Goal: Task Accomplishment & Management: Manage account settings

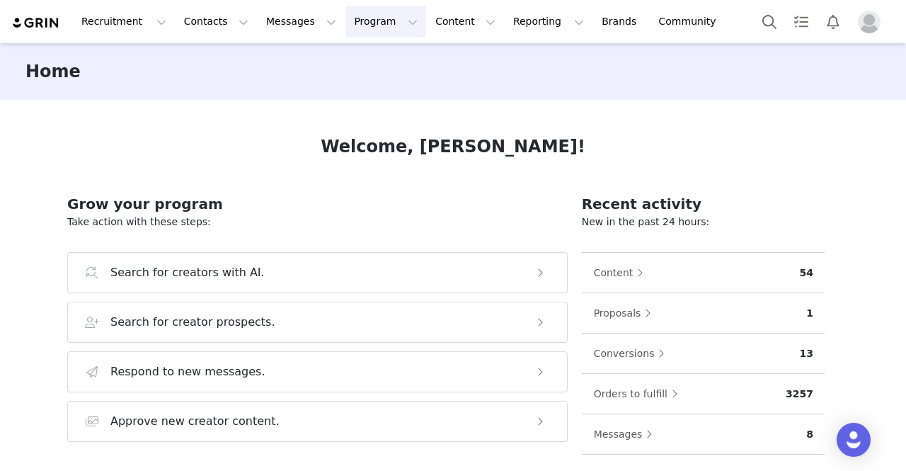
click at [348, 22] on button "Program Program" at bounding box center [386, 22] width 81 height 32
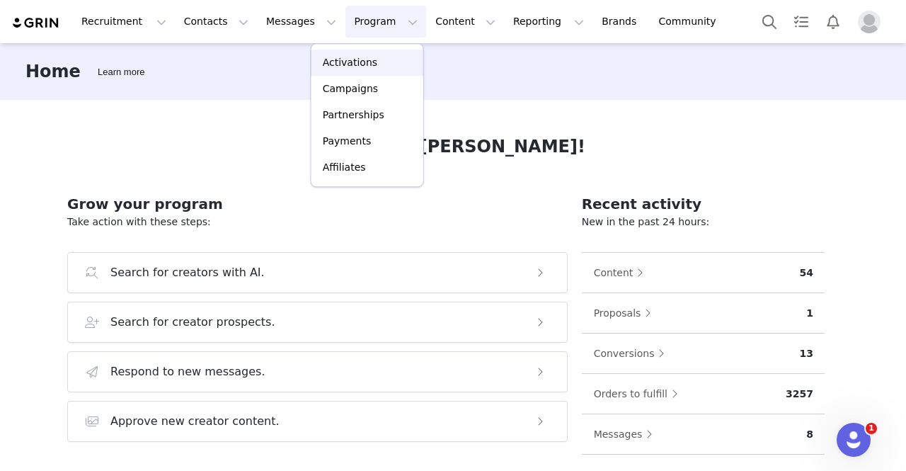
click at [380, 68] on div "Activations" at bounding box center [367, 62] width 95 height 15
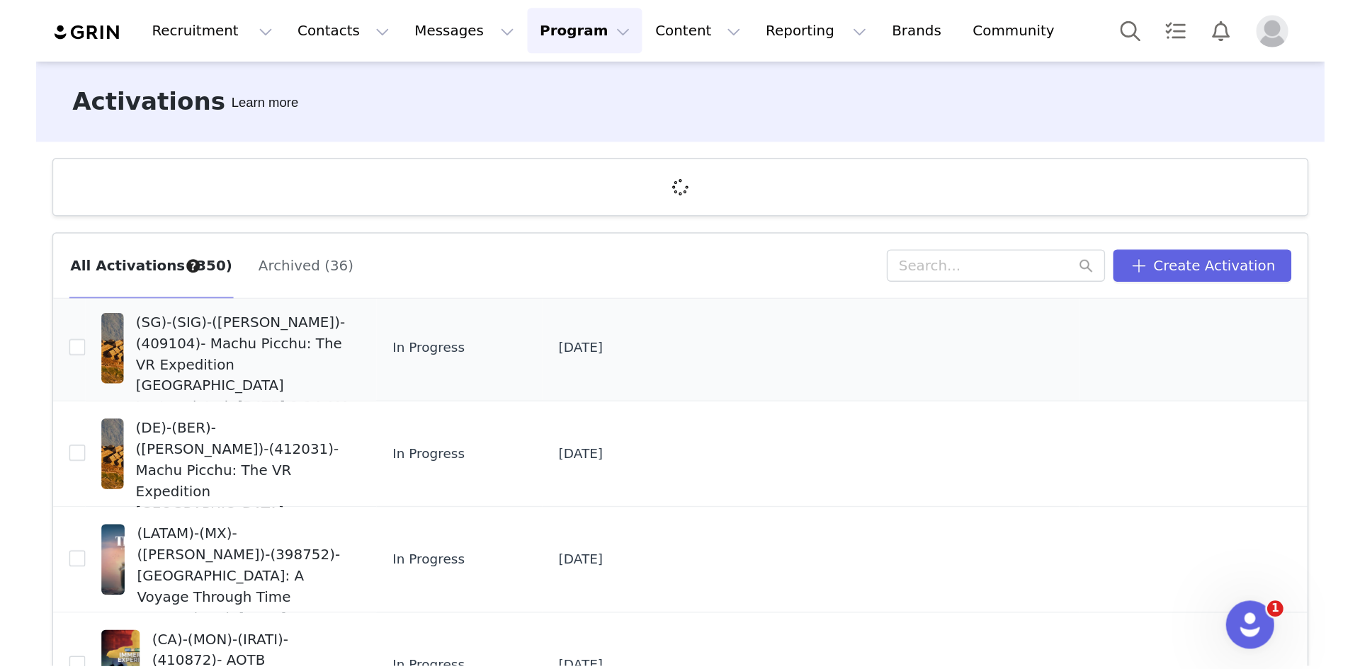
scroll to position [142, 0]
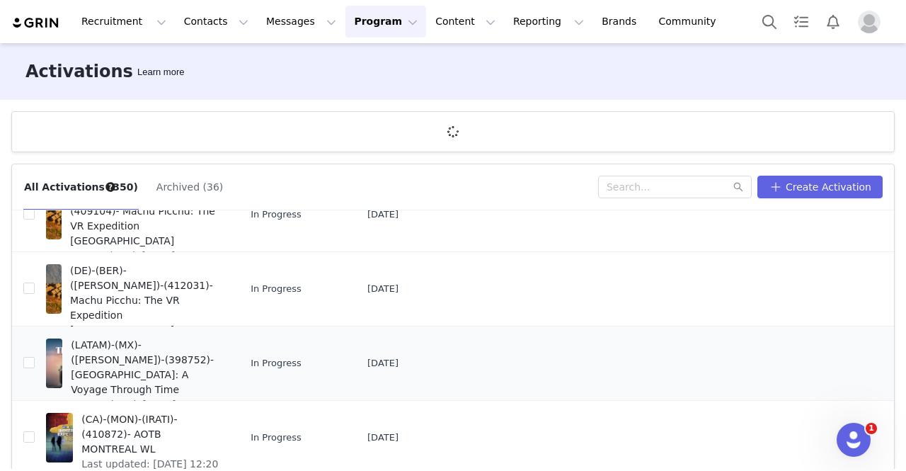
click at [166, 356] on span "(LATAM)-(MX)-([PERSON_NAME])-(398752)- [GEOGRAPHIC_DATA]: A Voyage Through Time" at bounding box center [145, 367] width 149 height 59
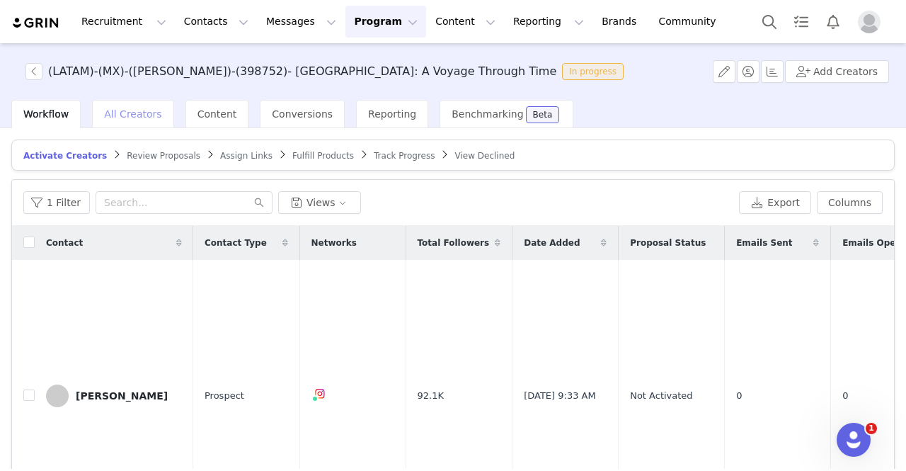
click at [136, 110] on span "All Creators" at bounding box center [132, 113] width 57 height 11
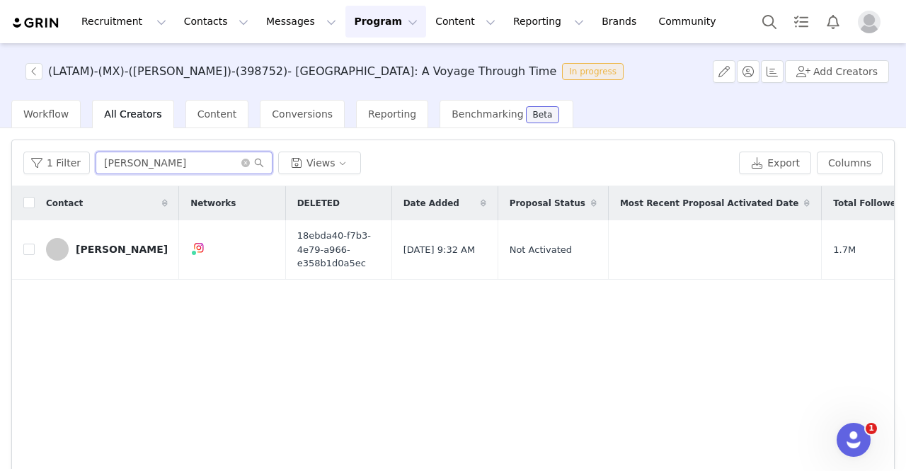
click at [157, 163] on input "[PERSON_NAME]" at bounding box center [184, 163] width 177 height 23
drag, startPoint x: 161, startPoint y: 159, endPoint x: 81, endPoint y: 164, distance: 79.5
click at [81, 164] on div "1 Filter [PERSON_NAME] Views" at bounding box center [378, 163] width 710 height 23
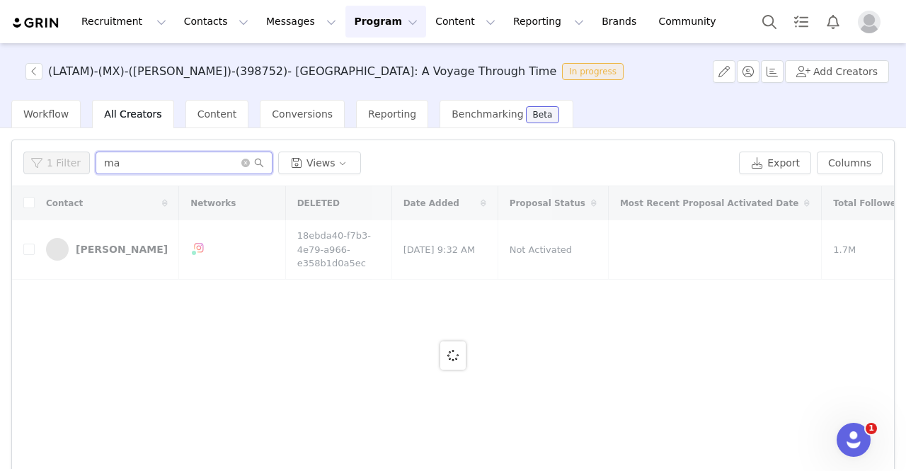
type input "m"
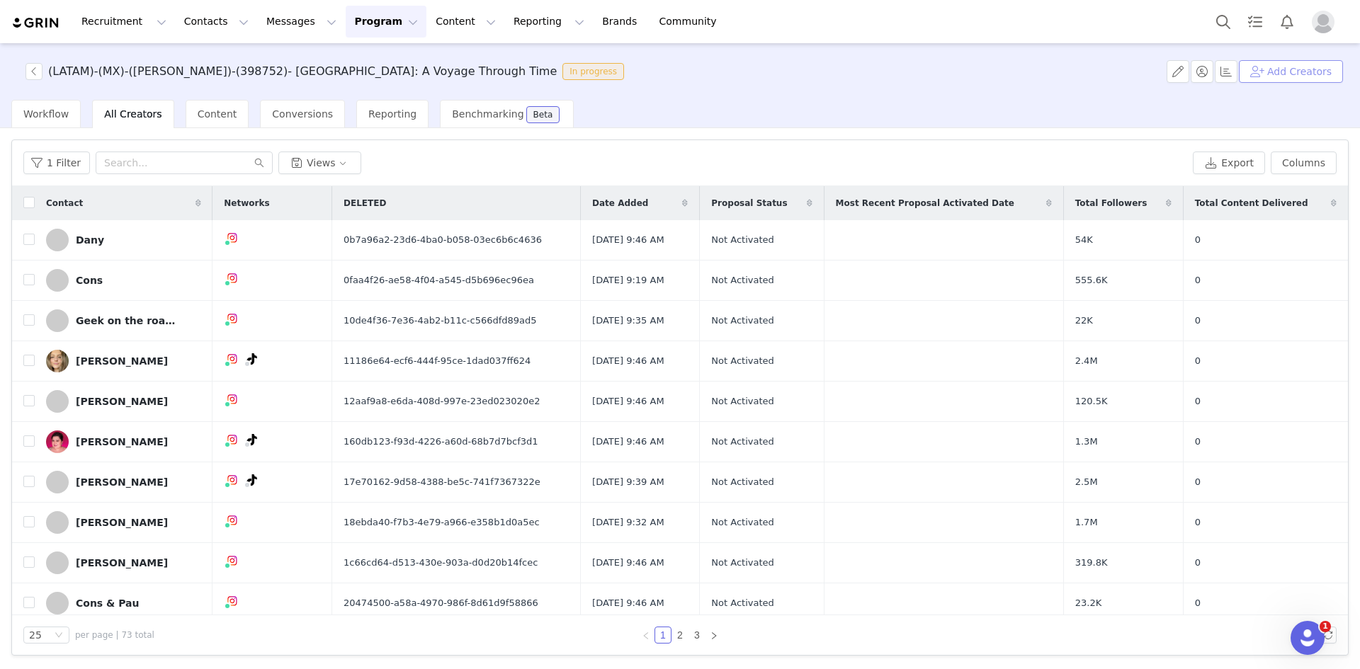
click at [906, 73] on button "Add Creators" at bounding box center [1290, 71] width 104 height 23
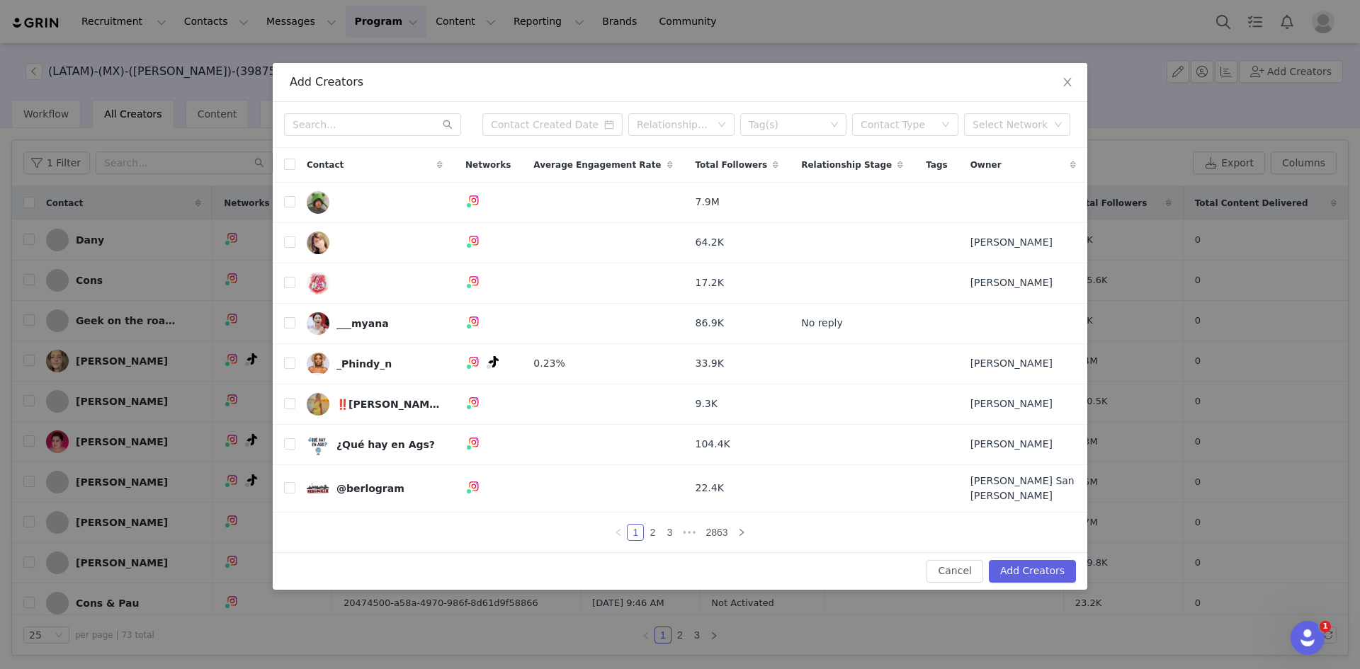
click at [327, 113] on div "Relationship Stage Tag(s) Contact Type Select Network" at bounding box center [680, 125] width 814 height 46
click at [322, 120] on input "text" at bounding box center [372, 124] width 177 height 23
paste input "holasunshinee"
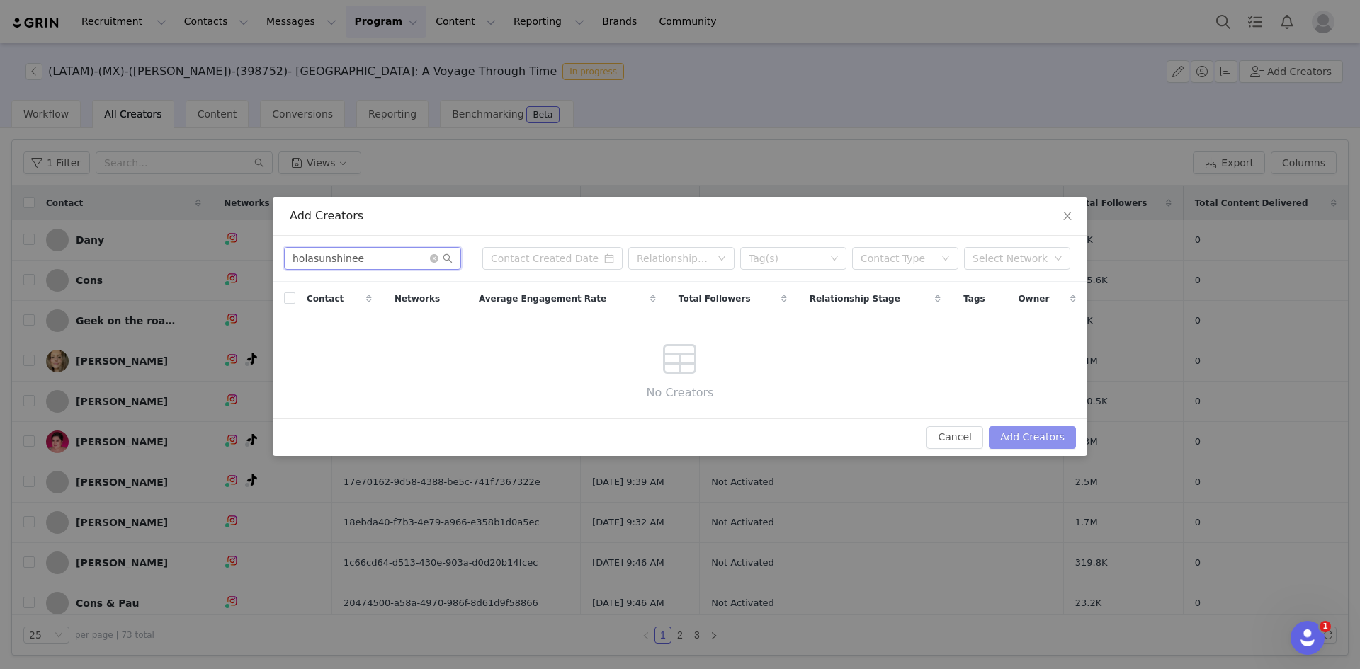
type input "holasunshinee"
click at [906, 443] on button "Add Creators" at bounding box center [1032, 437] width 87 height 23
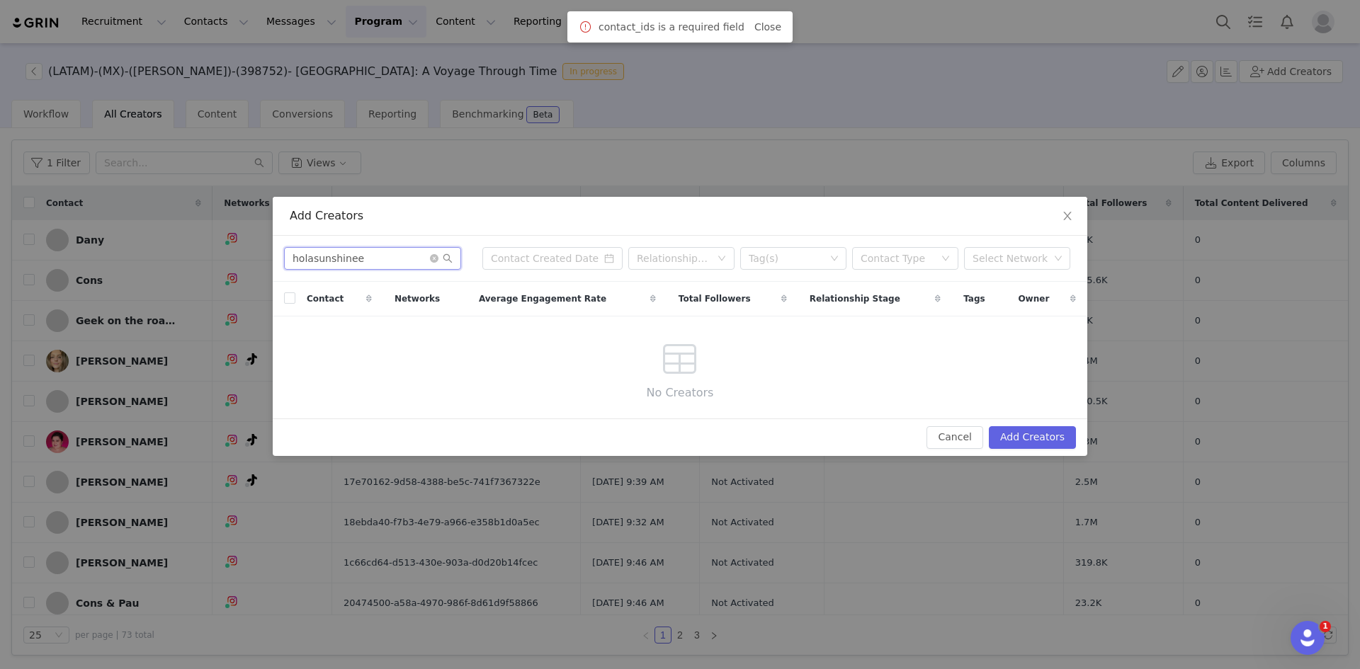
click at [382, 266] on input "holasunshinee" at bounding box center [372, 258] width 177 height 23
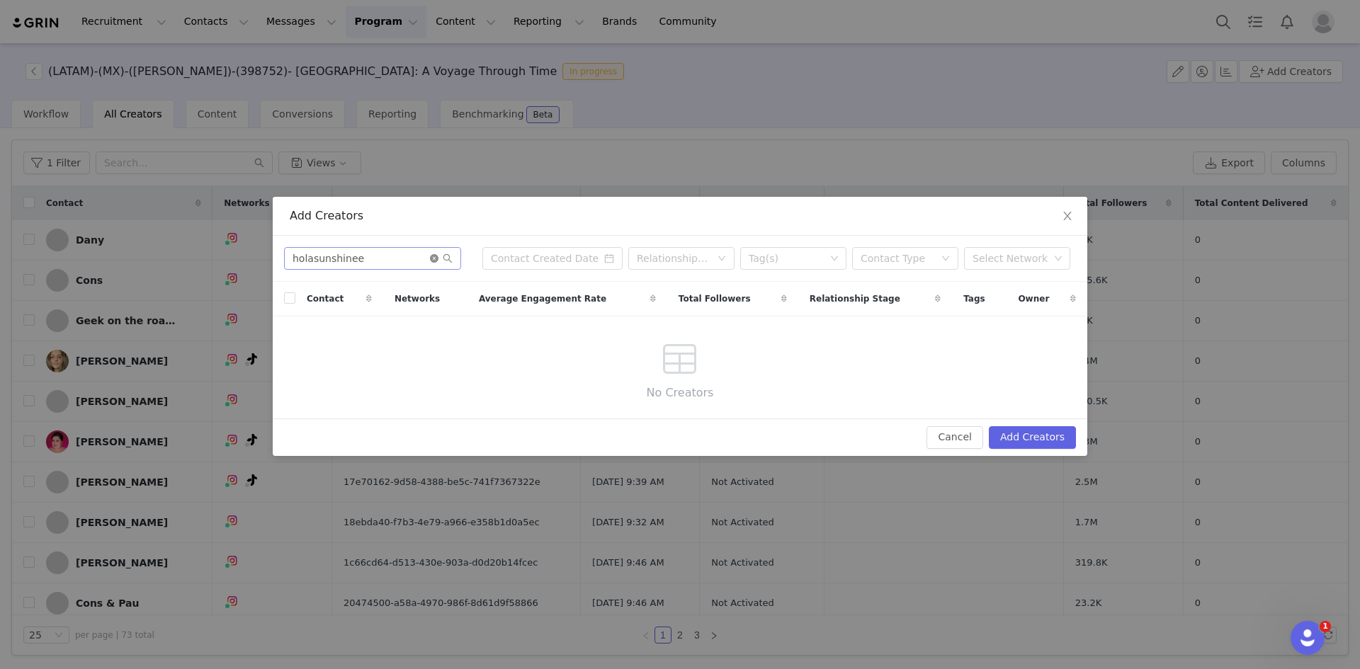
click at [433, 262] on icon "icon: close-circle" at bounding box center [434, 258] width 8 height 8
click at [365, 261] on input "text" at bounding box center [372, 258] width 177 height 23
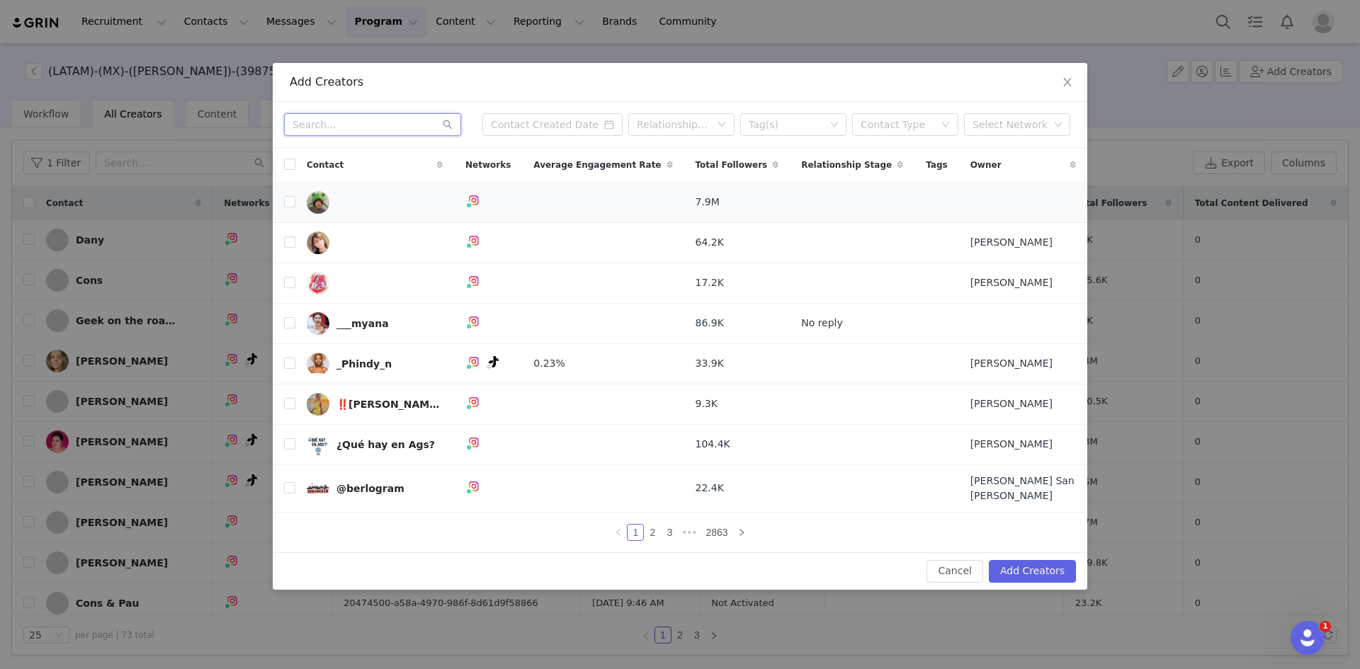
paste input "holasunshinee"
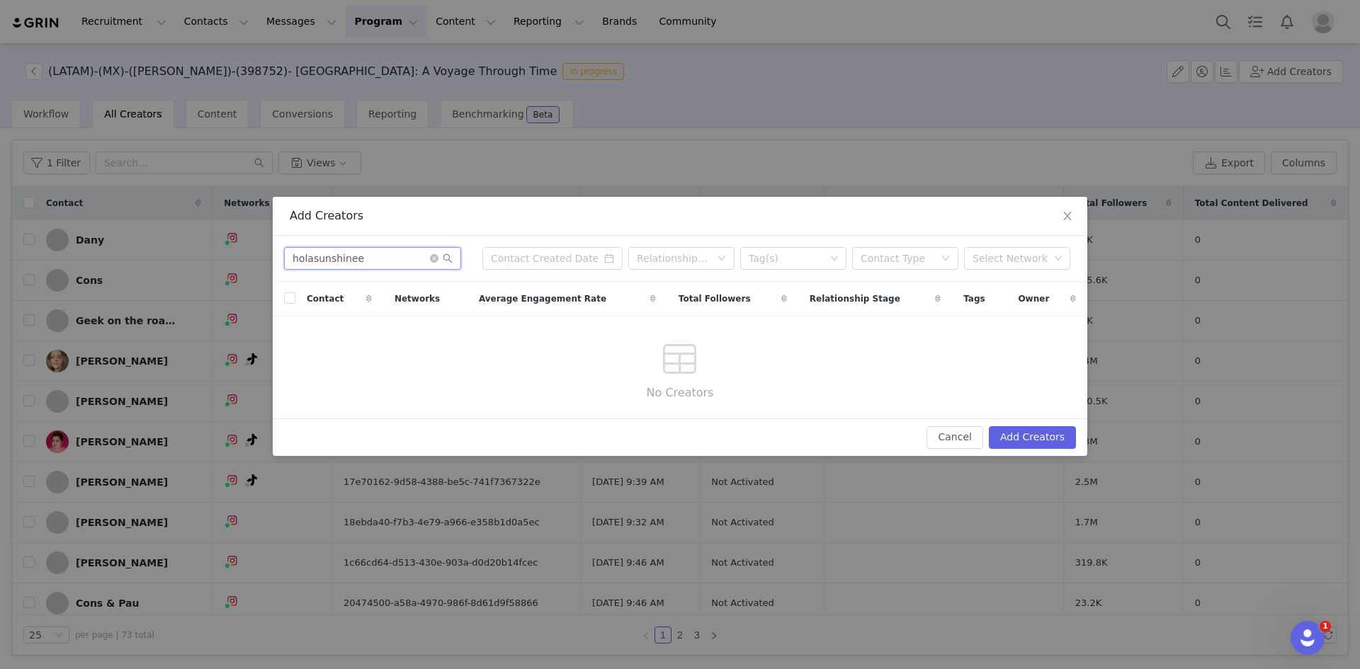
type input "holasunshinee"
click at [427, 264] on input "holasunshinee" at bounding box center [372, 258] width 177 height 23
click at [433, 260] on icon "icon: close-circle" at bounding box center [434, 258] width 8 height 8
click at [383, 263] on input "text" at bounding box center [372, 258] width 177 height 23
paste input "geraldinegalvan"
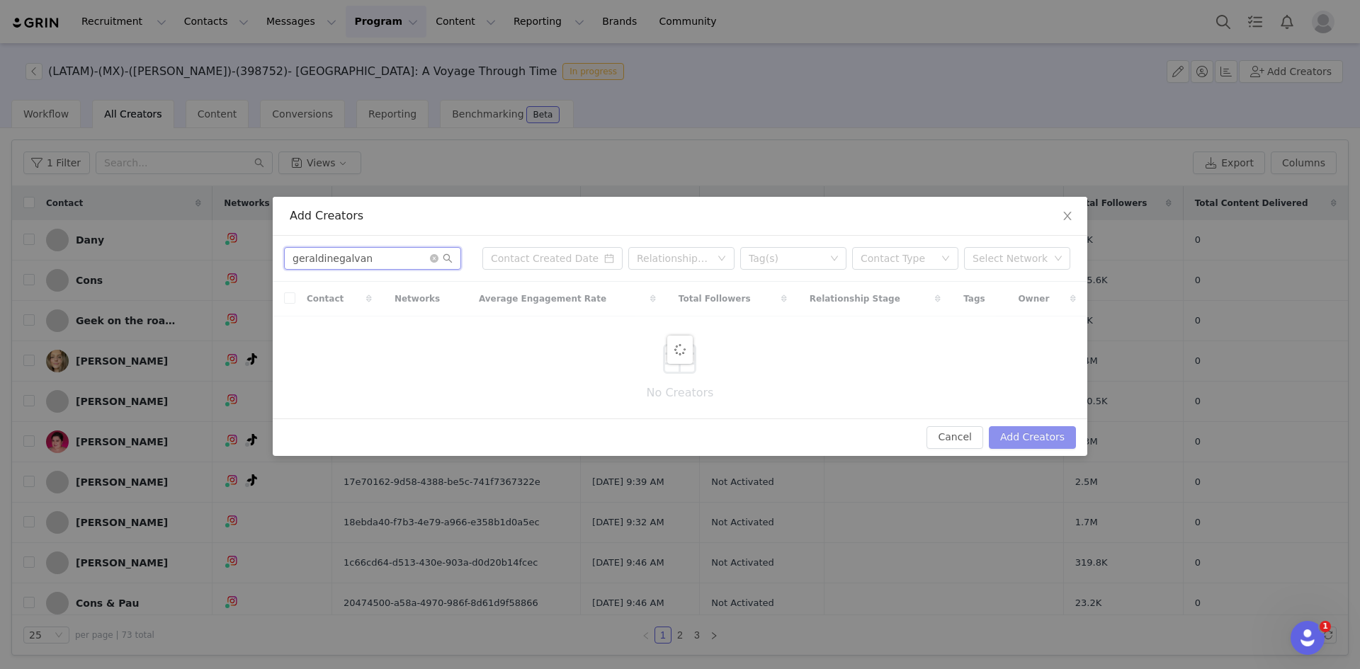
type input "geraldinegalvan"
click at [906, 442] on button "Add Creators" at bounding box center [1032, 437] width 87 height 23
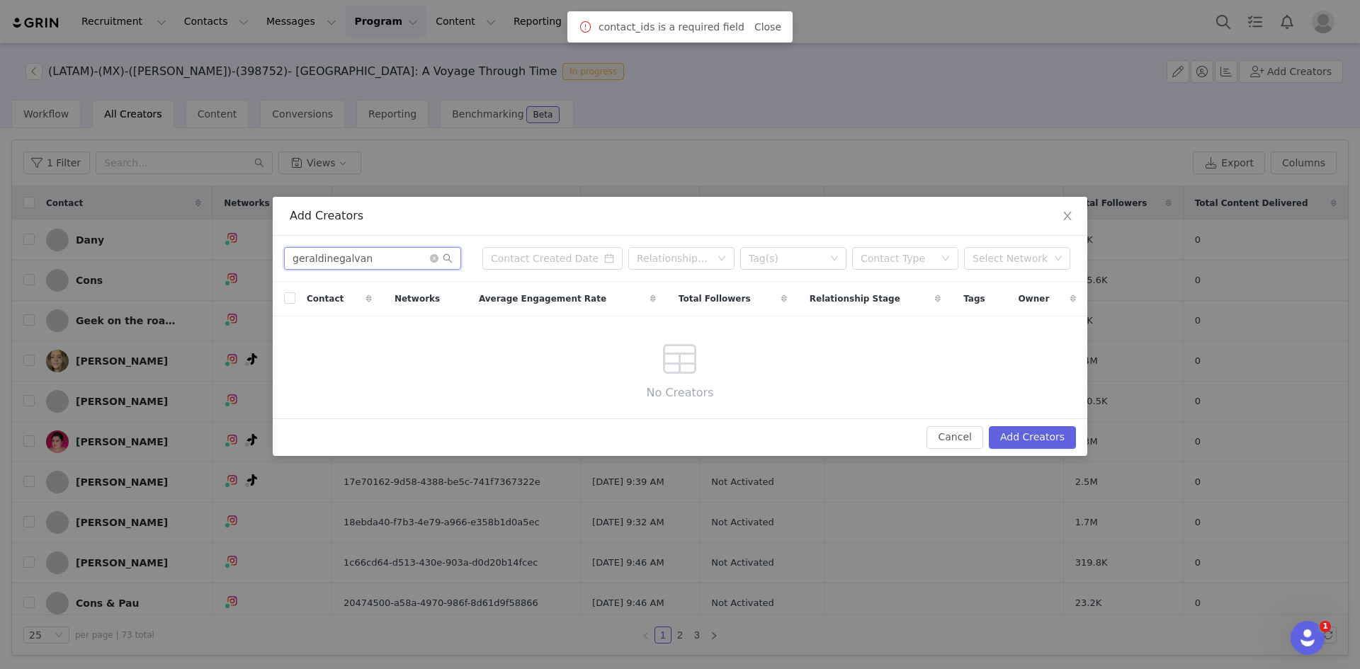
click at [380, 258] on input "geraldinegalvan" at bounding box center [372, 258] width 177 height 23
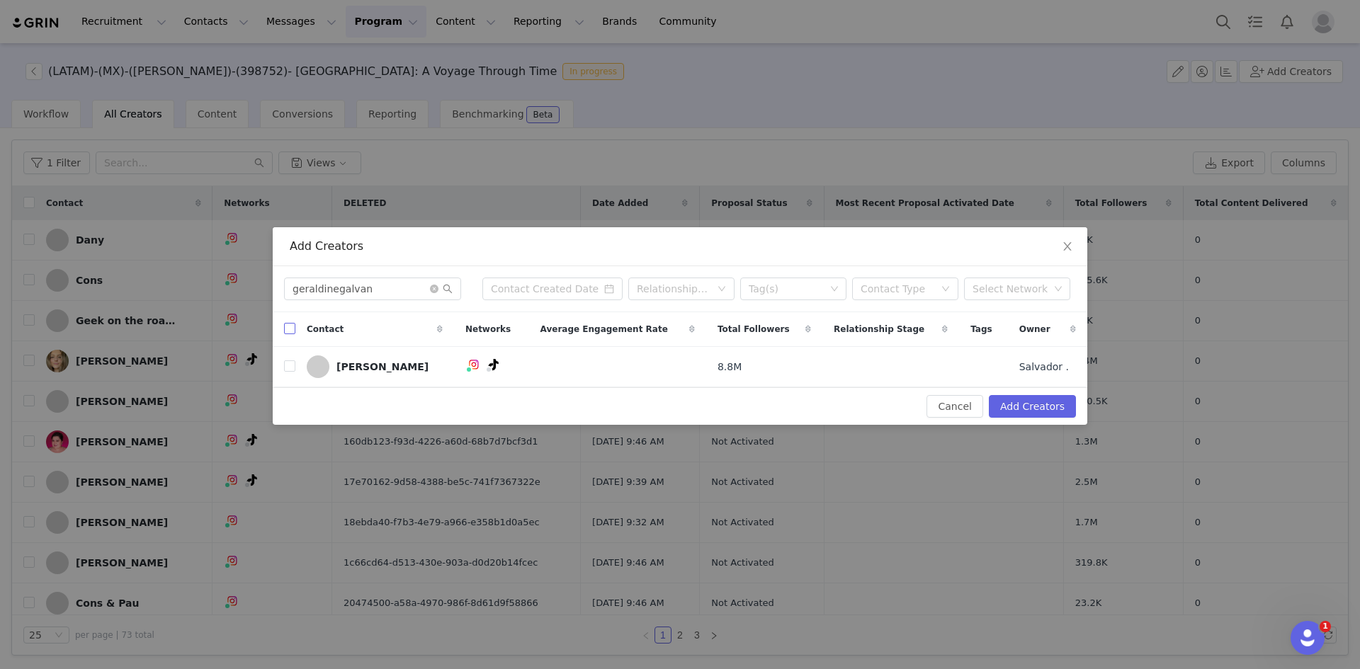
click at [286, 328] on input "checkbox" at bounding box center [289, 328] width 11 height 11
checkbox input "true"
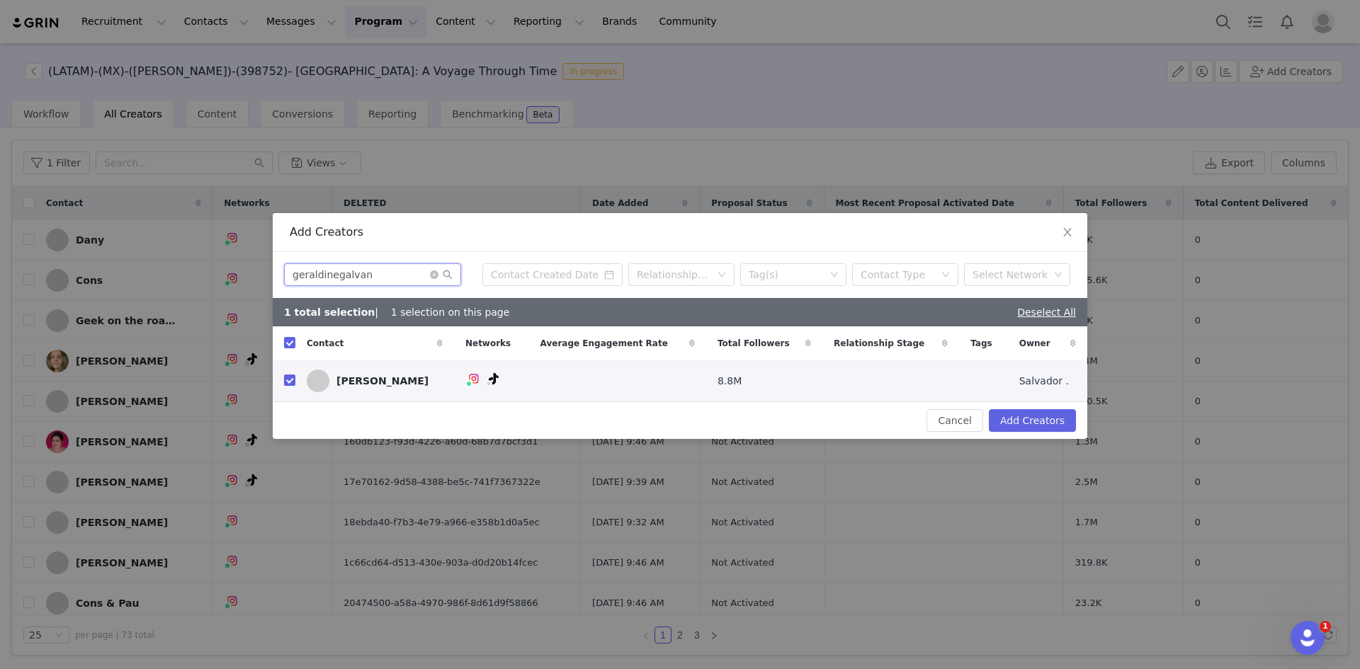
drag, startPoint x: 370, startPoint y: 277, endPoint x: 188, endPoint y: 284, distance: 182.1
click at [188, 284] on div "Add Creators geraldinegalvan Relationship Stage Tag(s) Contact Type Select Netw…" at bounding box center [680, 334] width 1360 height 669
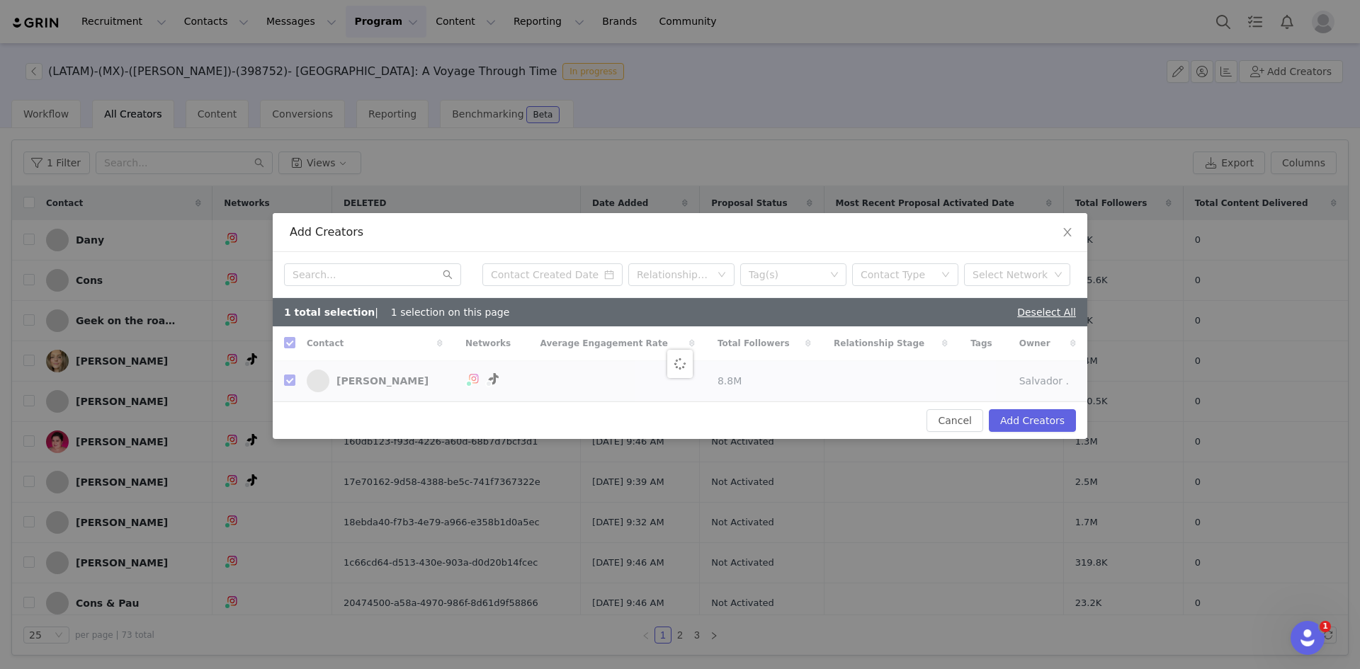
checkbox input "false"
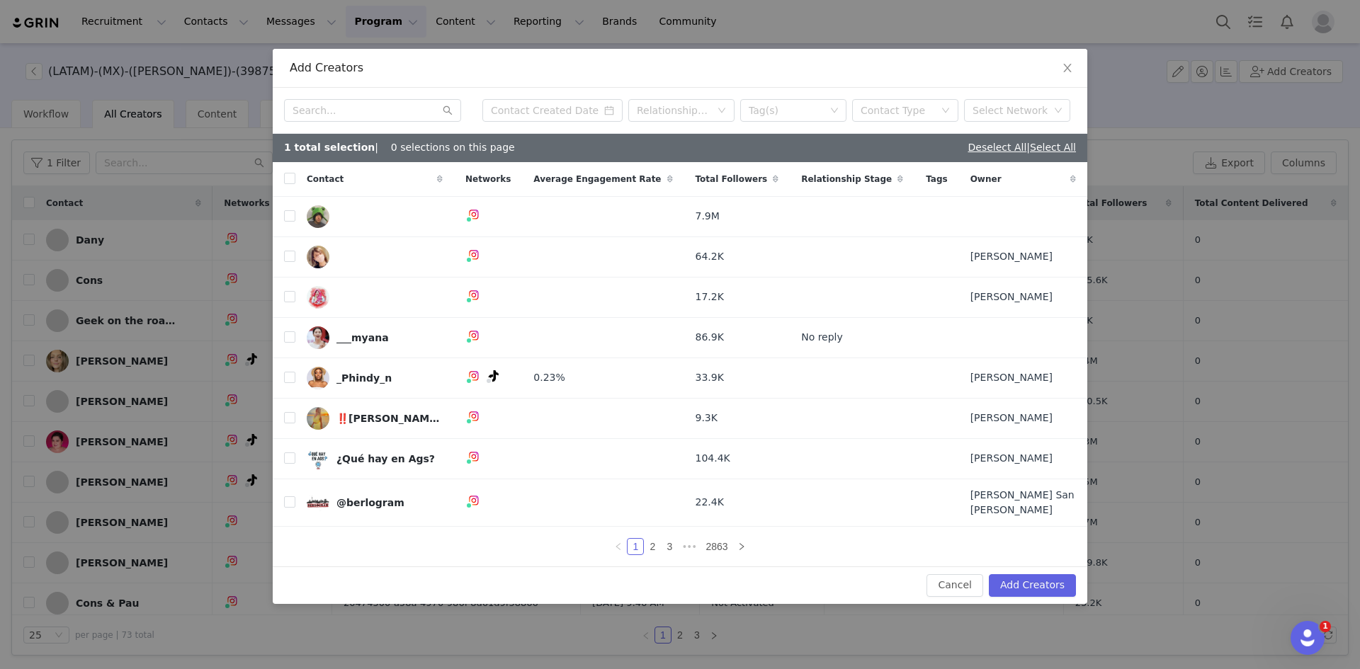
click at [370, 128] on div "Relationship Stage Tag(s) Contact Type Select Network" at bounding box center [680, 111] width 814 height 46
click at [347, 116] on input "text" at bounding box center [372, 110] width 177 height 23
paste input "majomontemayor"
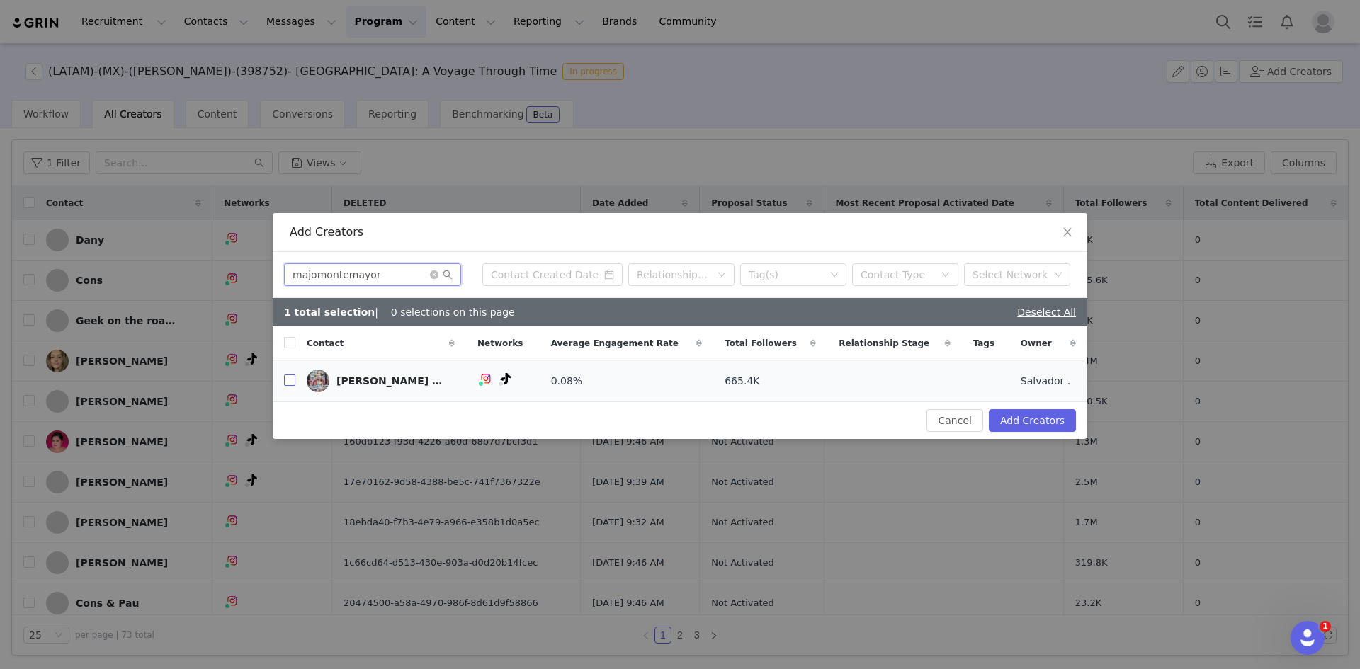
type input "majomontemayor"
click at [292, 385] on input "checkbox" at bounding box center [289, 380] width 11 height 11
checkbox input "true"
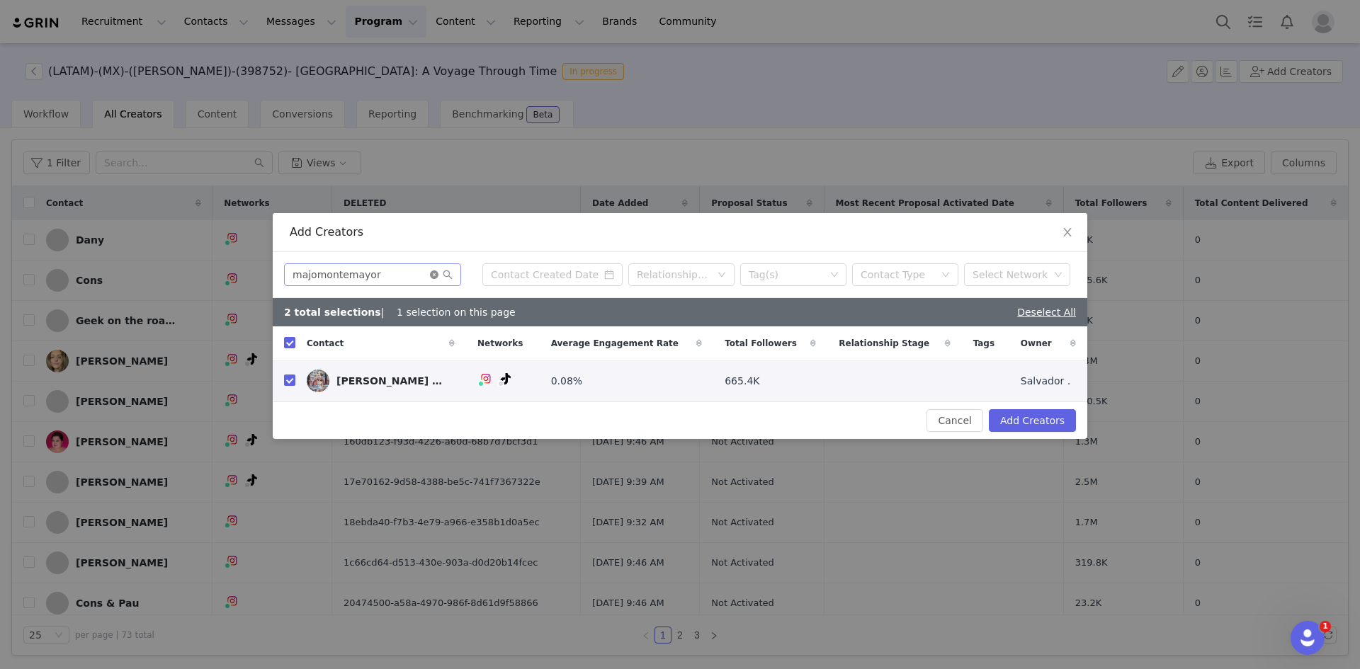
click at [432, 278] on icon "icon: close-circle" at bounding box center [434, 275] width 8 height 8
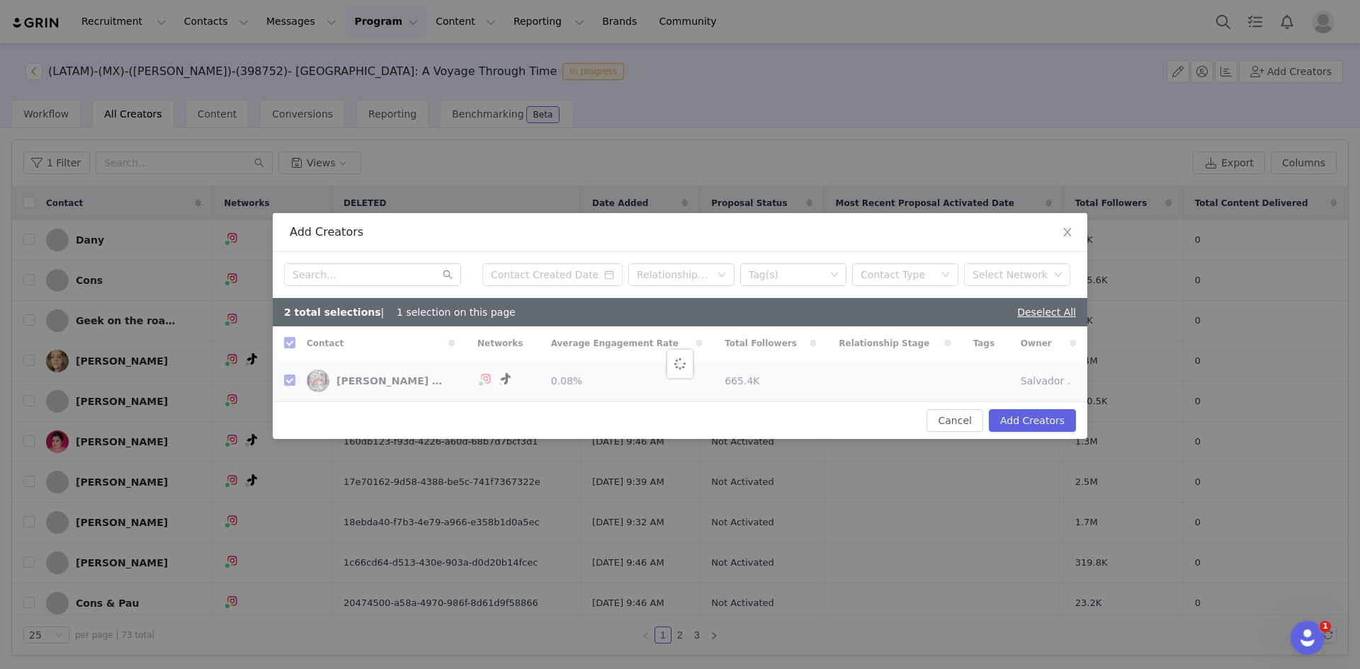
checkbox input "false"
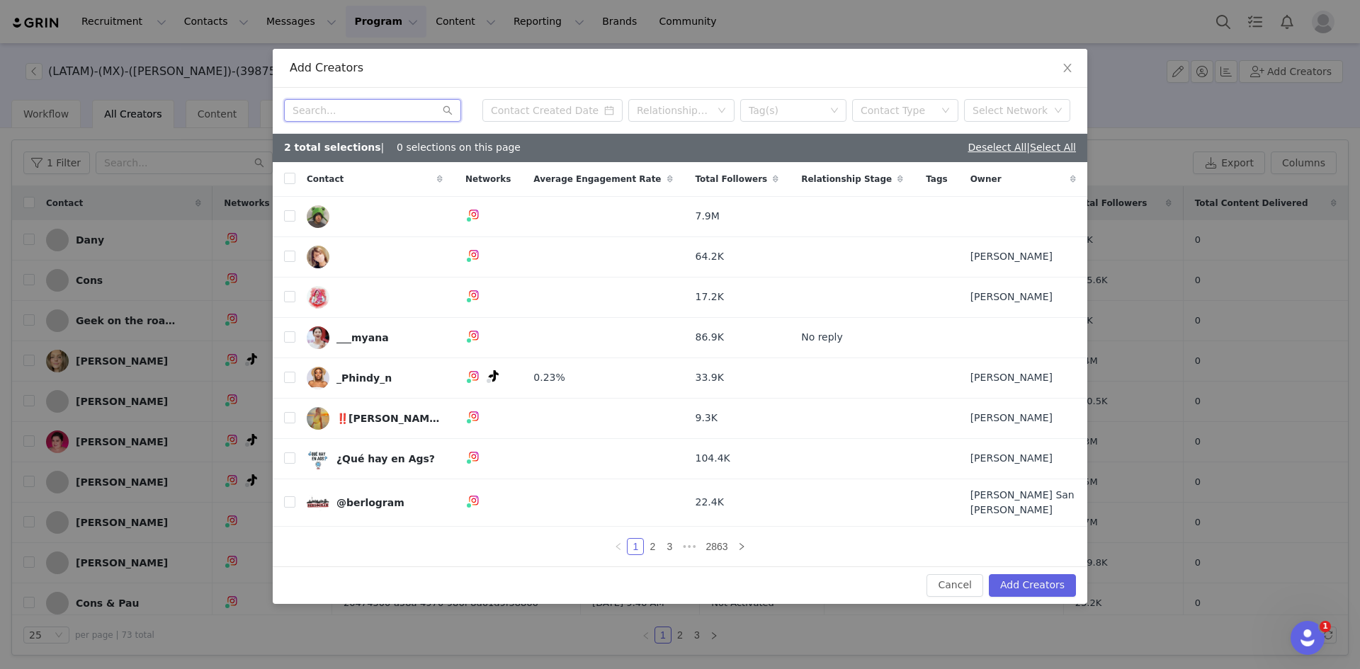
click at [355, 118] on input "text" at bounding box center [372, 110] width 177 height 23
paste input "holasunshinee"
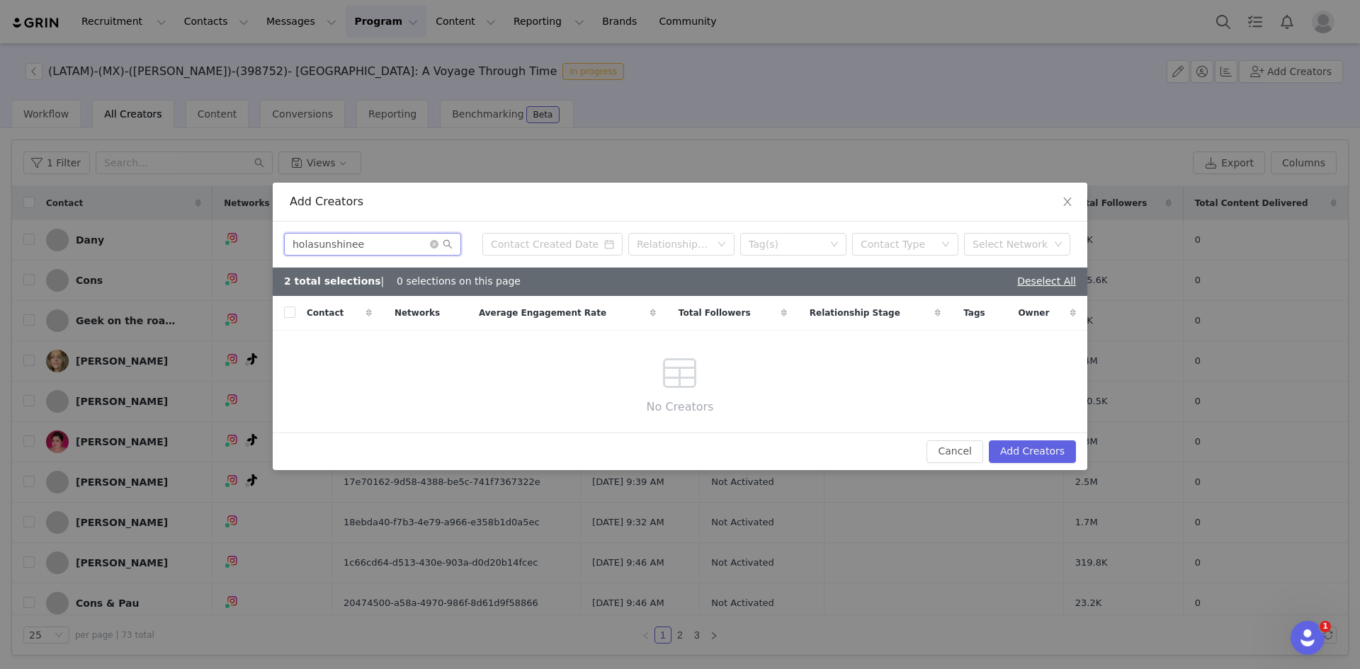
drag, startPoint x: 372, startPoint y: 240, endPoint x: 83, endPoint y: 246, distance: 289.7
click at [84, 246] on div "Add Creators holasunshinee Relationship Stage Tag(s) Contact Type Select Networ…" at bounding box center [680, 334] width 1360 height 669
paste input "soymajomx"
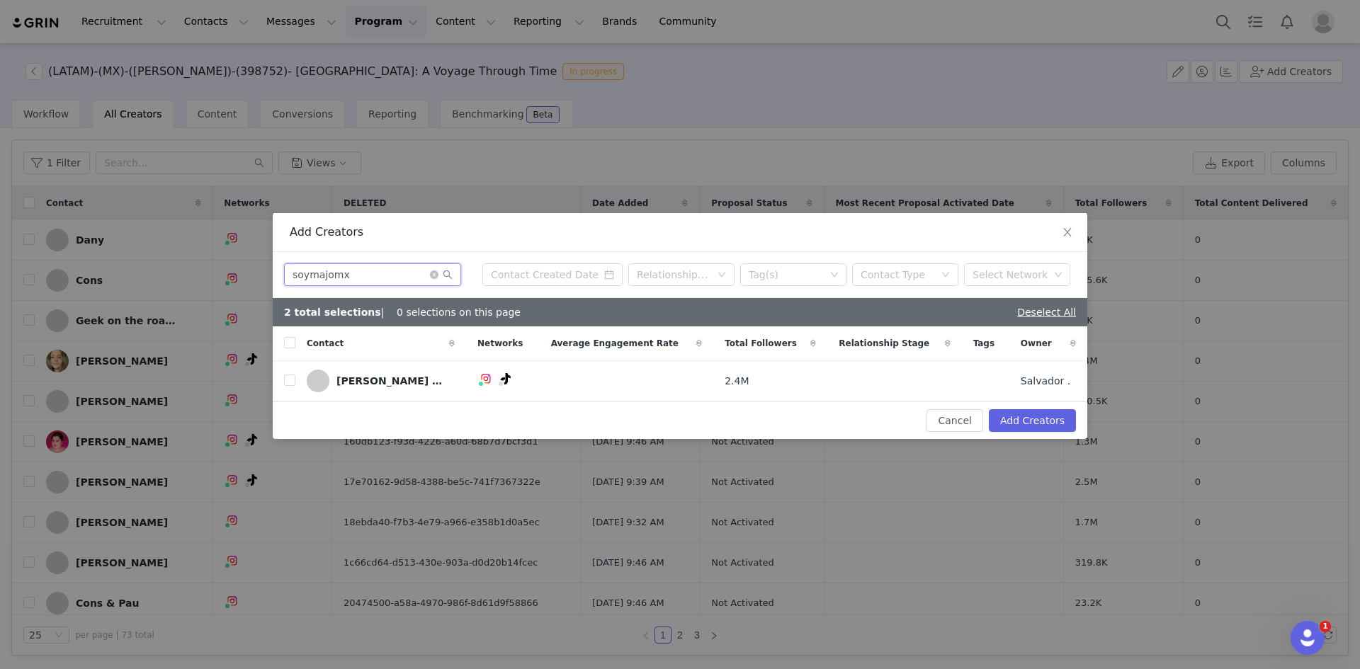
type input "soymajomx"
click at [295, 346] on div "Contact" at bounding box center [380, 343] width 171 height 34
click at [292, 348] on input "checkbox" at bounding box center [289, 342] width 11 height 11
checkbox input "true"
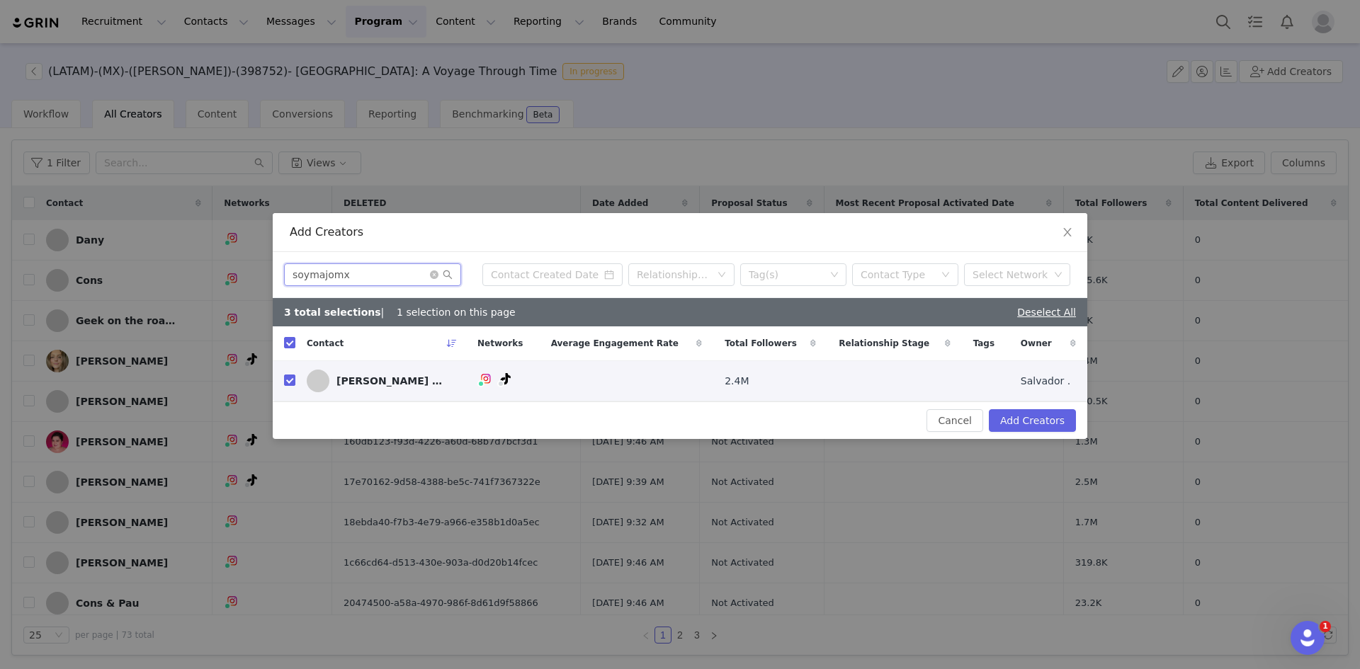
drag, startPoint x: 358, startPoint y: 272, endPoint x: 78, endPoint y: 284, distance: 280.7
click at [79, 284] on div "Add Creators soymajomx Relationship Stage Tag(s) Contact Type Select Network 3 …" at bounding box center [680, 334] width 1360 height 669
paste input "teilhard_"
type input "teilhard_"
checkbox input "false"
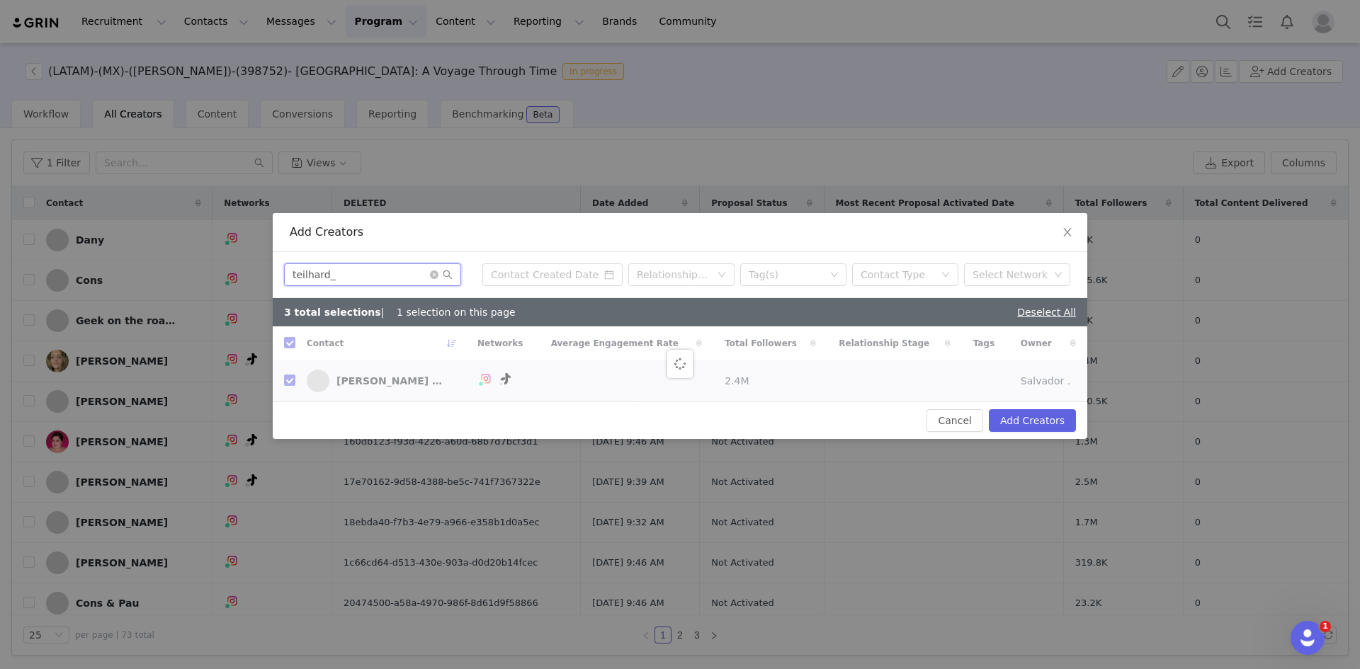
checkbox input "false"
type input "teilhard_"
click at [292, 386] on input "checkbox" at bounding box center [289, 380] width 11 height 11
checkbox input "true"
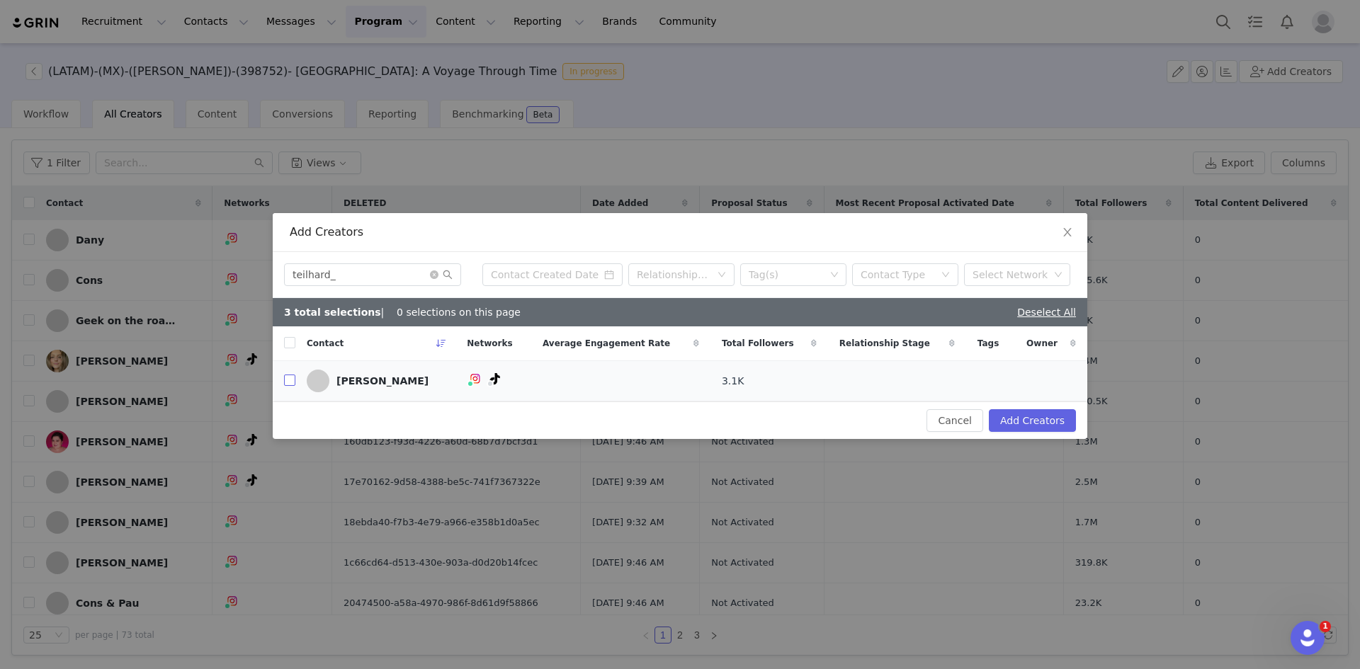
checkbox input "true"
drag, startPoint x: 358, startPoint y: 276, endPoint x: 23, endPoint y: 263, distance: 334.5
click at [45, 264] on div "Add Creators teilhard_ Relationship Stage Tag(s) Contact Type Select Network 4 …" at bounding box center [680, 334] width 1360 height 669
paste input "yael_sandler"
type input "yael_sandler"
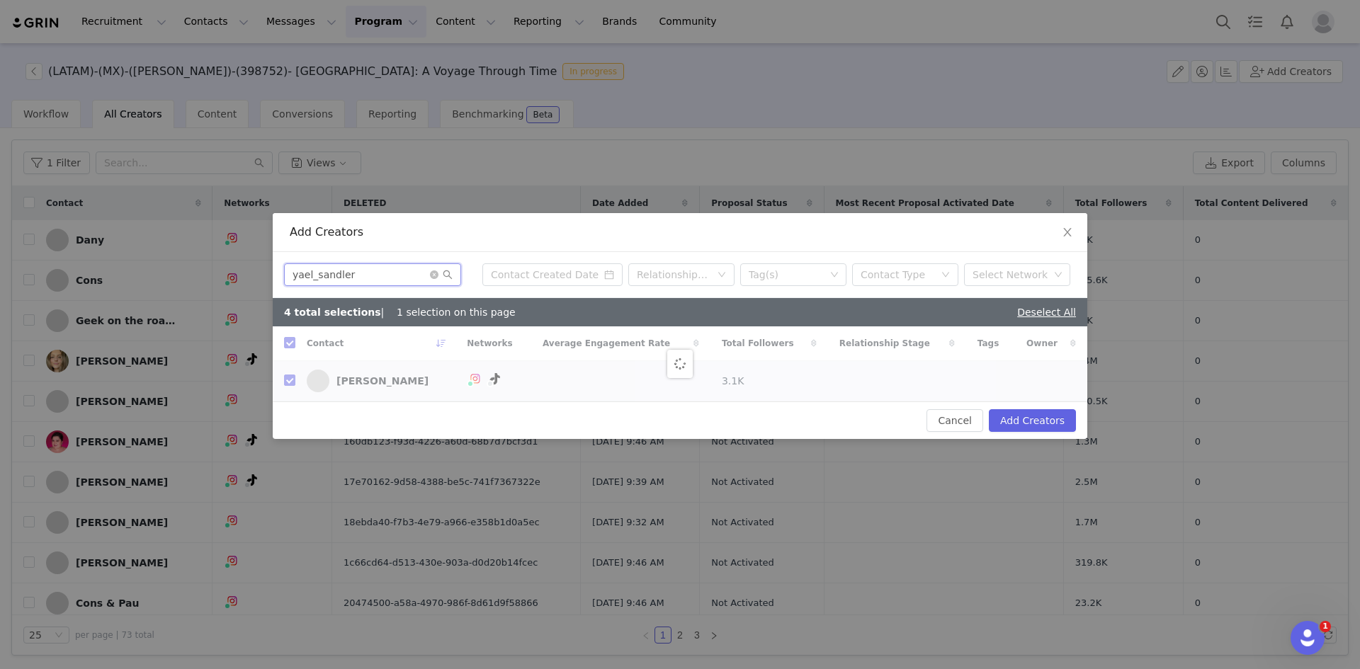
checkbox input "false"
type input "yael_sandler"
click at [291, 378] on input "checkbox" at bounding box center [289, 380] width 11 height 11
checkbox input "true"
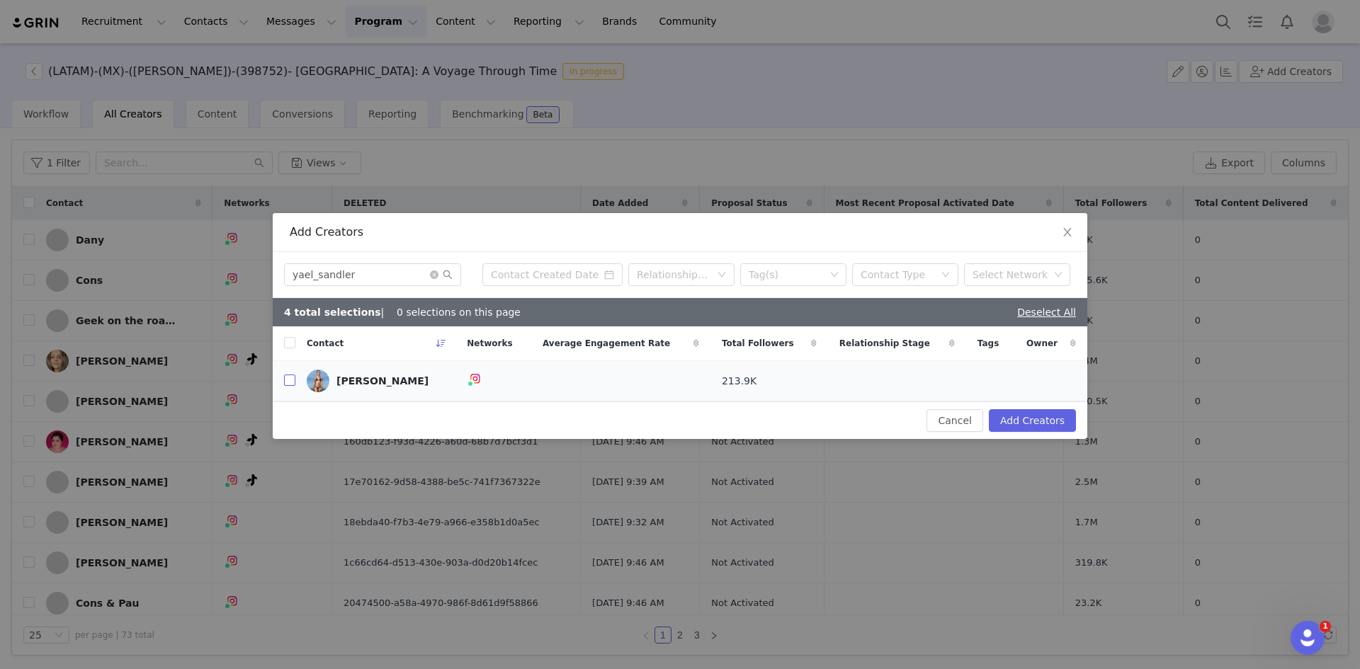
checkbox input "true"
drag, startPoint x: 360, startPoint y: 269, endPoint x: 71, endPoint y: 260, distance: 289.8
click at [74, 260] on div "Add Creators yael_sandler Relationship Stage Tag(s) Contact Type Select Network…" at bounding box center [680, 334] width 1360 height 669
paste input "michelle2torres"
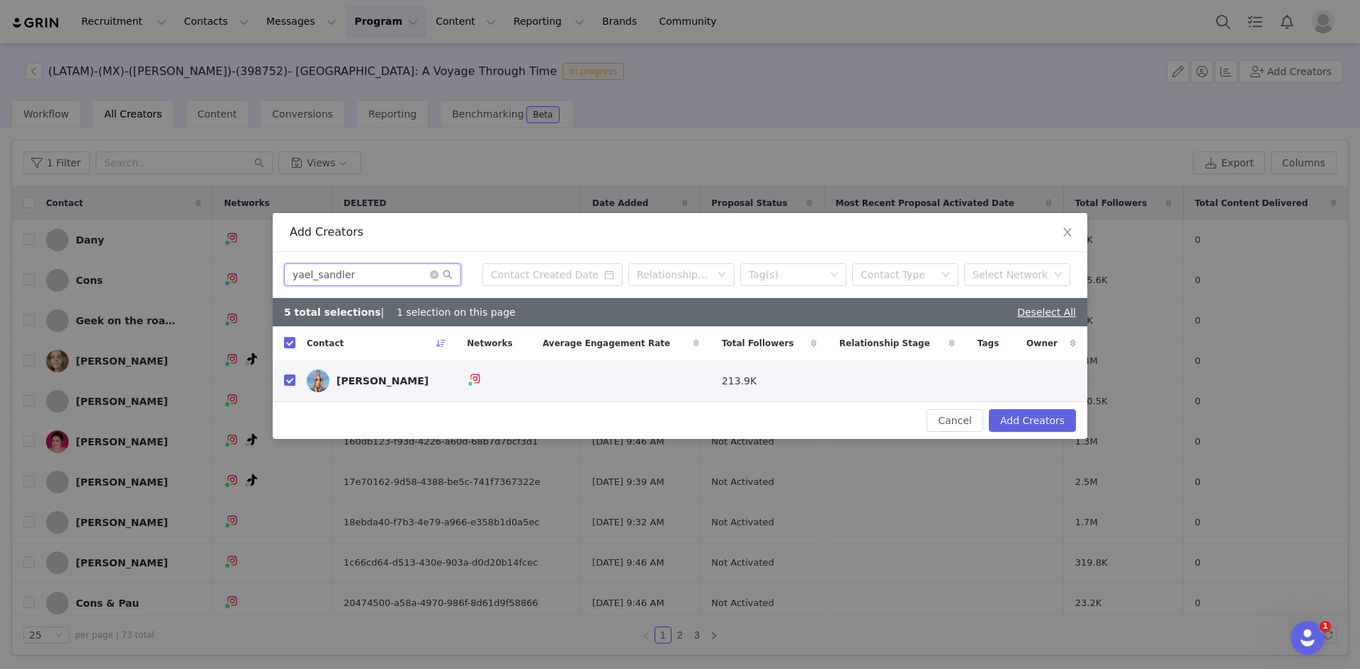
type input "michelle2torres"
checkbox input "false"
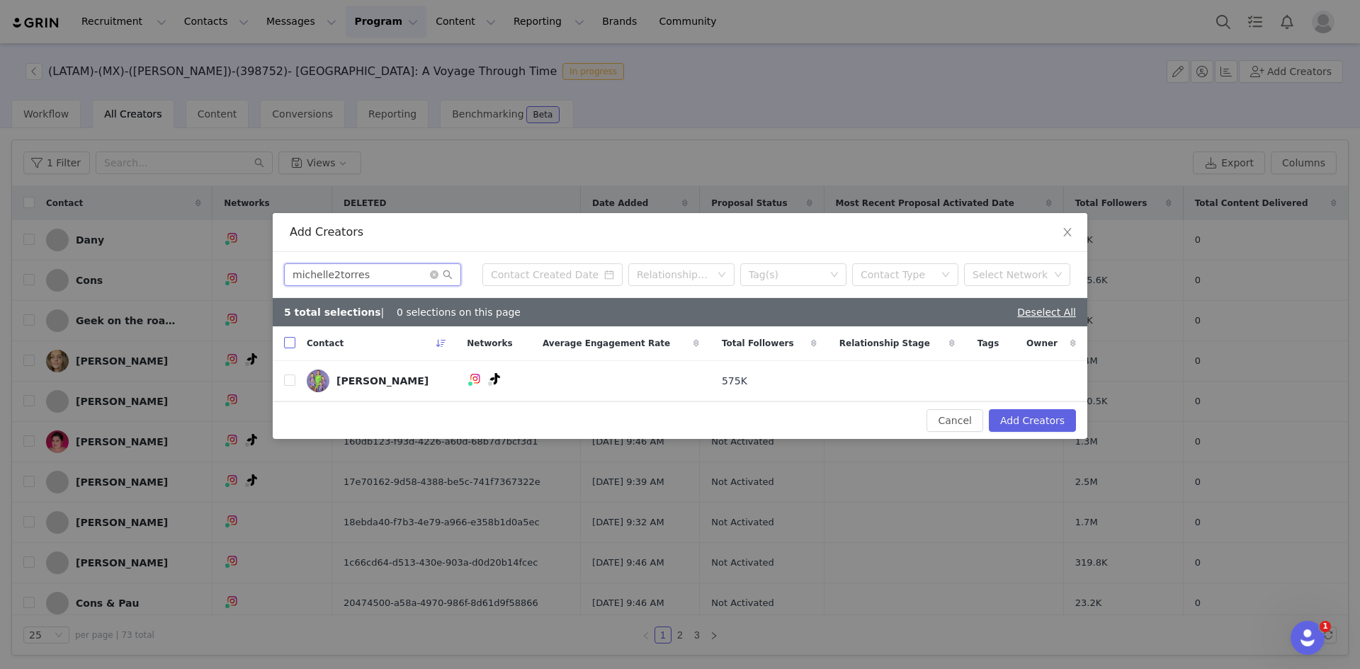
type input "michelle2torres"
click at [285, 337] on label at bounding box center [289, 343] width 11 height 15
click at [285, 337] on input "checkbox" at bounding box center [289, 342] width 11 height 11
checkbox input "true"
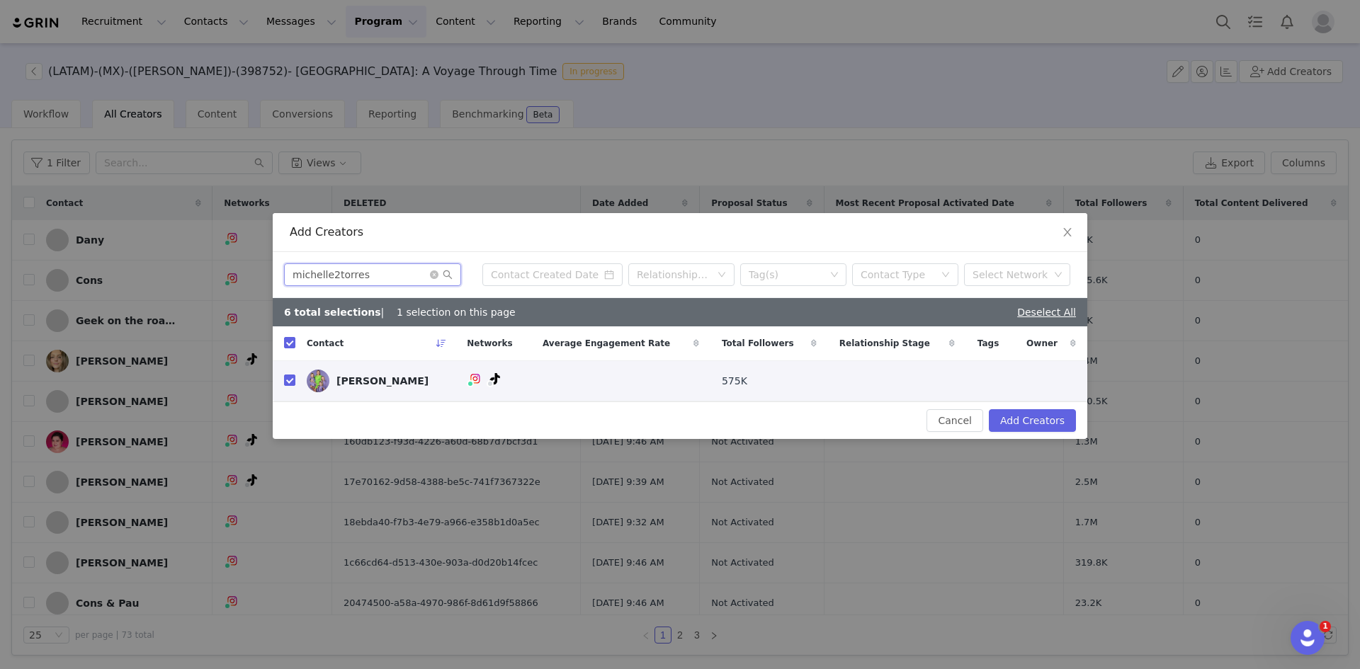
drag, startPoint x: 257, startPoint y: 275, endPoint x: -11, endPoint y: 254, distance: 268.6
click at [0, 254] on html "Recruitment Recruitment Creator Search Curated Lists Landing Pages Web Extensio…" at bounding box center [680, 334] width 1360 height 669
paste input "feerbonilla"
type input "feerbonilla"
checkbox input "false"
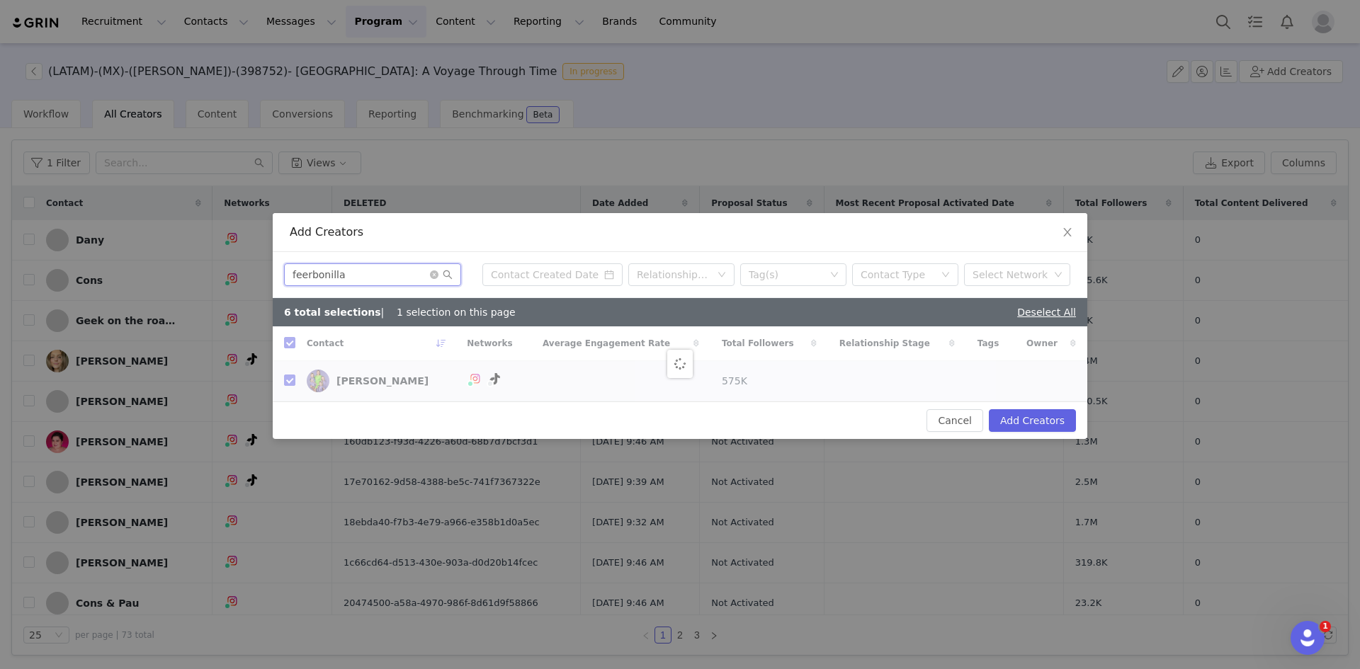
checkbox input "false"
type input "feerbonilla"
click at [283, 342] on th at bounding box center [284, 343] width 23 height 35
click at [290, 347] on input "checkbox" at bounding box center [289, 342] width 11 height 11
checkbox input "true"
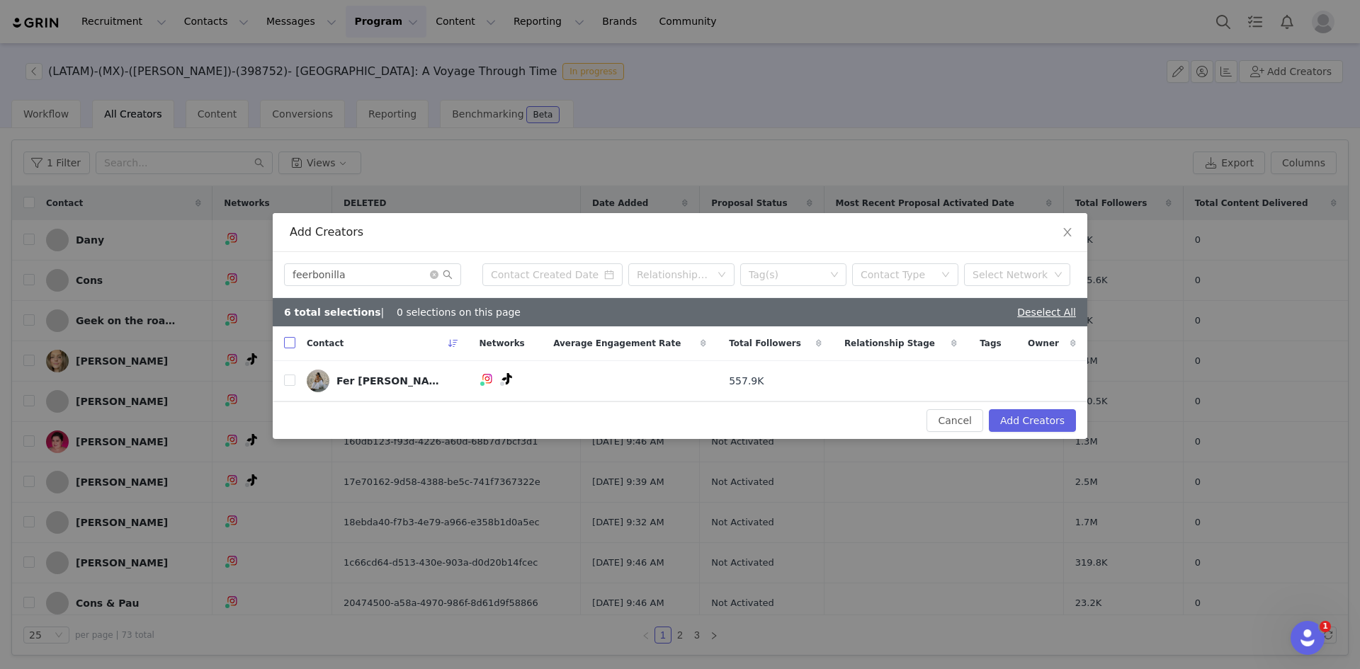
checkbox input "true"
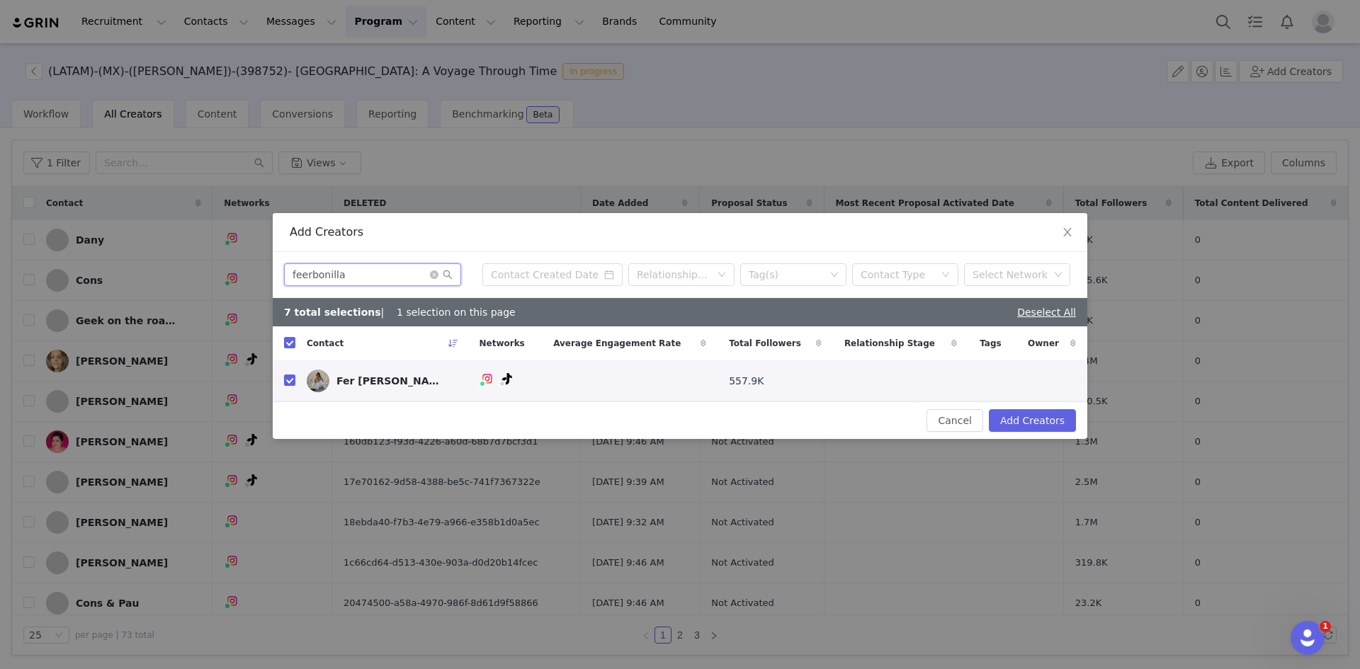
drag, startPoint x: 361, startPoint y: 280, endPoint x: 119, endPoint y: 285, distance: 242.2
click at [122, 283] on div "Add Creators feerbonilla Relationship Stage Tag(s) Contact Type Select Network …" at bounding box center [680, 334] width 1360 height 669
paste input "pamallier"
type input "pamallier"
checkbox input "false"
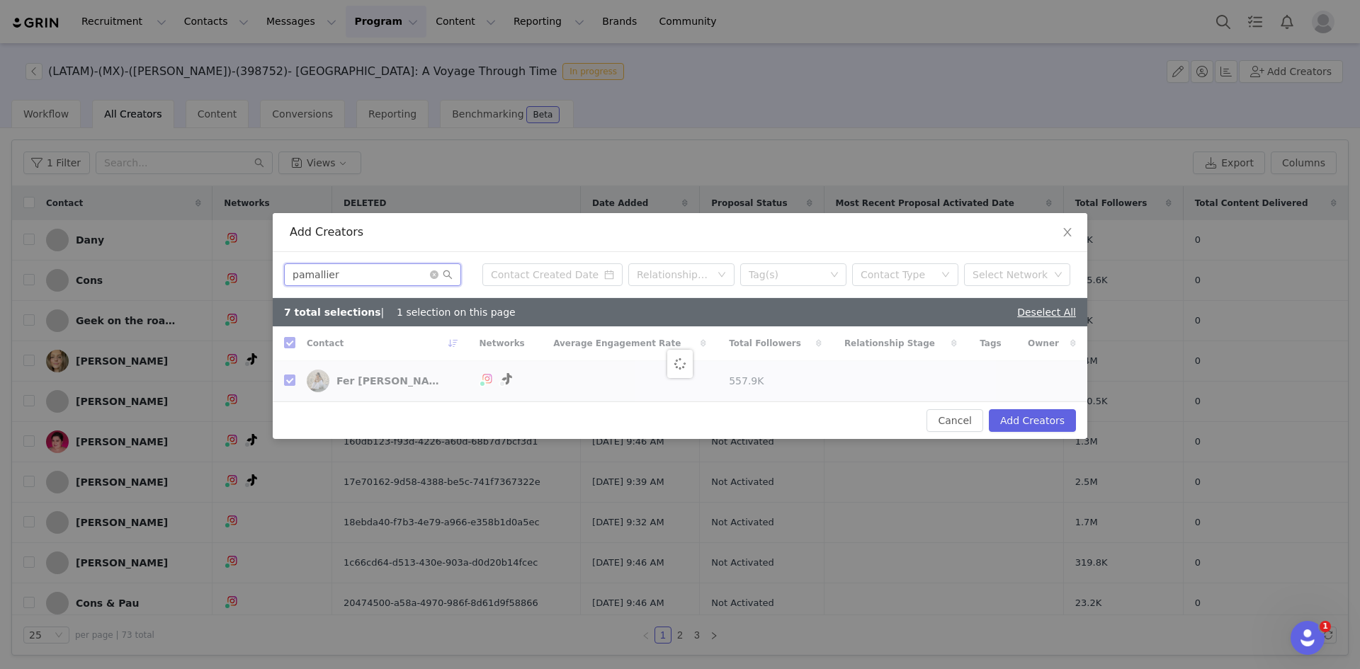
checkbox input "false"
type input "pamallier"
click at [290, 343] on input "checkbox" at bounding box center [289, 342] width 11 height 11
checkbox input "true"
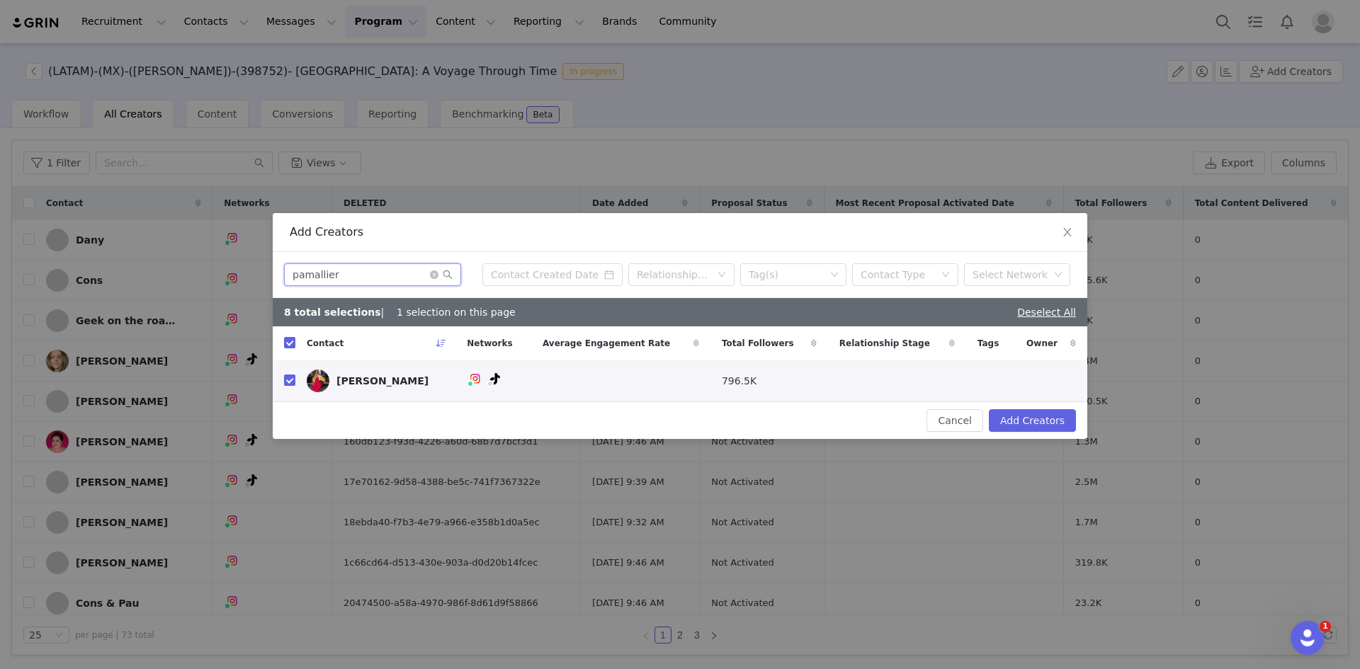
drag, startPoint x: 295, startPoint y: 280, endPoint x: -10, endPoint y: 268, distance: 305.5
click at [0, 268] on html "Recruitment Recruitment Creator Search Curated Lists Landing Pages Web Extensio…" at bounding box center [680, 334] width 1360 height 669
paste input "chantaltorres"
type input "chantaltorres"
checkbox input "false"
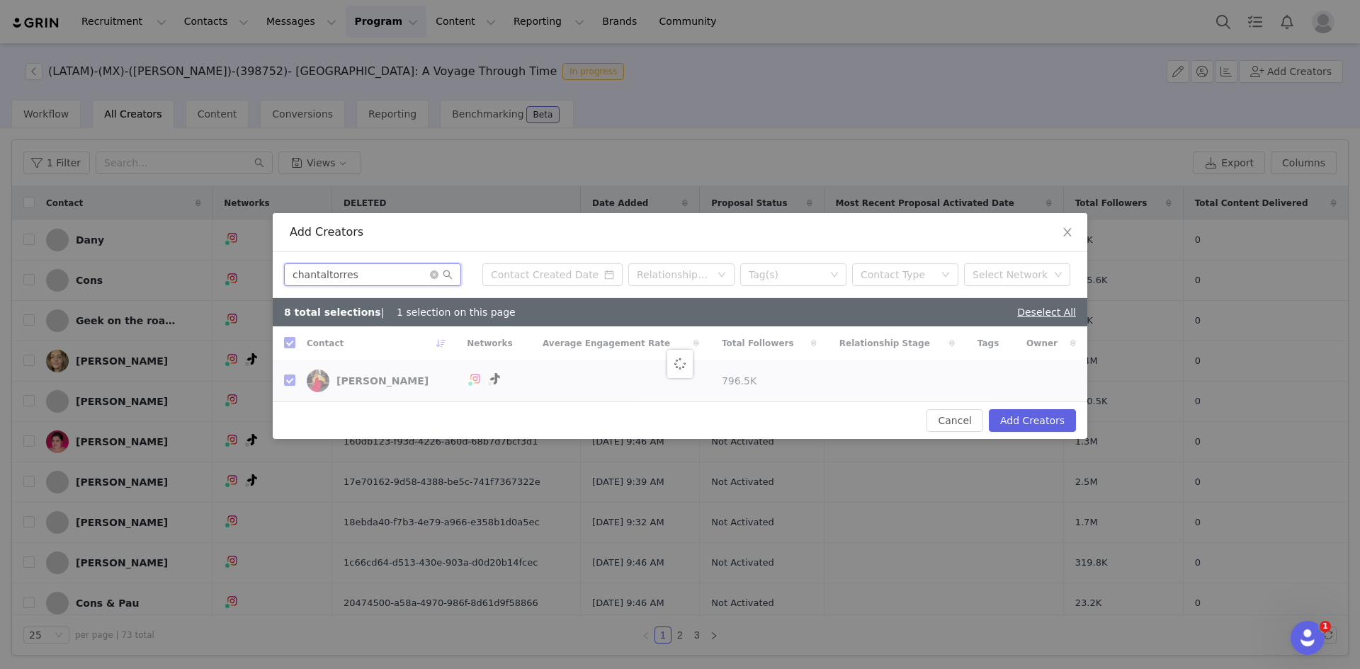
checkbox input "false"
type input "chantaltorres"
click at [292, 348] on input "checkbox" at bounding box center [289, 342] width 11 height 11
checkbox input "true"
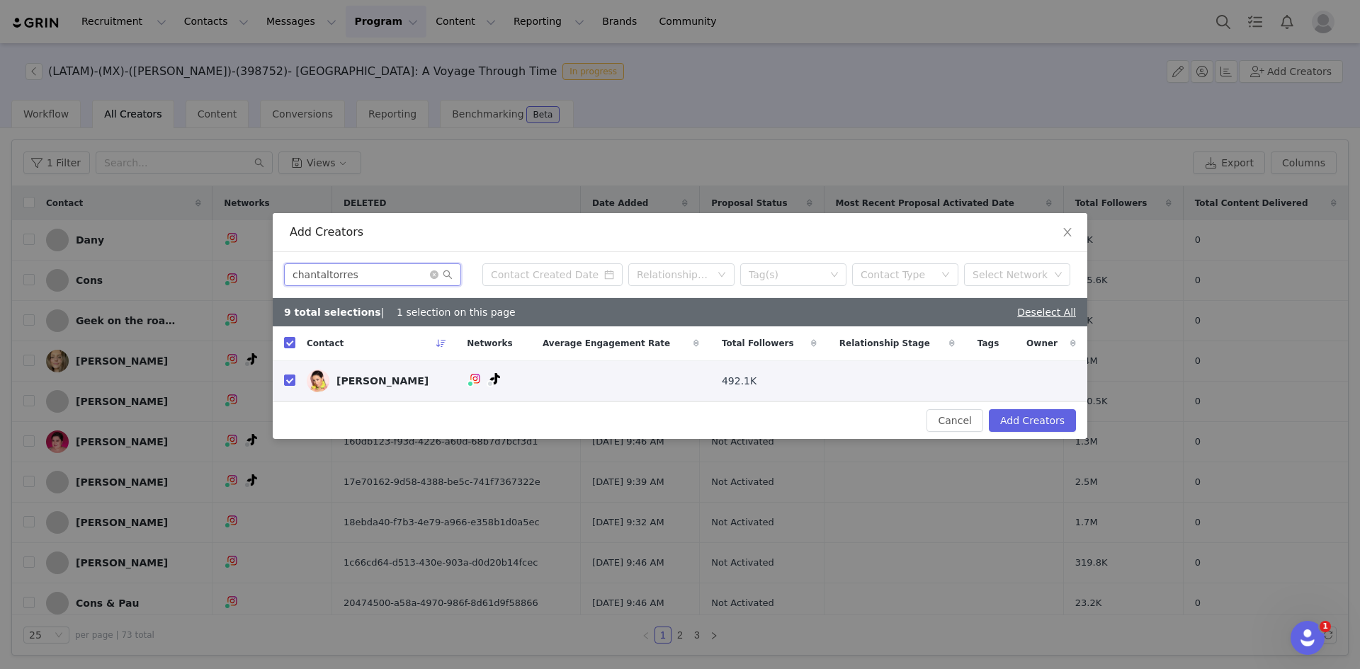
drag, startPoint x: 367, startPoint y: 278, endPoint x: 243, endPoint y: 282, distance: 124.0
click at [243, 282] on div "Add Creators chantaltorres Relationship Stage Tag(s) Contact Type Select Networ…" at bounding box center [680, 334] width 1360 height 669
paste input "pattycascar"
type input "pattycascar"
checkbox input "false"
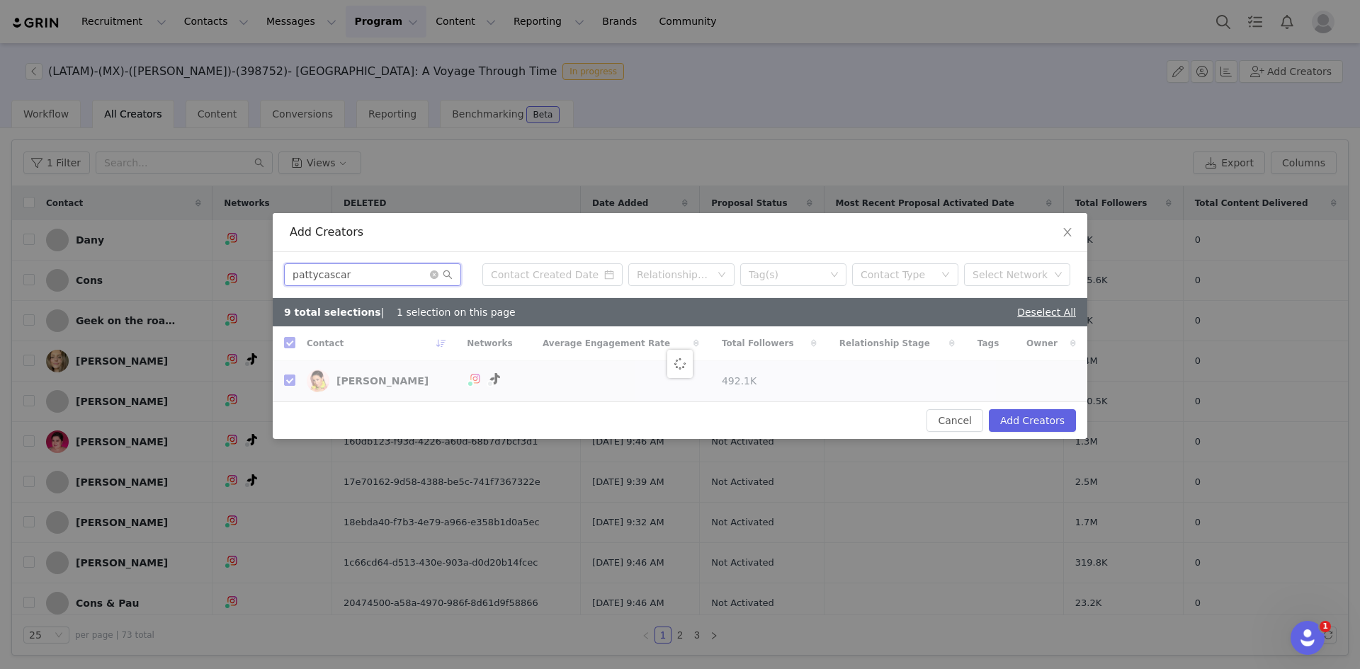
checkbox input "false"
type input "pattycascar"
click at [285, 345] on input "checkbox" at bounding box center [289, 342] width 11 height 11
checkbox input "true"
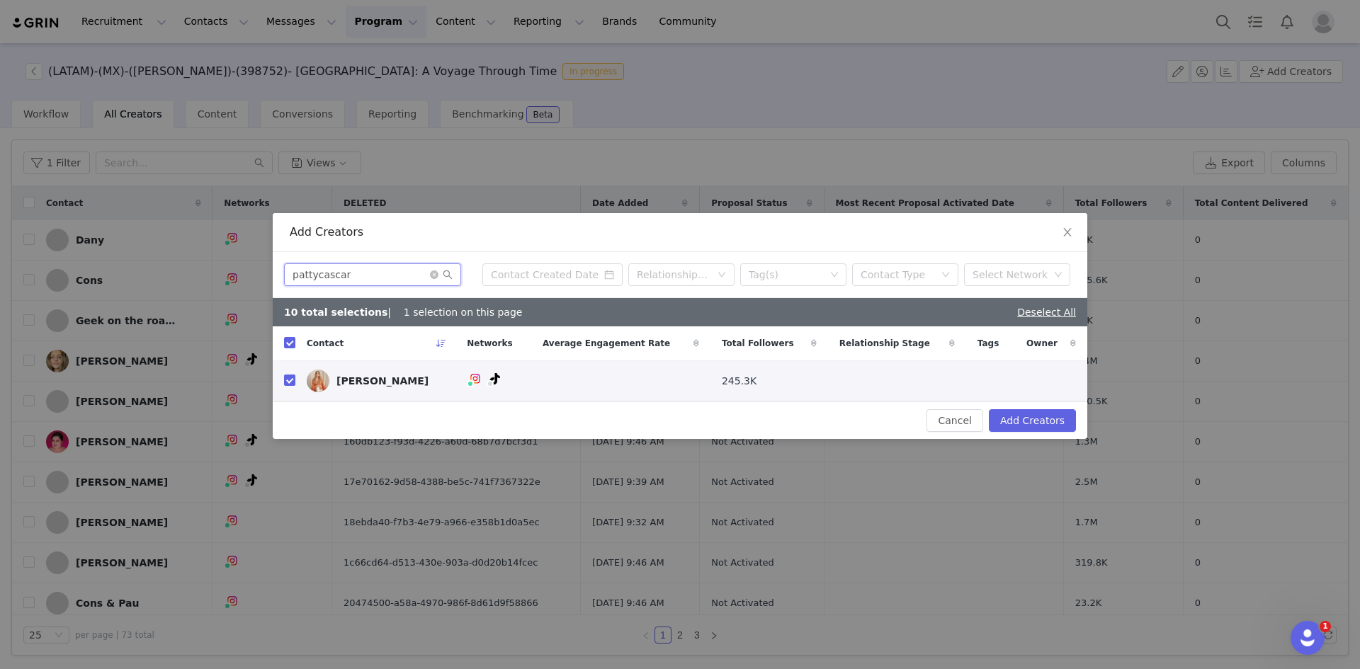
drag, startPoint x: 366, startPoint y: 271, endPoint x: 171, endPoint y: 269, distance: 195.4
click at [171, 269] on div "Add Creators pattycascar Relationship Stage Tag(s) Contact Type Select Network …" at bounding box center [680, 334] width 1360 height 669
paste input "theurbanbeauty"
type input "theurbanbeauty"
checkbox input "false"
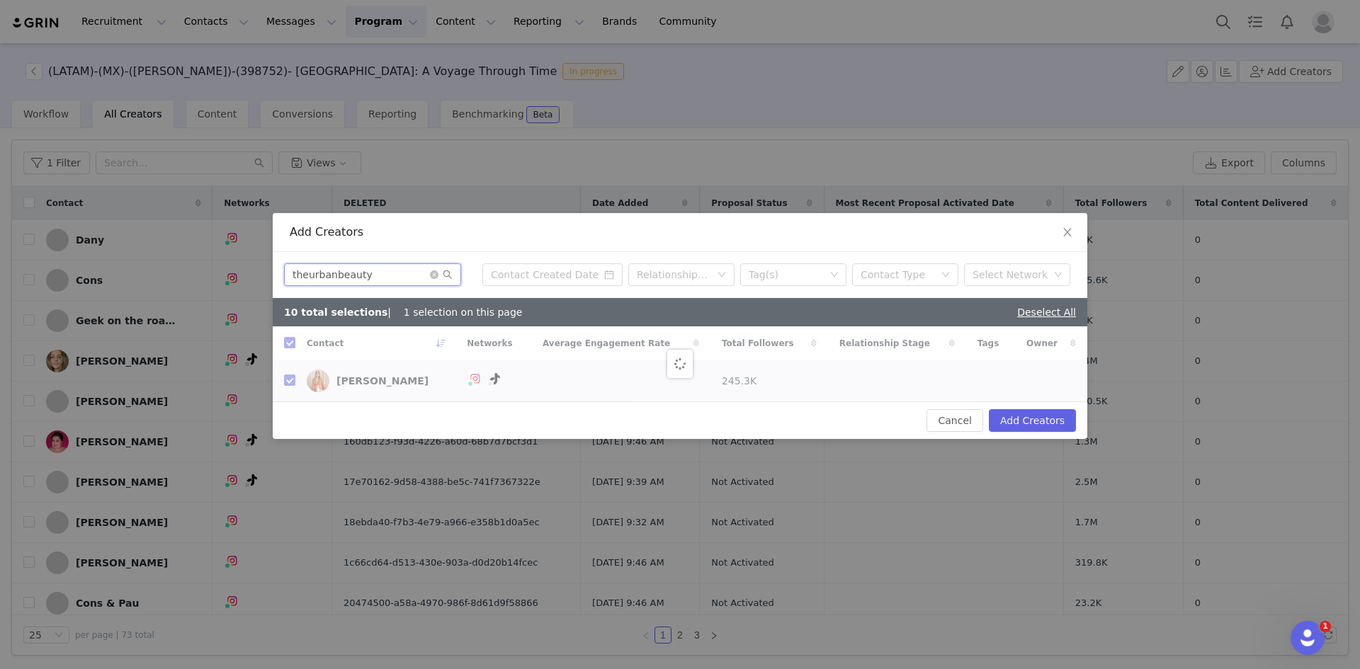
checkbox input "false"
type input "theurbanbeauty"
click at [286, 348] on input "checkbox" at bounding box center [289, 342] width 11 height 11
checkbox input "true"
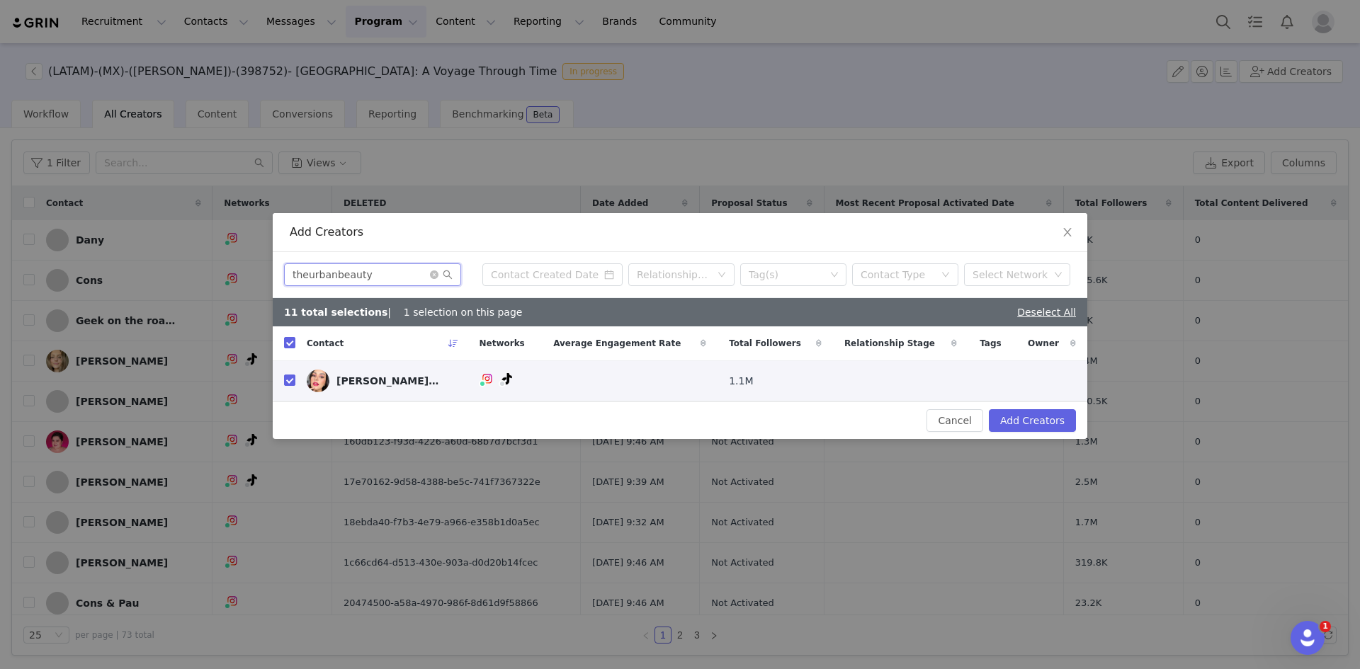
drag, startPoint x: 370, startPoint y: 278, endPoint x: 47, endPoint y: 268, distance: 323.8
click at [53, 268] on div "Add Creators theurbanbeauty Relationship Stage Tag(s) Contact Type Select Netwo…" at bounding box center [680, 334] width 1360 height 669
paste input "fermillan"
type input "fermillan"
checkbox input "false"
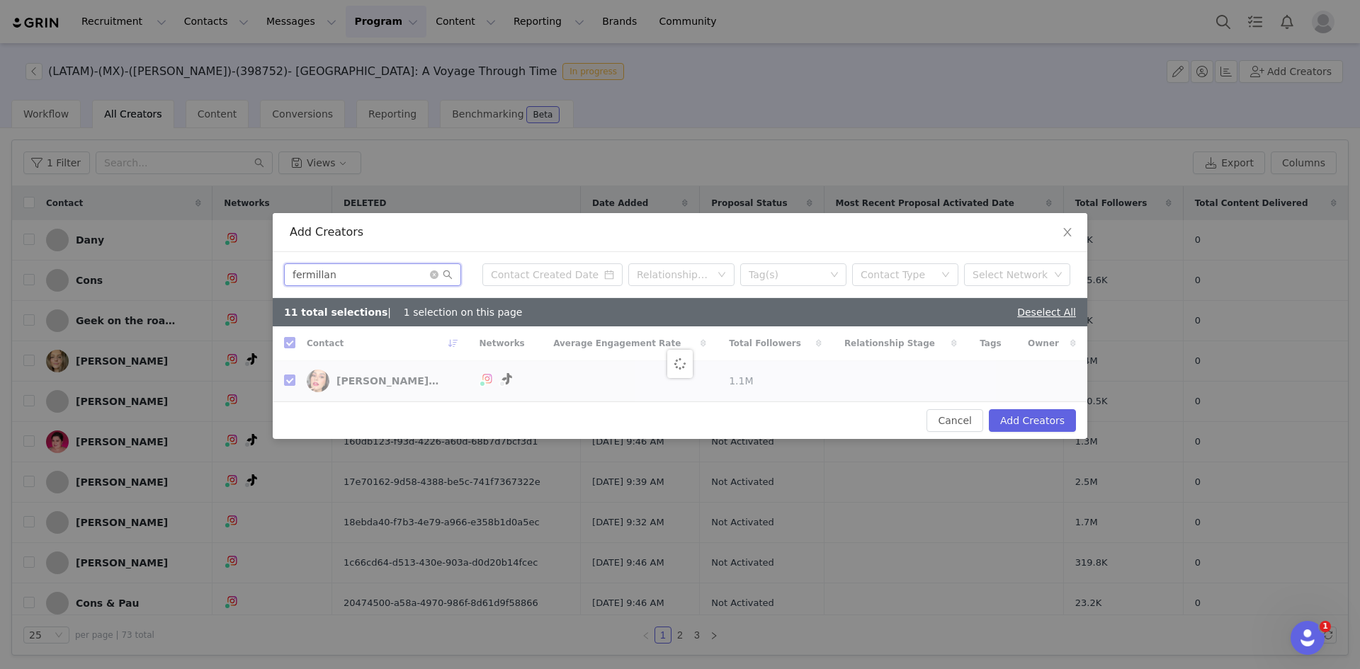
checkbox input "false"
type input "fermillan"
click at [287, 352] on th at bounding box center [284, 343] width 23 height 35
click at [288, 348] on input "checkbox" at bounding box center [289, 342] width 11 height 11
checkbox input "true"
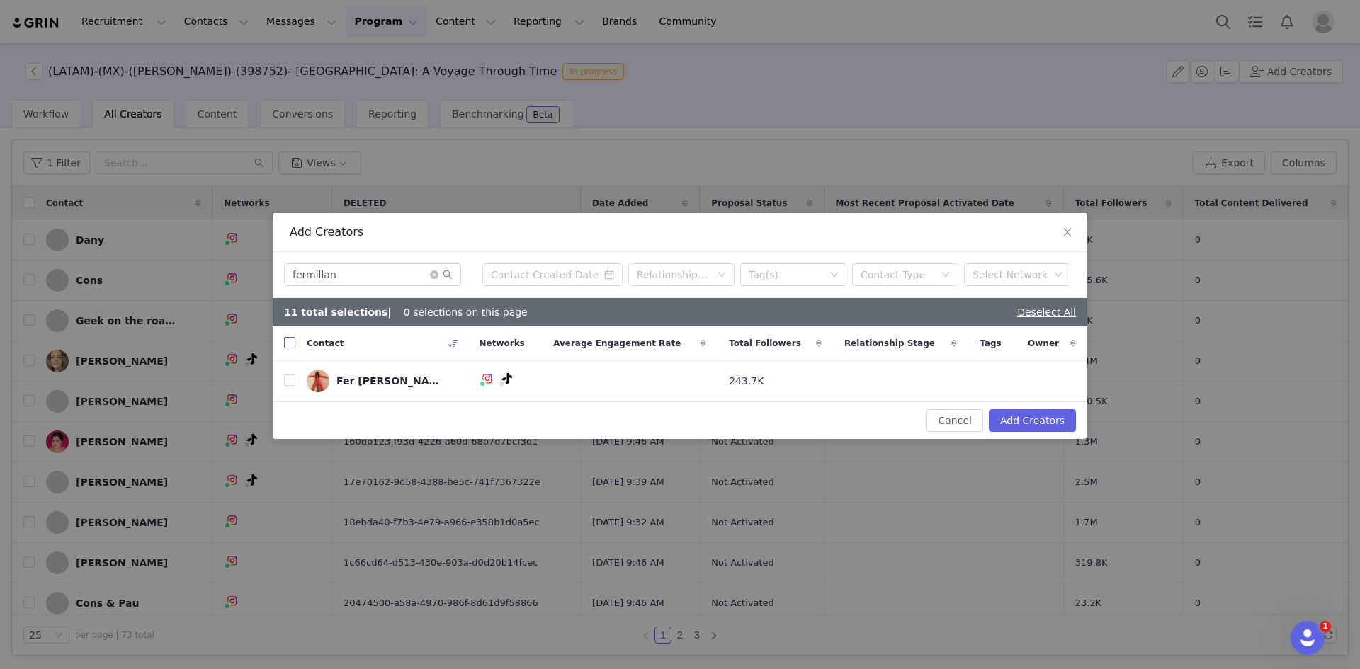
checkbox input "true"
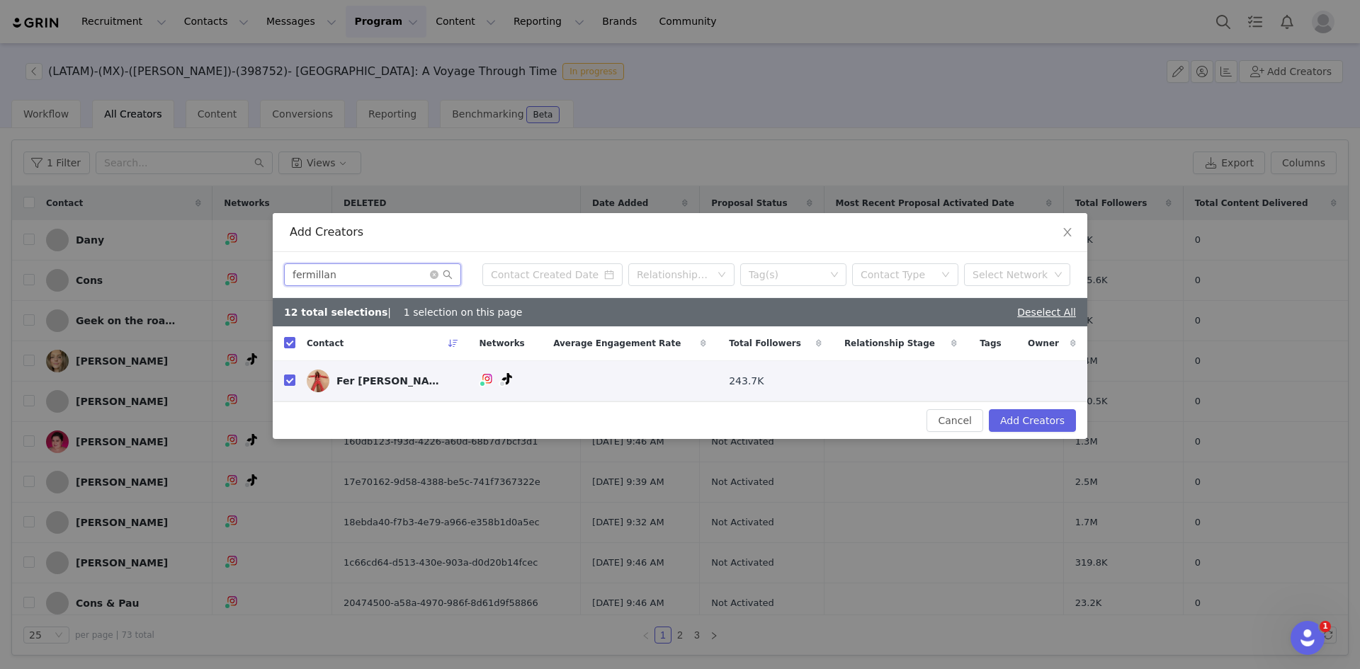
drag, startPoint x: 332, startPoint y: 278, endPoint x: 224, endPoint y: 279, distance: 108.3
click at [224, 279] on div "Add Creators fermillan Relationship Stage Tag(s) Contact Type Select Network 12…" at bounding box center [680, 334] width 1360 height 669
paste input "luisacardenas"
type input "luisacardenas"
checkbox input "false"
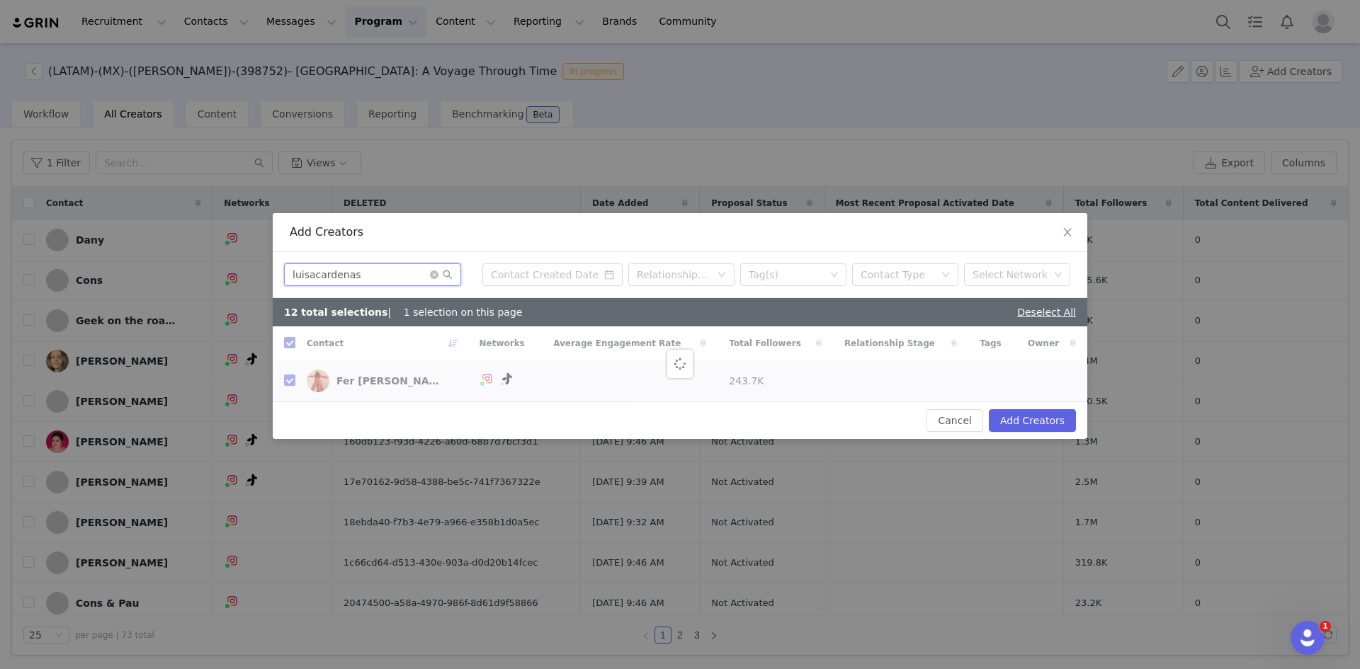
checkbox input "false"
type input "luisacardenas"
click at [292, 342] on input "checkbox" at bounding box center [289, 342] width 11 height 11
checkbox input "true"
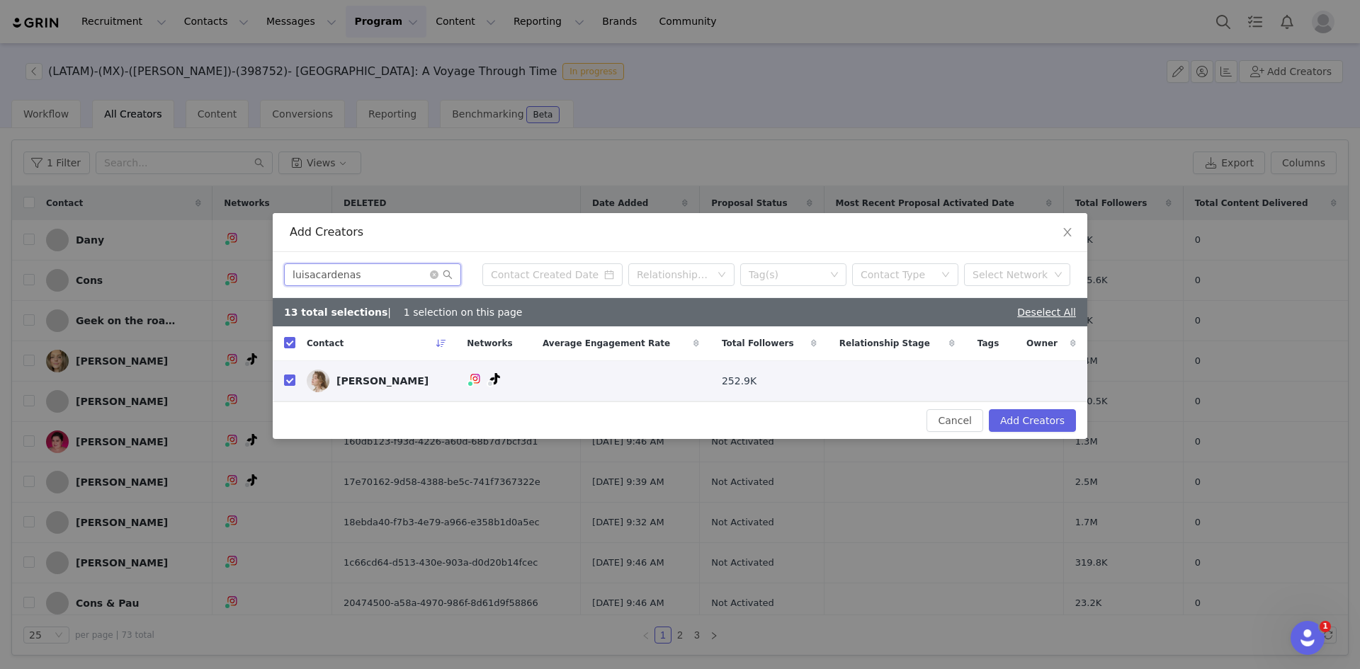
drag, startPoint x: 376, startPoint y: 282, endPoint x: 215, endPoint y: 276, distance: 161.5
click at [216, 276] on div "Add Creators luisacardenas Relationship Stage Tag(s) Contact Type Select Networ…" at bounding box center [680, 334] width 1360 height 669
paste input "diealfaro"
type input "diealfaro"
checkbox input "false"
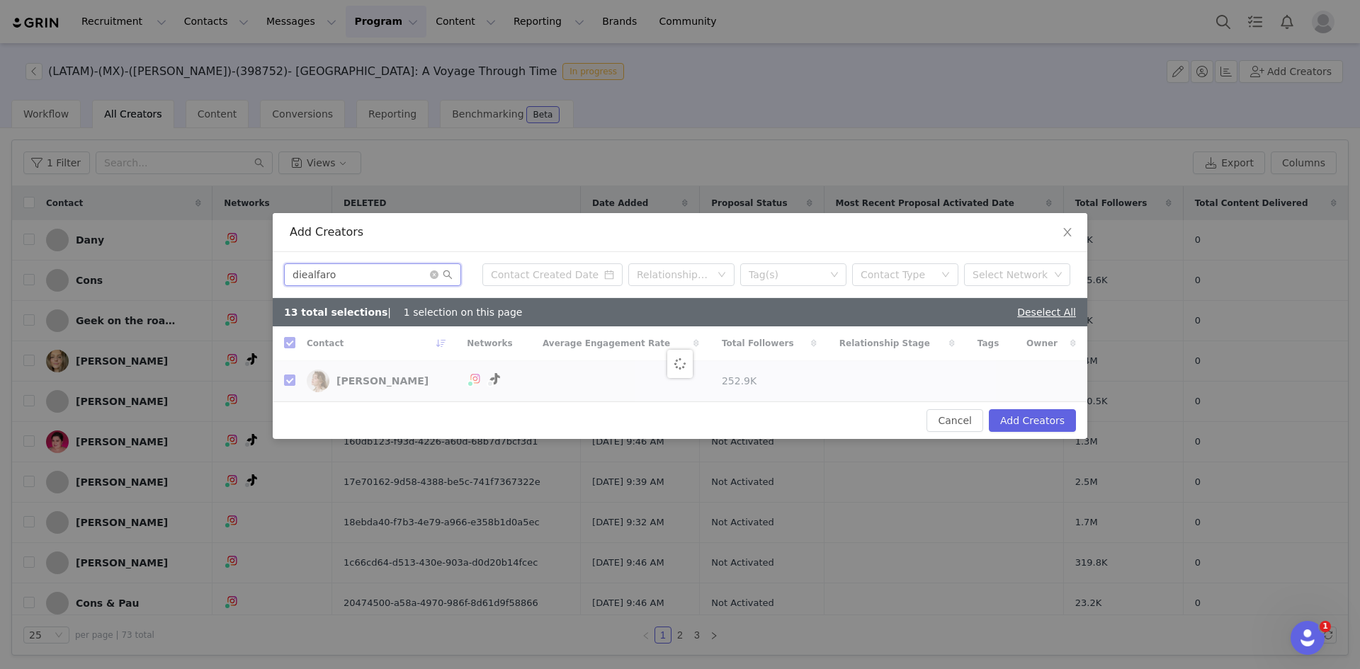
checkbox input "false"
type input "diealfaro"
click at [290, 344] on input "checkbox" at bounding box center [289, 342] width 11 height 11
checkbox input "true"
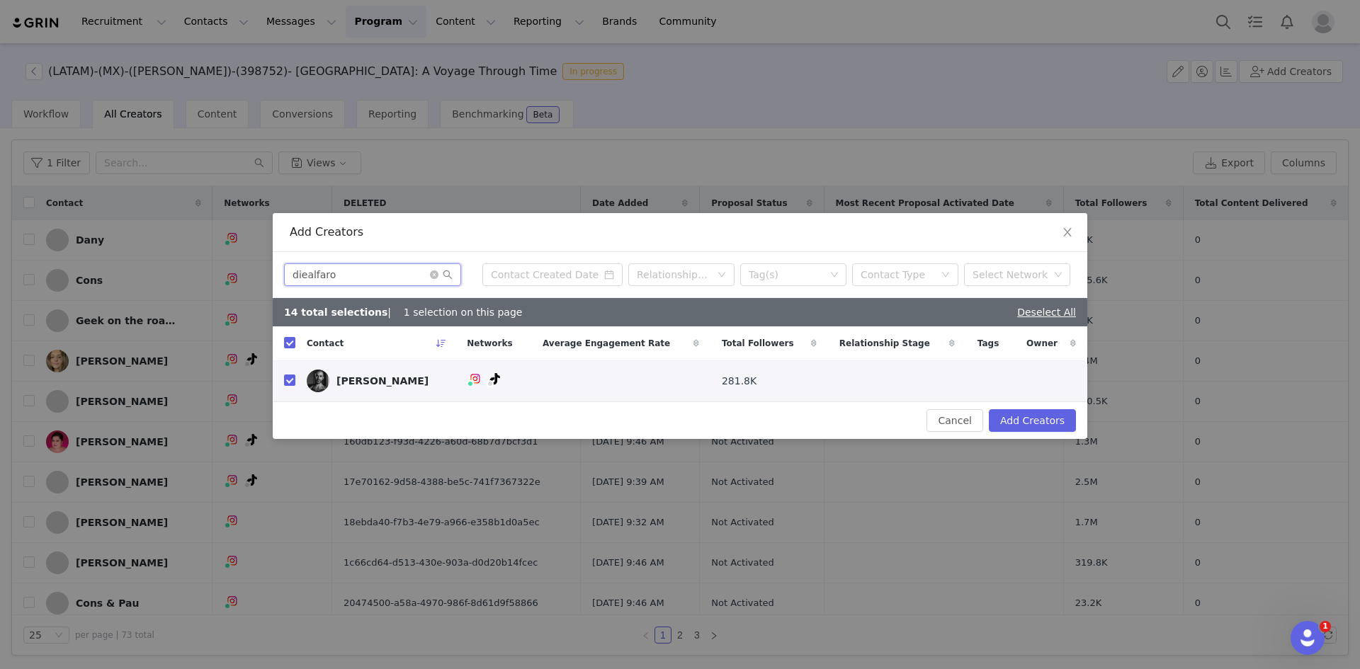
drag, startPoint x: 342, startPoint y: 280, endPoint x: 188, endPoint y: 273, distance: 153.8
click at [188, 273] on div "Add Creators diealfaro Relationship Stage Tag(s) Contact Type Select Network 14…" at bounding box center [680, 334] width 1360 height 669
paste input "isajaimel"
type input "isajaimel"
checkbox input "false"
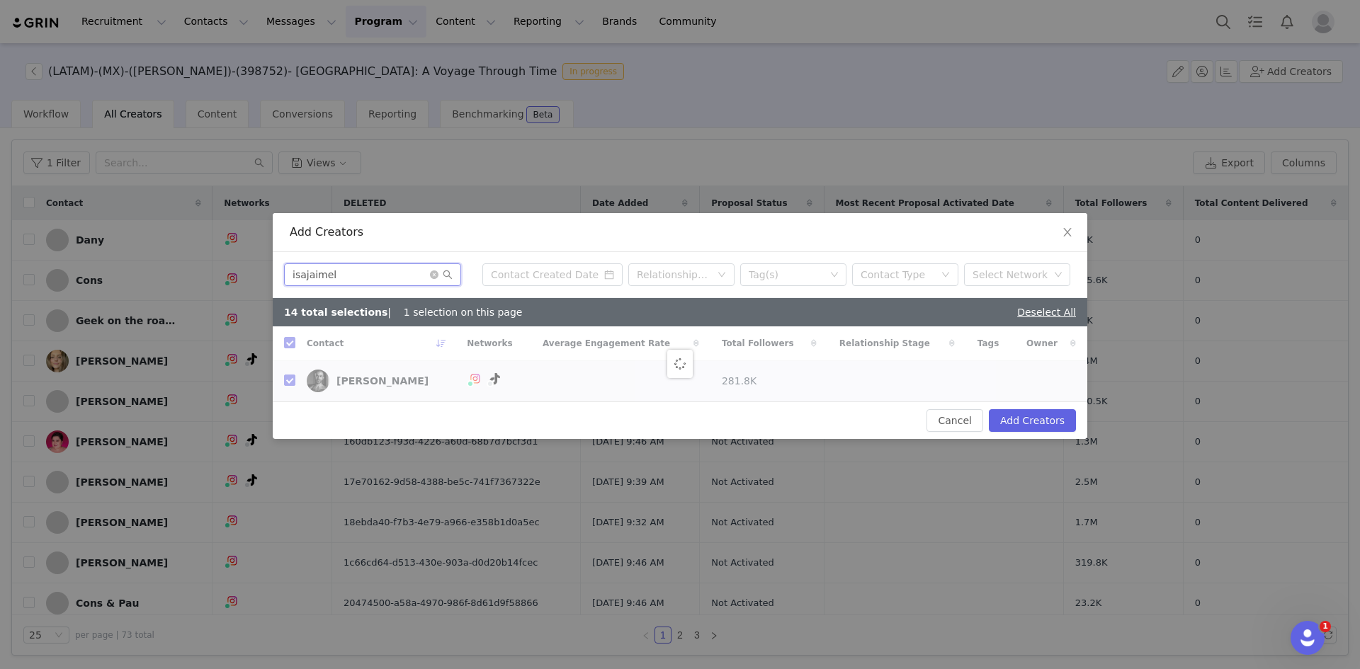
checkbox input "false"
type input "isajaimel"
click at [291, 348] on input "checkbox" at bounding box center [289, 342] width 11 height 11
checkbox input "true"
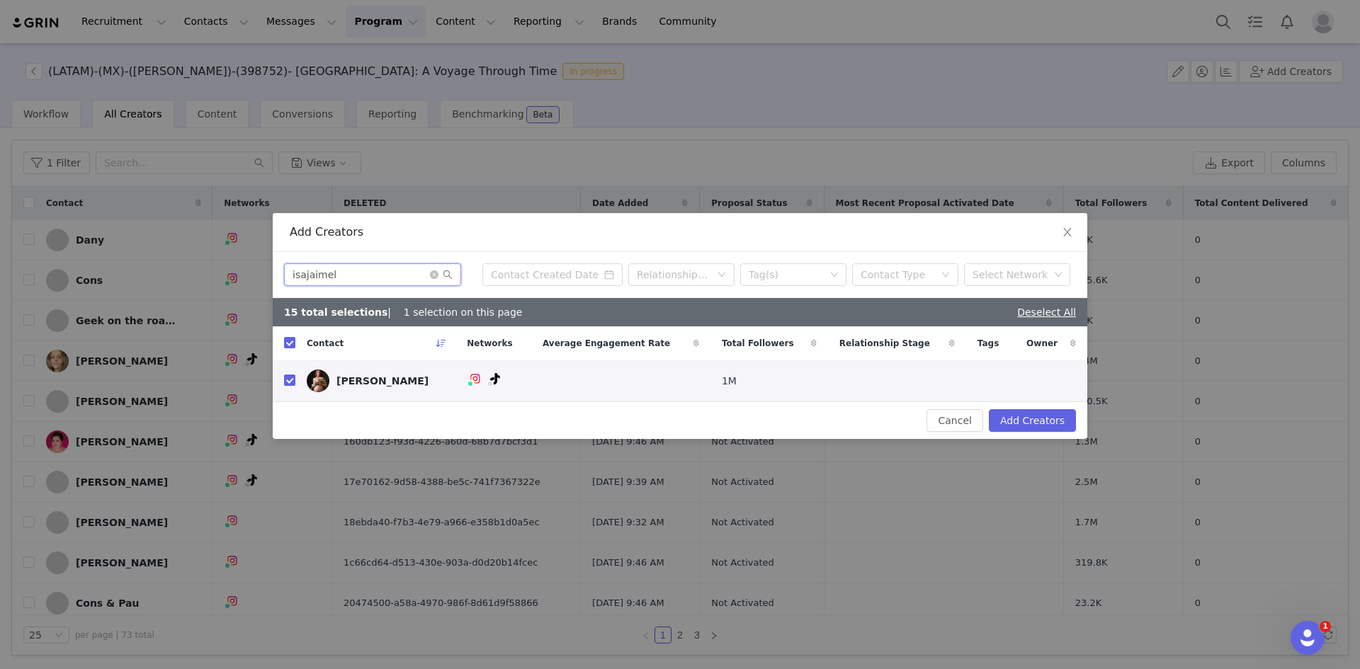
drag, startPoint x: 331, startPoint y: 272, endPoint x: 188, endPoint y: 272, distance: 143.0
click at [188, 272] on div "Add Creators isajaimel Relationship Stage Tag(s) Contact Type Select Network 15…" at bounding box center [680, 334] width 1360 height 669
paste input "martiespinooficia"
type input "martiespinooficial"
checkbox input "false"
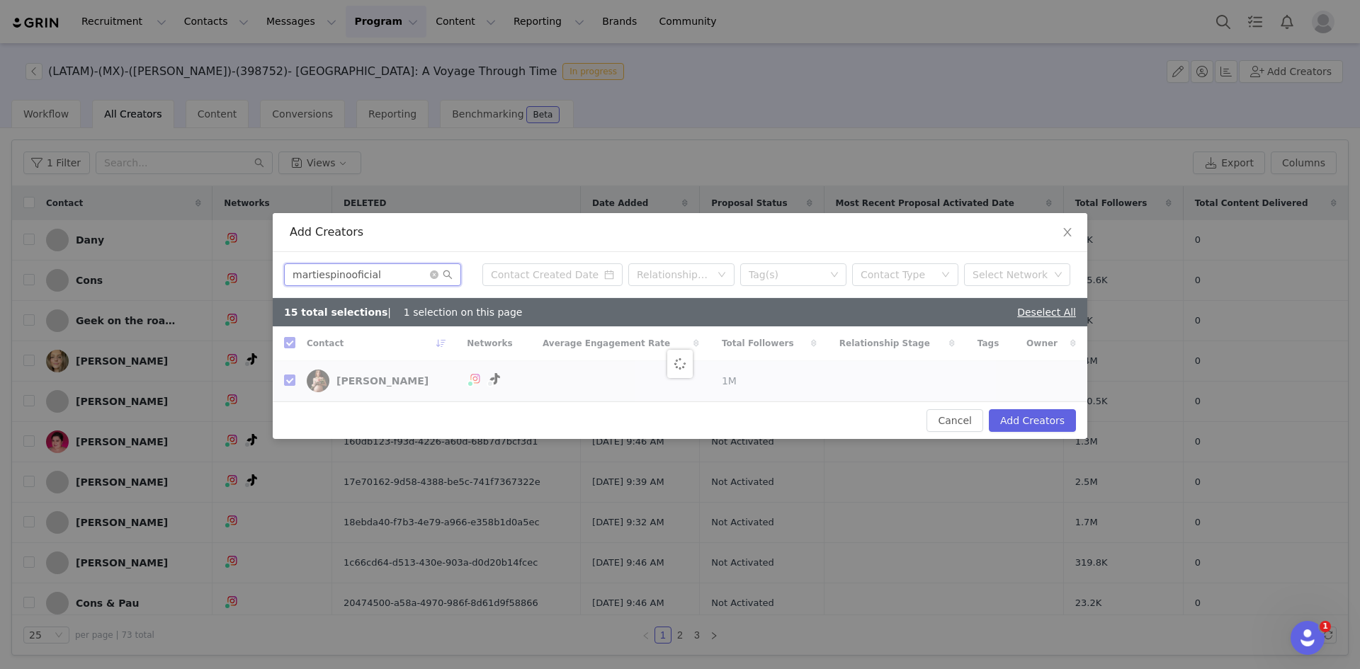
checkbox input "false"
type input "martiespinooficial"
click at [287, 345] on input "checkbox" at bounding box center [289, 342] width 11 height 11
checkbox input "true"
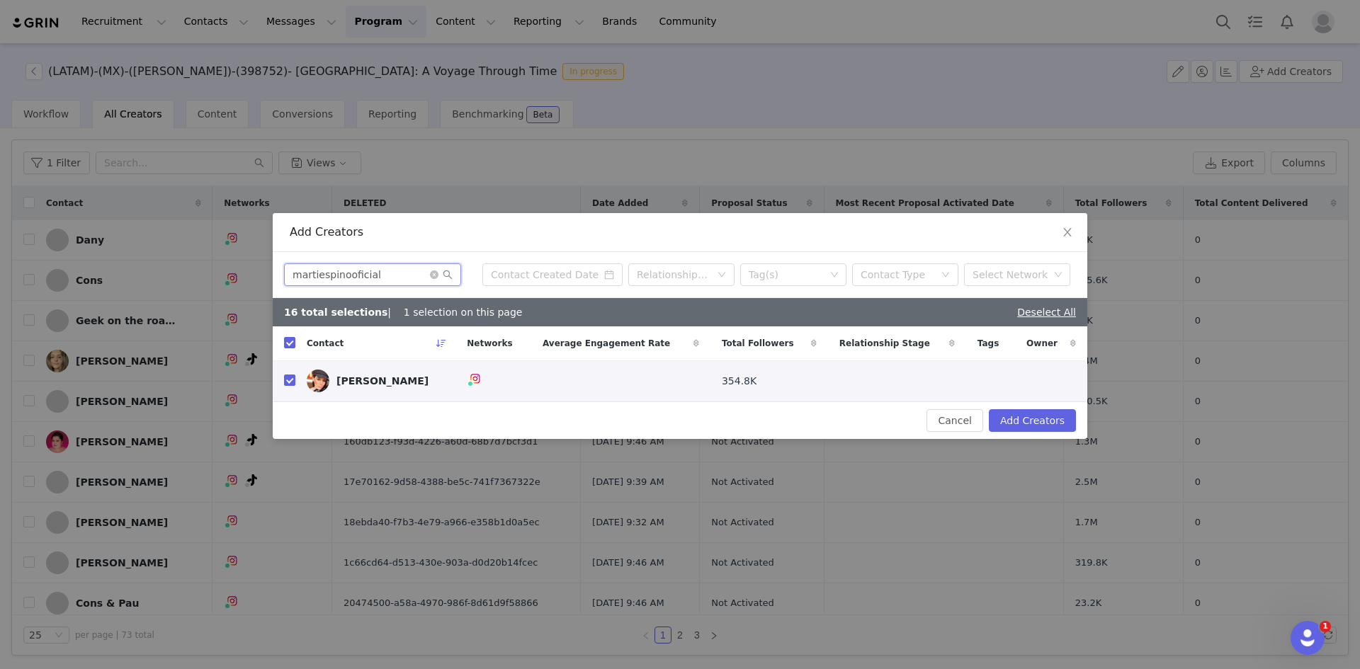
drag, startPoint x: 374, startPoint y: 279, endPoint x: 139, endPoint y: 280, distance: 234.4
click at [139, 280] on div "Add Creators martiespinooficial Relationship Stage Tag(s) Contact Type Select N…" at bounding box center [680, 334] width 1360 height 669
paste input "sergiolozano"
type input "sergiolozano"
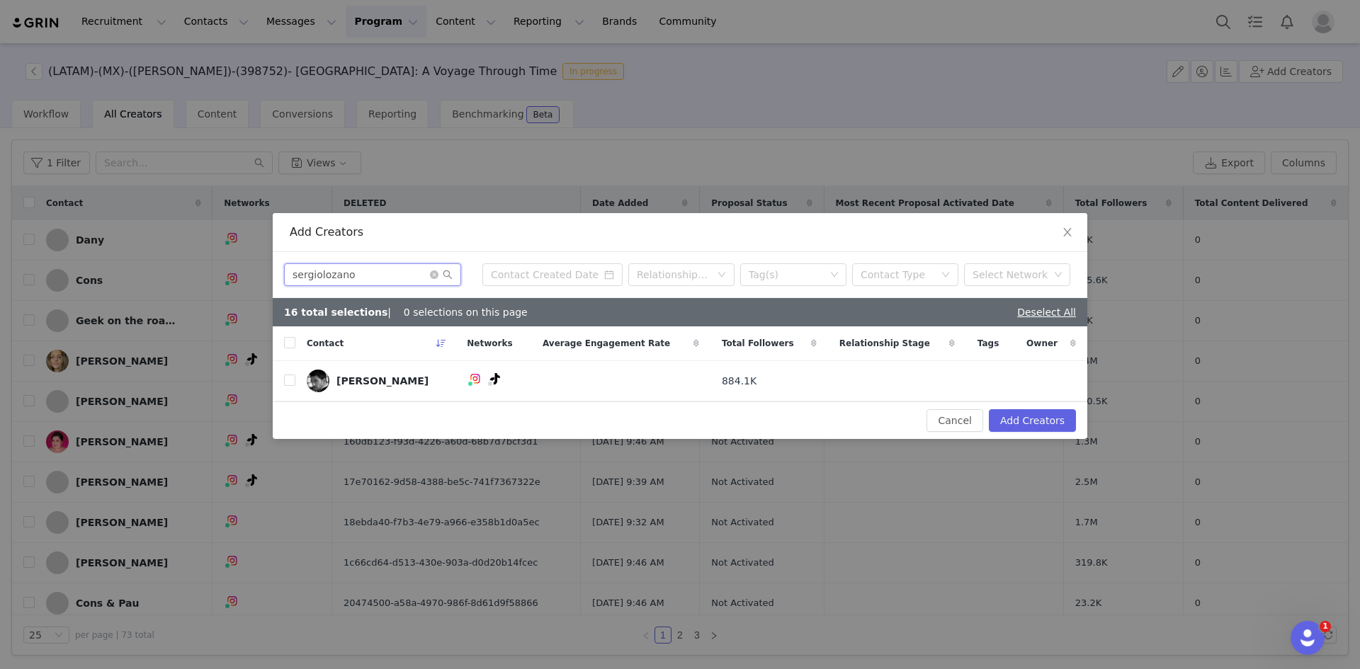
checkbox input "false"
type input "sergiolozano"
click at [284, 343] on input "checkbox" at bounding box center [289, 342] width 11 height 11
checkbox input "true"
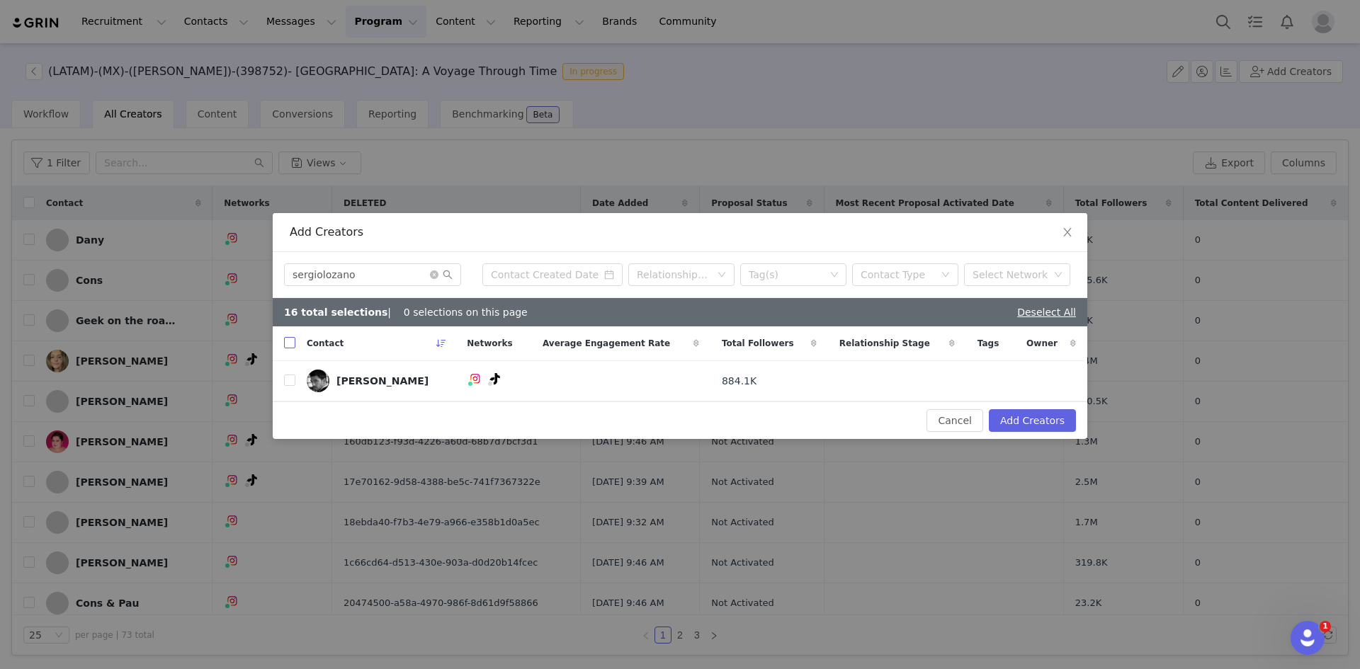
checkbox input "true"
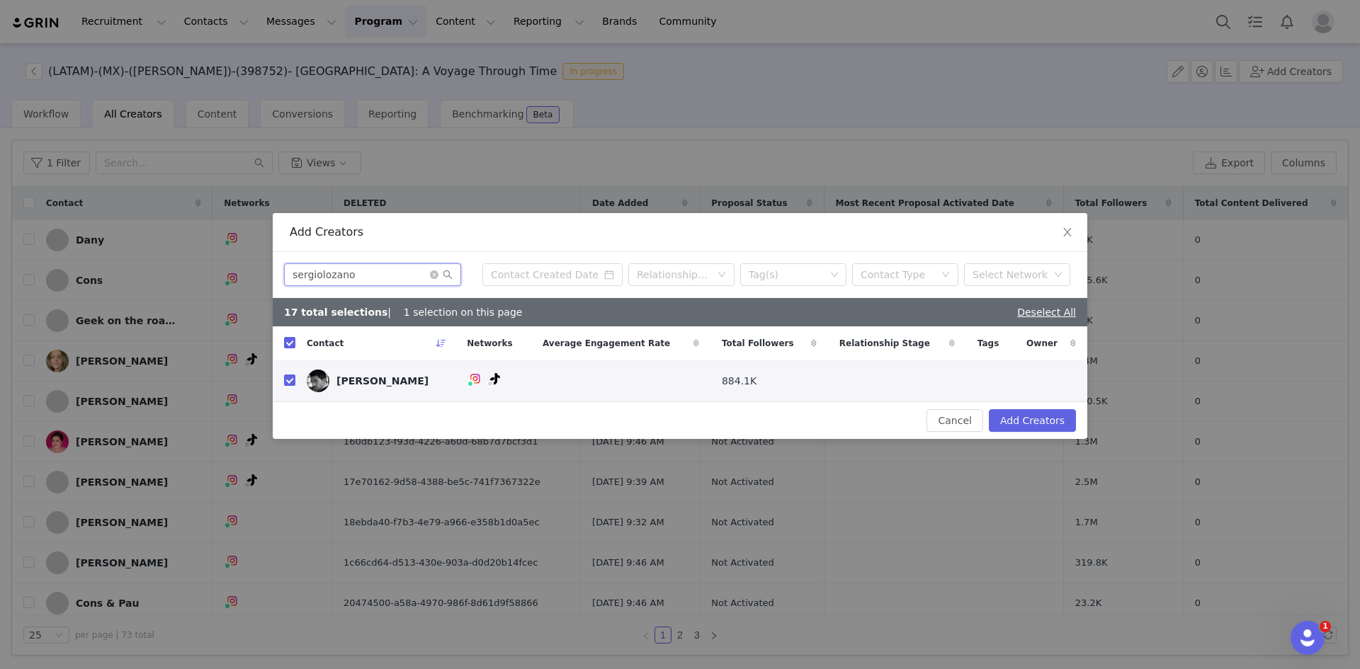
drag, startPoint x: 354, startPoint y: 280, endPoint x: 4, endPoint y: 263, distance: 350.2
click at [6, 263] on div "Add Creators sergiolozano Relationship Stage Tag(s) Contact Type Select Network…" at bounding box center [680, 334] width 1360 height 669
paste input "pcer"
type input "pcer"
checkbox input "false"
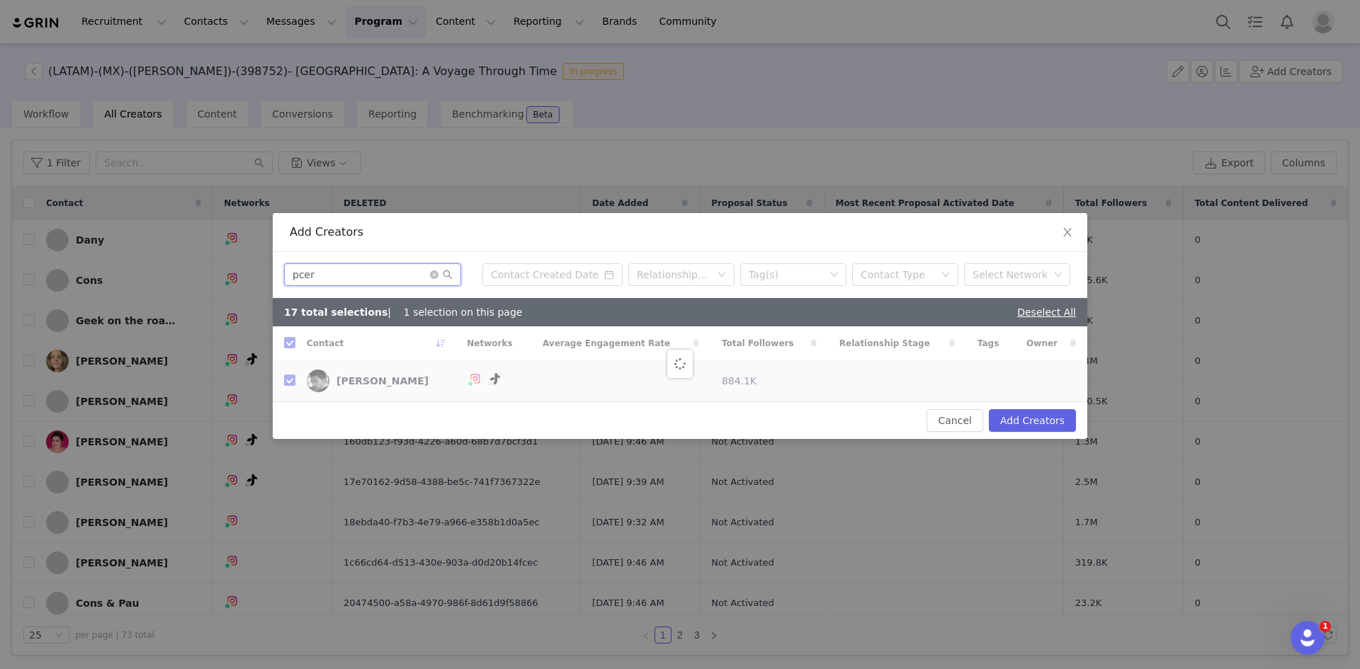
checkbox input "false"
type input "pcer"
click at [293, 348] on input "checkbox" at bounding box center [289, 342] width 11 height 11
checkbox input "true"
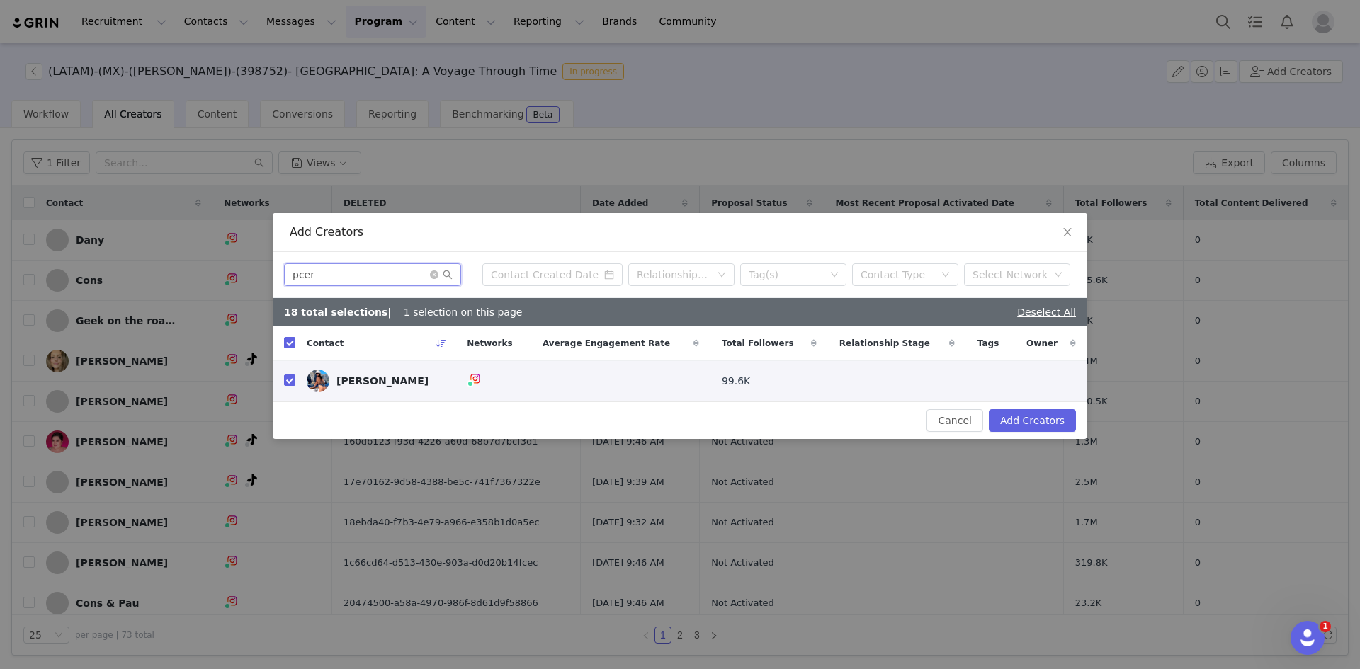
drag, startPoint x: 325, startPoint y: 275, endPoint x: 183, endPoint y: 268, distance: 142.5
click at [186, 268] on div "Add Creators pcer Relationship Stage Tag(s) Contact Type Select Network 18 tota…" at bounding box center [680, 334] width 1360 height 669
paste input "chantaltru"
type input "chantaltru"
checkbox input "false"
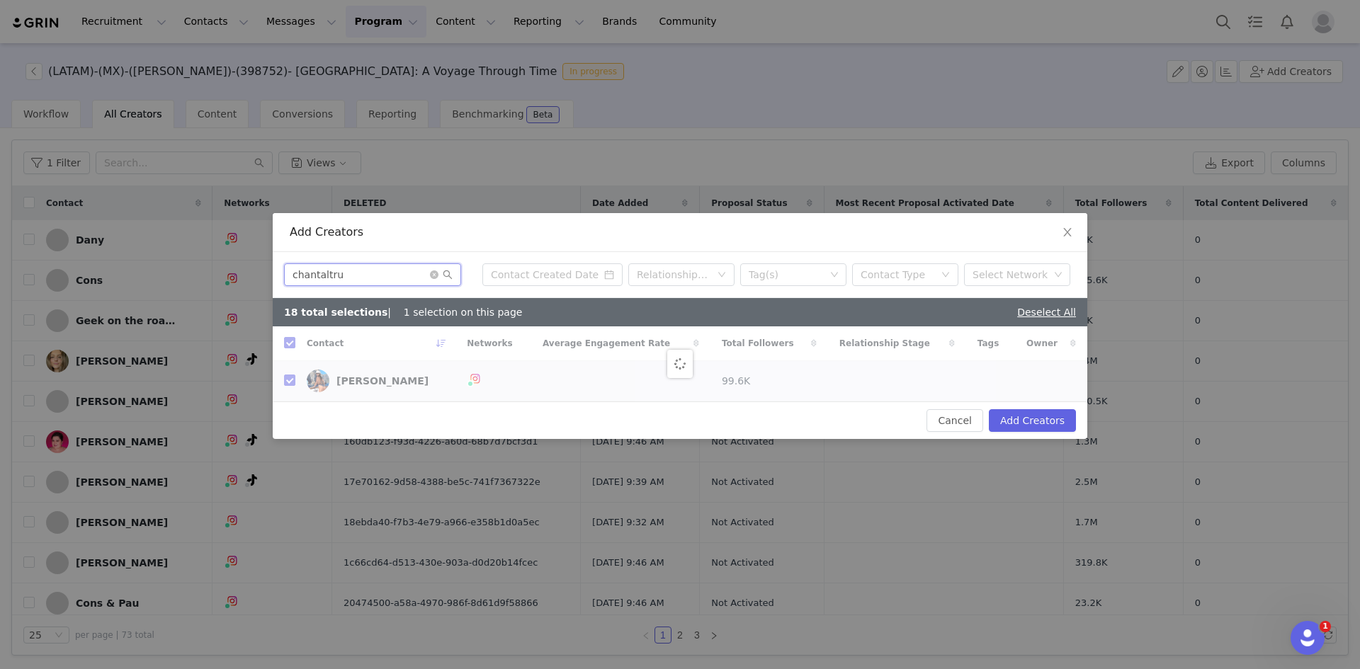
checkbox input "false"
type input "chantaltru"
click at [285, 346] on input "checkbox" at bounding box center [289, 342] width 11 height 11
checkbox input "true"
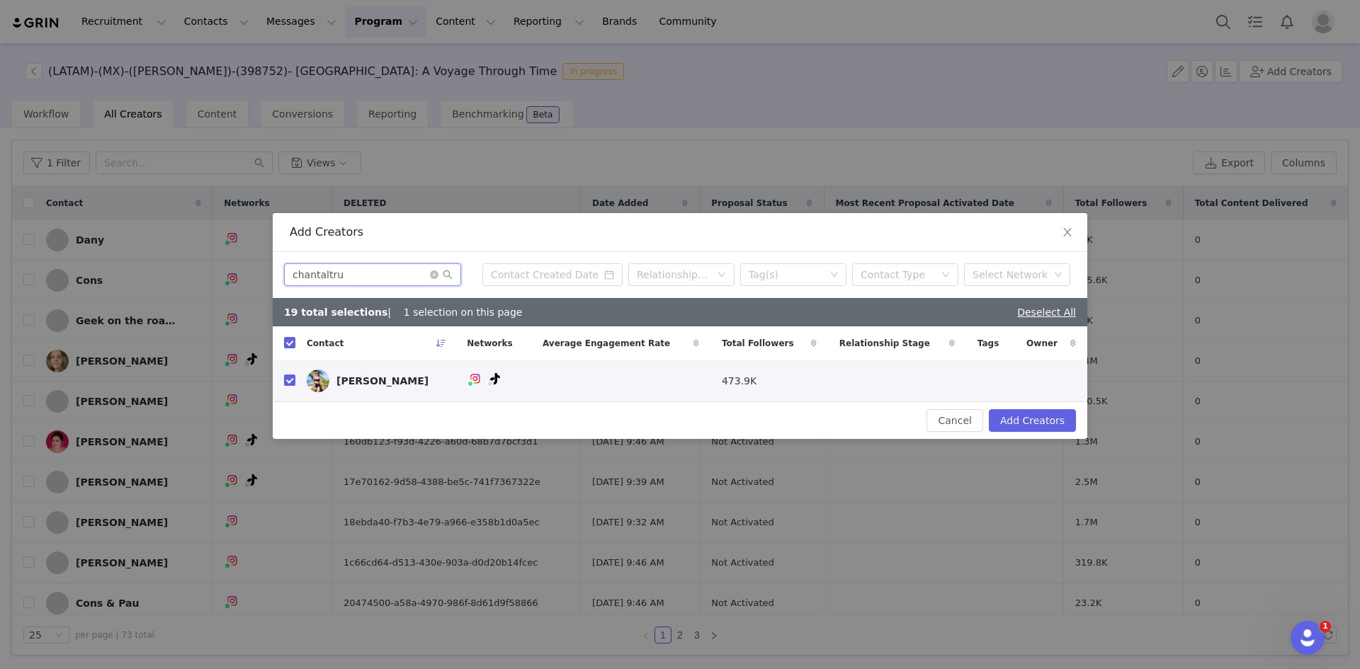
drag, startPoint x: 354, startPoint y: 266, endPoint x: 98, endPoint y: 251, distance: 256.0
click at [99, 251] on div "Add Creators chantaltru Relationship Stage Tag(s) Contact Type Select Network 1…" at bounding box center [680, 334] width 1360 height 669
paste input "kriscid"
type input "kriscid"
checkbox input "false"
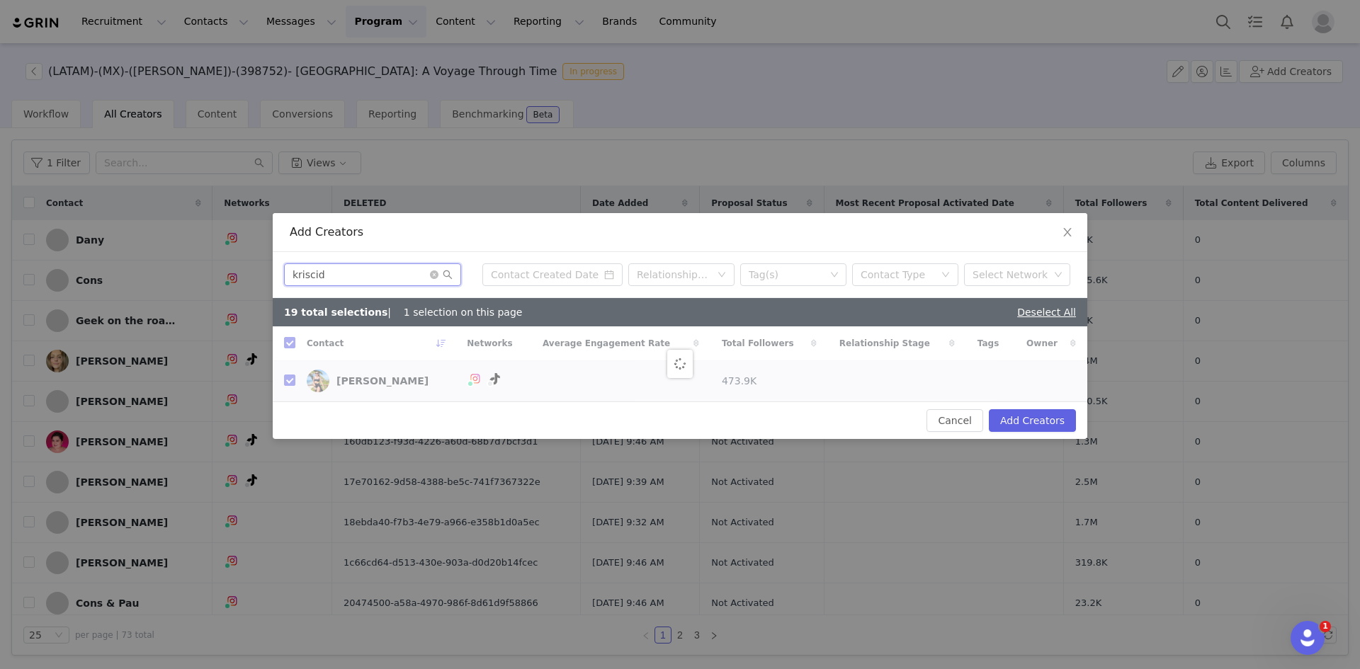
checkbox input "false"
type input "kriscid"
click at [287, 347] on input "checkbox" at bounding box center [289, 342] width 11 height 11
checkbox input "true"
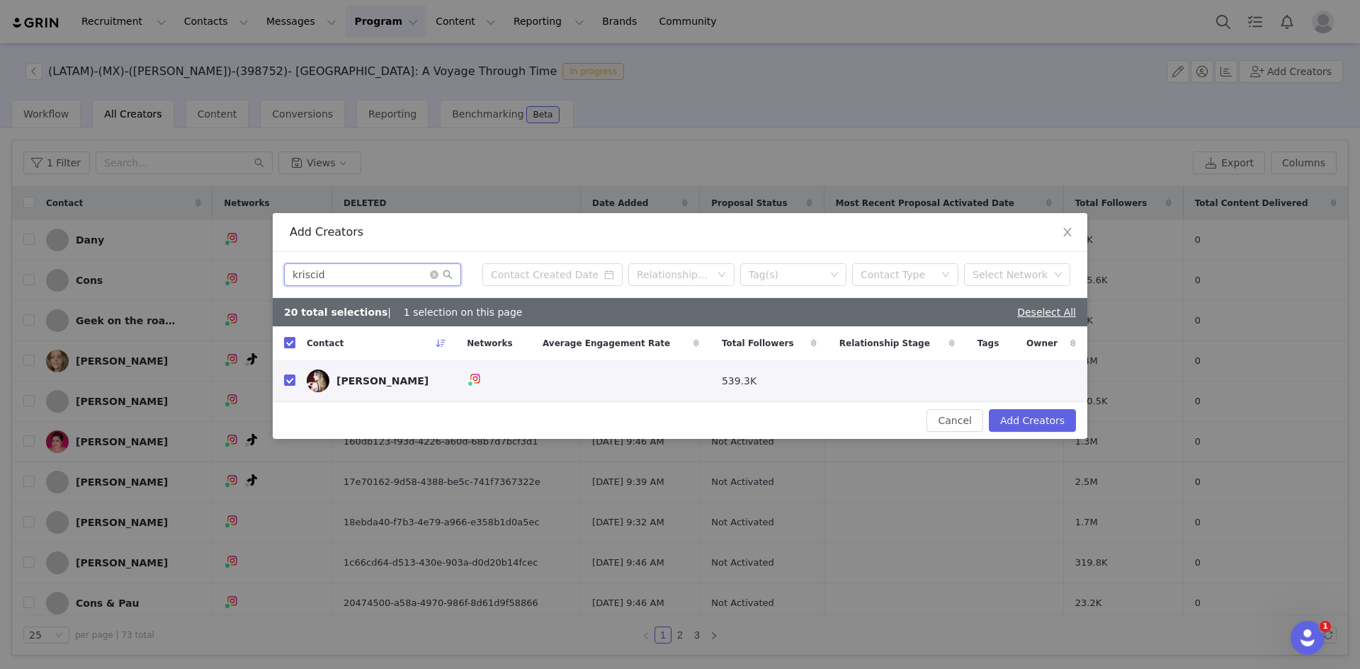
drag, startPoint x: 332, startPoint y: 274, endPoint x: 178, endPoint y: 272, distance: 154.4
click at [180, 272] on div "Add Creators kriscid Relationship Stage Tag(s) Contact Type Select Network 20 t…" at bounding box center [680, 334] width 1360 height 669
paste input "conniedavalos"
type input "conniedavalos"
checkbox input "false"
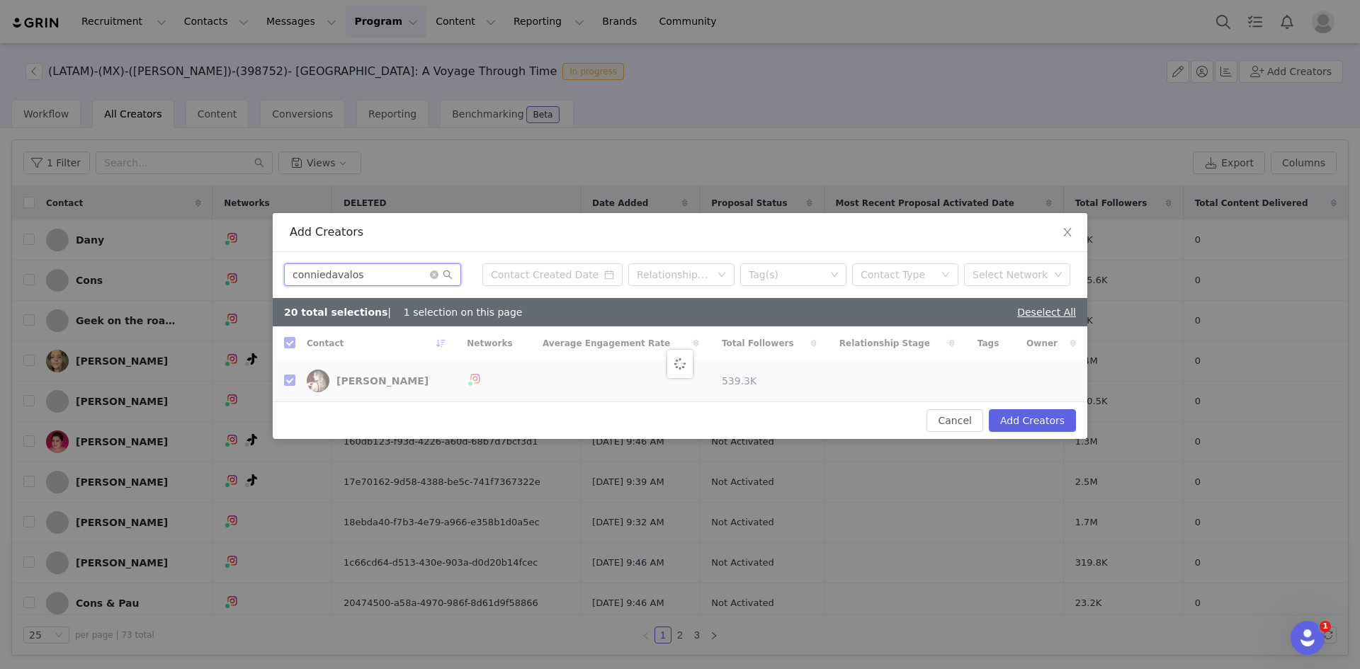
checkbox input "false"
type input "conniedavalos"
click at [290, 346] on input "checkbox" at bounding box center [289, 342] width 11 height 11
checkbox input "true"
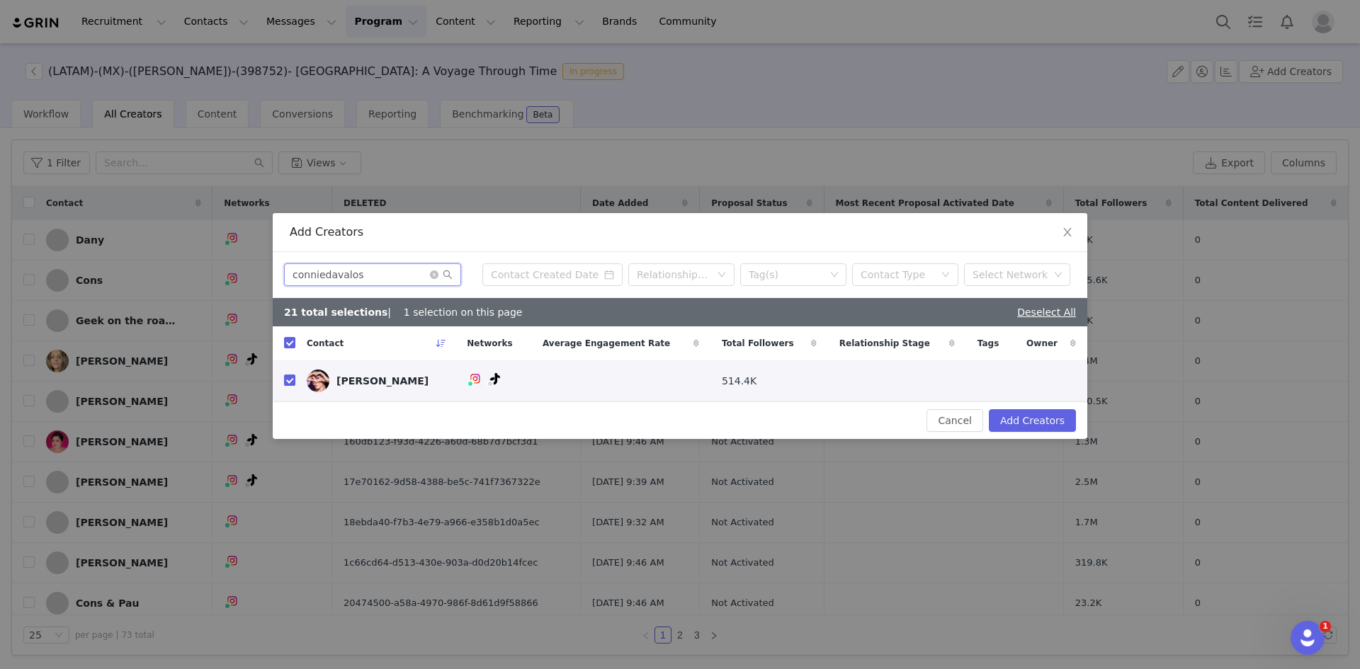
drag, startPoint x: 374, startPoint y: 280, endPoint x: 204, endPoint y: 277, distance: 170.0
click at [204, 277] on div "Add Creators conniedavalos Relationship Stage Tag(s) Contact Type Select Networ…" at bounding box center [680, 334] width 1360 height 669
paste input "haritoruiz_"
type input "charitoruiz_"
checkbox input "false"
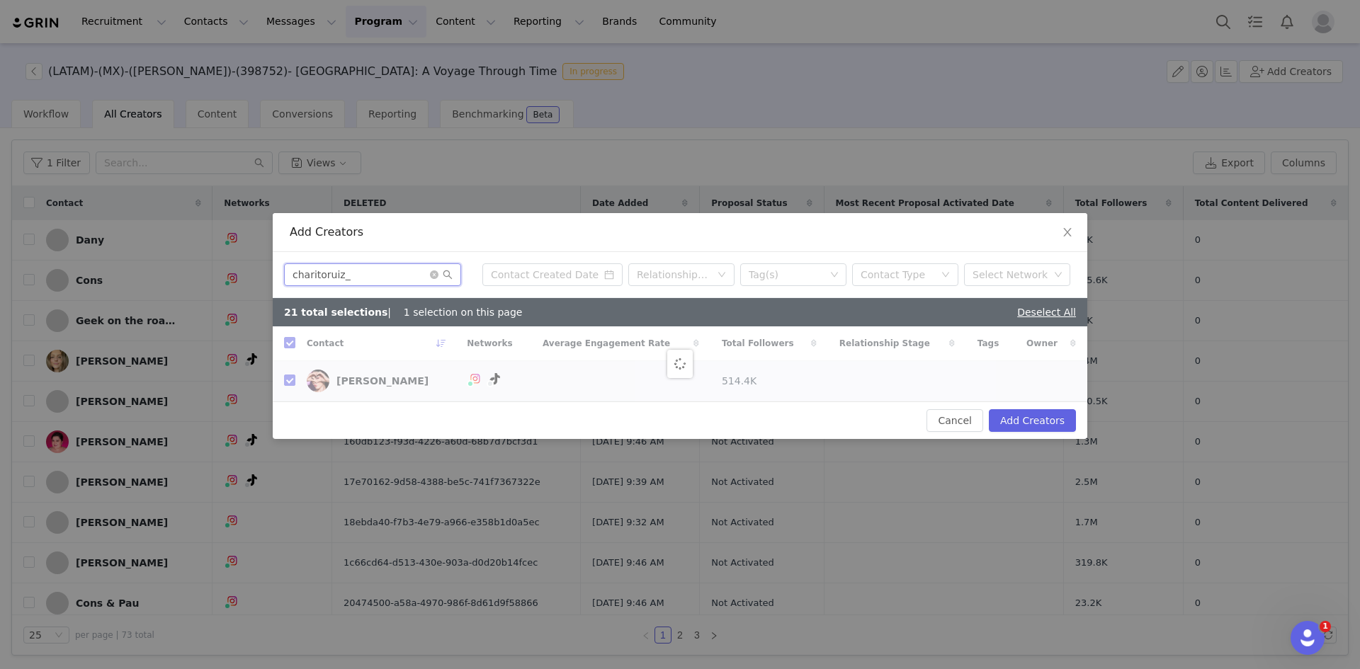
checkbox input "false"
type input "charitoruiz_"
click at [290, 343] on input "checkbox" at bounding box center [289, 342] width 11 height 11
checkbox input "true"
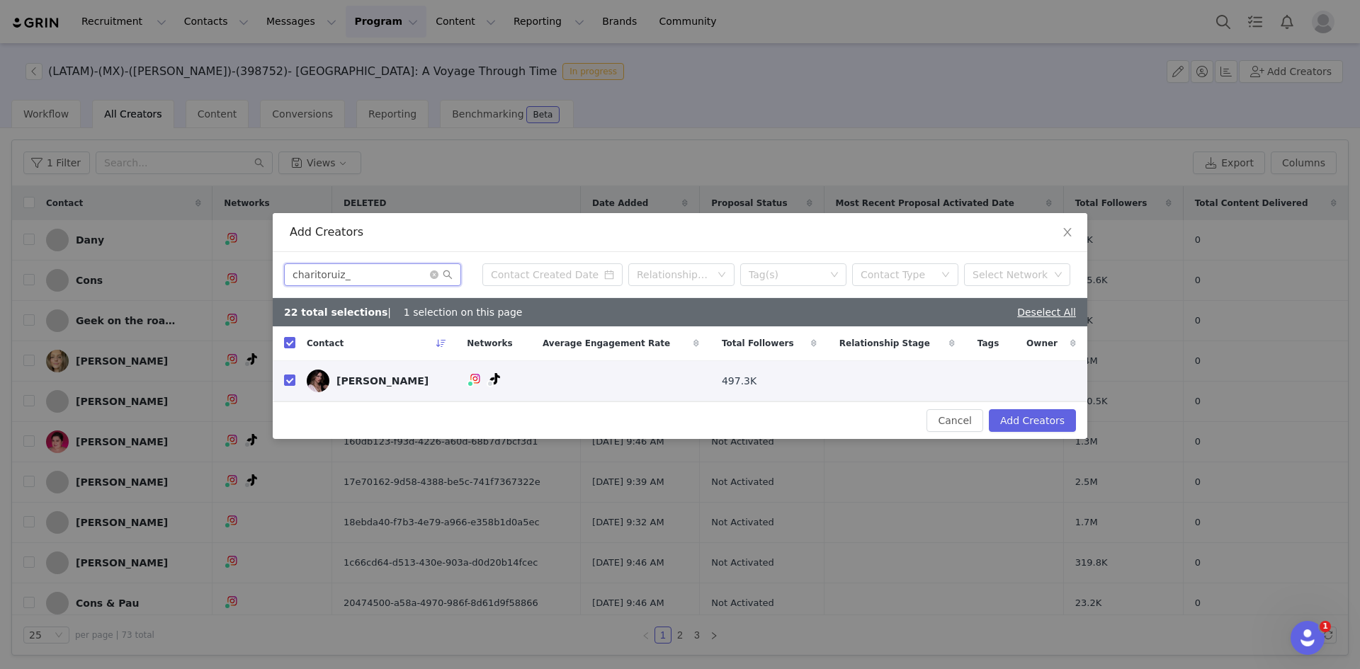
drag, startPoint x: 221, startPoint y: 280, endPoint x: 72, endPoint y: 275, distance: 148.8
click at [74, 275] on div "Add Creators charitoruiz_ Relationship Stage Tag(s) Contact Type Select Network…" at bounding box center [680, 334] width 1360 height 669
paste input "fernanda_cervantes"
type input "fernanda_cervantes"
checkbox input "false"
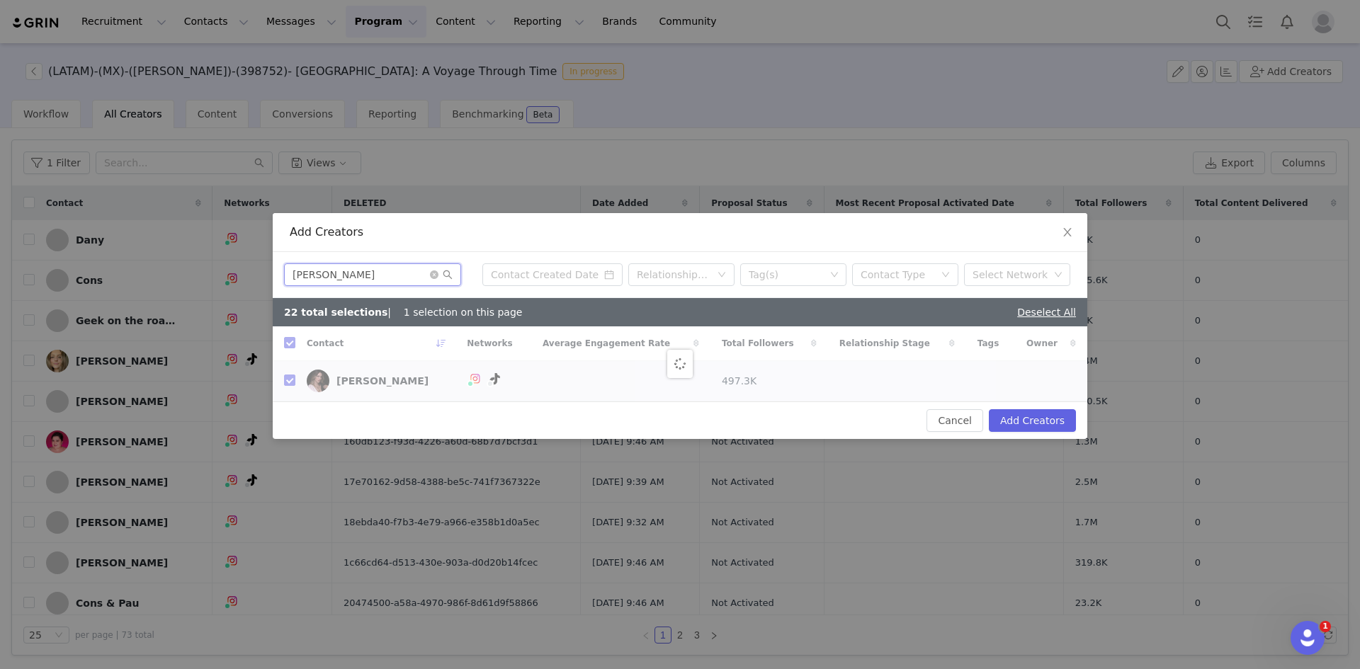
checkbox input "false"
type input "fernanda_cervantes"
click at [283, 346] on th at bounding box center [284, 343] width 23 height 35
click at [288, 346] on input "checkbox" at bounding box center [289, 342] width 11 height 11
checkbox input "true"
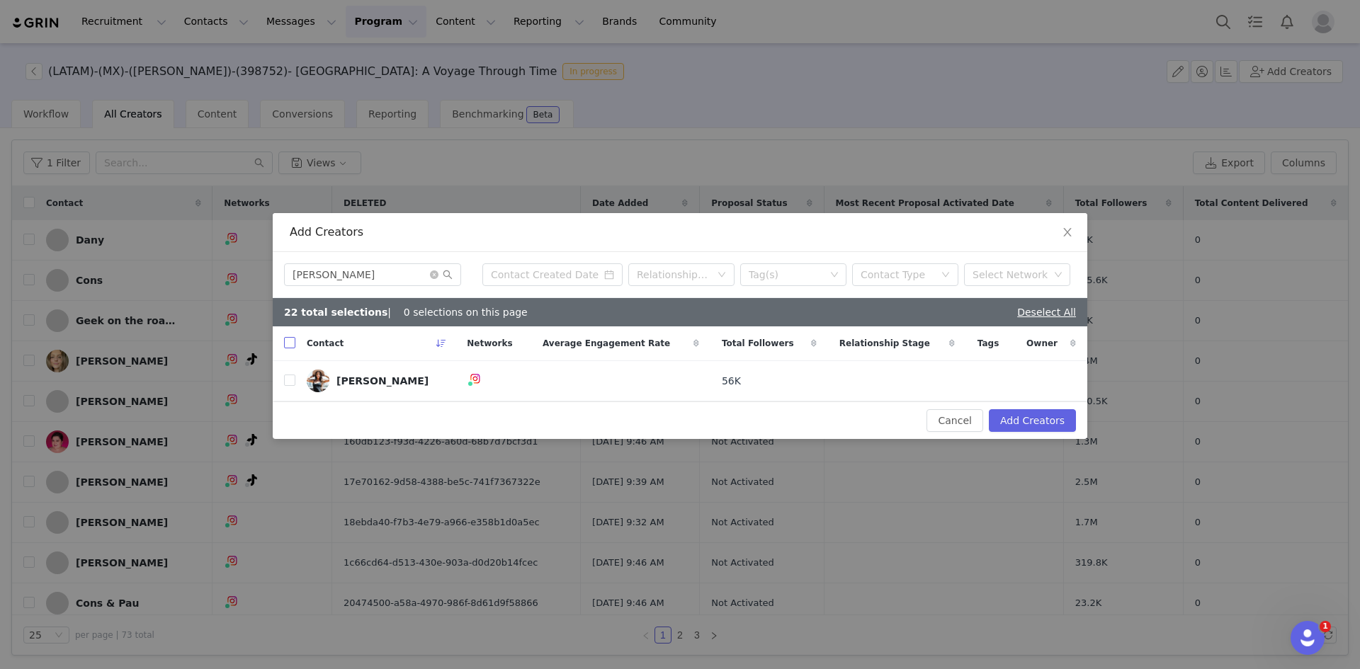
checkbox input "true"
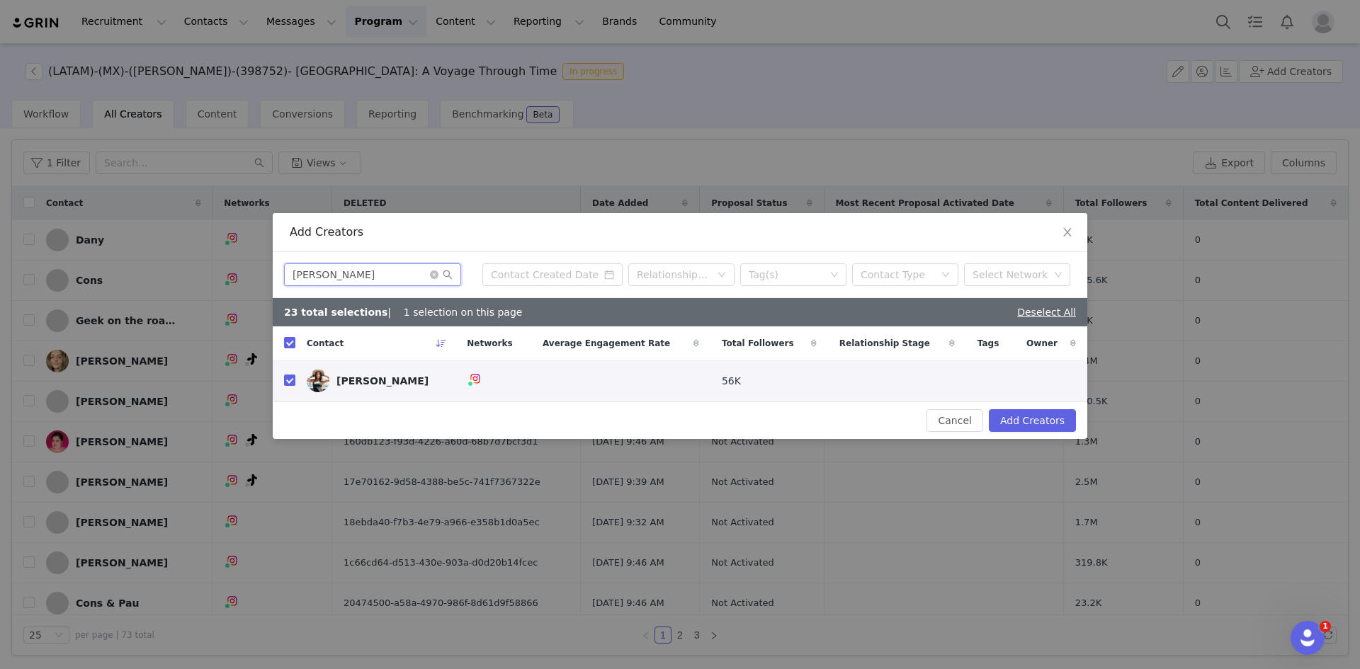
drag, startPoint x: 241, startPoint y: 275, endPoint x: 155, endPoint y: 266, distance: 86.1
click at [155, 266] on div "Add Creators fernanda_cervantes Relationship Stage Tag(s) Contact Type Select N…" at bounding box center [680, 334] width 1360 height 669
paste input "atimatorre"
type input "fatimatorre"
checkbox input "false"
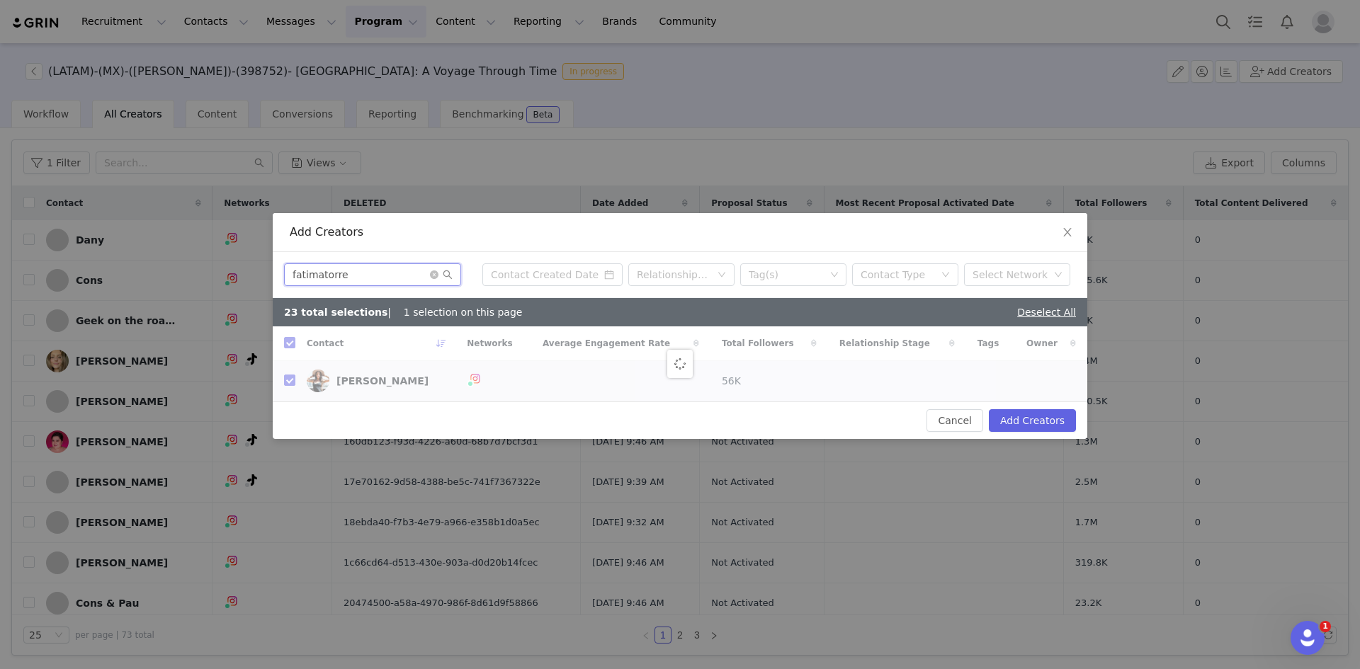
checkbox input "false"
type input "fatimatorre"
click at [283, 346] on th at bounding box center [284, 343] width 23 height 35
click at [288, 346] on input "checkbox" at bounding box center [289, 342] width 11 height 11
checkbox input "true"
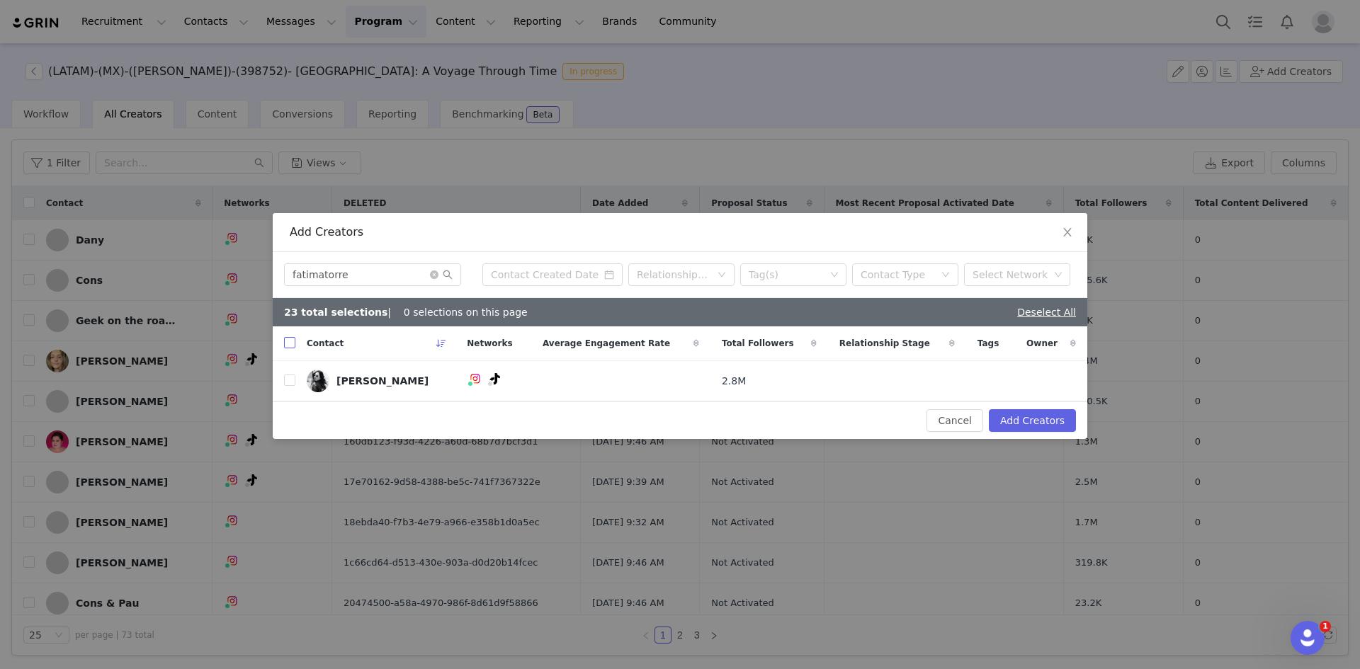
checkbox input "true"
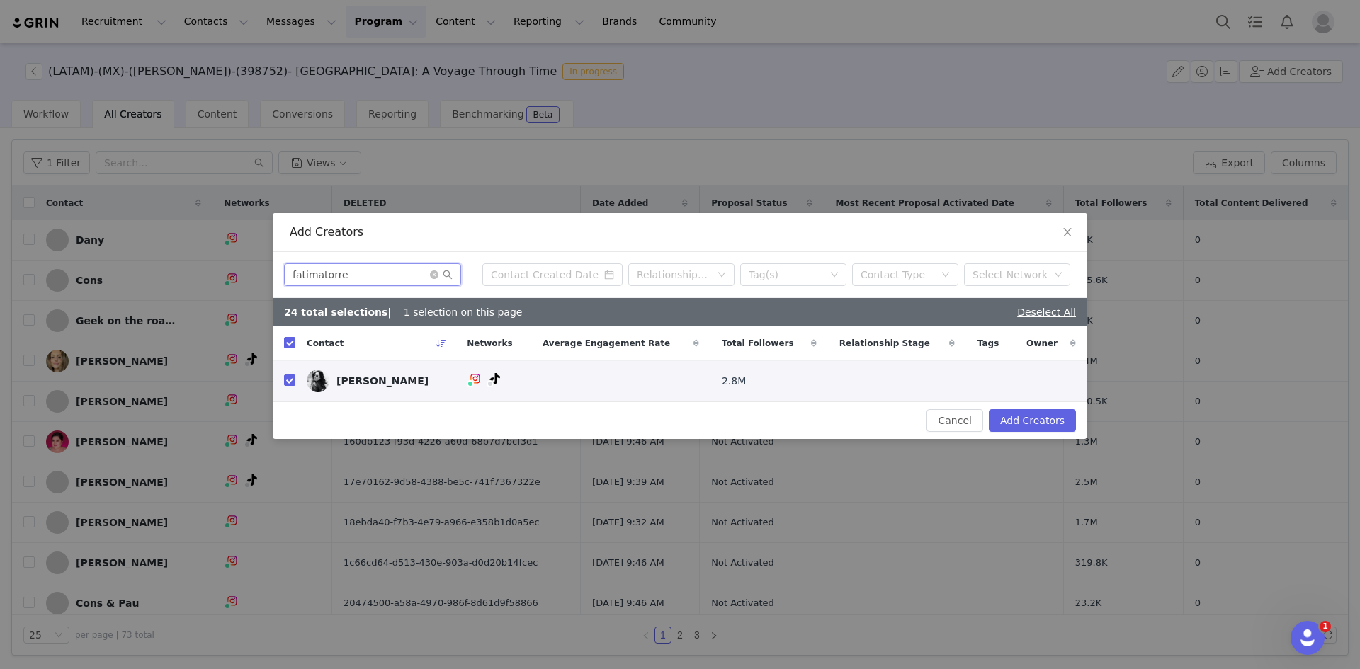
drag, startPoint x: 355, startPoint y: 281, endPoint x: 165, endPoint y: 266, distance: 191.1
click at [165, 266] on div "Add Creators fatimatorre Relationship Stage Tag(s) Contact Type Select Network …" at bounding box center [680, 334] width 1360 height 669
paste input "eugeniagzzb"
type input "eugeniagzzb"
checkbox input "false"
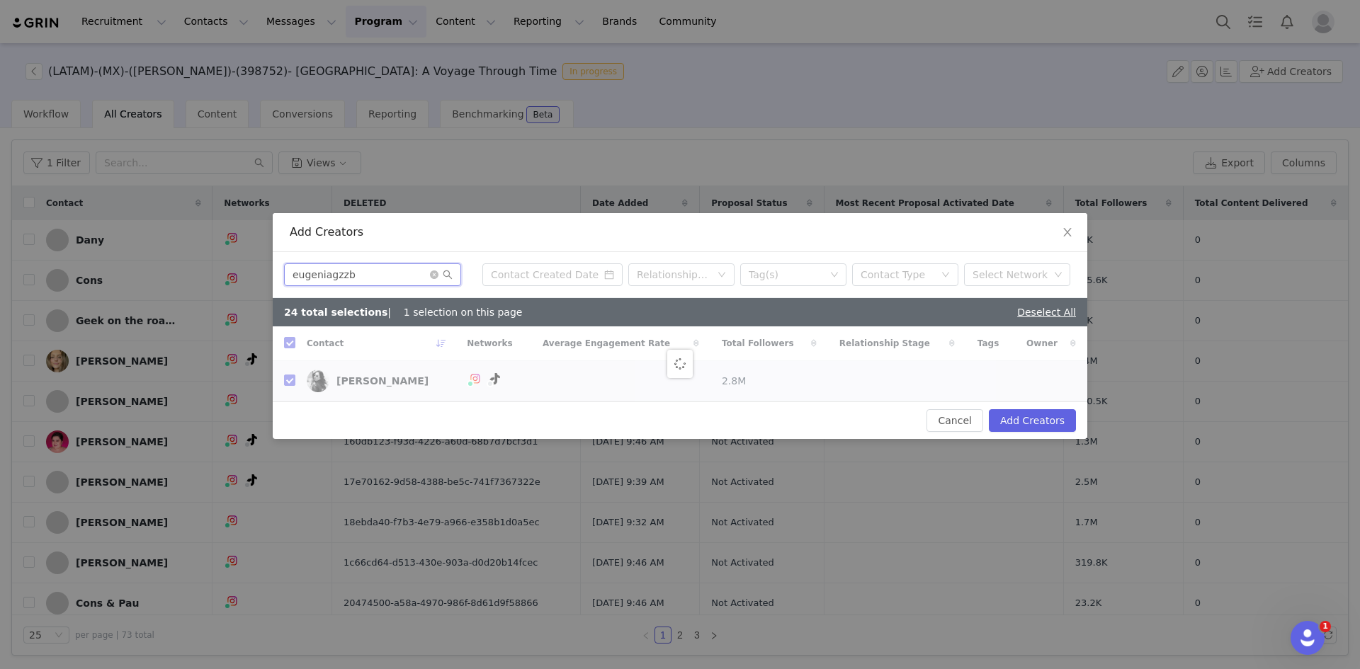
checkbox input "false"
type input "eugeniagzzb"
click at [286, 343] on input "checkbox" at bounding box center [289, 342] width 11 height 11
checkbox input "true"
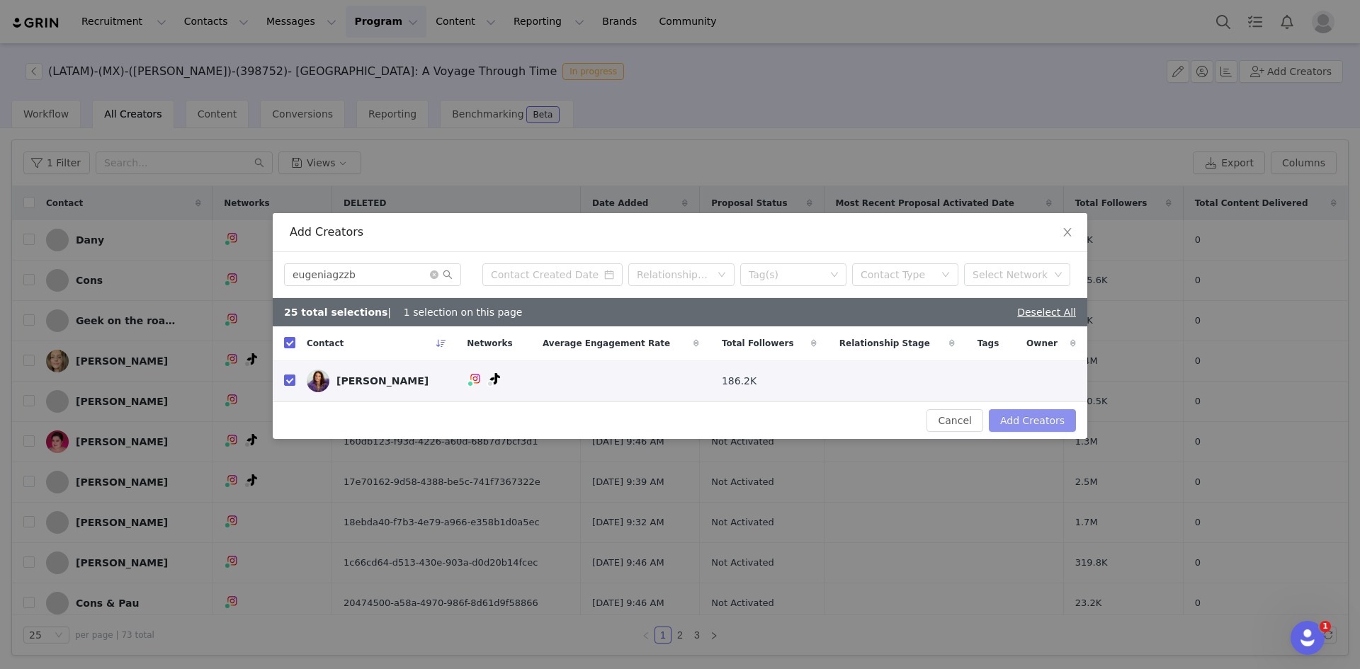
click at [906, 423] on button "Add Creators" at bounding box center [1032, 420] width 87 height 23
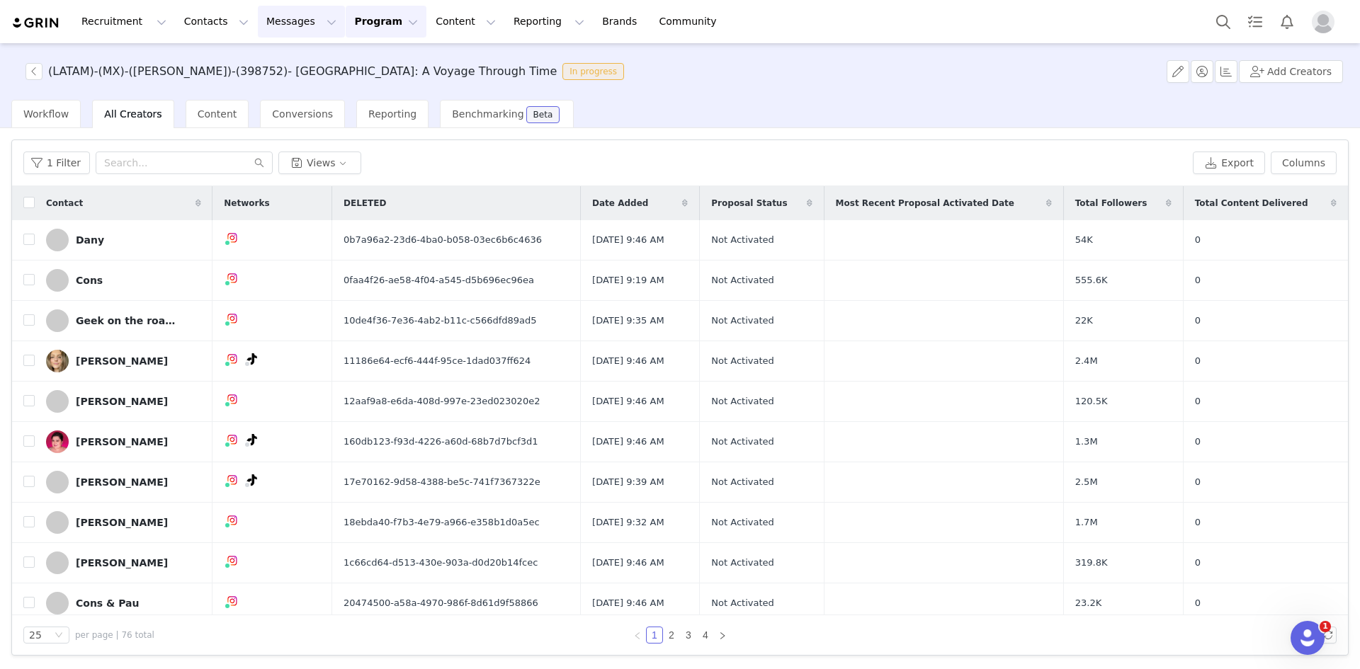
click at [269, 19] on button "Messages Messages" at bounding box center [301, 22] width 87 height 32
click at [41, 118] on span "Workflow" at bounding box center [45, 113] width 45 height 11
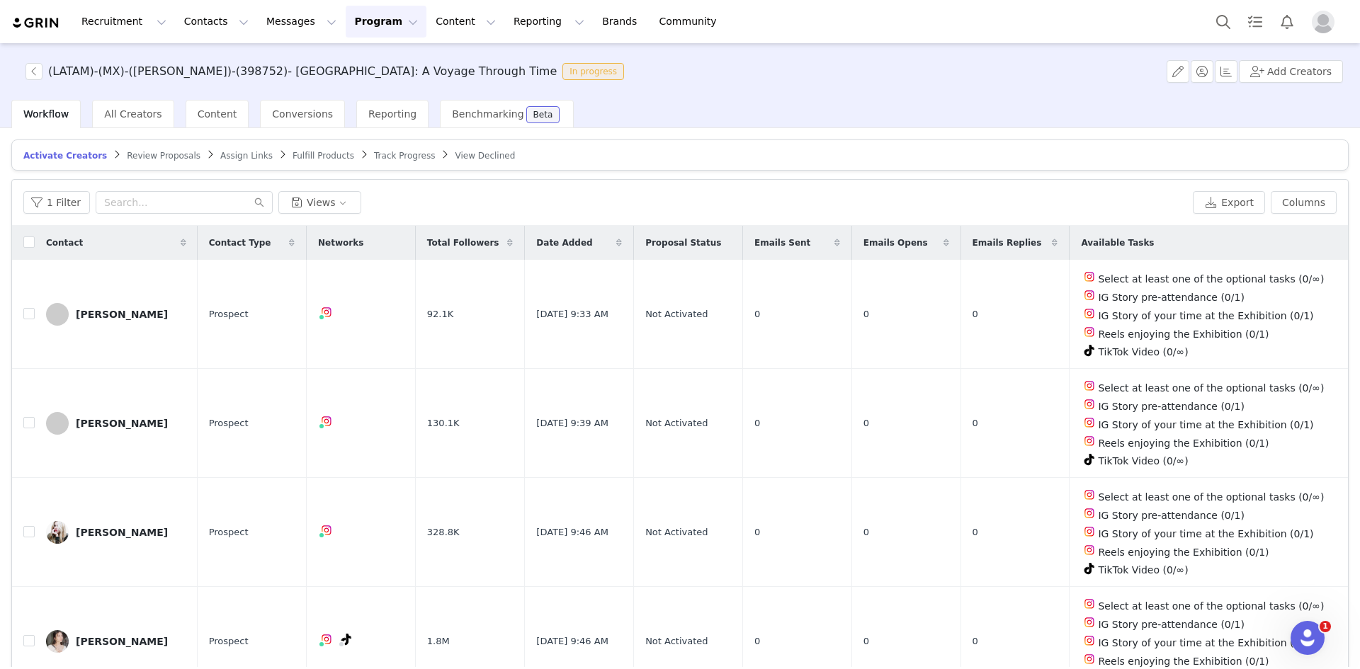
click at [145, 160] on span "Review Proposals" at bounding box center [164, 156] width 74 height 10
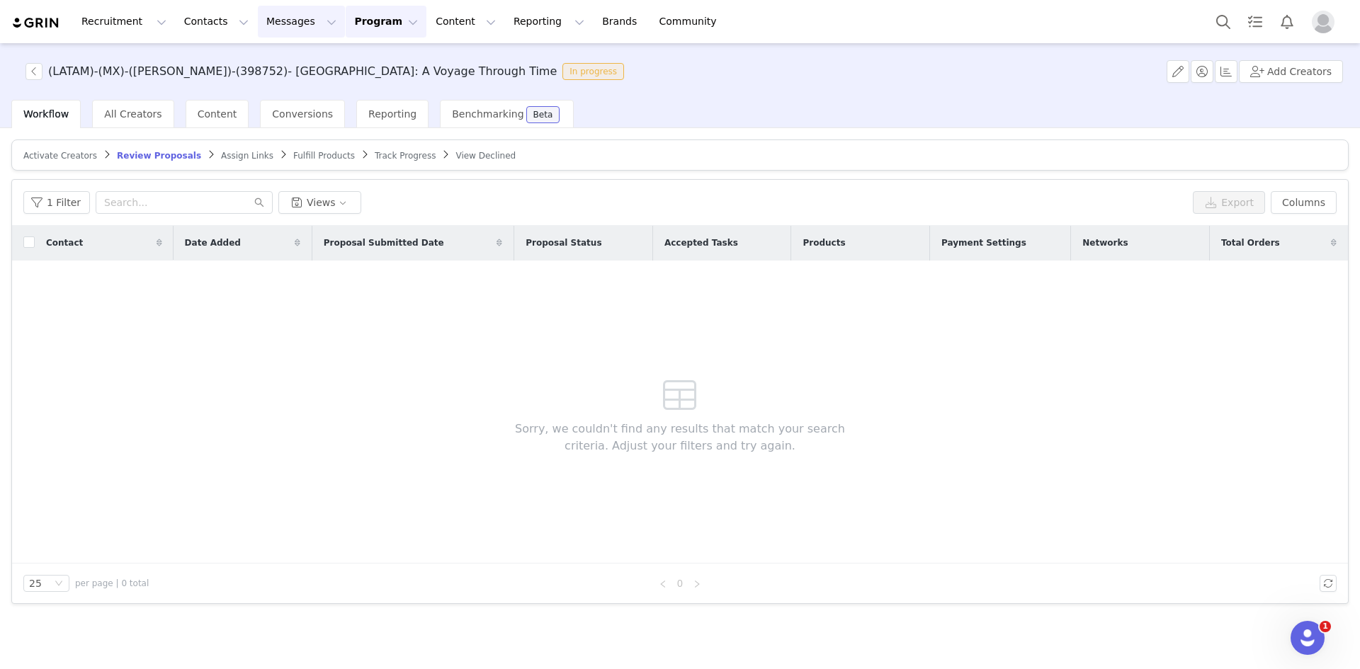
click at [278, 21] on button "Messages Messages" at bounding box center [301, 22] width 87 height 32
click at [274, 147] on p "Sequences" at bounding box center [273, 141] width 54 height 15
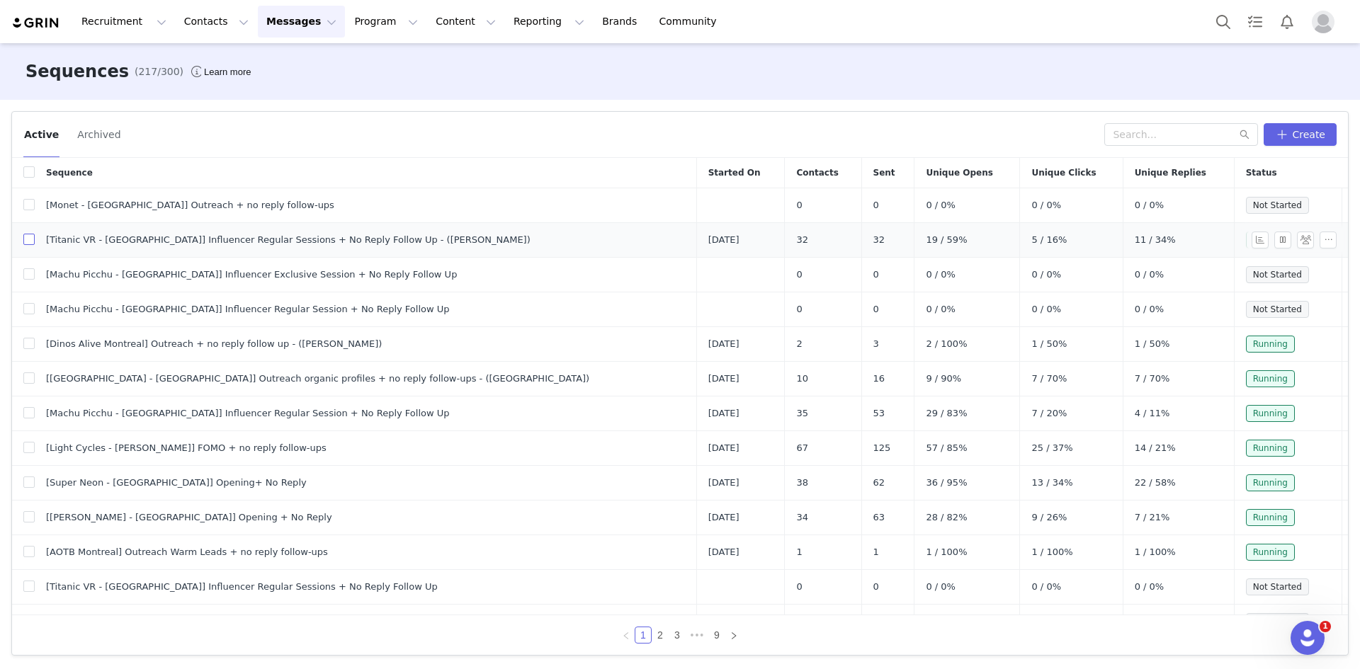
click at [32, 243] on input "checkbox" at bounding box center [28, 239] width 11 height 11
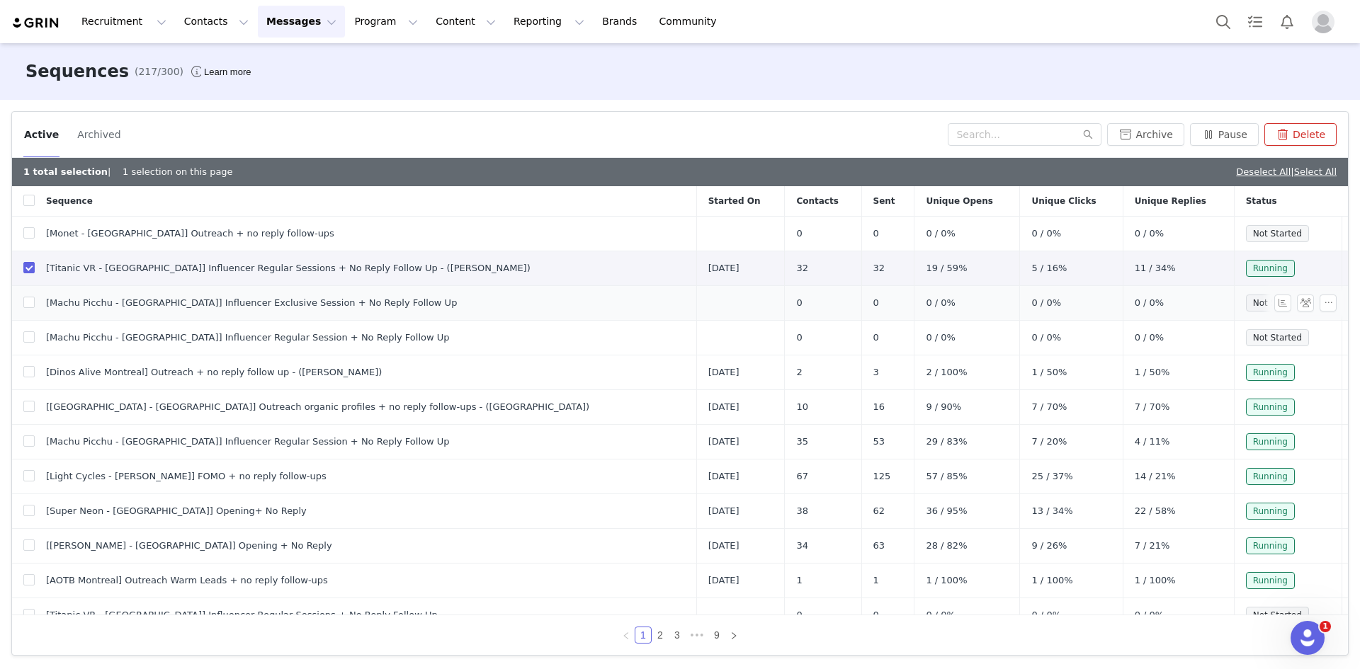
click at [32, 266] on input "checkbox" at bounding box center [28, 267] width 11 height 11
checkbox input "false"
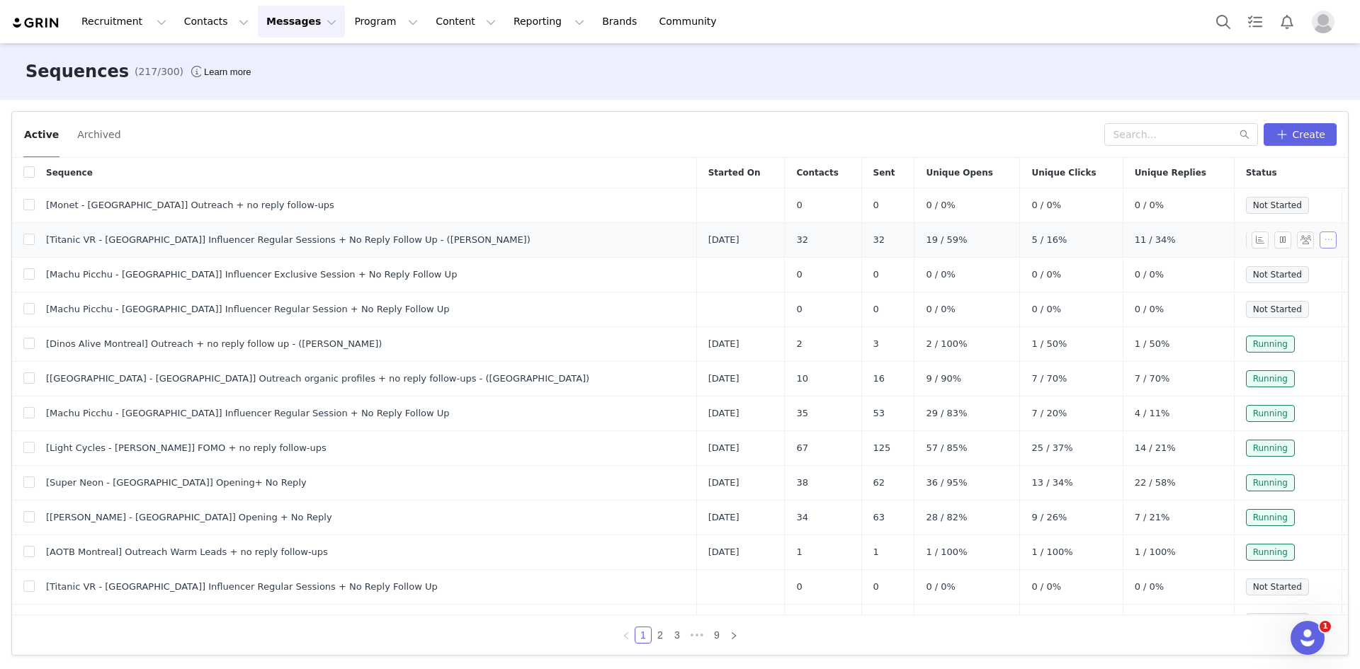
click at [906, 240] on button "button" at bounding box center [1327, 240] width 17 height 17
click at [906, 309] on span "Duplicate" at bounding box center [1299, 312] width 47 height 16
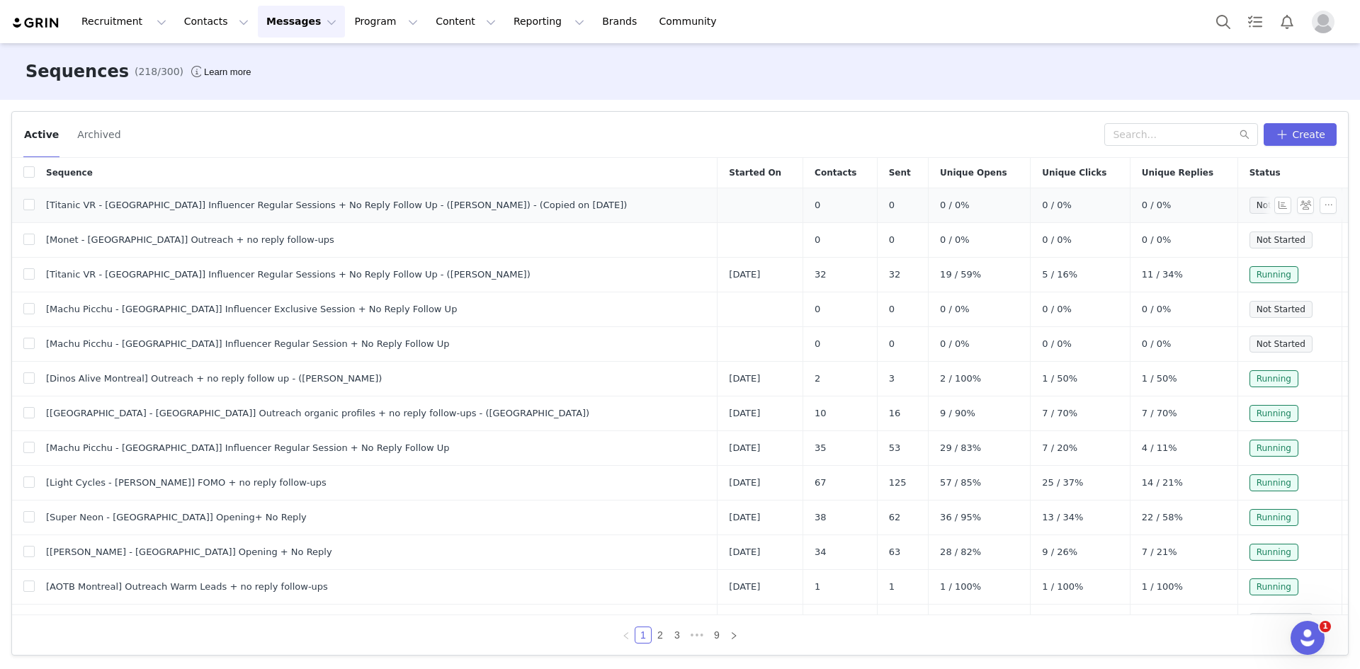
click at [906, 205] on td "0 / 0%" at bounding box center [1183, 205] width 108 height 35
click at [906, 202] on button "button" at bounding box center [1327, 205] width 17 height 17
click at [906, 231] on link "Edit" at bounding box center [1291, 231] width 81 height 23
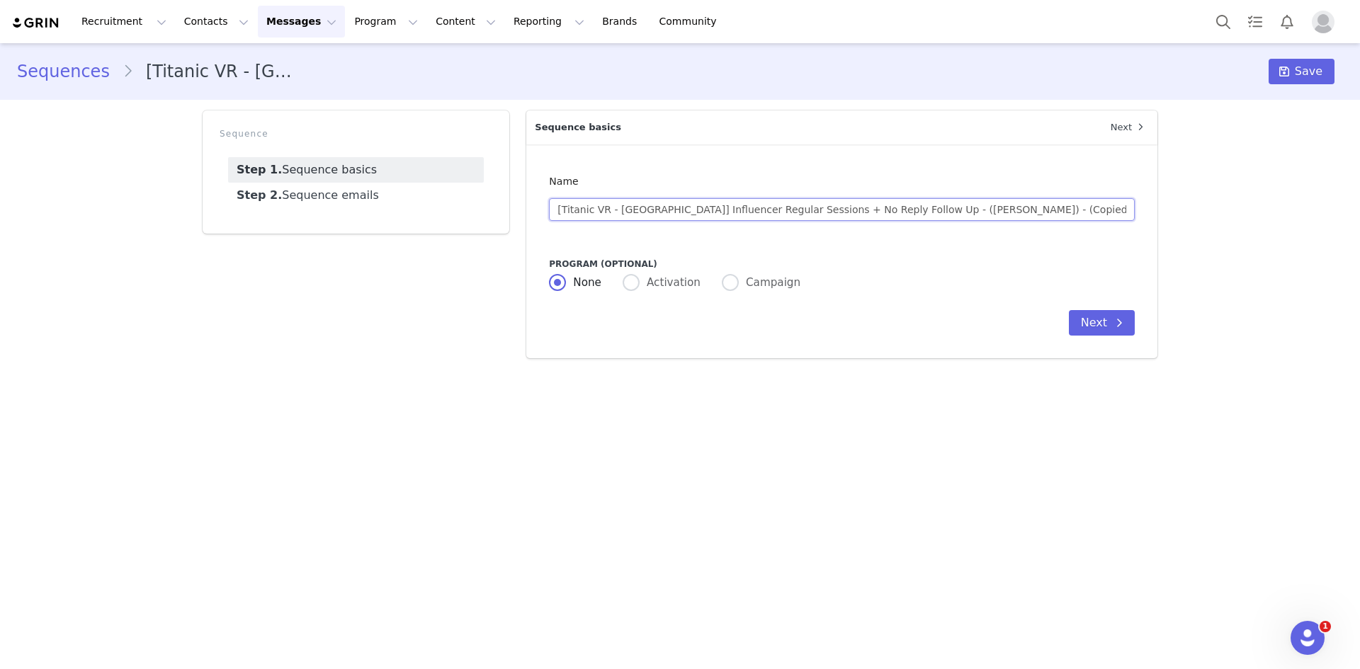
drag, startPoint x: 1011, startPoint y: 209, endPoint x: 935, endPoint y: 211, distance: 76.5
click at [906, 211] on input "[Titanic VR - Mexico] Influencer Regular Sessions + No Reply Follow Up - (Guill…" at bounding box center [842, 209] width 586 height 23
type input "[Titanic VR - [GEOGRAPHIC_DATA]] Influencer Regular Sessions + No Reply Follow …"
click at [906, 322] on button "Next" at bounding box center [1102, 322] width 66 height 25
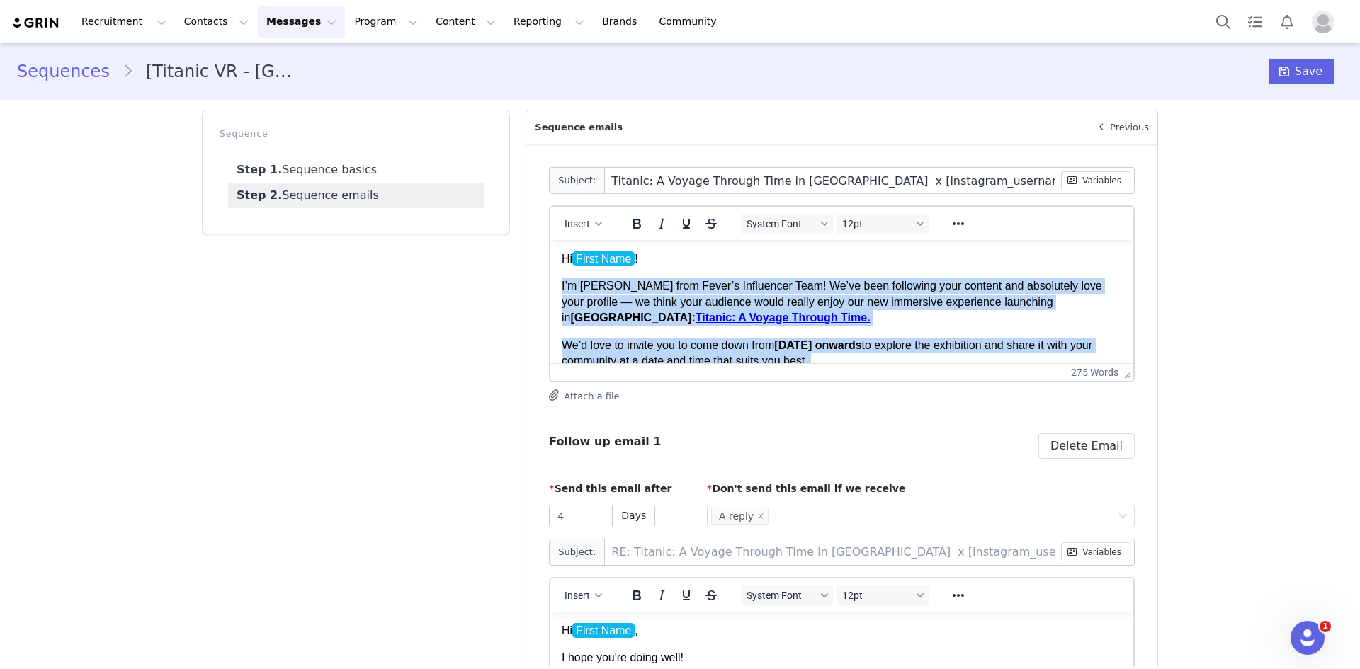
drag, startPoint x: 649, startPoint y: 338, endPoint x: 550, endPoint y: 288, distance: 110.8
click at [550, 288] on html "Hi First Name ! I’m Guillermo from Fever’s Influencer Team! We’ve been followin…" at bounding box center [841, 587] width 583 height 695
copy div "I’m Guillermo from Fever’s Influencer Team! We’ve been following your content a…"
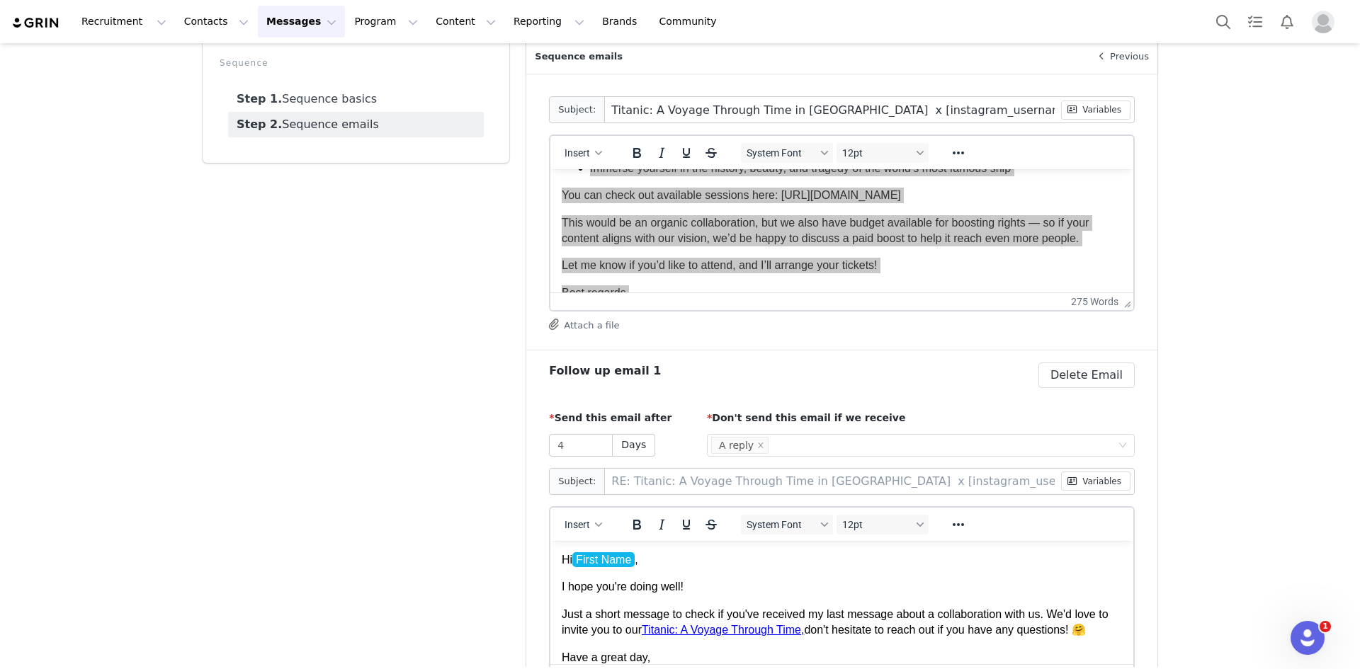
scroll to position [283, 0]
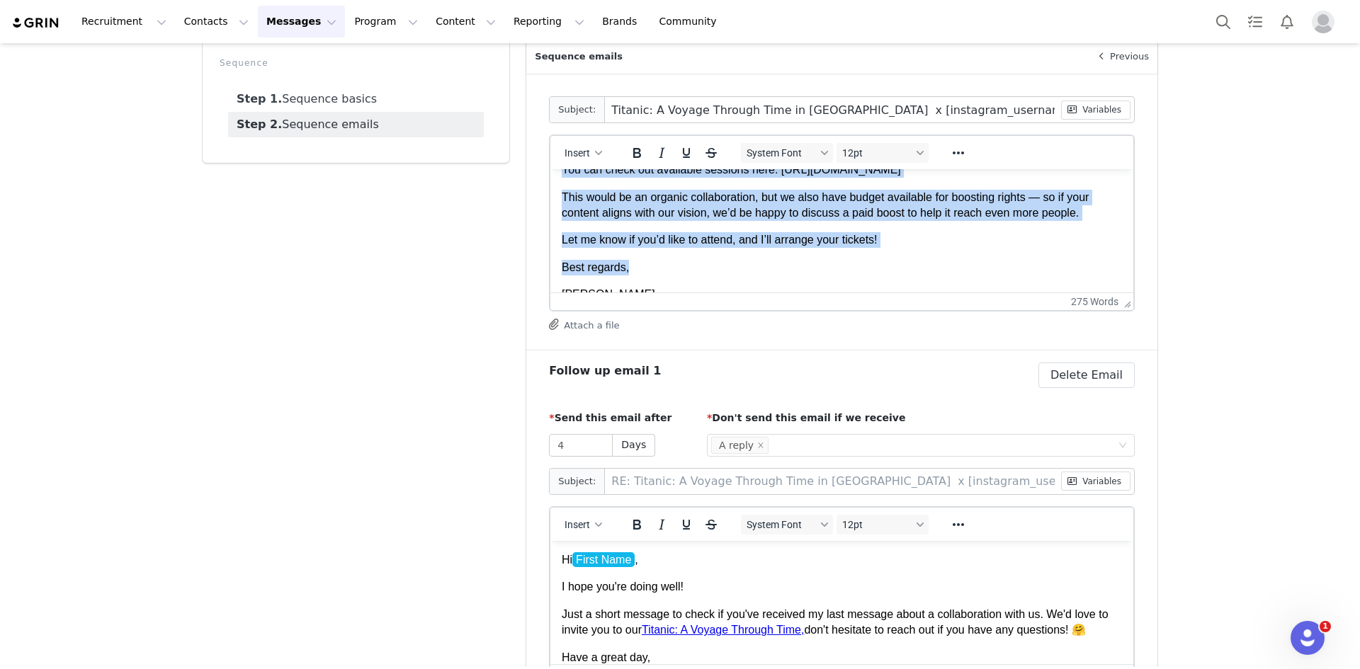
click at [719, 258] on div "I’m Guillermo from Fever’s Influencer Team! We’ve been following your content a…" at bounding box center [842, 246] width 560 height 645
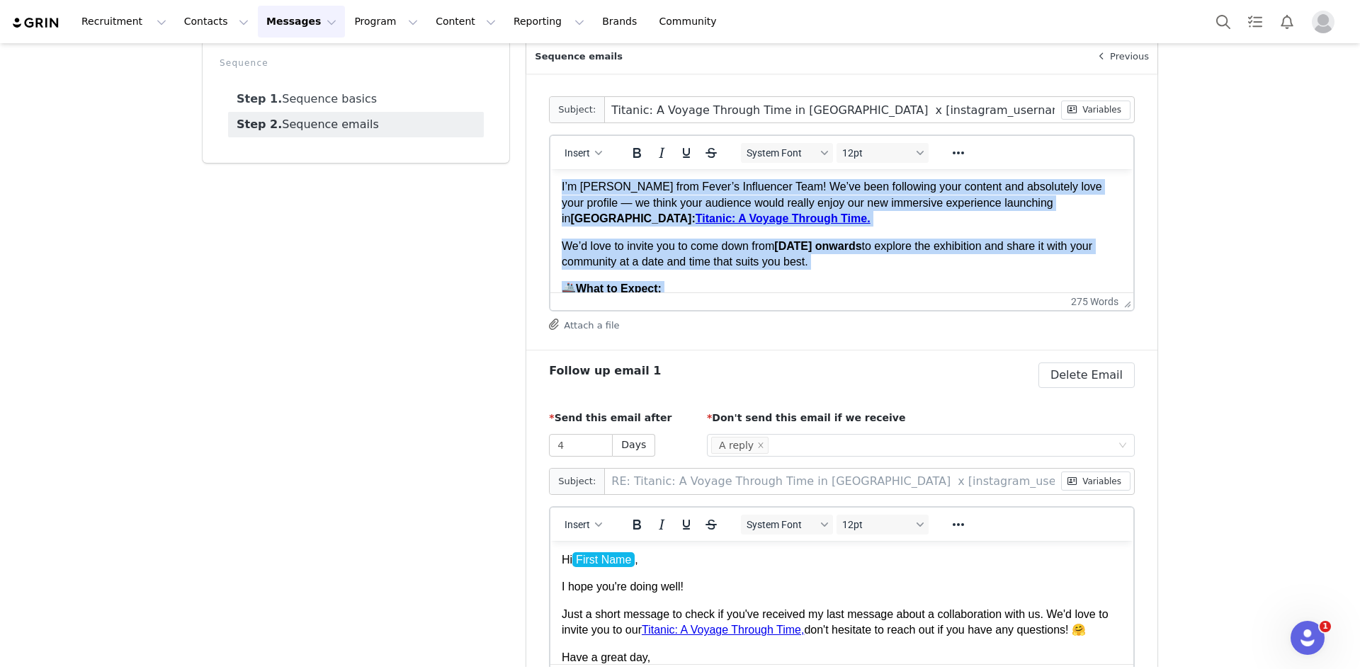
scroll to position [0, 0]
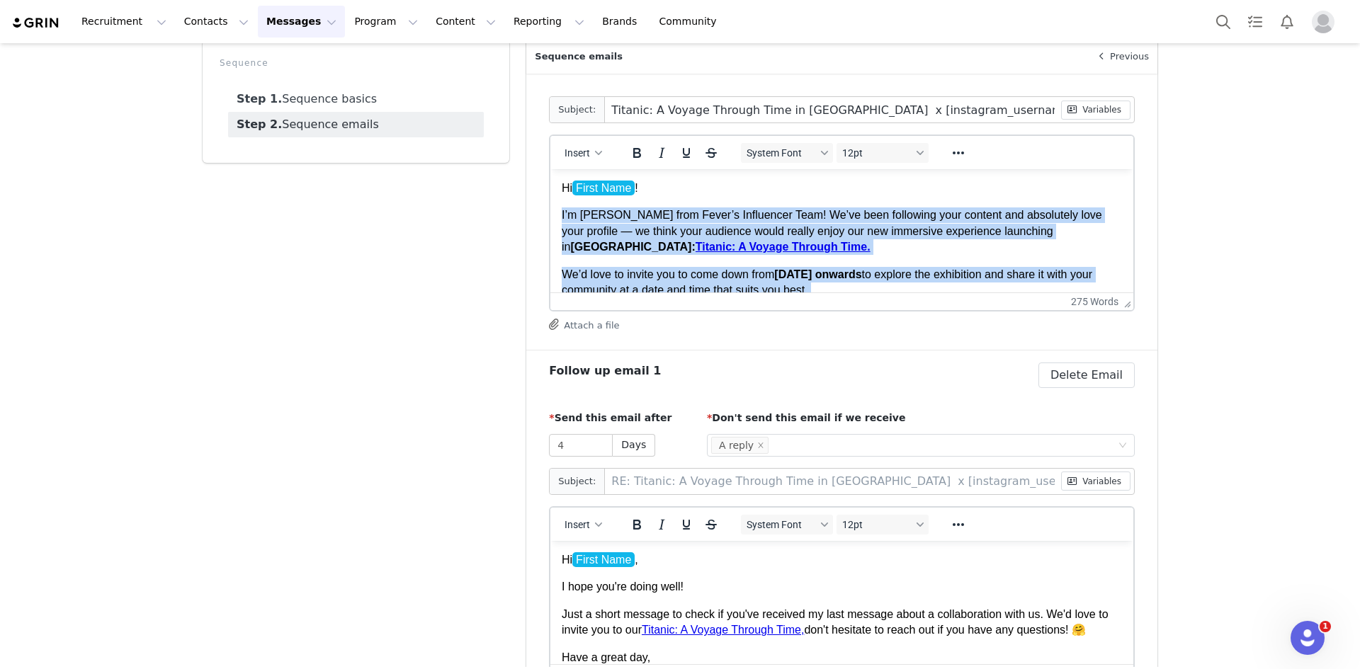
drag, startPoint x: 656, startPoint y: 265, endPoint x: 1093, endPoint y: 384, distance: 453.5
click at [550, 215] on html "Hi First Name ! I’m Guillermo from Fever’s Influencer Team! We’ve been followin…" at bounding box center [841, 516] width 583 height 695
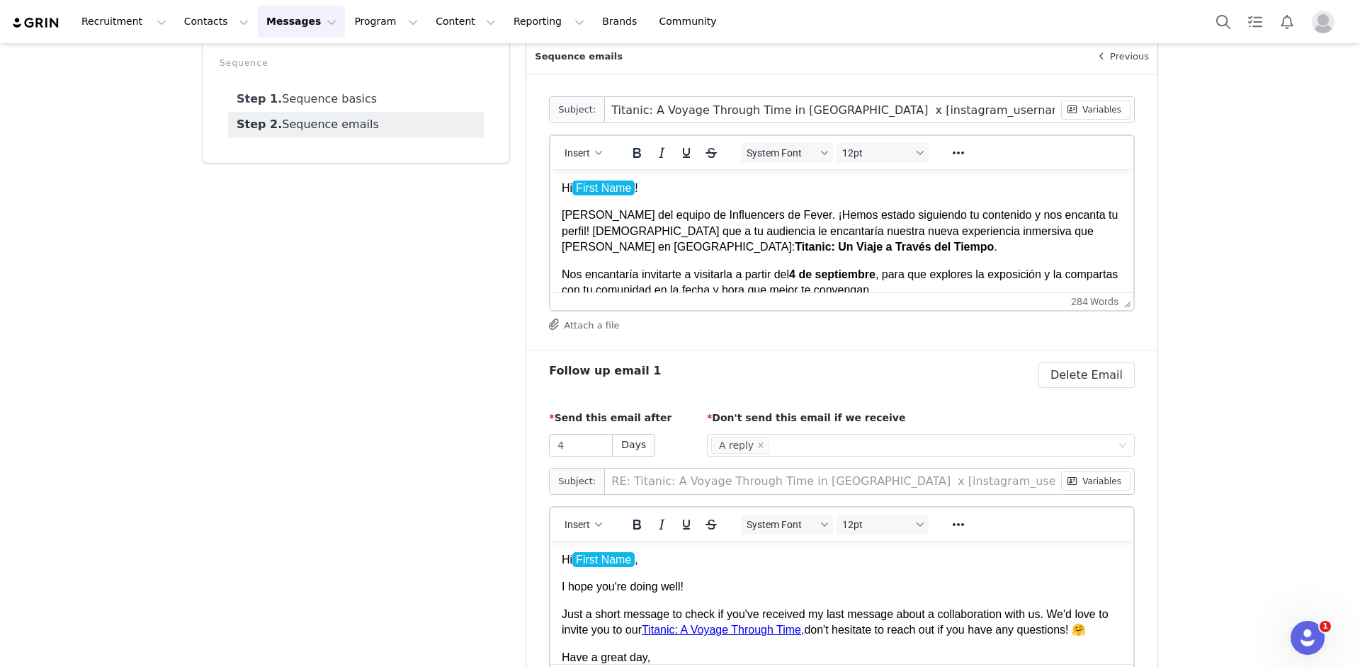
scroll to position [71, 0]
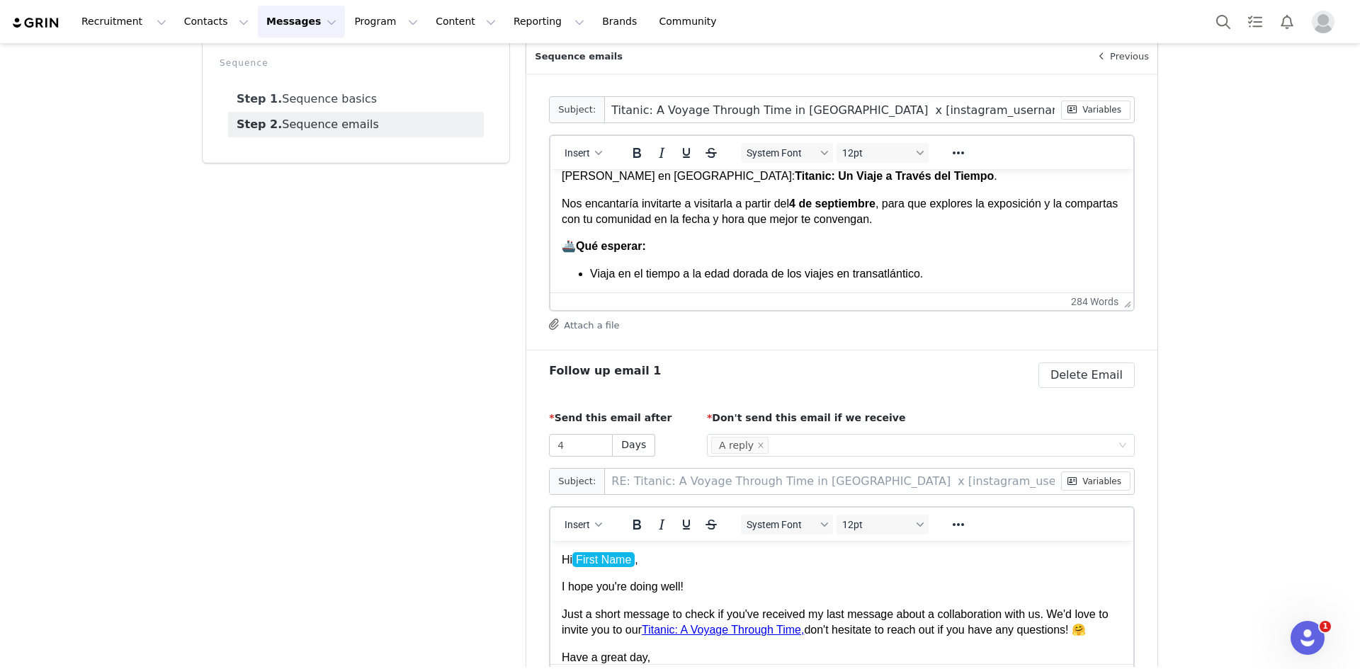
click at [876, 203] on p "Nos encantaría invitarte a visitarla a partir del 4 de septiembre , para que ex…" at bounding box center [842, 212] width 560 height 32
drag, startPoint x: 881, startPoint y: 203, endPoint x: 942, endPoint y: 203, distance: 60.9
click at [906, 203] on p "Nos encantaría invitarte a visitarla a partir del 4 de septiembre en adelante ,…" at bounding box center [842, 212] width 560 height 32
click at [633, 152] on icon "Bold" at bounding box center [637, 153] width 8 height 10
click at [906, 300] on div "286 words" at bounding box center [837, 301] width 562 height 11
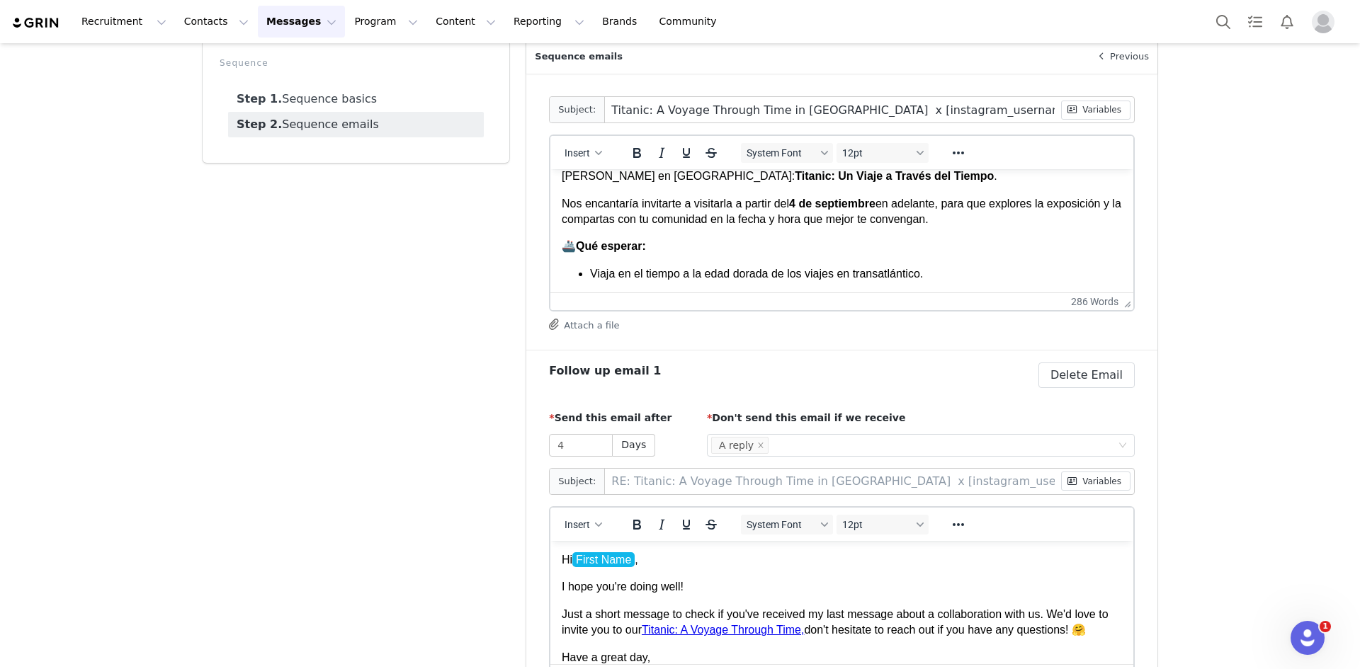
click at [906, 246] on p "🚢 Qué esperar:" at bounding box center [842, 247] width 560 height 16
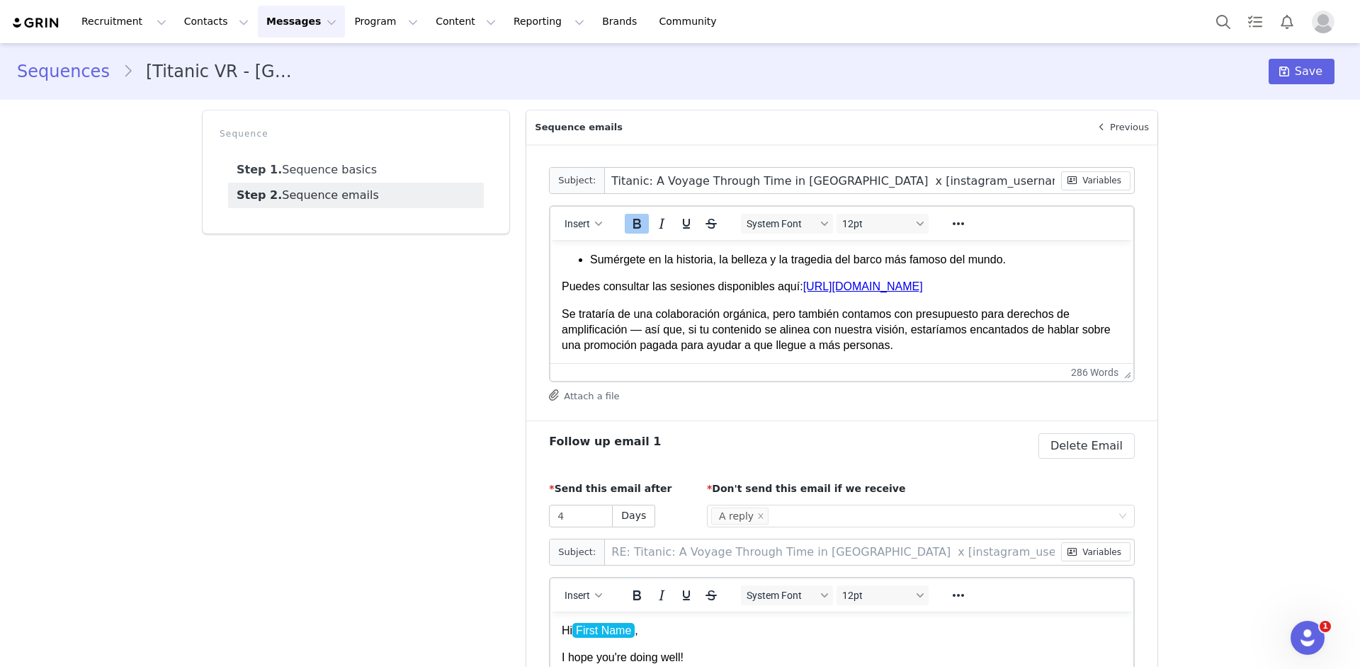
scroll to position [212, 0]
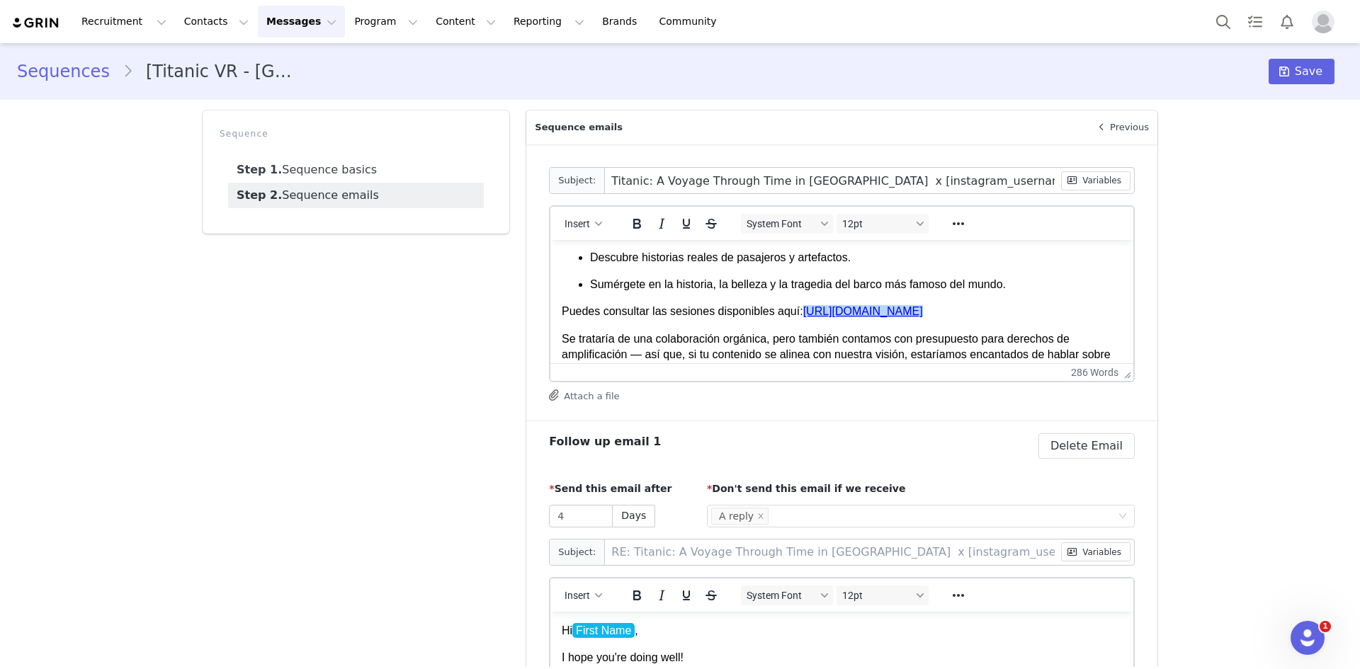
click at [906, 309] on link "https://feverup.com/m/398752/en" at bounding box center [863, 311] width 120 height 12
click at [844, 312] on link "https://feverup.com/m/398752/en" at bounding box center [863, 311] width 120 height 12
click at [906, 321] on div "Soy Guillermo del equipo de Influencers de Fever. ¡Hemos estado siguiendo tu co…" at bounding box center [842, 396] width 560 height 661
drag, startPoint x: 916, startPoint y: 311, endPoint x: 848, endPoint y: 312, distance: 68.7
click at [848, 312] on p "Puedes consultar las sesiones disponibles aquí: https://feverup.com/m/398752/en﻿" at bounding box center [842, 312] width 560 height 16
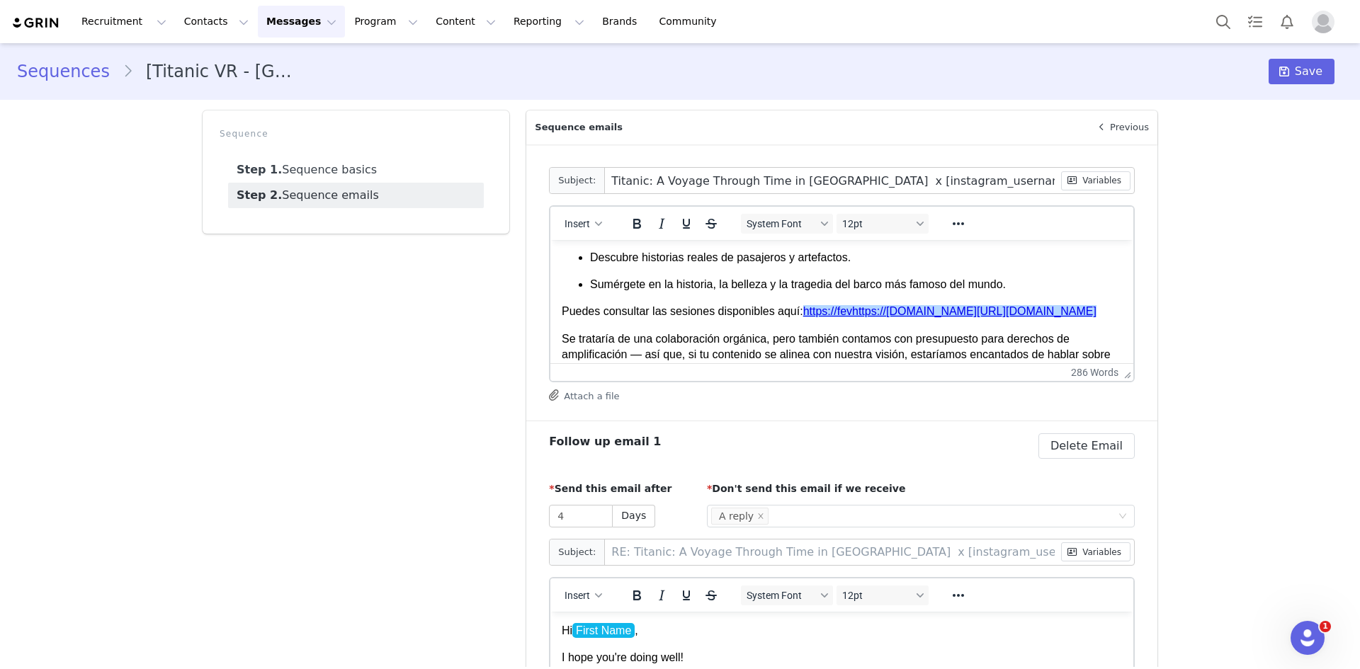
click at [854, 319] on p "Puedes consultar las sesiones disponibles aquí: https://fevhttps://feverup.com/…" at bounding box center [842, 312] width 560 height 16
click at [838, 319] on p "Puedes consultar las sesiones disponibles aquí: https://fevhttps://feverup.com/…" at bounding box center [842, 312] width 560 height 16
click at [901, 338] on div "Soy Guillermo del equipo de Influencers de Fever. ¡Hemos estado siguiendo tu co…" at bounding box center [842, 396] width 560 height 661
drag, startPoint x: 860, startPoint y: 327, endPoint x: 819, endPoint y: 317, distance: 42.9
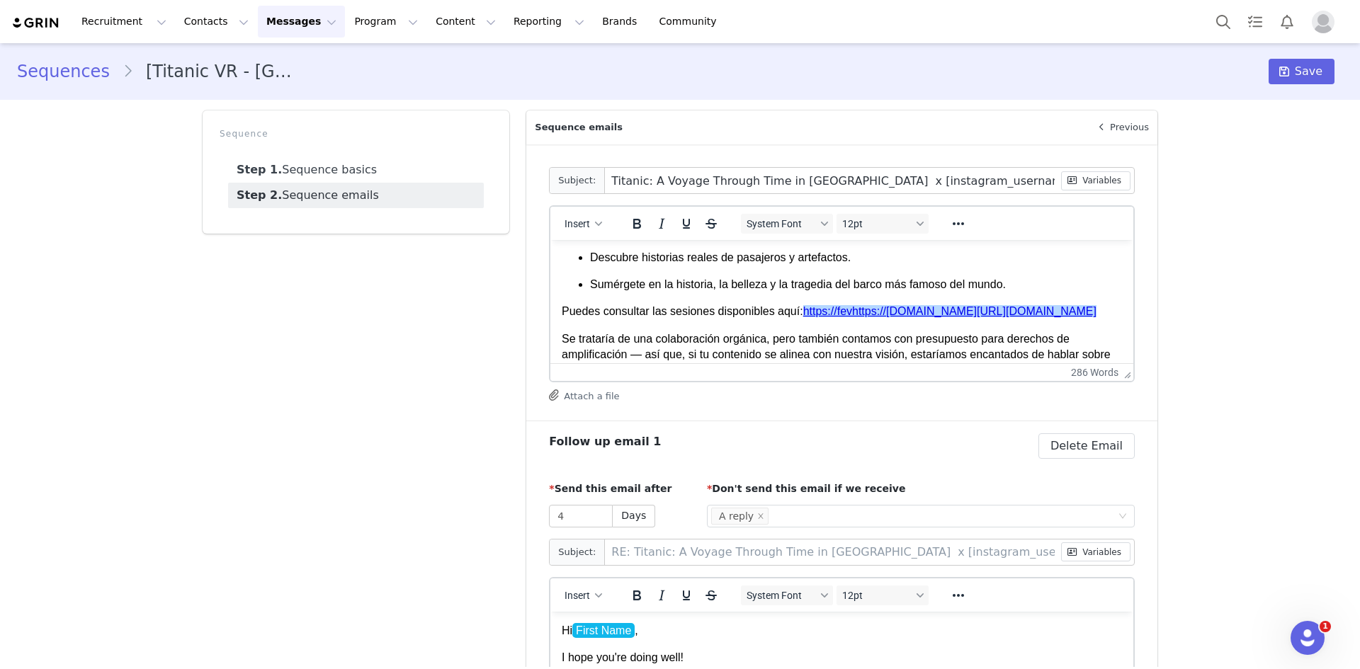
click at [819, 317] on p "Puedes consultar las sesiones disponibles aquí: https://fevhttps://feverup.com/…" at bounding box center [842, 312] width 560 height 16
click at [826, 319] on p "Puedes consultar las sesiones disponibles aquí: https://fevhttps://feverup.com/…" at bounding box center [842, 312] width 560 height 16
drag, startPoint x: 818, startPoint y: 331, endPoint x: 799, endPoint y: 315, distance: 25.1
click at [799, 315] on p "Puedes consultar las sesiones disponibles aquí: https://fevhttps://feverup.com/…" at bounding box center [842, 312] width 560 height 16
click at [906, 313] on div "Sequences [Titanic VR - Mexico] Influencer Regular Sessions + No Reply Follow U…" at bounding box center [680, 474] width 1360 height 863
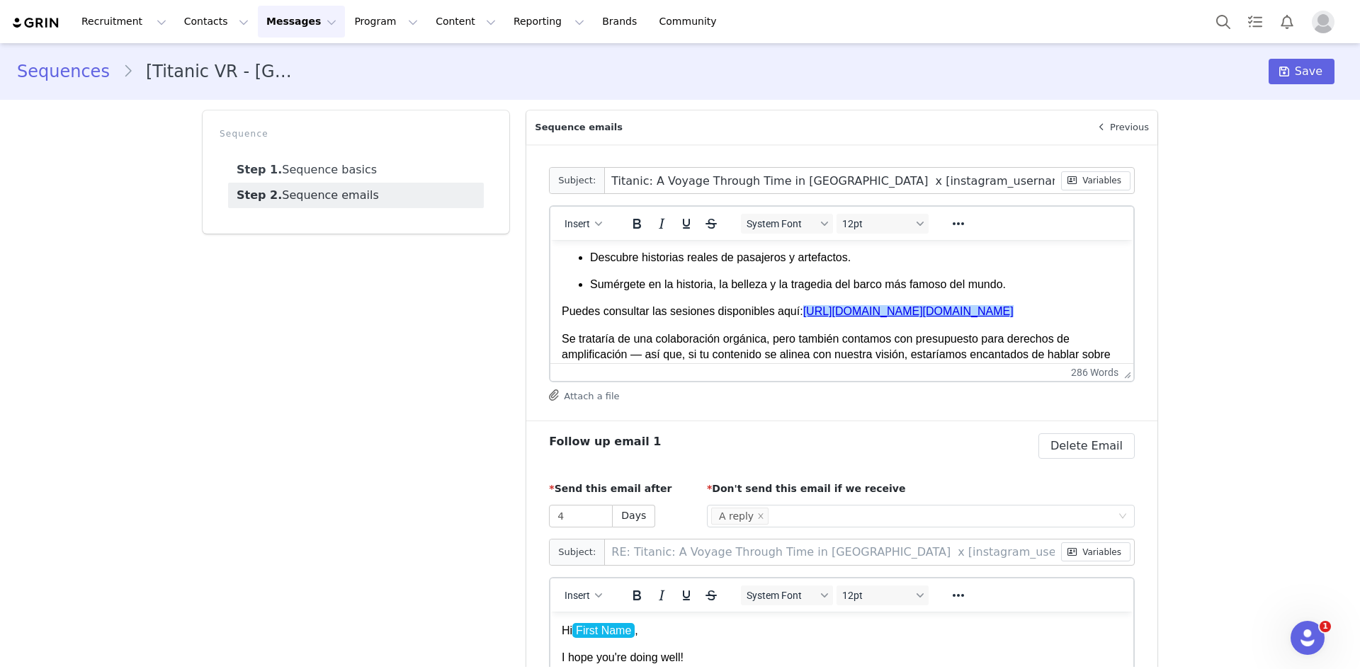
click at [906, 321] on div "Soy Guillermo del equipo de Influencers de Fever. ¡Hemos estado siguiendo tu co…" at bounding box center [842, 396] width 560 height 661
click at [906, 311] on p "Puedes consultar las sesiones disponibles aquí: https://feverup.com/m/398752?ut…" at bounding box center [842, 312] width 560 height 16
click at [906, 313] on p "Puedes consultar las sesiones disponibles aquí: https://feverup.com/m/398752?ut…" at bounding box center [842, 312] width 560 height 16
click at [906, 309] on link "https://feverup.com/m/398752?utm_source=chatgpt.com﻿" at bounding box center [908, 311] width 210 height 12
click at [906, 324] on div "Soy Guillermo del equipo de Influencers de Fever. ¡Hemos estado siguiendo tu co…" at bounding box center [842, 396] width 560 height 661
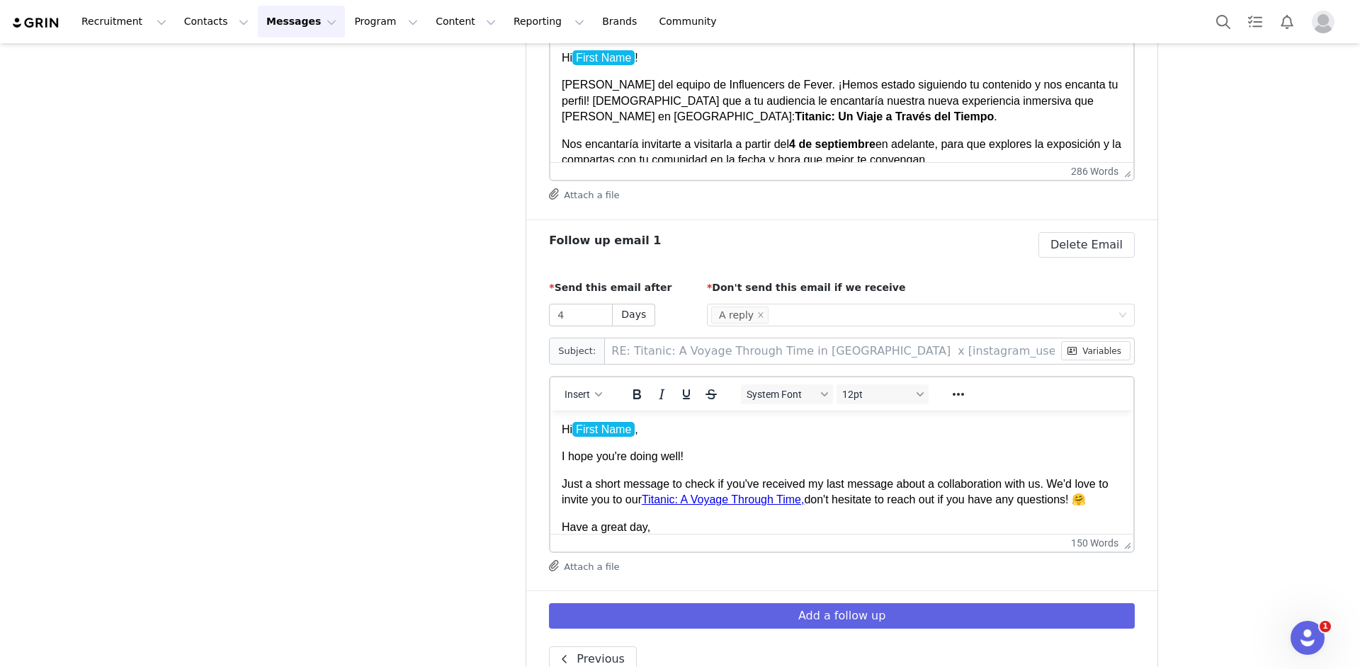
scroll to position [169, 0]
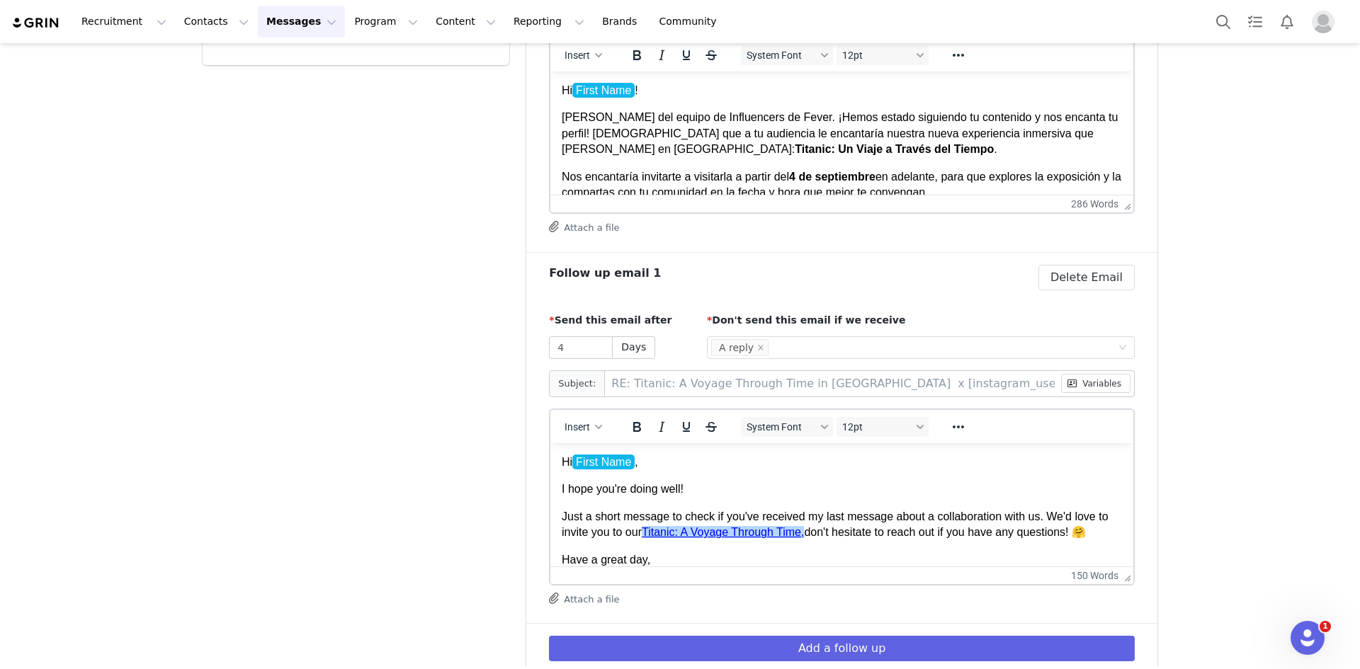
click at [714, 470] on link "Titanic: A Voyage Through Time," at bounding box center [723, 531] width 162 height 12
click at [780, 470] on link "Titanic: A Voyage Through Time," at bounding box center [723, 531] width 162 height 12
click at [811, 470] on p "Just a short message to check if you've received my last message about a collab…" at bounding box center [842, 524] width 560 height 32
click at [794, 470] on link "Titanic: A Voyage Through Time, ﻿" at bounding box center [723, 531] width 162 height 12
drag, startPoint x: 747, startPoint y: 533, endPoint x: 754, endPoint y: 559, distance: 27.8
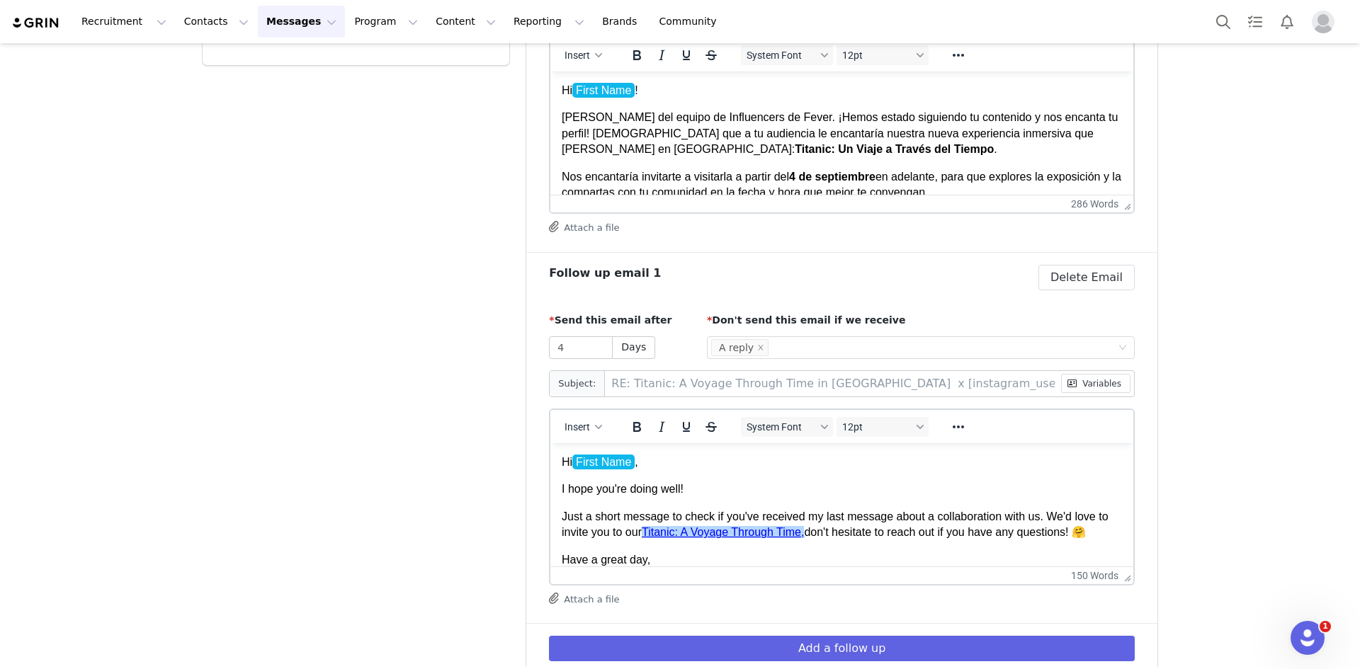
click at [754, 470] on p "Have a great day," at bounding box center [842, 560] width 560 height 16
click at [744, 470] on link "Titanic: A Voyage Through Time," at bounding box center [723, 531] width 162 height 12
drag, startPoint x: 194, startPoint y: 91, endPoint x: 761, endPoint y: 596, distance: 758.4
click at [761, 470] on div "Attach a file" at bounding box center [842, 600] width 586 height 14
click at [906, 428] on icon "Reveal or hide additional toolbar items" at bounding box center [957, 427] width 11 height 3
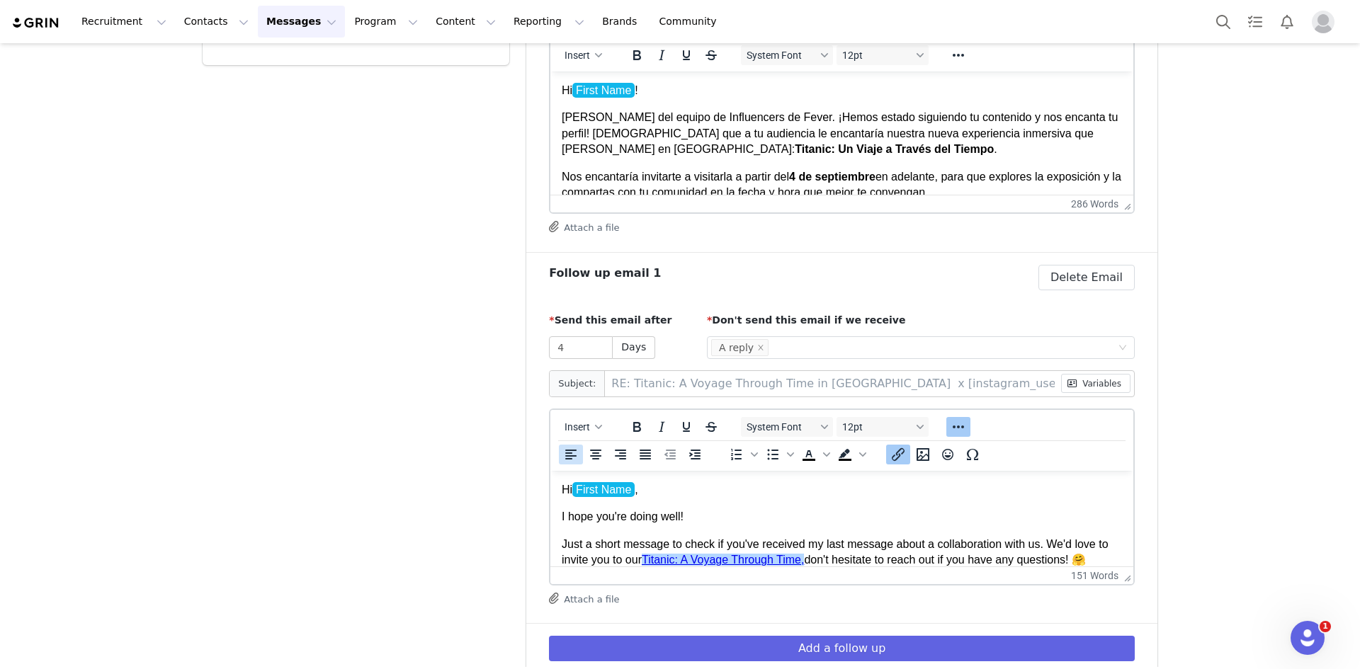
click at [895, 454] on icon "Insert/edit link" at bounding box center [897, 454] width 17 height 17
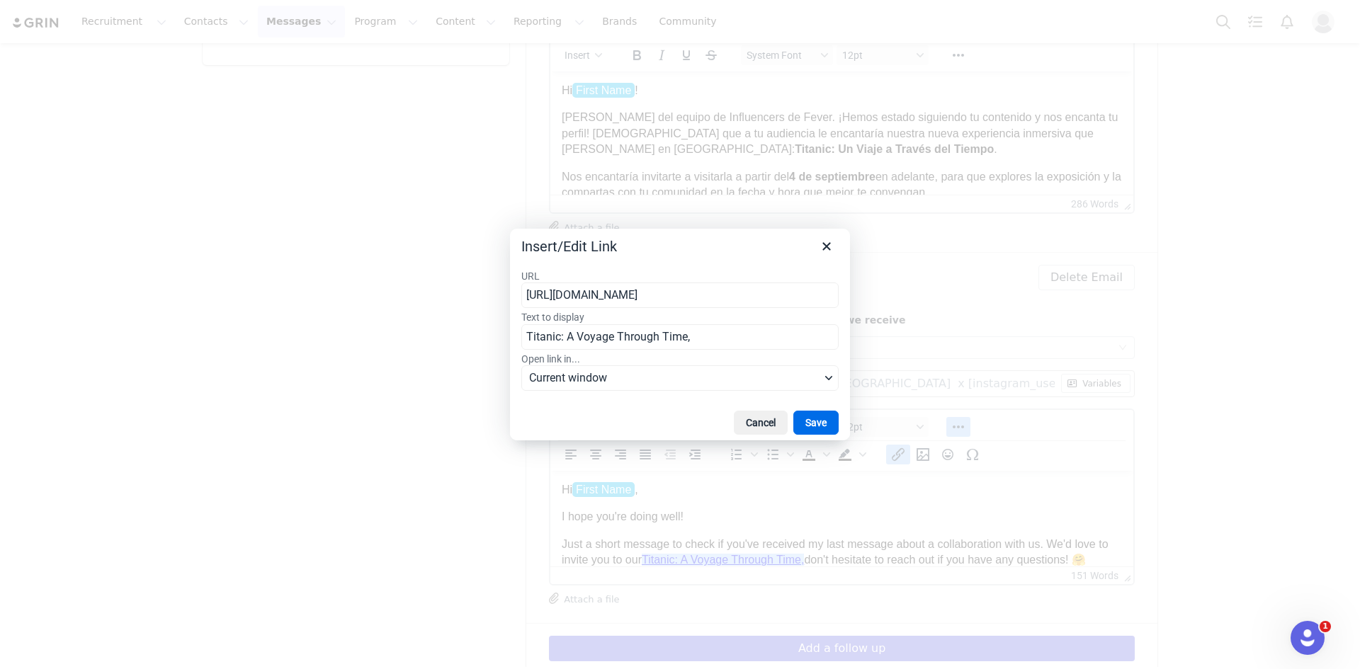
scroll to position [1, 0]
drag, startPoint x: 715, startPoint y: 295, endPoint x: 432, endPoint y: 297, distance: 283.3
click at [432, 297] on div "Insert/Edit Link URL https://feverup.com/m/398752/en Text to display Titanic: A…" at bounding box center [680, 334] width 1360 height 669
type input "https://feverup.com/m/398752?utm_source=chatgpt.com"
click at [824, 424] on button "Save" at bounding box center [815, 423] width 45 height 24
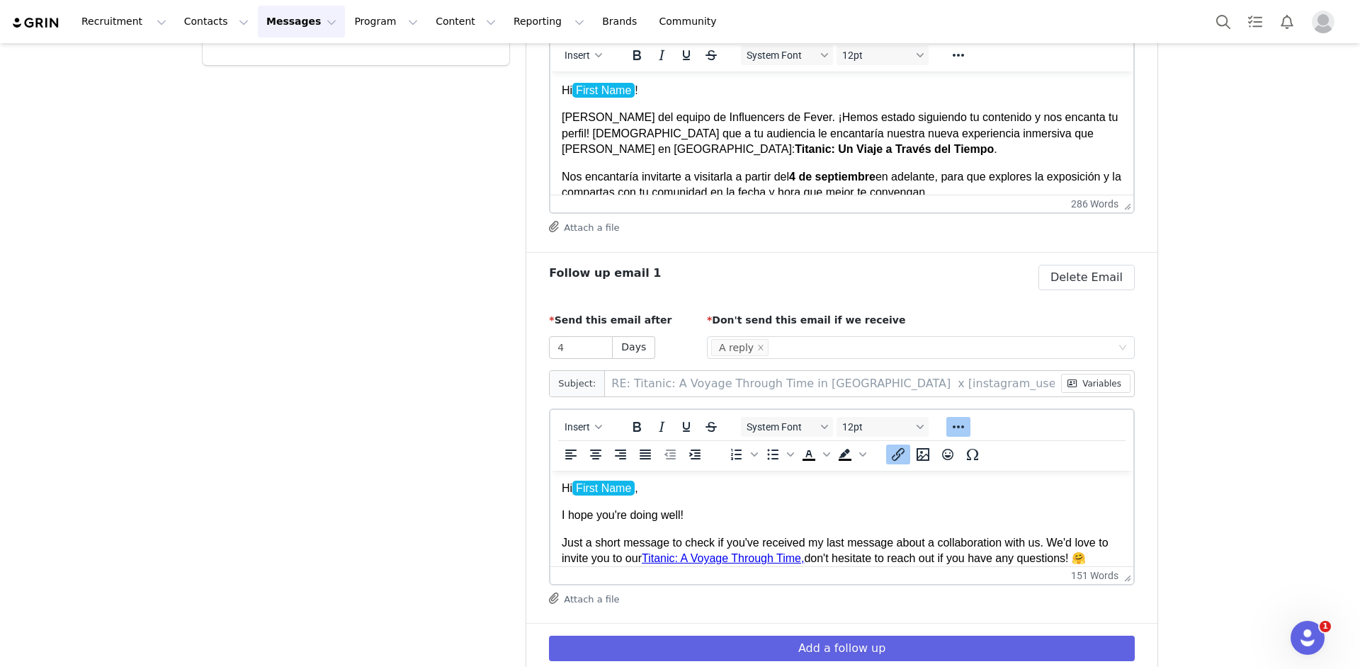
click at [803, 470] on p "I hope you're doing well!" at bounding box center [842, 515] width 560 height 16
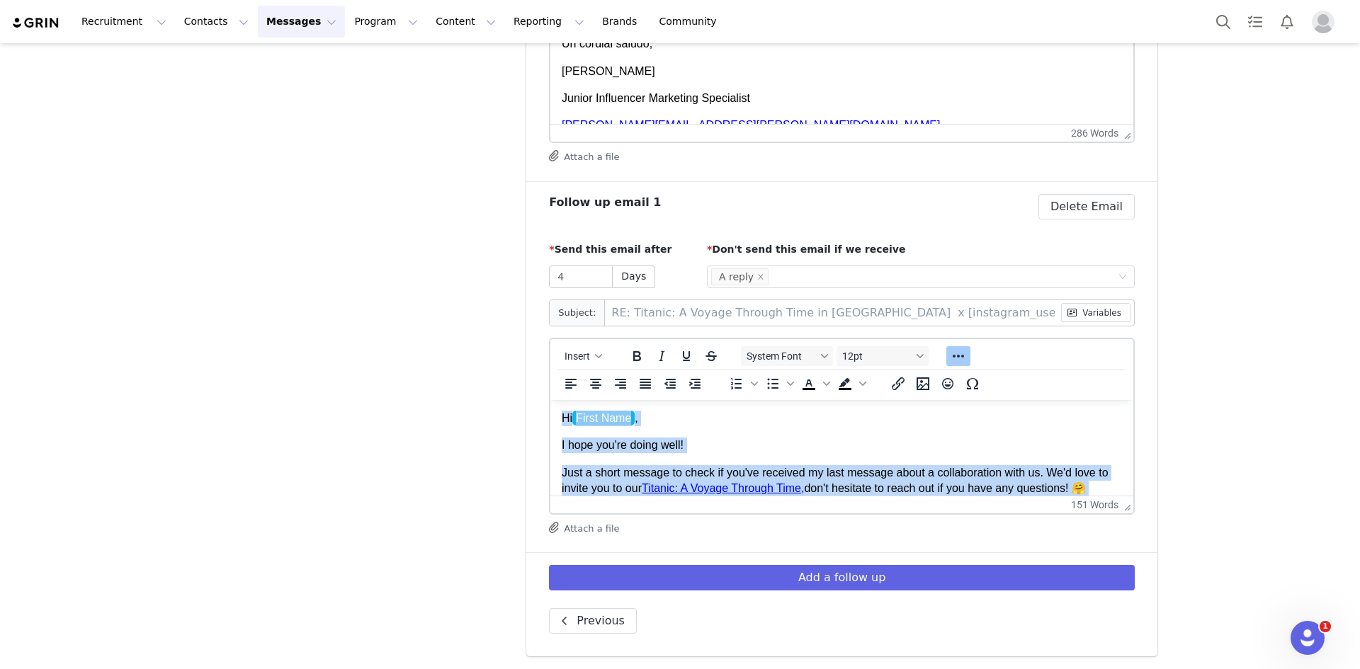
scroll to position [0, 0]
drag, startPoint x: 655, startPoint y: 444, endPoint x: 543, endPoint y: 441, distance: 111.9
click at [550, 441] on html "Hi First Name , I hope you're doing well! Just a short message to check if you'…" at bounding box center [841, 614] width 583 height 430
copy body "I hope you're doing well! Just a short message to check if you've received my l…"
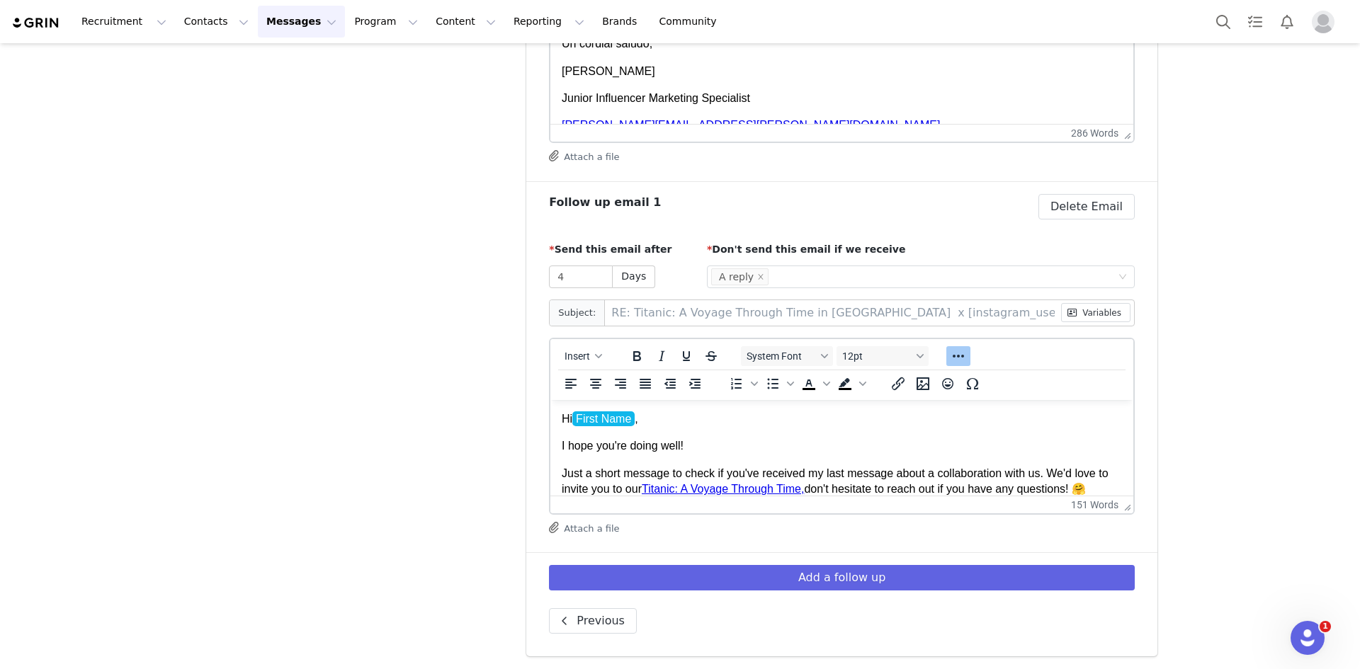
click at [764, 416] on p "Hi First Name ," at bounding box center [842, 419] width 560 height 16
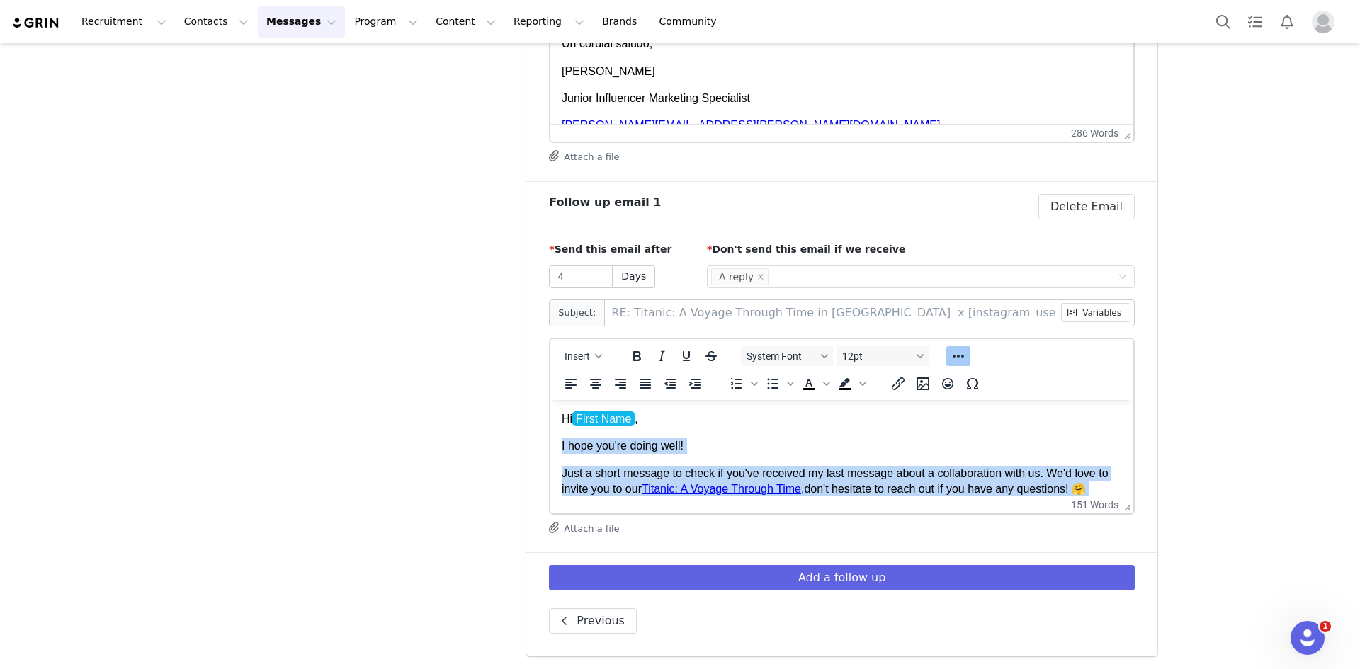
drag, startPoint x: 613, startPoint y: 440, endPoint x: 495, endPoint y: 426, distance: 119.0
click at [550, 426] on html "Hi First Name , I hope you're doing well! Just a short message to check if you'…" at bounding box center [841, 614] width 583 height 430
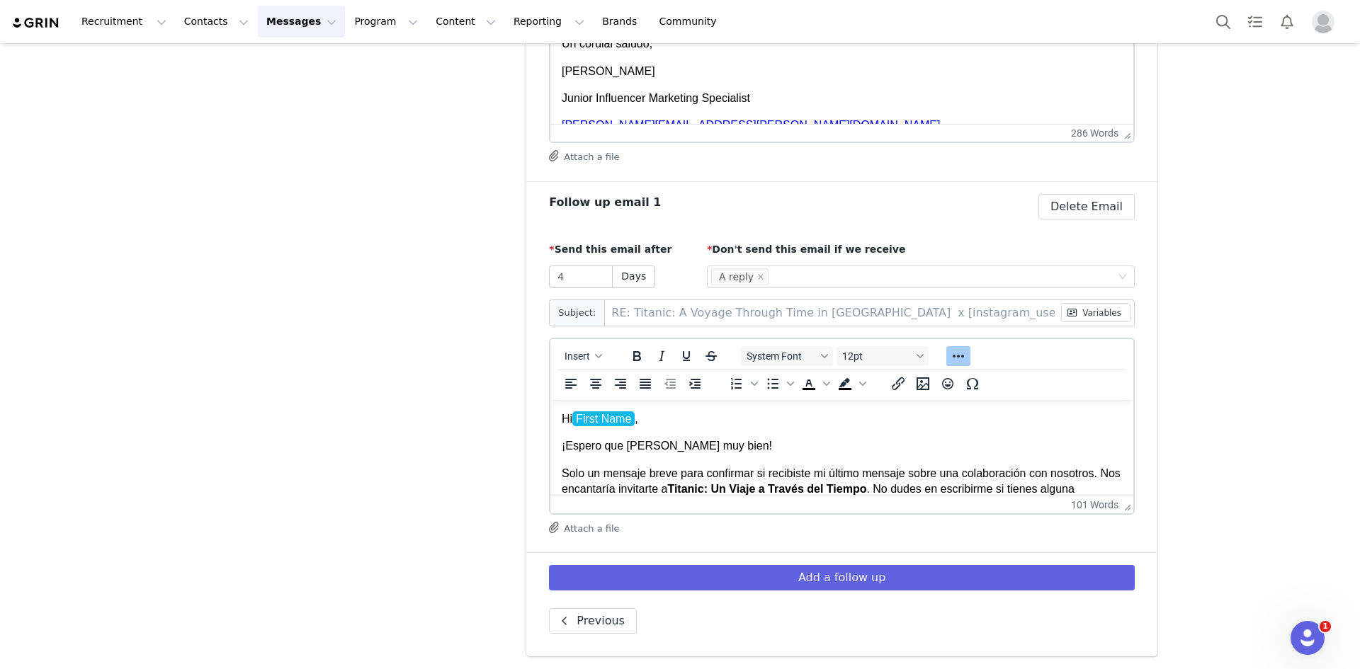
scroll to position [44, 0]
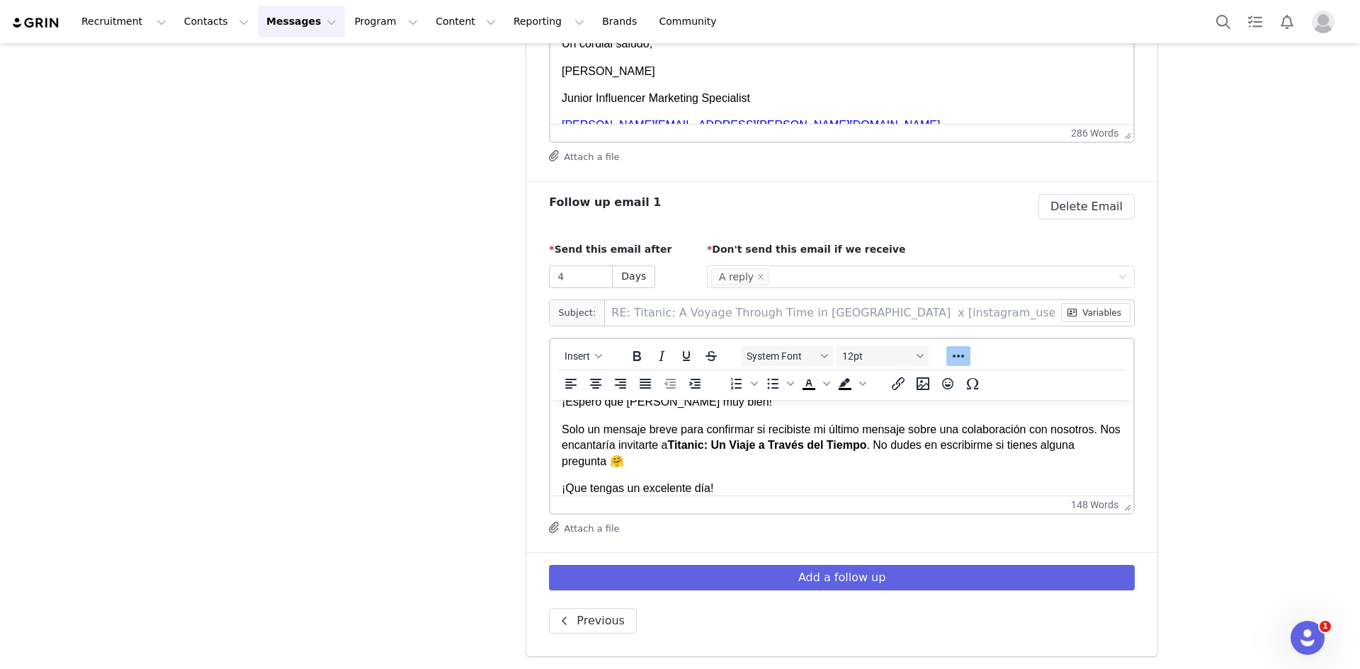
click at [863, 450] on p "Solo un mensaje breve para confirmar si recibiste mi último mensaje sobre una c…" at bounding box center [842, 444] width 560 height 47
click at [819, 440] on strong "Titanic: Un Viaje a Través del Tiempo" at bounding box center [766, 444] width 199 height 12
drag, startPoint x: 890, startPoint y: 443, endPoint x: 695, endPoint y: 446, distance: 195.5
click at [695, 446] on p "Solo un mensaje breve para confirmar si recibiste mi último mensaje sobre una c…" at bounding box center [842, 444] width 560 height 47
drag, startPoint x: 703, startPoint y: 443, endPoint x: 760, endPoint y: 469, distance: 62.4
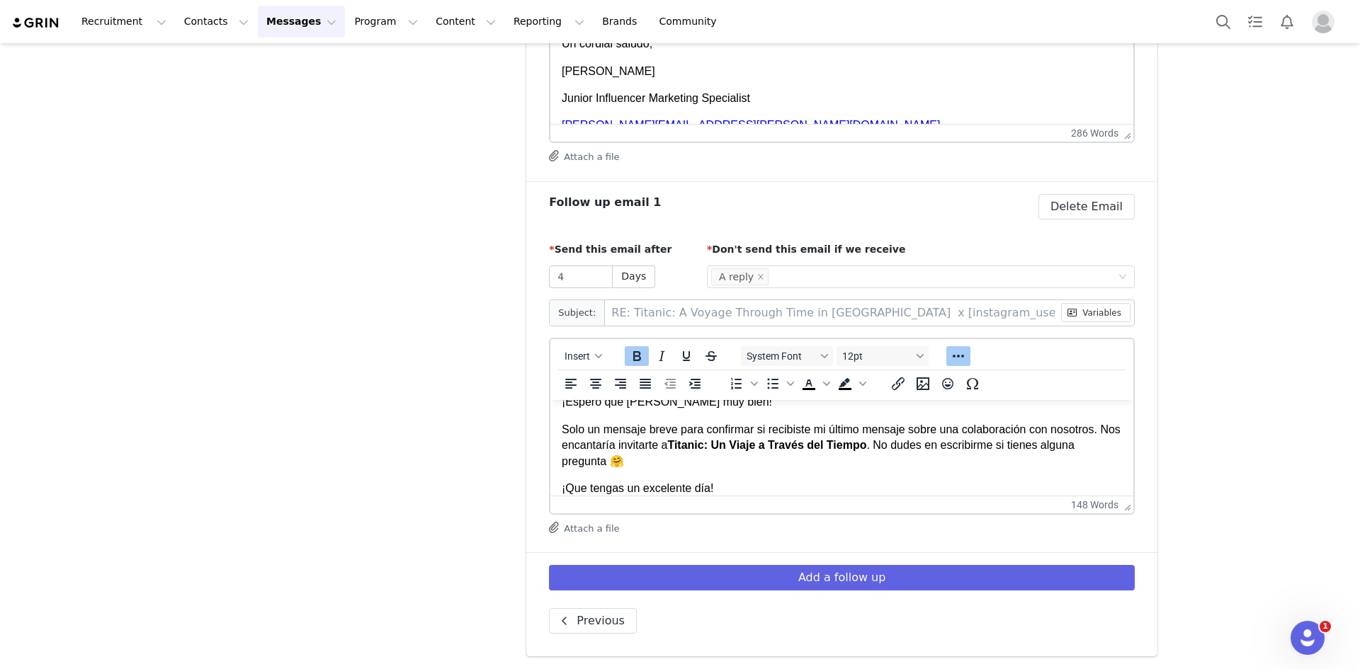
click at [745, 470] on body "Hi First Name , ¡Espero que estés muy bien! Solo un mensaje breve para confirma…" at bounding box center [842, 578] width 560 height 423
click at [906, 353] on icon "Reveal or hide additional toolbar items" at bounding box center [958, 356] width 17 height 17
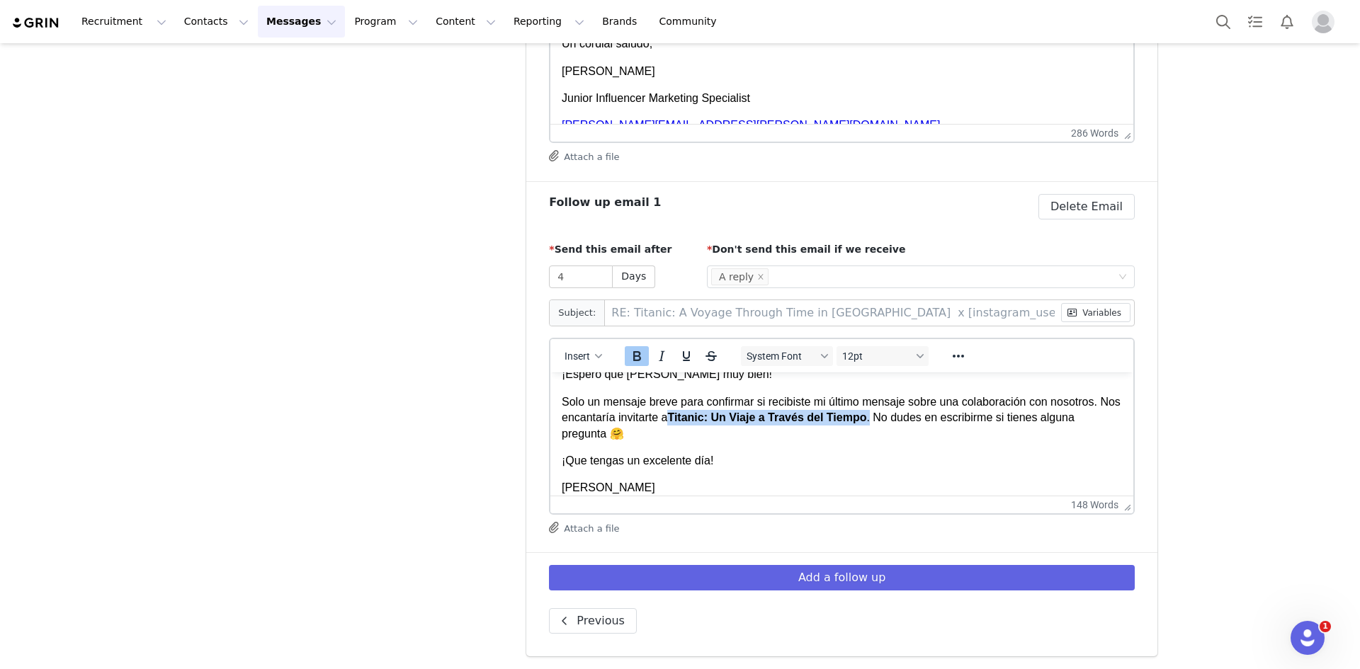
drag, startPoint x: 890, startPoint y: 419, endPoint x: 695, endPoint y: 420, distance: 195.4
click at [695, 420] on p "Solo un mensaje breve para confirmar si recibiste mi último mensaje sobre una c…" at bounding box center [842, 417] width 560 height 47
click at [906, 359] on icon "Reveal or hide additional toolbar items" at bounding box center [958, 356] width 17 height 17
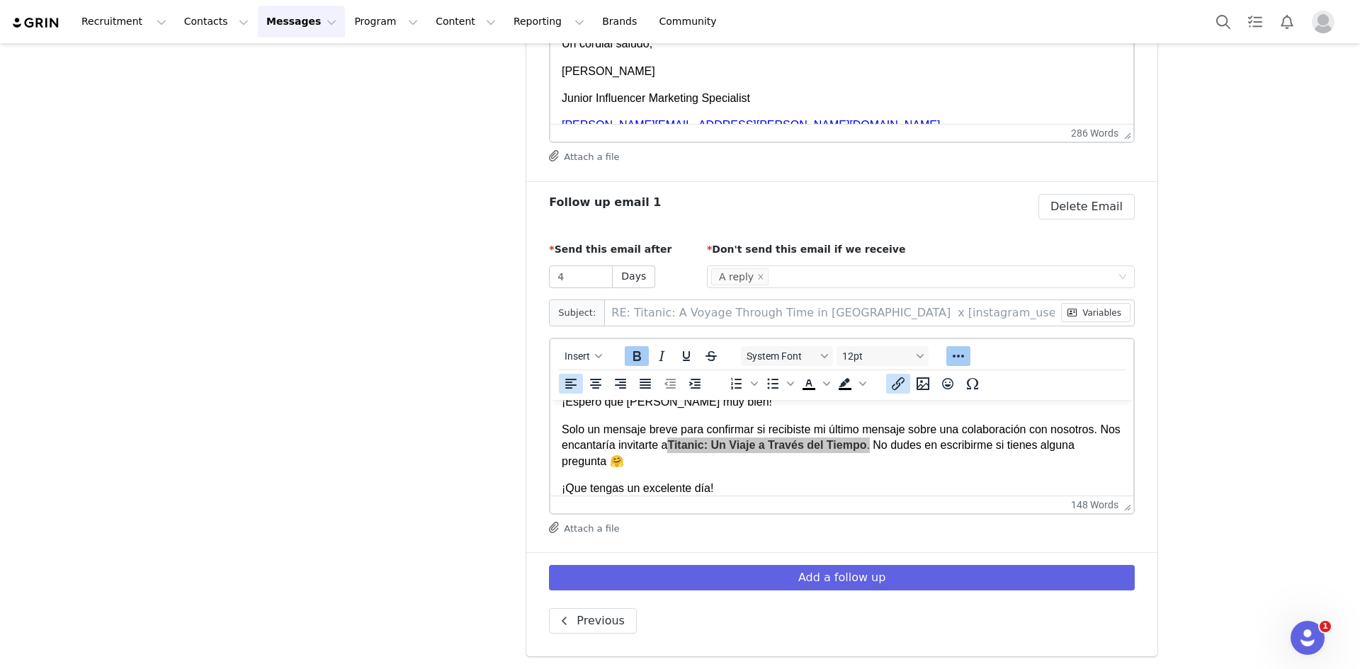
click at [892, 379] on icon "Insert/edit link" at bounding box center [897, 383] width 17 height 17
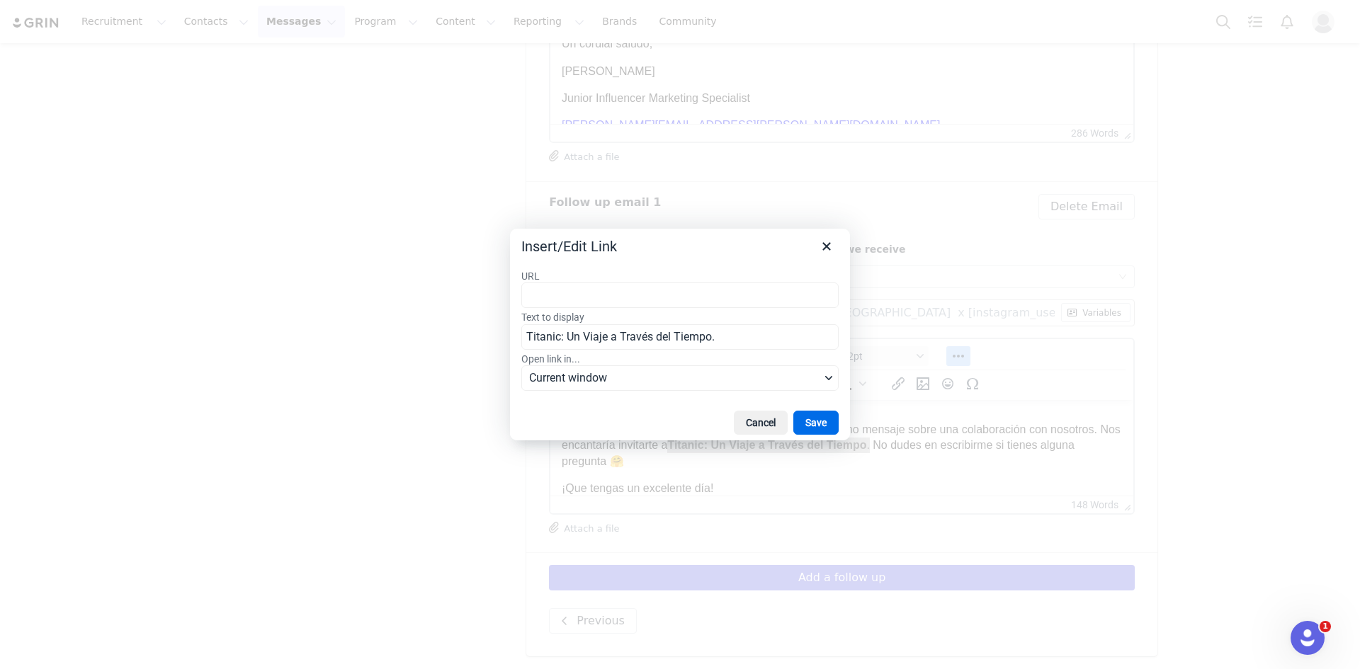
click at [567, 301] on input "URL" at bounding box center [679, 295] width 317 height 25
type input "https://feverup.com/m/398752?utm_source=chatgpt.com"
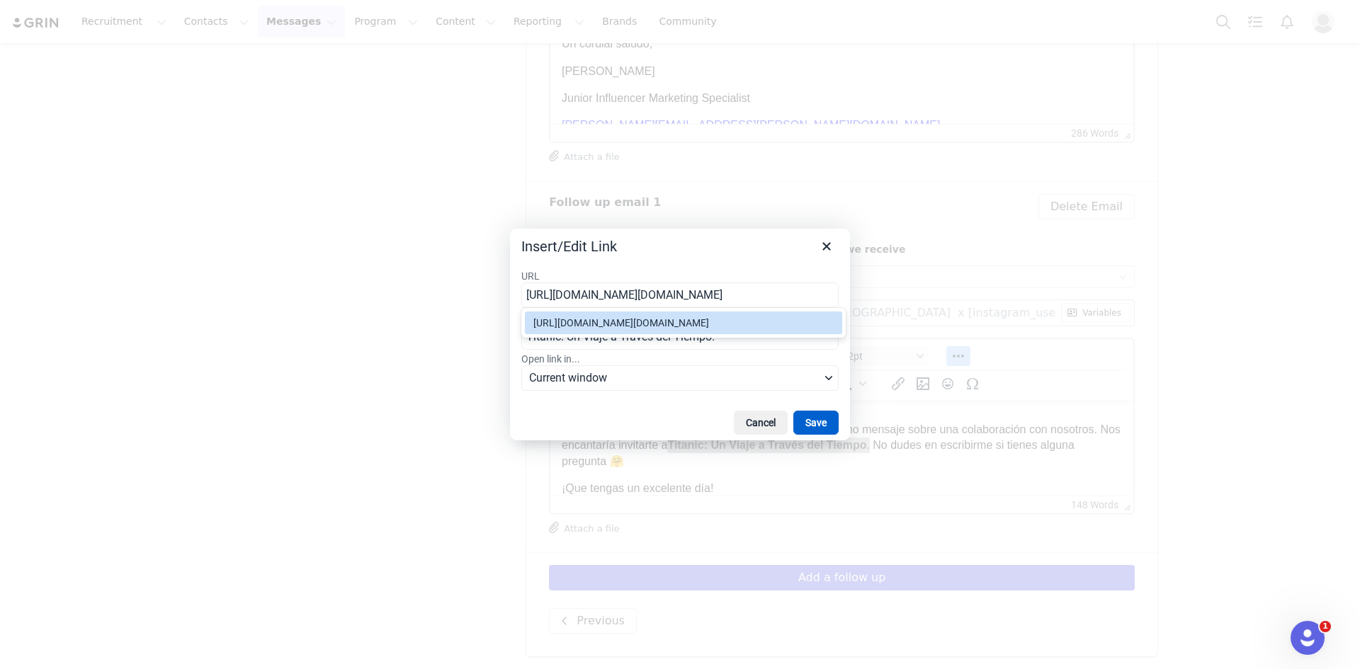
click at [816, 426] on button "Save" at bounding box center [815, 423] width 45 height 24
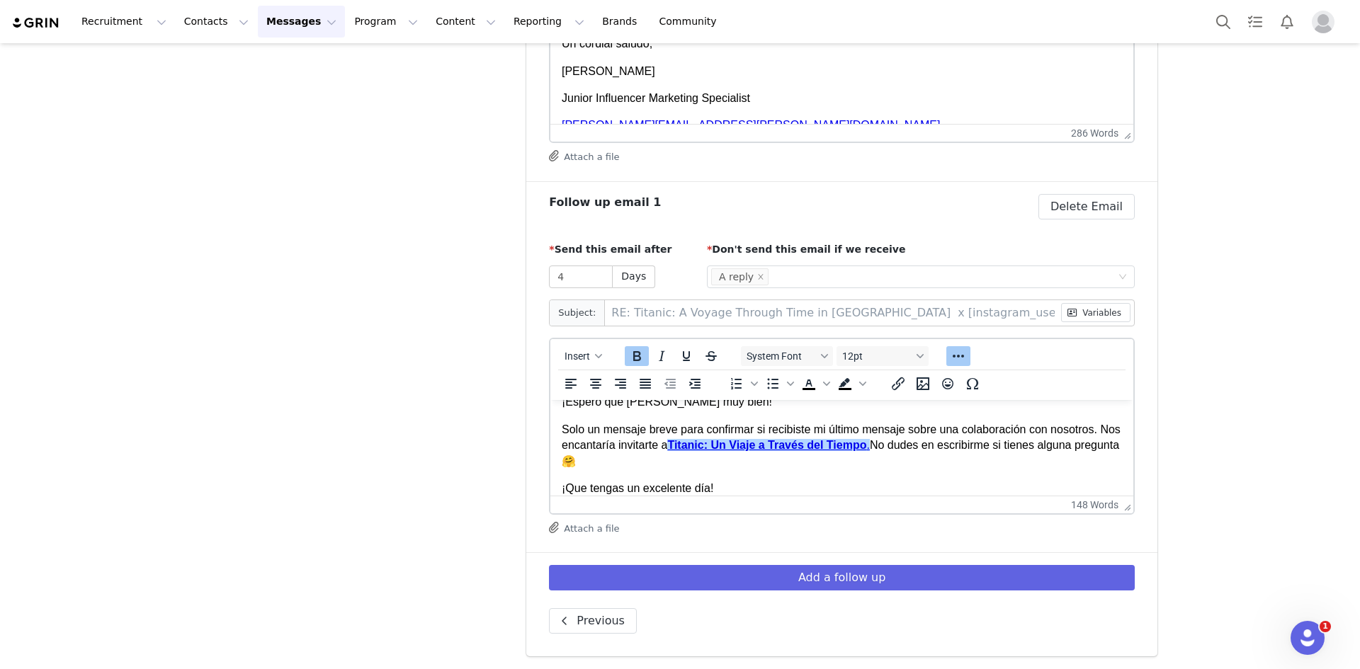
click at [906, 470] on div "Insert System Font 12pt To open the popup, press Shift+Enter To open the popup,…" at bounding box center [842, 437] width 586 height 198
click at [905, 470] on body "Hi First Name , ¡Espero que estés muy bien! Solo un mensaje breve para confirma…" at bounding box center [842, 578] width 560 height 423
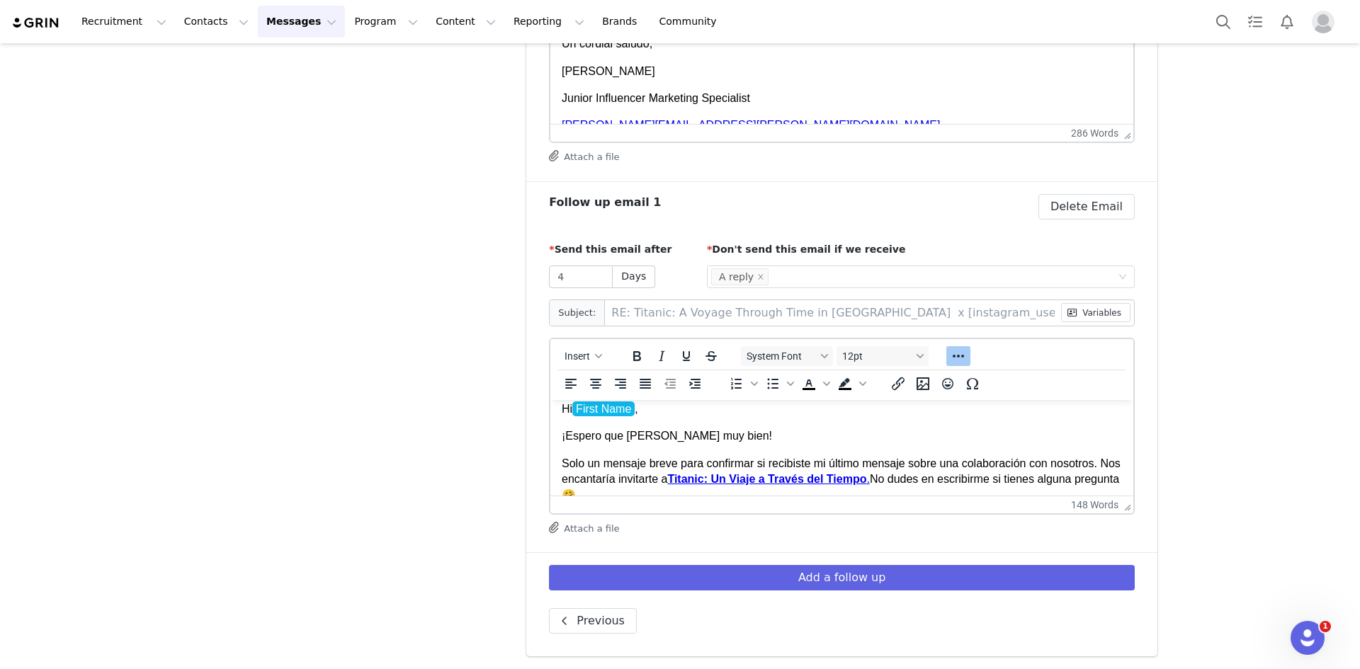
scroll to position [0, 0]
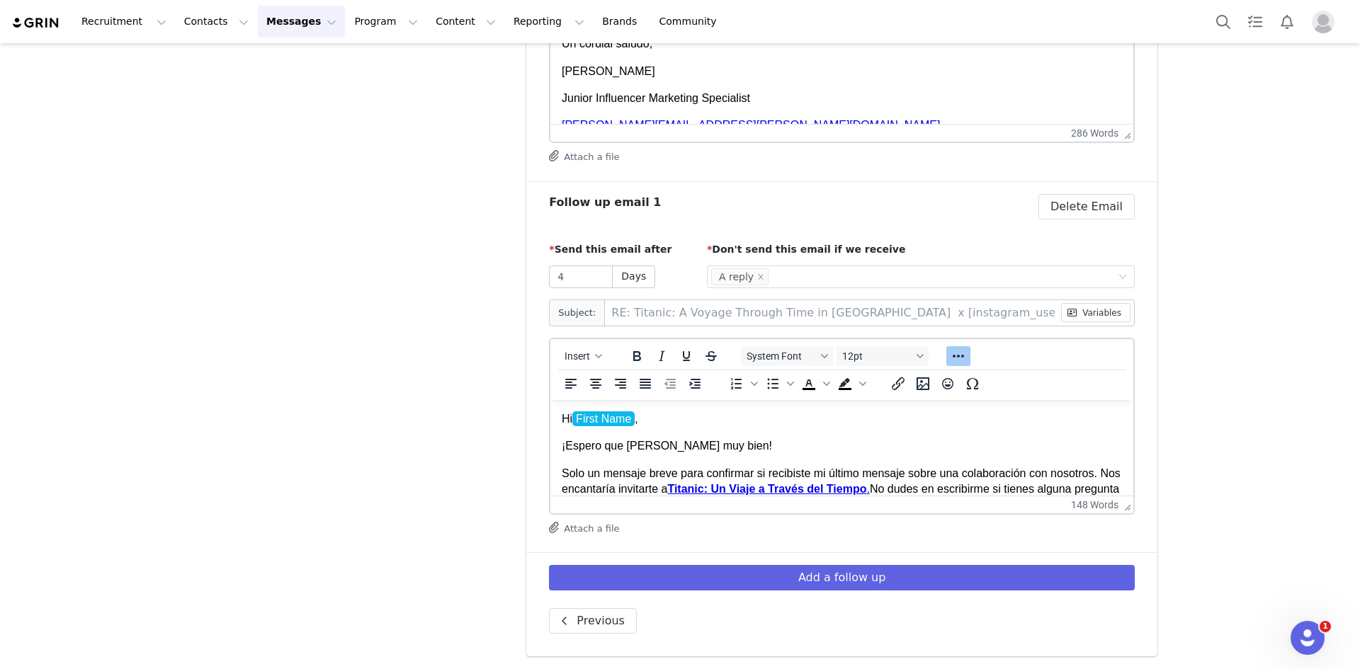
click at [574, 416] on p "Hi First Name ," at bounding box center [842, 419] width 560 height 16
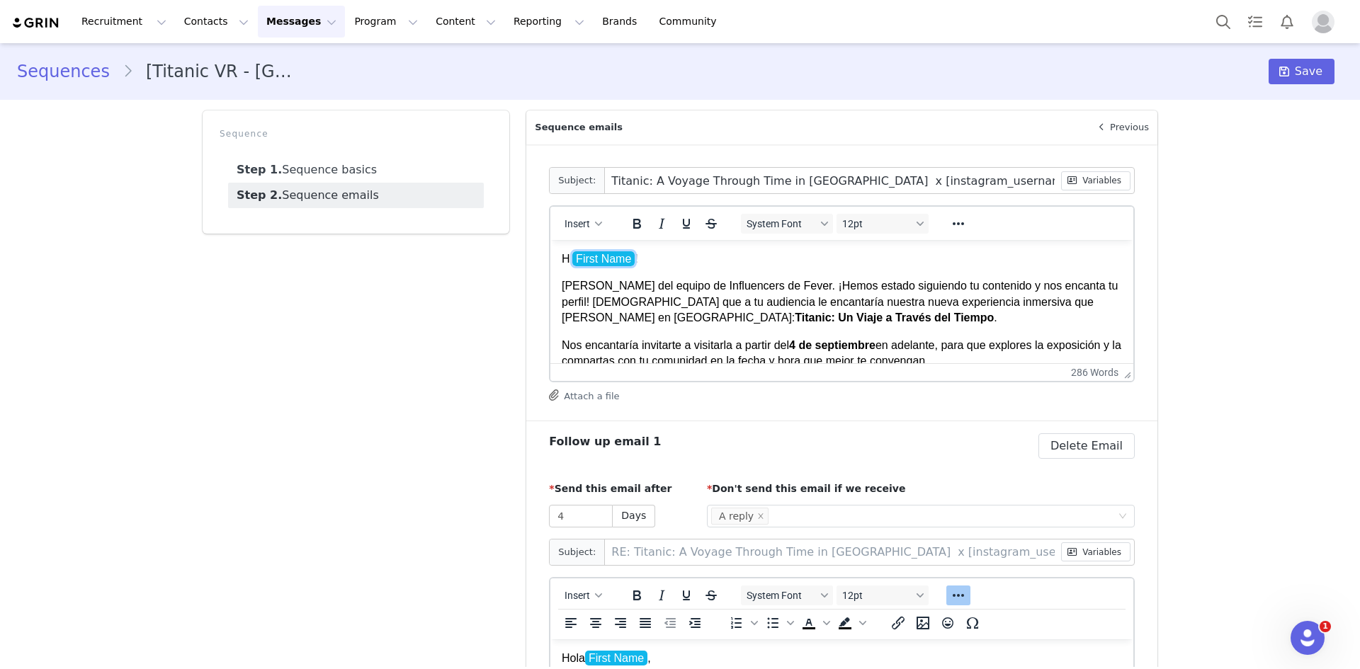
click at [575, 255] on span "First Name" at bounding box center [603, 258] width 62 height 15
click at [574, 258] on div "Hi First Name !" at bounding box center [842, 259] width 560 height 16
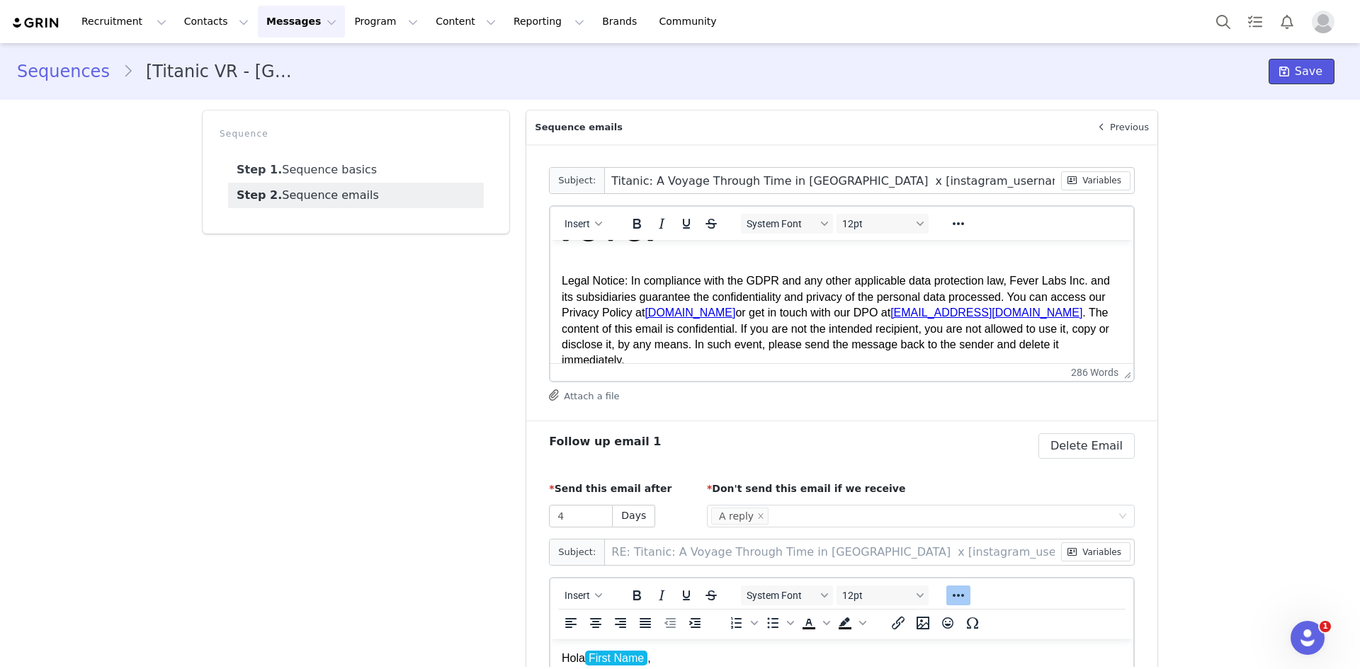
click at [906, 74] on button "Save" at bounding box center [1301, 71] width 66 height 25
click at [346, 22] on button "Program Program" at bounding box center [386, 22] width 81 height 32
click at [355, 55] on link "Activations" at bounding box center [367, 63] width 112 height 26
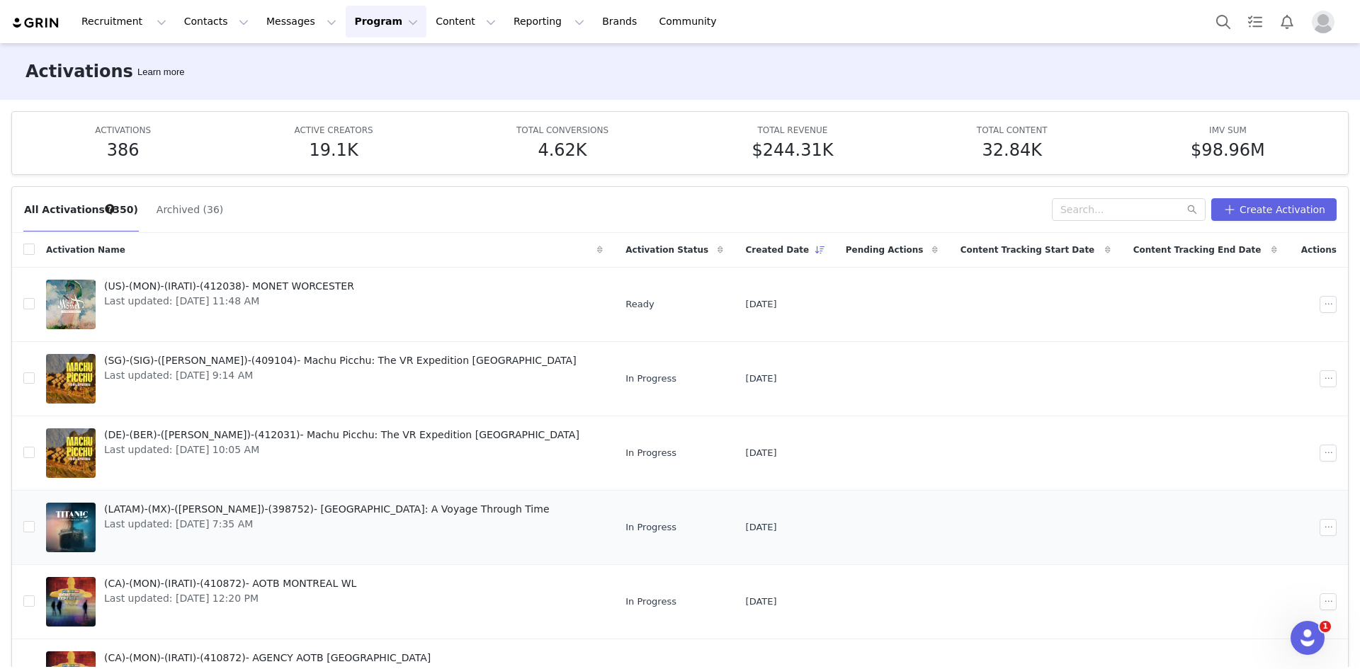
click at [162, 470] on span "(LATAM)-(MX)-(GUILLERMO)-(398752)- Titanic Mexico: A Voyage Through Time" at bounding box center [326, 509] width 445 height 15
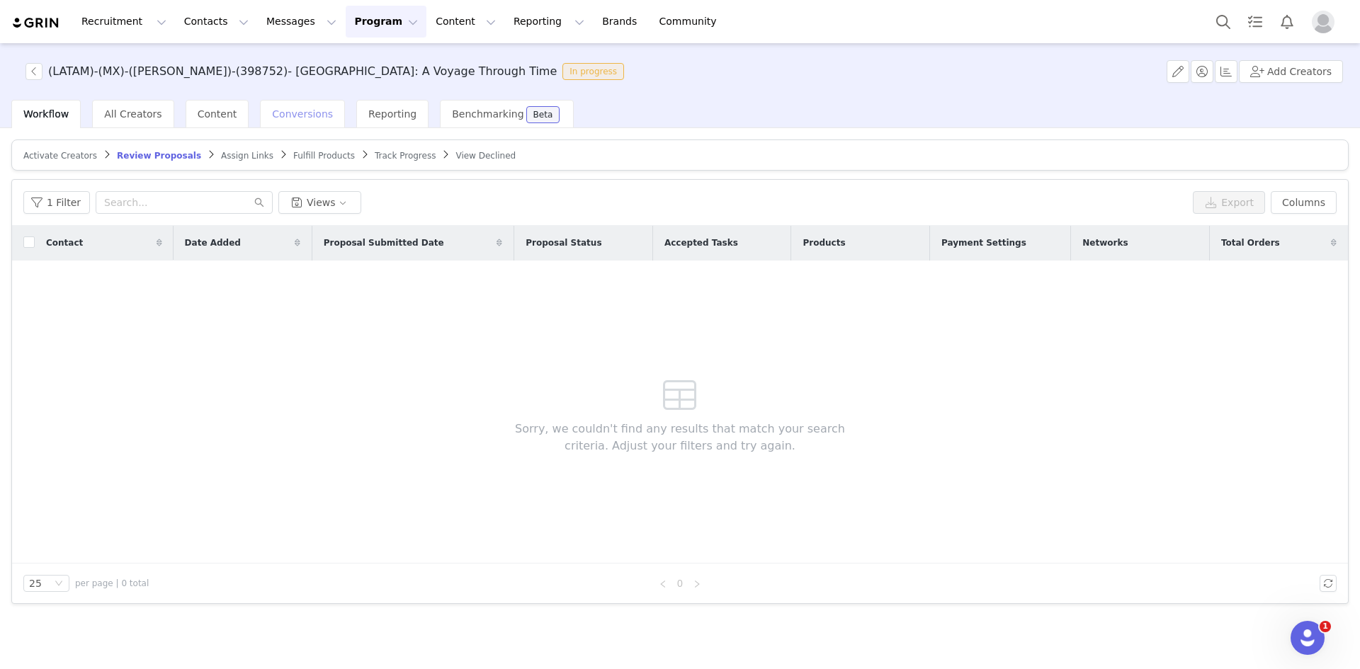
click at [285, 115] on span "Conversions" at bounding box center [302, 113] width 61 height 11
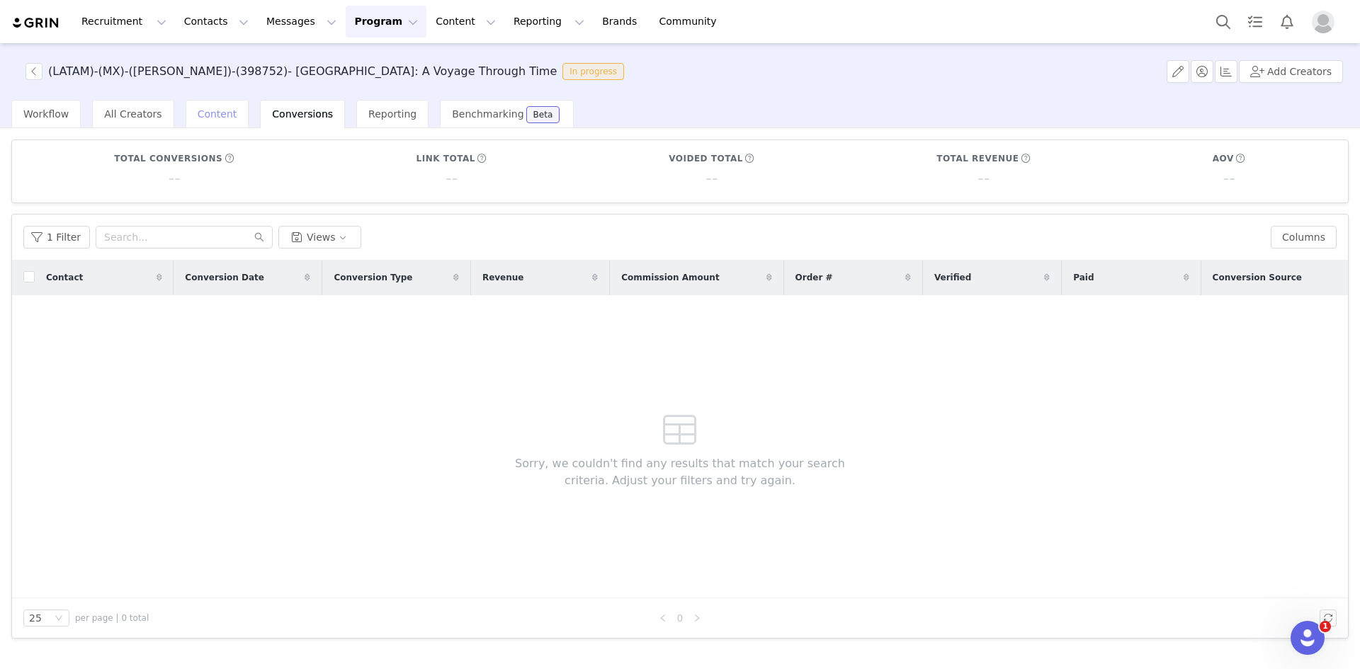
click at [200, 114] on span "Content" at bounding box center [218, 113] width 40 height 11
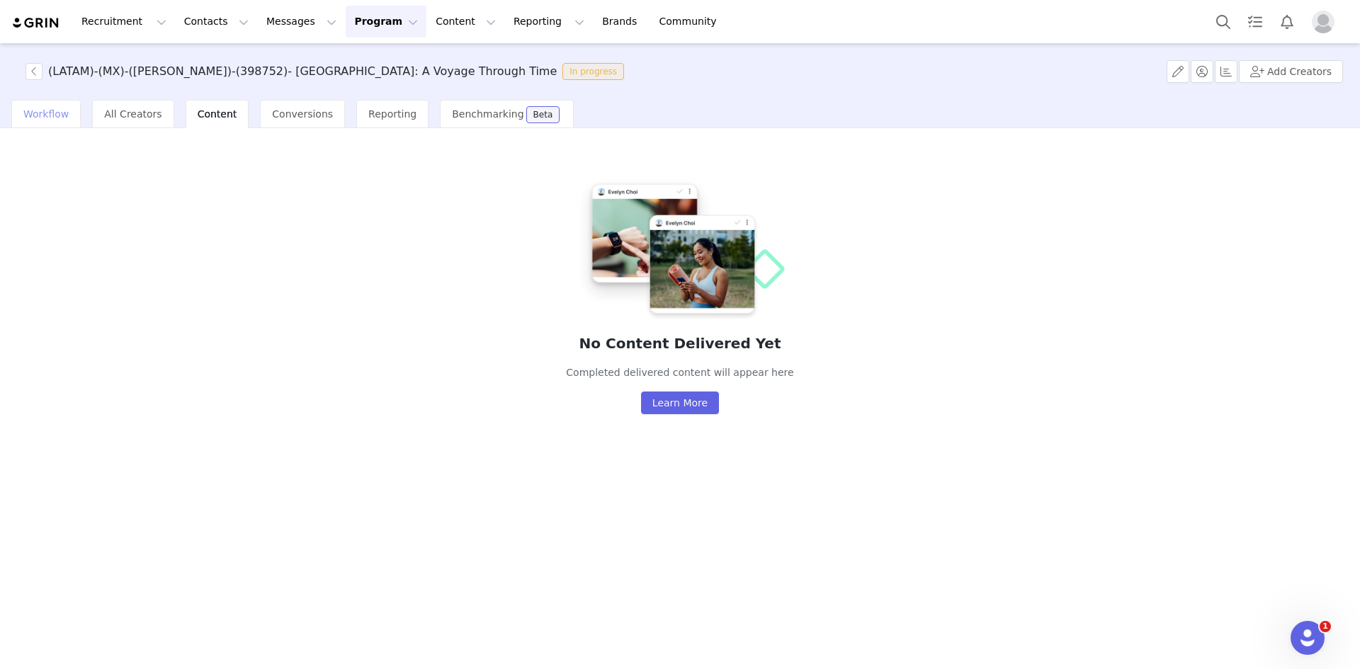
click at [34, 110] on span "Workflow" at bounding box center [45, 113] width 45 height 11
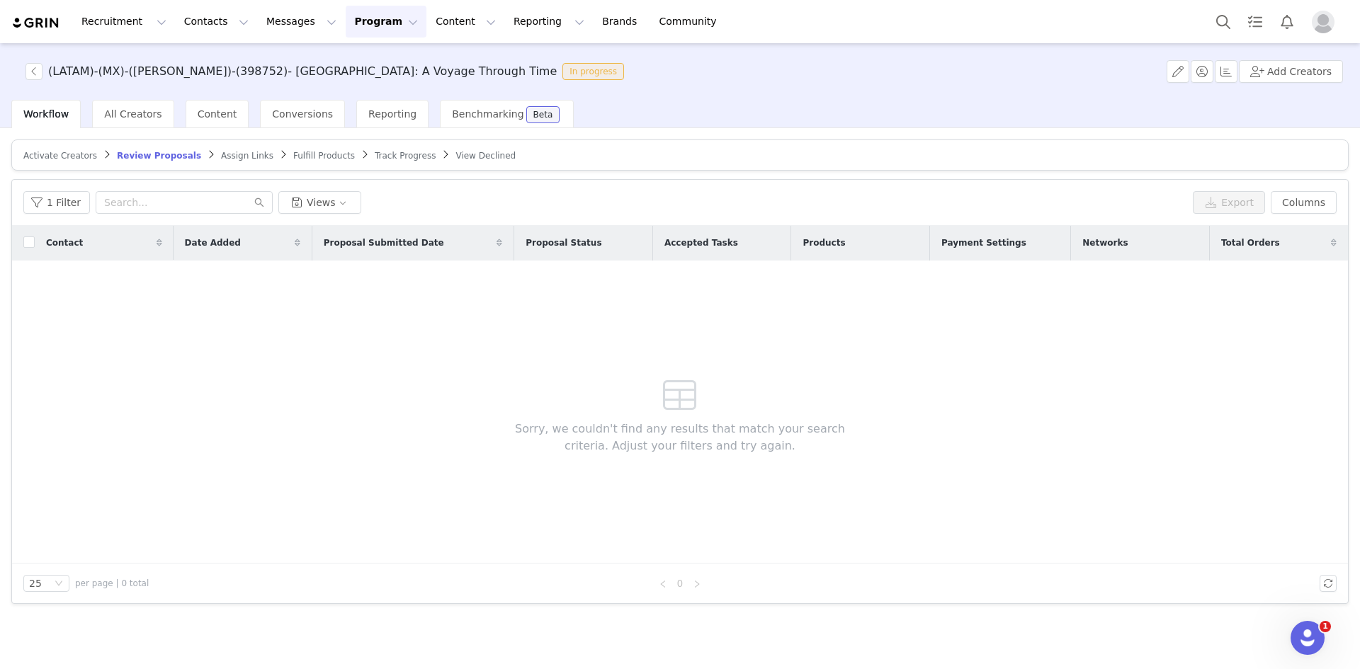
click at [56, 156] on span "Activate Creators" at bounding box center [60, 156] width 74 height 10
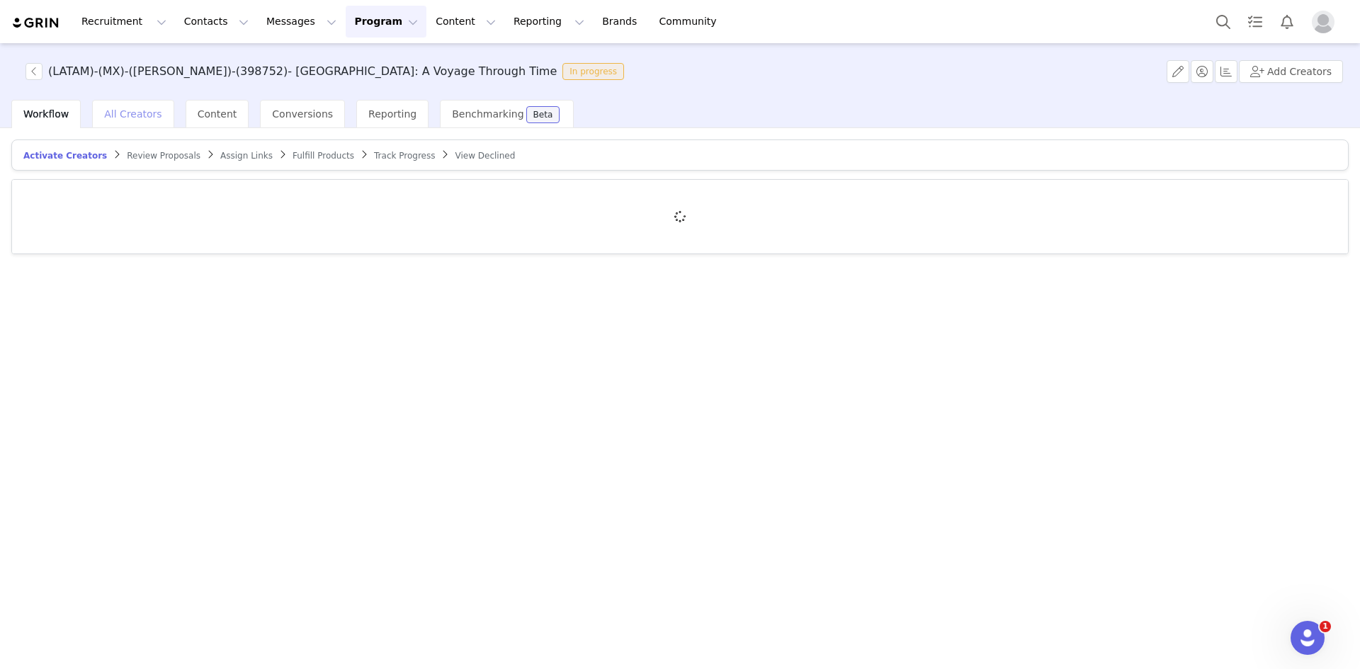
click at [122, 120] on div "All Creators" at bounding box center [132, 114] width 81 height 28
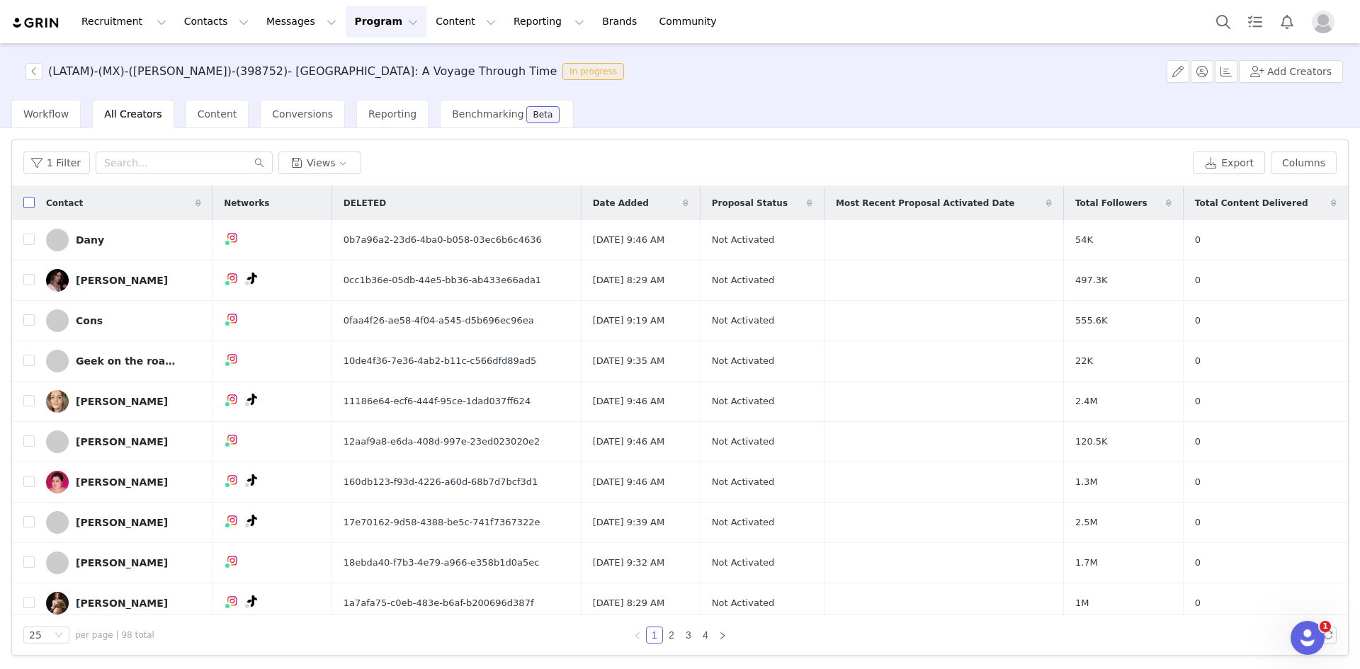
click at [30, 207] on input "checkbox" at bounding box center [28, 202] width 11 height 11
checkbox input "true"
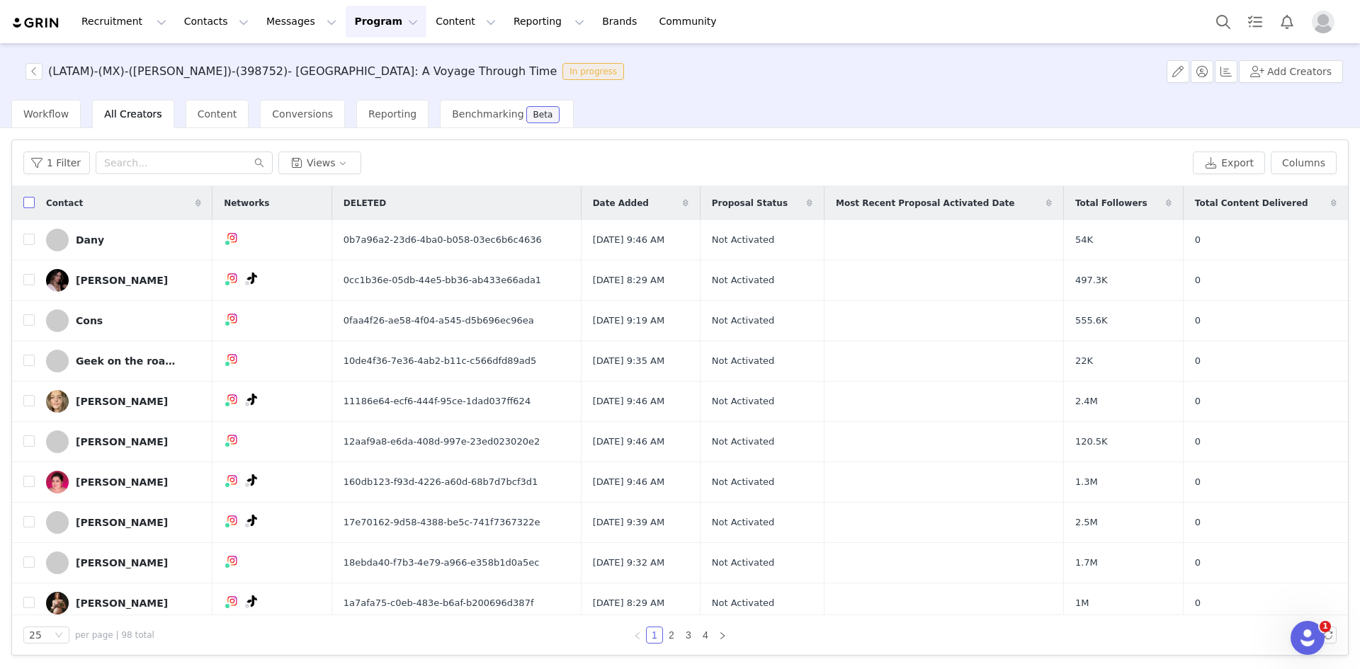
checkbox input "true"
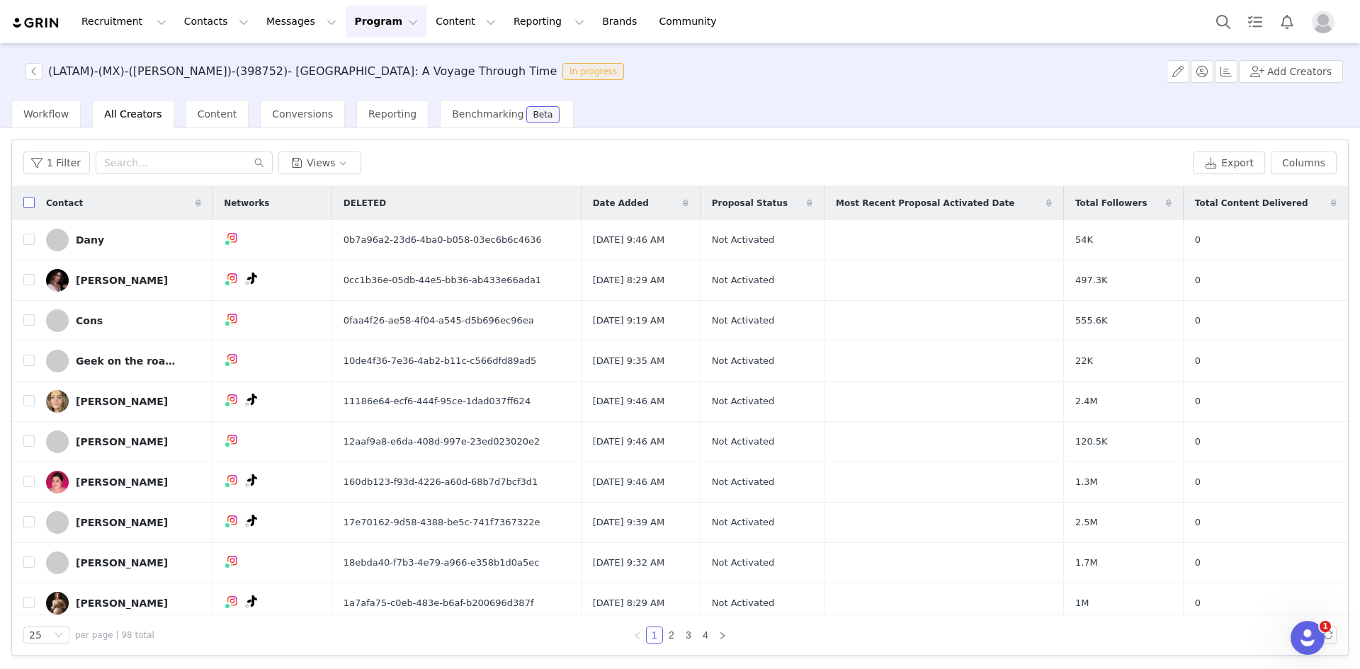
checkbox input "true"
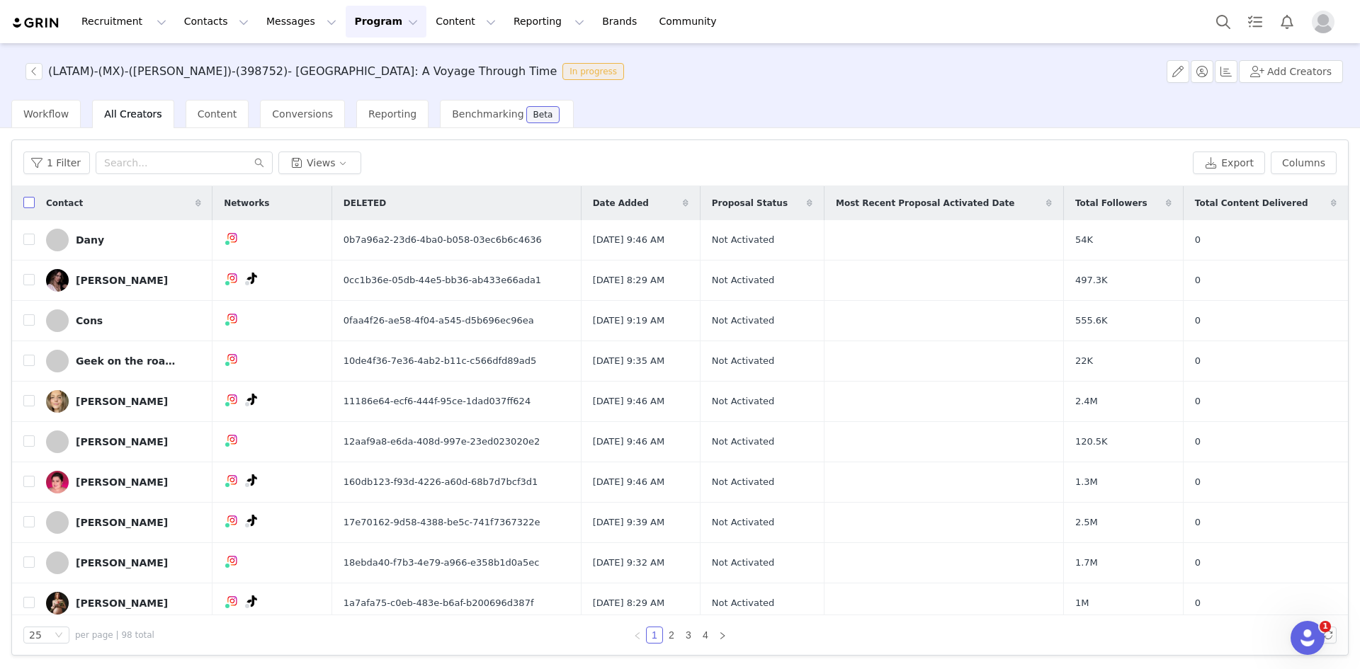
checkbox input "true"
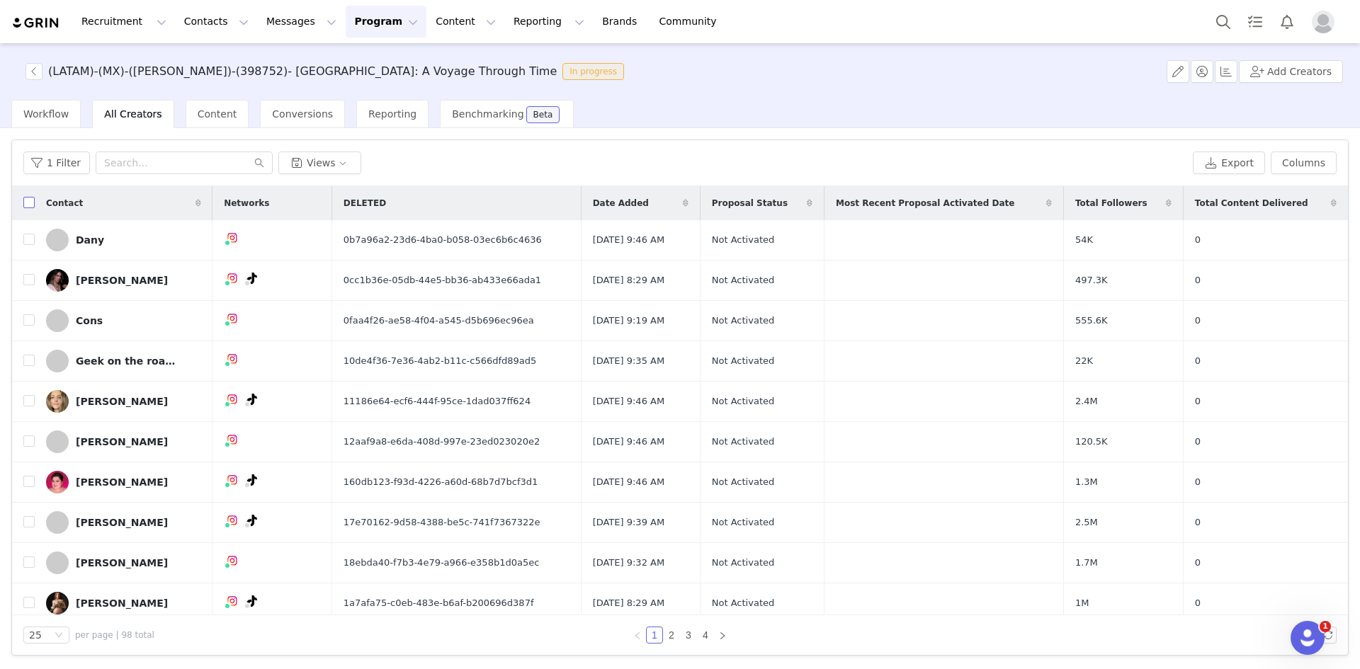
checkbox input "true"
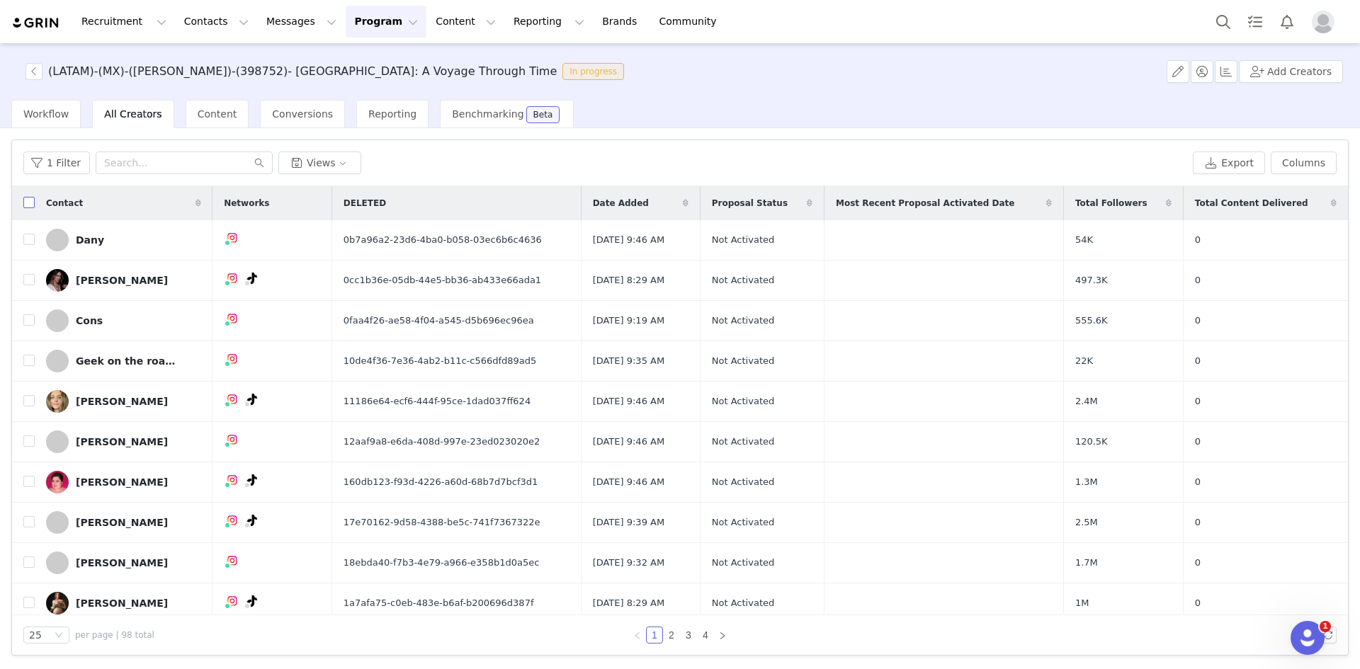
checkbox input "true"
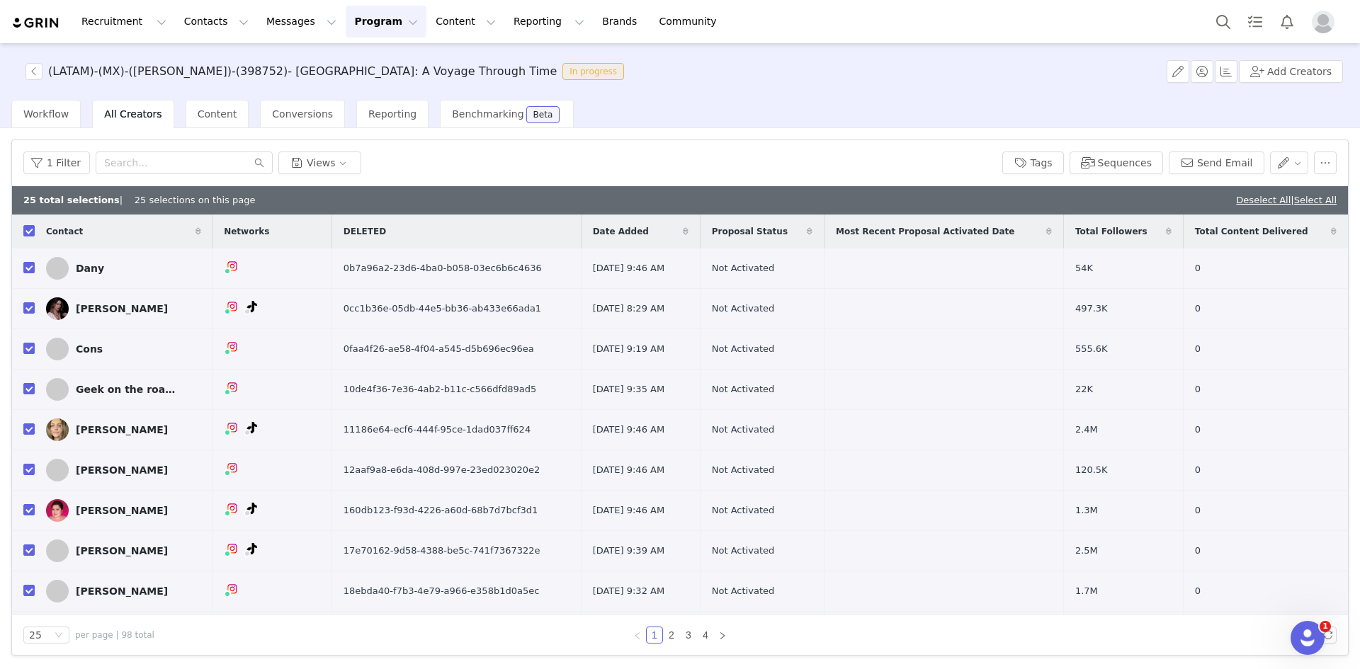
click at [37, 226] on div "Contact" at bounding box center [124, 232] width 178 height 34
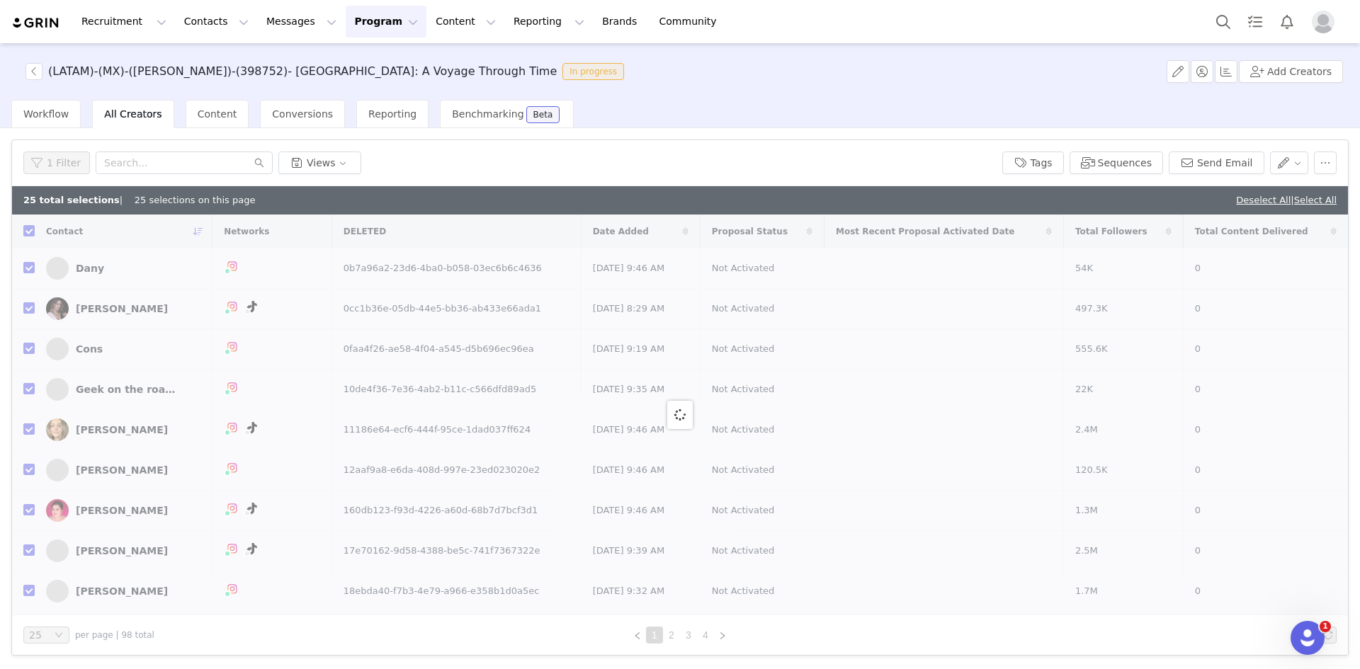
click at [32, 229] on div at bounding box center [680, 415] width 1336 height 401
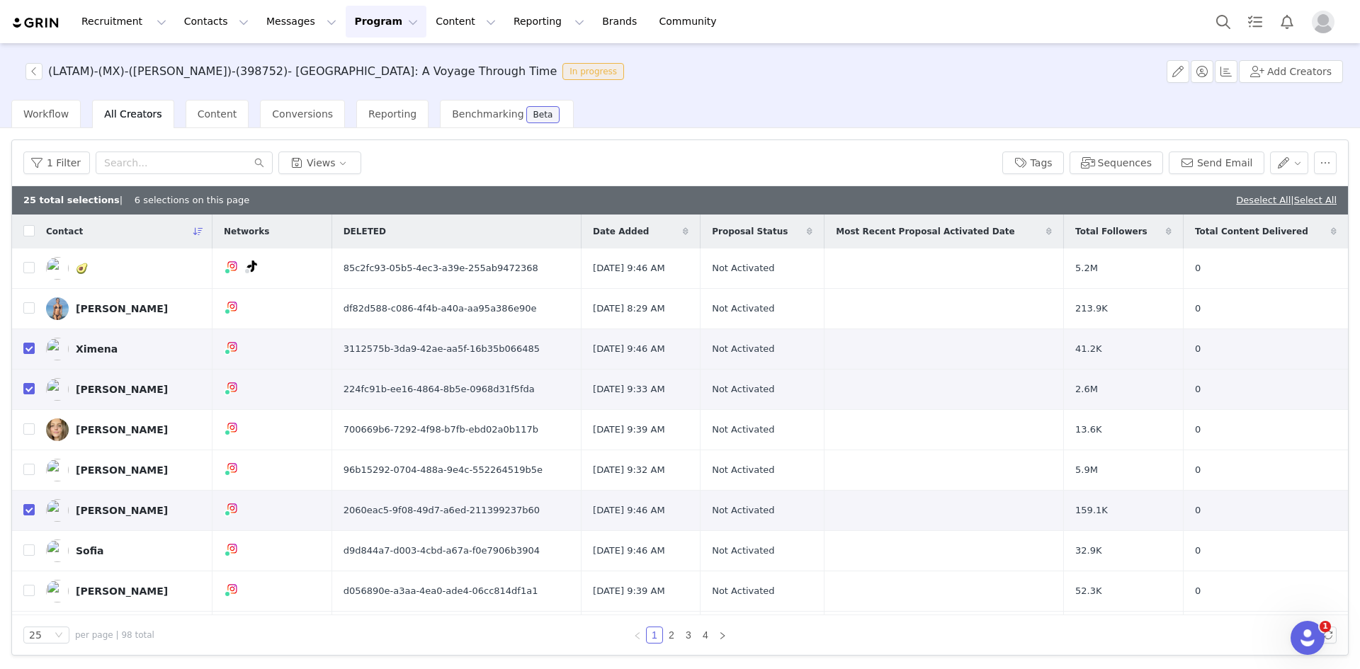
checkbox input "false"
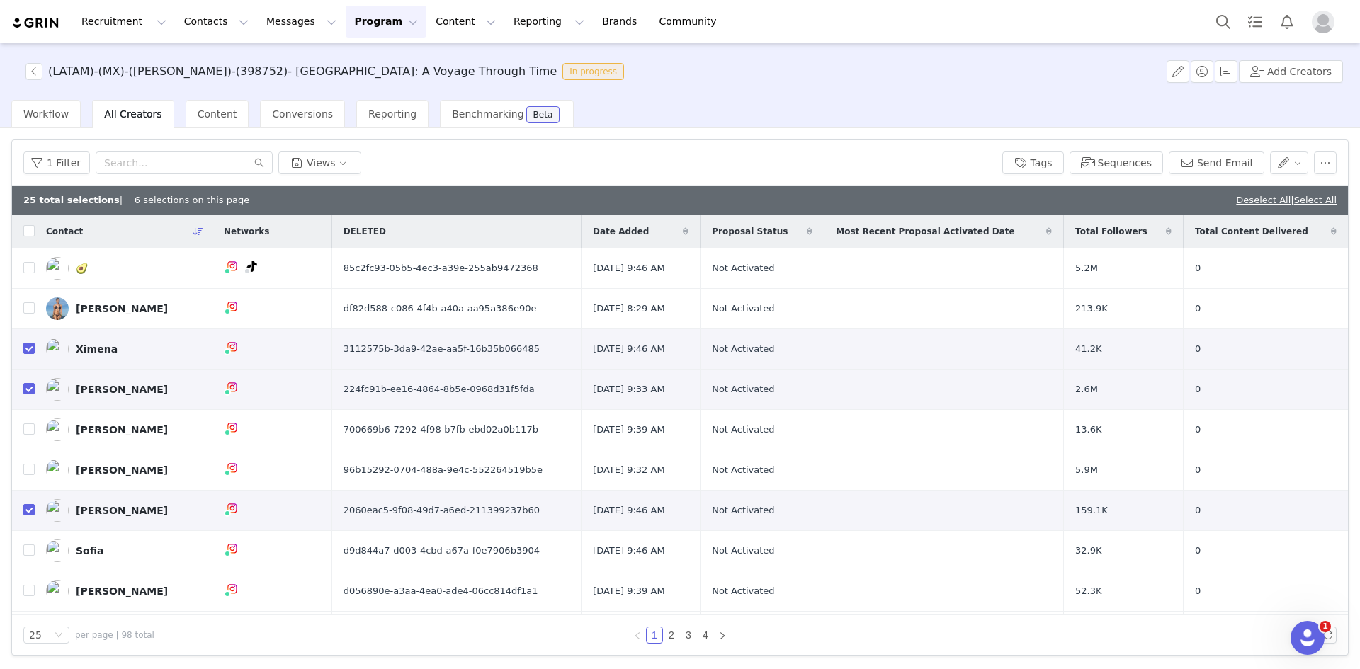
checkbox input "false"
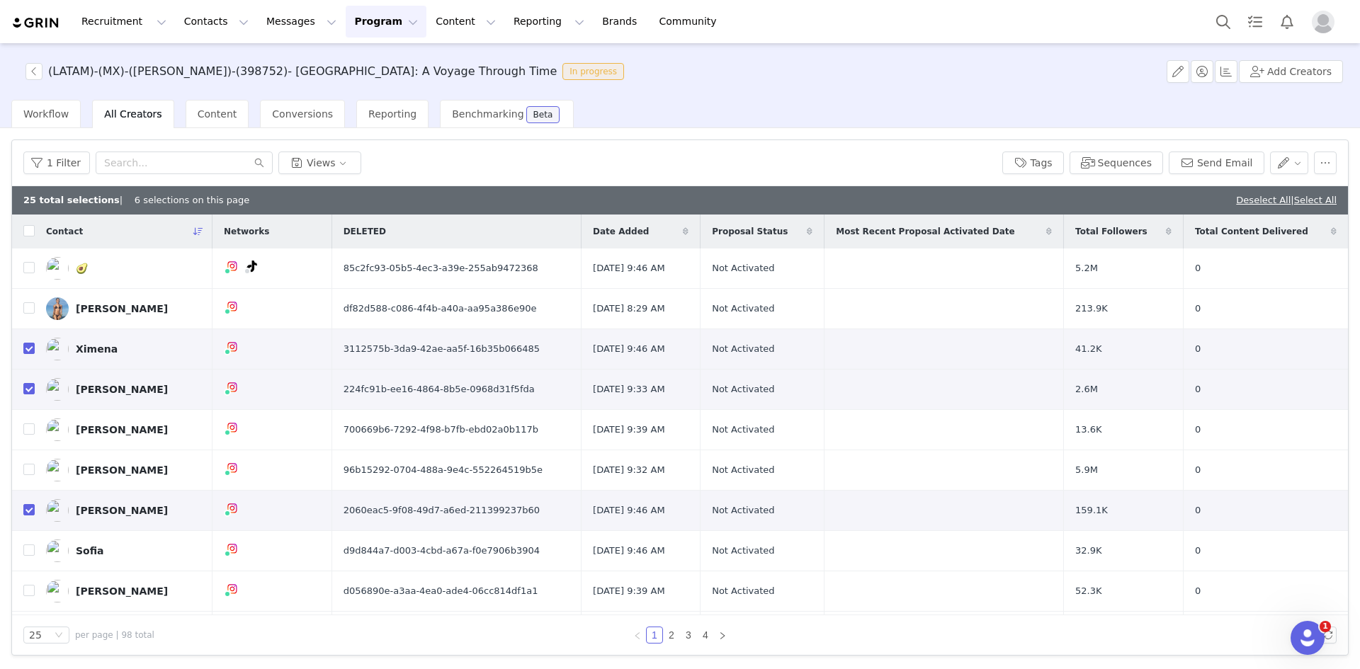
checkbox input "false"
click at [906, 201] on link "Select All" at bounding box center [1315, 200] width 42 height 11
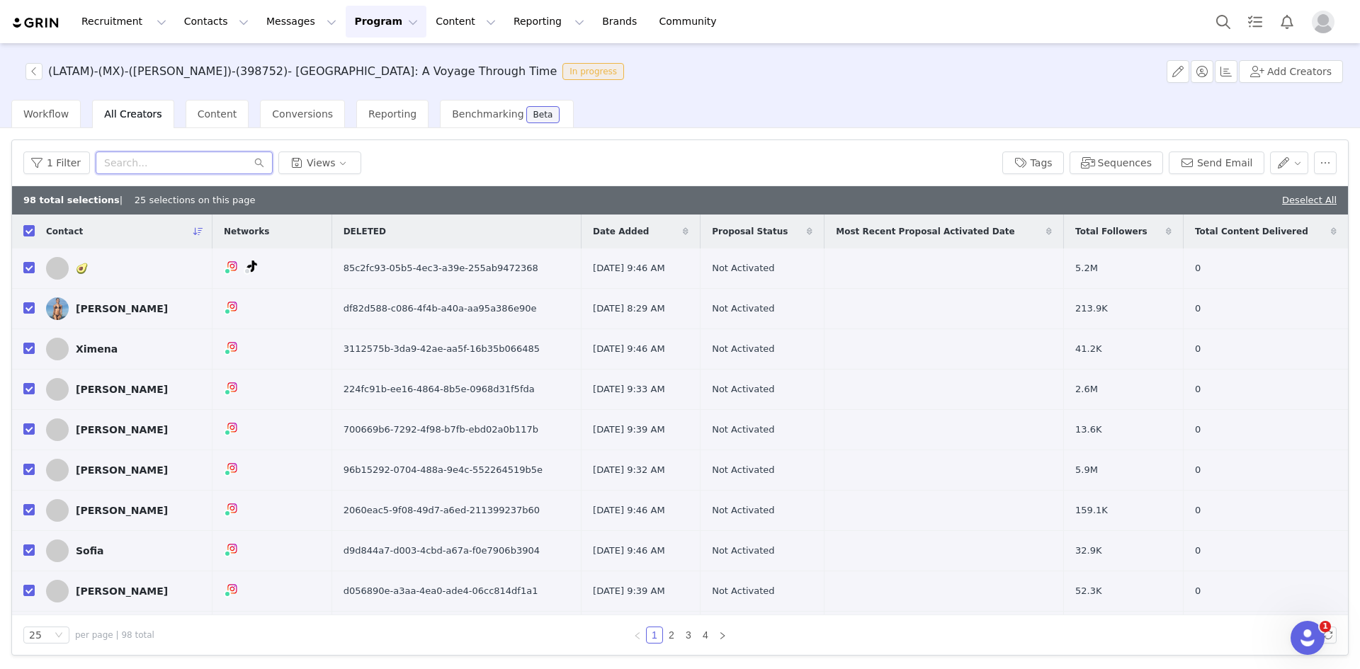
click at [184, 166] on input "text" at bounding box center [184, 163] width 177 height 23
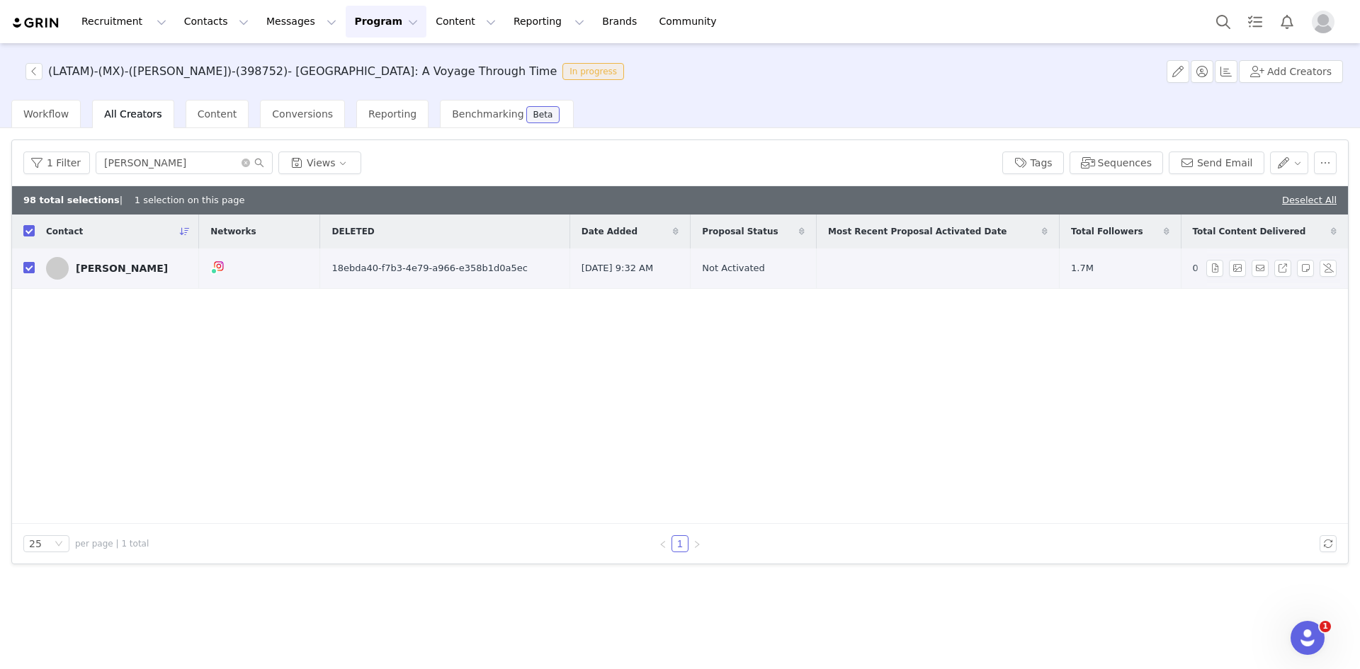
click at [28, 268] on input "checkbox" at bounding box center [28, 267] width 11 height 11
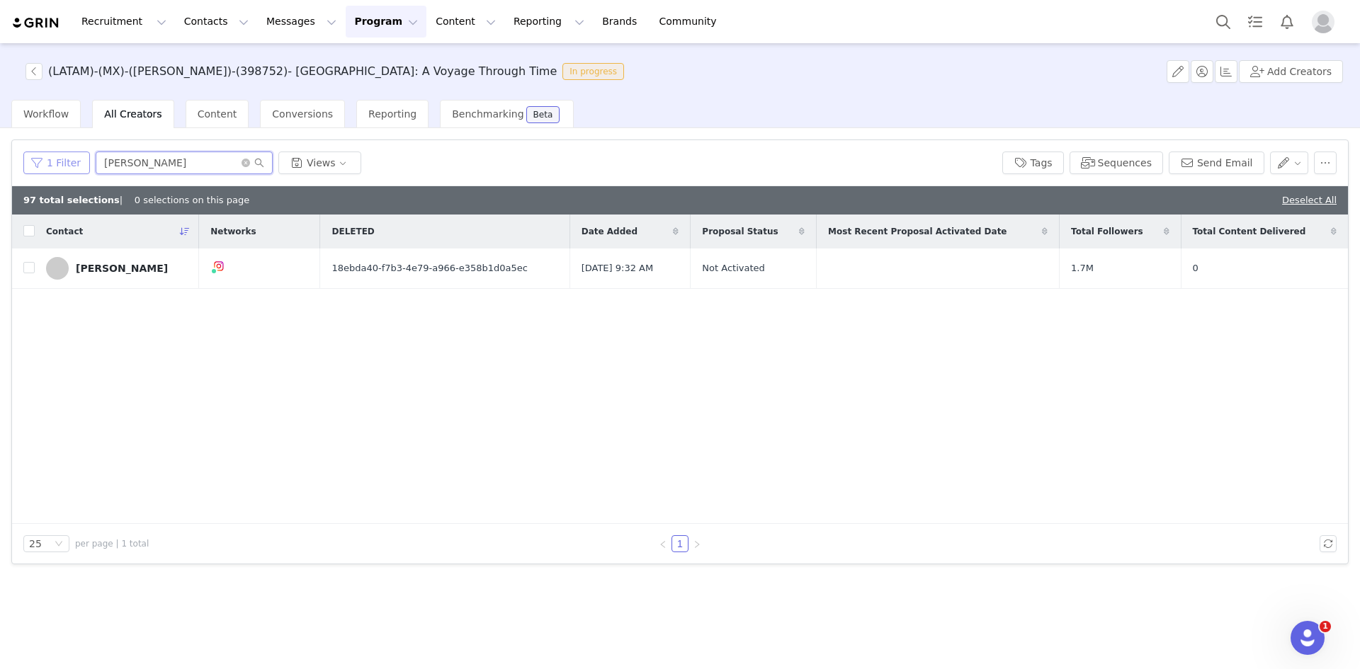
drag, startPoint x: 165, startPoint y: 163, endPoint x: 34, endPoint y: 169, distance: 131.1
click at [34, 169] on div "1 Filter andrew Views" at bounding box center [506, 163] width 967 height 23
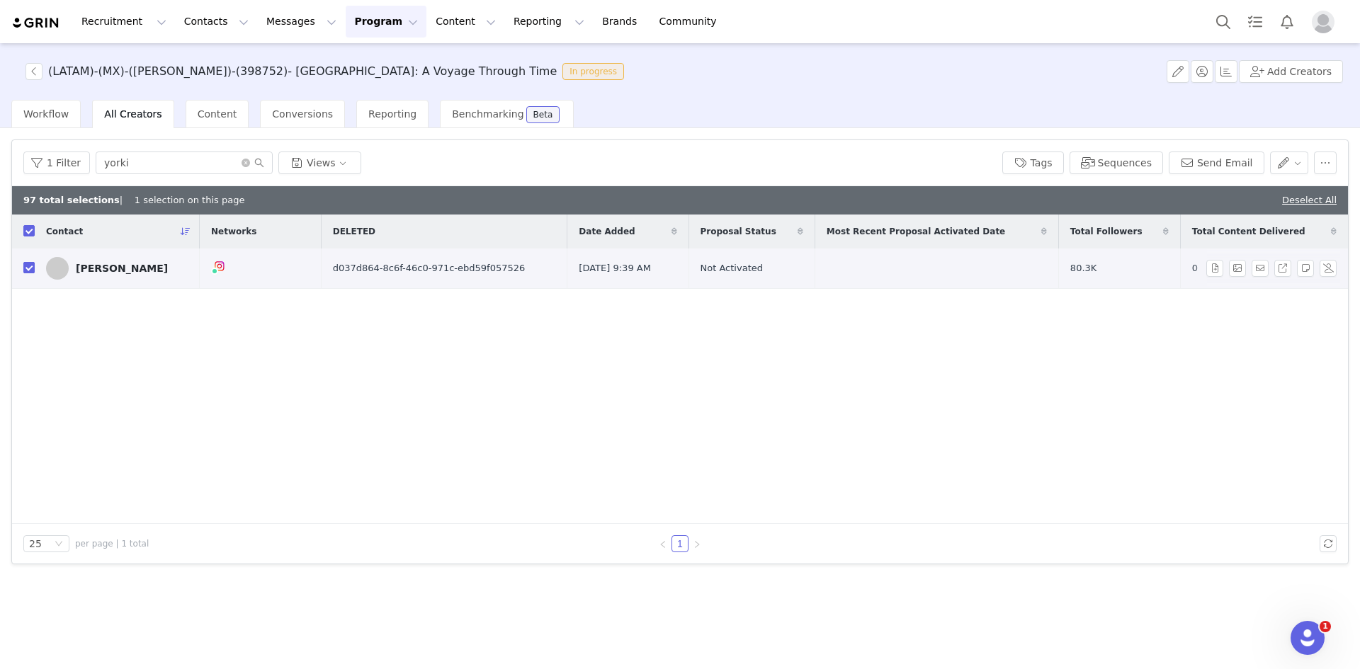
click at [28, 268] on input "checkbox" at bounding box center [28, 267] width 11 height 11
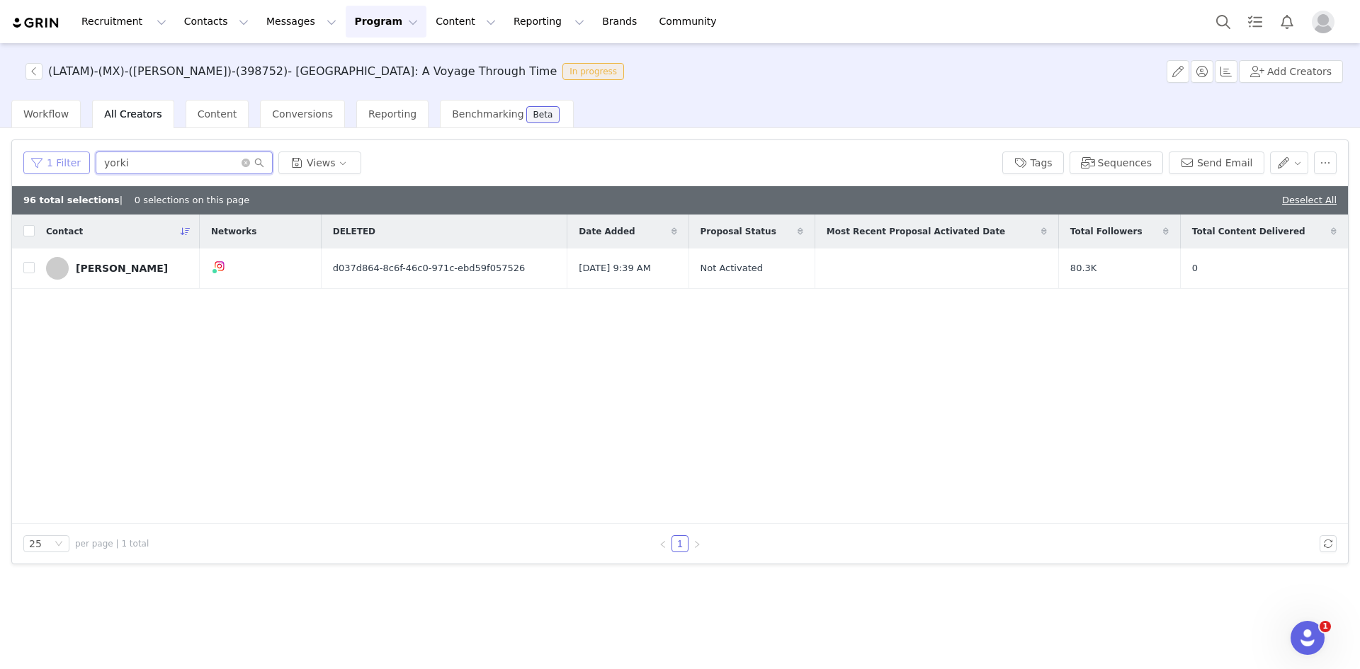
drag, startPoint x: 160, startPoint y: 166, endPoint x: 69, endPoint y: 166, distance: 91.3
click at [69, 166] on div "1 Filter yorki Views" at bounding box center [506, 163] width 967 height 23
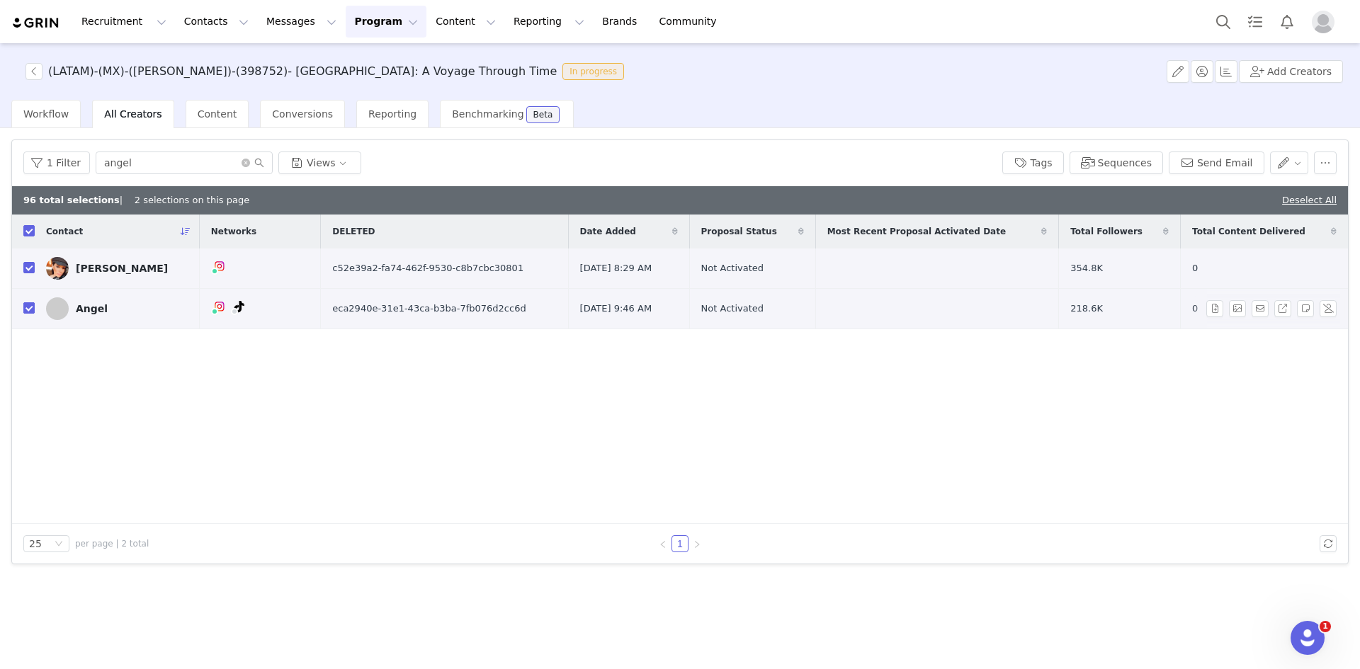
click at [32, 304] on input "checkbox" at bounding box center [28, 307] width 11 height 11
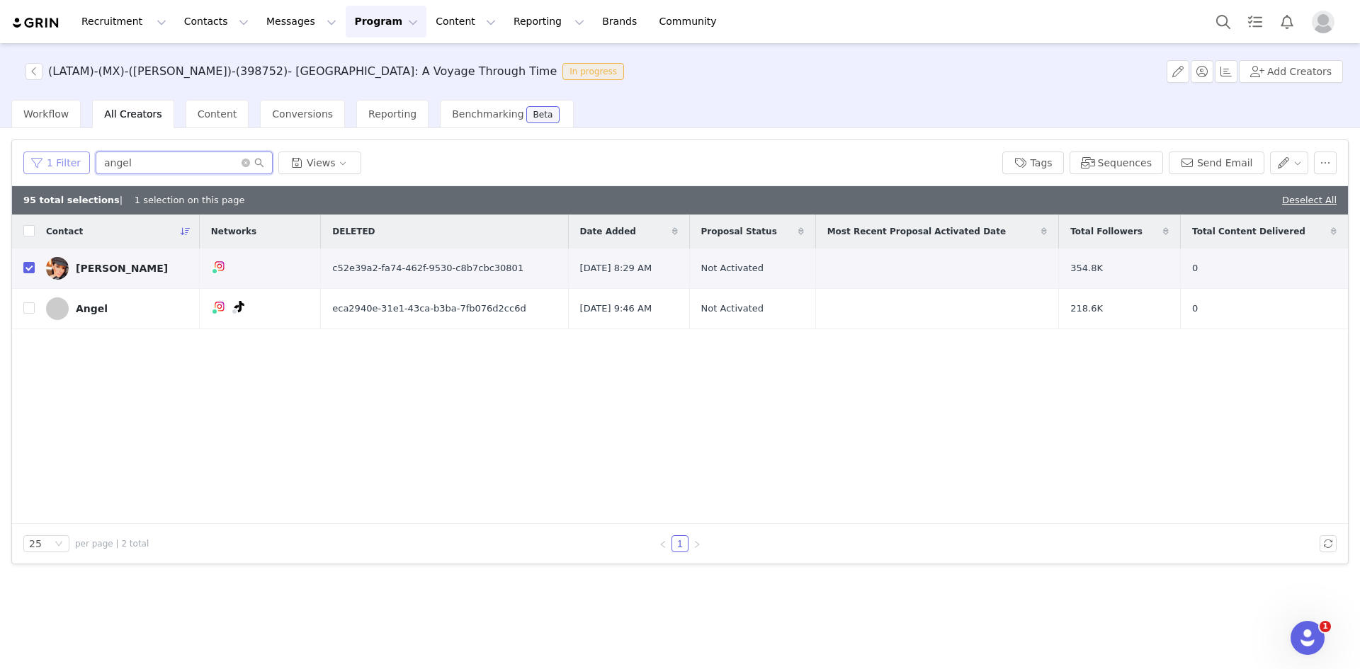
drag, startPoint x: 79, startPoint y: 163, endPoint x: 27, endPoint y: 166, distance: 52.5
click at [29, 165] on div "1 Filter angel Views" at bounding box center [506, 163] width 967 height 23
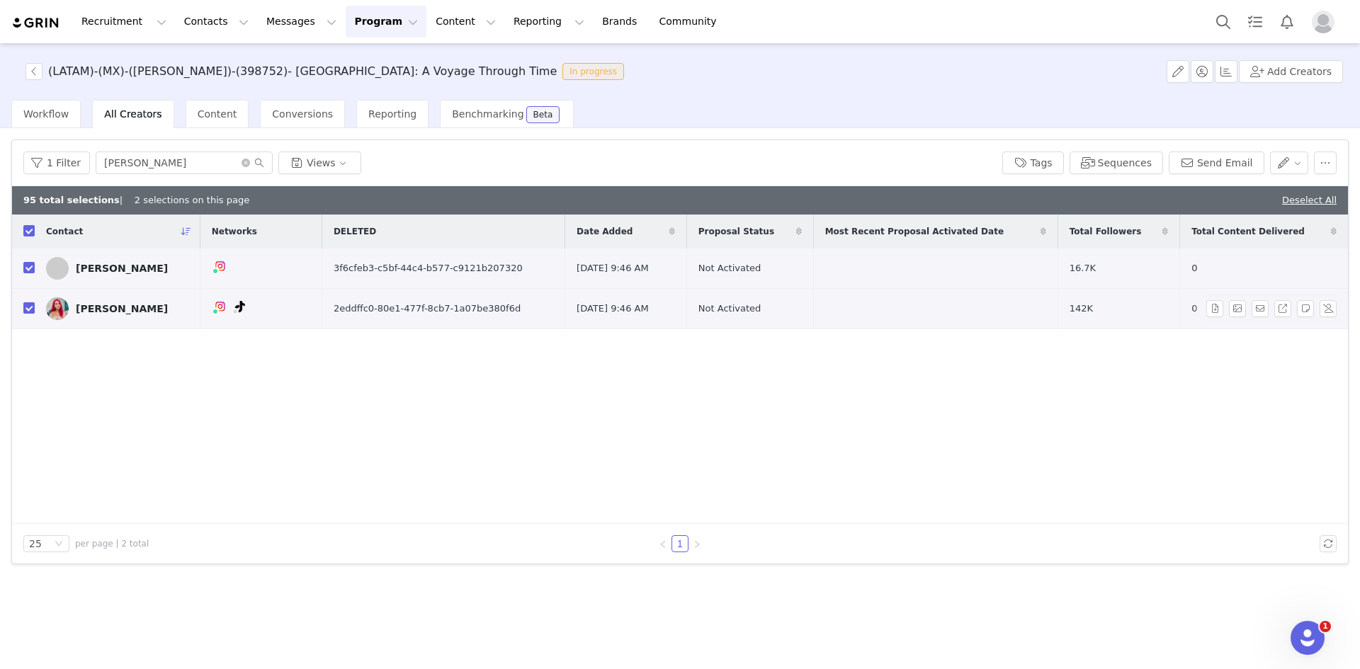
click at [24, 308] on input "checkbox" at bounding box center [28, 307] width 11 height 11
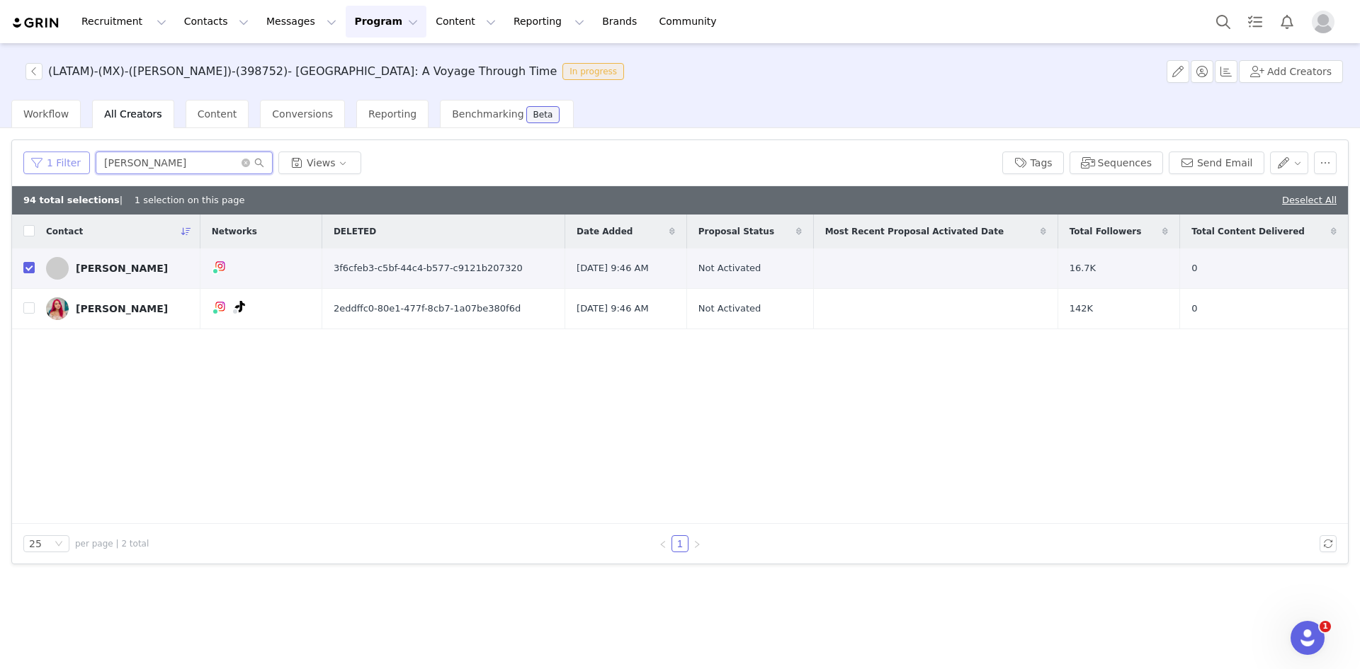
drag, startPoint x: 174, startPoint y: 173, endPoint x: 64, endPoint y: 169, distance: 109.8
click at [64, 169] on div "1 Filter daniela Views" at bounding box center [506, 163] width 967 height 23
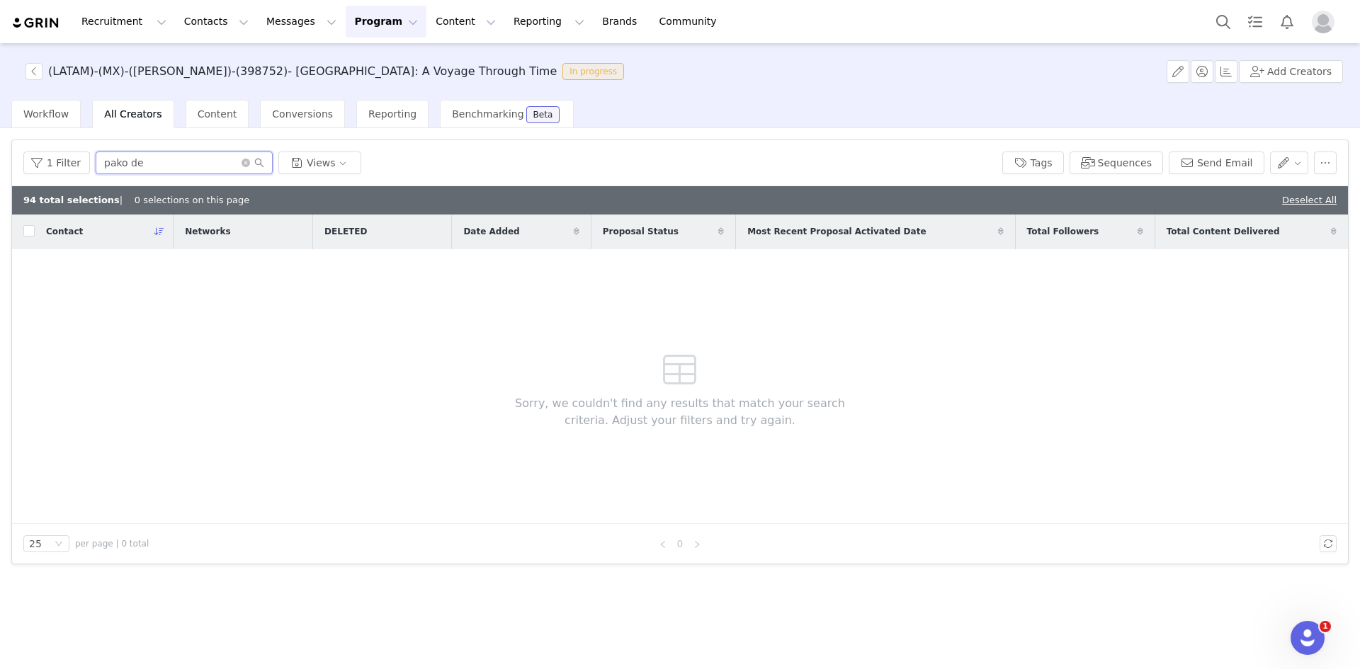
drag, startPoint x: 147, startPoint y: 161, endPoint x: 123, endPoint y: 160, distance: 24.1
click at [123, 160] on input "pako de" at bounding box center [184, 163] width 177 height 23
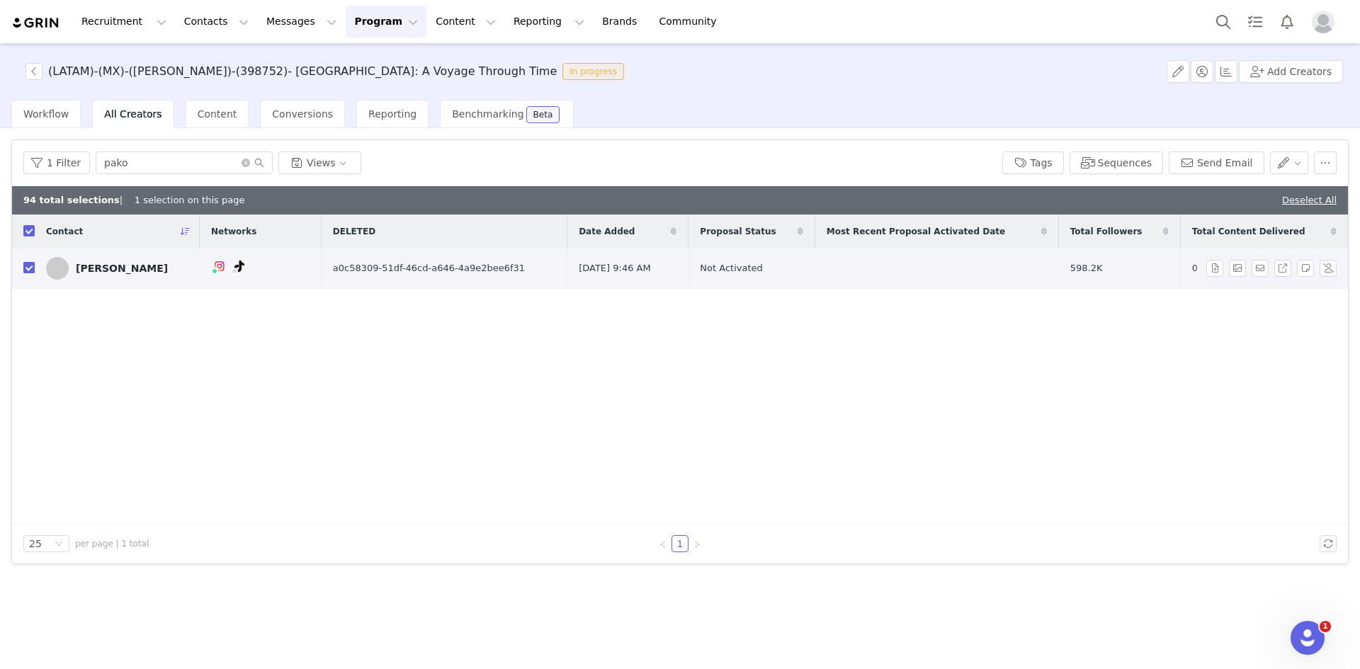
click at [31, 271] on input "checkbox" at bounding box center [28, 267] width 11 height 11
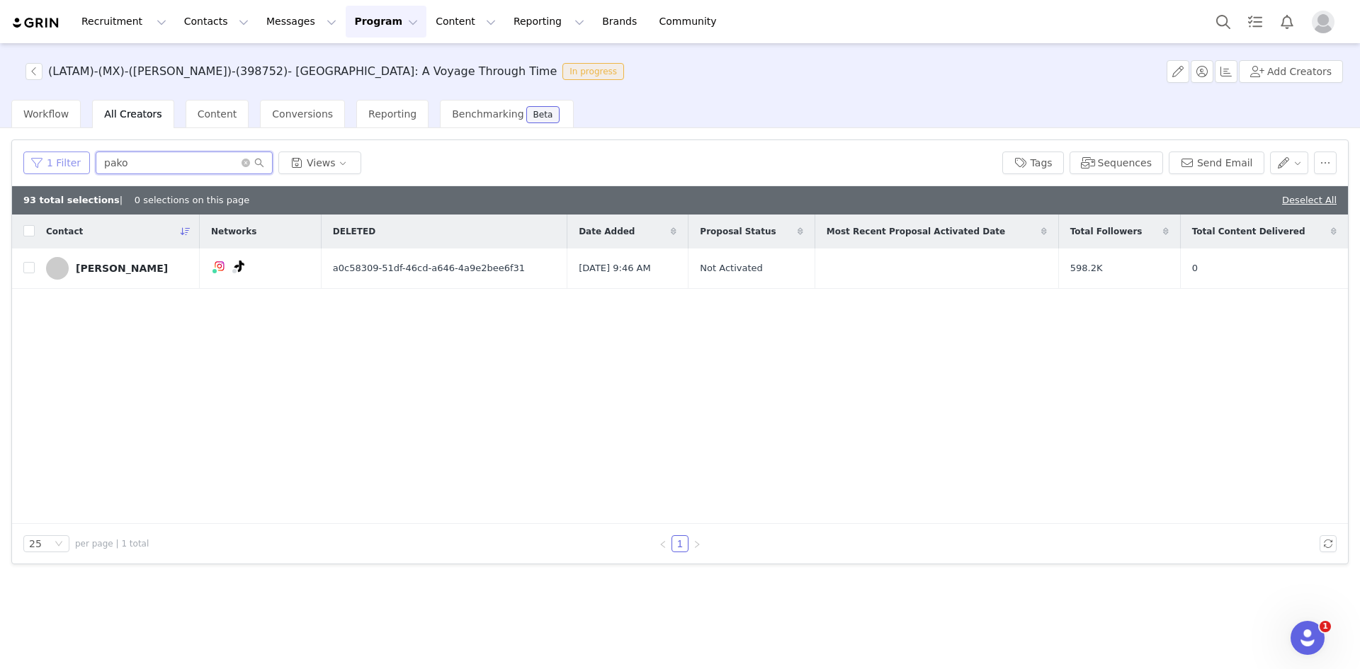
drag, startPoint x: 158, startPoint y: 158, endPoint x: 28, endPoint y: 164, distance: 129.7
click at [28, 164] on div "1 Filter pako Views" at bounding box center [506, 163] width 967 height 23
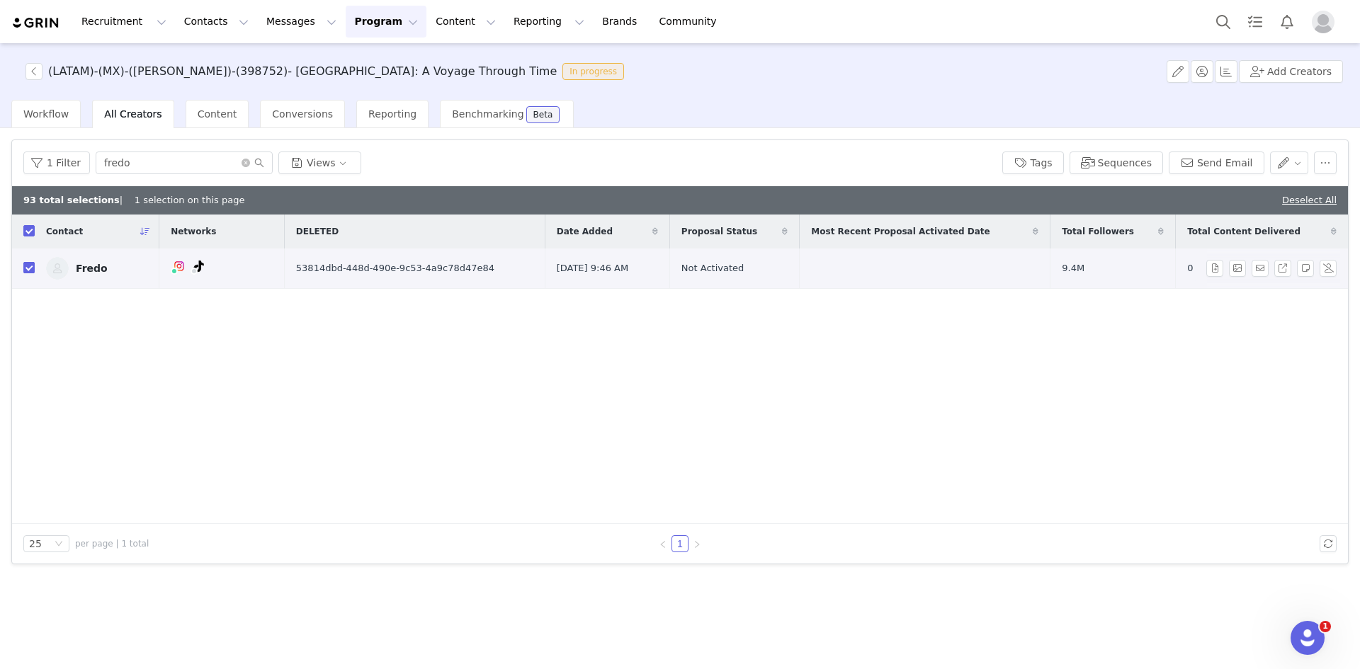
click at [25, 268] on input "checkbox" at bounding box center [28, 267] width 11 height 11
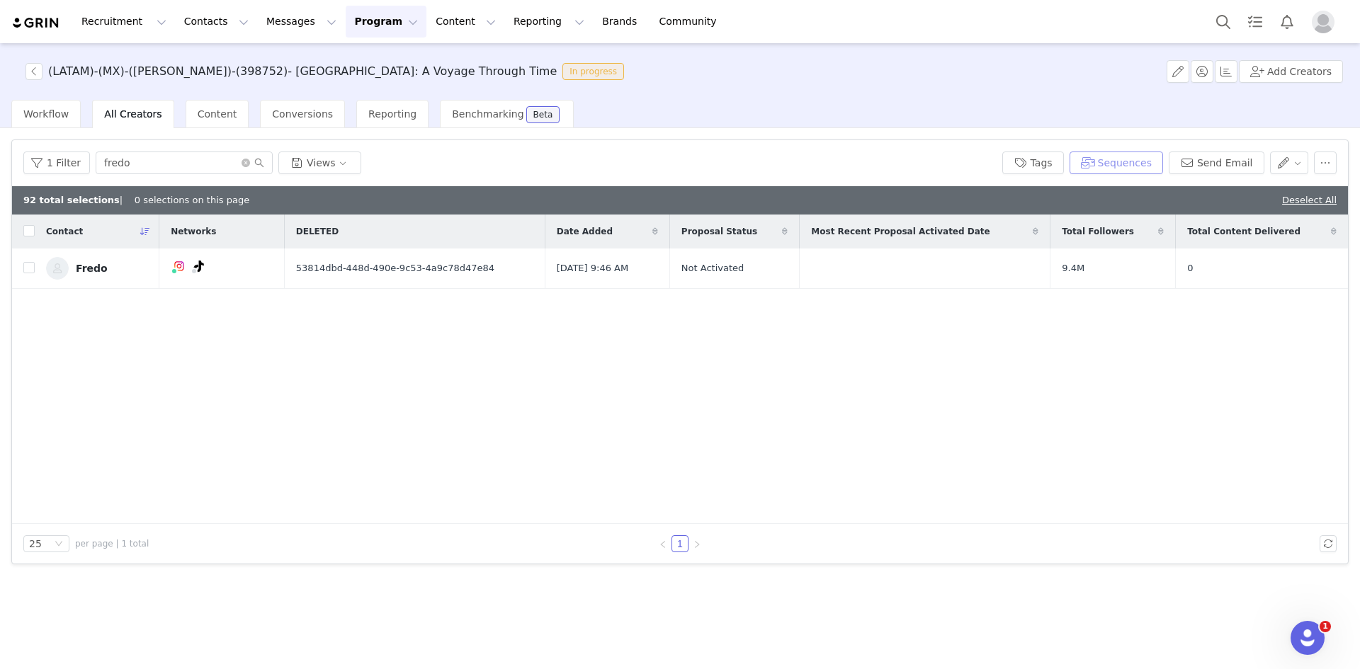
click at [906, 159] on button "Sequences" at bounding box center [1115, 163] width 93 height 23
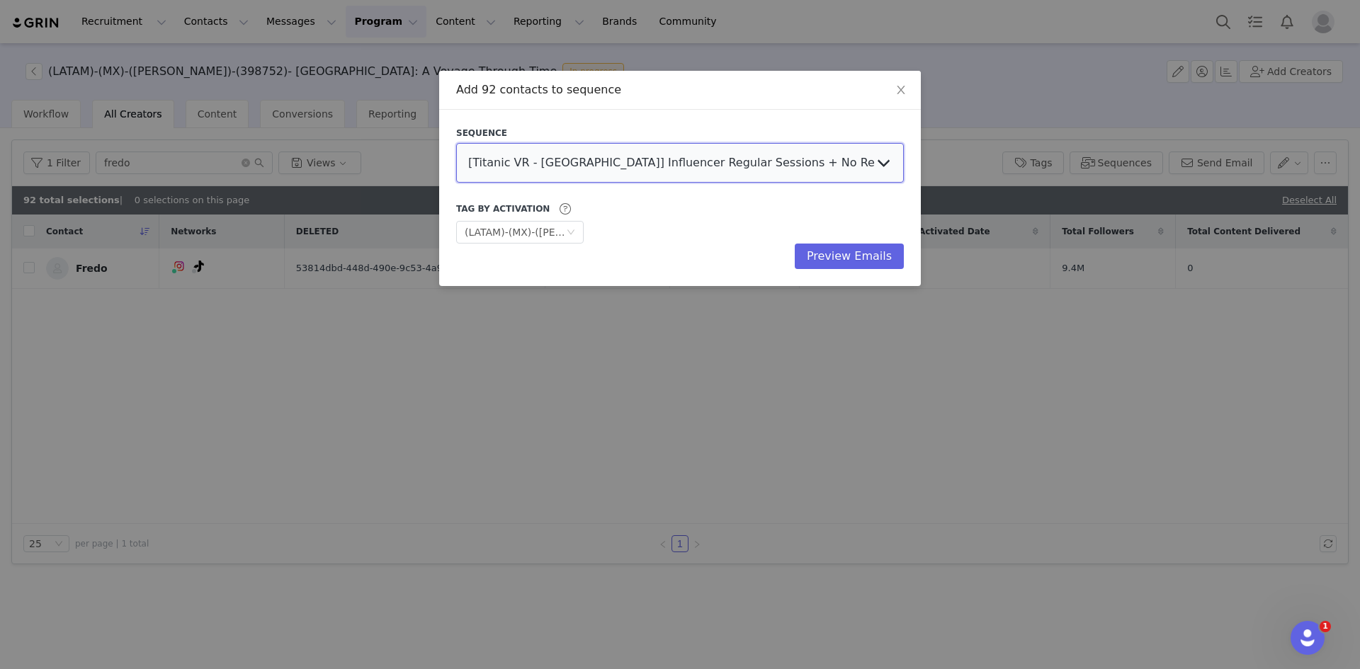
click at [637, 159] on select "[Titanic VR - Mexico] Influencer Regular Sessions + No Reply Follow Up - (Guill…" at bounding box center [680, 163] width 448 height 40
click at [456, 143] on select "[Titanic VR - Mexico] Influencer Regular Sessions + No Reply Follow Up - (Guill…" at bounding box center [680, 163] width 448 height 40
click at [627, 164] on select "[Titanic VR - Mexico] Influencer Regular Sessions + No Reply Follow Up - (Guill…" at bounding box center [680, 163] width 448 height 40
click at [622, 169] on select "[Titanic VR - Mexico] Influencer Regular Sessions + No Reply Follow Up - (Guill…" at bounding box center [680, 163] width 448 height 40
click at [857, 254] on button "Preview Emails" at bounding box center [849, 256] width 109 height 25
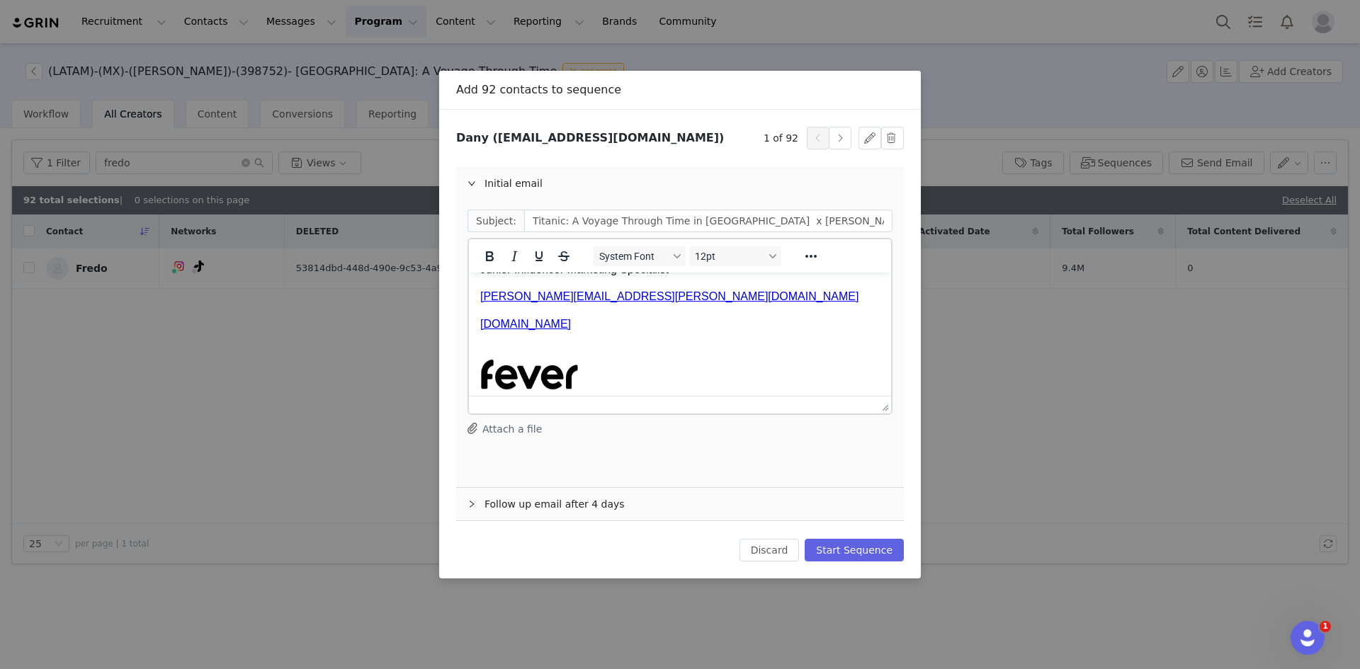
scroll to position [697, 0]
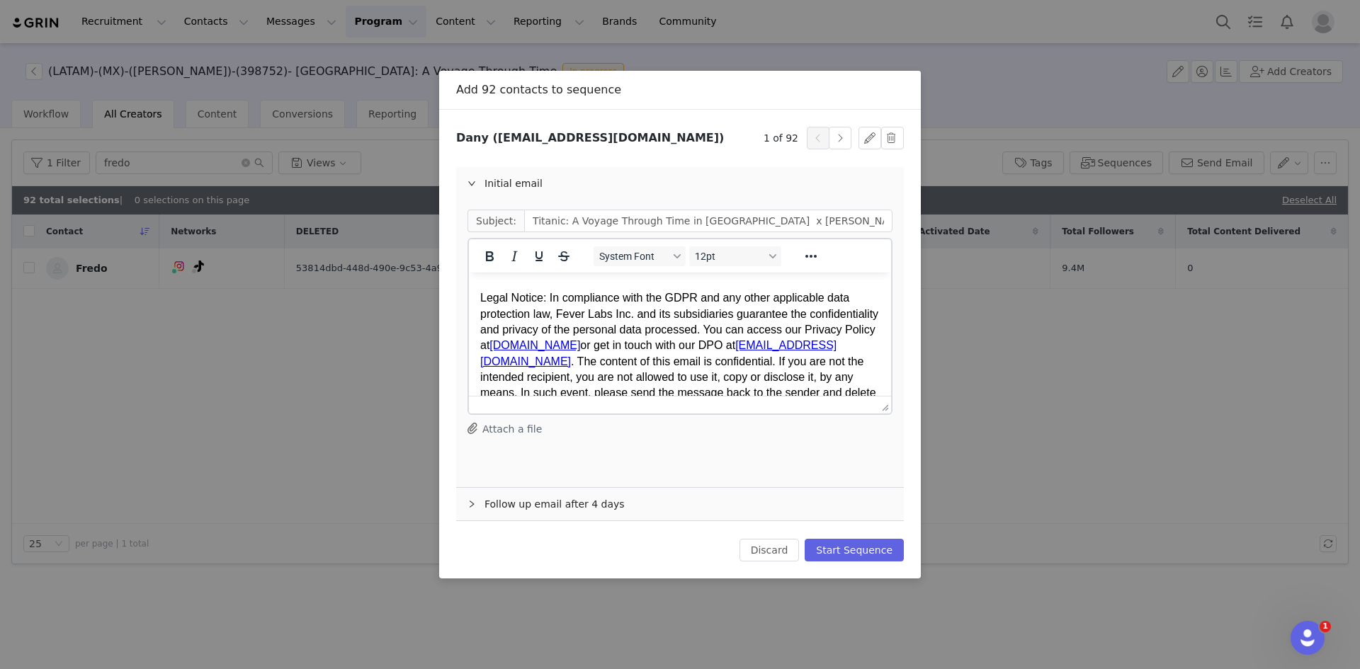
click at [545, 470] on div "Follow up email after 4 days" at bounding box center [680, 504] width 448 height 33
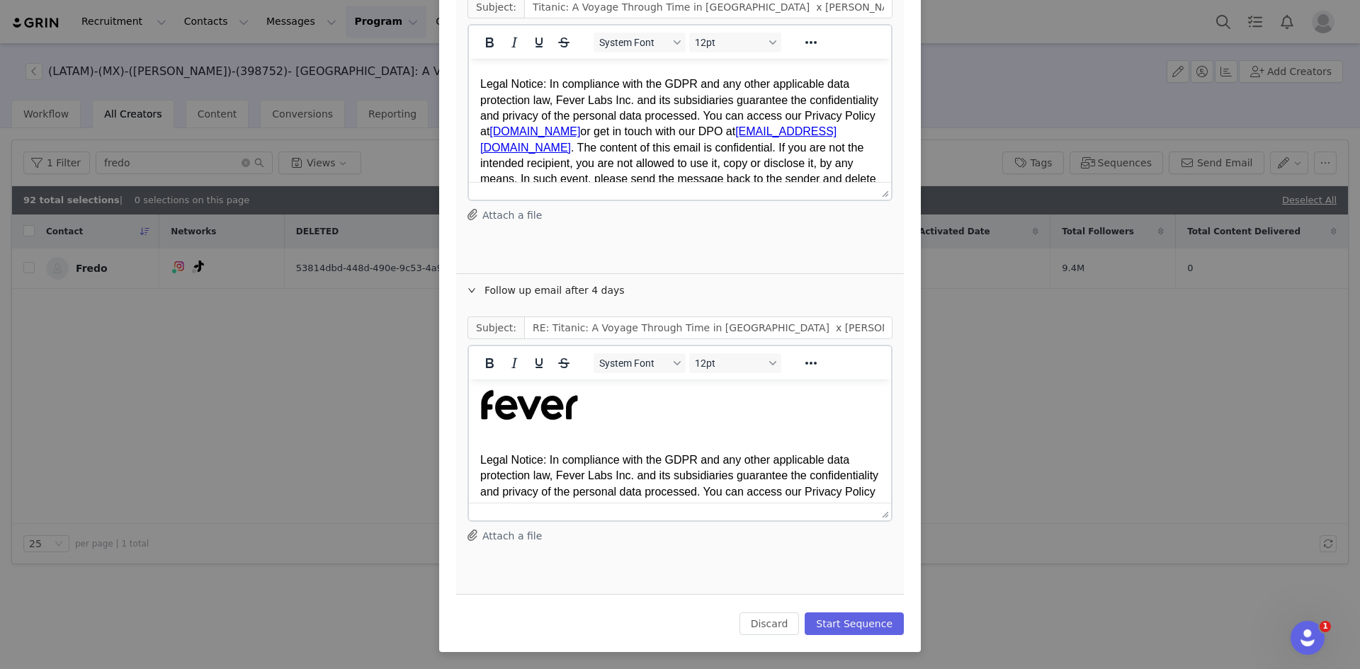
scroll to position [353, 0]
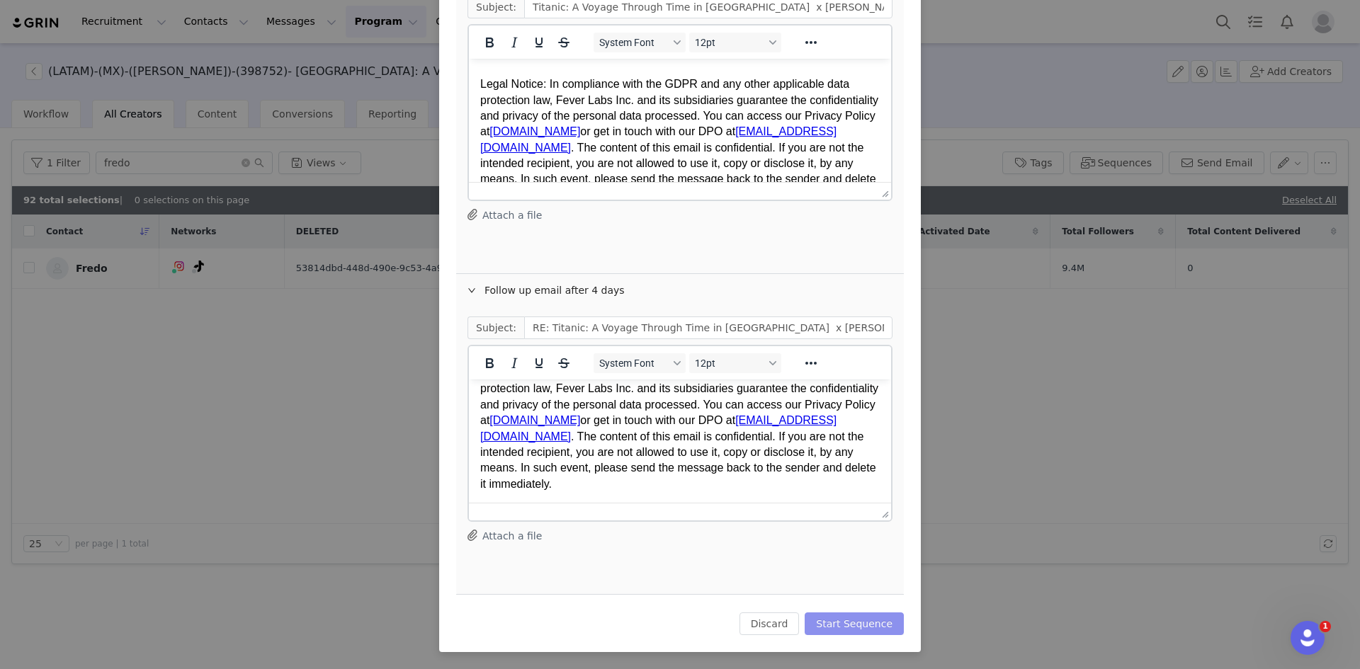
click at [845, 470] on button "Start Sequence" at bounding box center [853, 624] width 99 height 23
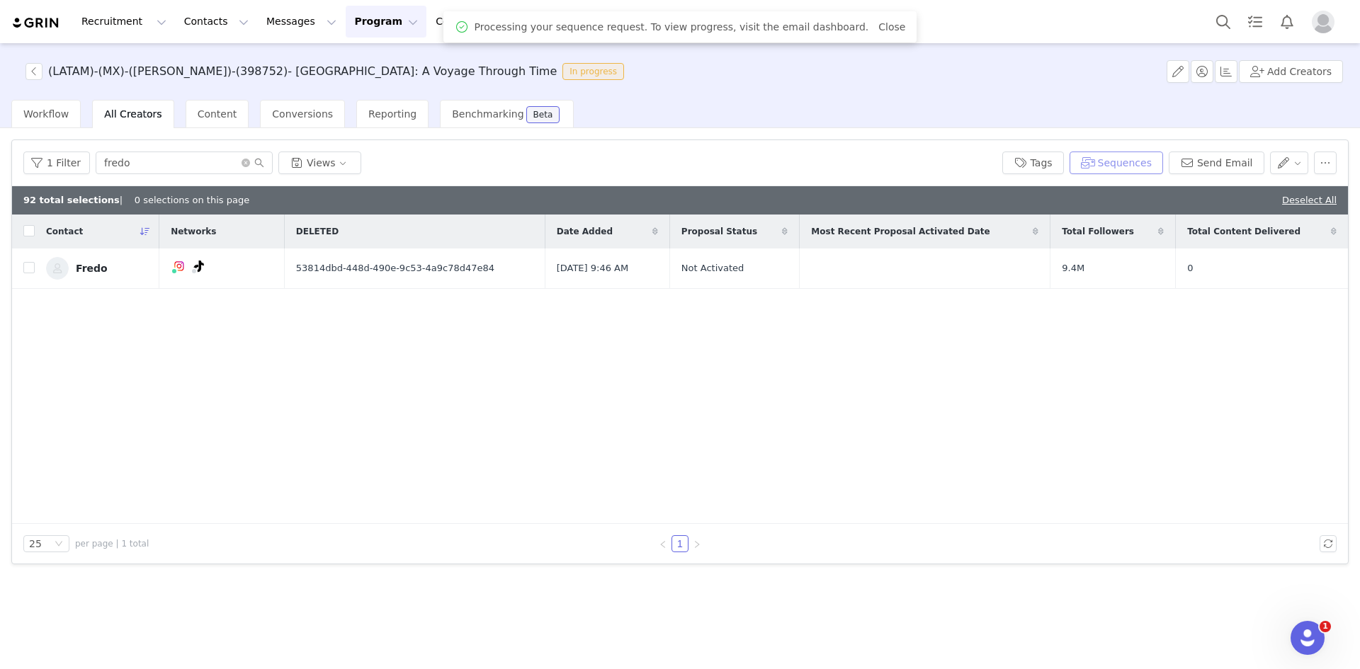
scroll to position [0, 0]
click at [296, 111] on span "Conversions" at bounding box center [302, 113] width 61 height 11
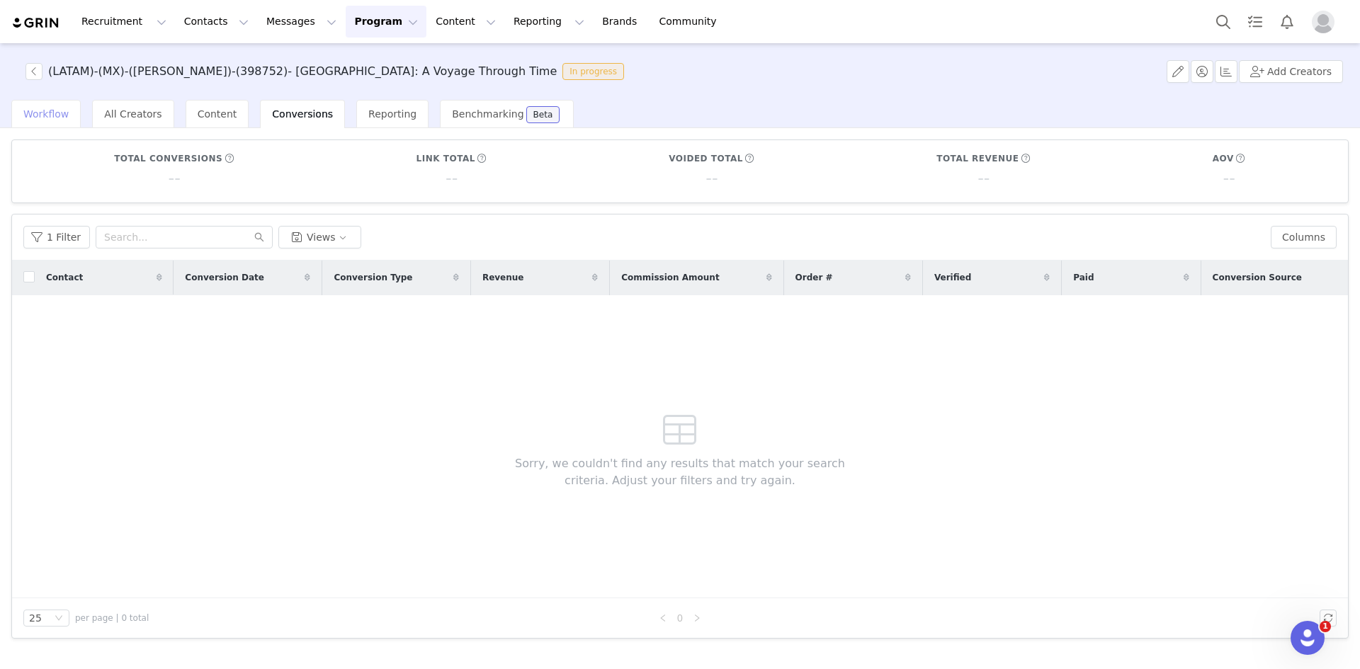
click at [52, 114] on span "Workflow" at bounding box center [45, 113] width 45 height 11
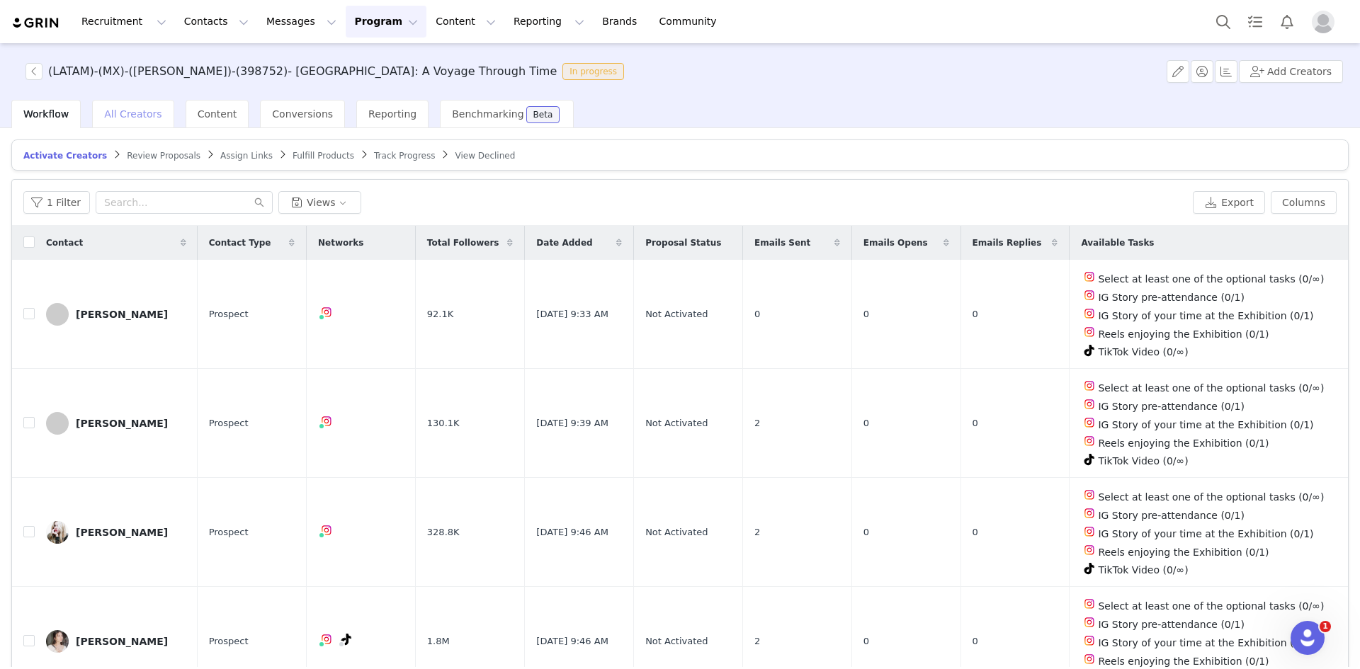
click at [132, 118] on span "All Creators" at bounding box center [132, 113] width 57 height 11
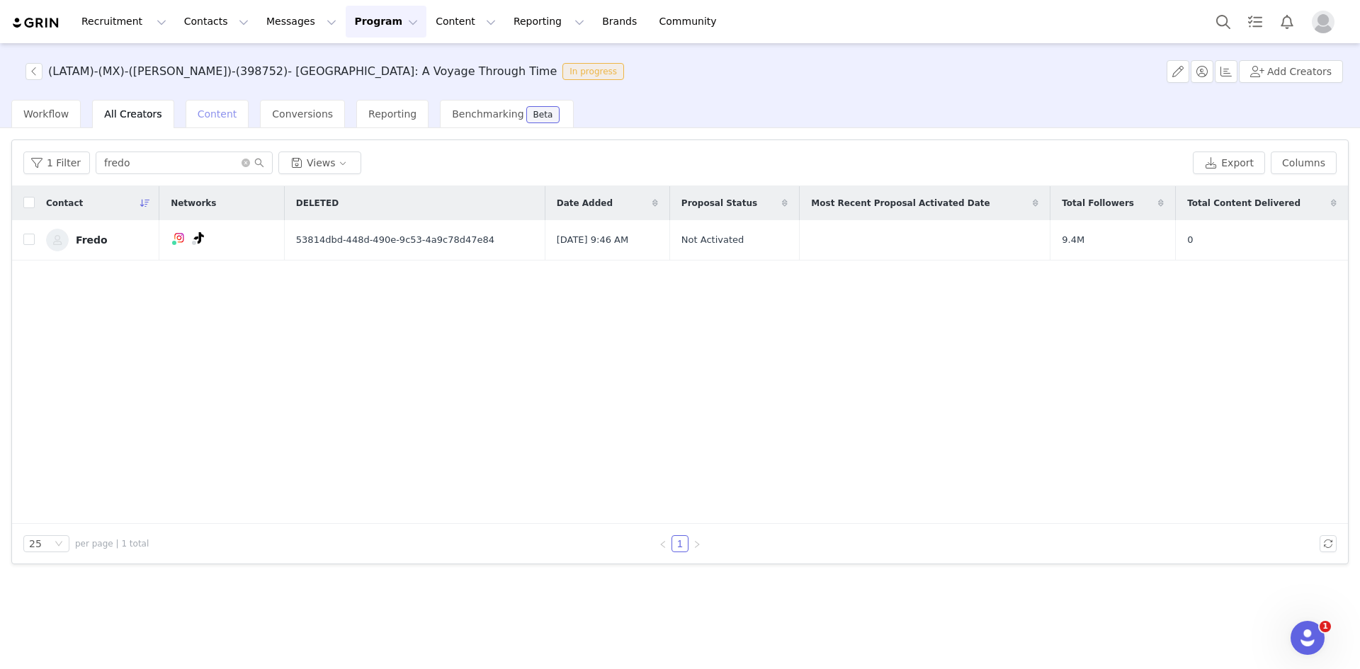
click at [203, 116] on span "Content" at bounding box center [218, 113] width 40 height 11
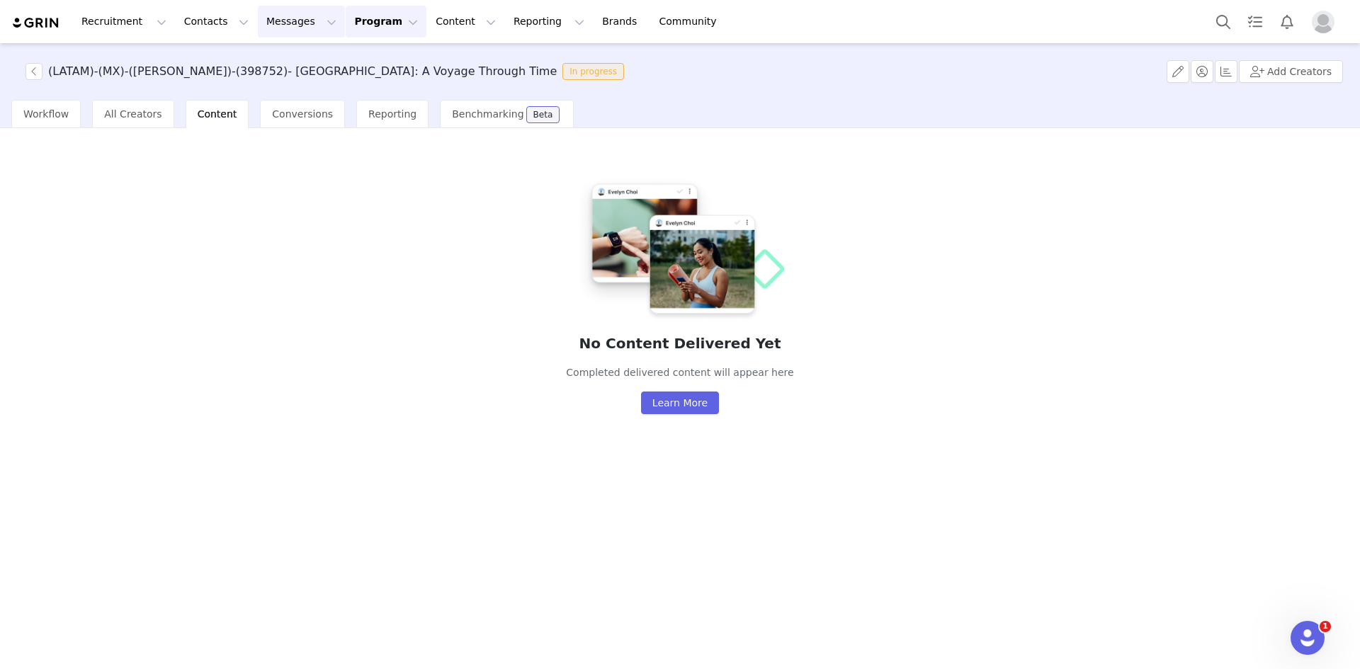
click at [283, 16] on button "Messages Messages" at bounding box center [301, 22] width 87 height 32
click at [270, 59] on p "Dashboard" at bounding box center [273, 62] width 54 height 15
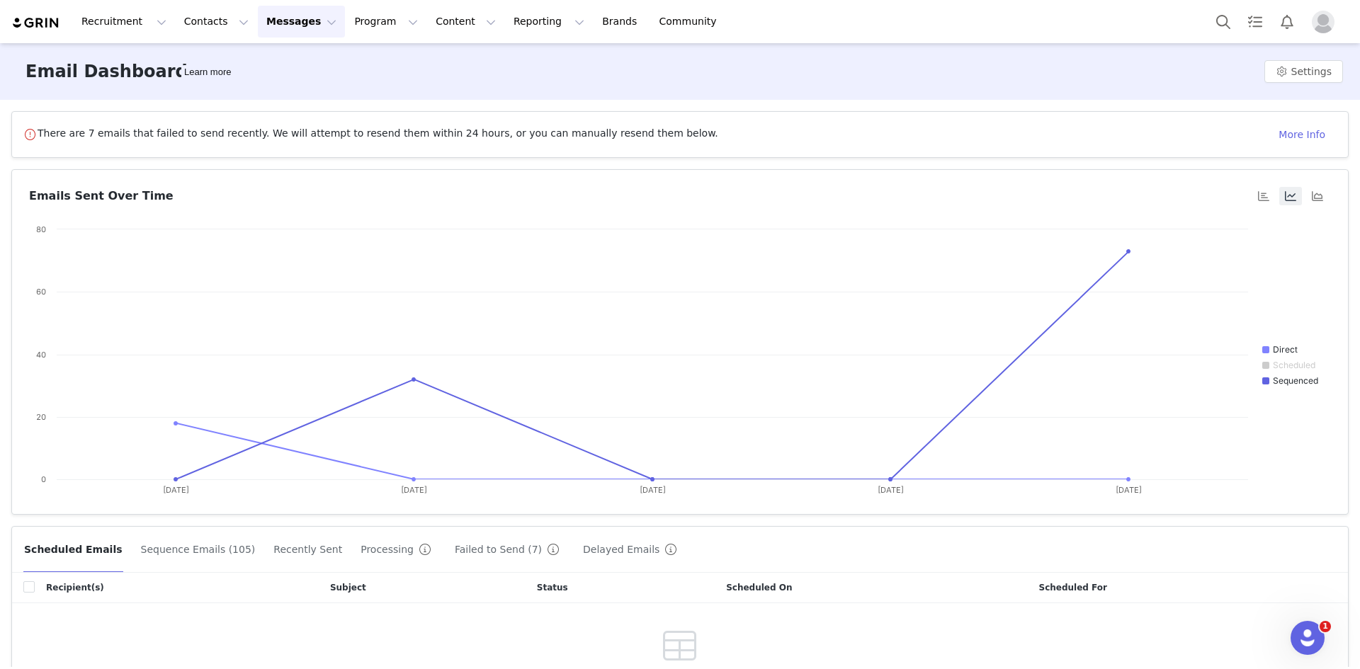
click at [519, 140] on span "There are 7 emails that failed to send recently. We will attempt to resend them…" at bounding box center [378, 134] width 681 height 17
click at [347, 25] on button "Program Program" at bounding box center [386, 22] width 81 height 32
click at [365, 64] on p "Activations" at bounding box center [349, 62] width 55 height 15
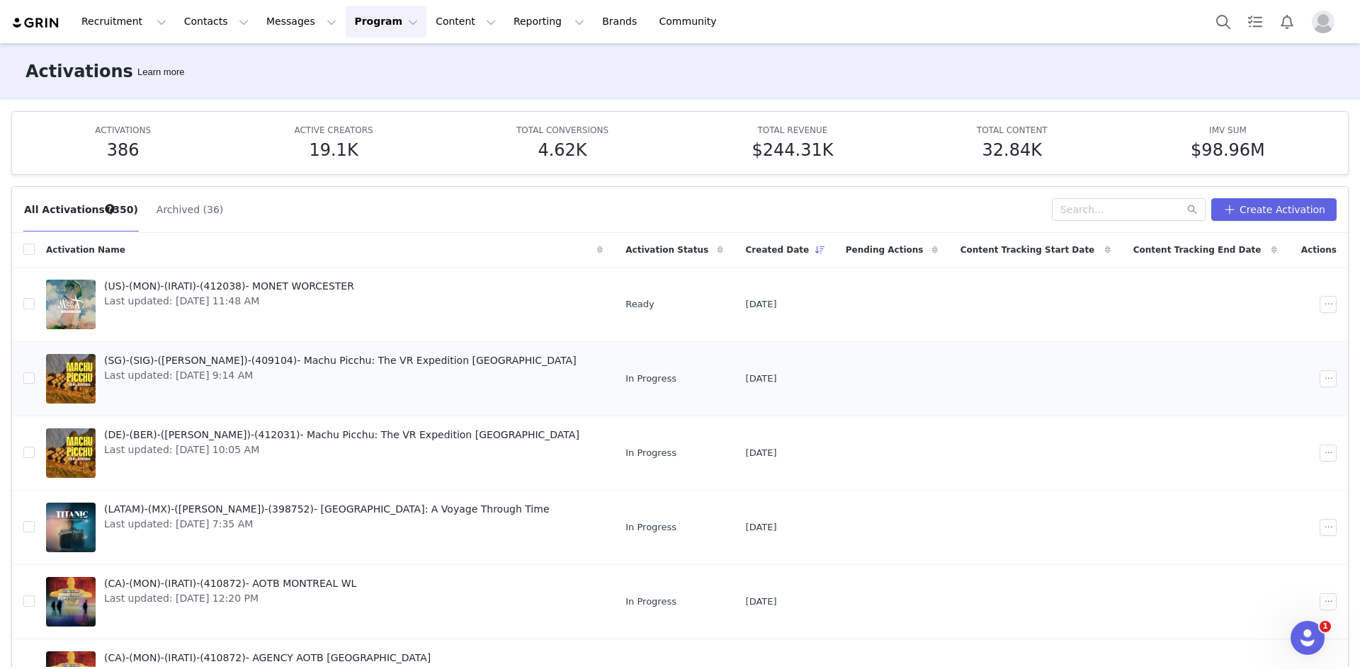
click at [292, 365] on span "(SG)-(SIG)-(GUILLERMO)-(409104)- Machu Picchu: The VR Expedition Singapore" at bounding box center [340, 360] width 472 height 15
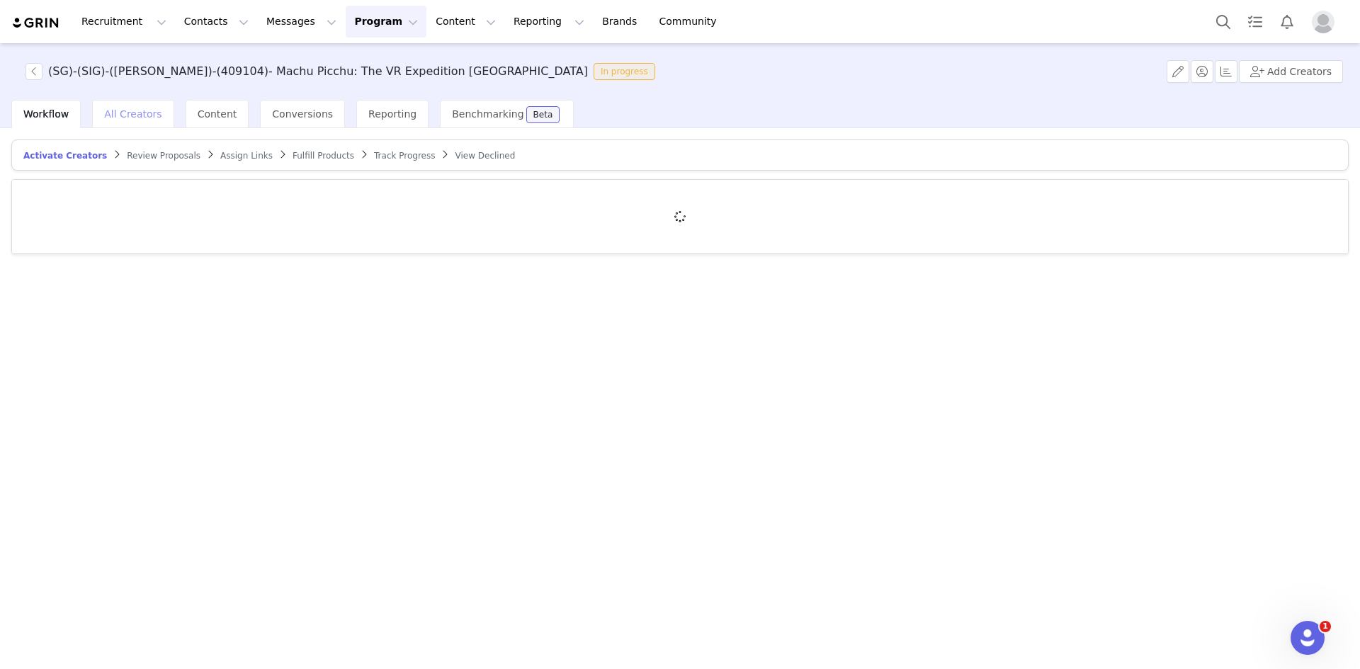
click at [137, 108] on span "All Creators" at bounding box center [132, 113] width 57 height 11
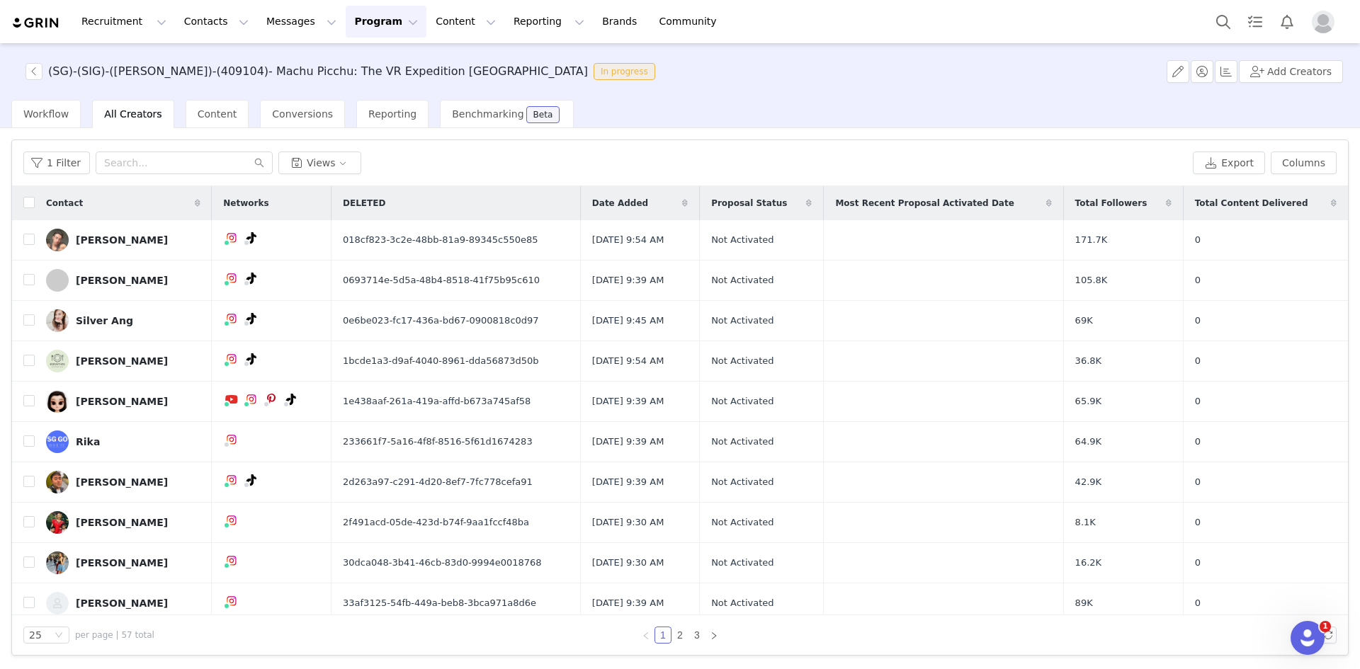
click at [129, 120] on span "All Creators" at bounding box center [132, 113] width 57 height 11
click at [42, 159] on button "1 Filter" at bounding box center [56, 163] width 67 height 23
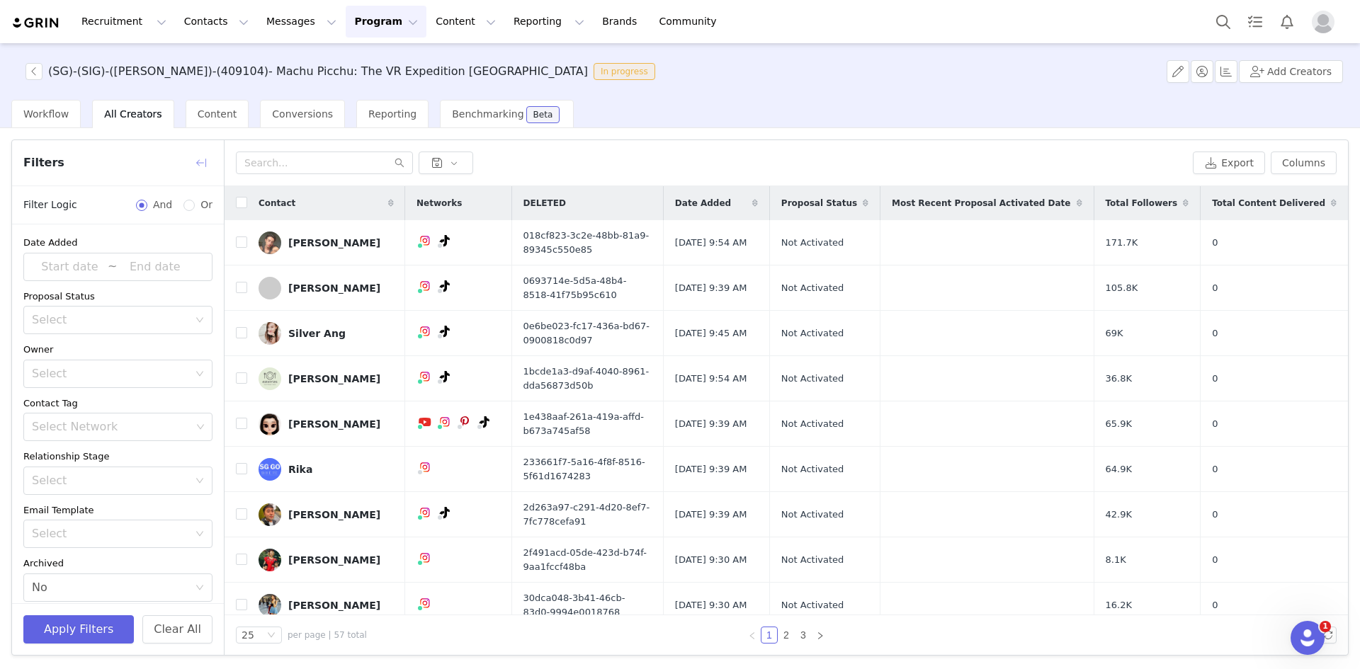
click at [198, 166] on button "button" at bounding box center [201, 163] width 23 height 23
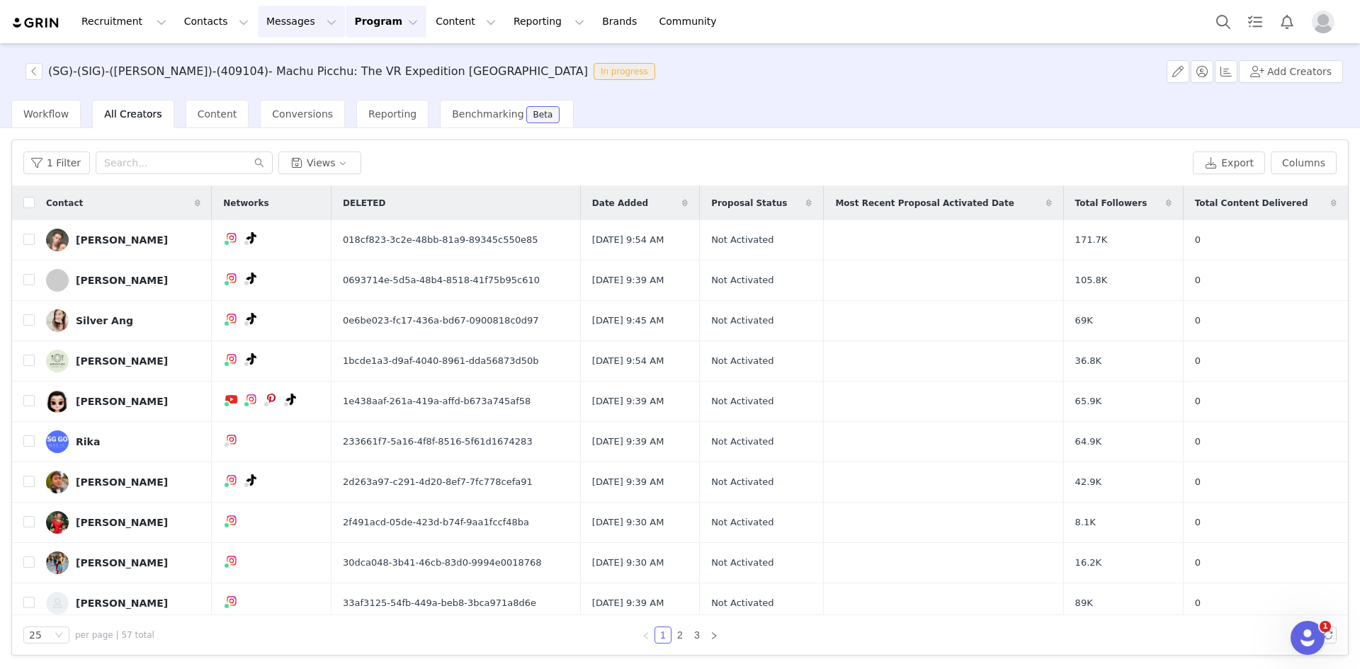
click at [273, 14] on button "Messages Messages" at bounding box center [301, 22] width 87 height 32
click at [284, 139] on p "Sequences" at bounding box center [273, 141] width 54 height 15
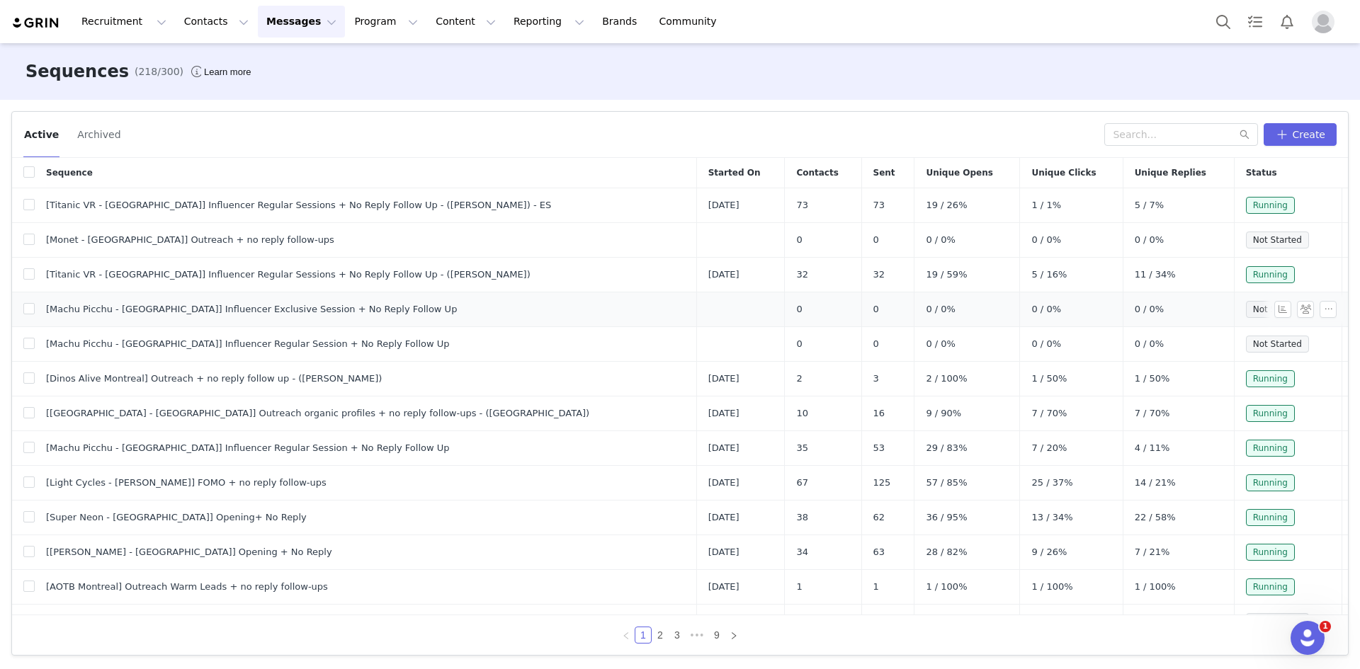
click at [213, 305] on span "[Machu Picchu - [GEOGRAPHIC_DATA]] Influencer Exclusive Session + No Reply Foll…" at bounding box center [251, 309] width 411 height 14
click at [906, 311] on button "button" at bounding box center [1327, 309] width 17 height 17
click at [906, 336] on link "Edit" at bounding box center [1291, 335] width 81 height 23
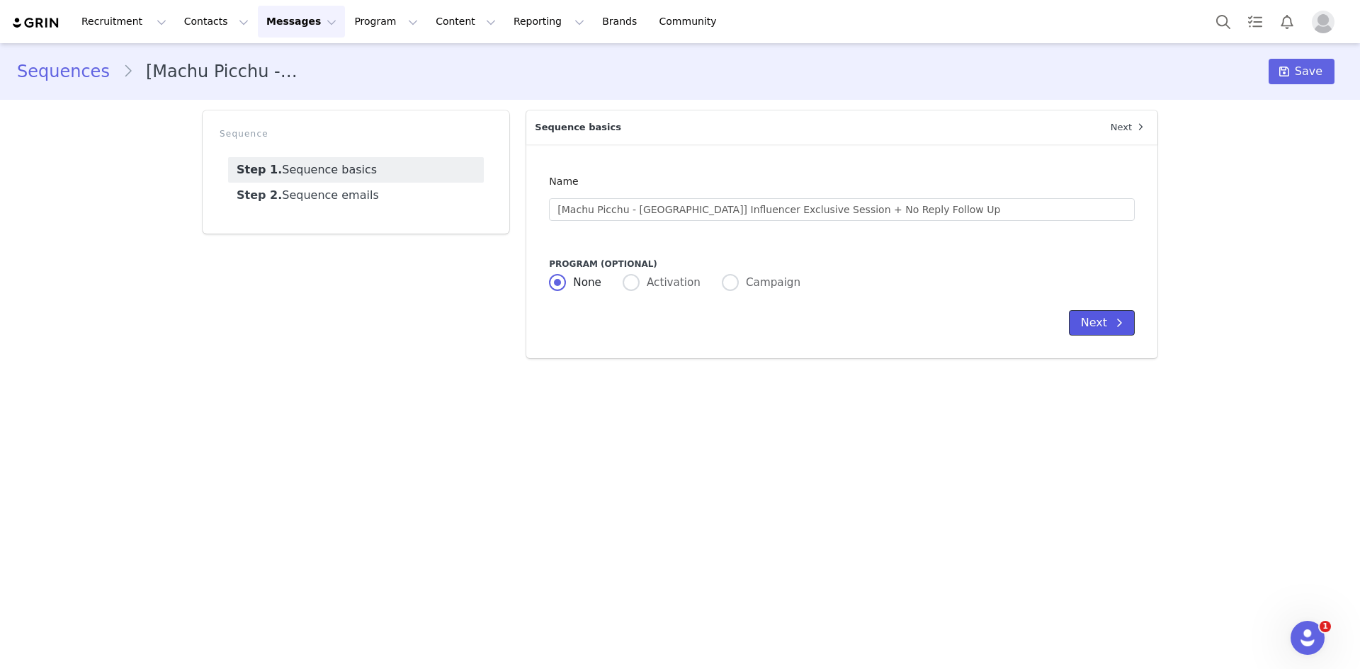
click at [906, 322] on button "Next" at bounding box center [1102, 322] width 66 height 25
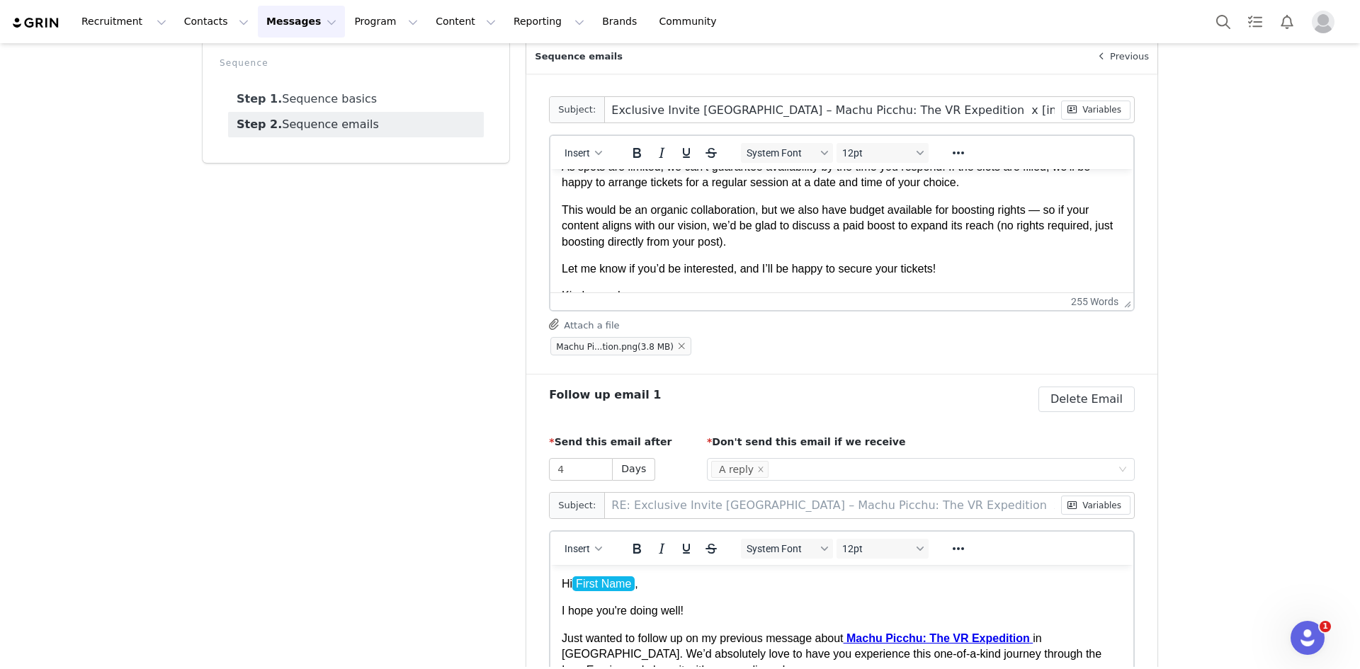
scroll to position [411, 0]
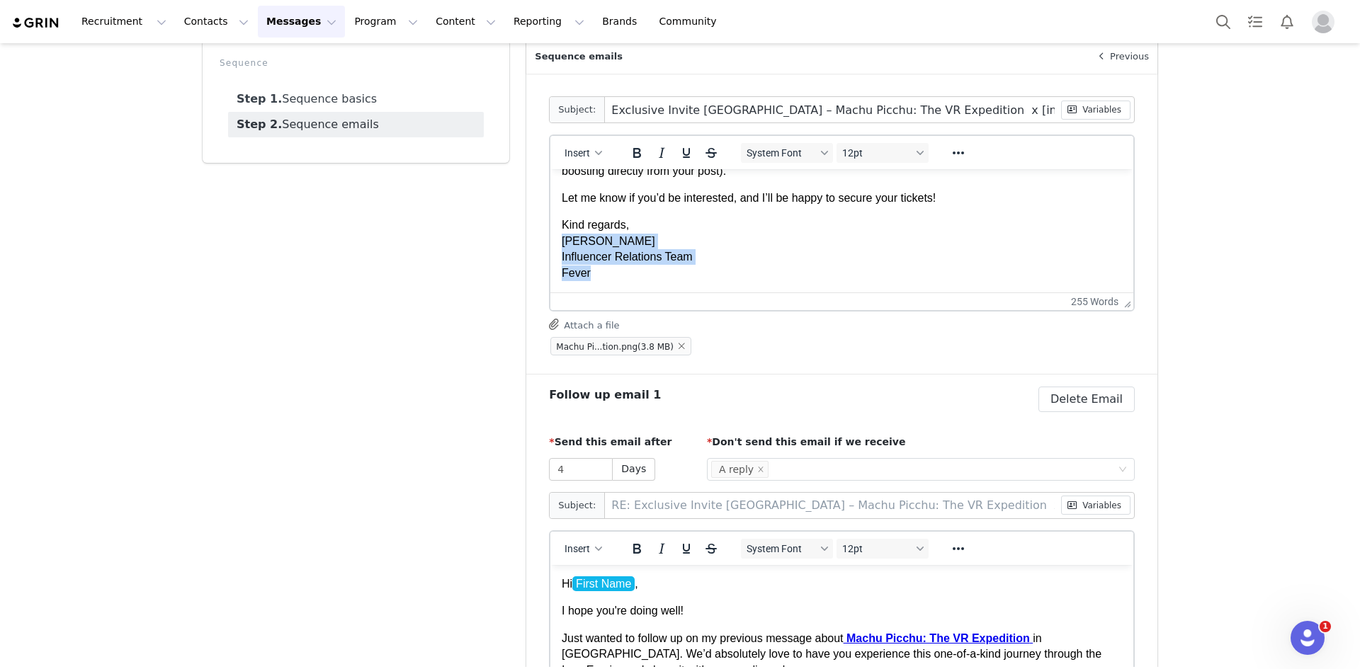
drag, startPoint x: 633, startPoint y: 274, endPoint x: 560, endPoint y: 247, distance: 77.7
click at [560, 247] on html "Hi First Name ! I hope you’re doing well! I’m Guillermo from the Influencer Rel…" at bounding box center [841, 25] width 583 height 535
paste body "Rich Text Area. Press ALT-0 for help."
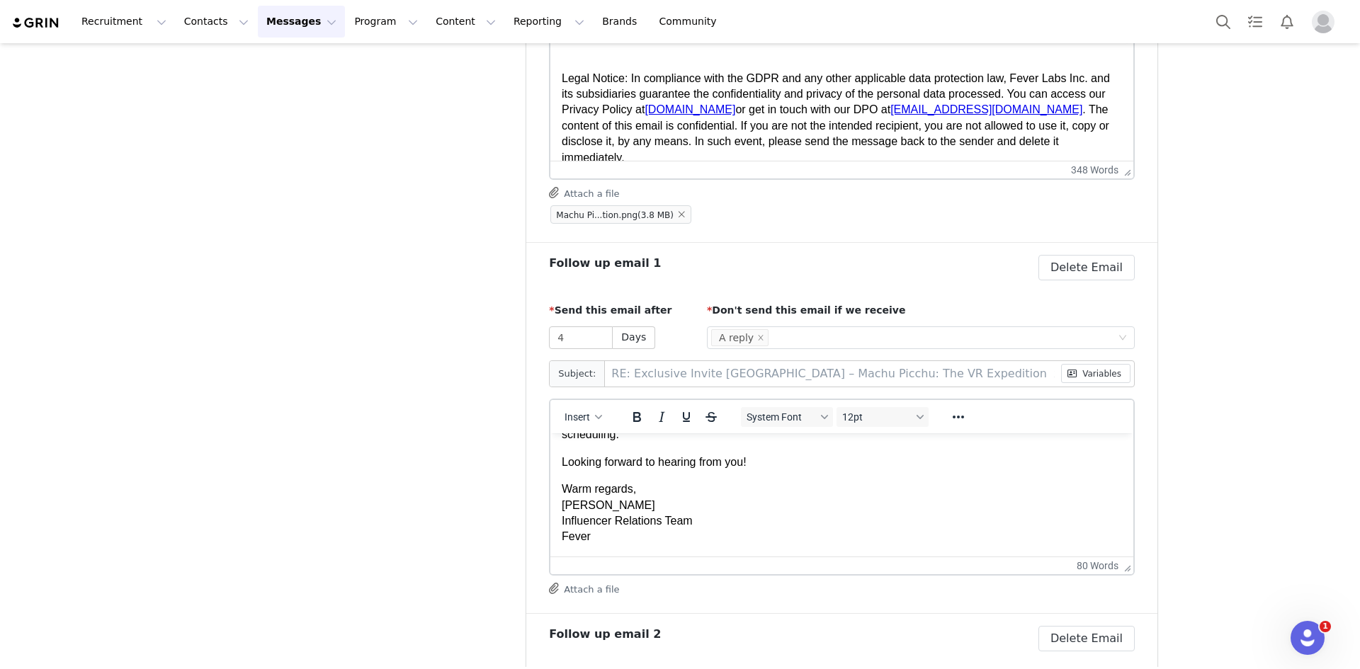
scroll to position [212, 0]
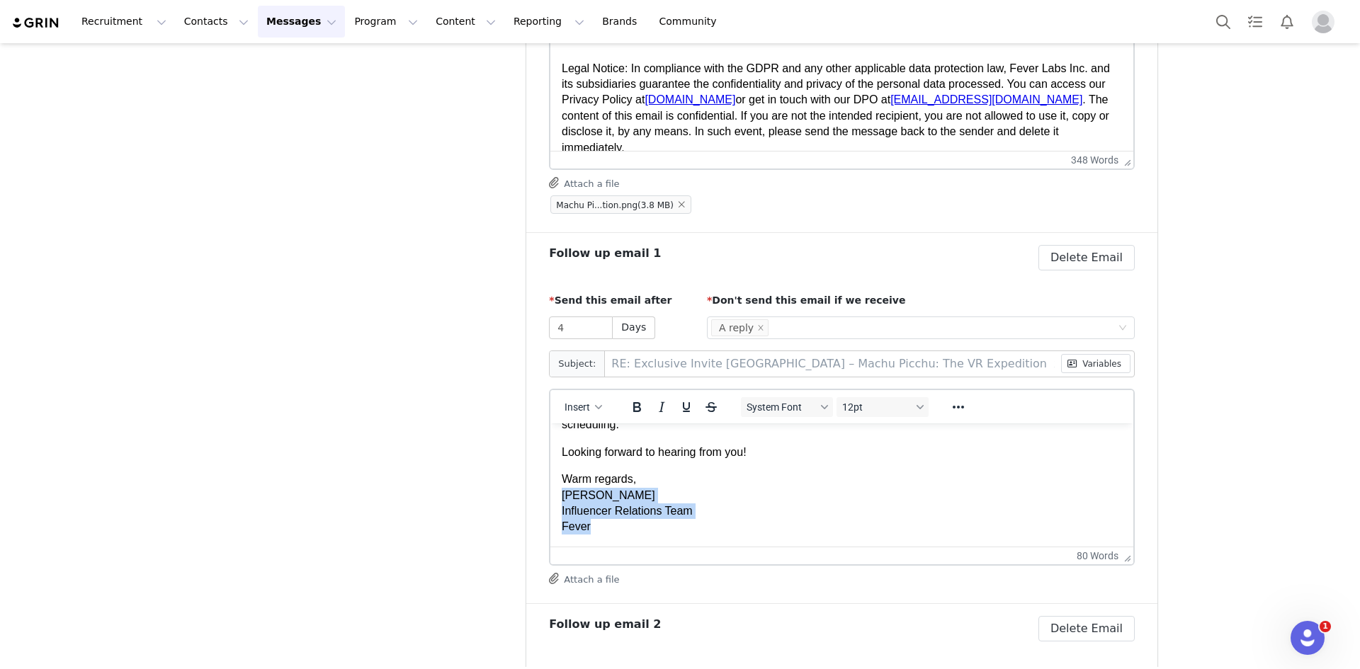
drag, startPoint x: 596, startPoint y: 528, endPoint x: 554, endPoint y: 498, distance: 51.7
click at [554, 470] on html "Hi First Name , I hope you're doing well! Just wanted to follow up on my previo…" at bounding box center [841, 411] width 583 height 270
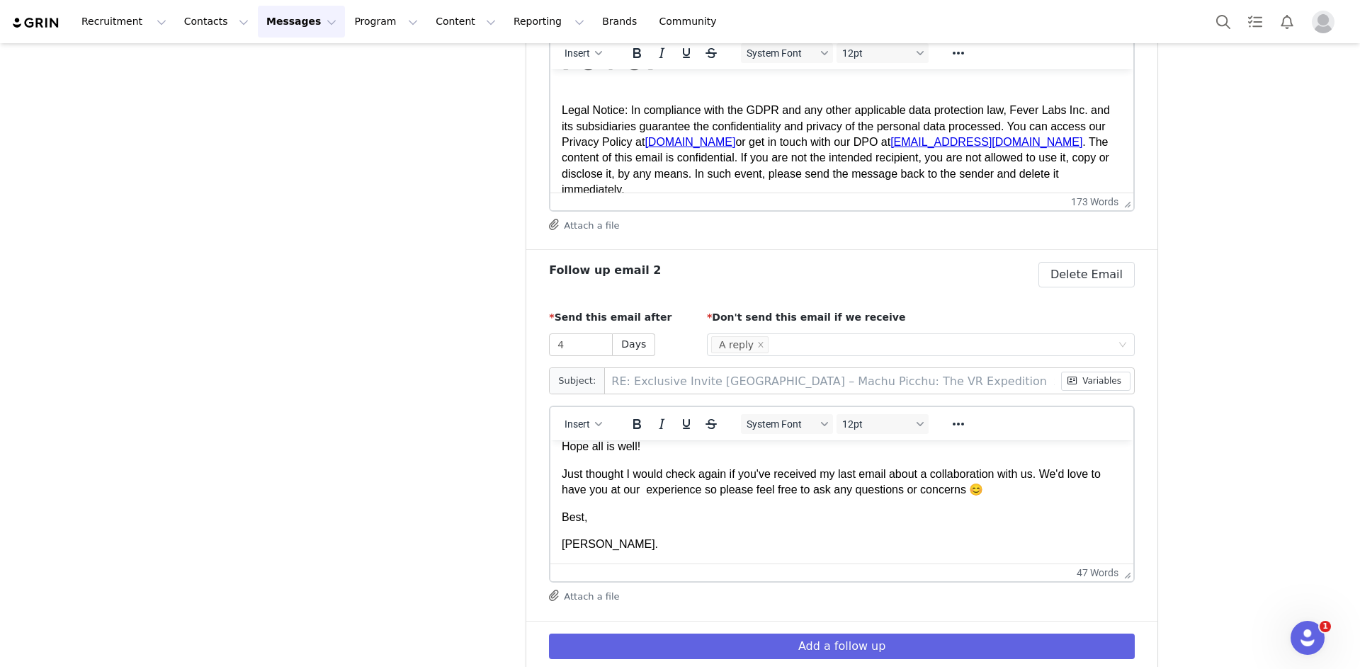
scroll to position [635, 0]
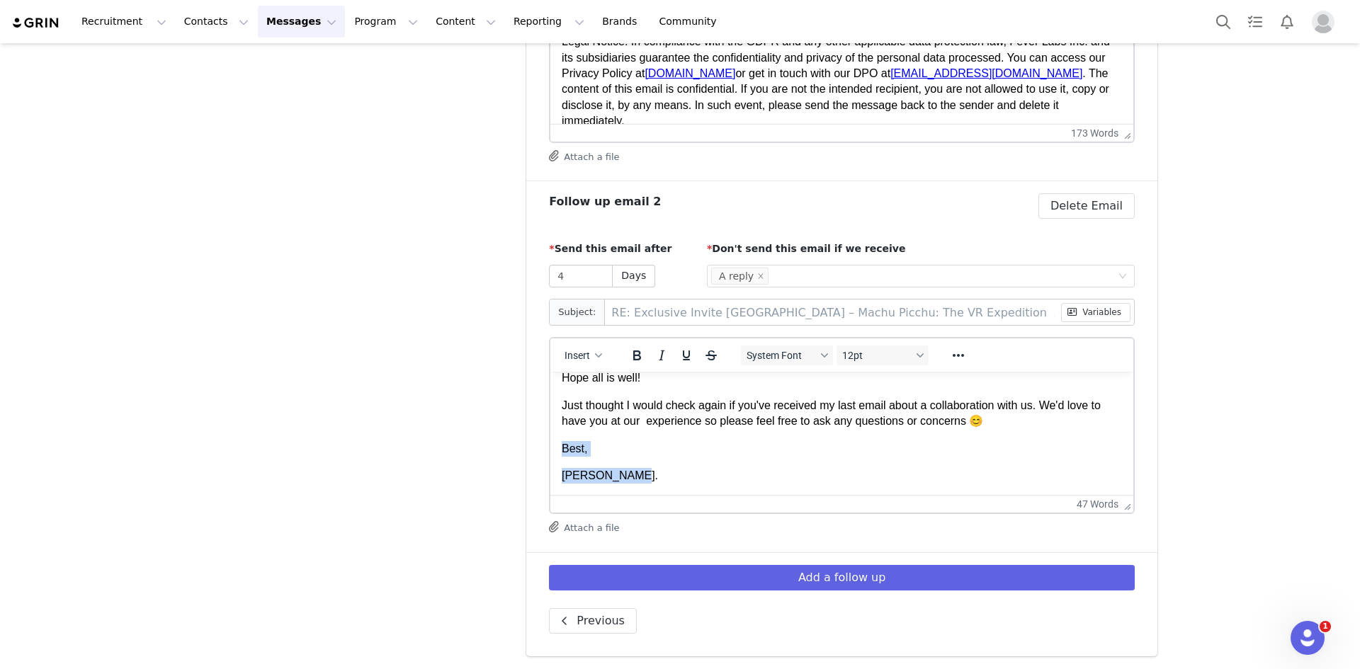
drag, startPoint x: 642, startPoint y: 477, endPoint x: 562, endPoint y: 453, distance: 84.2
click at [562, 453] on body "Hi again First Name , Hope all is well! Just thought I would check again if you…" at bounding box center [842, 413] width 560 height 140
paste body "Rich Text Area. Press ALT-0 for help."
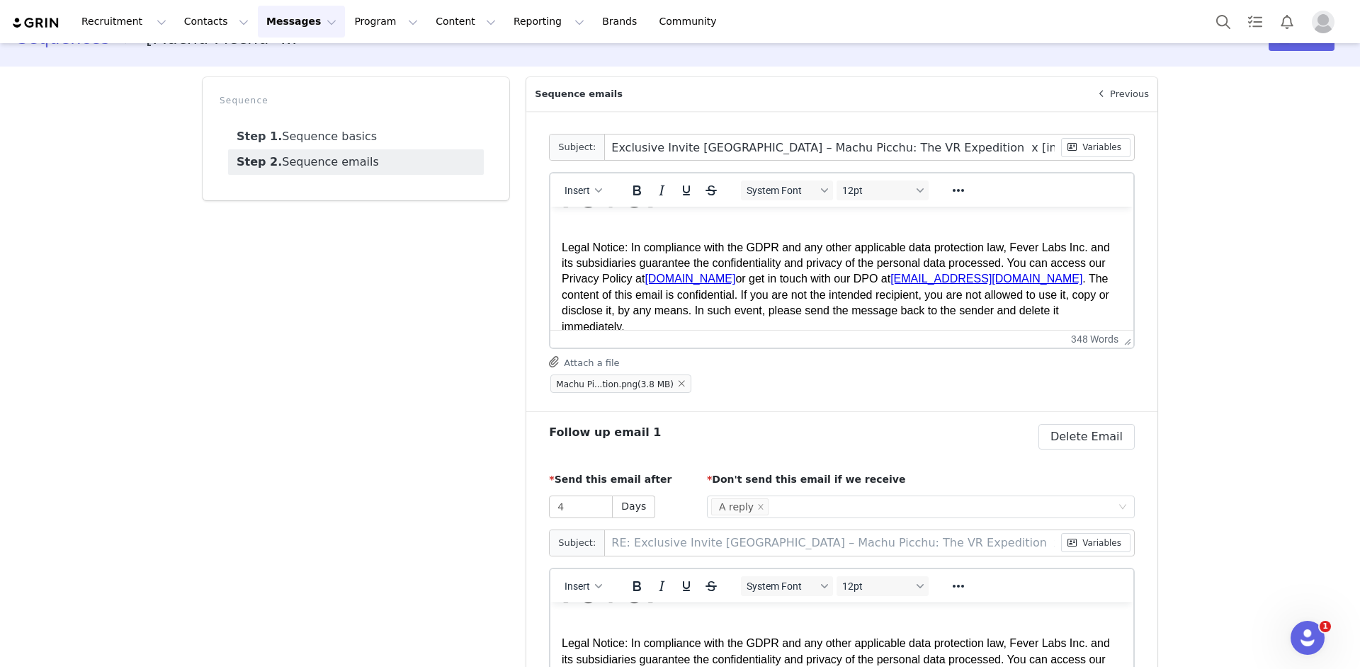
scroll to position [0, 0]
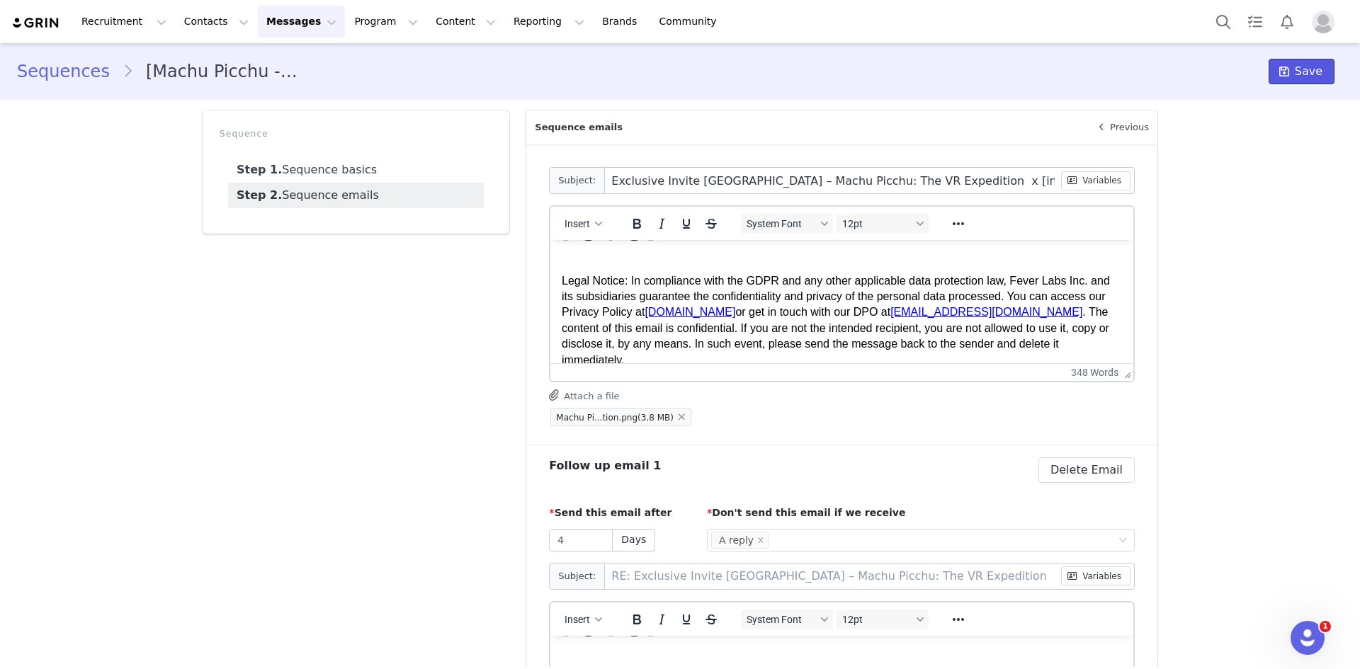
click at [906, 73] on span "Save" at bounding box center [1308, 71] width 28 height 17
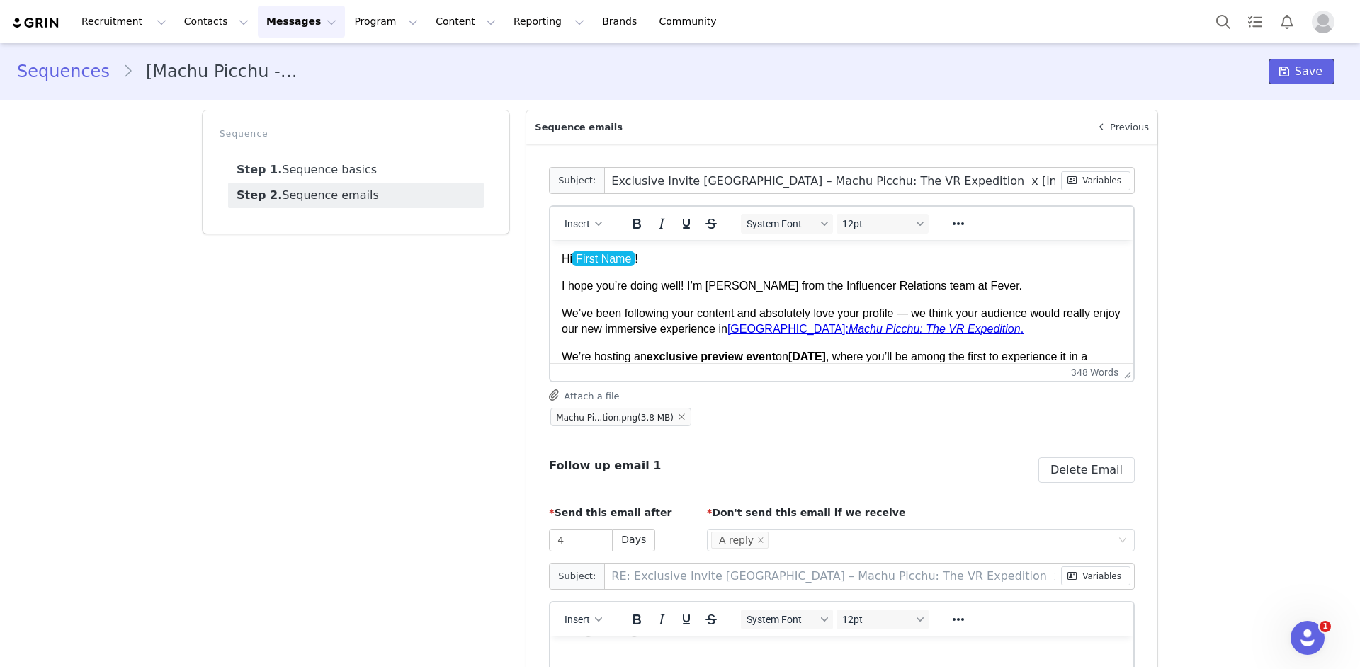
click at [906, 74] on span "Save" at bounding box center [1308, 71] width 28 height 17
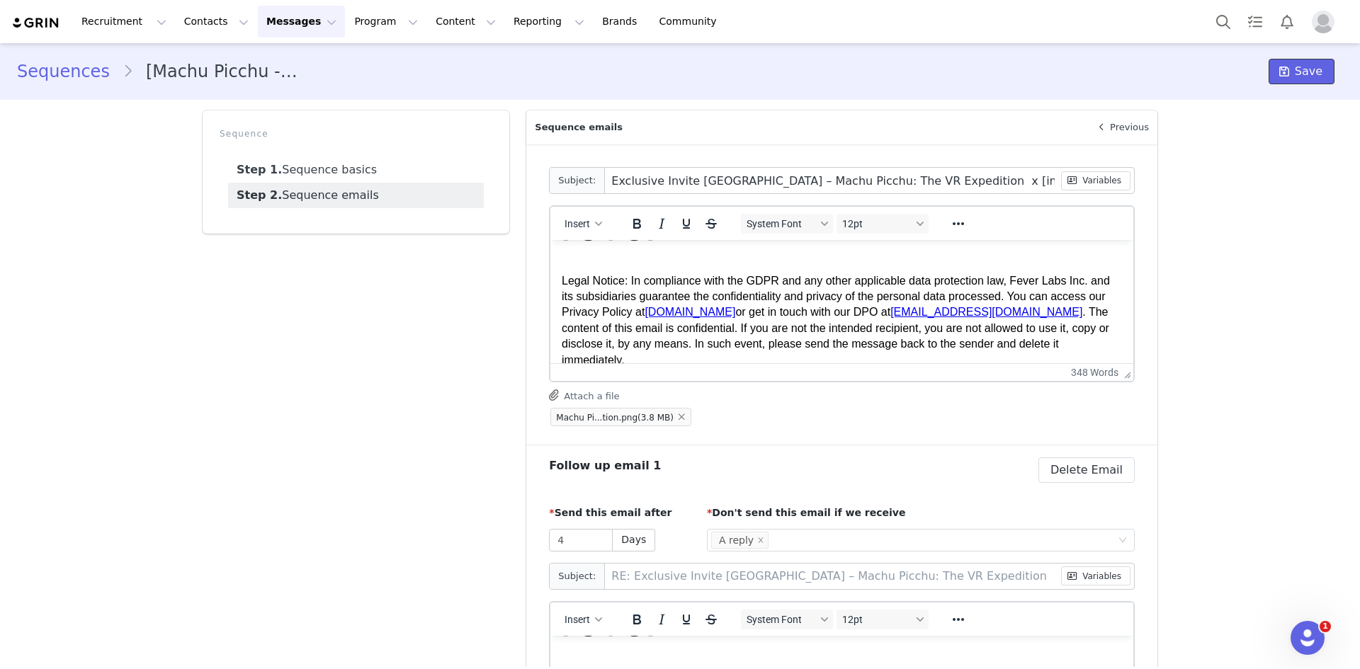
click at [906, 68] on span "Save" at bounding box center [1308, 71] width 28 height 17
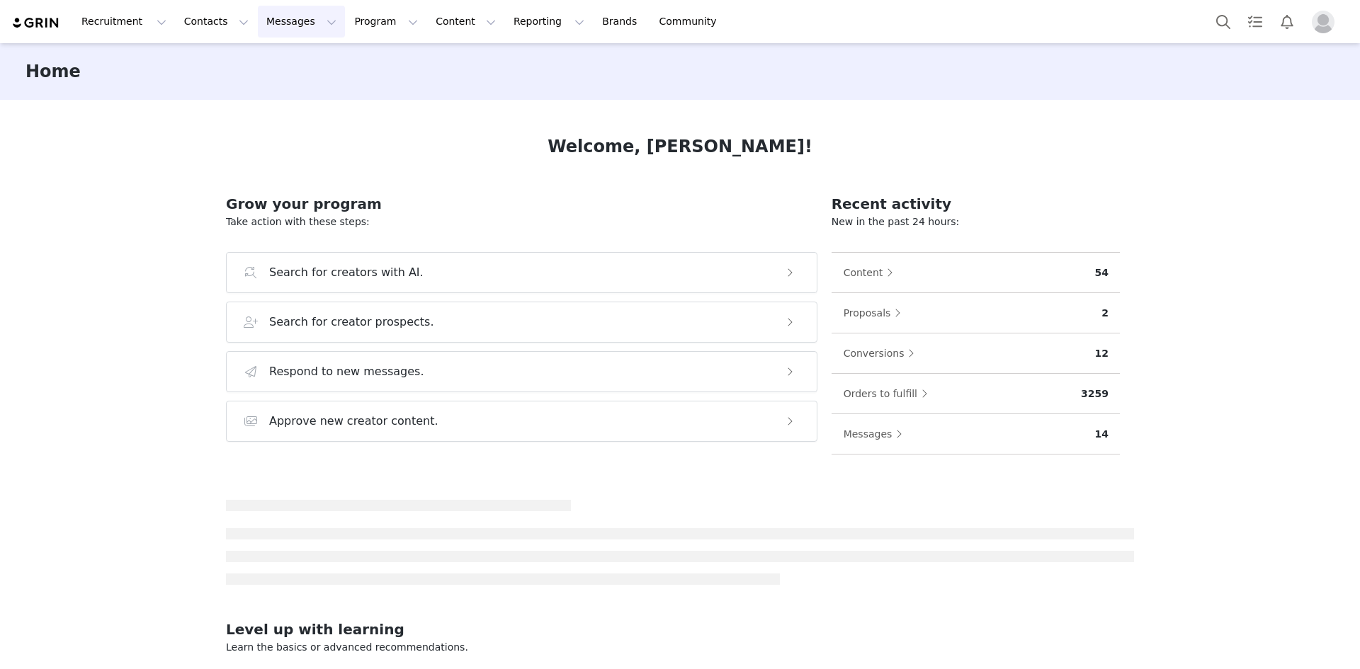
click at [277, 12] on button "Messages Messages" at bounding box center [301, 22] width 87 height 32
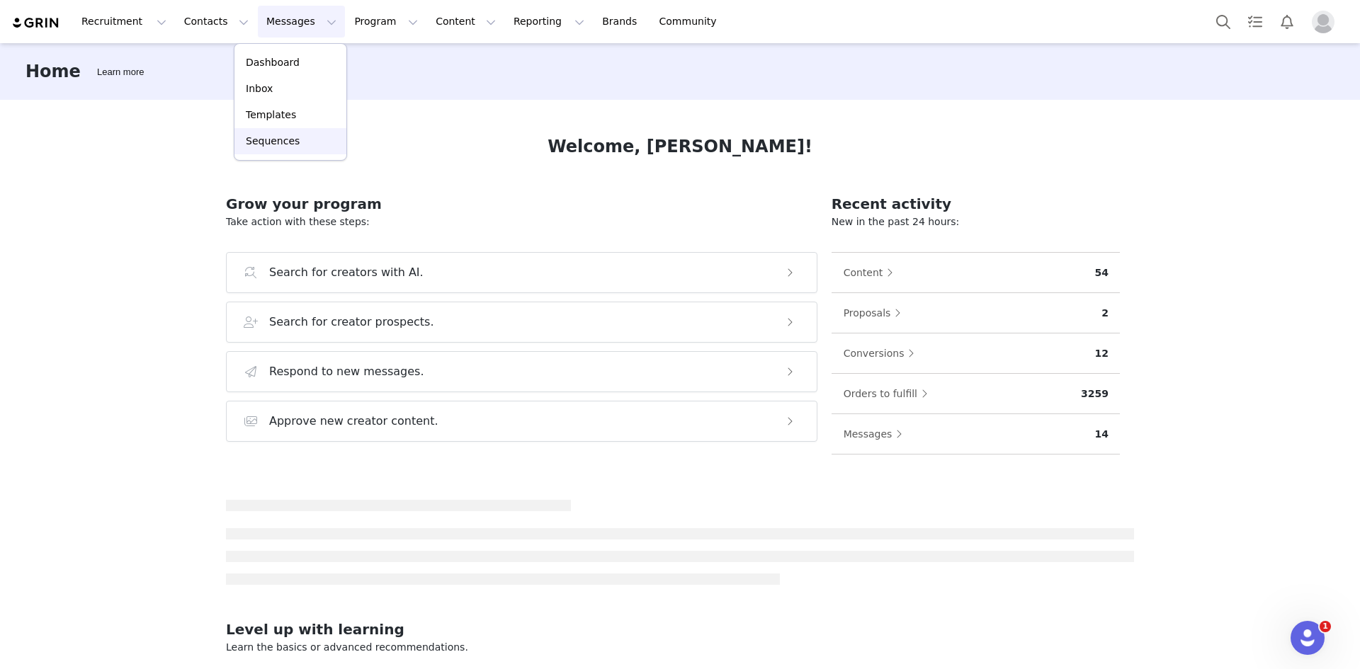
click at [290, 140] on p "Sequences" at bounding box center [273, 141] width 54 height 15
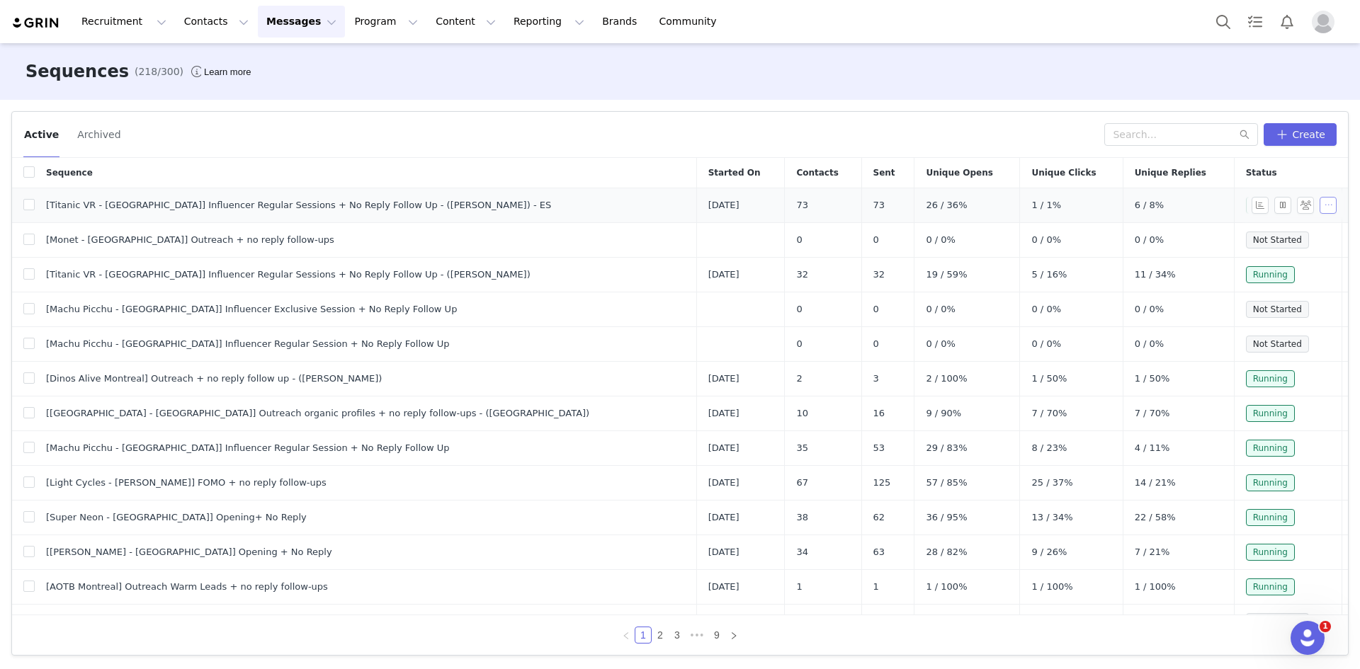
click at [1319, 207] on button "button" at bounding box center [1327, 205] width 17 height 17
click at [1309, 231] on link "Edit" at bounding box center [1291, 231] width 81 height 23
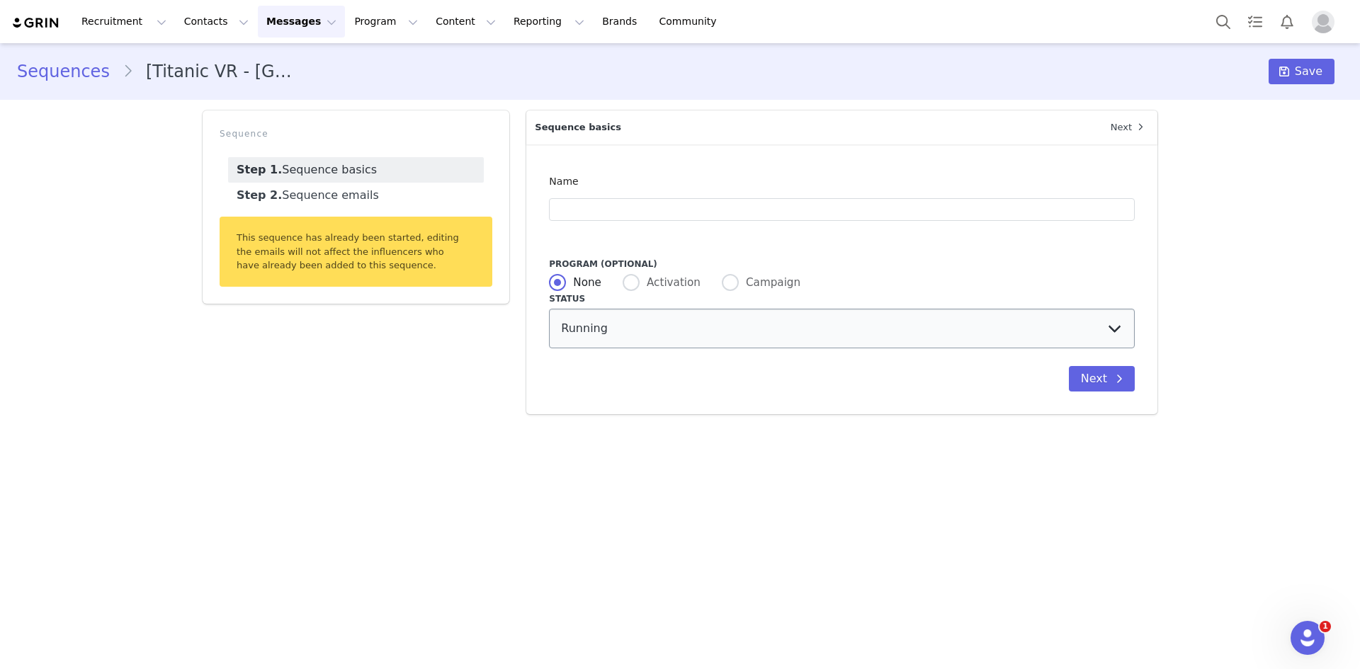
type input "[Titanic VR - [GEOGRAPHIC_DATA]] Influencer Regular Sessions + No Reply Follow …"
type input "Titanic: A Voyage Through Time in [GEOGRAPHIC_DATA] x [instagram_username] 🚢✨"
click at [1102, 381] on button "Next" at bounding box center [1102, 378] width 66 height 25
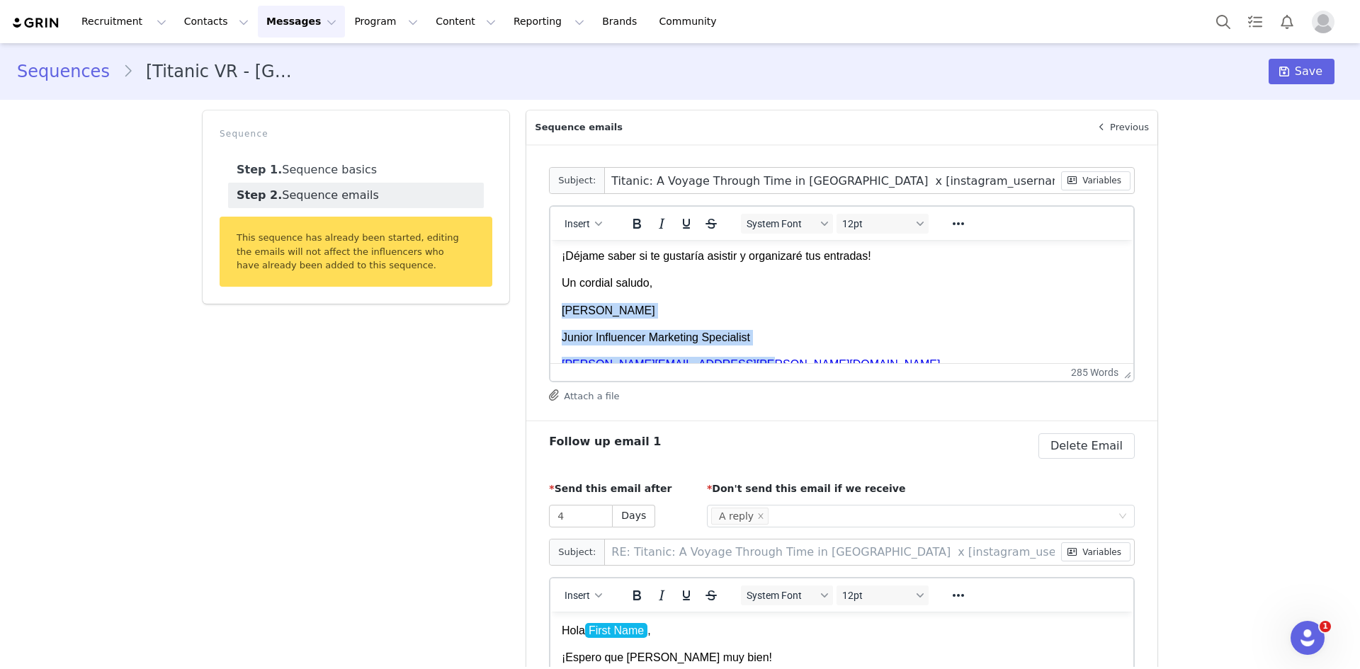
scroll to position [571, 0]
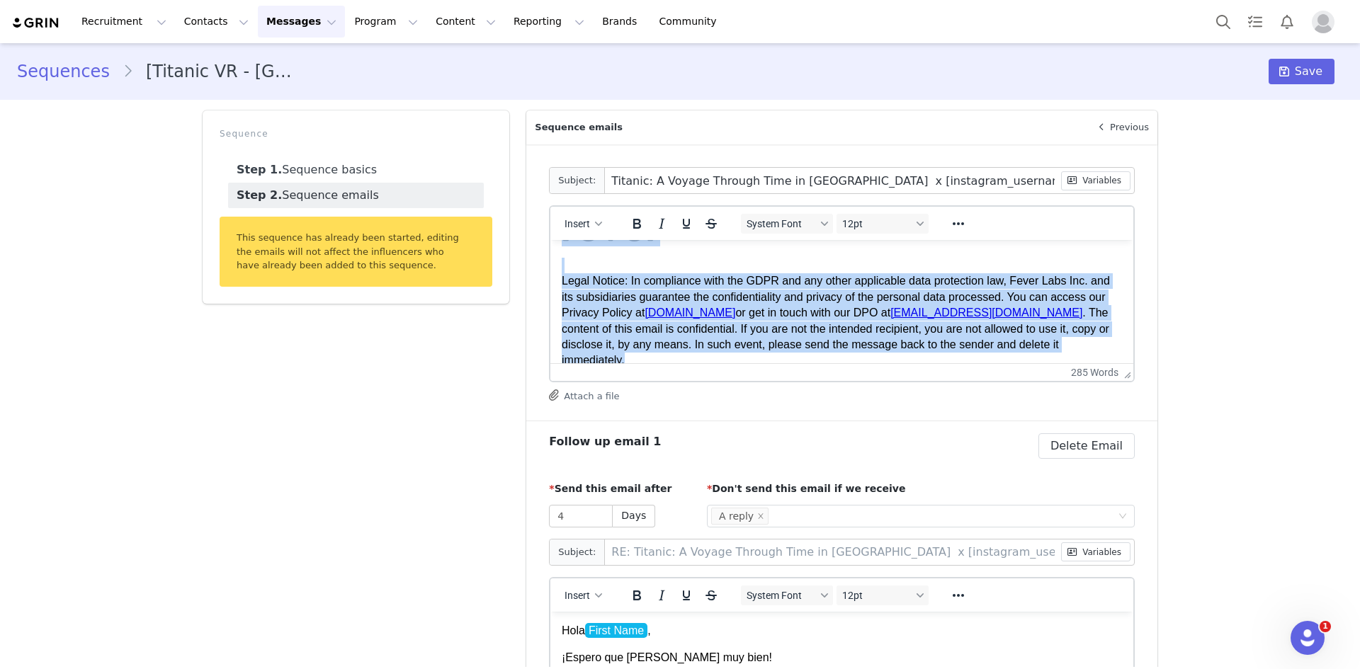
drag, startPoint x: 562, startPoint y: 307, endPoint x: 987, endPoint y: 291, distance: 425.2
click at [1133, 380] on html "Hola First Name ! Soy Guillermo del equipo de Influencers de Fever. ¡Hemos esta…" at bounding box center [841, 24] width 583 height 711
copy div "Guillermo Domínguez Junior Influencer Marketing Specialist guillermo.dominguez@…"
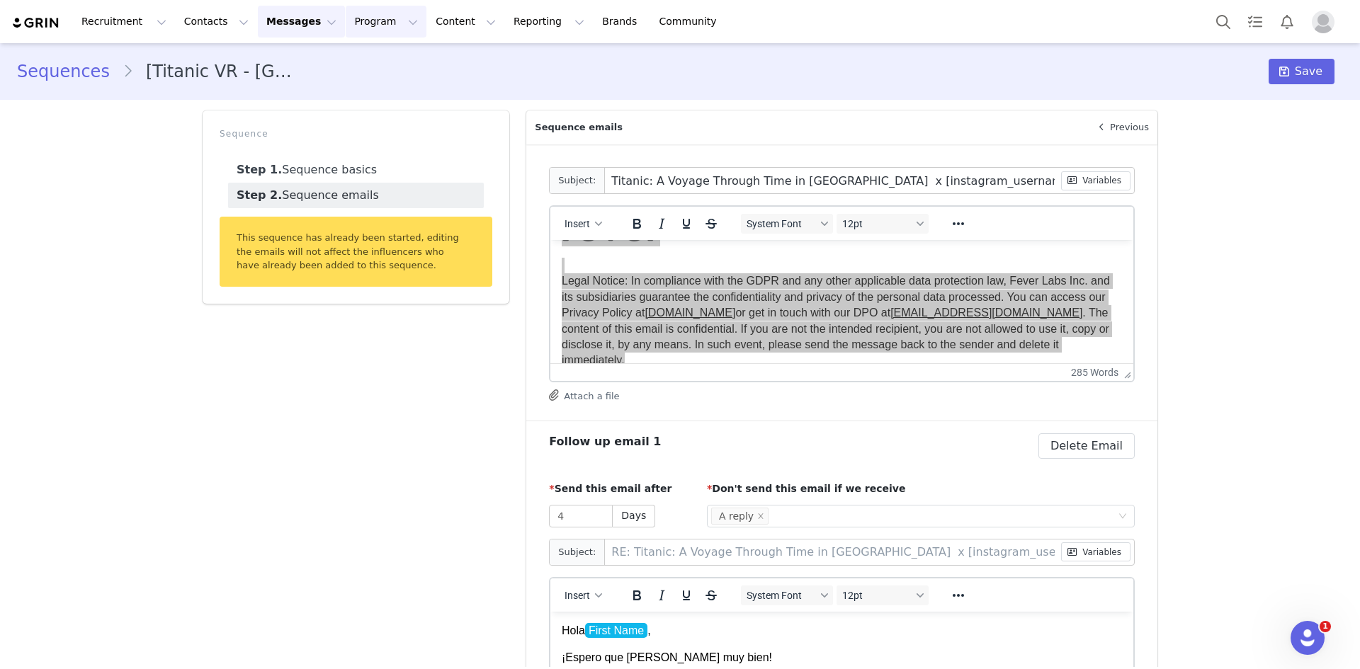
click at [353, 33] on button "Program Program" at bounding box center [386, 22] width 81 height 32
click at [370, 69] on div "Activations" at bounding box center [366, 62] width 95 height 15
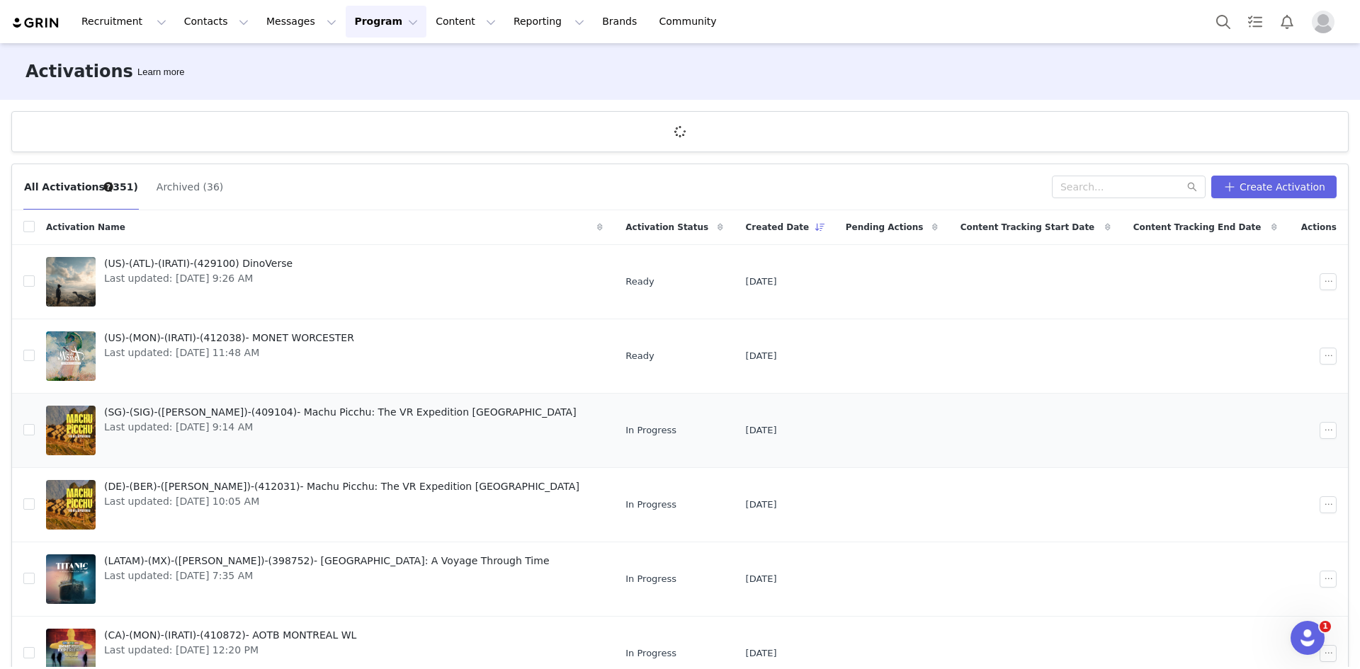
click at [283, 414] on span "(SG)-(SIG)-([PERSON_NAME])-(409104)- Machu Picchu: The VR Expedition [GEOGRAPHI…" at bounding box center [340, 412] width 472 height 15
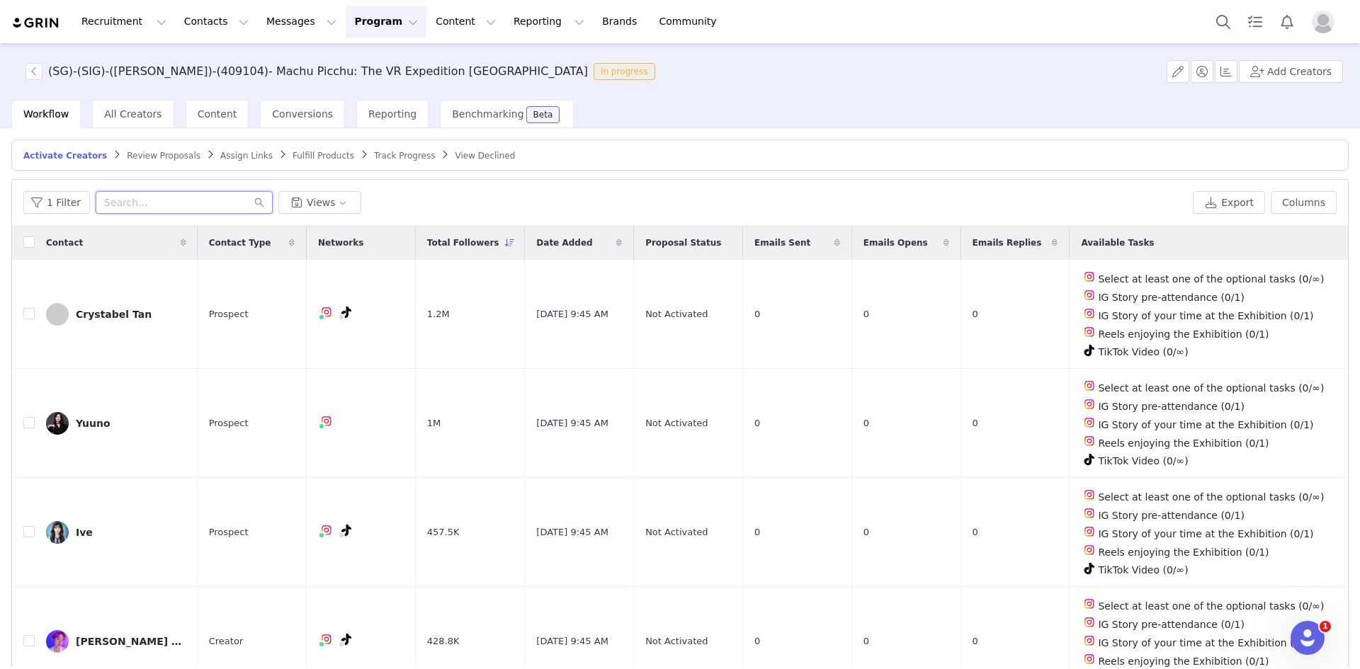
click at [192, 203] on input "text" at bounding box center [184, 202] width 177 height 23
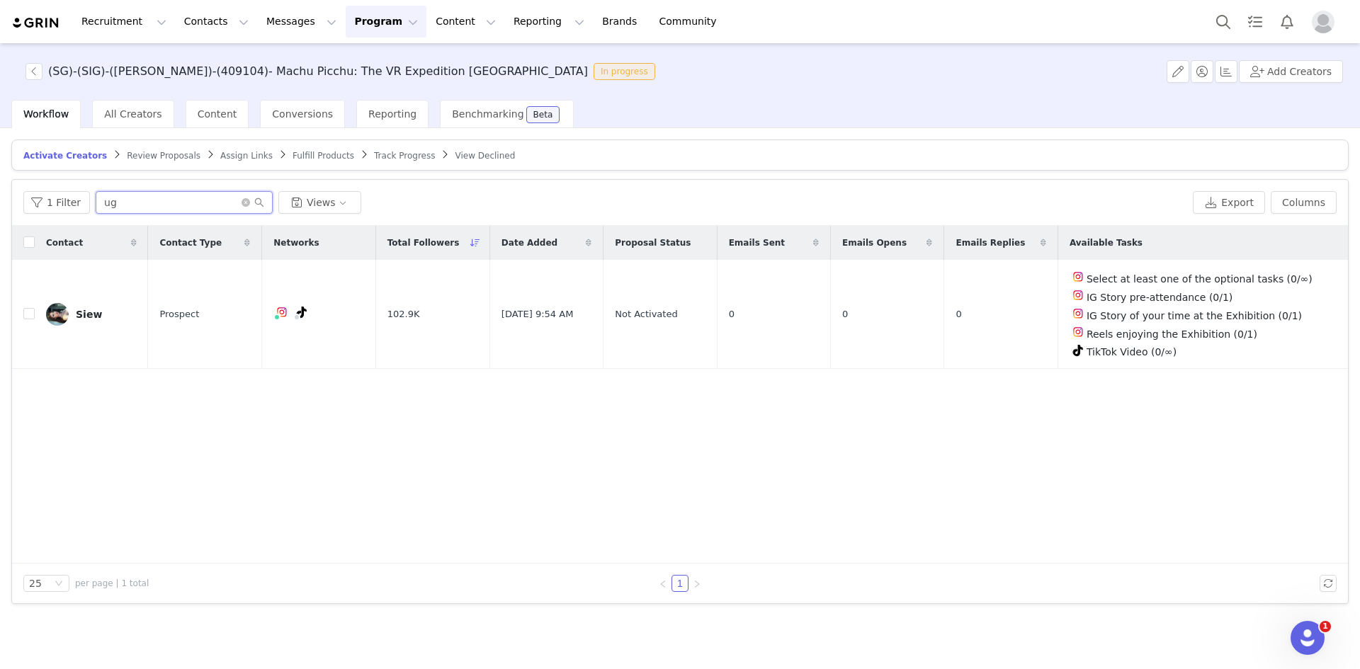
type input "u"
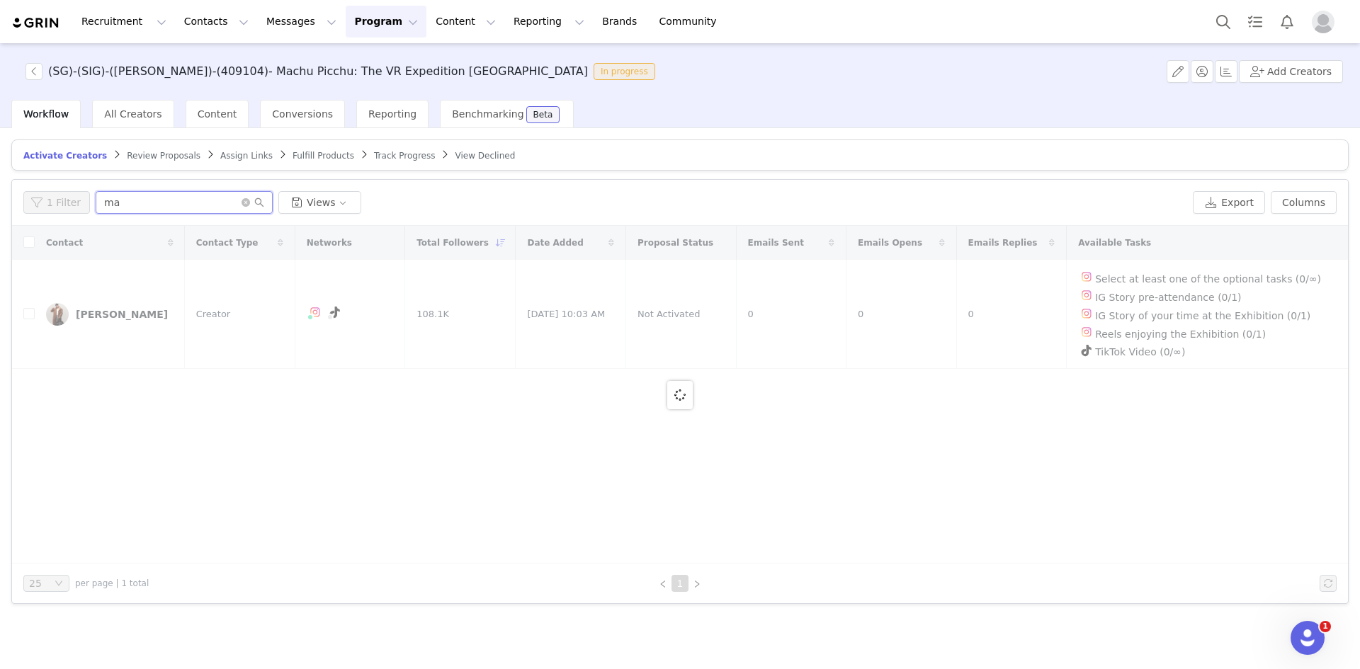
type input "m"
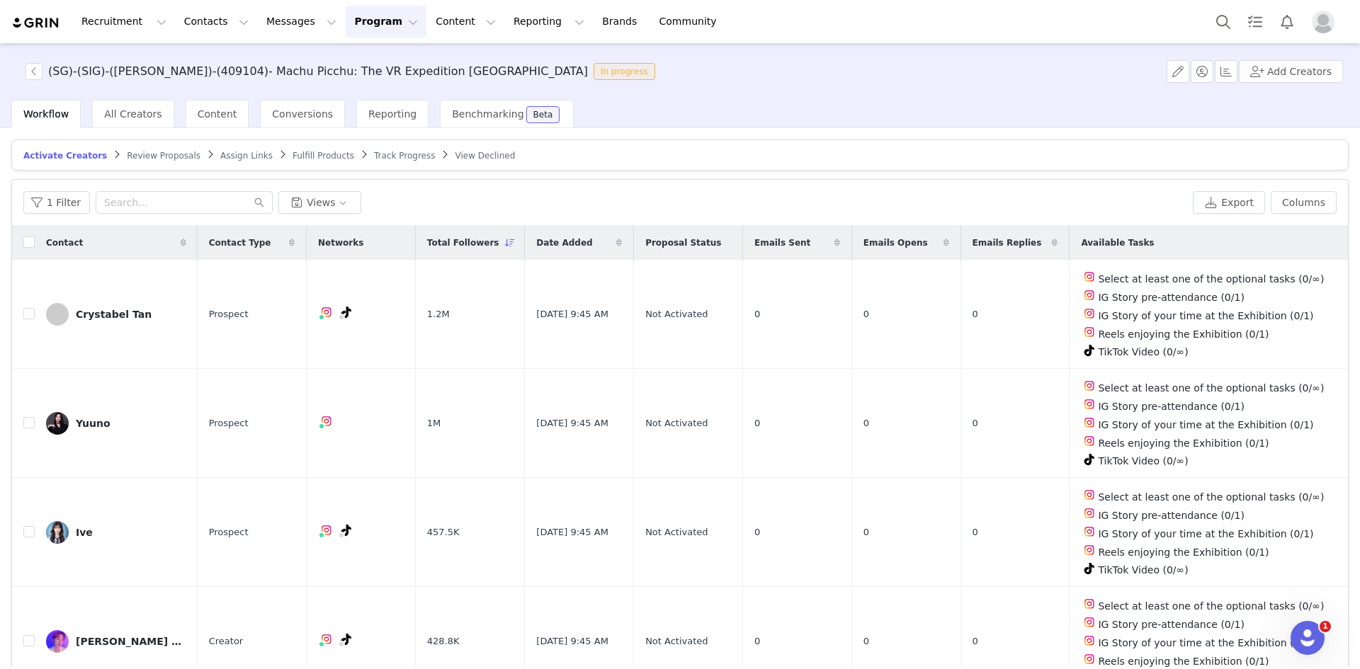
click at [456, 240] on span "Total Followers" at bounding box center [463, 243] width 72 height 13
click at [455, 242] on span "Total Followers" at bounding box center [463, 243] width 72 height 13
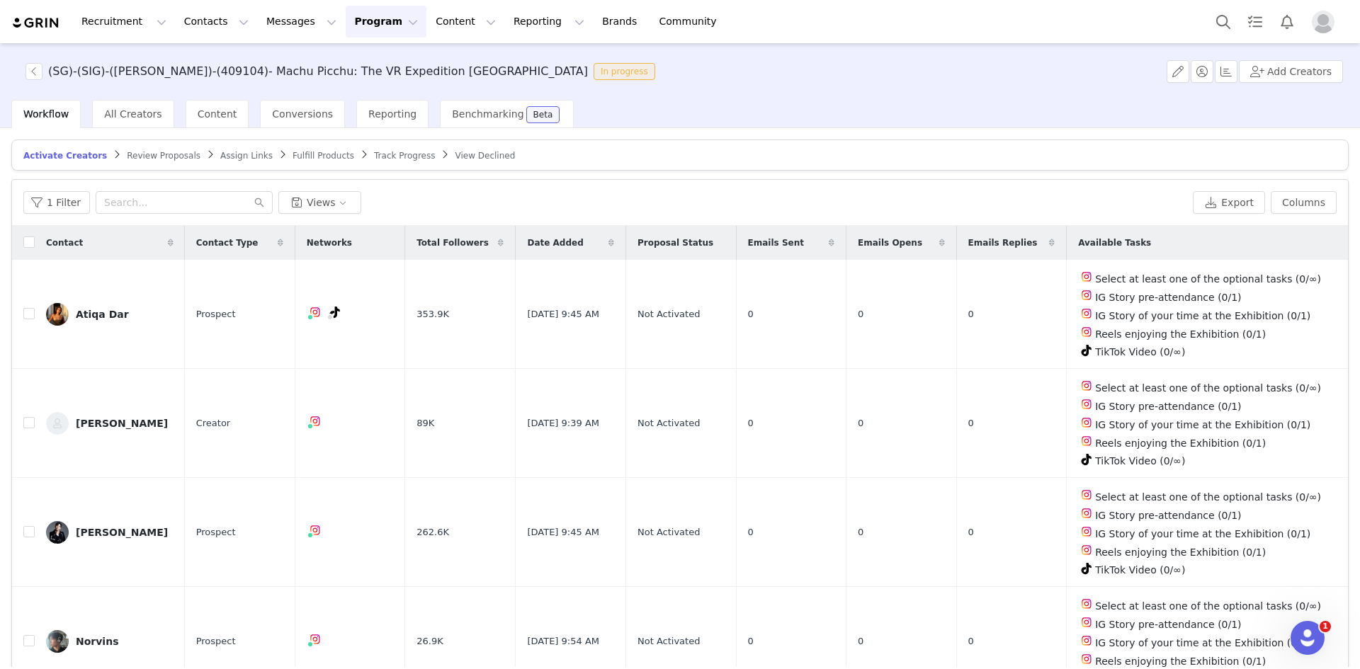
click at [455, 242] on div "Total Followers" at bounding box center [460, 243] width 110 height 34
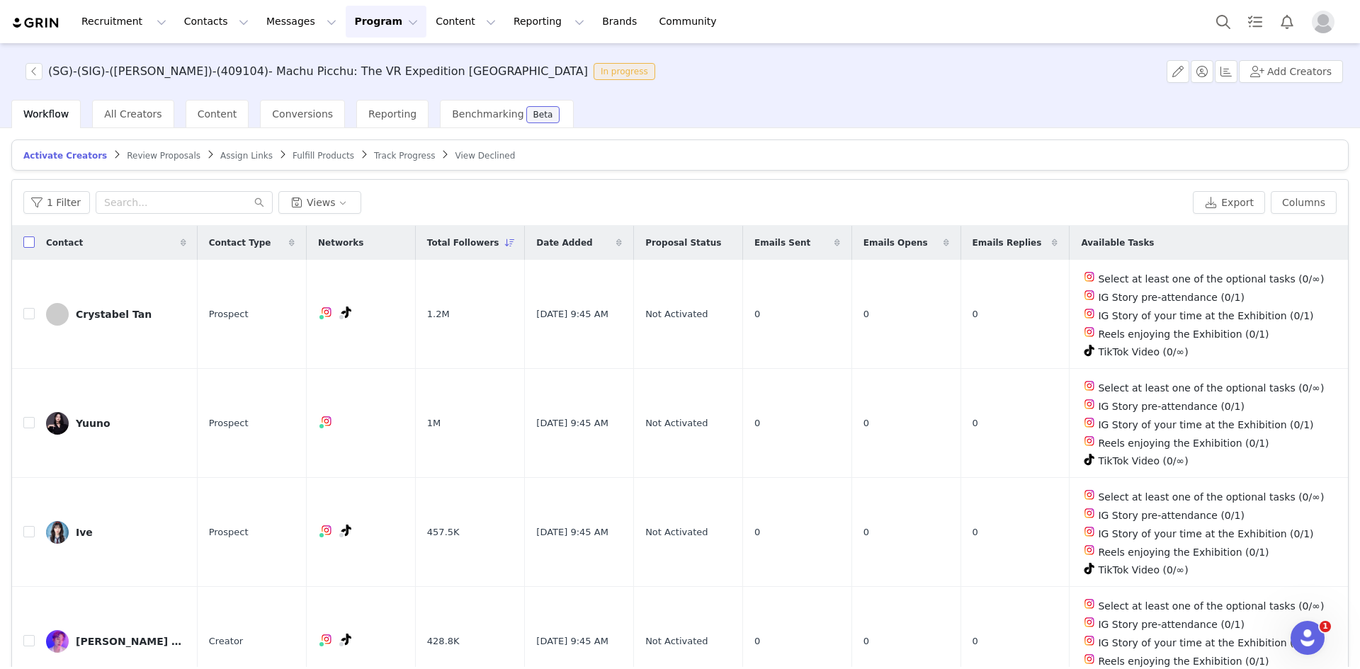
click at [33, 244] on input "checkbox" at bounding box center [28, 242] width 11 height 11
checkbox input "true"
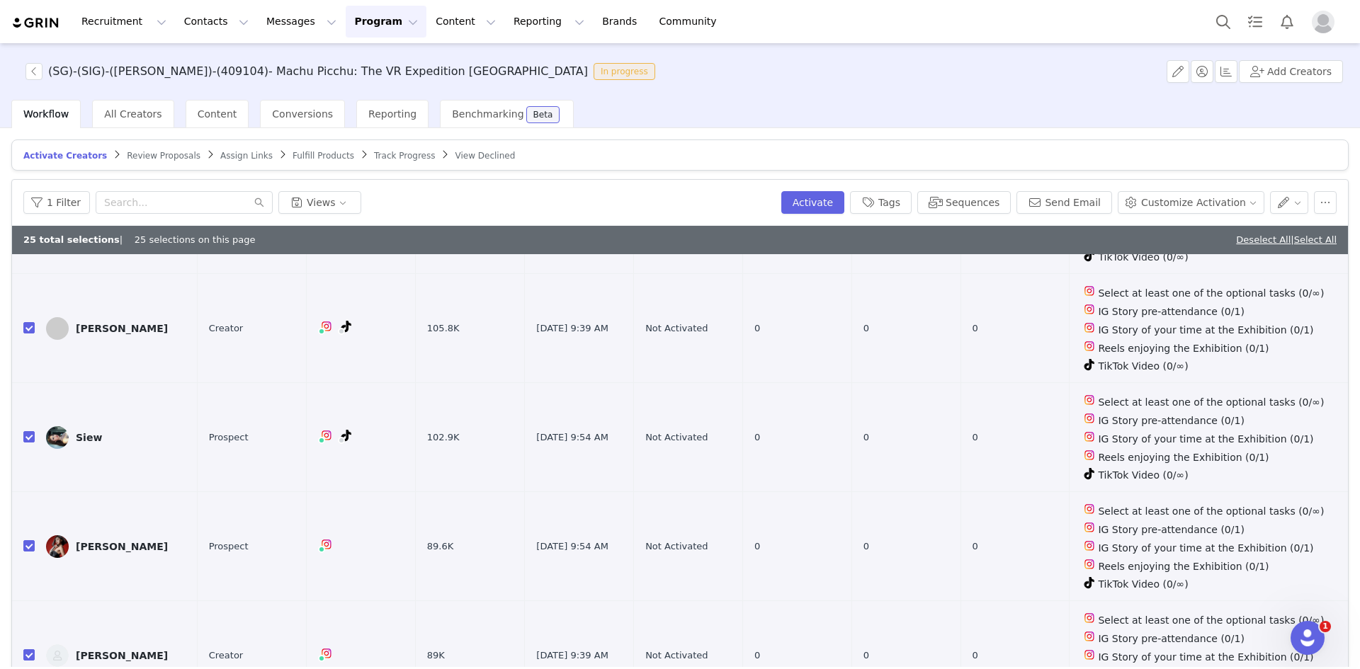
scroll to position [2243, 0]
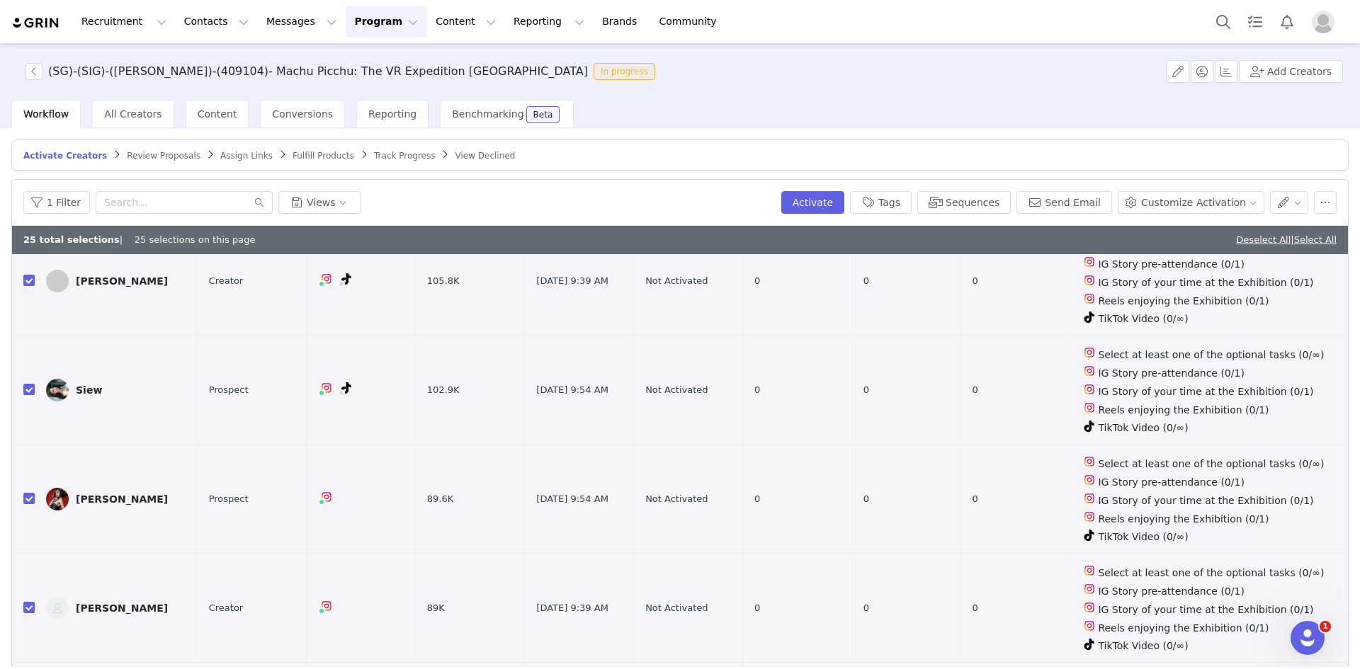
checkbox input "false"
click at [26, 602] on input "checkbox" at bounding box center [28, 607] width 11 height 11
checkbox input "false"
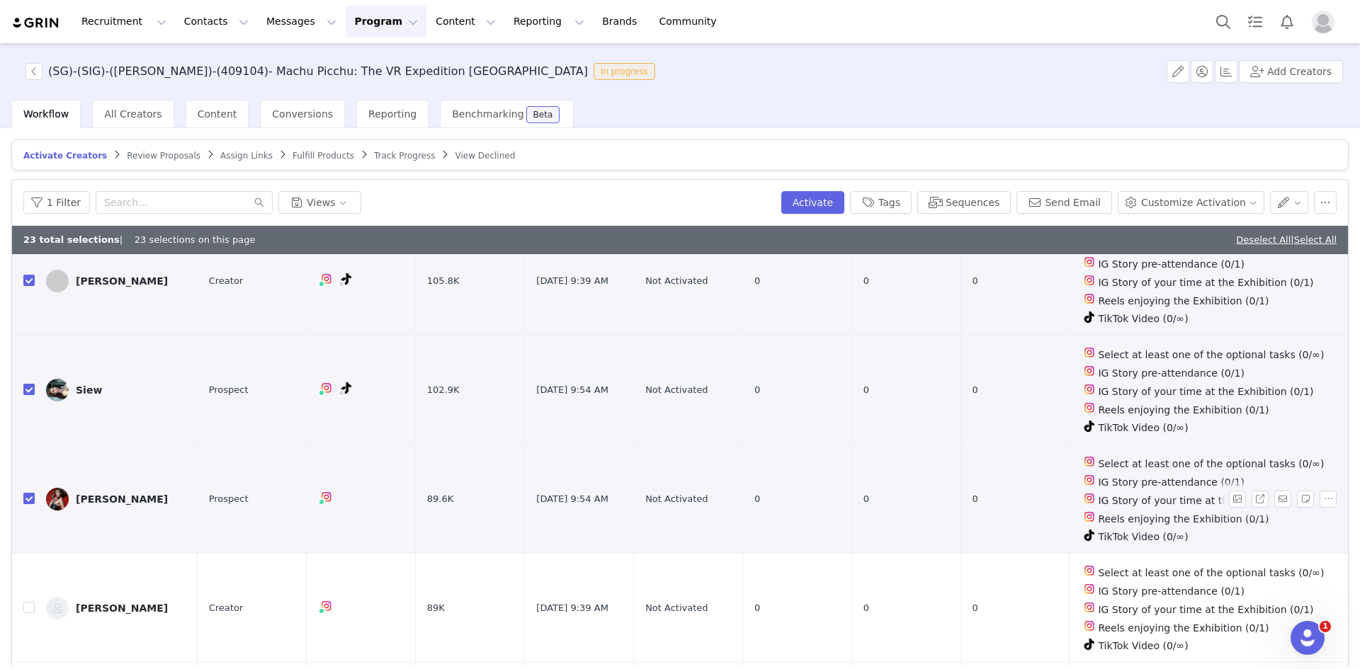
click at [23, 493] on input "checkbox" at bounding box center [28, 498] width 11 height 11
checkbox input "false"
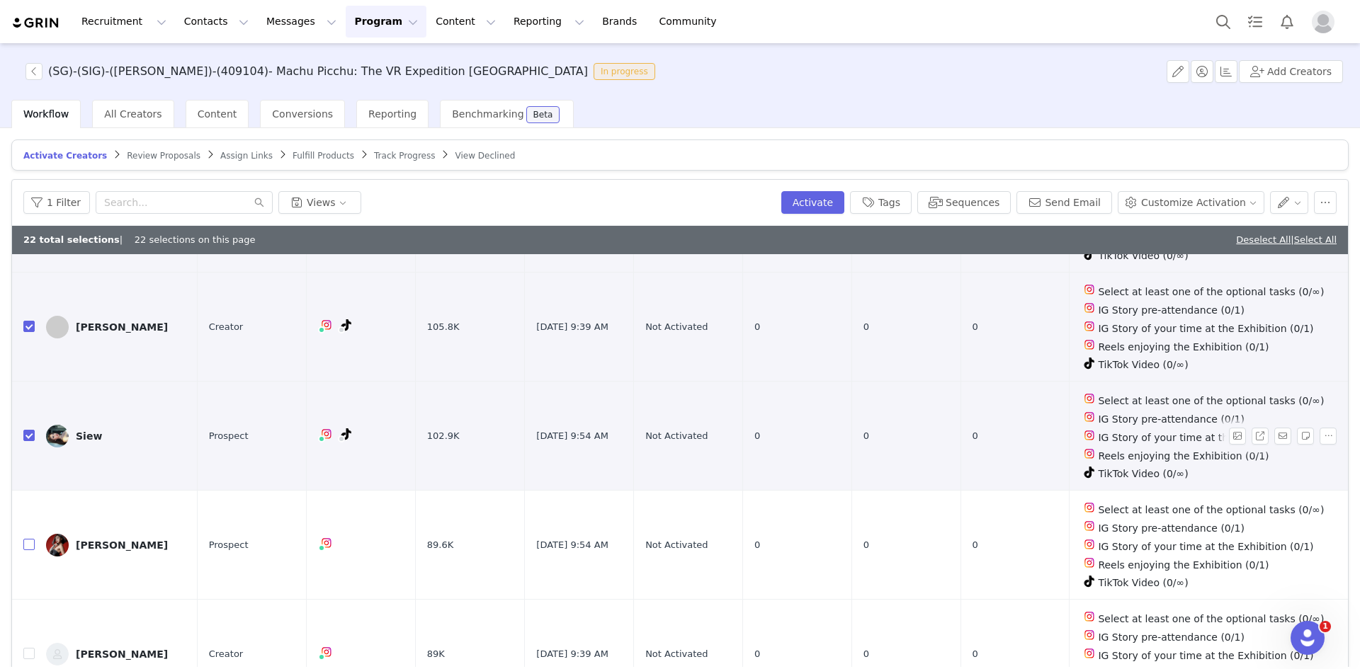
scroll to position [2172, 0]
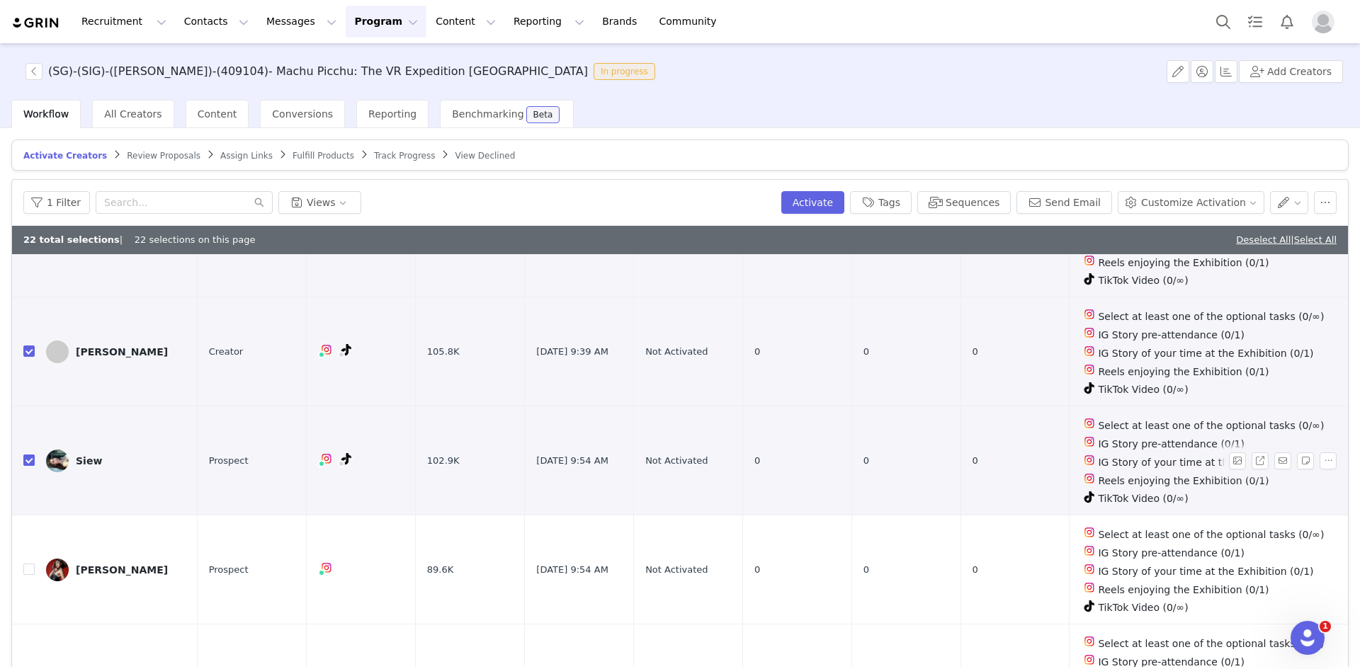
click at [26, 455] on input "checkbox" at bounding box center [28, 460] width 11 height 11
checkbox input "false"
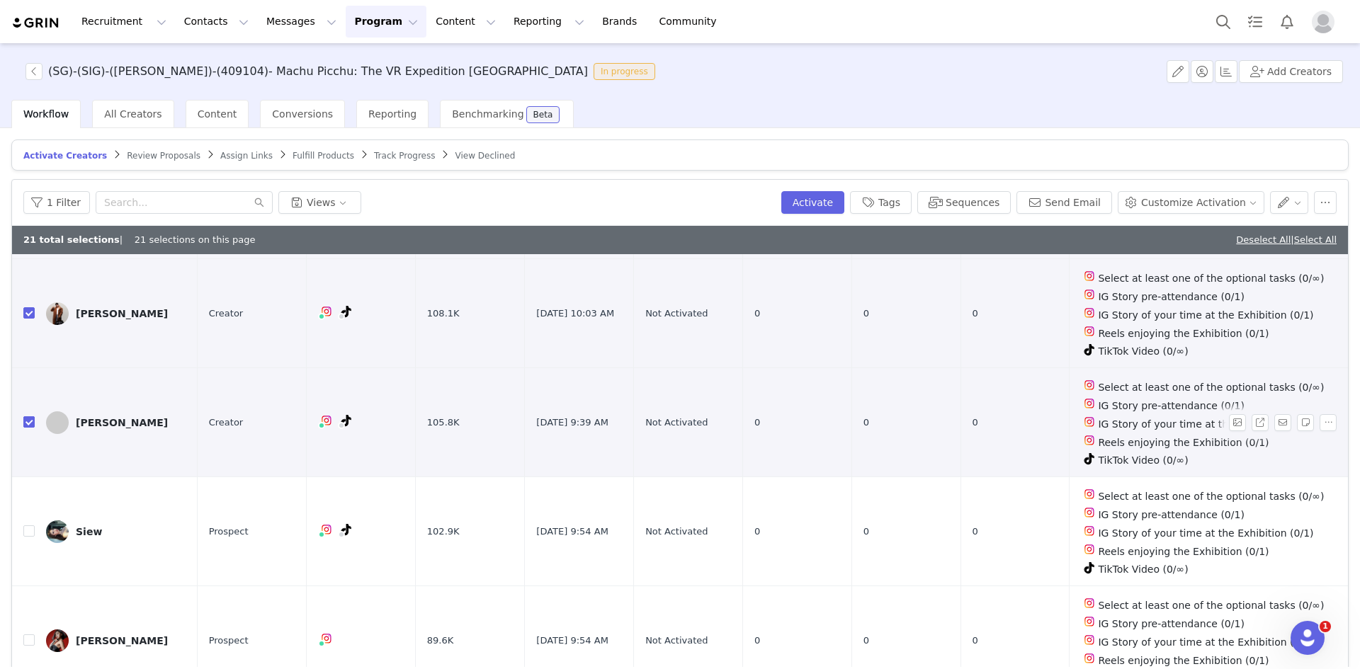
click at [30, 415] on label at bounding box center [28, 422] width 11 height 15
click at [30, 416] on input "checkbox" at bounding box center [28, 421] width 11 height 11
checkbox input "false"
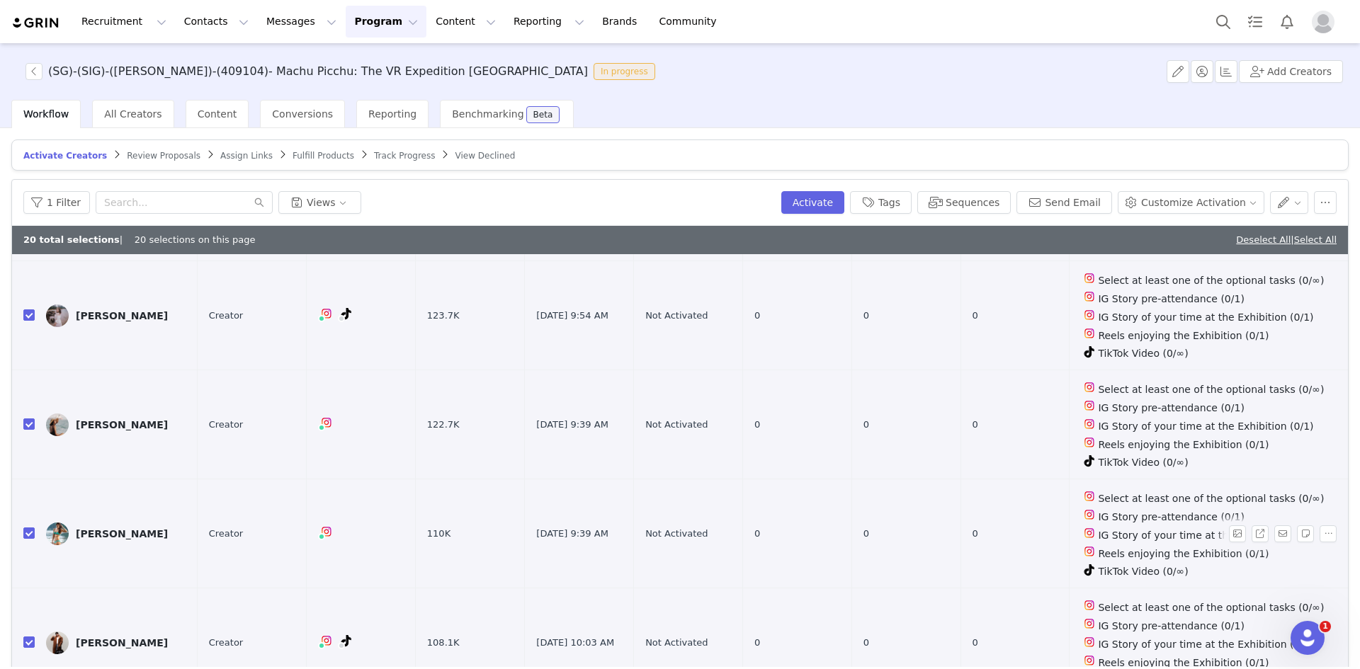
scroll to position [1747, 0]
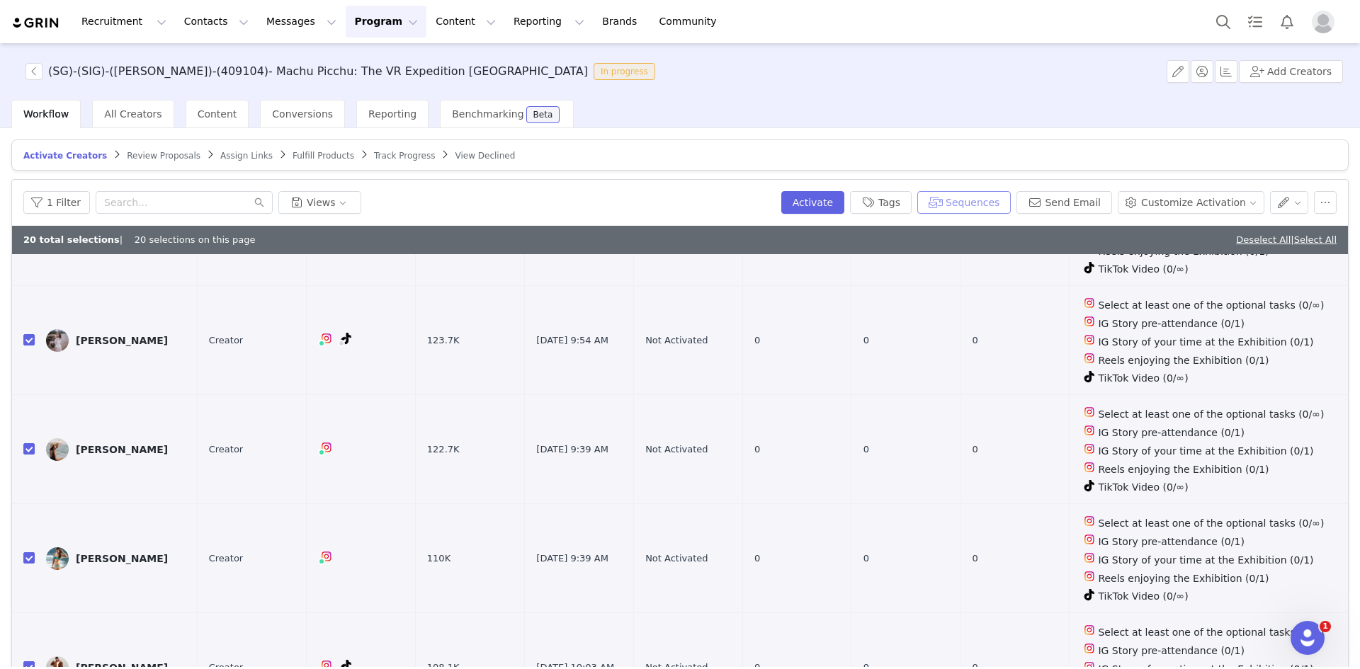
click at [993, 203] on button "Sequences" at bounding box center [963, 202] width 93 height 23
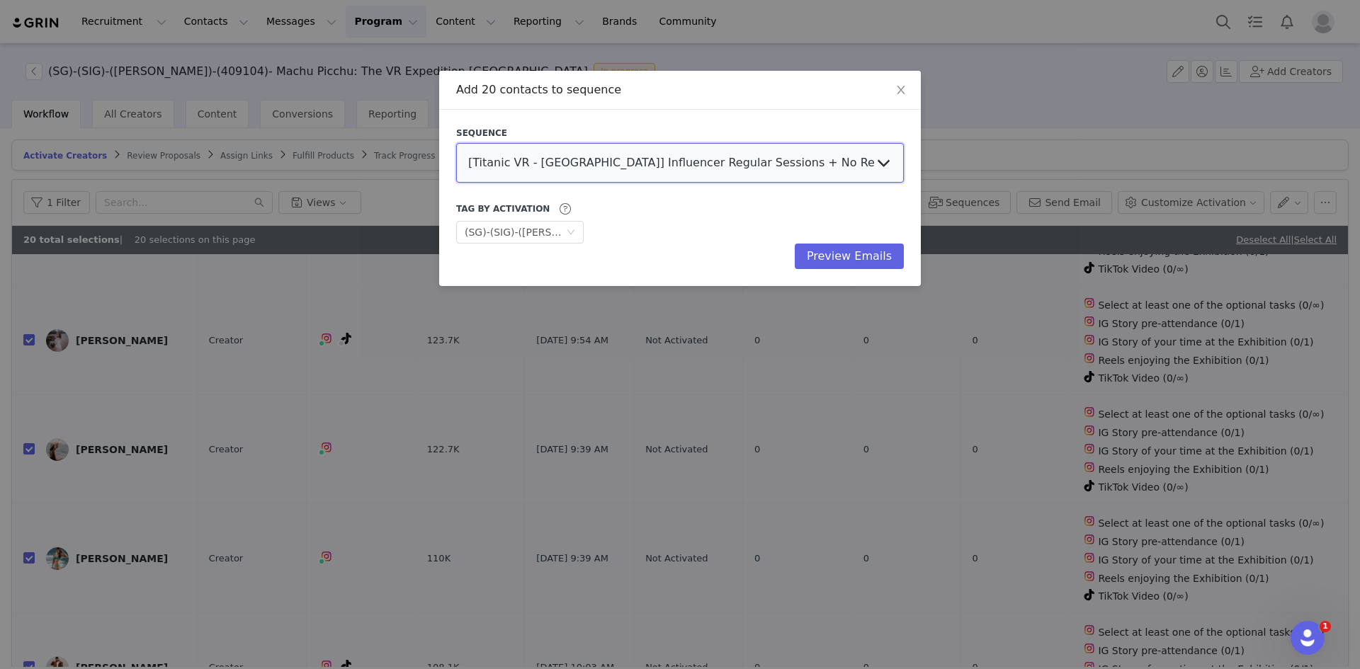
click at [850, 164] on select "[Titanic VR - [GEOGRAPHIC_DATA]] Influencer Regular Sessions + No Reply Follow …" at bounding box center [680, 163] width 448 height 40
click at [837, 158] on select "[Titanic VR - [GEOGRAPHIC_DATA]] Influencer Regular Sessions + No Reply Follow …" at bounding box center [680, 163] width 448 height 40
click at [853, 257] on button "Preview Emails" at bounding box center [849, 256] width 109 height 25
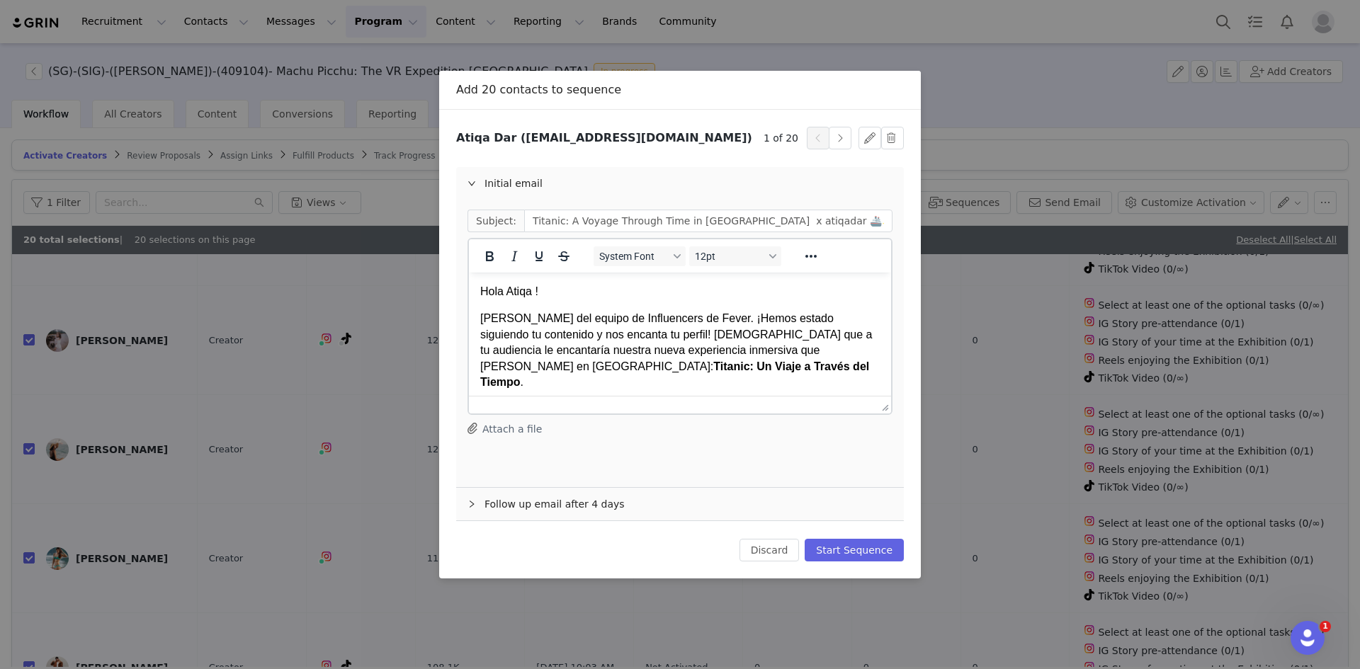
scroll to position [0, 0]
click at [782, 549] on button "Discard" at bounding box center [769, 550] width 60 height 23
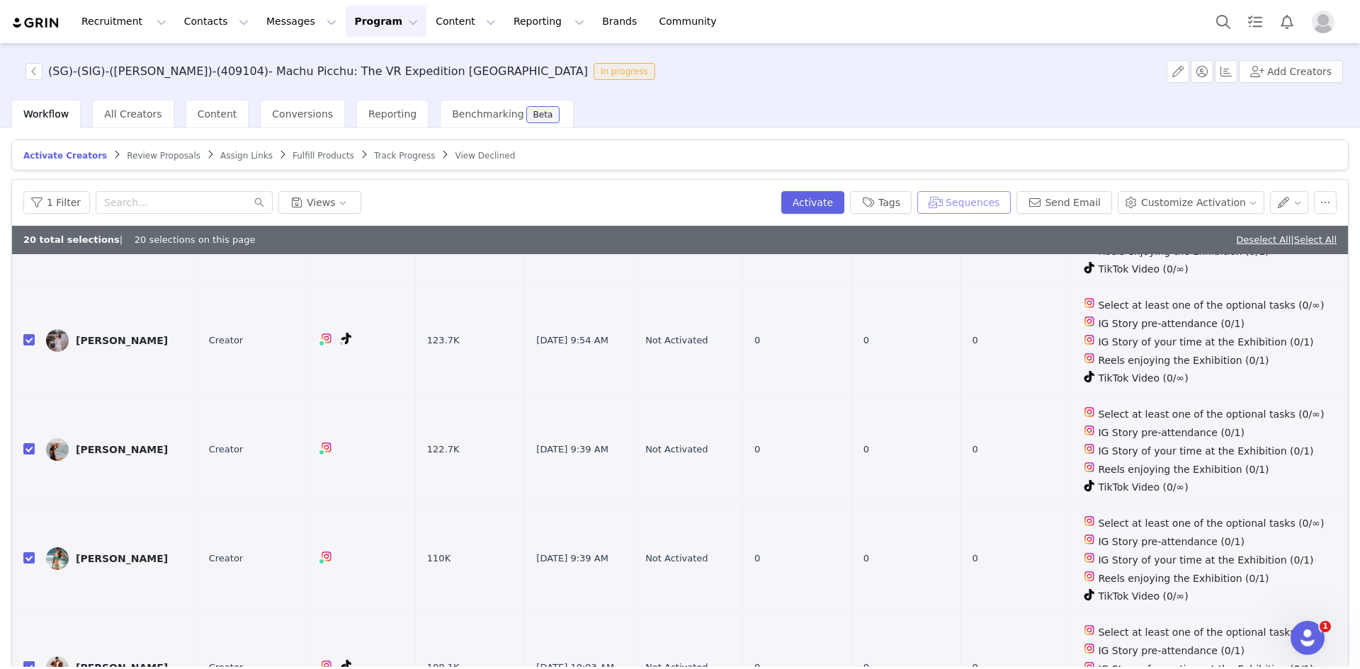
click at [985, 200] on button "Sequences" at bounding box center [963, 202] width 93 height 23
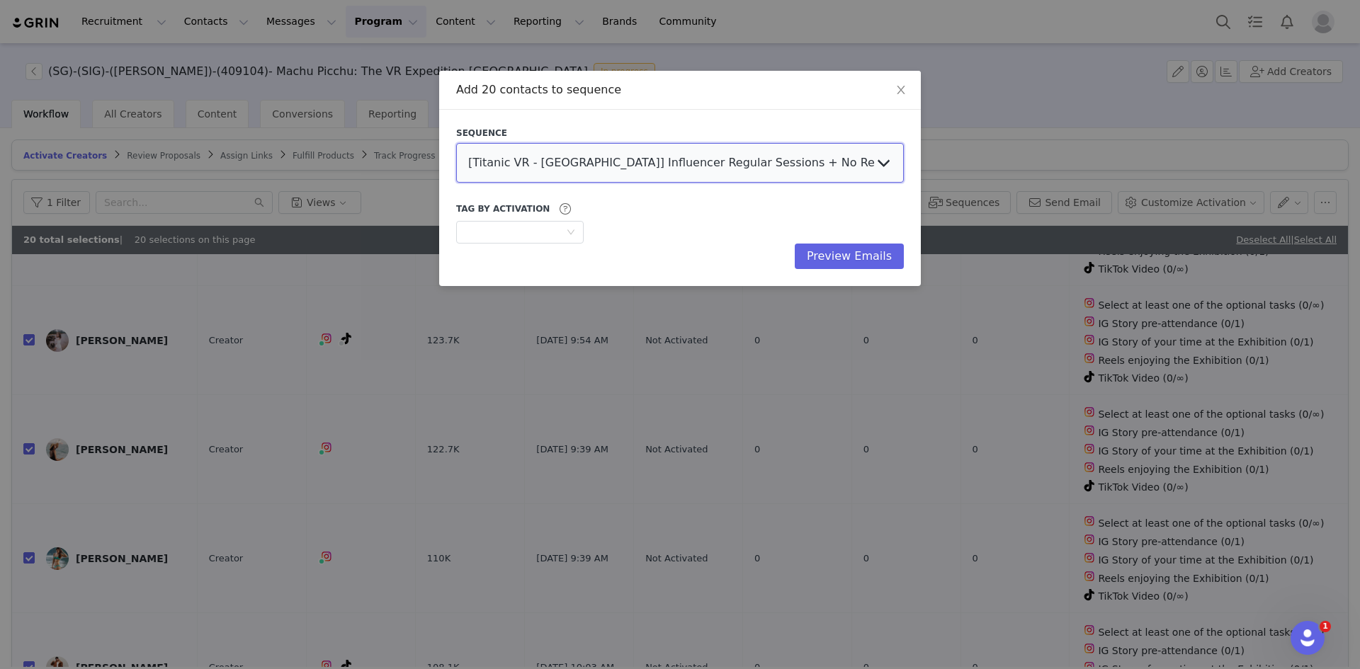
click at [525, 159] on select "[Titanic VR - [GEOGRAPHIC_DATA]] Influencer Regular Sessions + No Reply Follow …" at bounding box center [680, 163] width 448 height 40
select select "f1a34ba7-806c-4fc9-beac-6eb4455d2b1d"
click at [456, 143] on select "[Titanic VR - Mexico] Influencer Regular Sessions + No Reply Follow Up - (Guill…" at bounding box center [680, 163] width 448 height 40
click at [839, 252] on button "Preview Emails" at bounding box center [849, 256] width 109 height 25
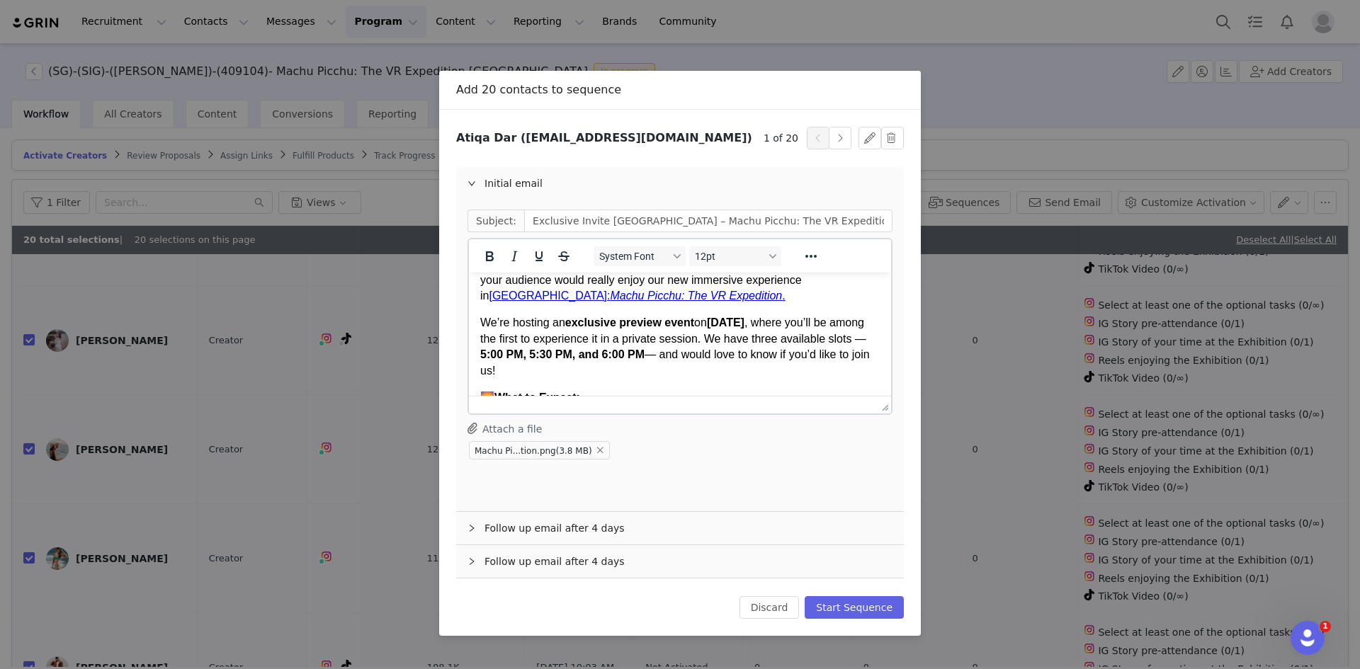
scroll to position [76, 0]
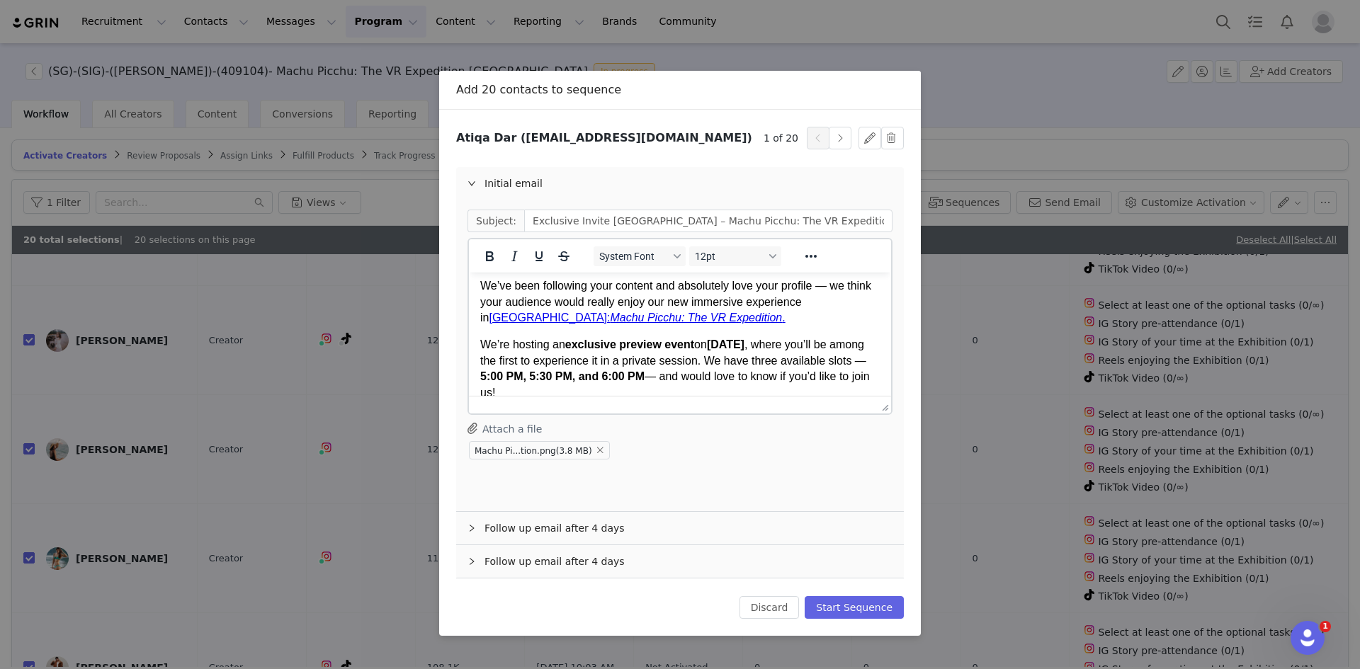
click at [616, 319] on em "Machu Picchu: The VR Expedition" at bounding box center [696, 318] width 172 height 12
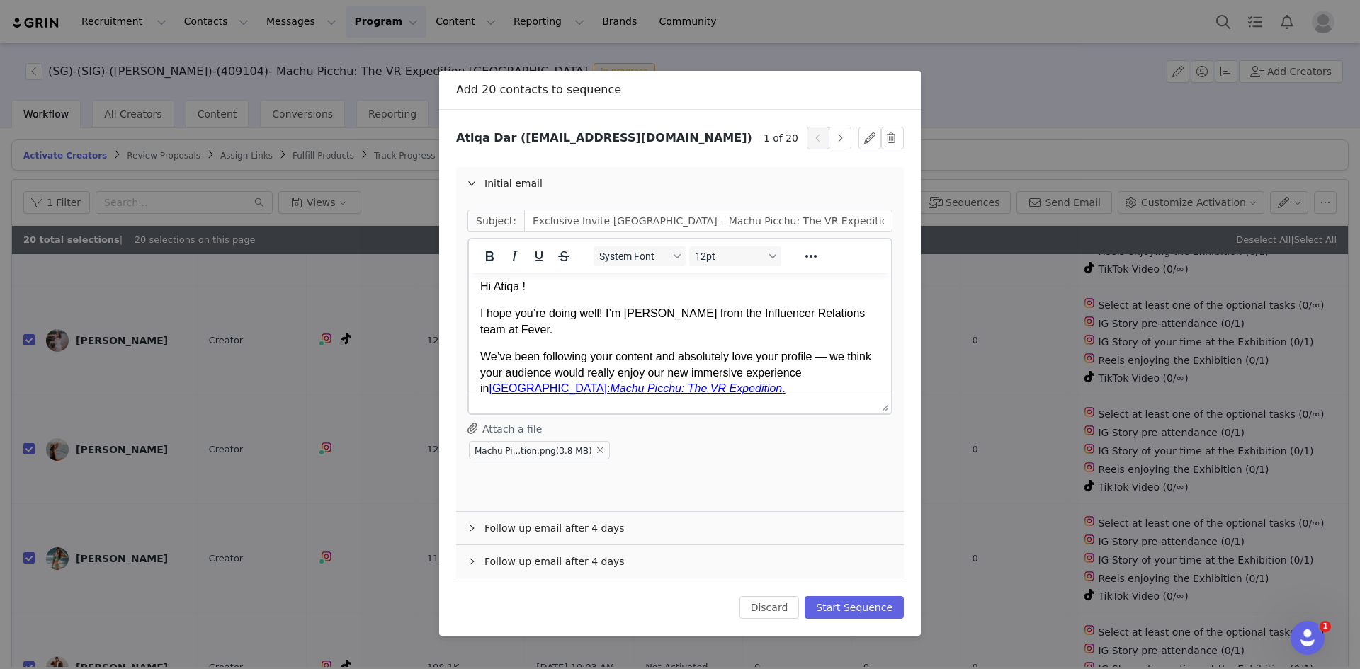
scroll to position [0, 0]
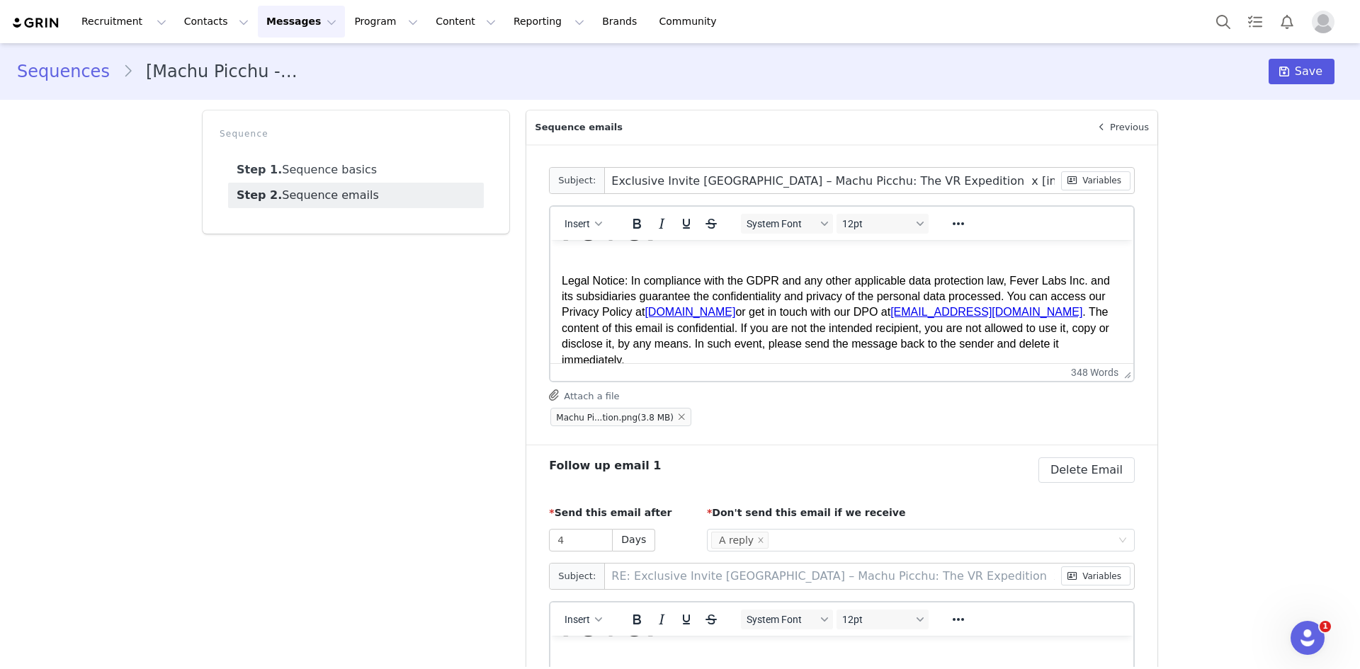
click at [1297, 75] on span "Save" at bounding box center [1308, 71] width 28 height 17
click at [346, 25] on button "Program Program" at bounding box center [386, 22] width 81 height 32
click at [360, 65] on p "Activations" at bounding box center [349, 62] width 55 height 15
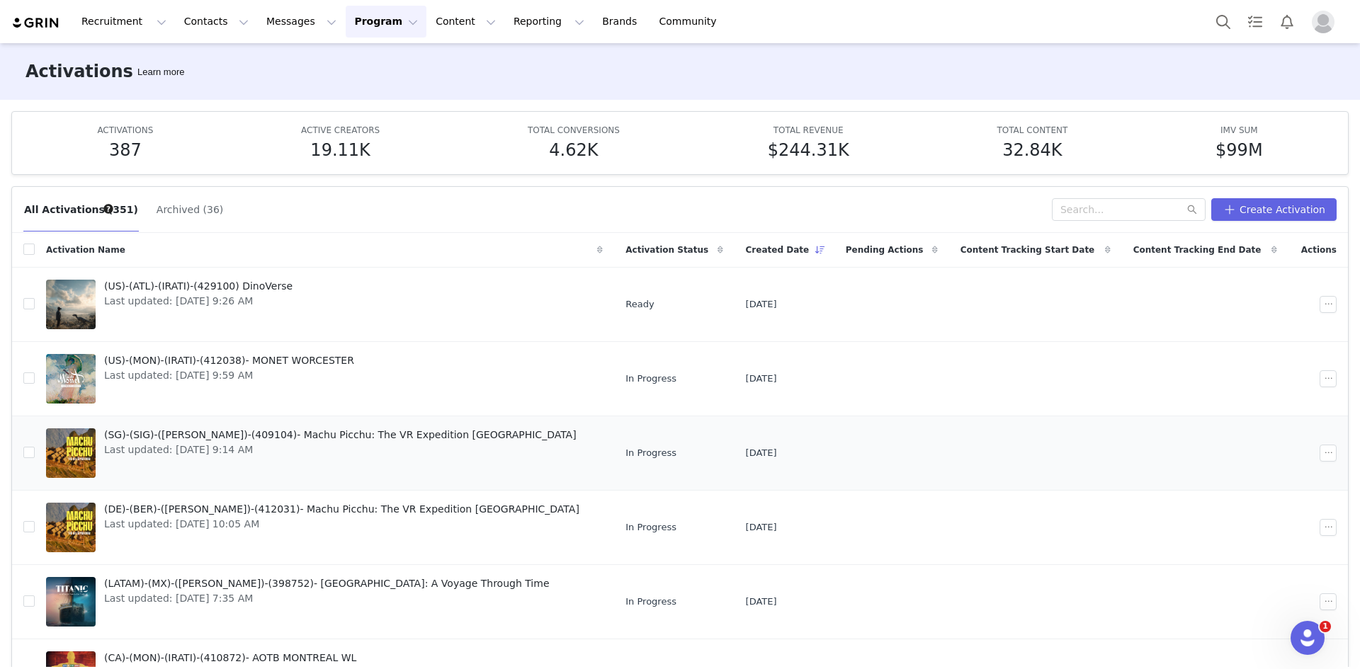
scroll to position [71, 0]
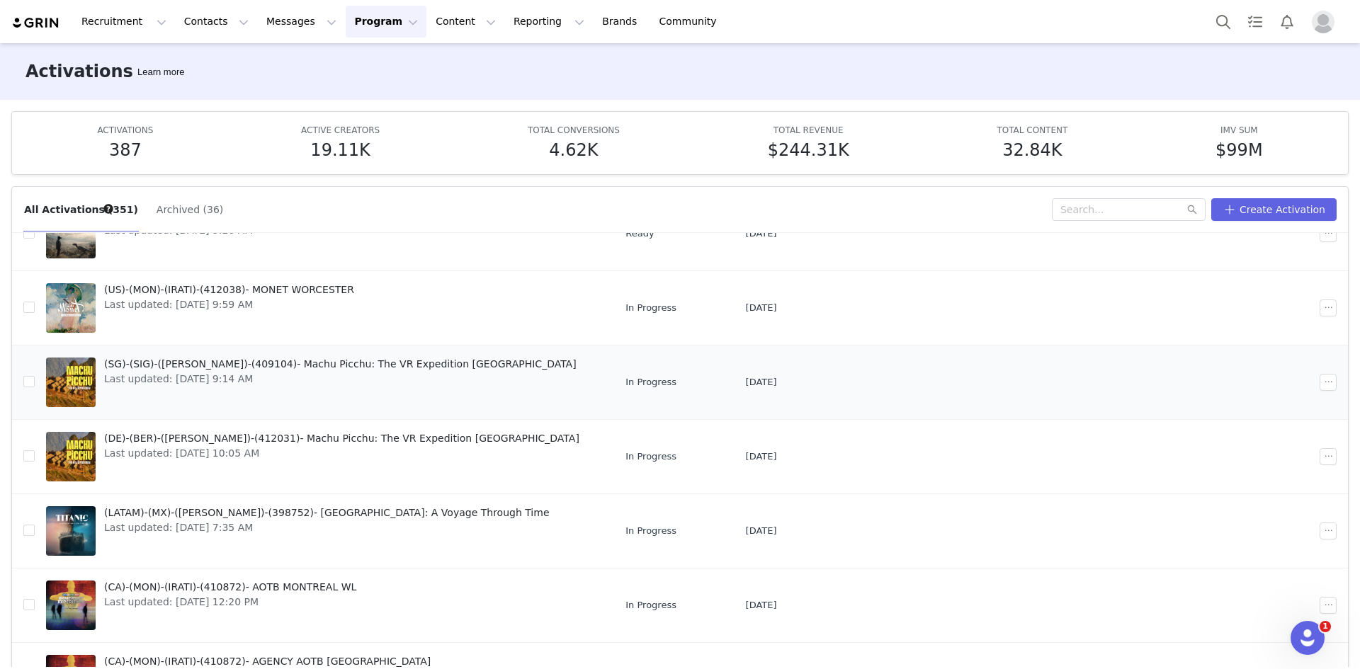
click at [293, 370] on span "(SG)-(SIG)-([PERSON_NAME])-(409104)- Machu Picchu: The VR Expedition [GEOGRAPHI…" at bounding box center [340, 364] width 472 height 15
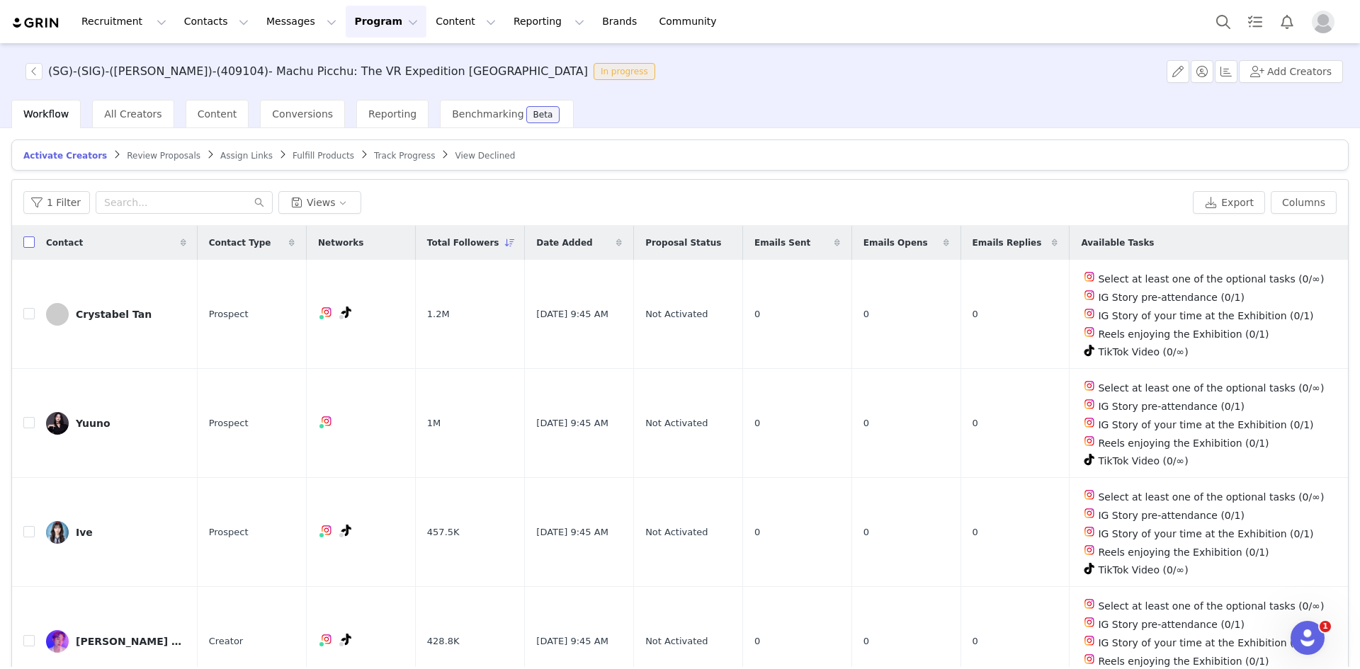
click at [28, 241] on input "checkbox" at bounding box center [28, 242] width 11 height 11
checkbox input "true"
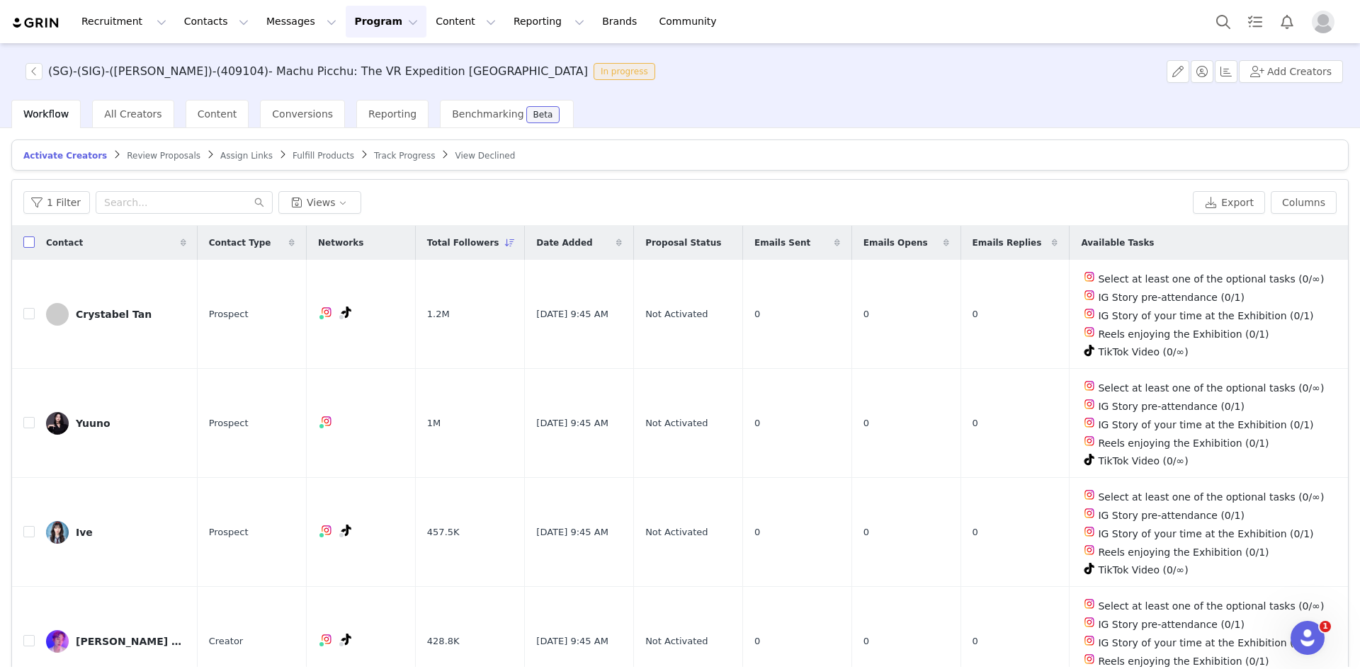
checkbox input "true"
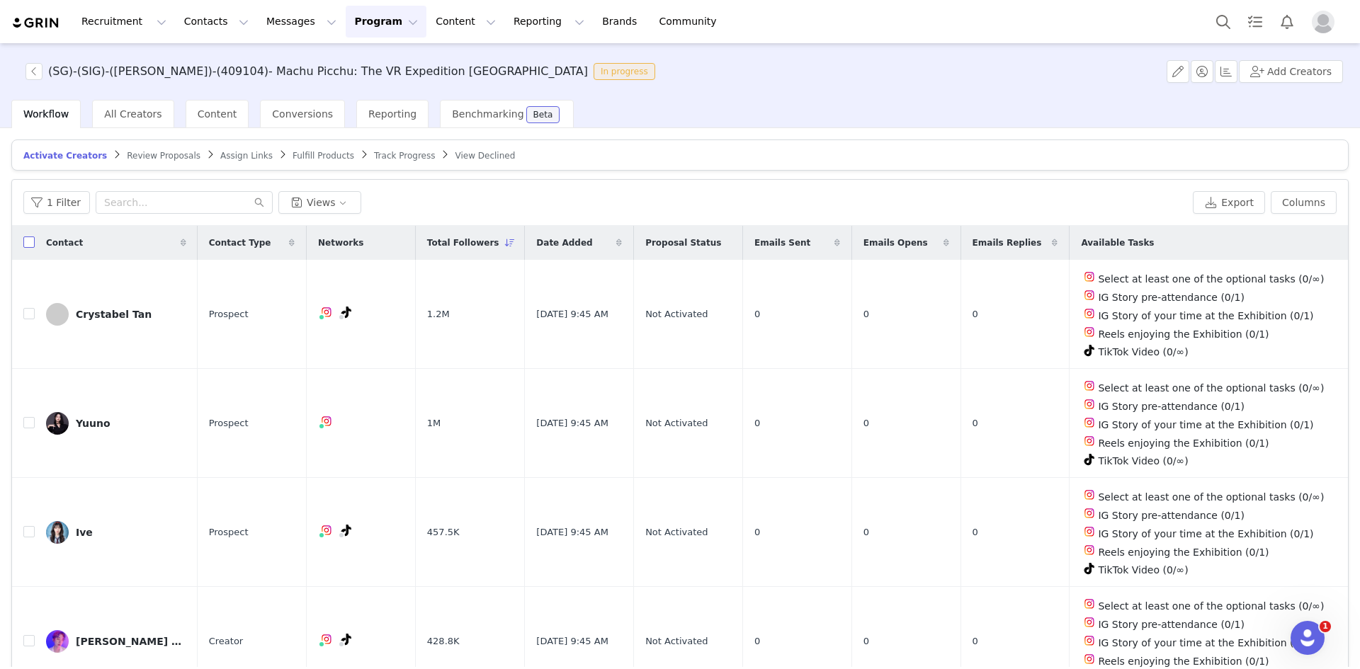
checkbox input "true"
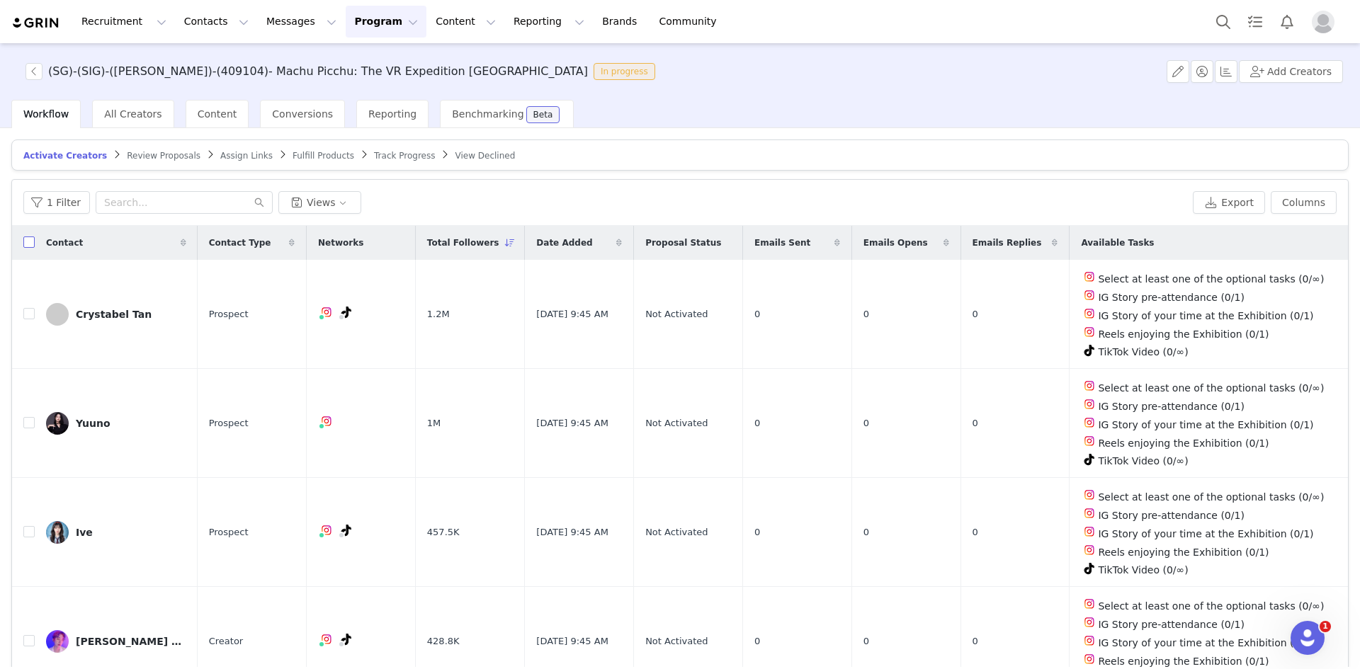
checkbox input "true"
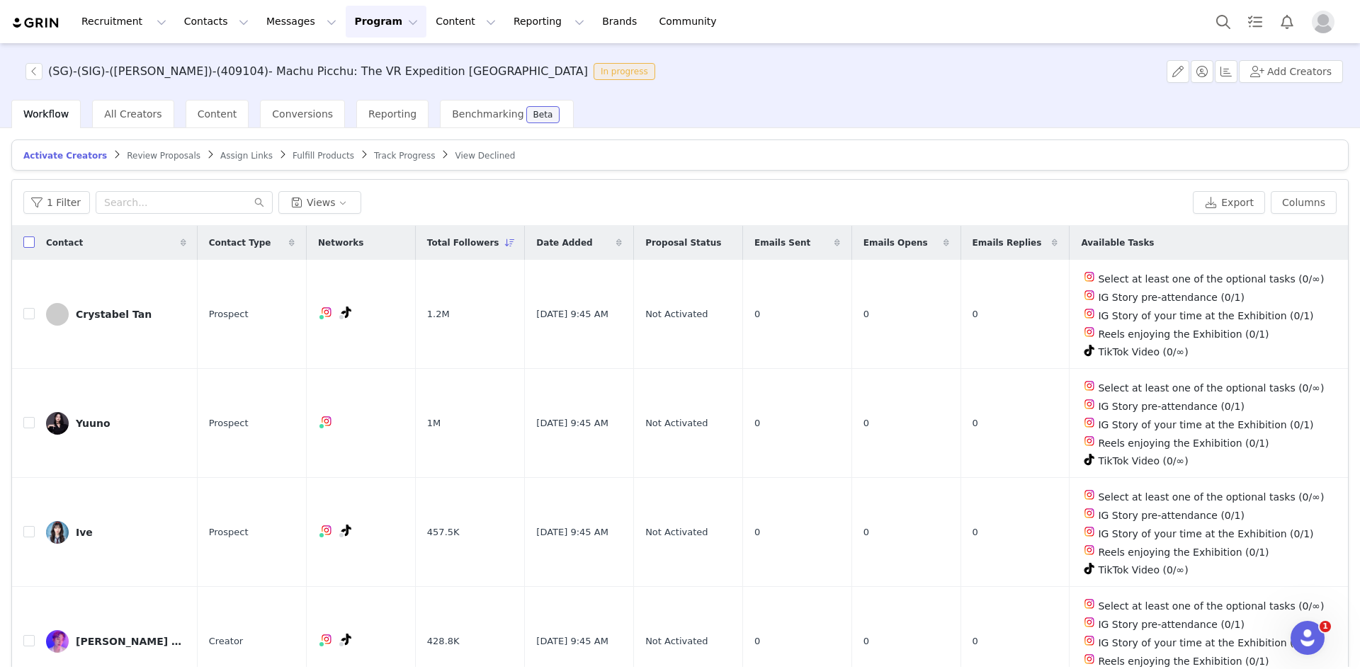
checkbox input "true"
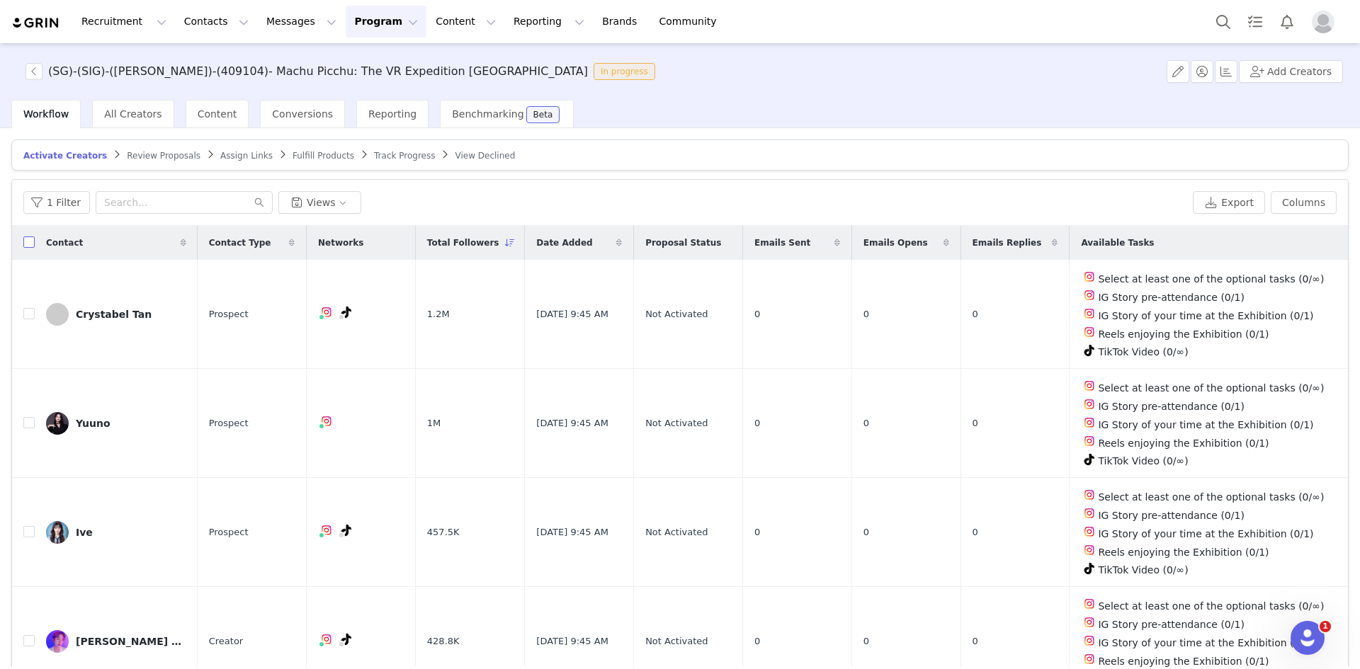
checkbox input "true"
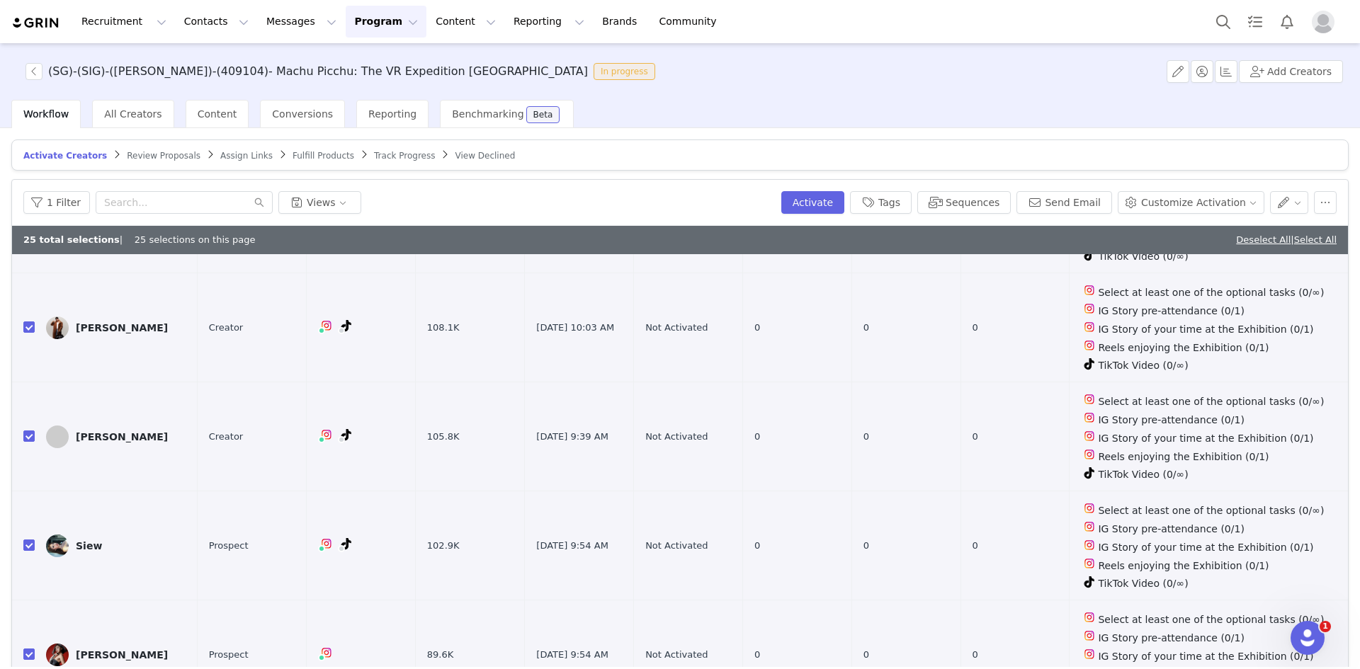
scroll to position [2243, 0]
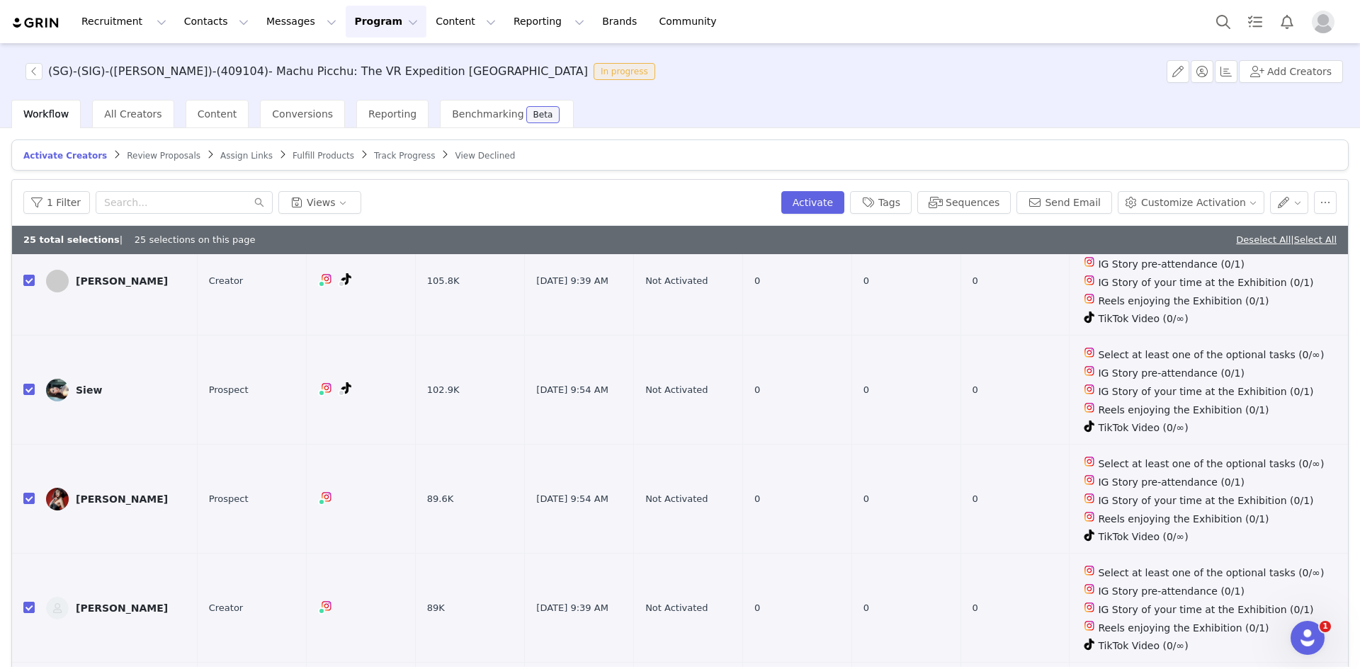
checkbox input "false"
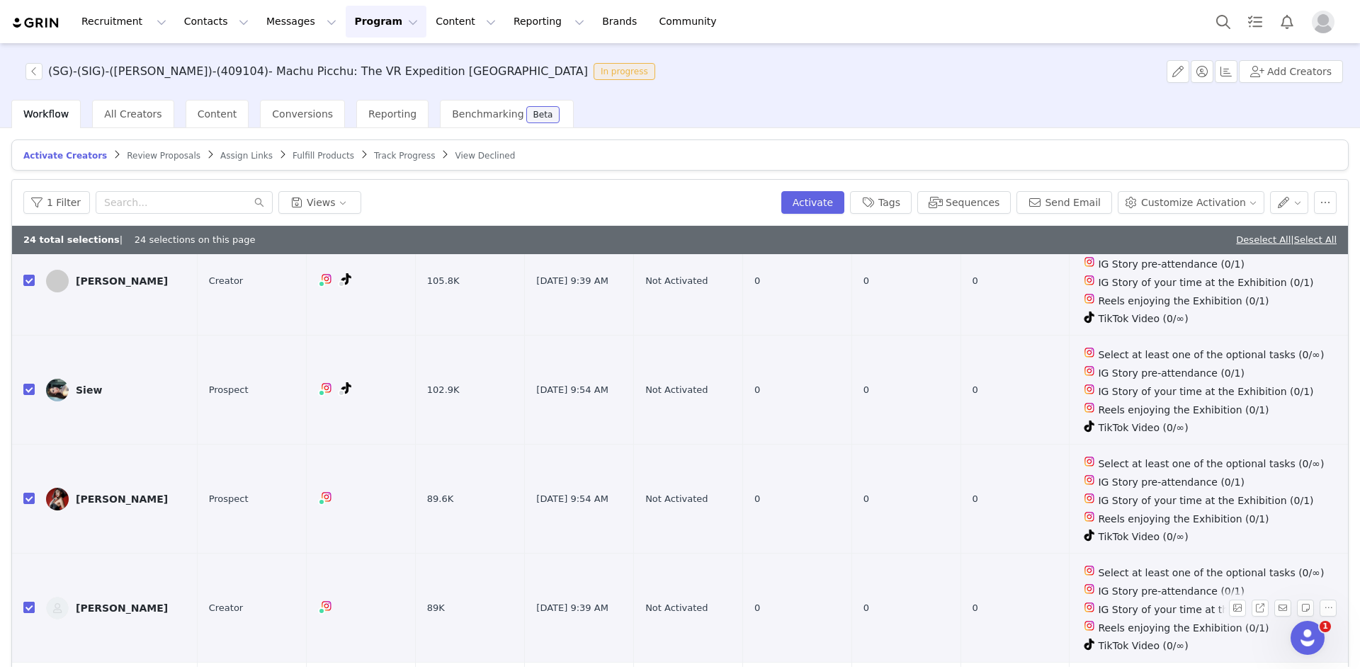
click at [26, 602] on input "checkbox" at bounding box center [28, 607] width 11 height 11
checkbox input "false"
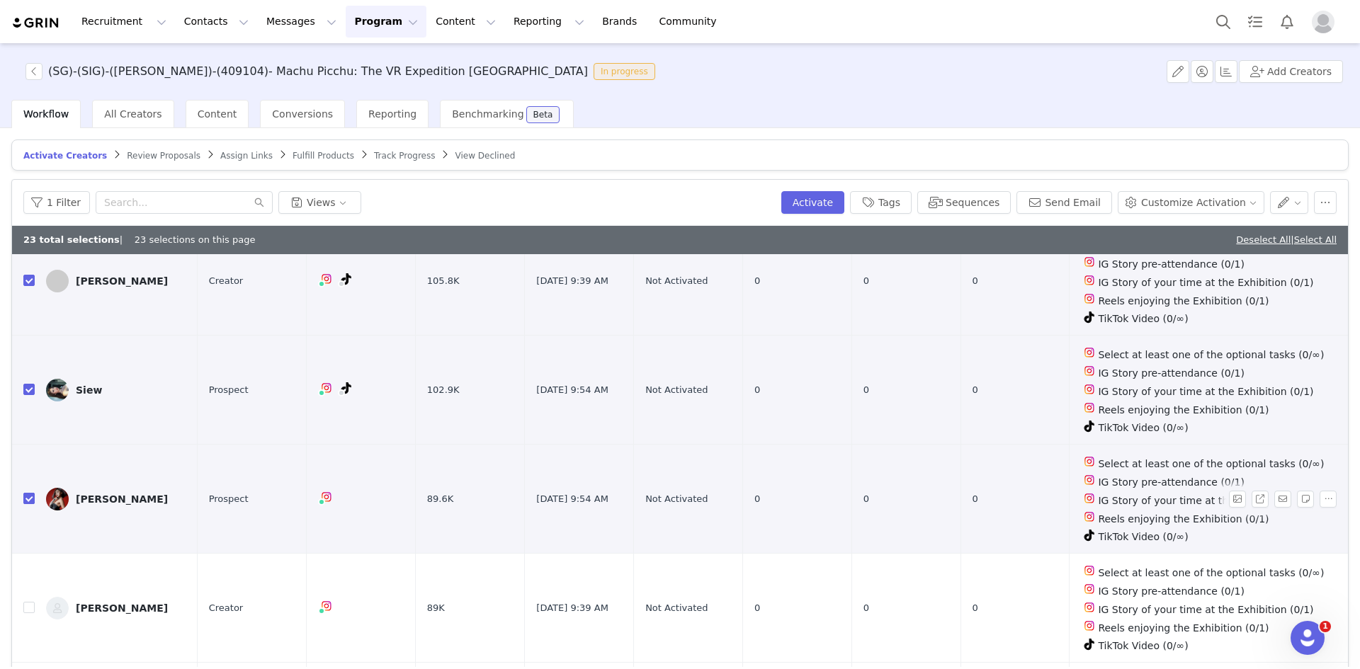
click at [25, 493] on input "checkbox" at bounding box center [28, 498] width 11 height 11
checkbox input "false"
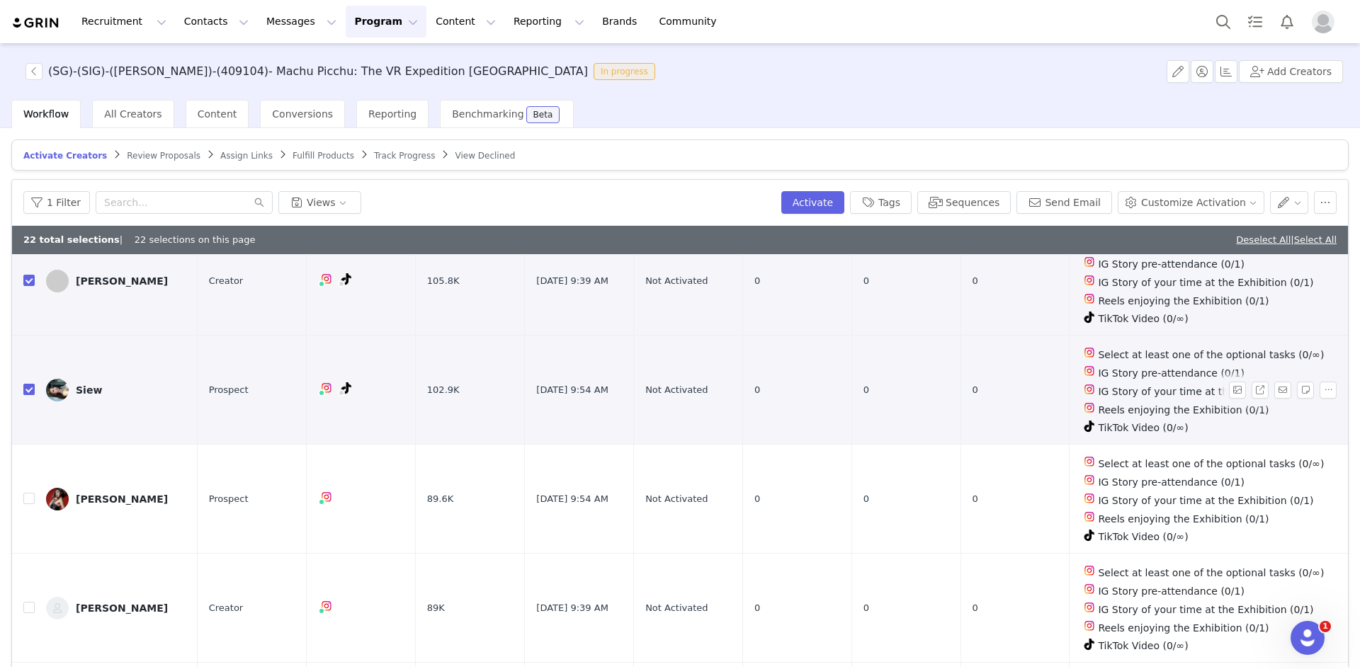
click at [28, 384] on input "checkbox" at bounding box center [28, 389] width 11 height 11
checkbox input "false"
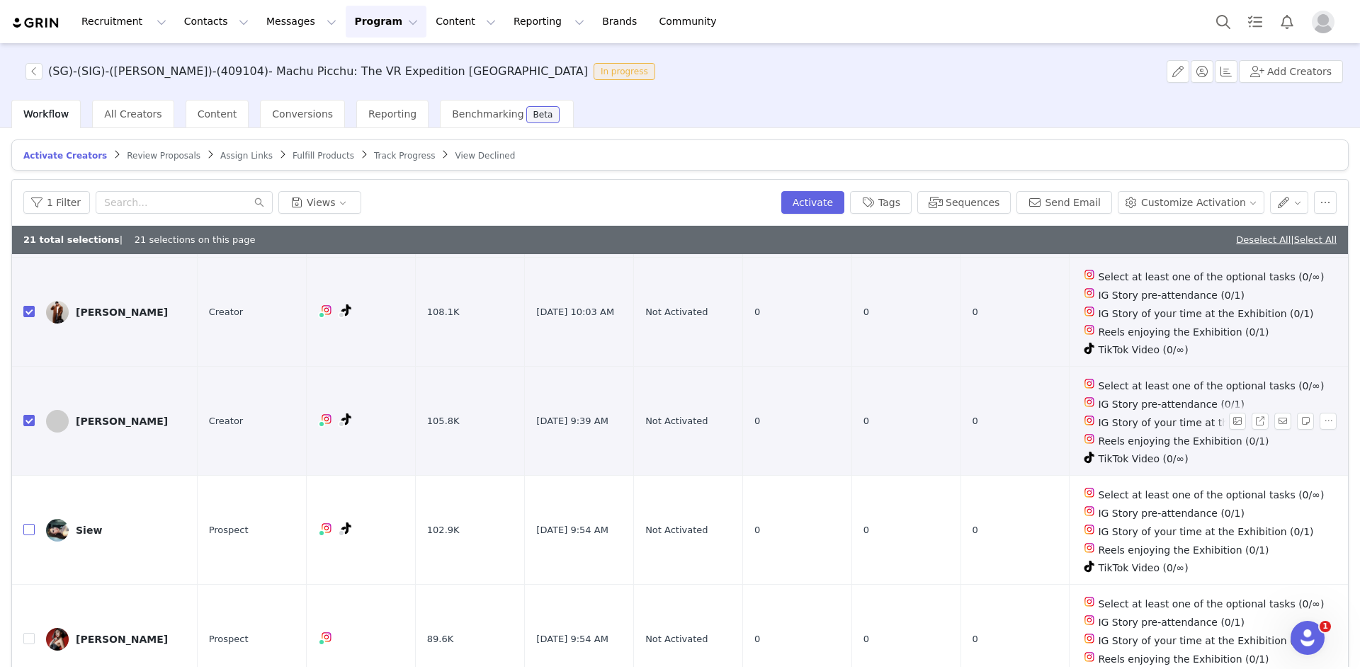
scroll to position [2101, 0]
click at [25, 416] on input "checkbox" at bounding box center [28, 421] width 11 height 11
checkbox input "false"
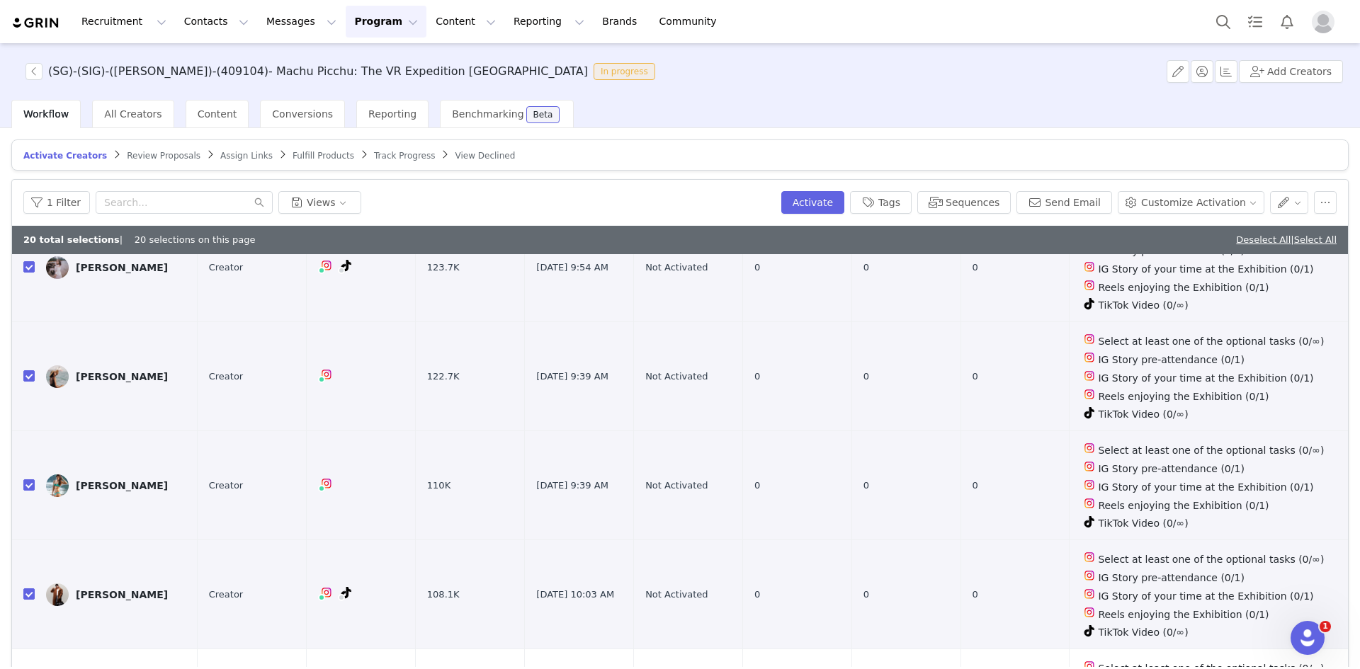
scroll to position [1818, 0]
click at [967, 204] on button "Sequences" at bounding box center [963, 202] width 93 height 23
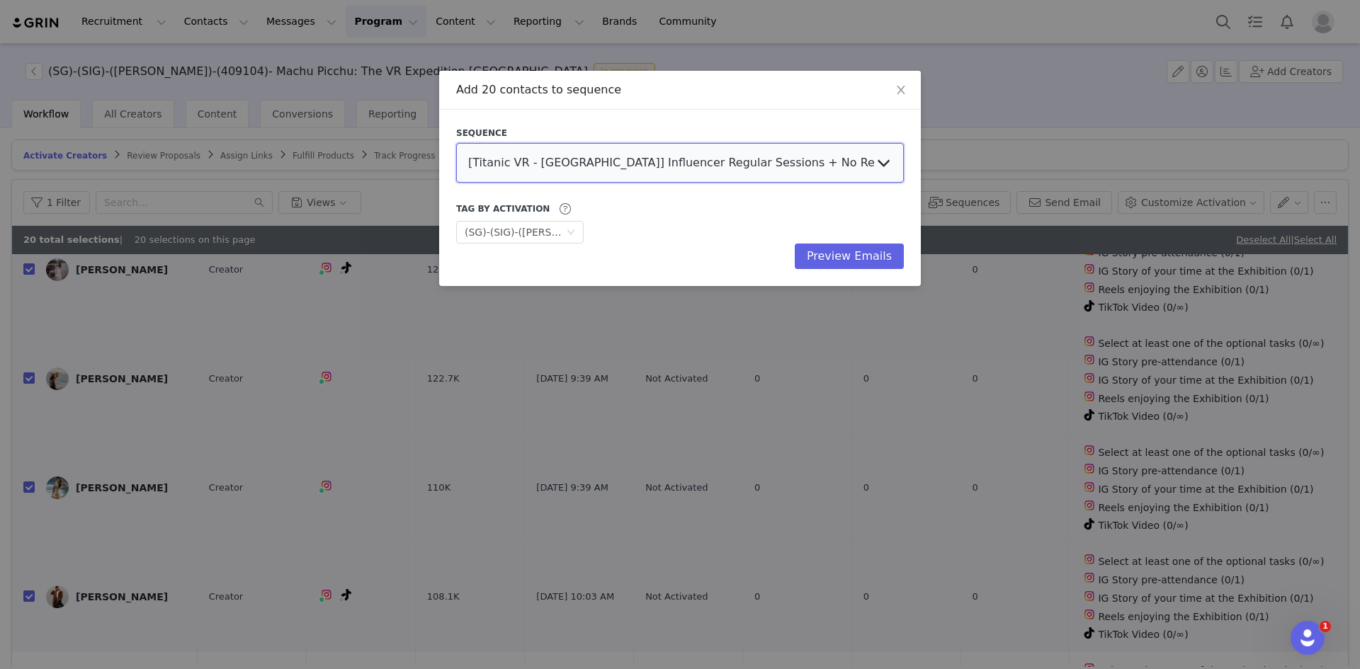
click at [674, 158] on select "[Titanic VR - [GEOGRAPHIC_DATA]] Influencer Regular Sessions + No Reply Follow …" at bounding box center [680, 163] width 448 height 40
select select "f1a34ba7-806c-4fc9-beac-6eb4455d2b1d"
click at [456, 143] on select "[Titanic VR - [GEOGRAPHIC_DATA]] Influencer Regular Sessions + No Reply Follow …" at bounding box center [680, 163] width 448 height 40
click at [838, 257] on button "Preview Emails" at bounding box center [849, 256] width 109 height 25
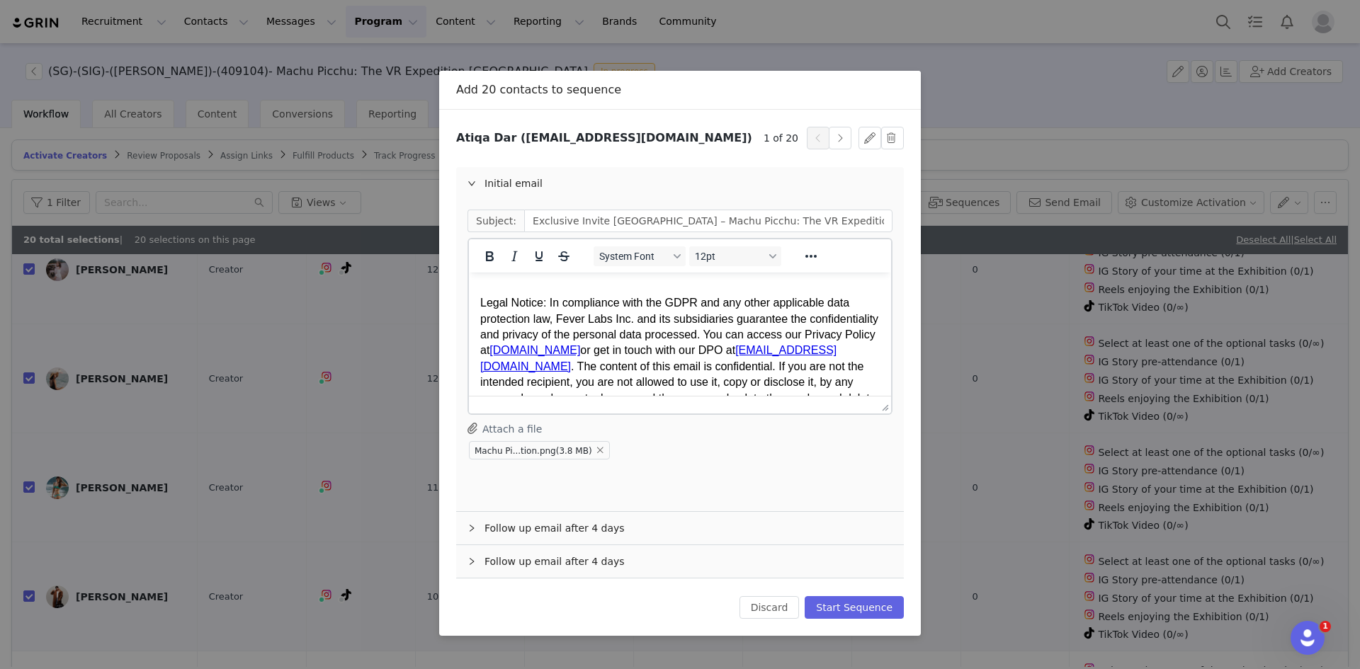
scroll to position [784, 0]
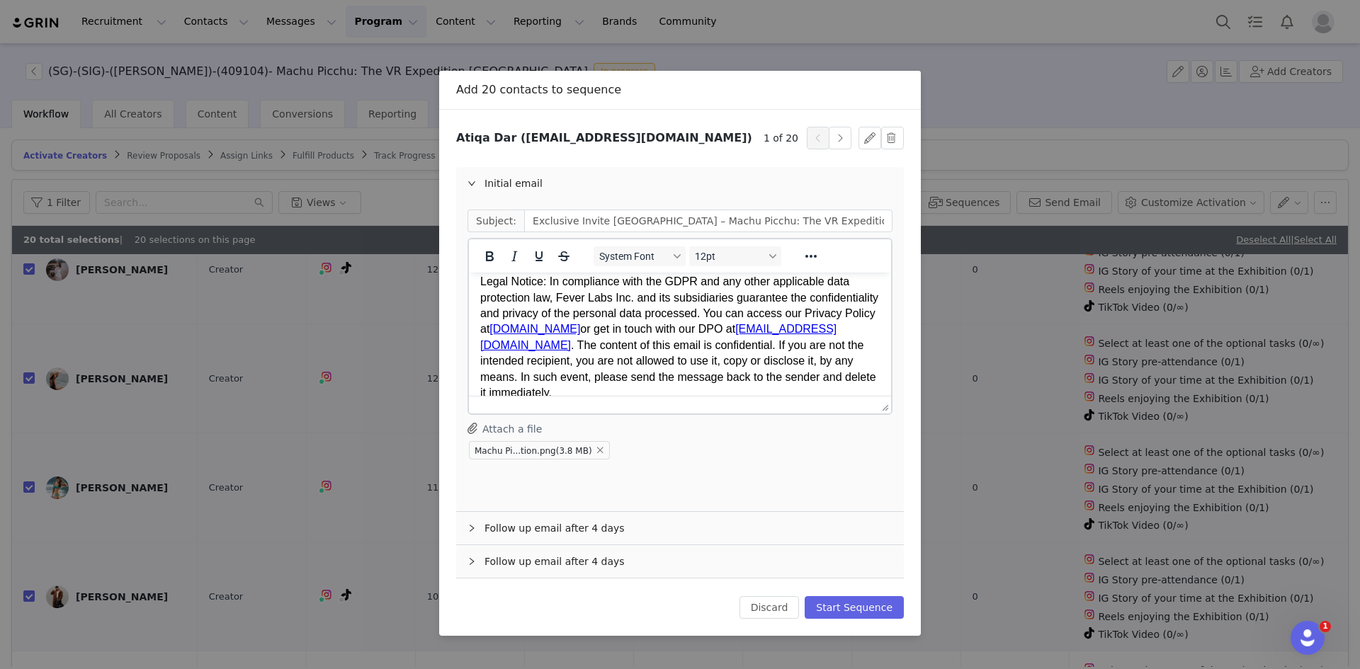
click at [669, 532] on div "Follow up email after 4 days" at bounding box center [680, 528] width 448 height 33
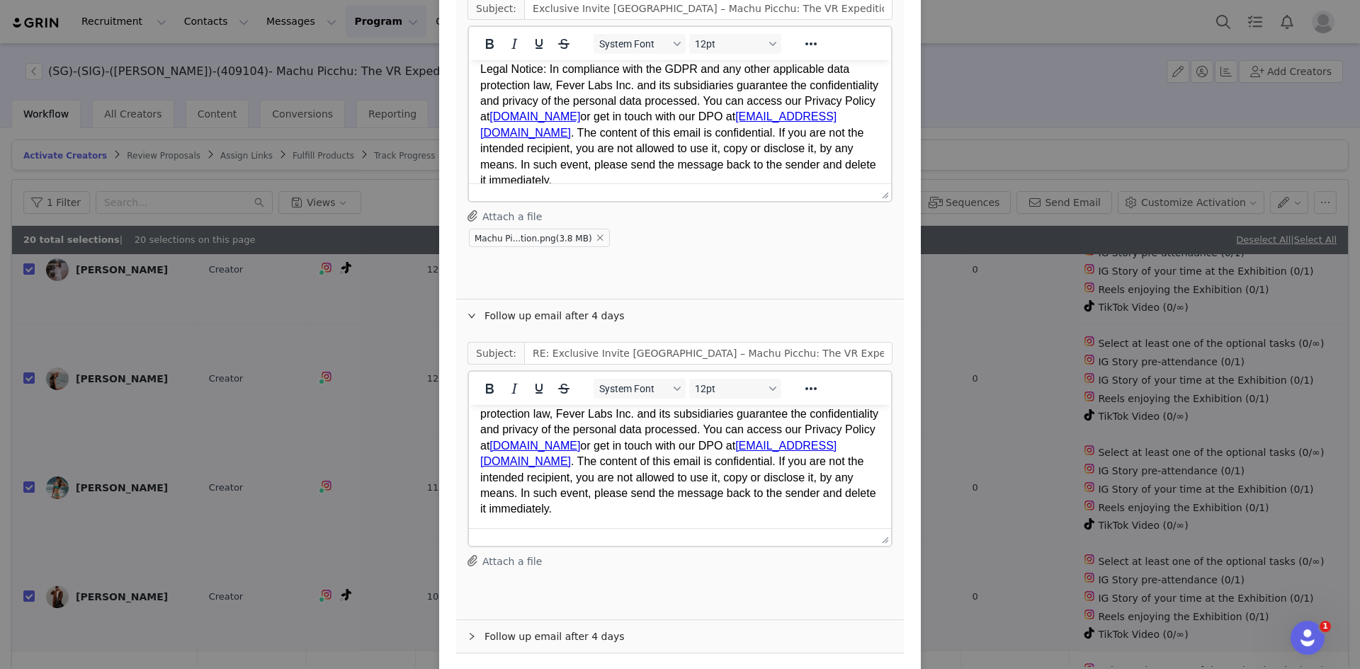
scroll to position [271, 0]
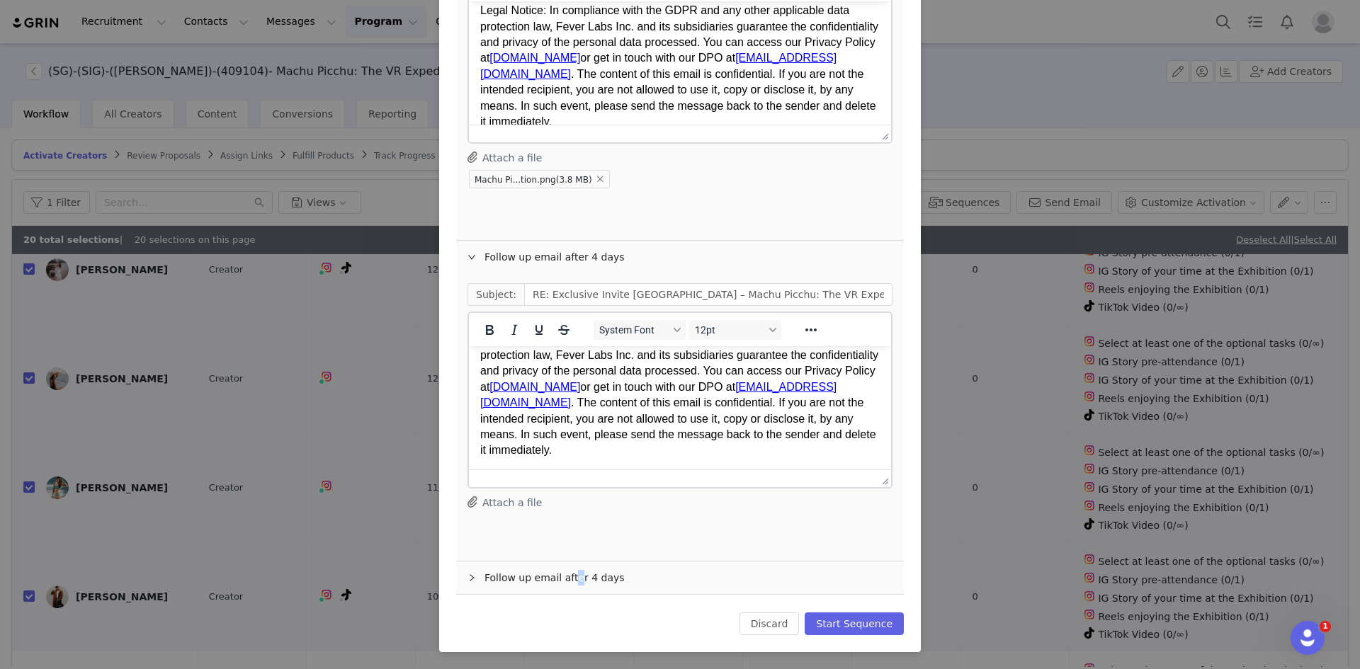
click at [564, 581] on div "Follow up email after 4 days" at bounding box center [680, 578] width 448 height 33
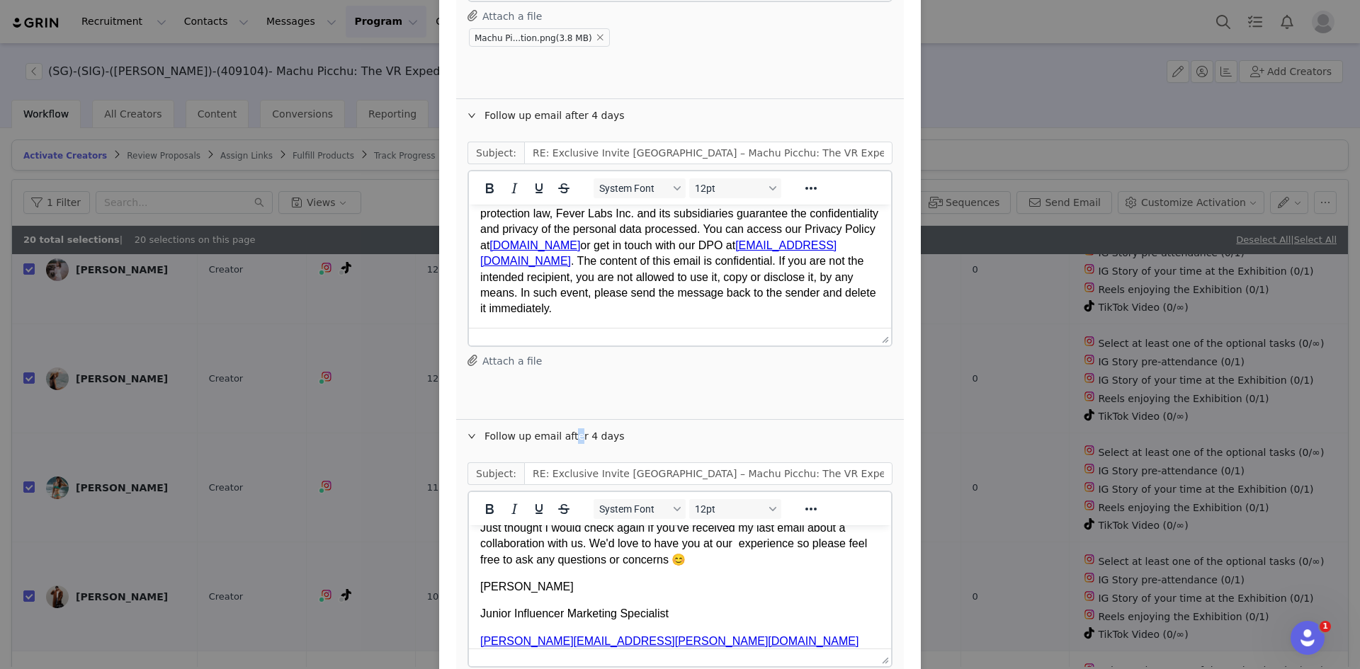
scroll to position [0, 0]
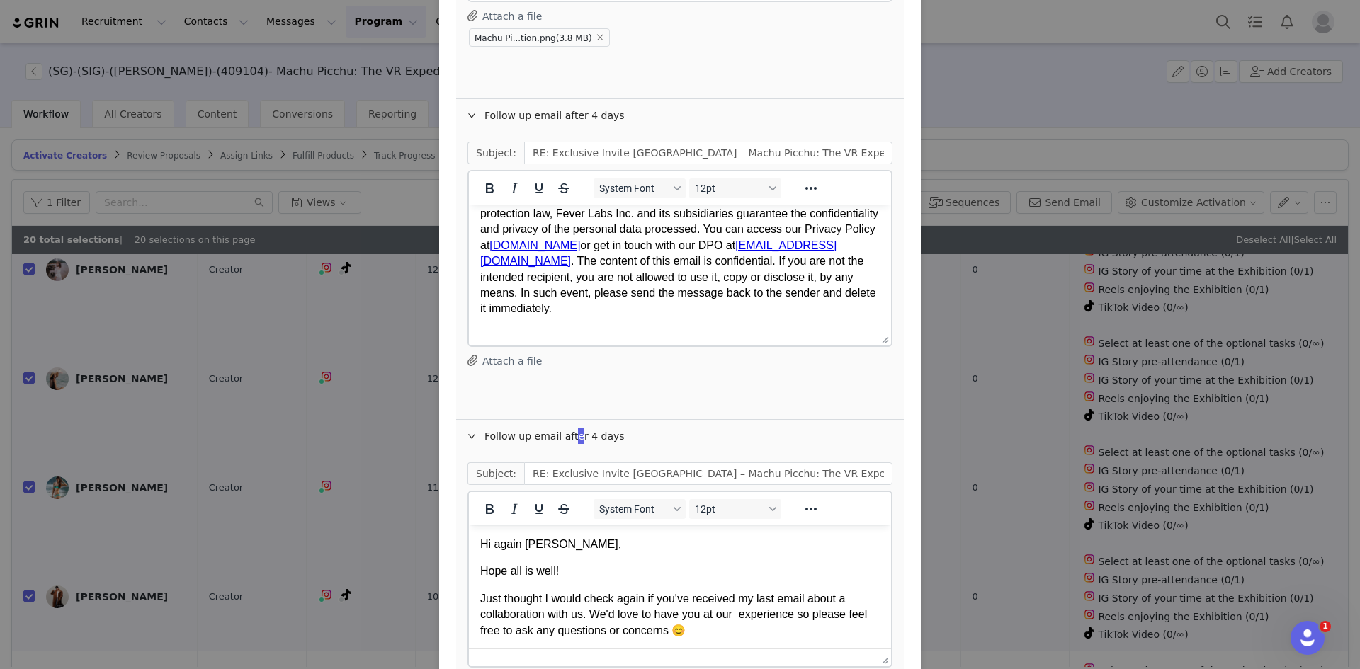
click at [740, 616] on p "Just thought I would check again if you've received my last email about a colla…" at bounding box center [679, 614] width 399 height 47
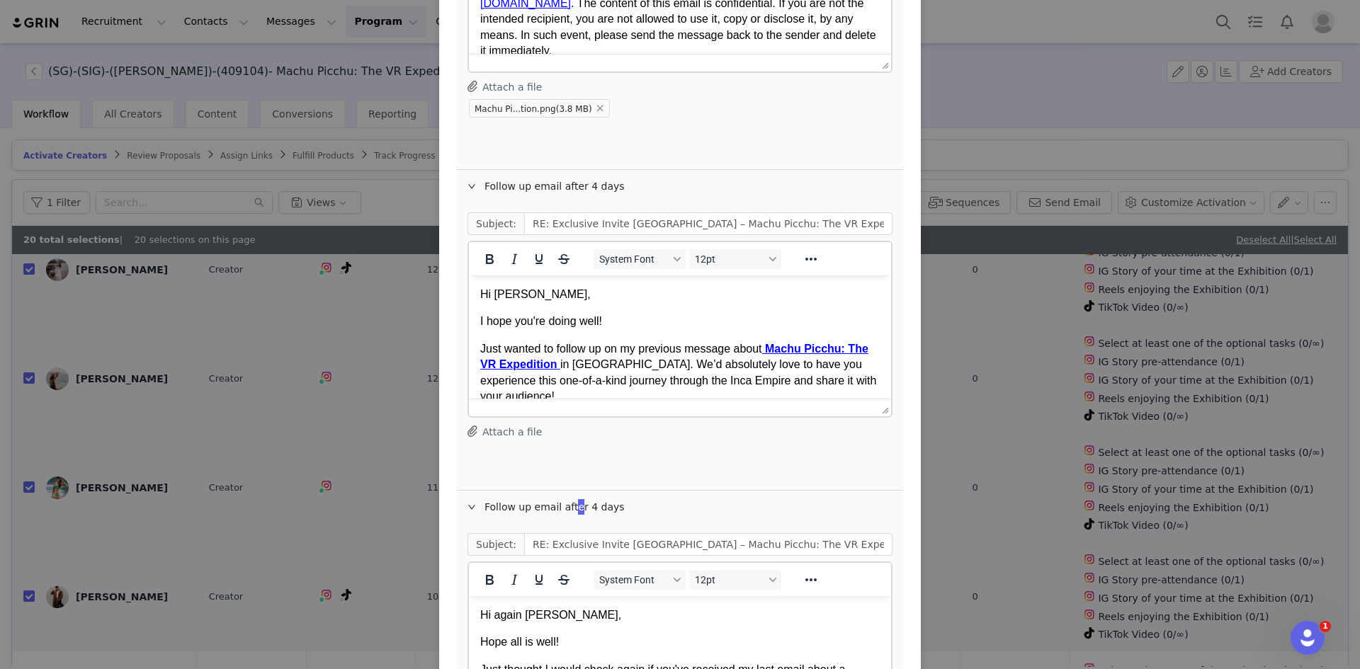
click at [808, 343] on strong "Machu Picchu: The VR Expedition" at bounding box center [674, 357] width 388 height 28
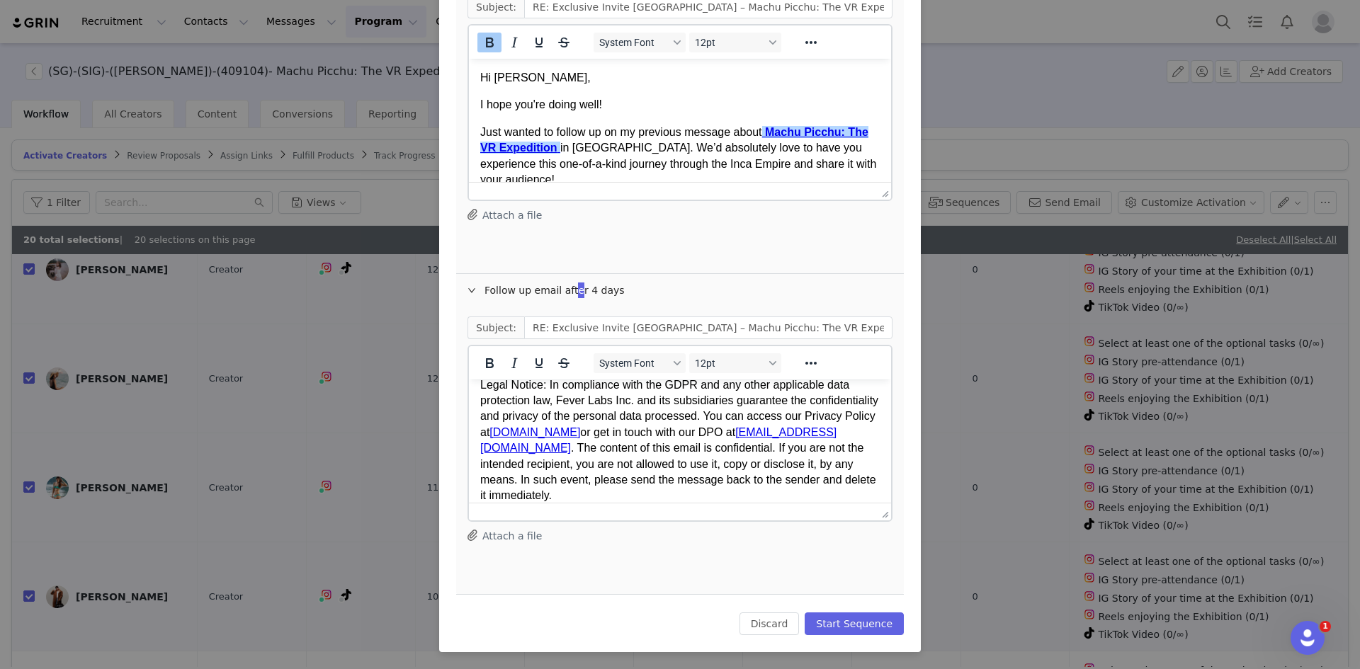
scroll to position [326, 0]
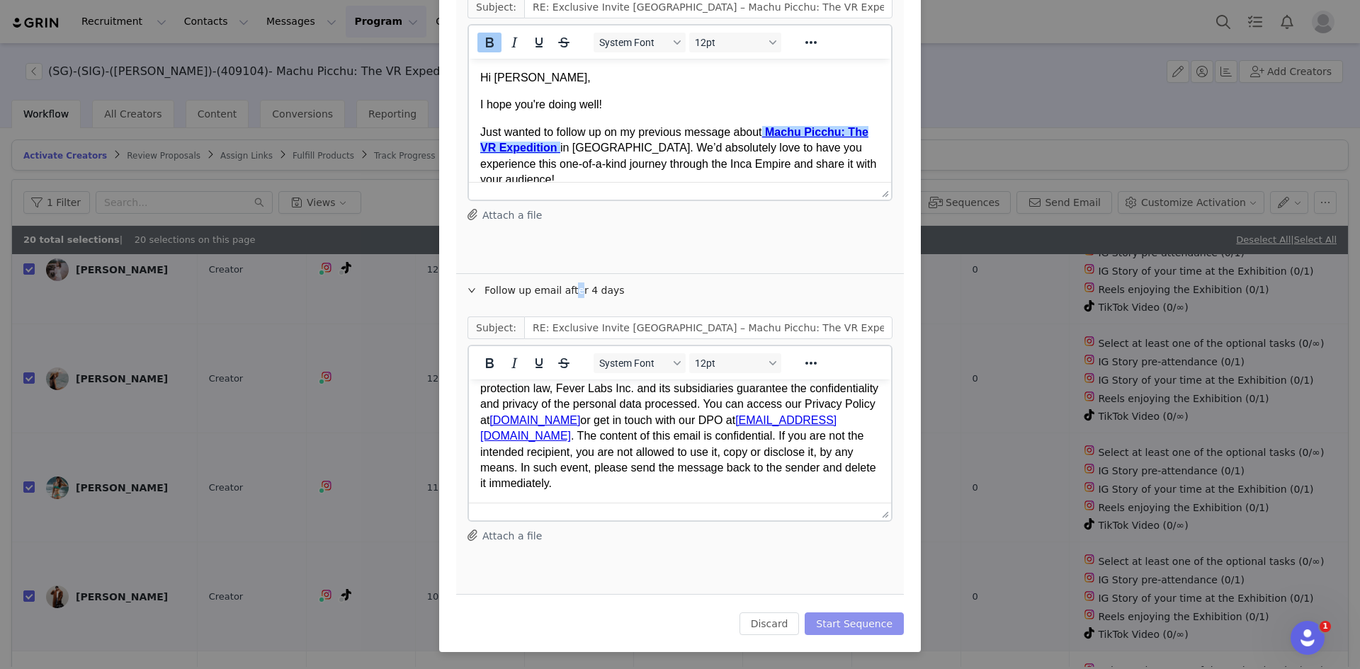
click at [853, 618] on button "Start Sequence" at bounding box center [853, 624] width 99 height 23
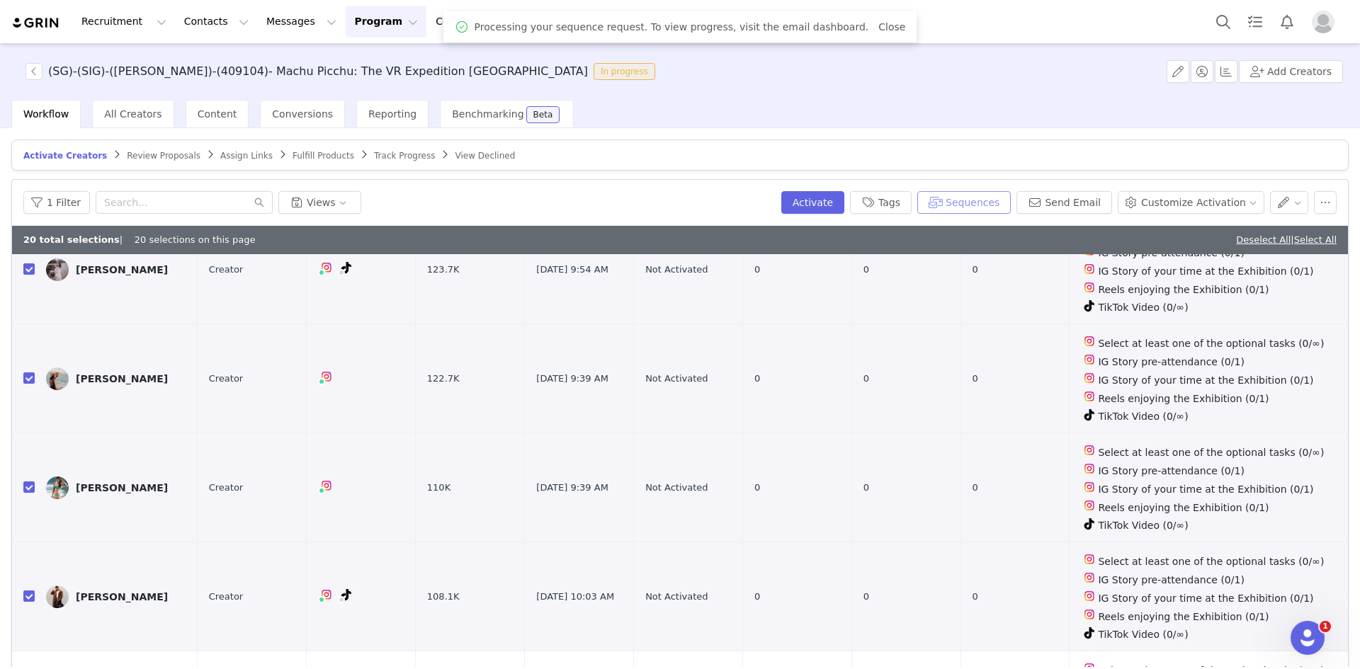
scroll to position [0, 0]
click at [139, 116] on span "All Creators" at bounding box center [132, 113] width 57 height 11
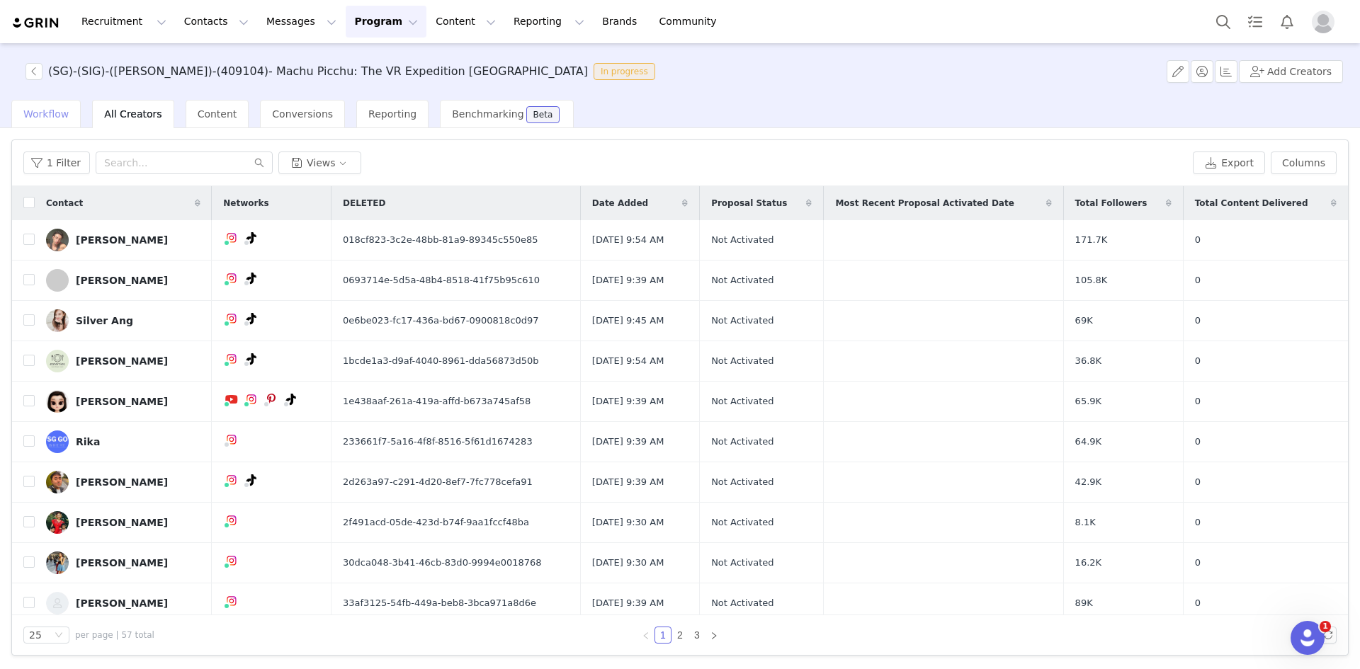
click at [33, 115] on span "Workflow" at bounding box center [45, 113] width 45 height 11
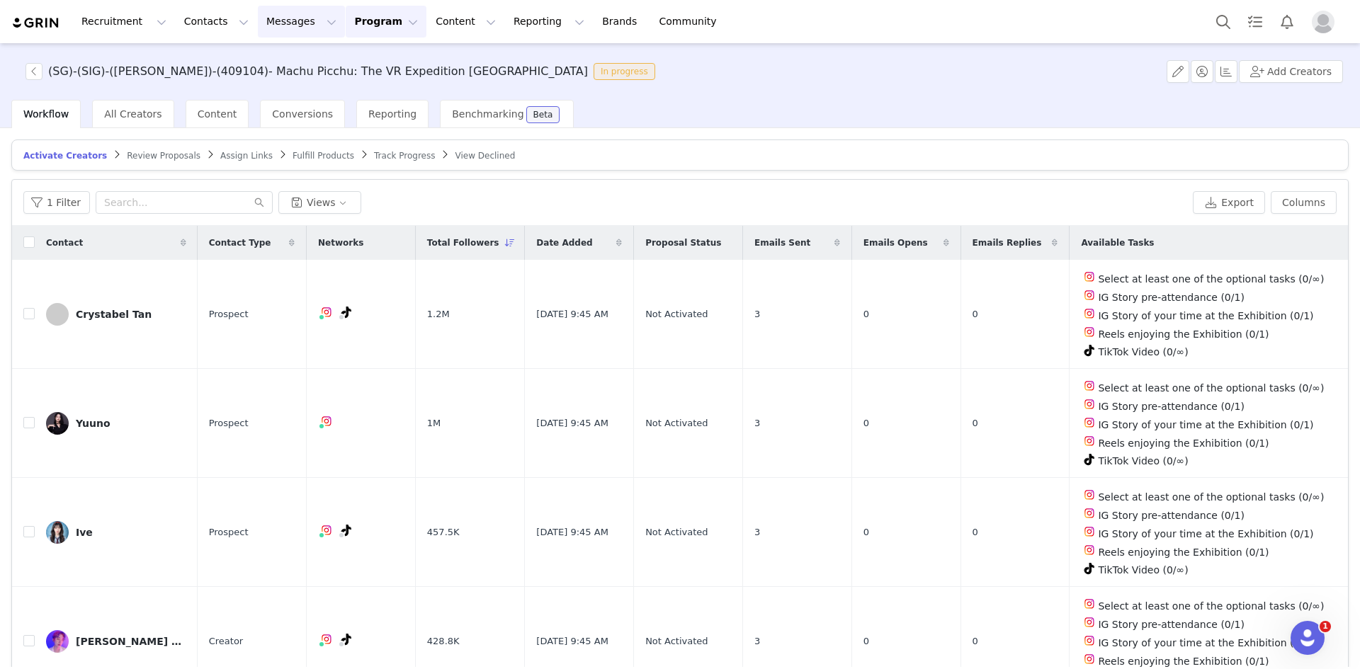
click at [273, 18] on button "Messages Messages" at bounding box center [301, 22] width 87 height 32
click at [276, 144] on p "Sequences" at bounding box center [273, 141] width 54 height 15
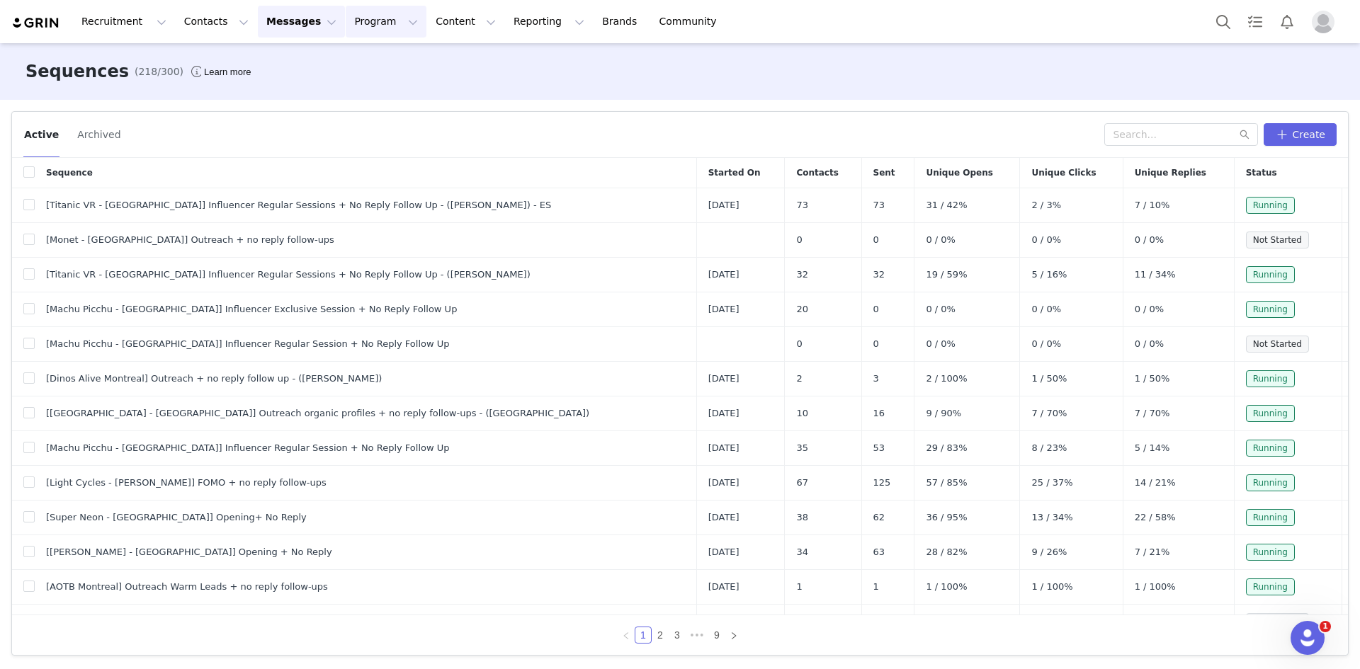
click at [346, 25] on button "Program Program" at bounding box center [386, 22] width 81 height 32
click at [349, 64] on p "Activations" at bounding box center [349, 62] width 55 height 15
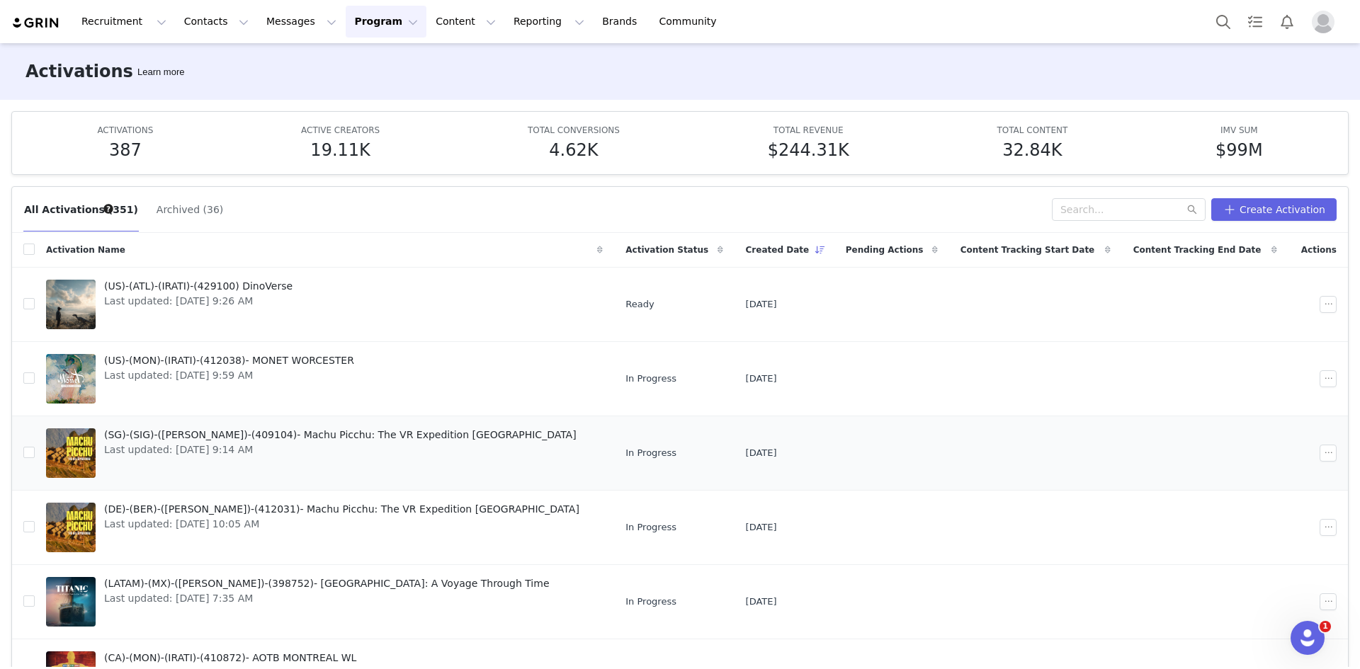
click at [248, 449] on span "Last updated: [DATE] 9:14 AM" at bounding box center [340, 450] width 472 height 15
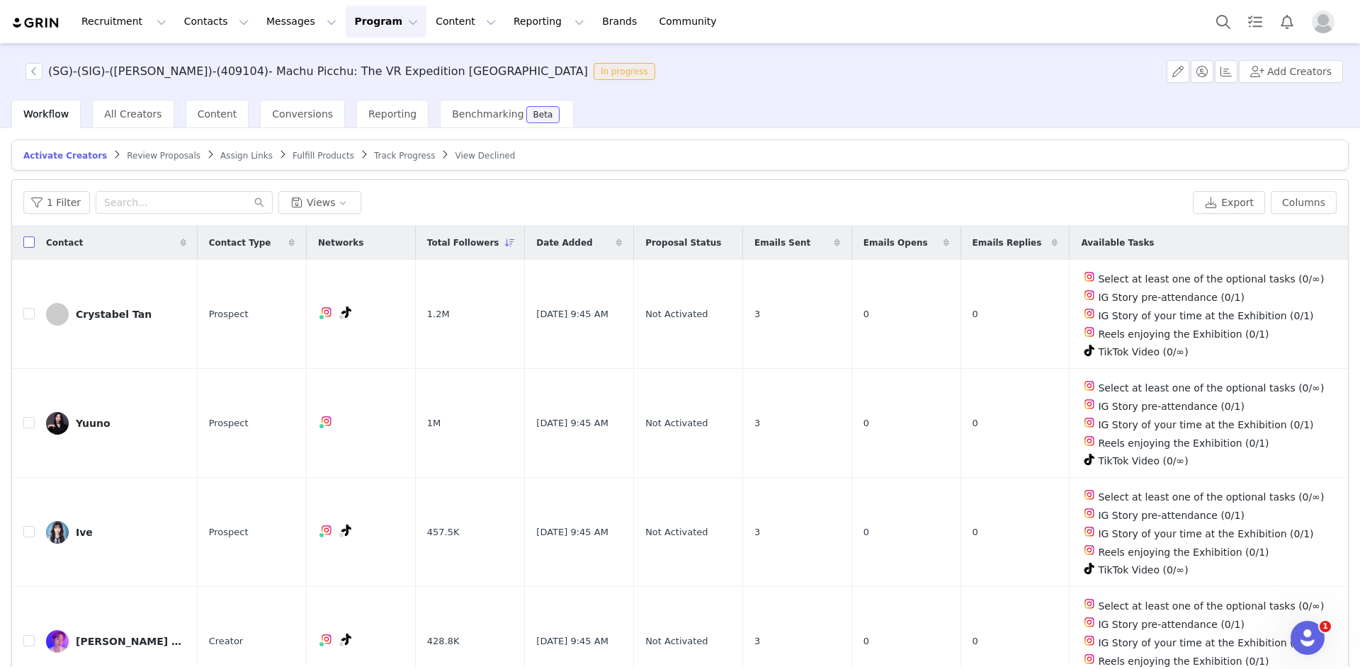
click at [25, 240] on input "checkbox" at bounding box center [28, 242] width 11 height 11
checkbox input "true"
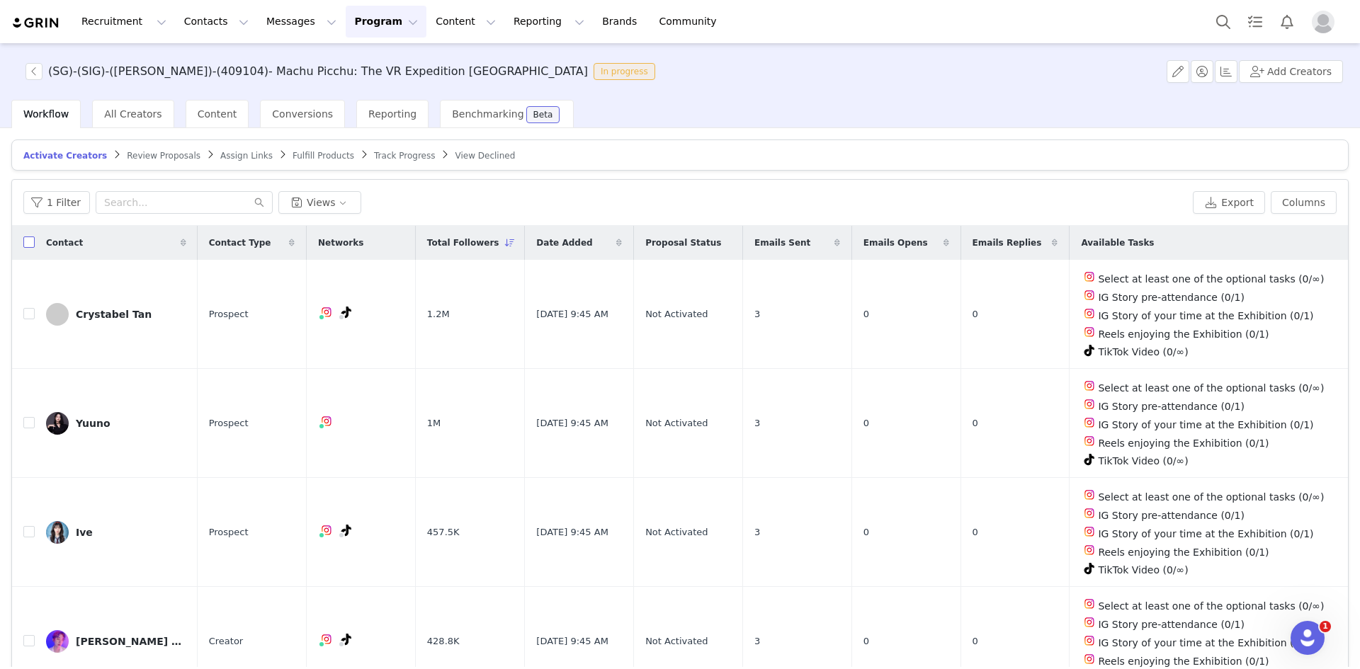
checkbox input "true"
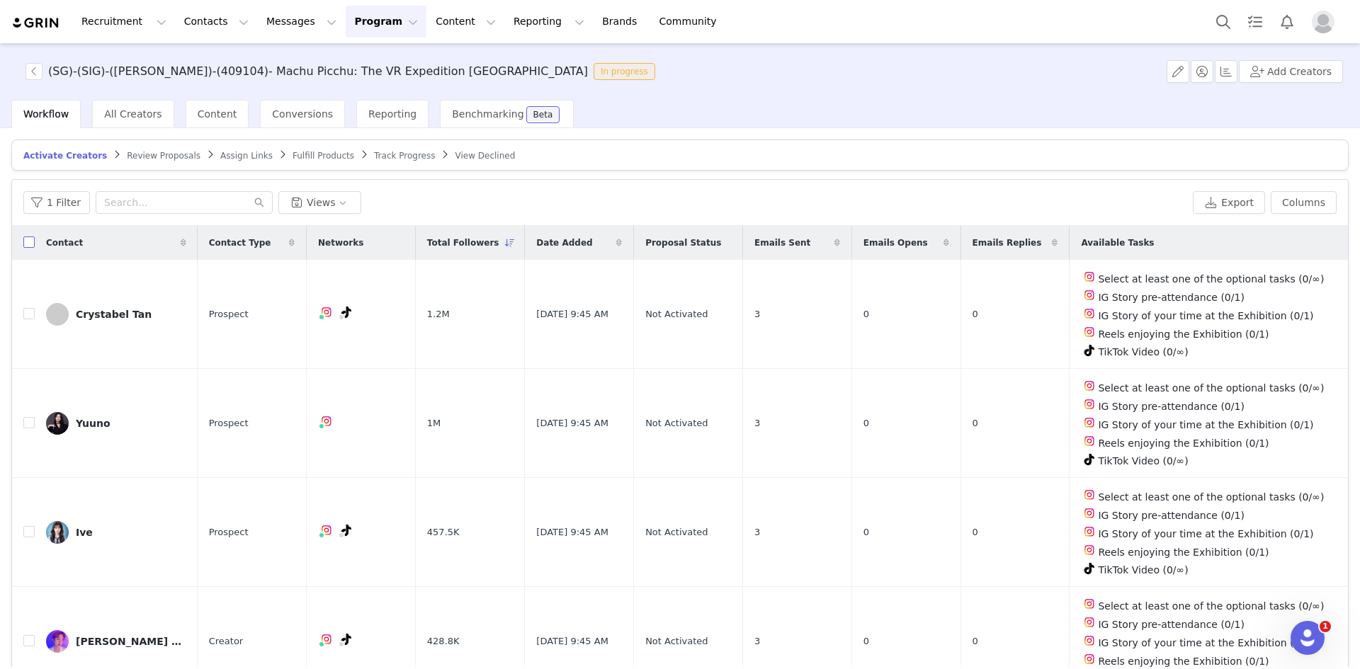
checkbox input "true"
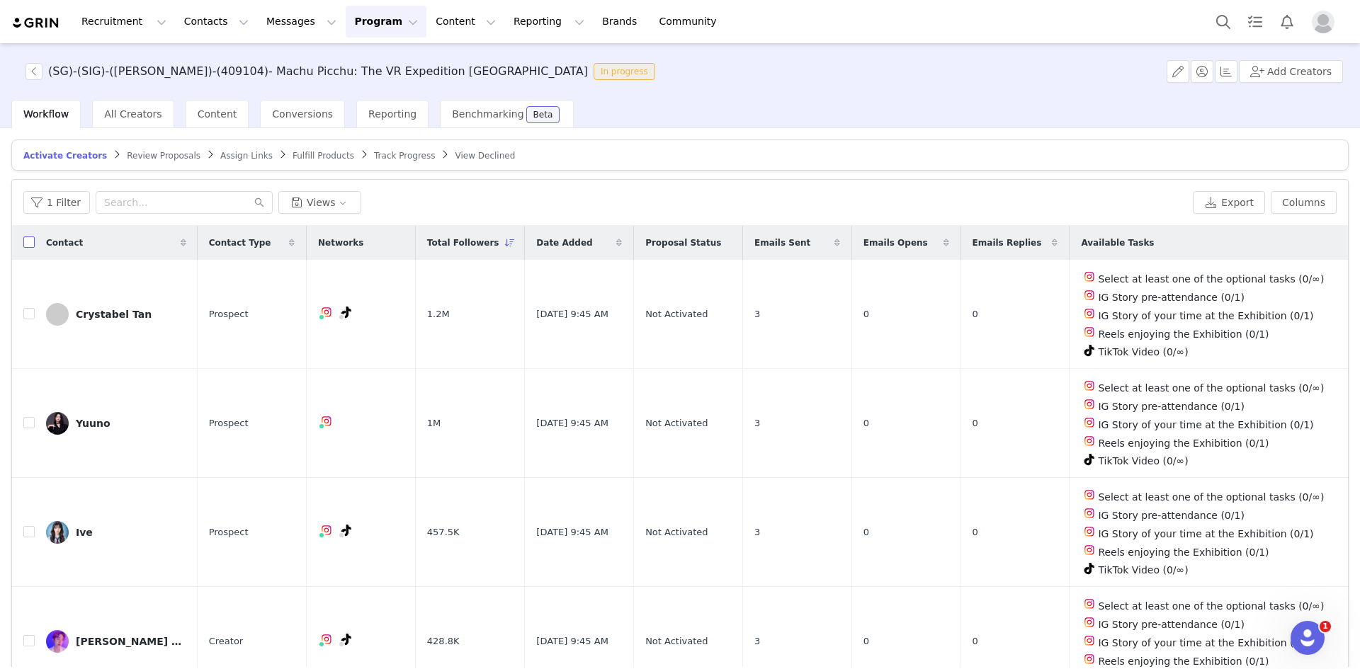
checkbox input "true"
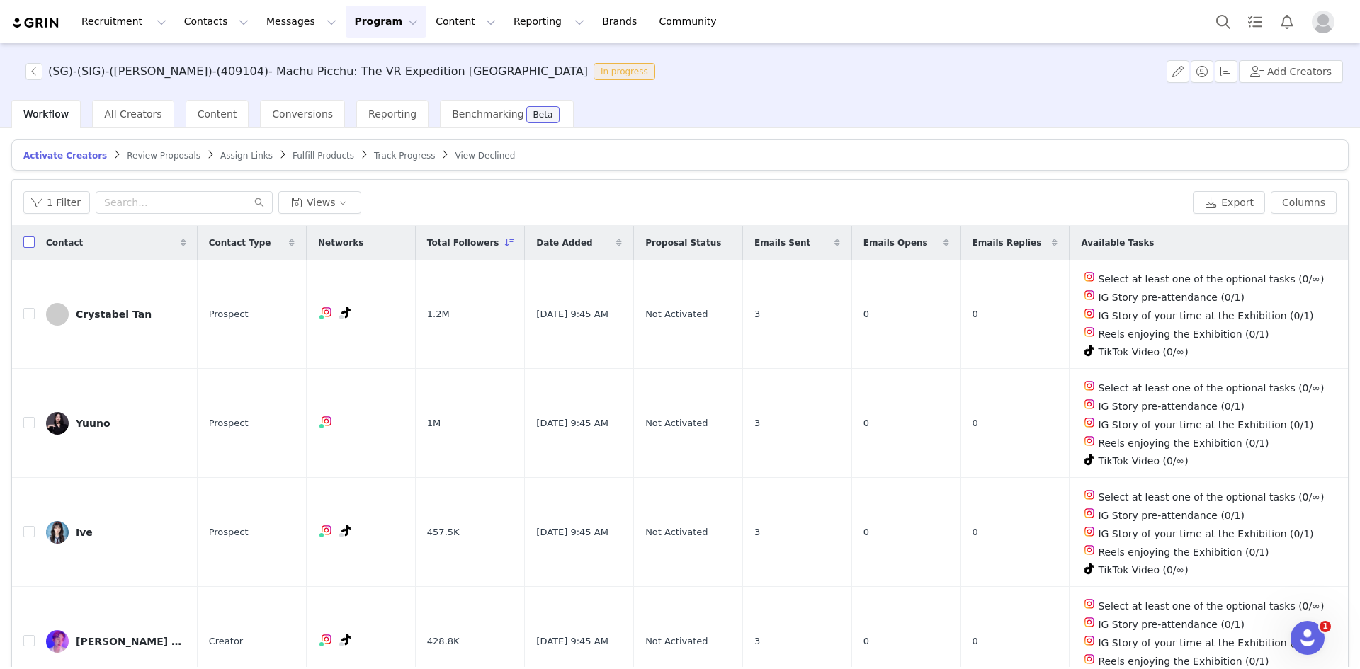
checkbox input "true"
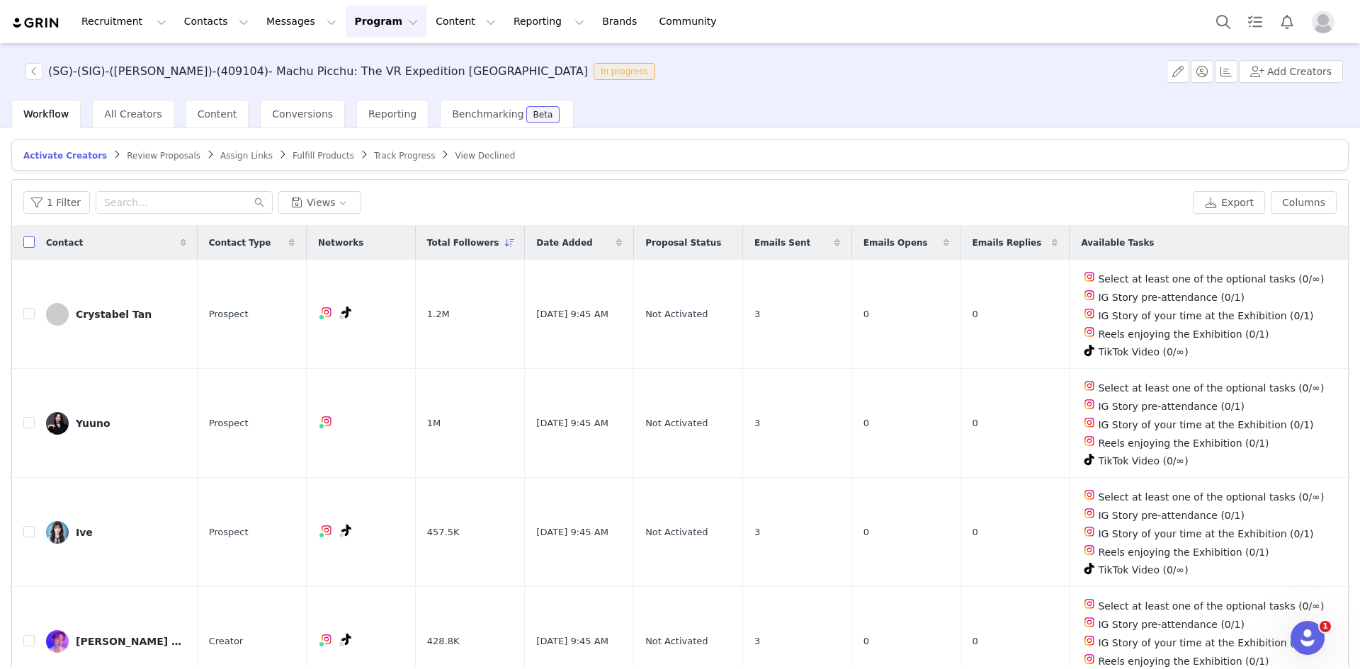
checkbox input "true"
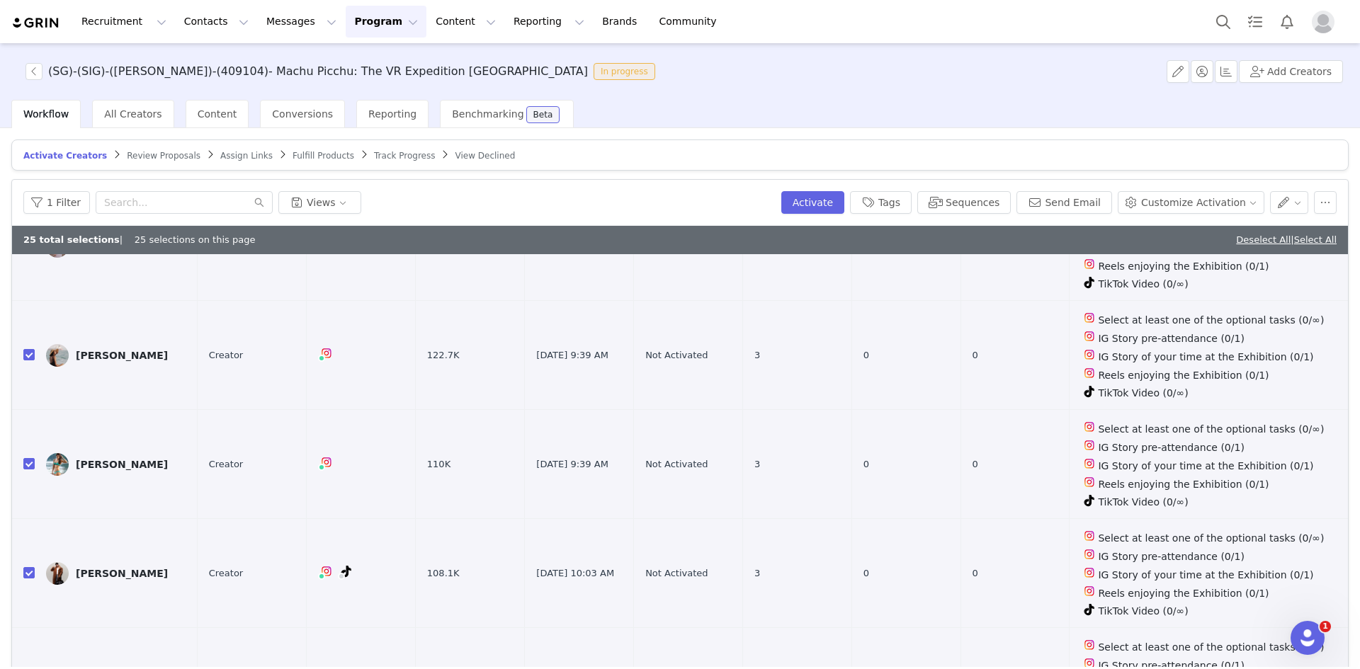
scroll to position [2243, 0]
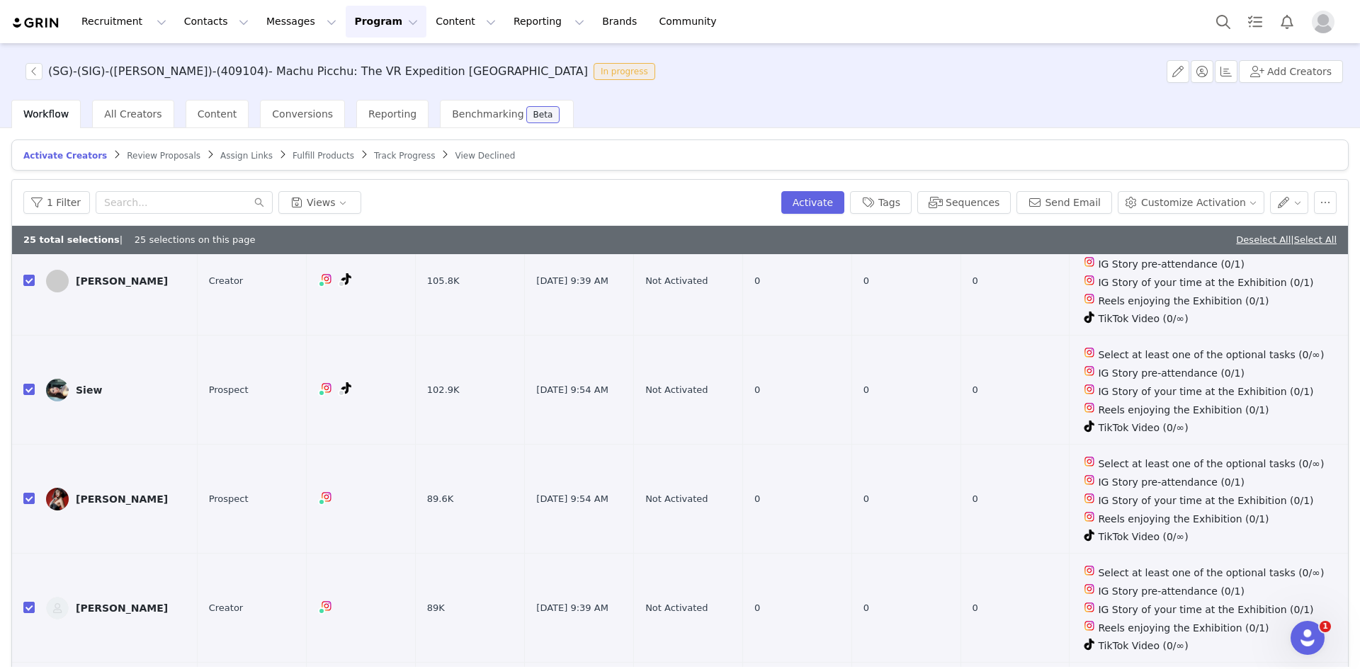
checkbox input "false"
click at [28, 602] on input "checkbox" at bounding box center [28, 607] width 11 height 11
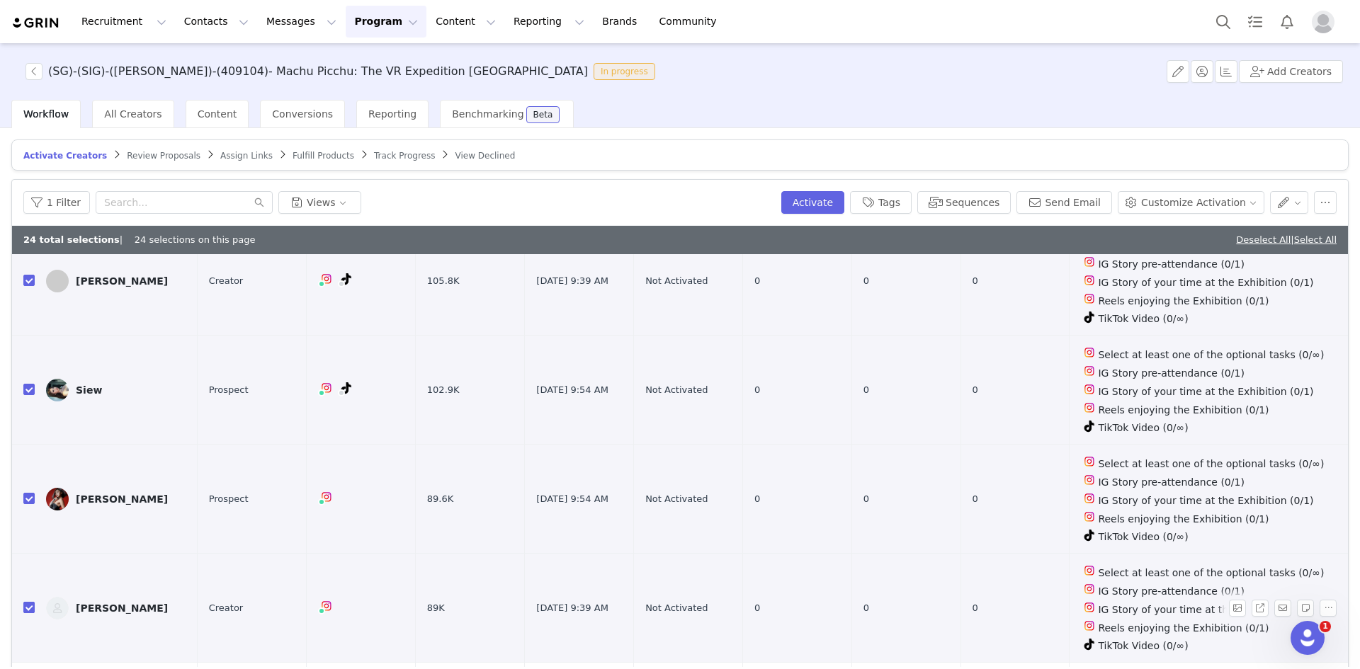
checkbox input "false"
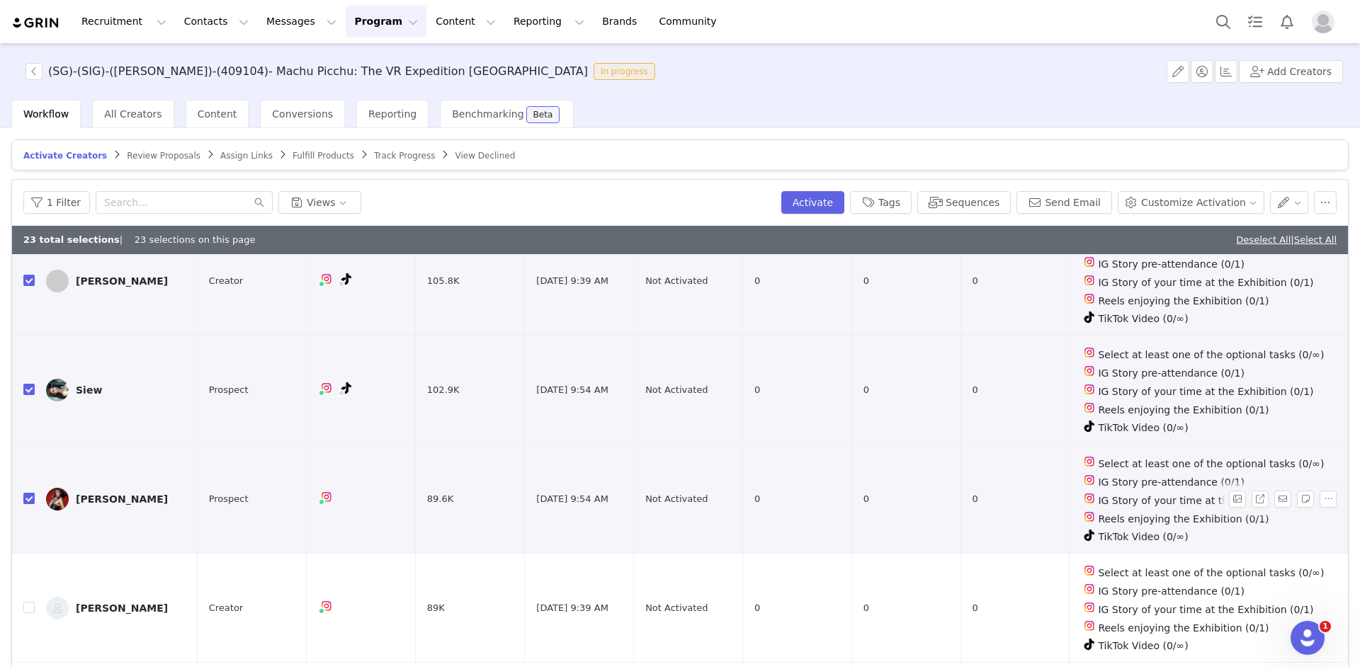
click at [29, 493] on input "checkbox" at bounding box center [28, 498] width 11 height 11
checkbox input "false"
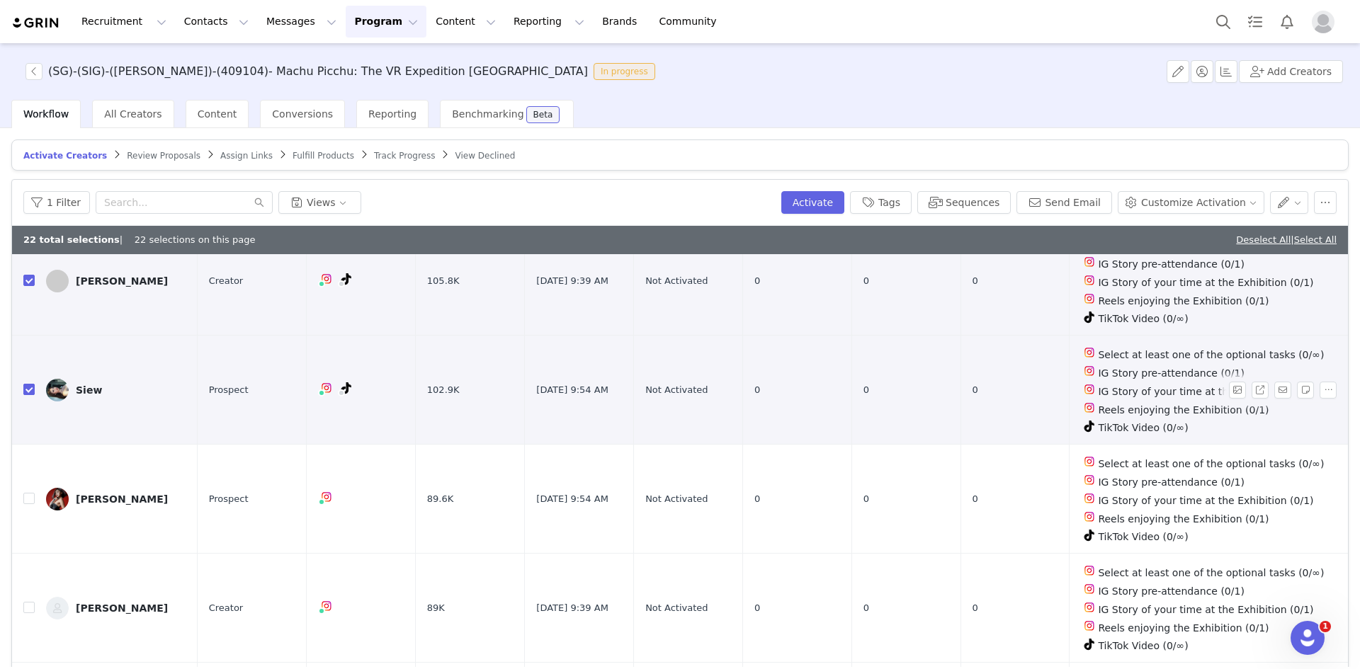
click at [24, 384] on input "checkbox" at bounding box center [28, 389] width 11 height 11
checkbox input "false"
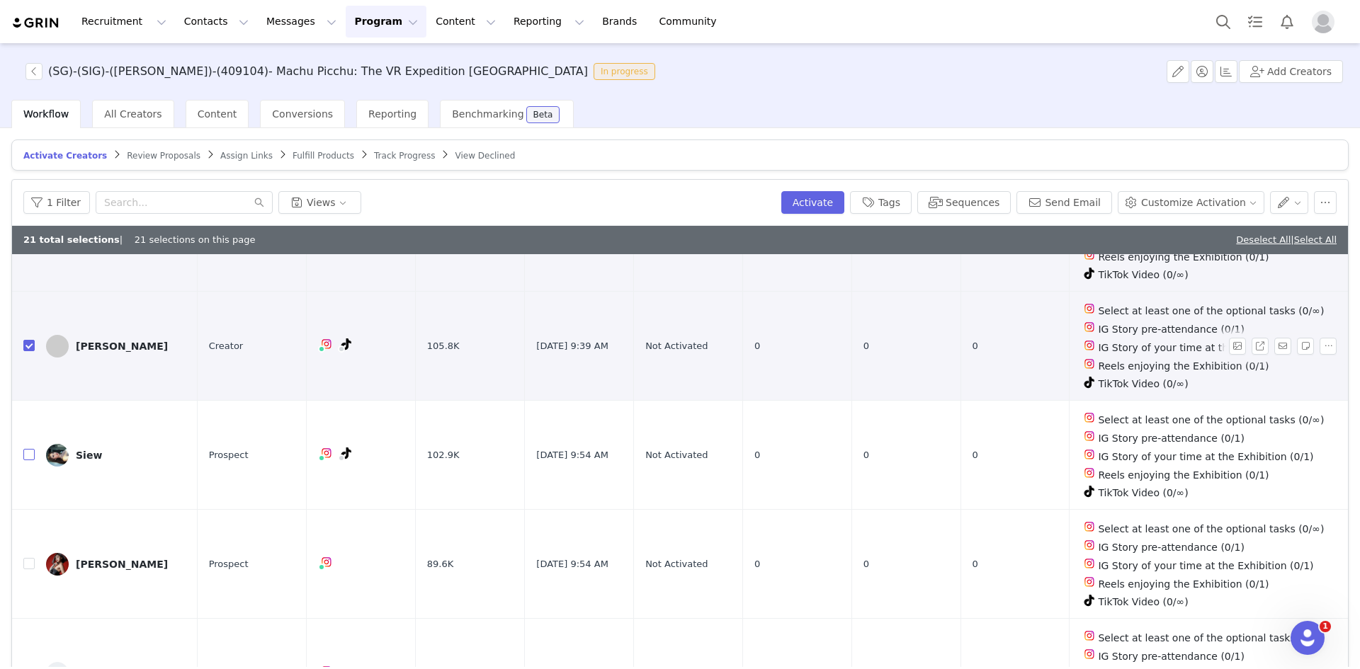
scroll to position [2101, 0]
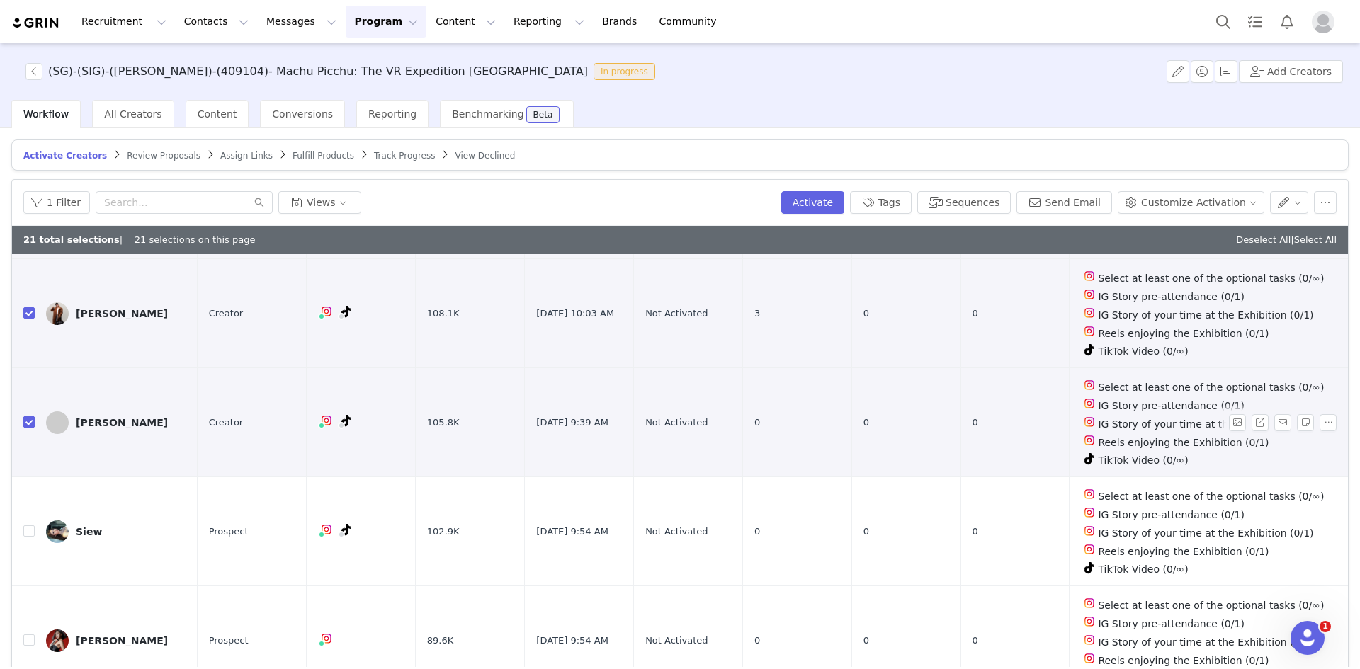
click at [23, 416] on input "checkbox" at bounding box center [28, 421] width 11 height 11
checkbox input "false"
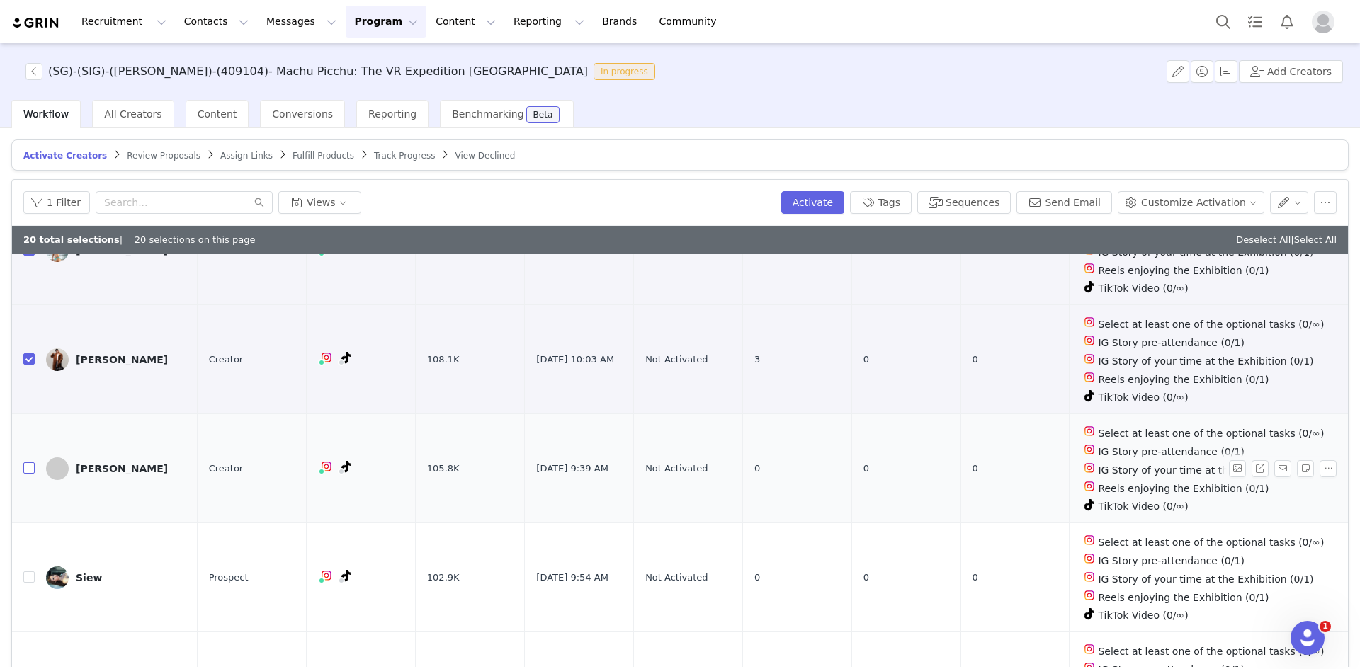
scroll to position [1818, 0]
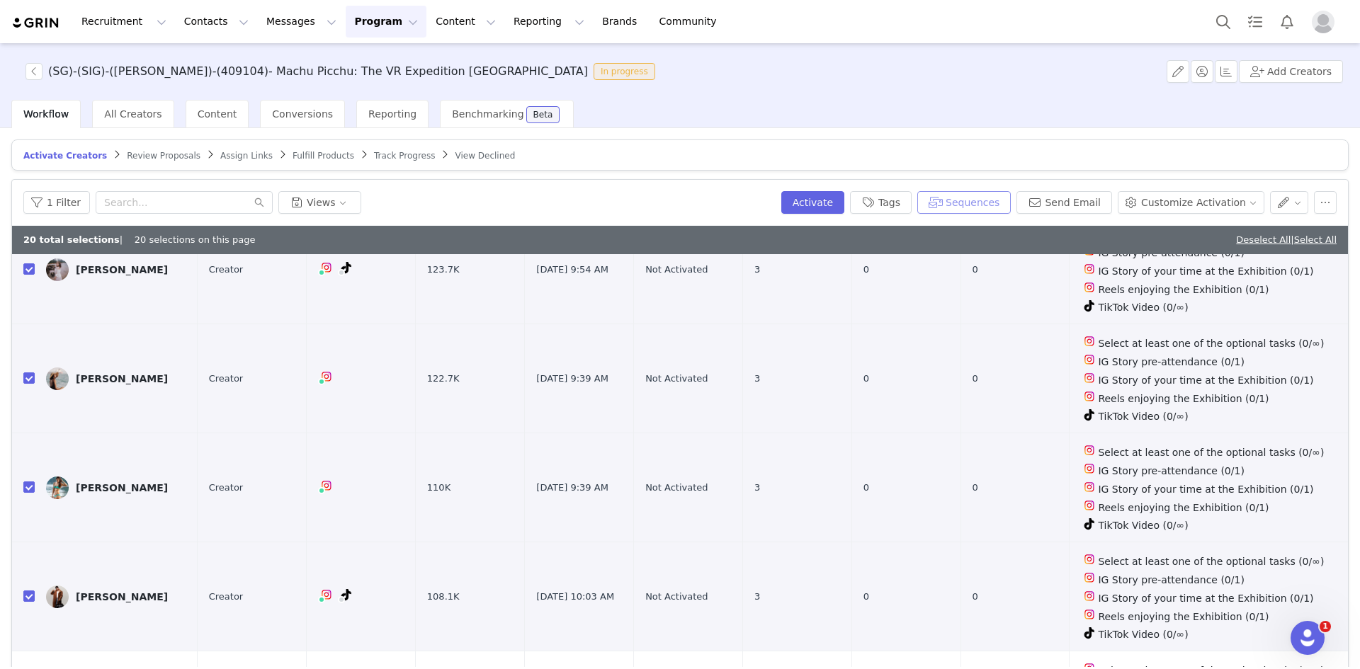
click at [989, 207] on button "Sequences" at bounding box center [963, 202] width 93 height 23
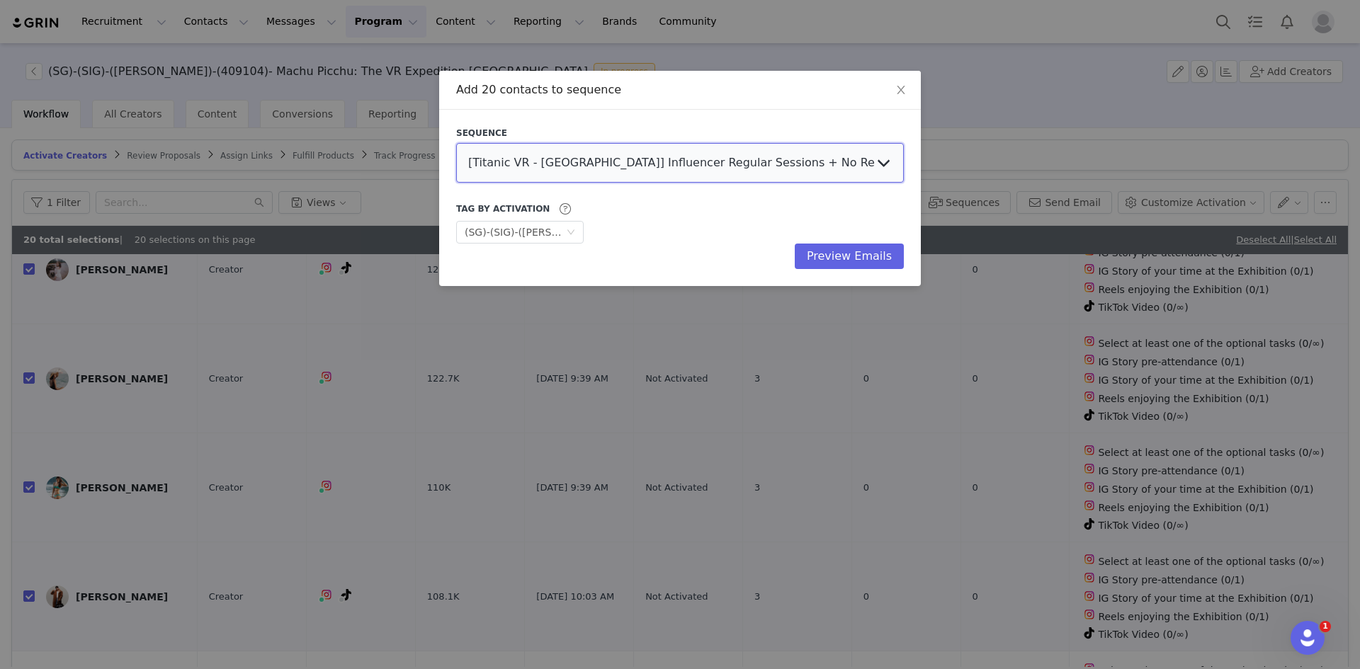
click at [656, 175] on select "[Titanic VR - [GEOGRAPHIC_DATA]] Influencer Regular Sessions + No Reply Follow …" at bounding box center [680, 163] width 448 height 40
select select "f1a34ba7-806c-4fc9-beac-6eb4455d2b1d"
click at [456, 143] on select "[Titanic VR - [GEOGRAPHIC_DATA]] Influencer Regular Sessions + No Reply Follow …" at bounding box center [680, 163] width 448 height 40
click at [839, 252] on button "Preview Emails" at bounding box center [849, 256] width 109 height 25
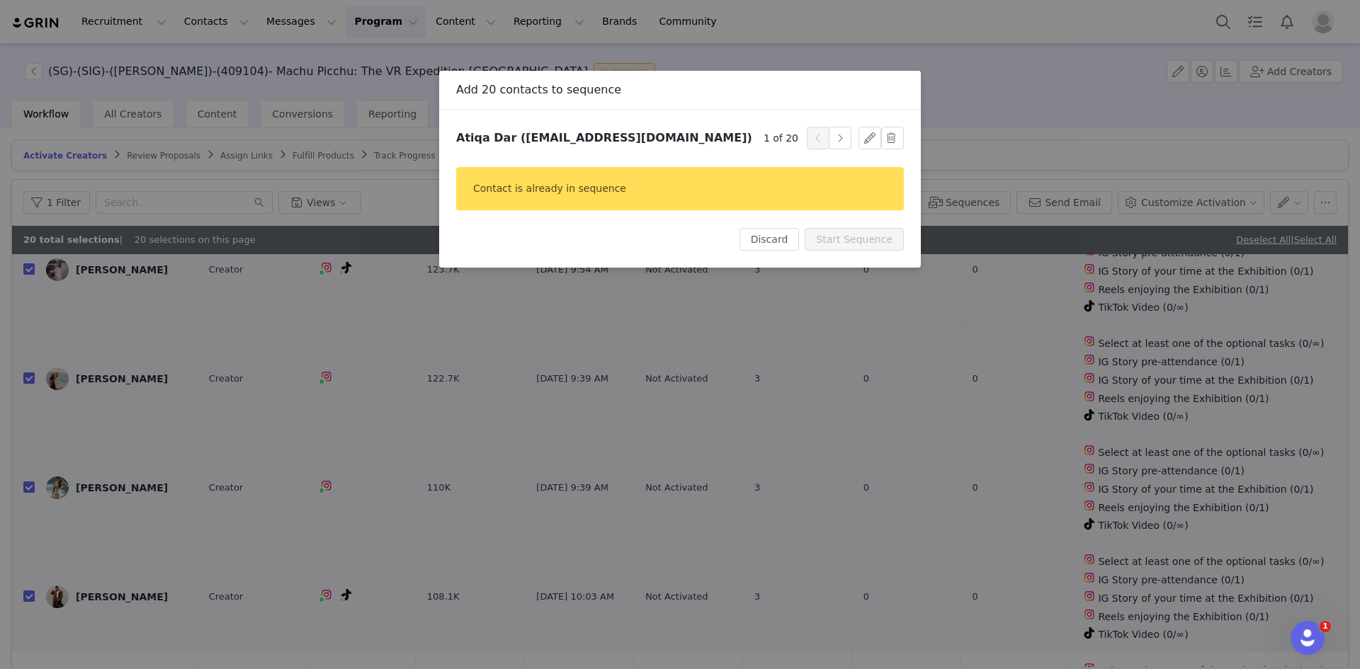
click at [773, 385] on div "Add 20 contacts to sequence Sequence [Titanic VR - Mexico] Influencer Regular S…" at bounding box center [680, 334] width 1360 height 669
click at [619, 298] on div "Add 20 contacts to sequence Sequence [Titanic VR - Mexico] Influencer Regular S…" at bounding box center [680, 334] width 1360 height 669
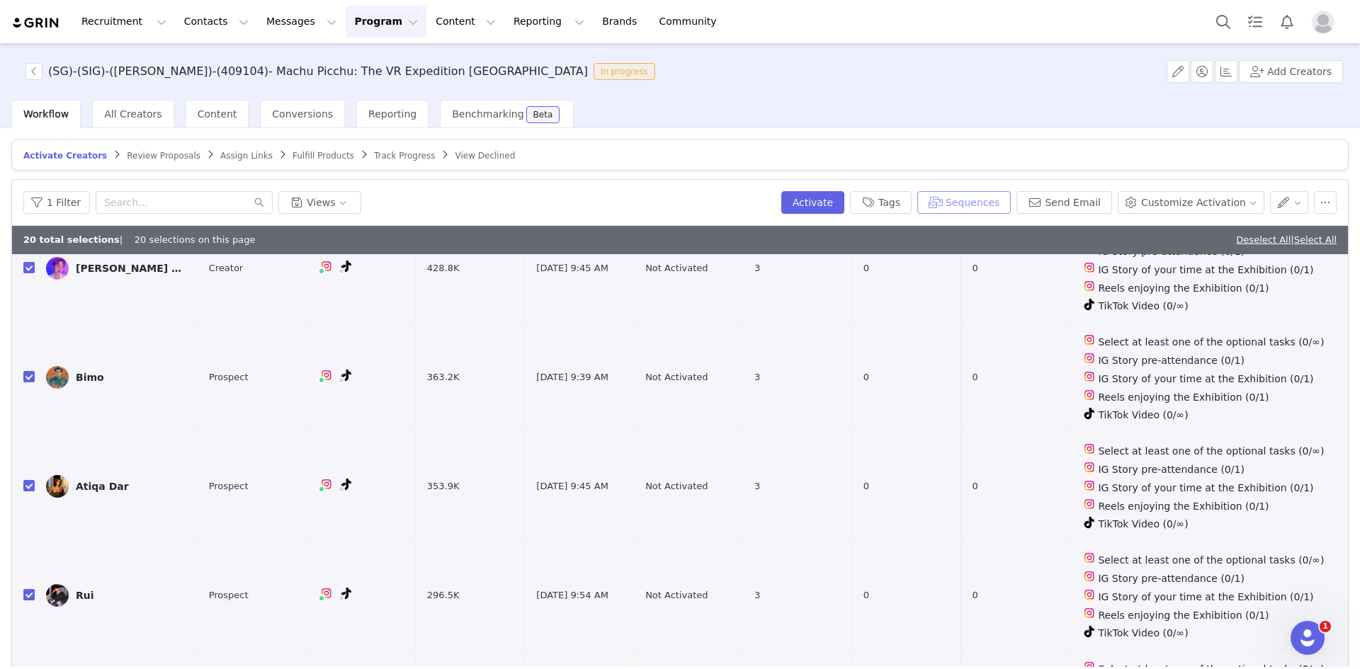
scroll to position [0, 0]
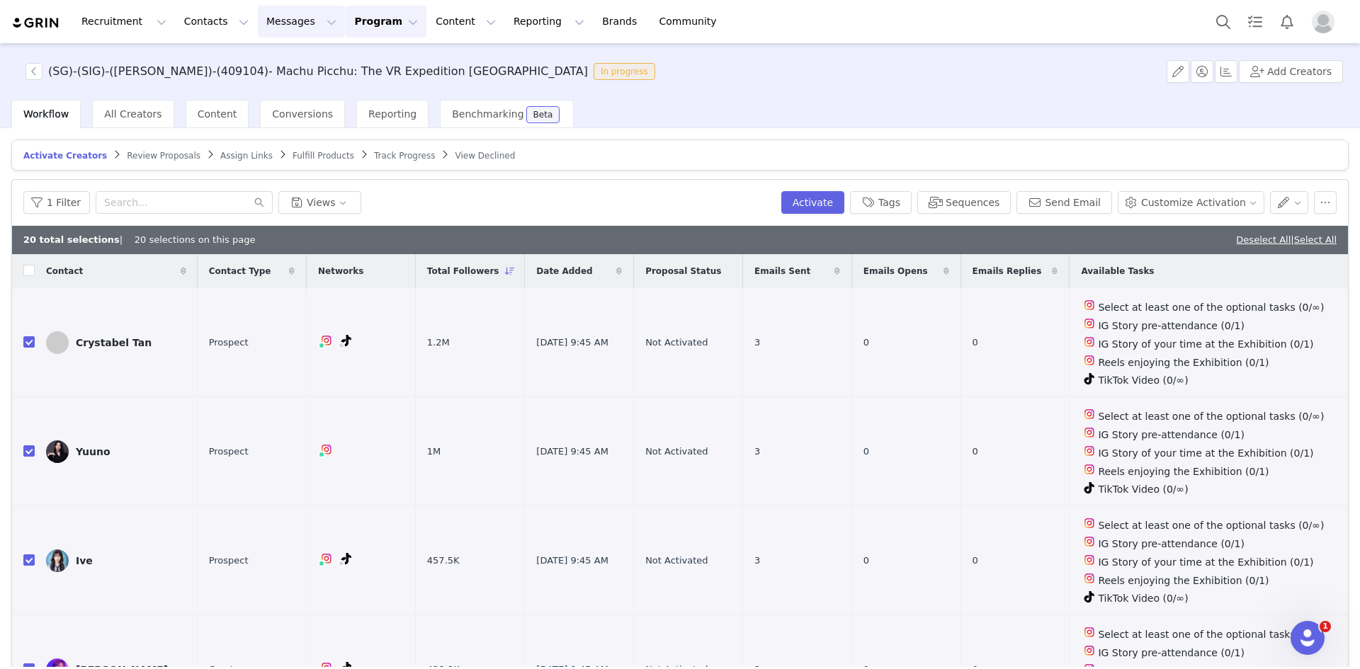
click at [263, 21] on button "Messages Messages" at bounding box center [301, 22] width 87 height 32
click at [268, 134] on p "Sequences" at bounding box center [273, 141] width 54 height 15
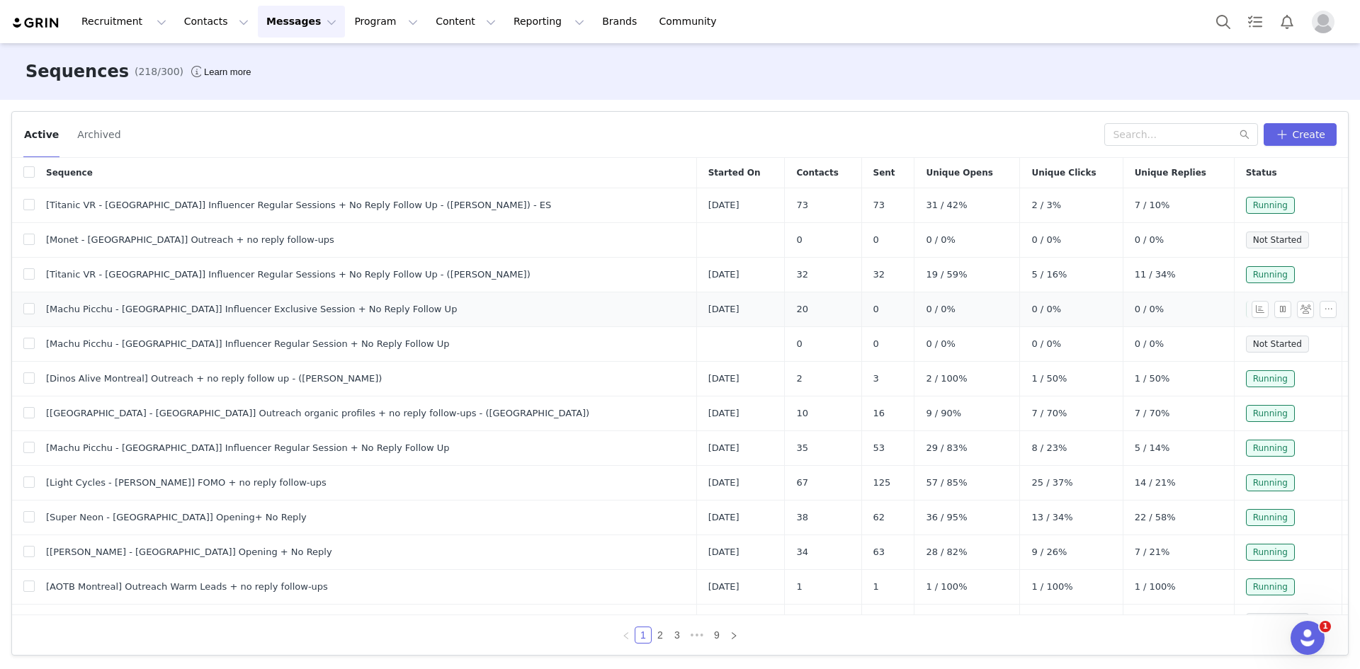
click at [304, 309] on span "[Machu Picchu - [GEOGRAPHIC_DATA]] Influencer Exclusive Session + No Reply Foll…" at bounding box center [251, 309] width 411 height 14
click at [125, 311] on span "[Machu Picchu - [GEOGRAPHIC_DATA]] Influencer Exclusive Session + No Reply Foll…" at bounding box center [251, 309] width 411 height 14
click at [259, 22] on button "Messages Messages" at bounding box center [301, 22] width 87 height 32
click at [285, 67] on p "Dashboard" at bounding box center [273, 62] width 54 height 15
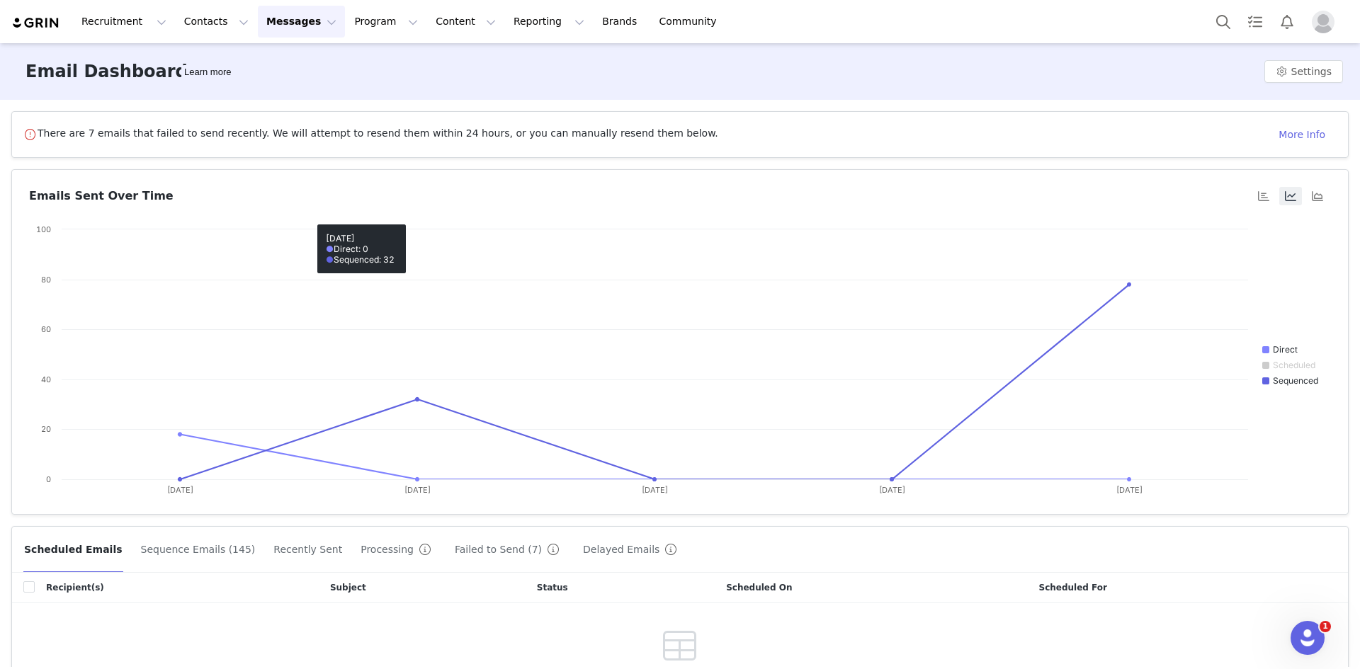
click at [280, 122] on article "There are 7 emails that failed to send recently. We will attempt to resend them…" at bounding box center [679, 134] width 1337 height 47
click at [1297, 135] on button "More Info" at bounding box center [1301, 134] width 69 height 23
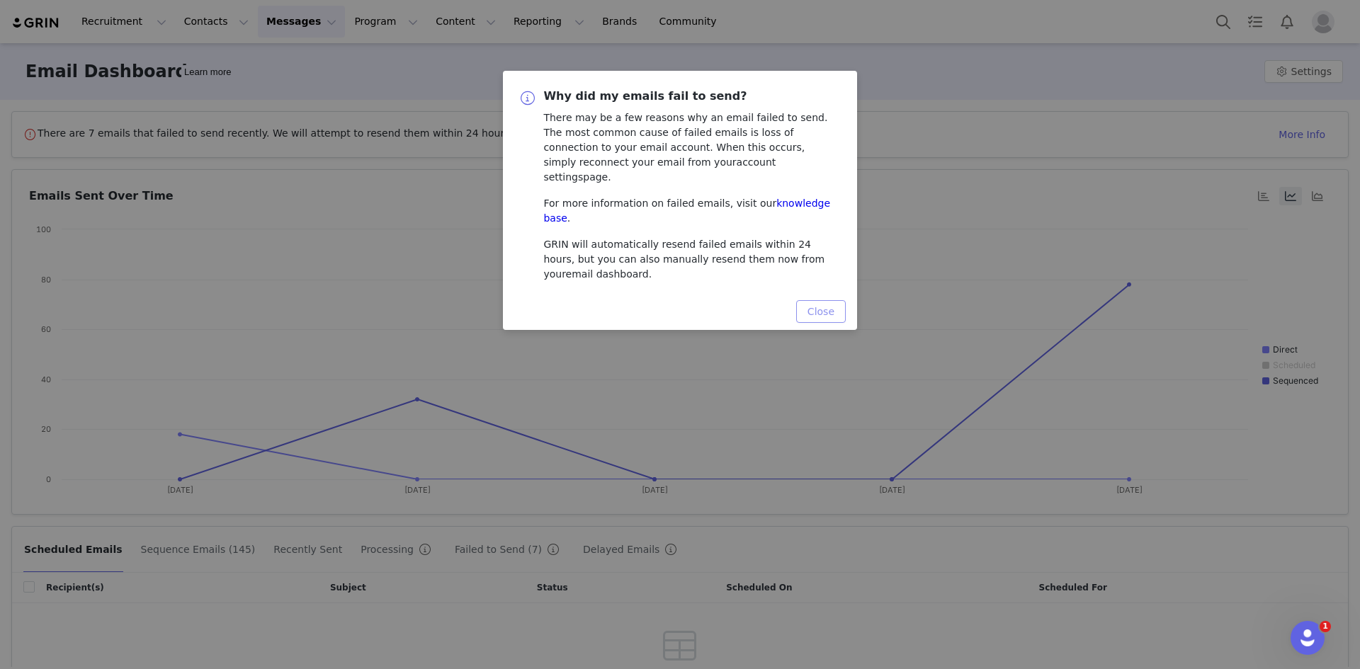
click at [824, 300] on button "Close" at bounding box center [821, 311] width 50 height 23
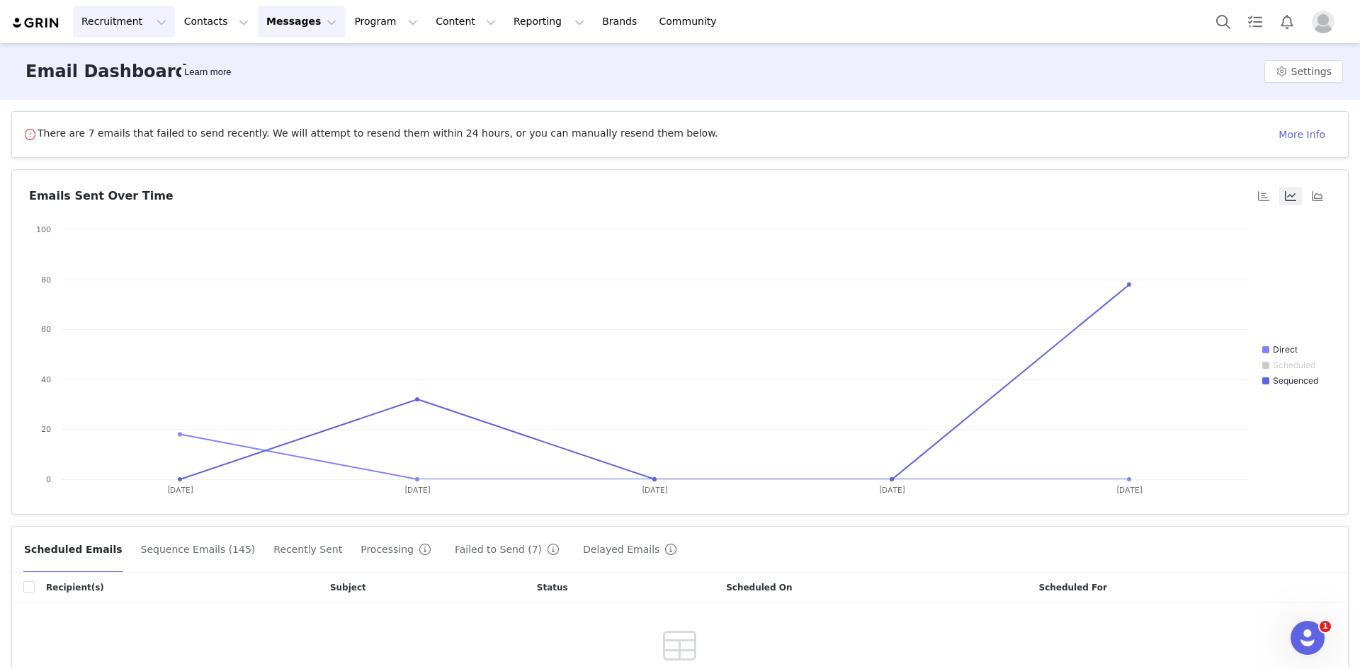
click at [131, 24] on button "Recruitment Recruitment" at bounding box center [124, 22] width 102 height 32
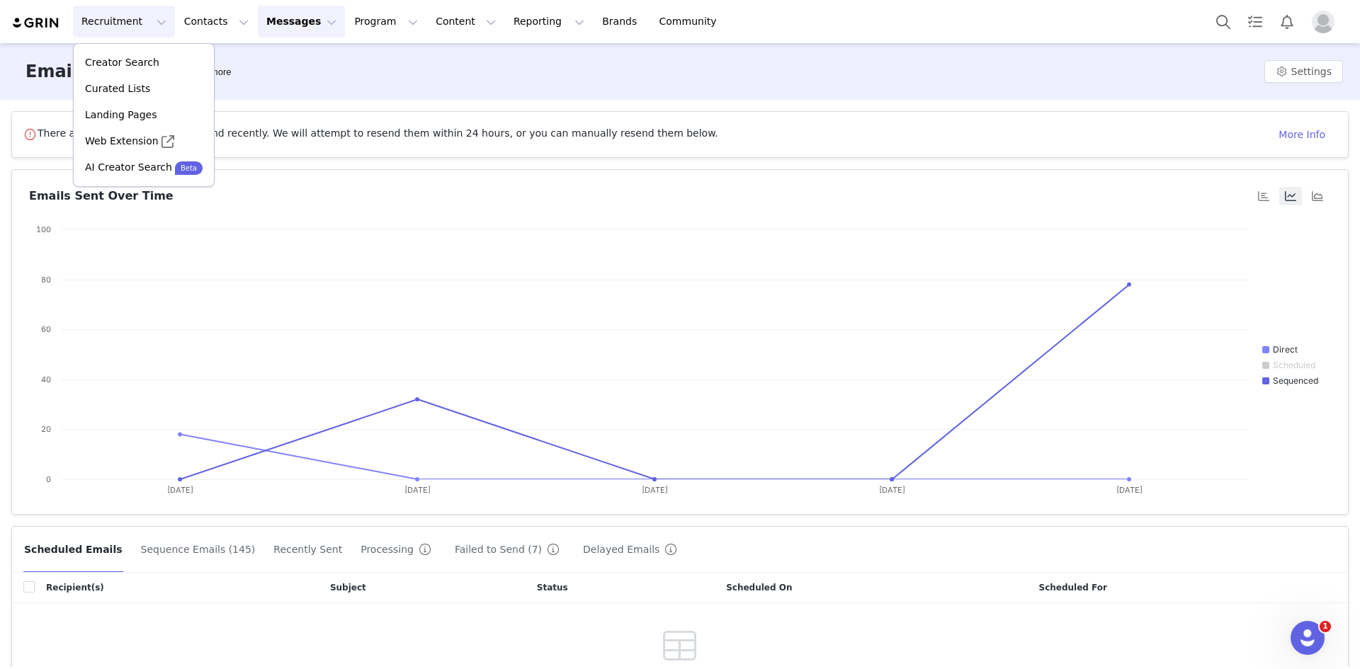
click at [275, 24] on button "Messages Messages" at bounding box center [301, 22] width 87 height 32
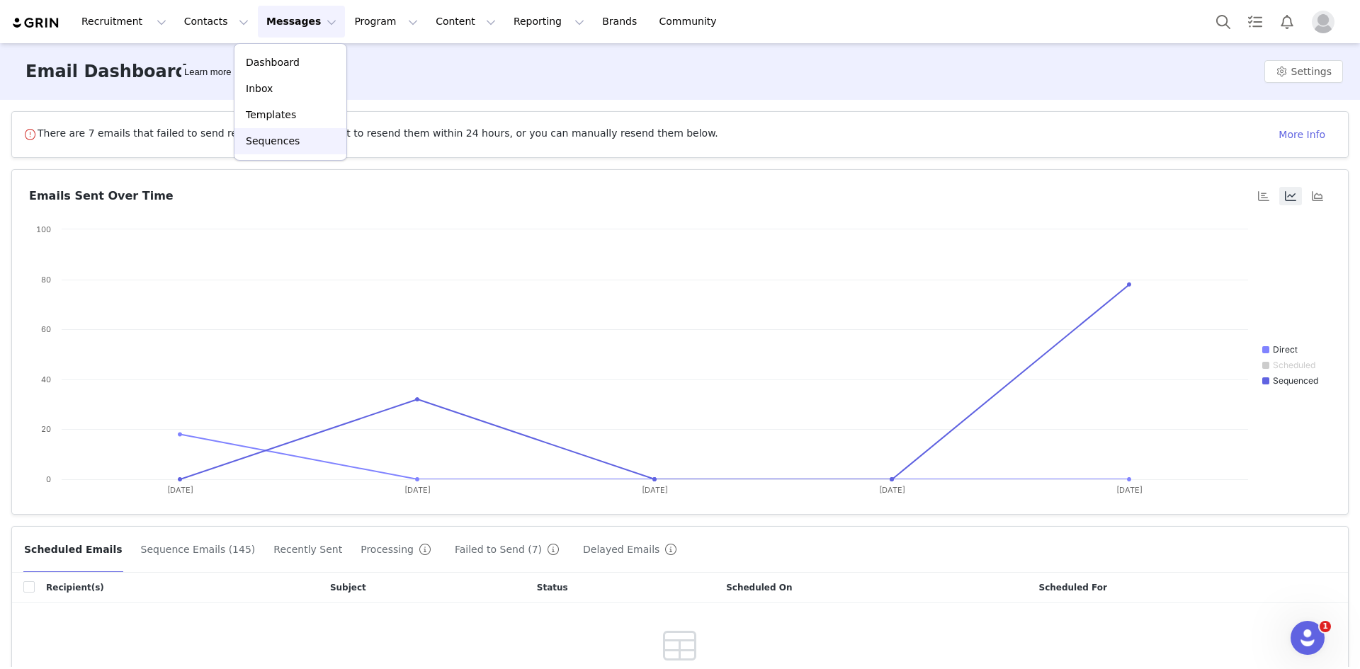
click at [272, 134] on p "Sequences" at bounding box center [273, 141] width 54 height 15
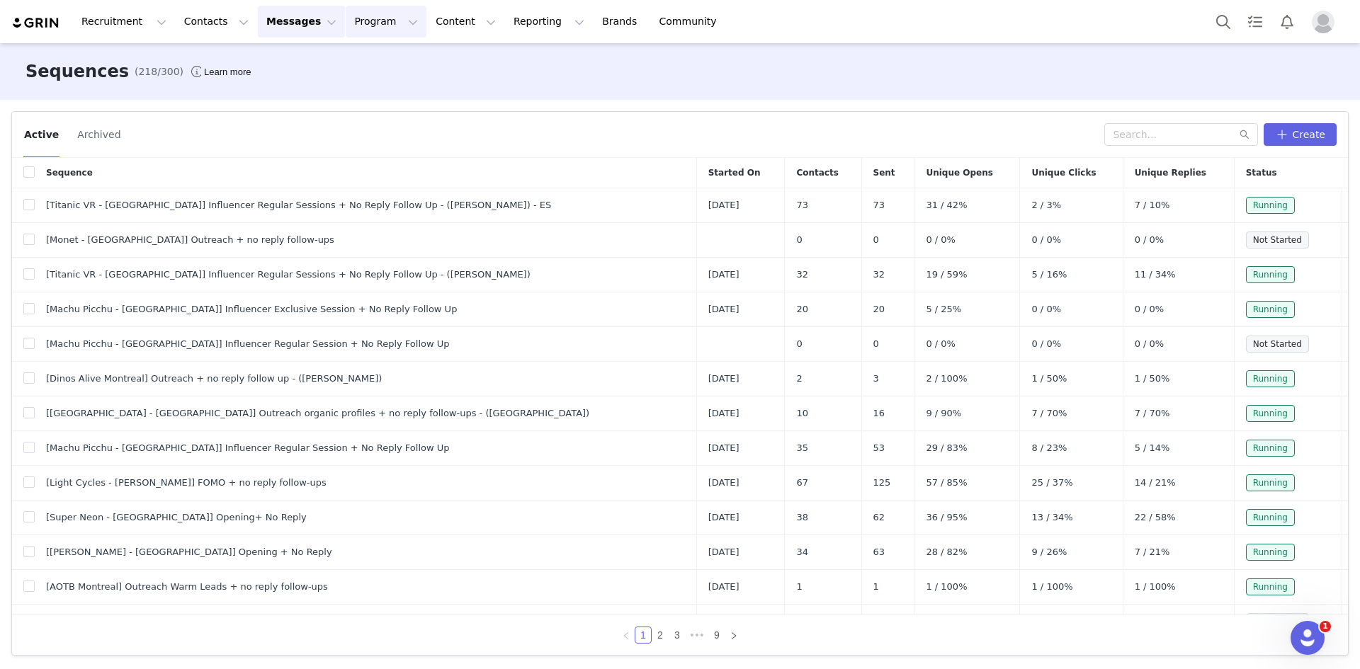
click at [354, 22] on button "Program Program" at bounding box center [386, 22] width 81 height 32
click at [352, 63] on p "Activations" at bounding box center [349, 62] width 55 height 15
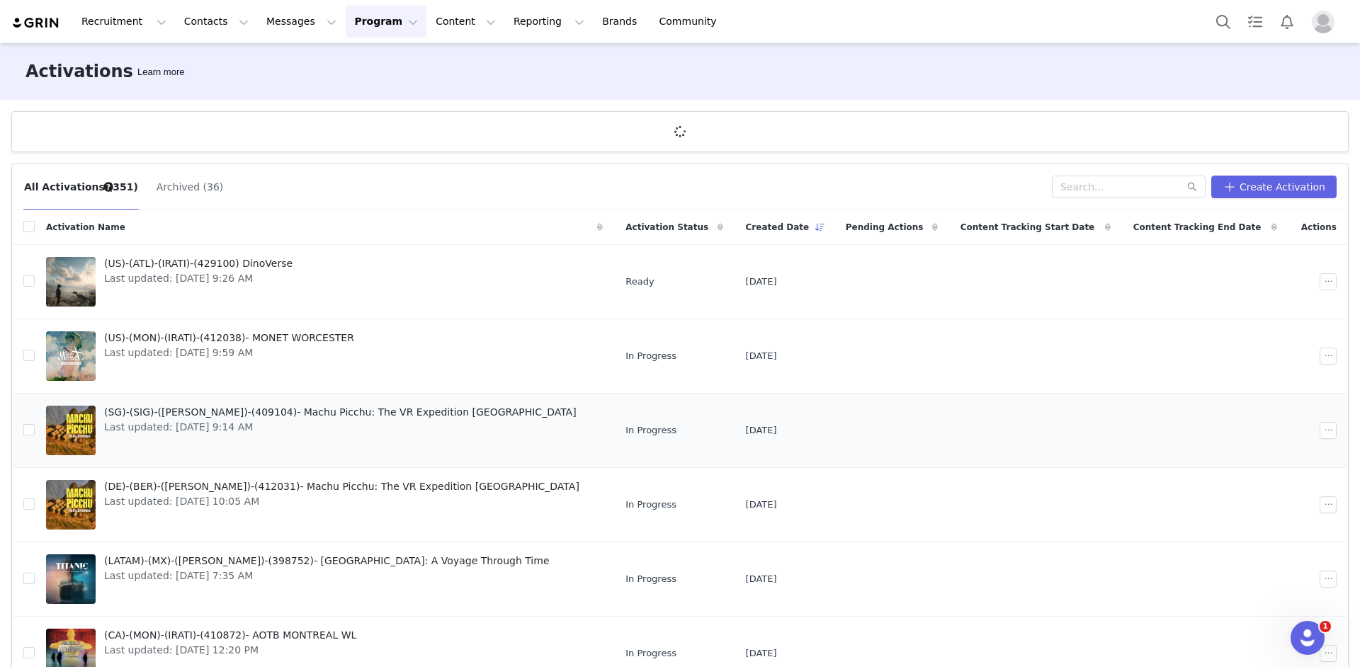
click at [227, 416] on span "(SG)-(SIG)-([PERSON_NAME])-(409104)- Machu Picchu: The VR Expedition [GEOGRAPHI…" at bounding box center [340, 412] width 472 height 15
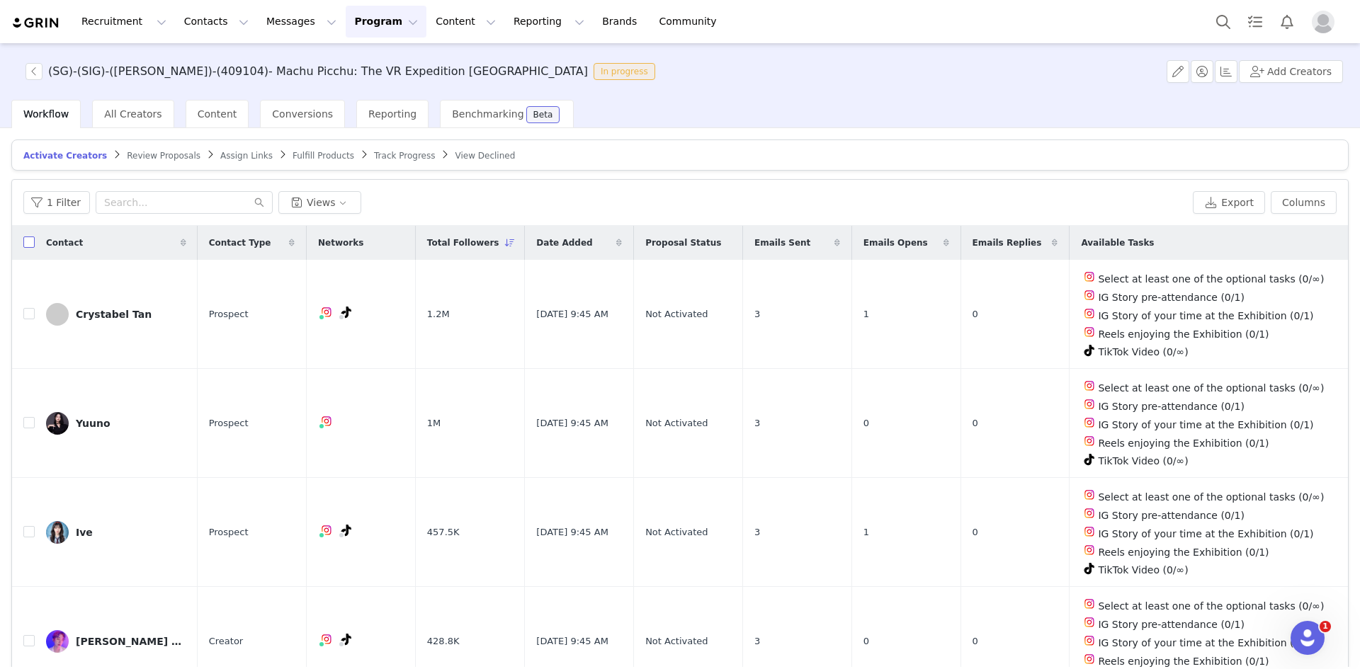
click at [33, 241] on input "checkbox" at bounding box center [28, 242] width 11 height 11
checkbox input "true"
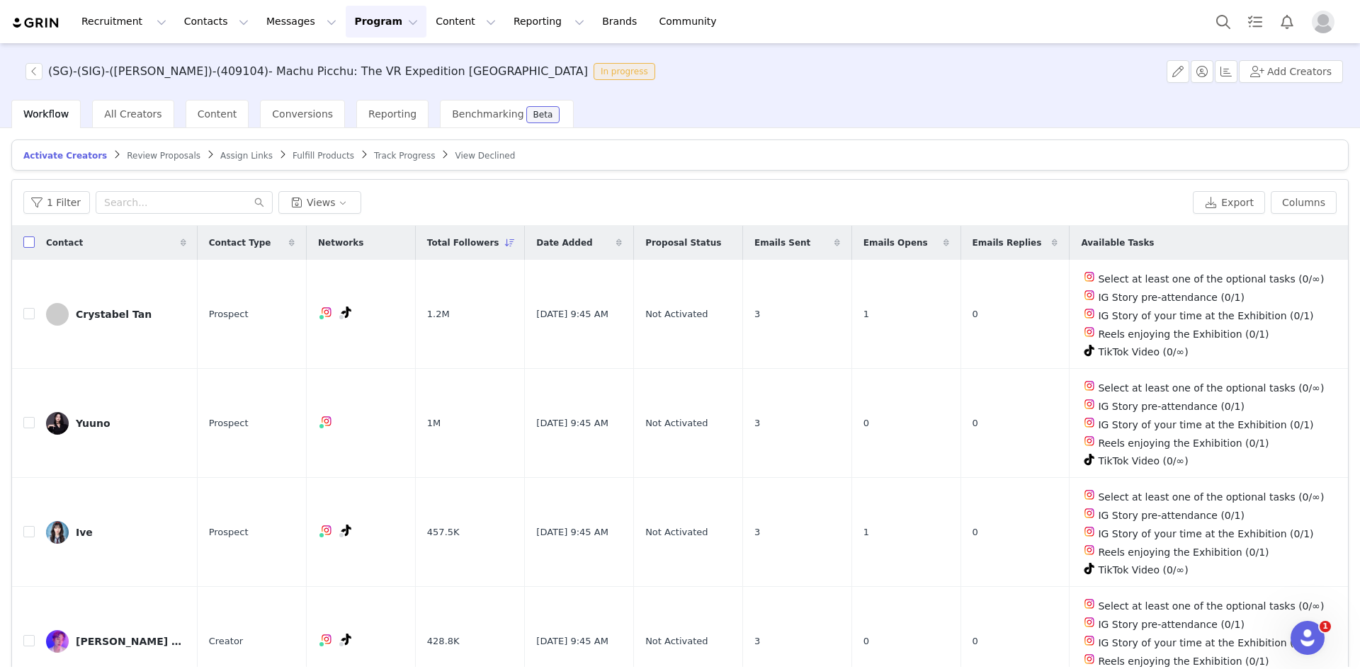
checkbox input "true"
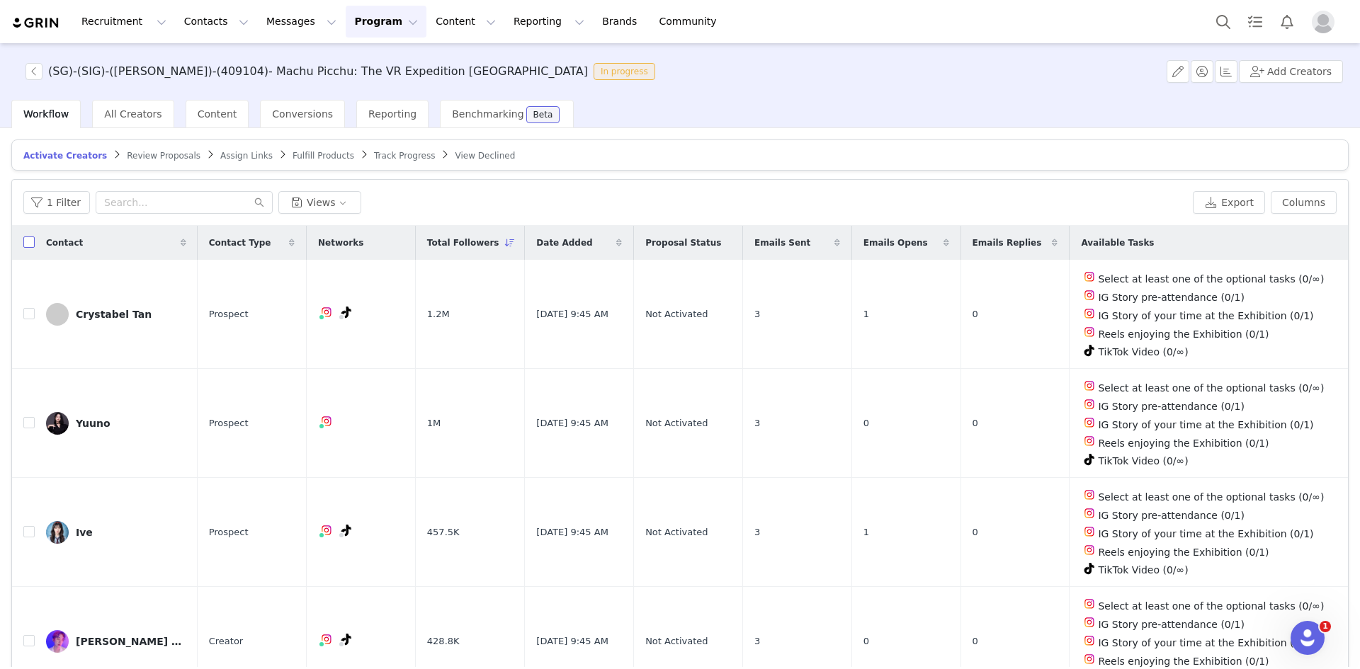
checkbox input "true"
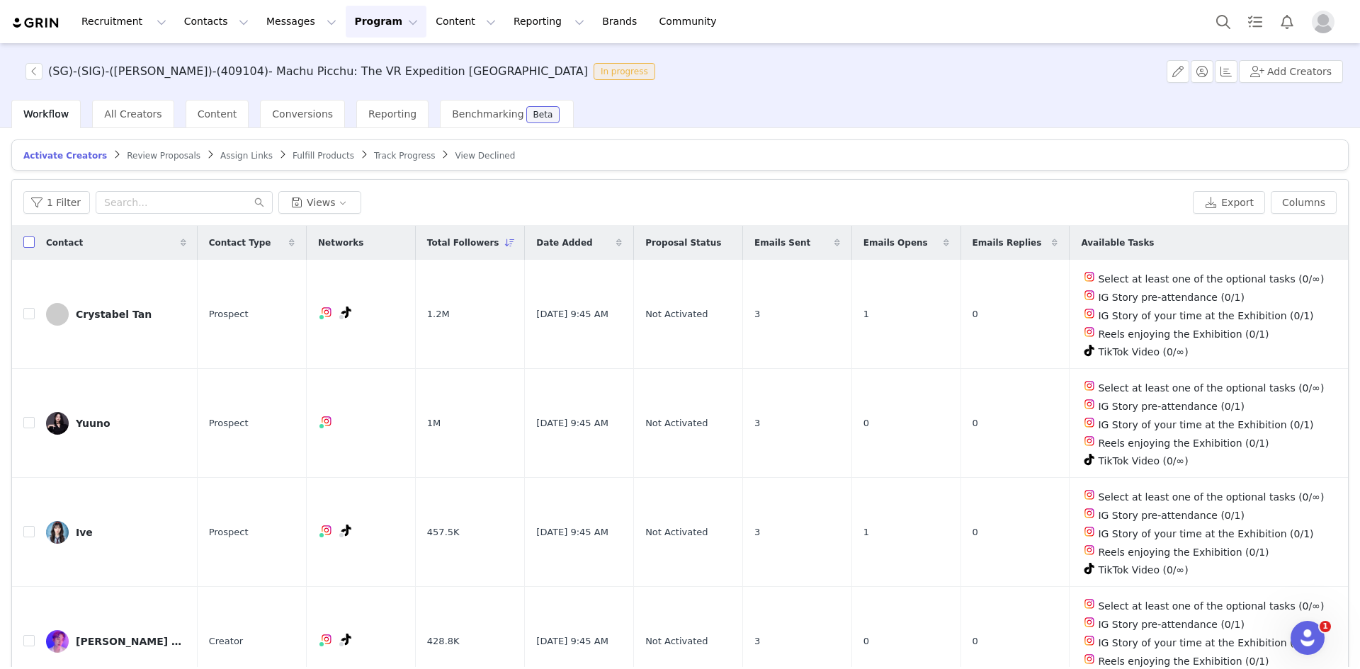
checkbox input "true"
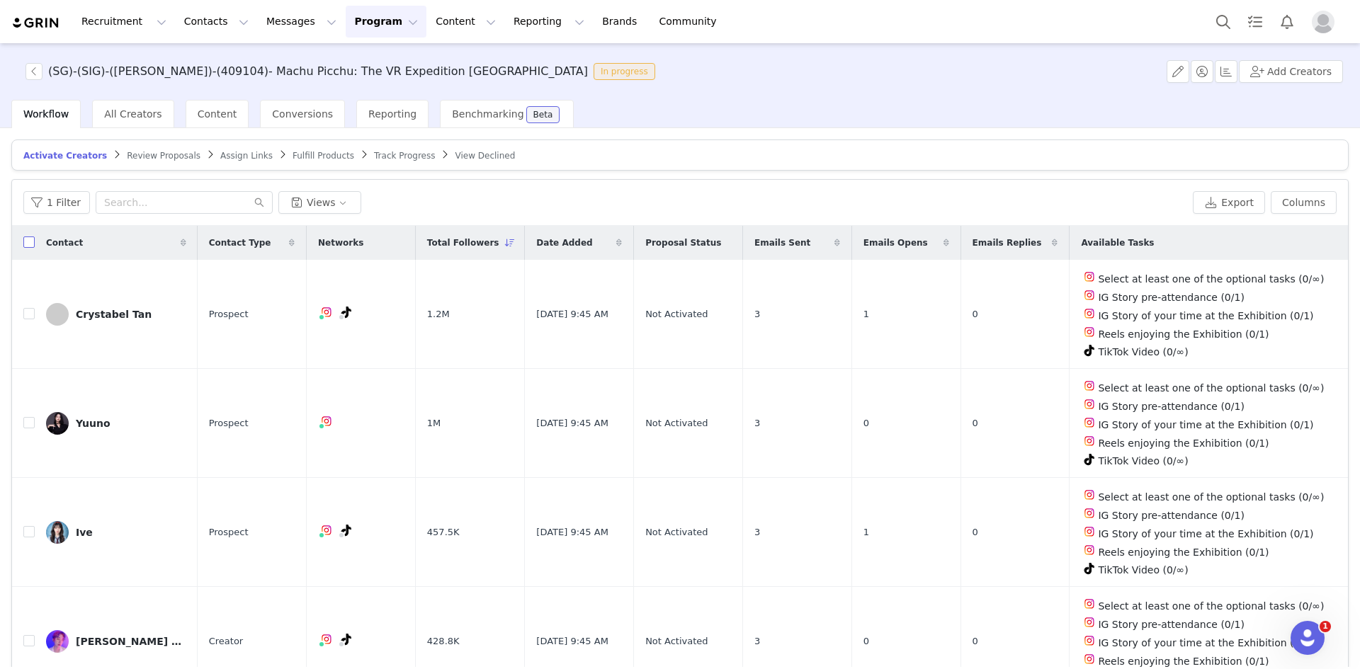
checkbox input "true"
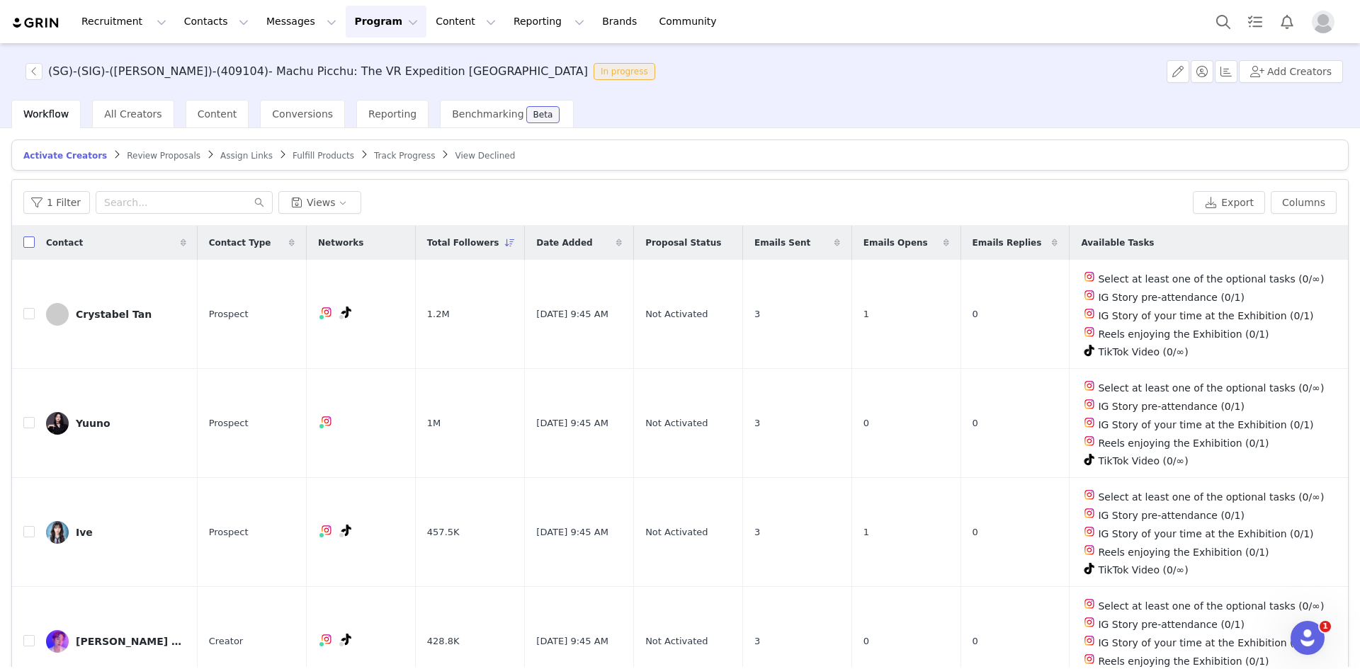
checkbox input "true"
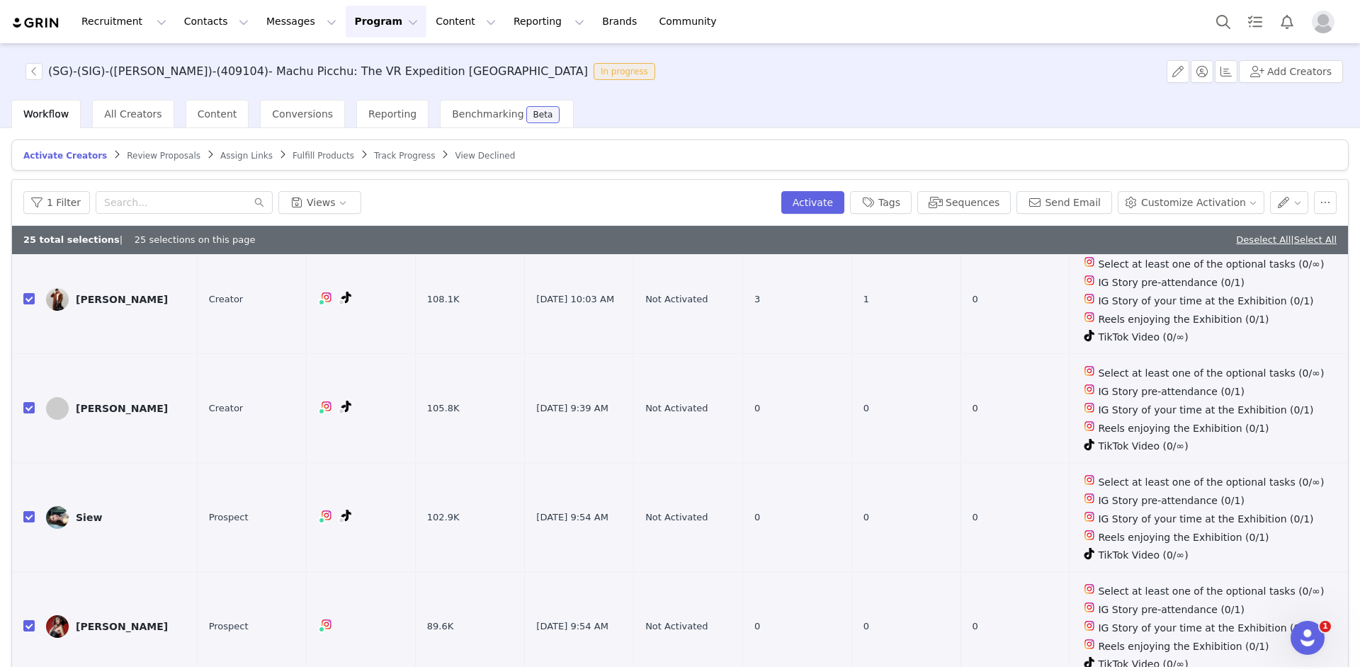
scroll to position [2243, 0]
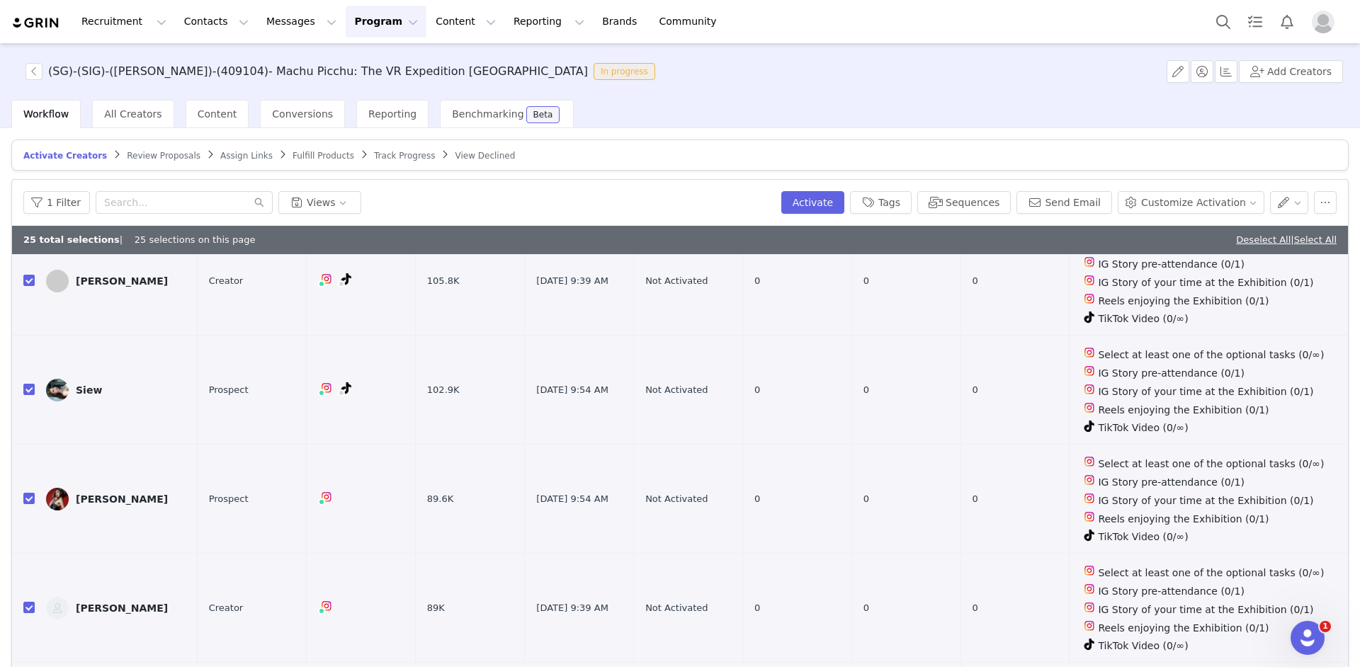
checkbox input "false"
click at [31, 602] on input "checkbox" at bounding box center [28, 607] width 11 height 11
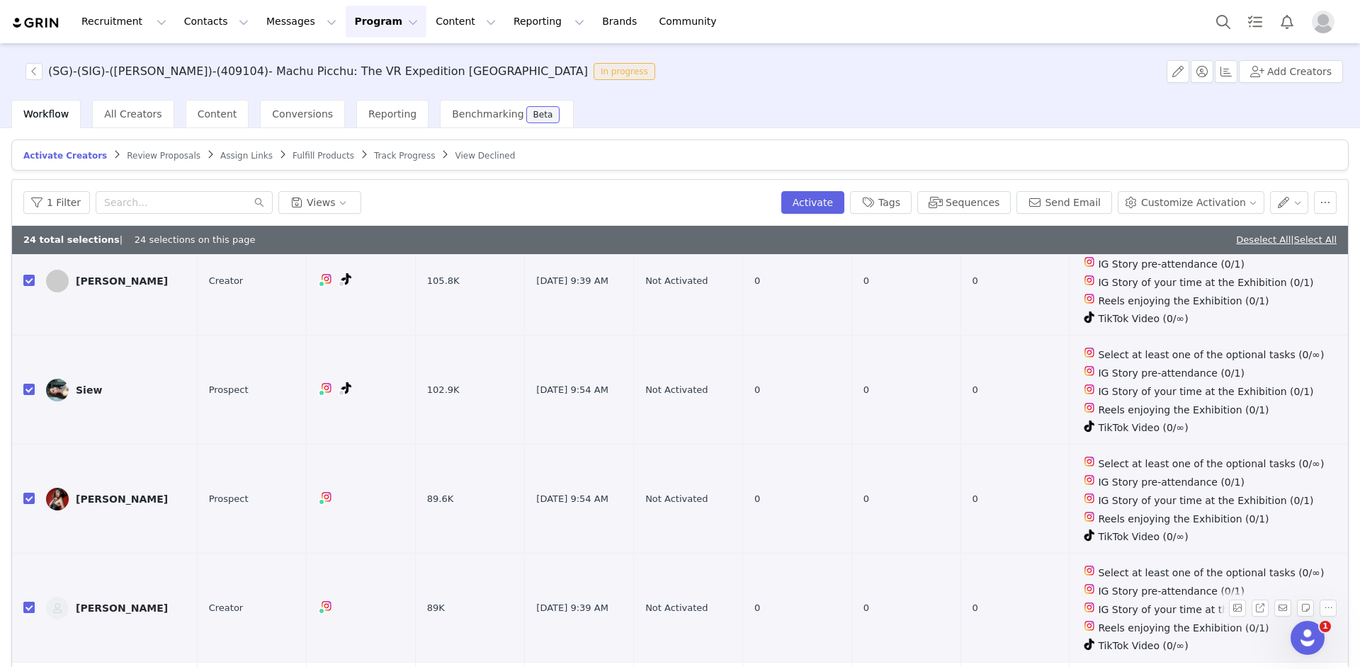
checkbox input "false"
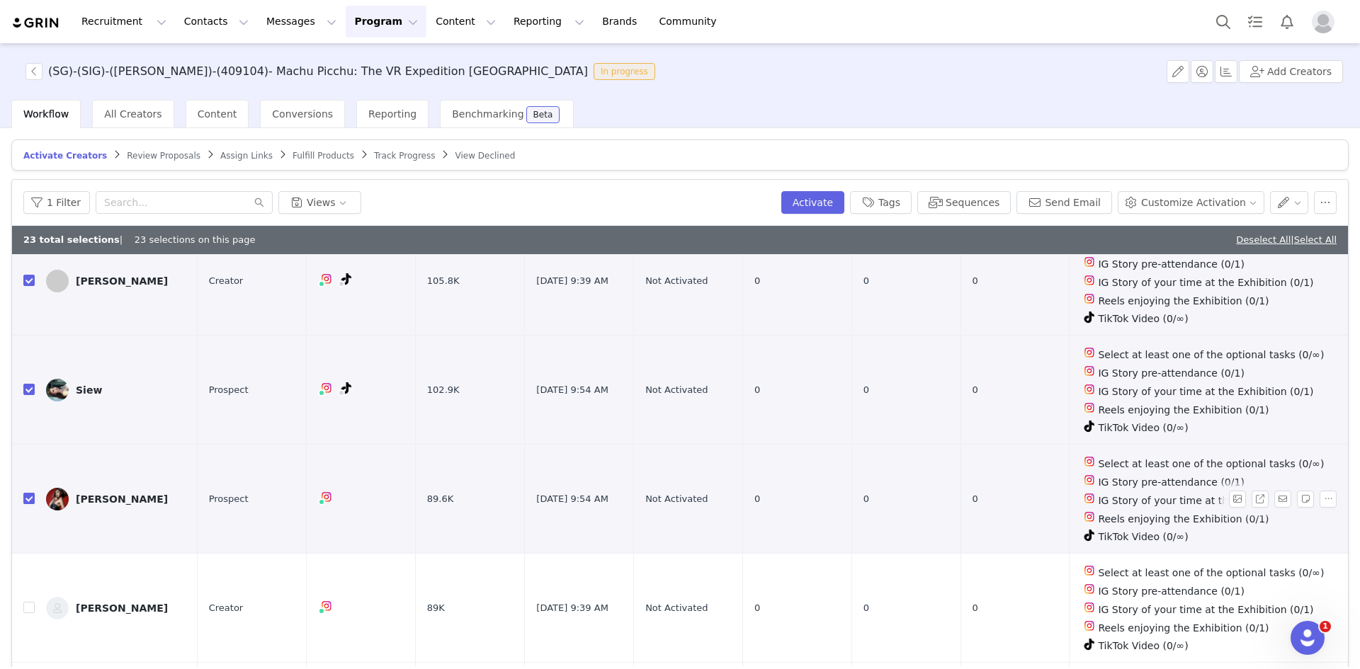
click at [28, 493] on input "checkbox" at bounding box center [28, 498] width 11 height 11
checkbox input "false"
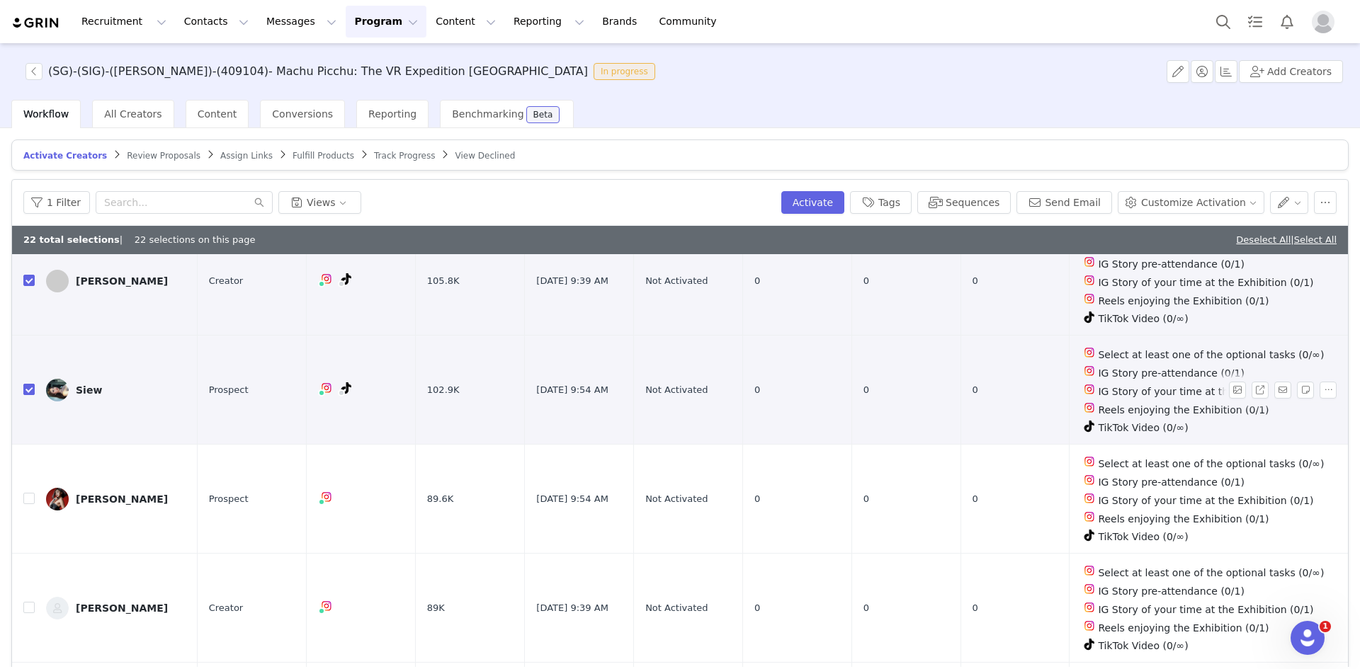
click at [33, 384] on input "checkbox" at bounding box center [28, 389] width 11 height 11
checkbox input "false"
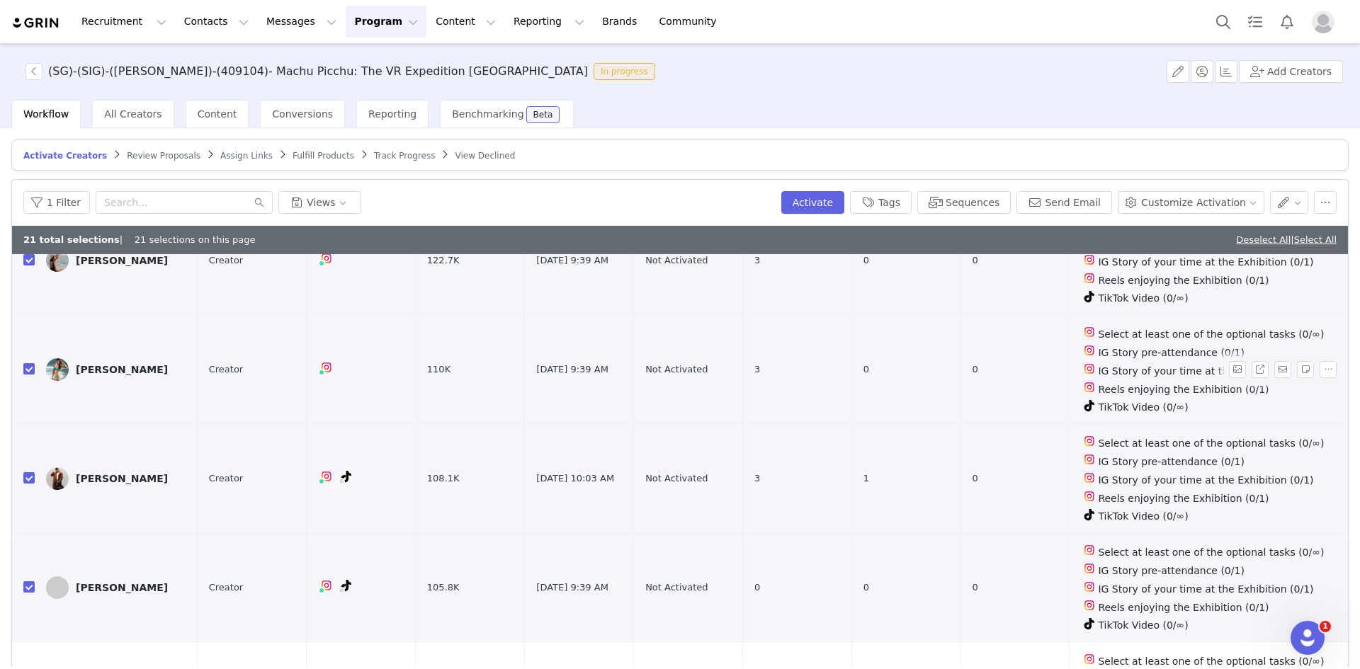
scroll to position [1889, 0]
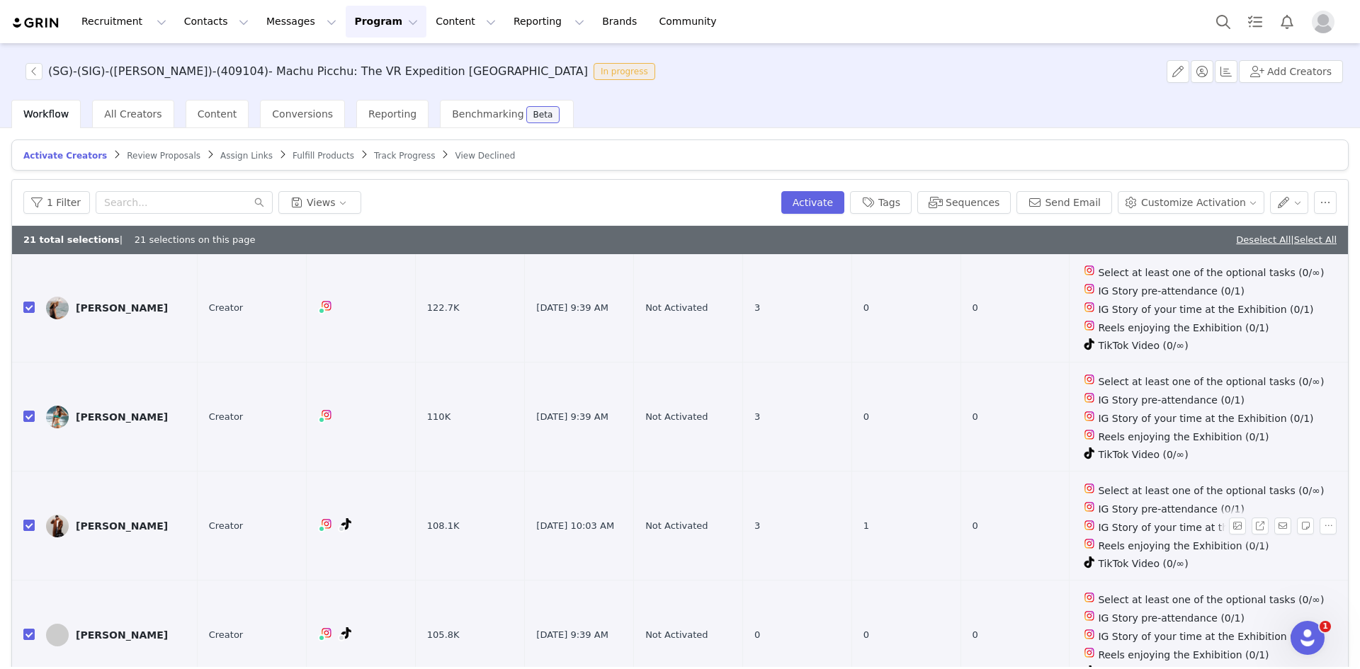
click at [23, 472] on td at bounding box center [23, 526] width 23 height 109
click at [30, 520] on input "checkbox" at bounding box center [28, 525] width 11 height 11
checkbox input "false"
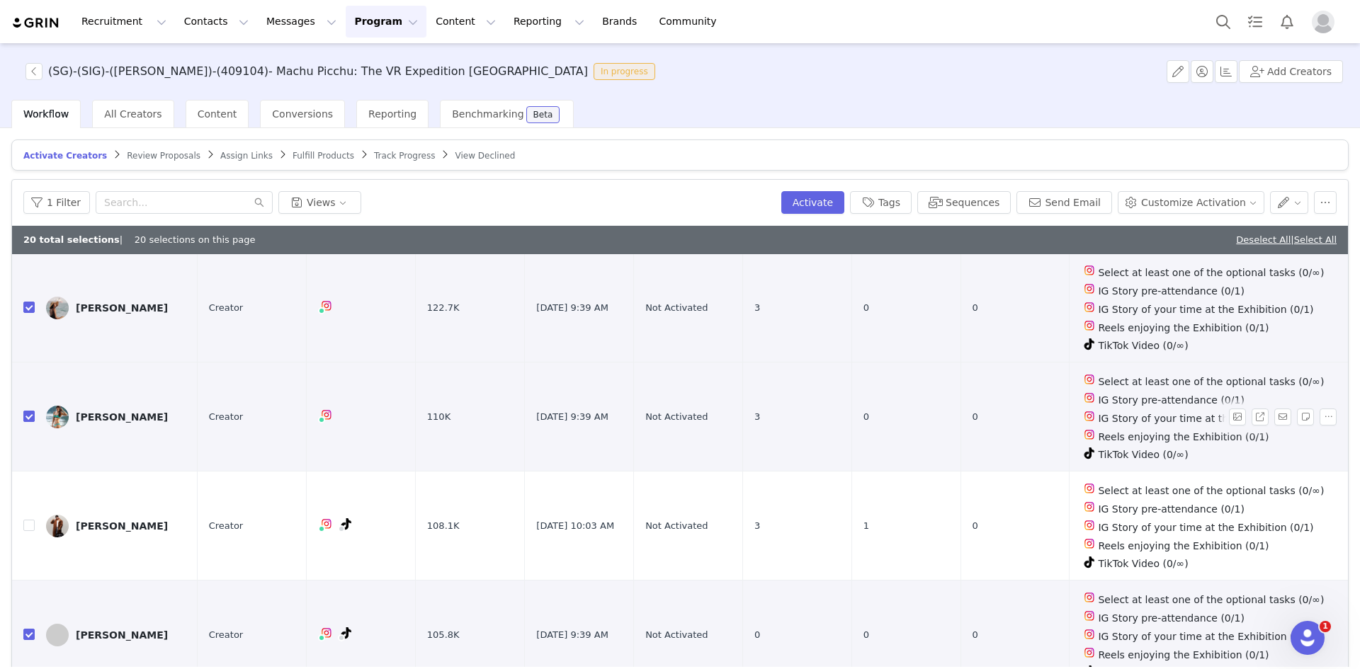
click at [28, 411] on input "checkbox" at bounding box center [28, 416] width 11 height 11
checkbox input "false"
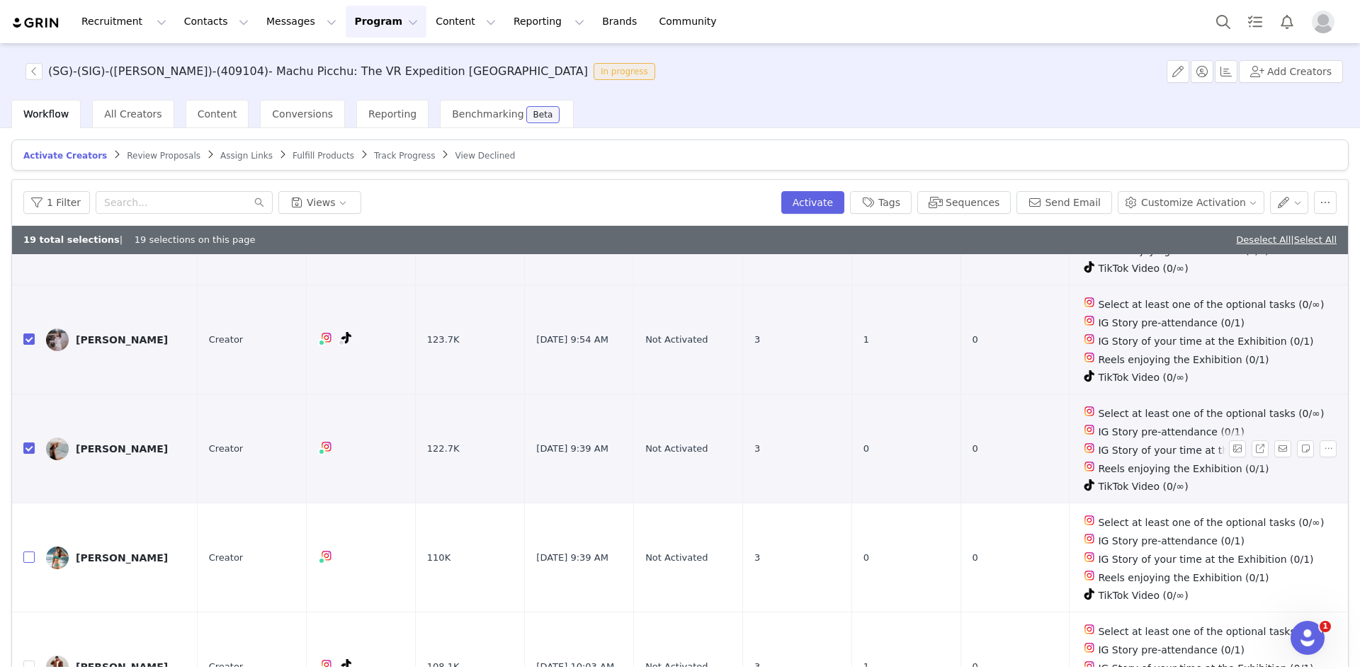
scroll to position [1747, 0]
click at [28, 443] on input "checkbox" at bounding box center [28, 448] width 11 height 11
checkbox input "false"
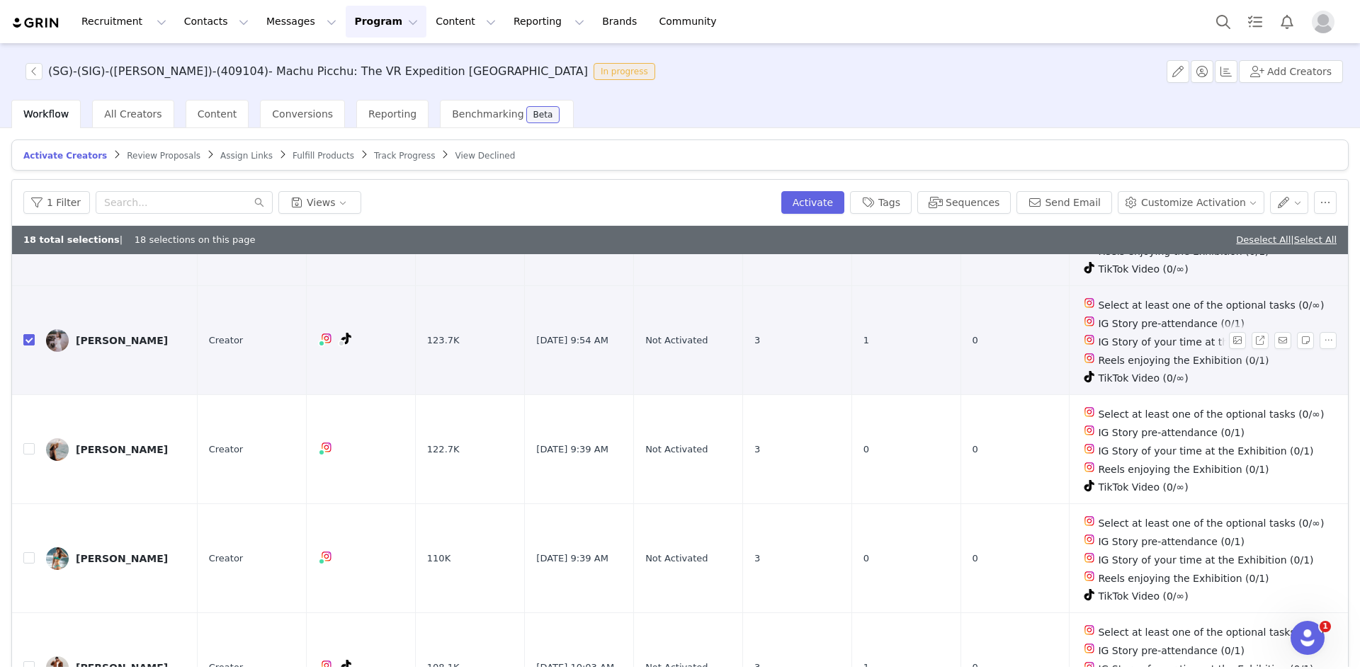
click at [30, 334] on input "checkbox" at bounding box center [28, 339] width 11 height 11
checkbox input "false"
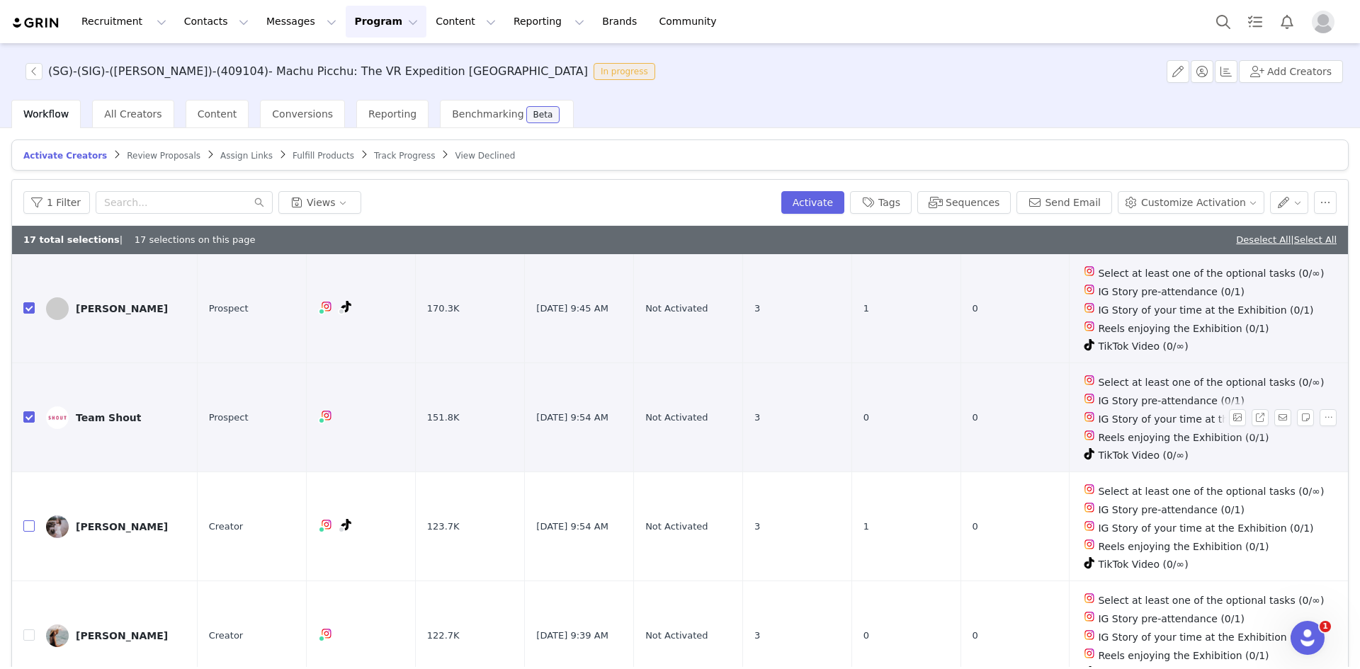
scroll to position [1534, 0]
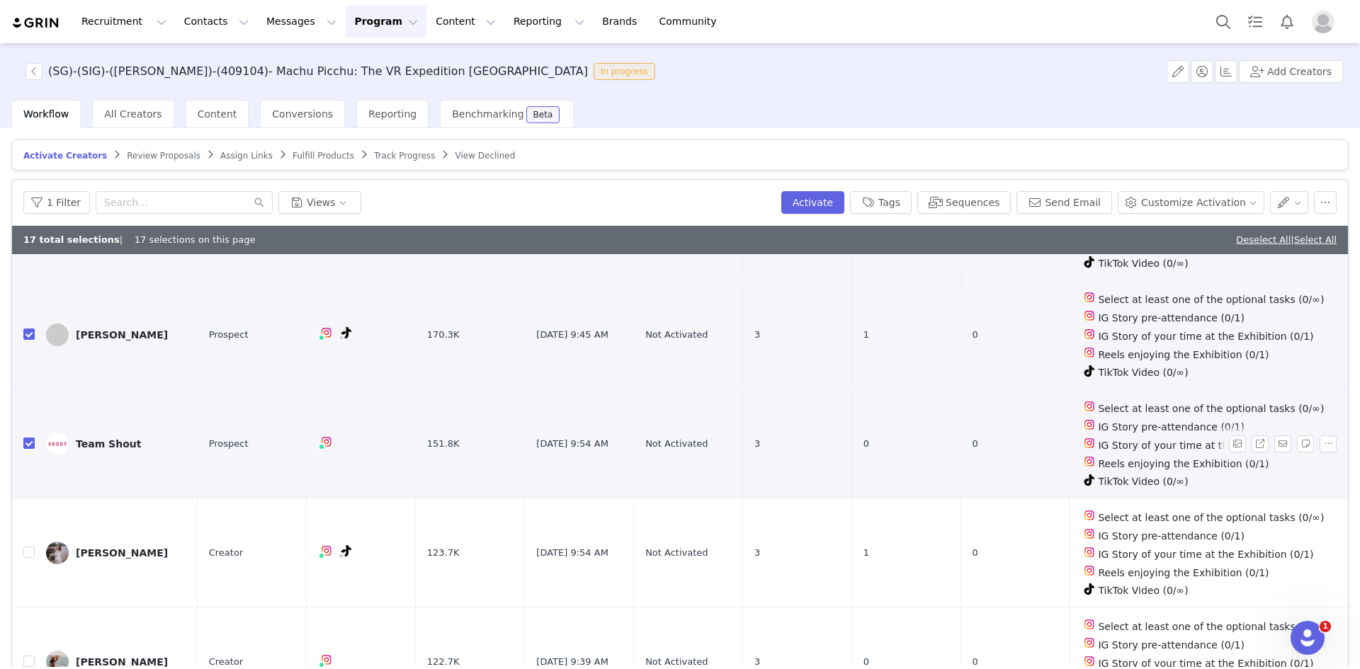
click at [28, 438] on input "checkbox" at bounding box center [28, 443] width 11 height 11
checkbox input "false"
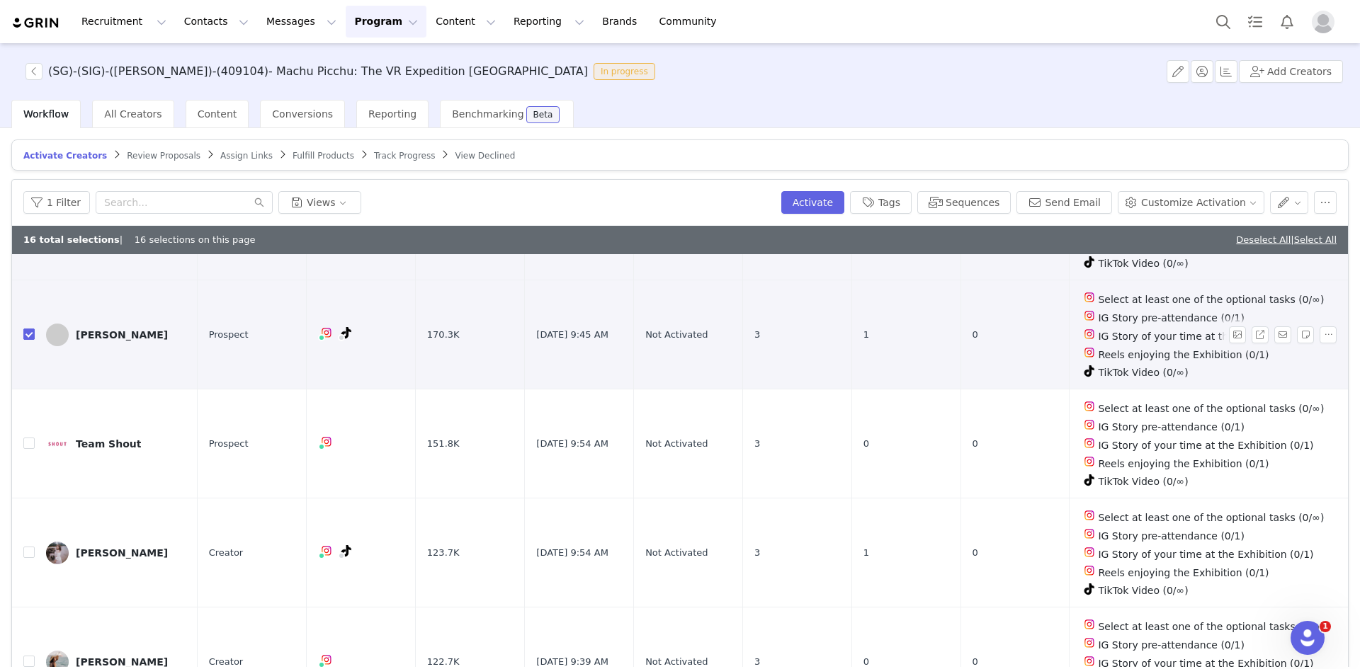
click at [34, 329] on input "checkbox" at bounding box center [28, 334] width 11 height 11
checkbox input "false"
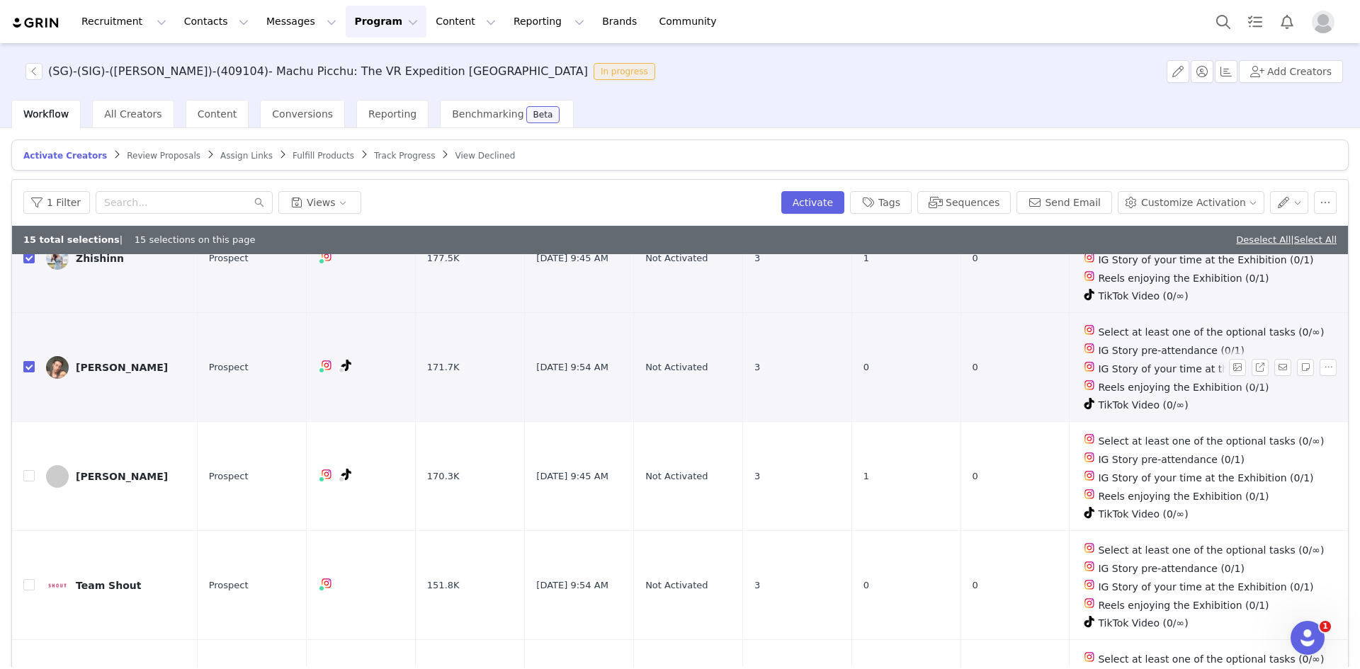
click at [29, 361] on input "checkbox" at bounding box center [28, 366] width 11 height 11
checkbox input "false"
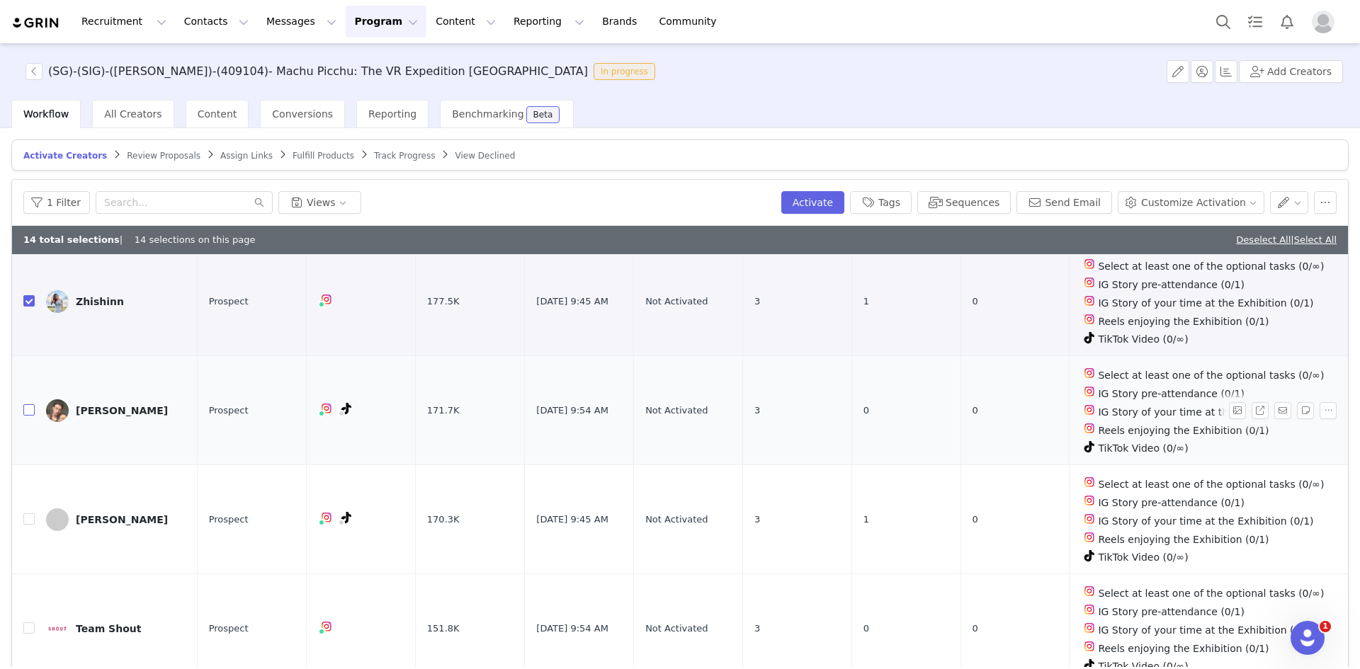
scroll to position [1180, 0]
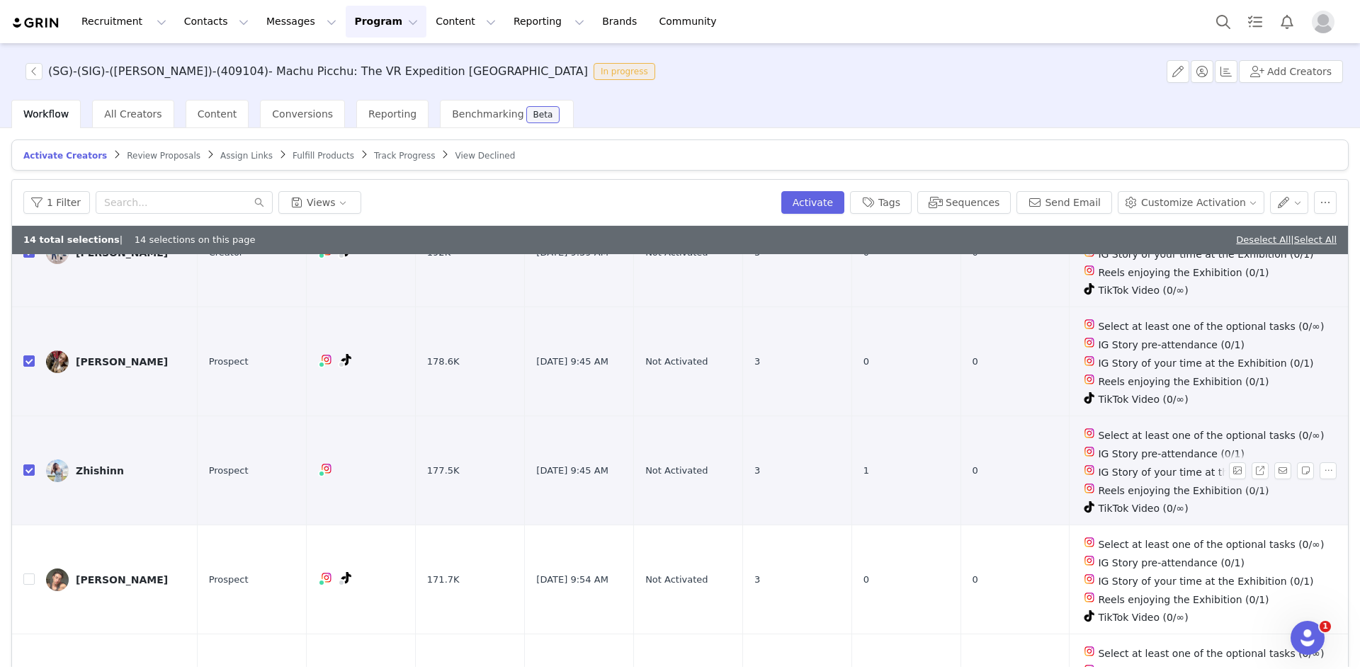
click at [30, 465] on input "checkbox" at bounding box center [28, 470] width 11 height 11
checkbox input "false"
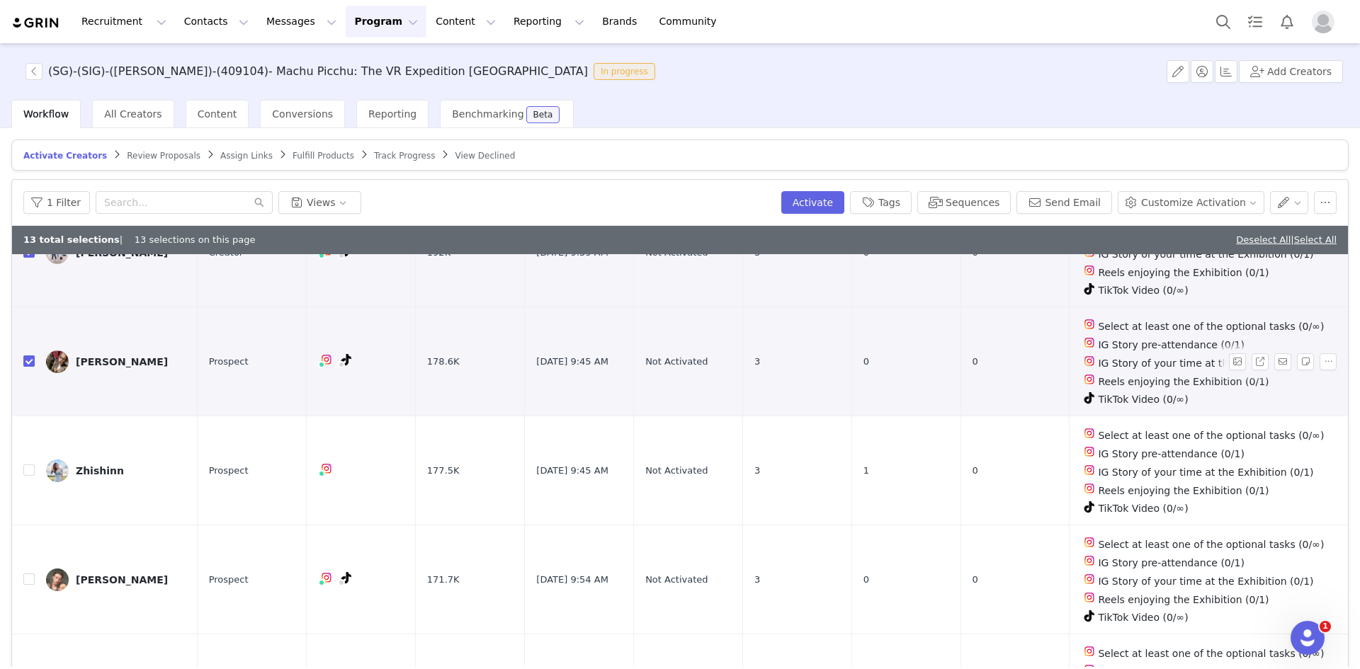
click at [30, 355] on input "checkbox" at bounding box center [28, 360] width 11 height 11
checkbox input "false"
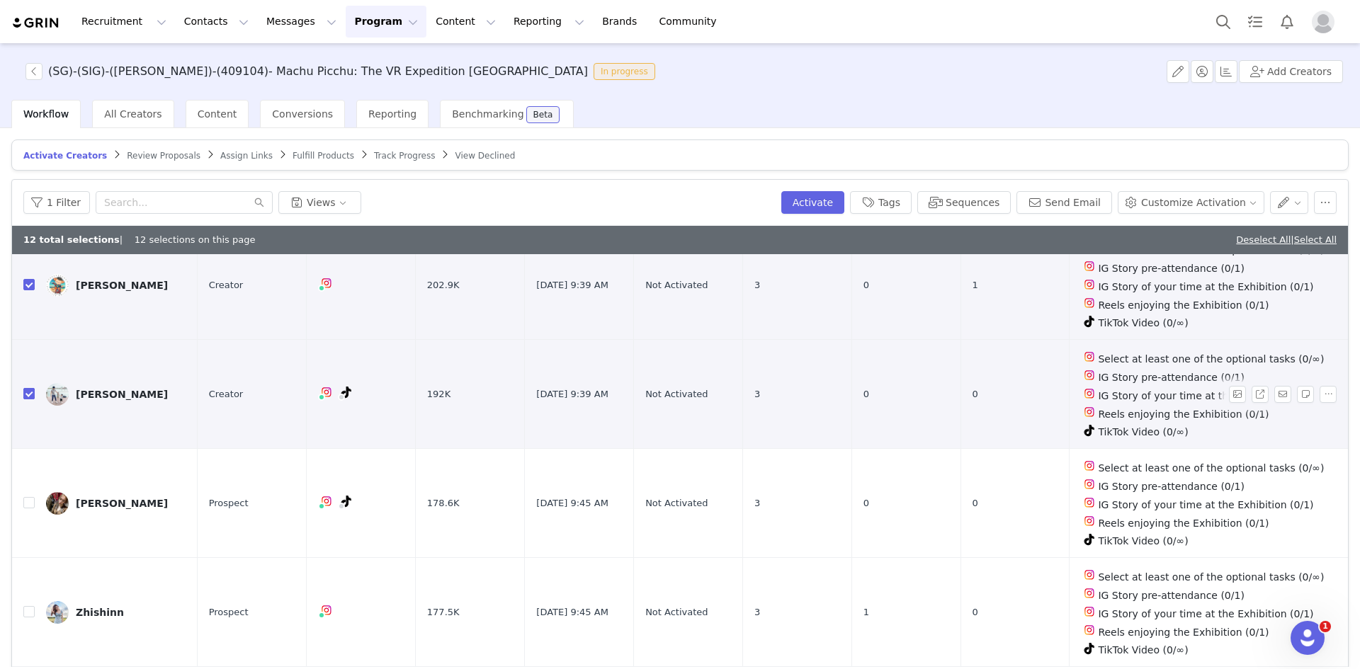
click at [28, 388] on input "checkbox" at bounding box center [28, 393] width 11 height 11
checkbox input "false"
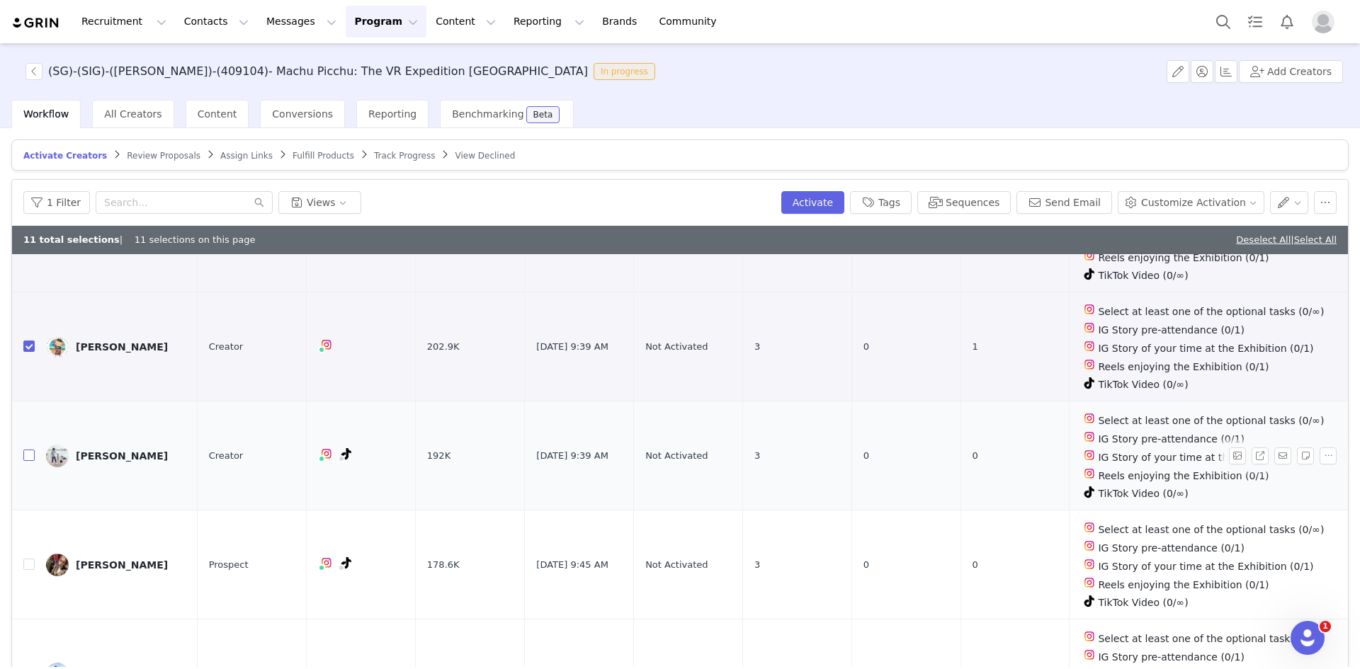
scroll to position [897, 0]
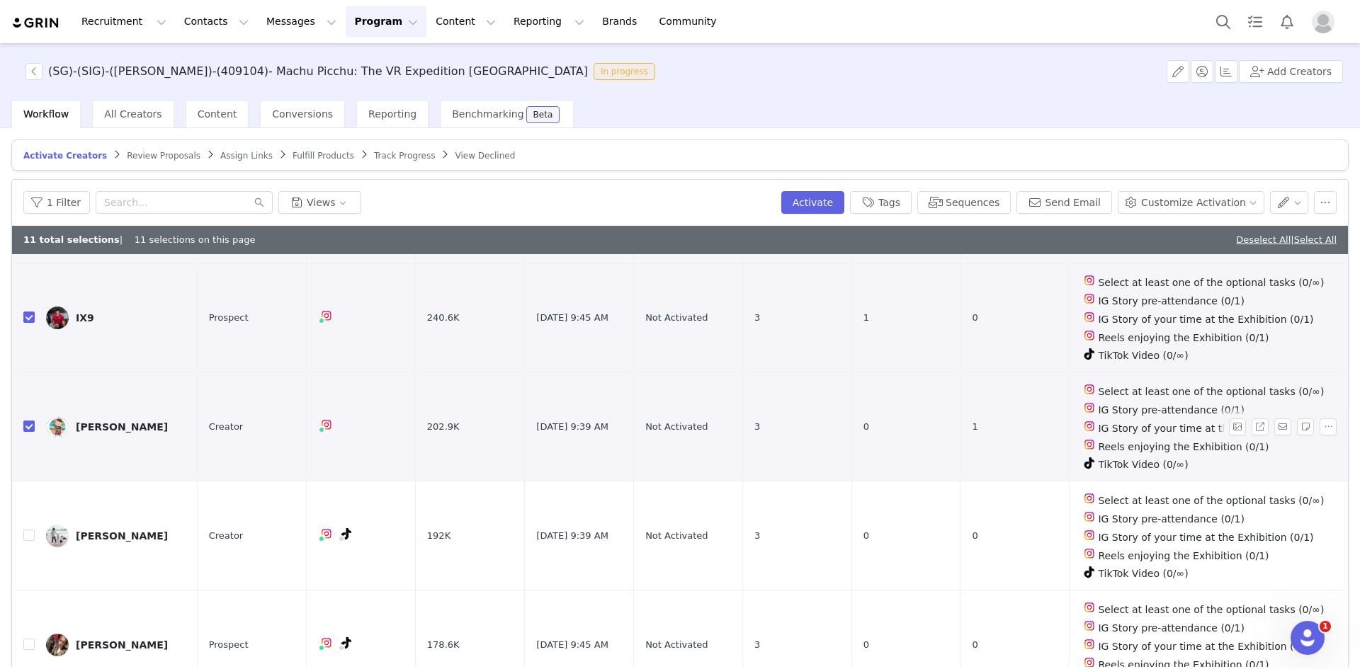
click at [28, 421] on input "checkbox" at bounding box center [28, 426] width 11 height 11
checkbox input "false"
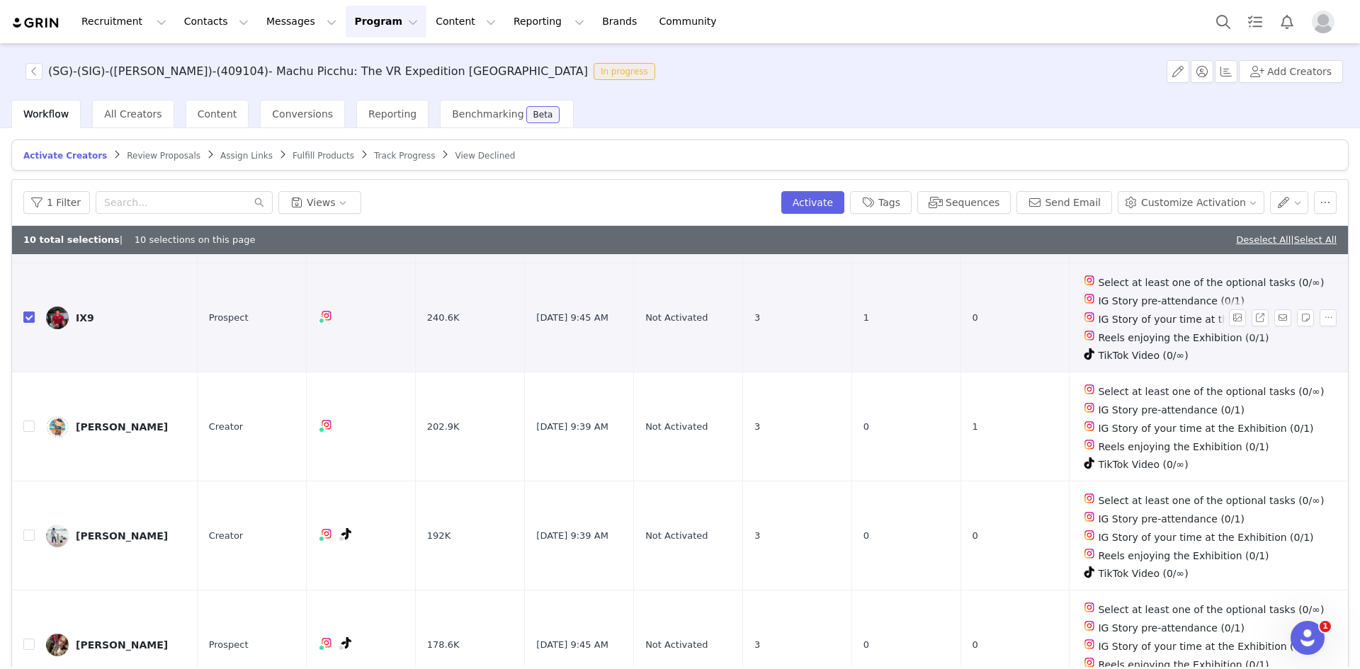
click at [28, 312] on input "checkbox" at bounding box center [28, 317] width 11 height 11
checkbox input "false"
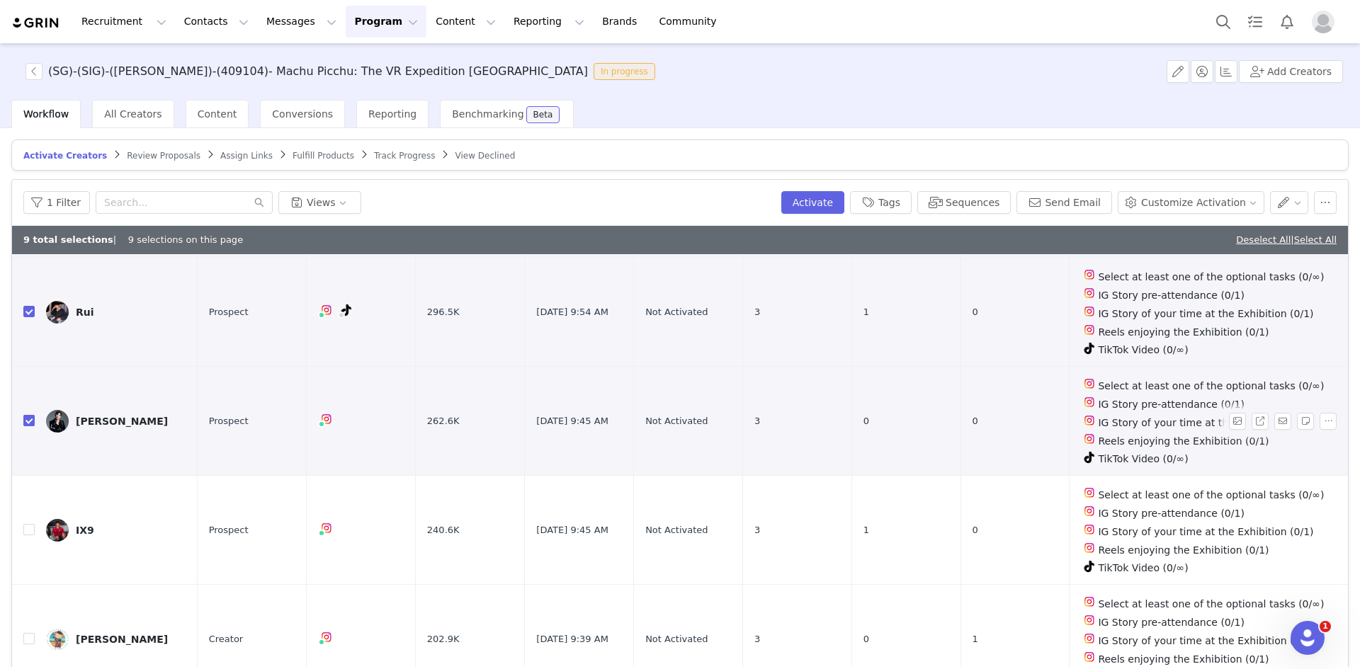
click at [32, 415] on input "checkbox" at bounding box center [28, 420] width 11 height 11
checkbox input "false"
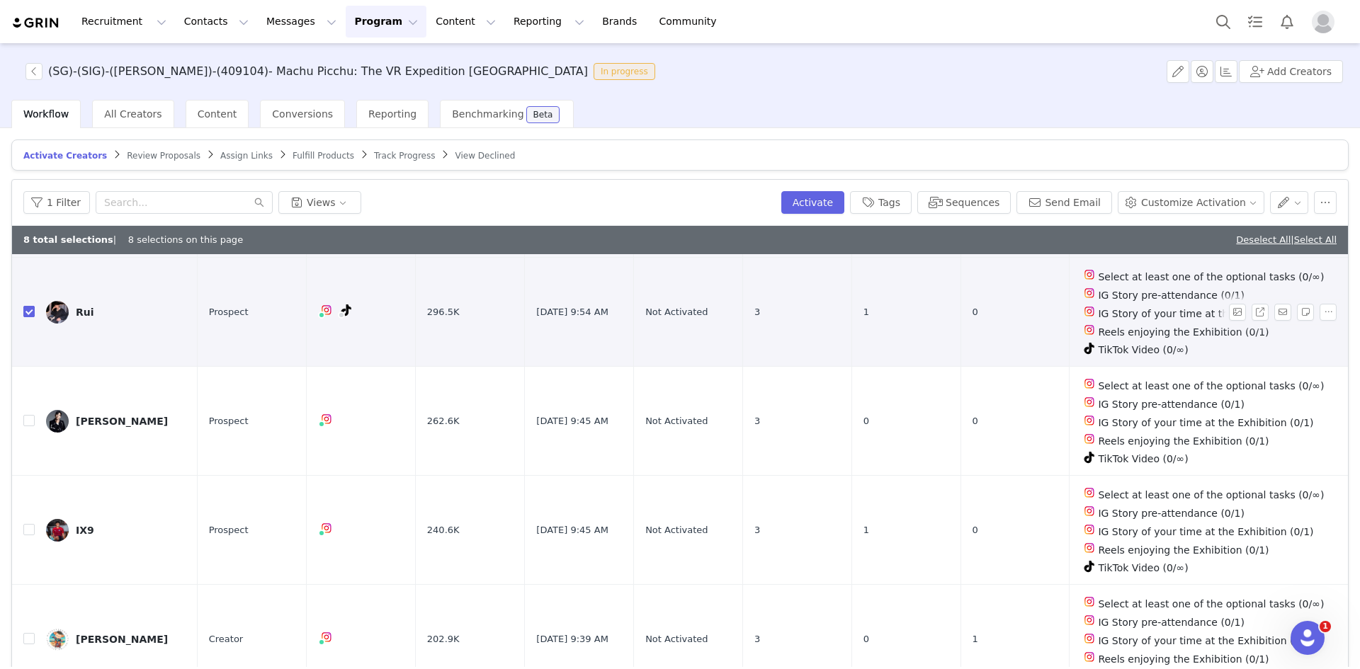
click at [28, 306] on input "checkbox" at bounding box center [28, 311] width 11 height 11
checkbox input "false"
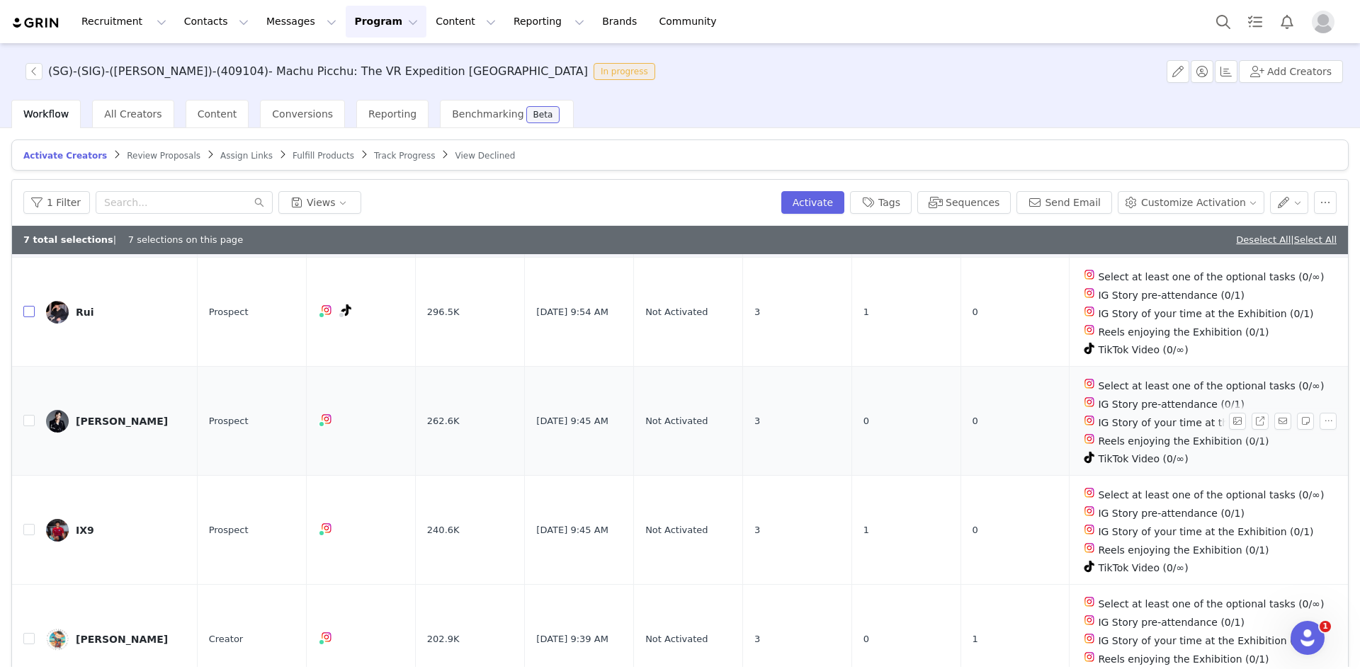
scroll to position [472, 0]
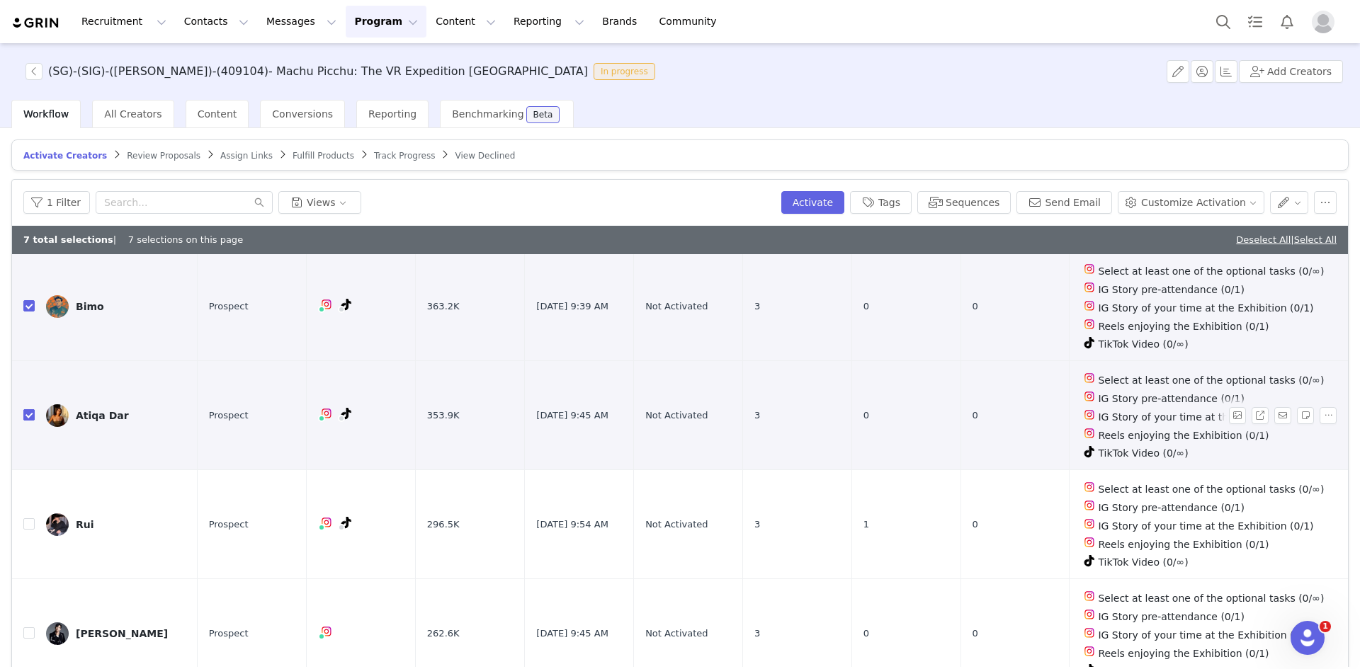
click at [31, 409] on input "checkbox" at bounding box center [28, 414] width 11 height 11
checkbox input "false"
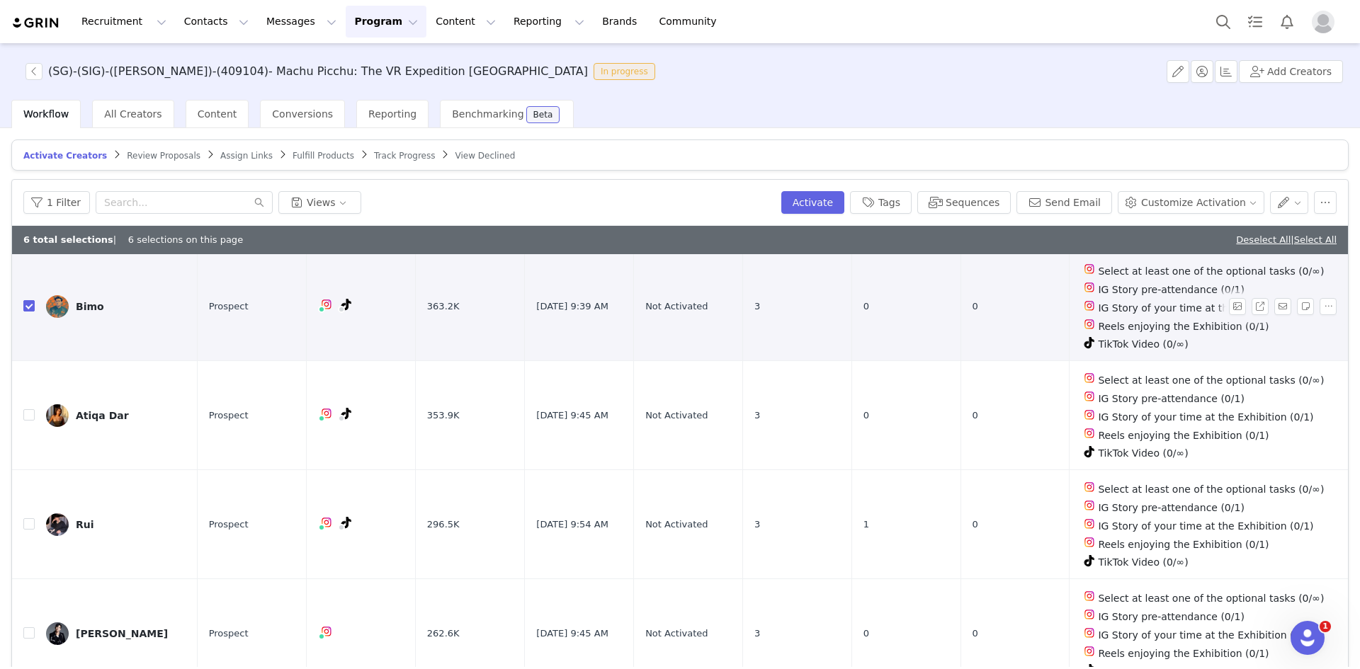
click at [28, 300] on input "checkbox" at bounding box center [28, 305] width 11 height 11
checkbox input "false"
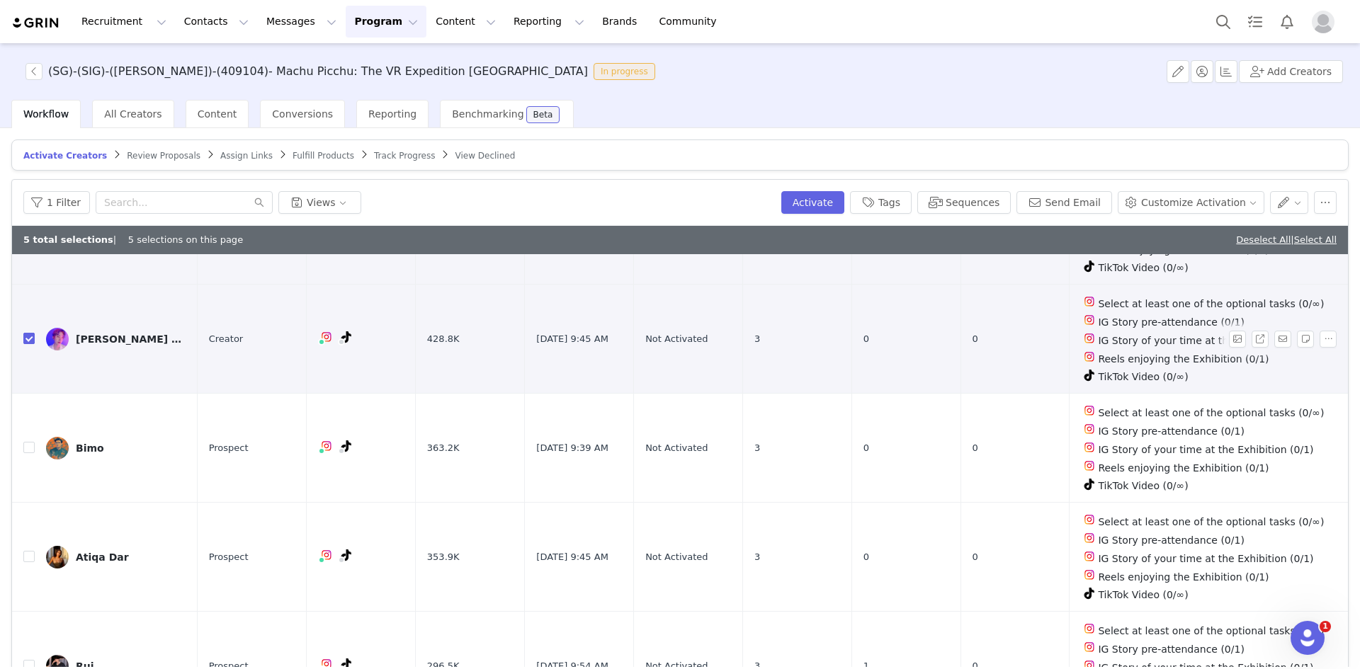
click at [30, 333] on input "checkbox" at bounding box center [28, 338] width 11 height 11
checkbox input "false"
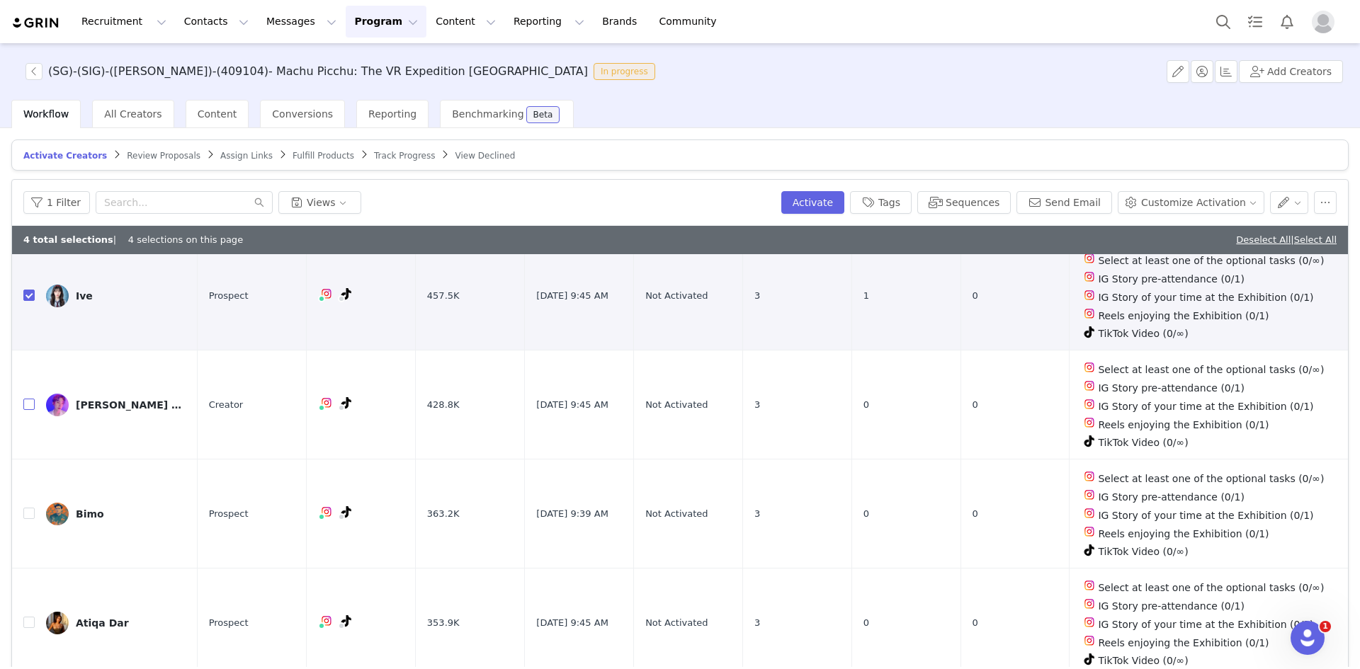
scroll to position [118, 0]
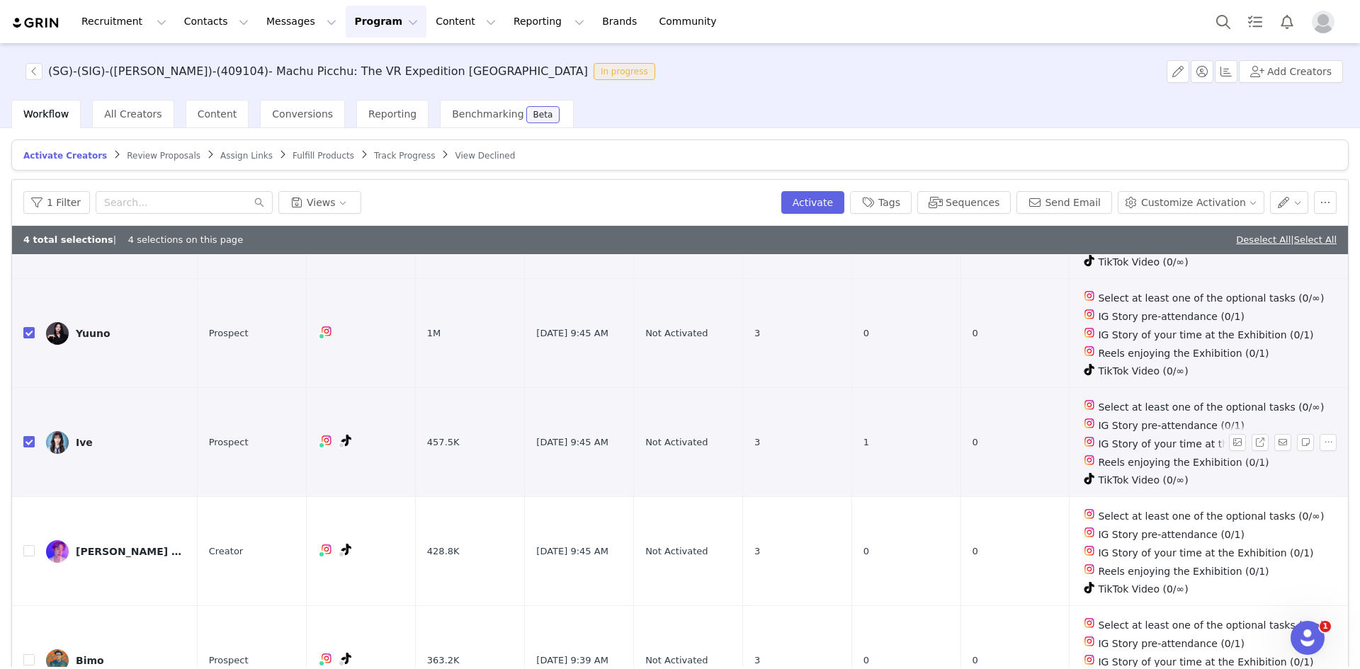
click at [30, 436] on input "checkbox" at bounding box center [28, 441] width 11 height 11
checkbox input "false"
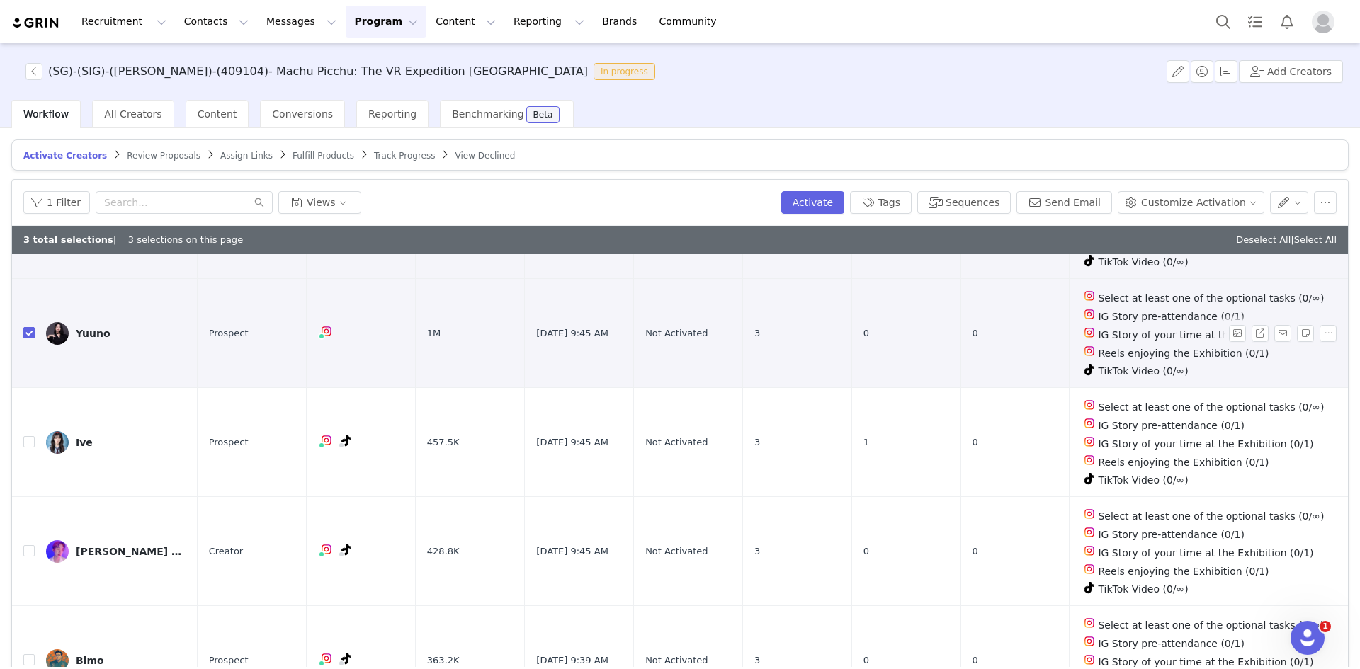
click at [29, 326] on label at bounding box center [28, 333] width 11 height 15
click at [29, 327] on input "checkbox" at bounding box center [28, 332] width 11 height 11
checkbox input "false"
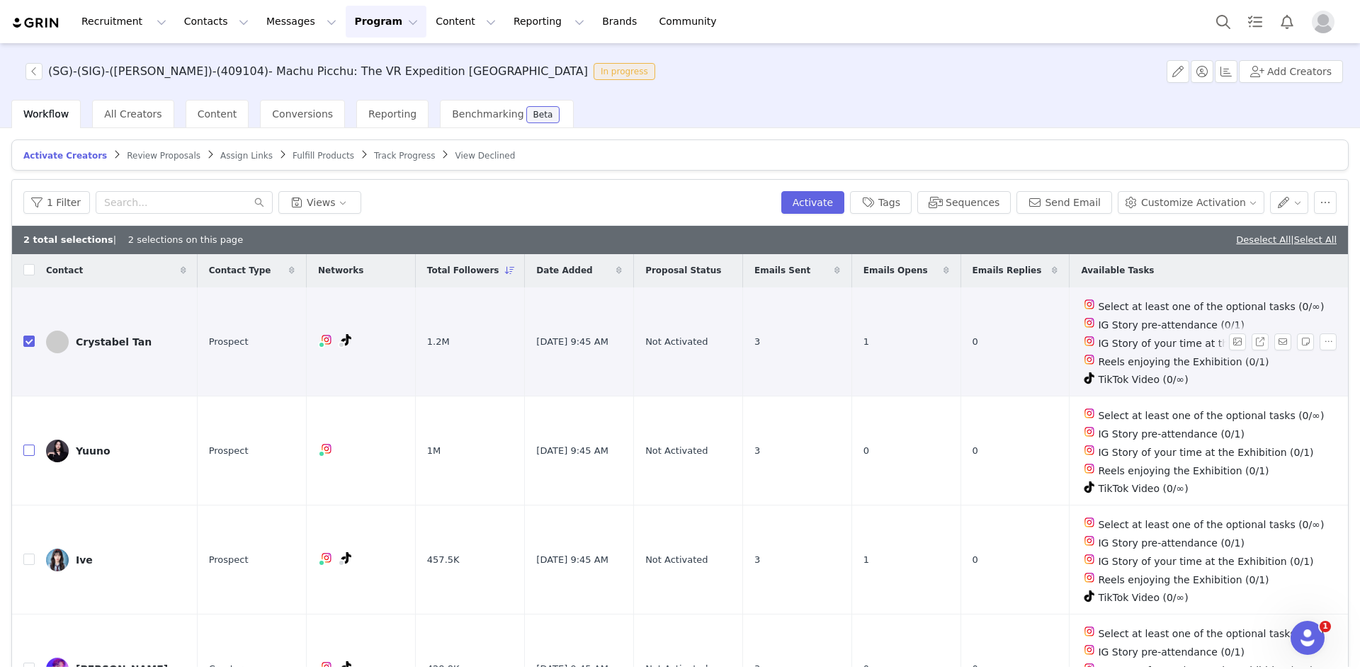
scroll to position [0, 0]
click at [28, 341] on input "checkbox" at bounding box center [28, 341] width 11 height 11
checkbox input "false"
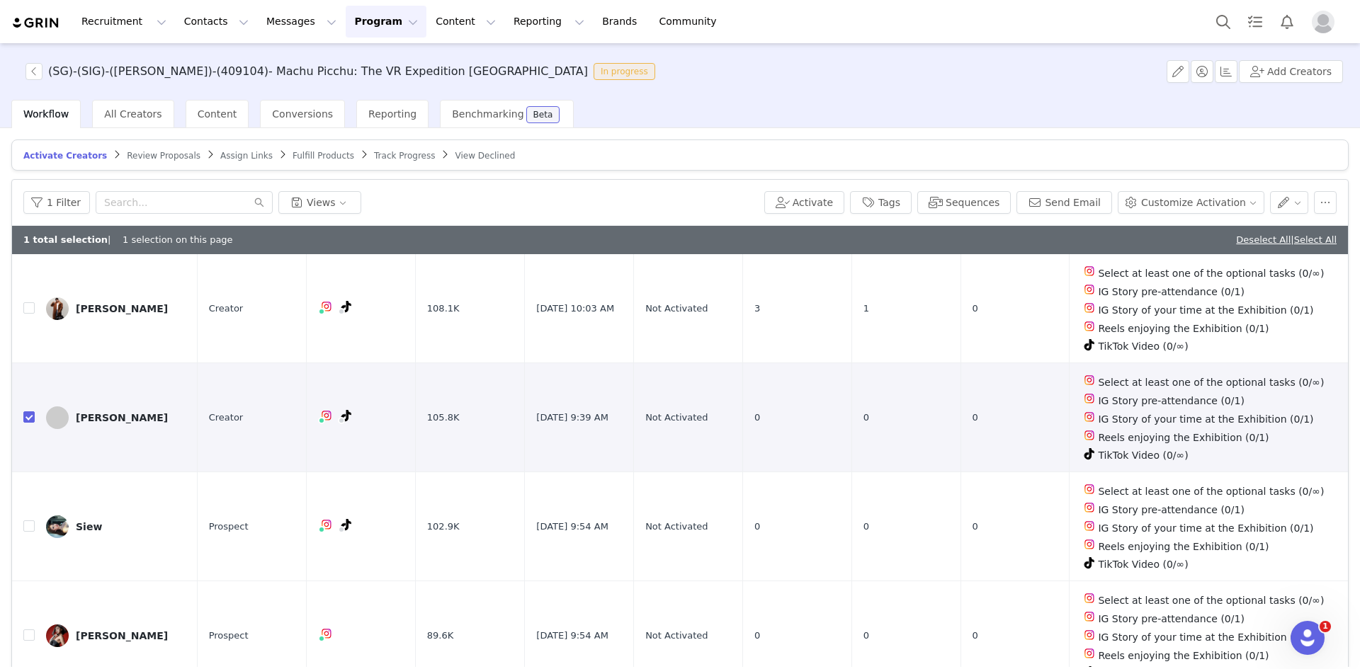
scroll to position [2101, 0]
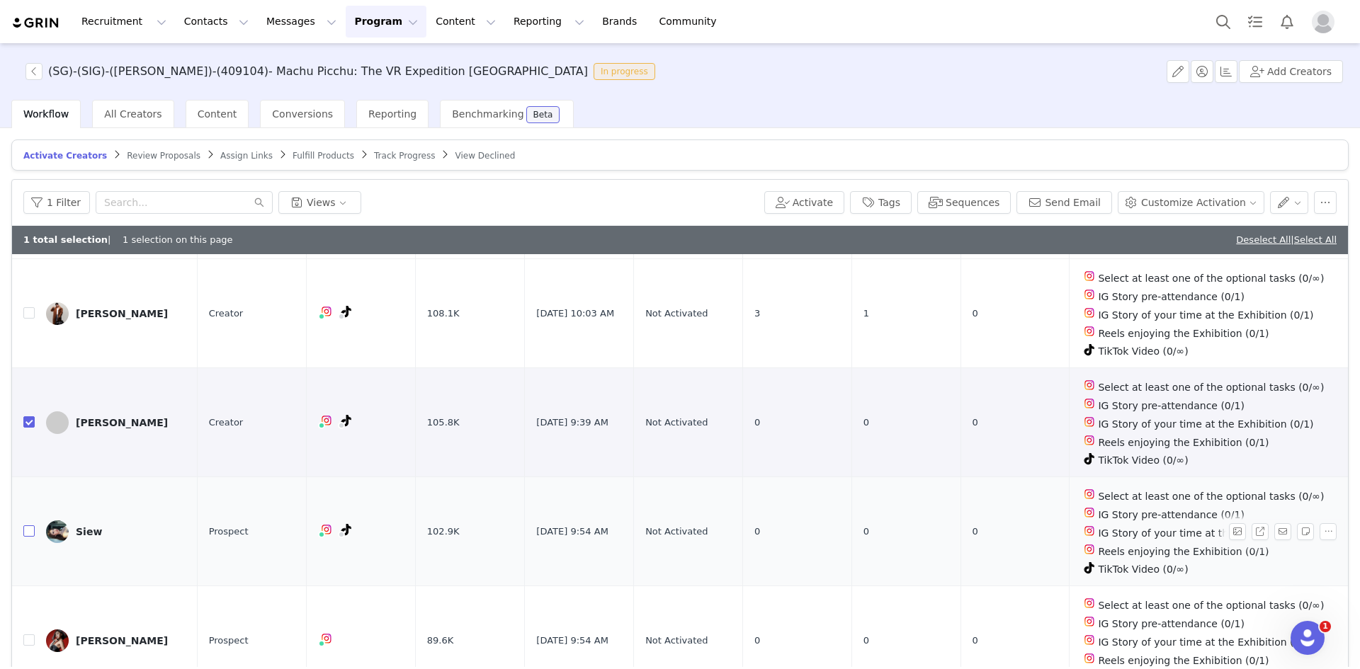
click at [32, 525] on input "checkbox" at bounding box center [28, 530] width 11 height 11
checkbox input "true"
click at [1004, 205] on button "Sequences" at bounding box center [963, 202] width 93 height 23
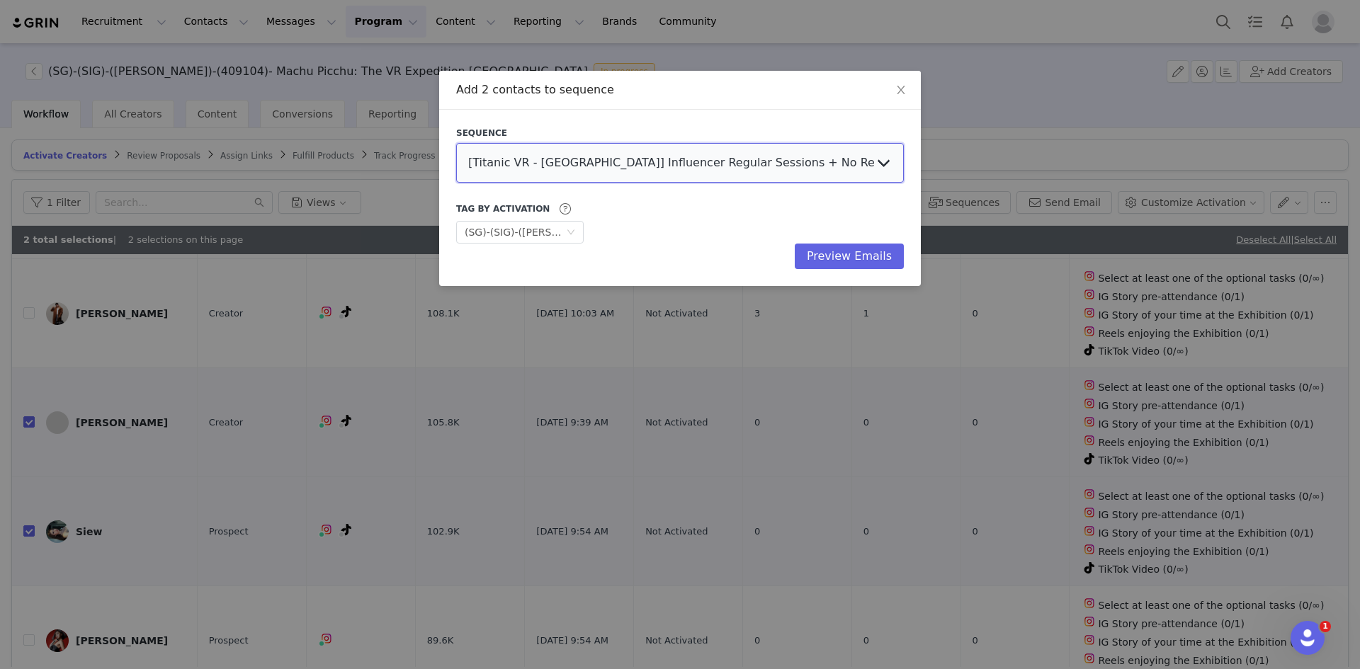
click at [603, 156] on select "[Titanic VR - Mexico] Influencer Regular Sessions + No Reply Follow Up - (Guill…" at bounding box center [680, 163] width 448 height 40
select select "f1a34ba7-806c-4fc9-beac-6eb4455d2b1d"
click at [456, 143] on select "[Titanic VR - Mexico] Influencer Regular Sessions + No Reply Follow Up - (Guill…" at bounding box center [680, 163] width 448 height 40
click at [850, 251] on button "Preview Emails" at bounding box center [849, 256] width 109 height 25
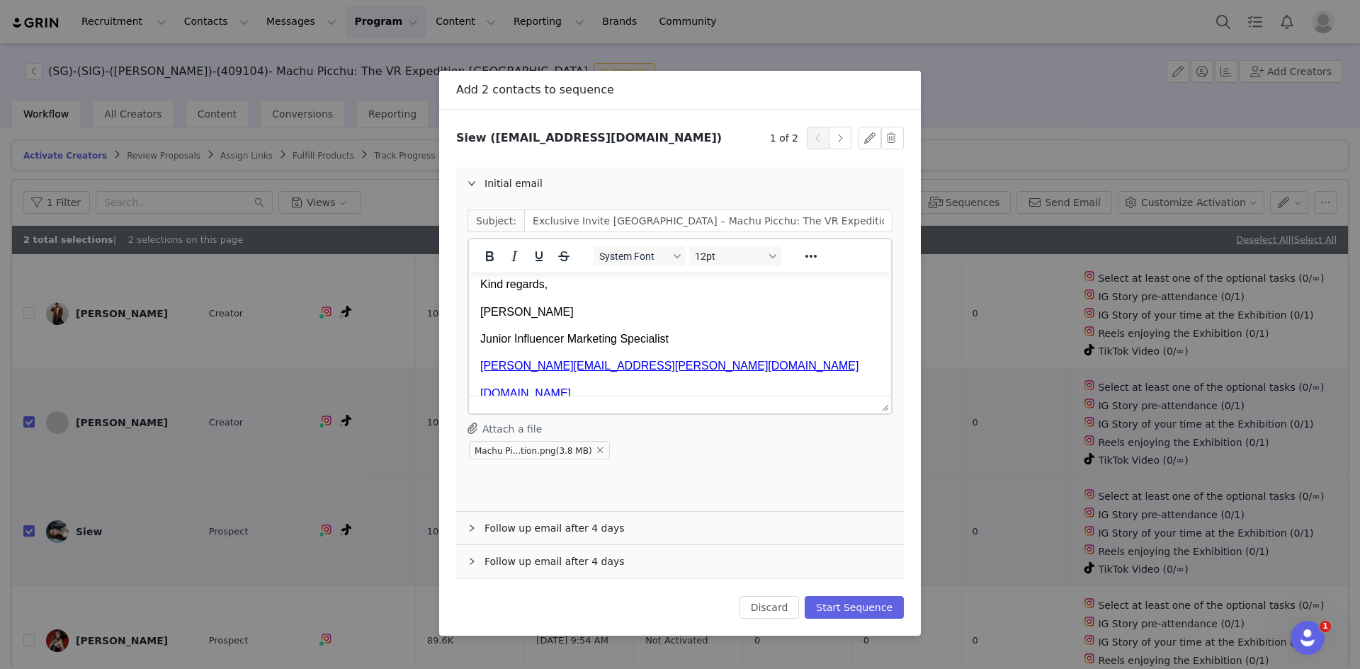
scroll to position [784, 0]
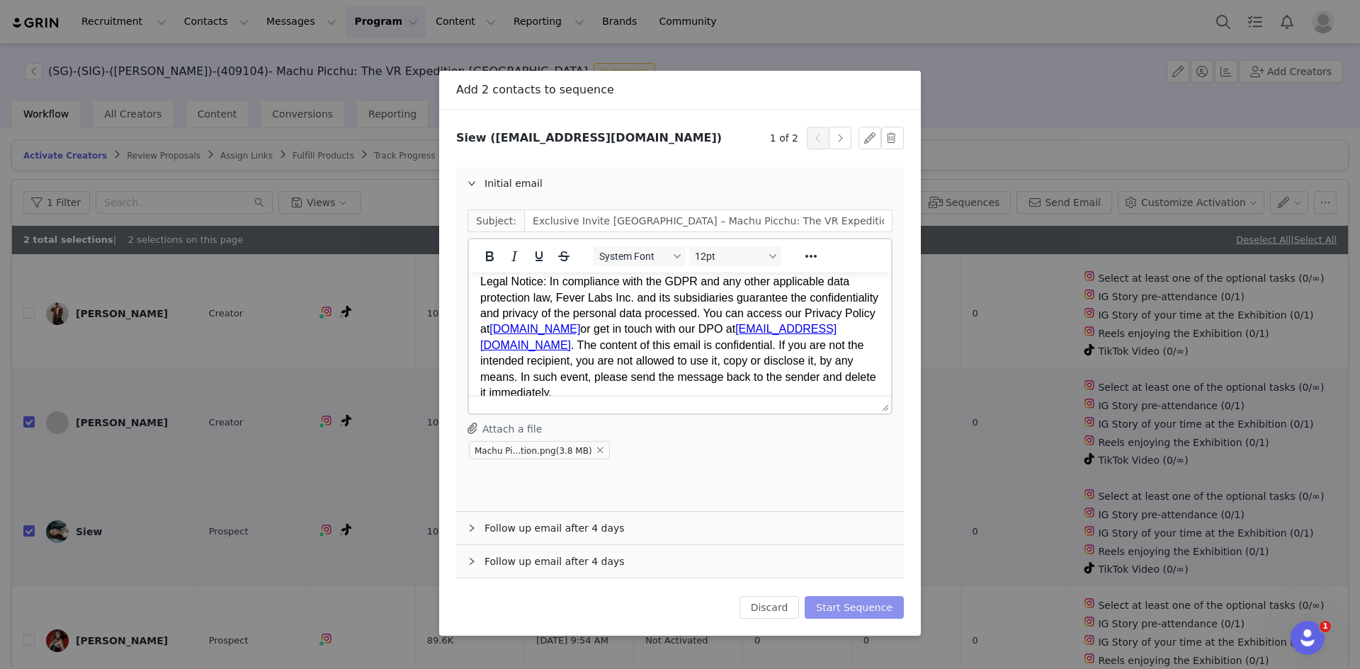
click at [848, 606] on button "Start Sequence" at bounding box center [853, 607] width 99 height 23
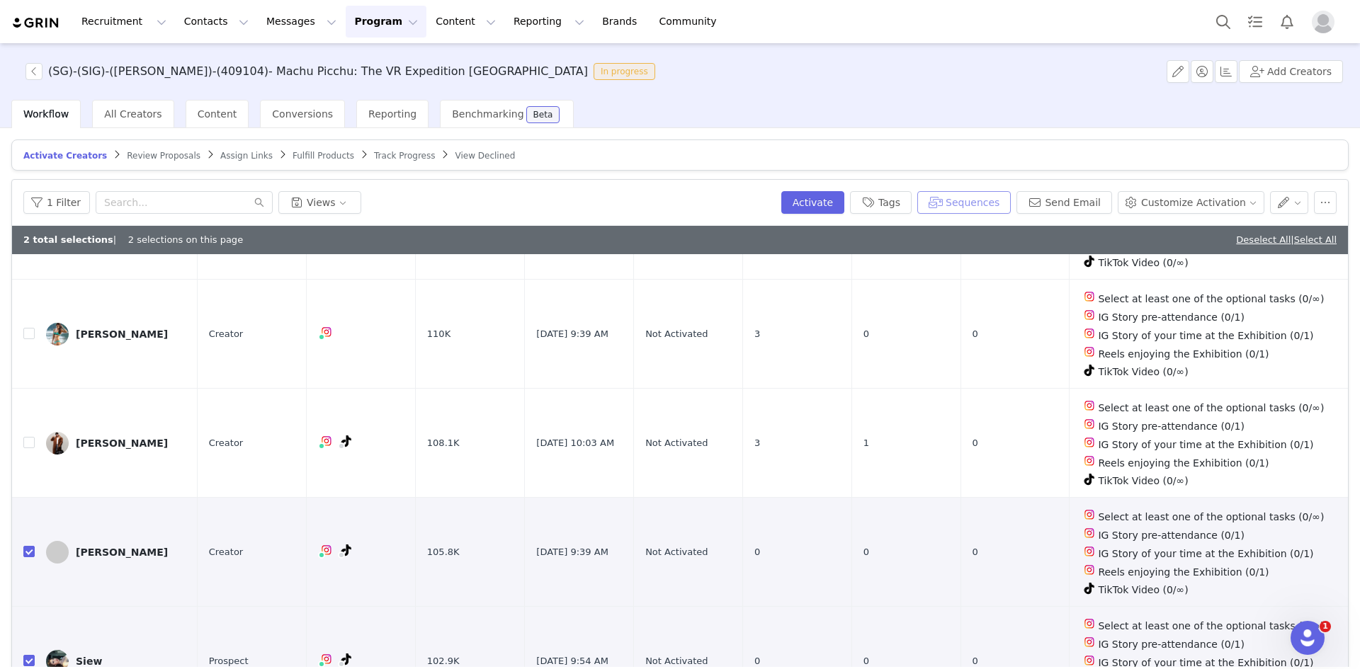
scroll to position [1747, 0]
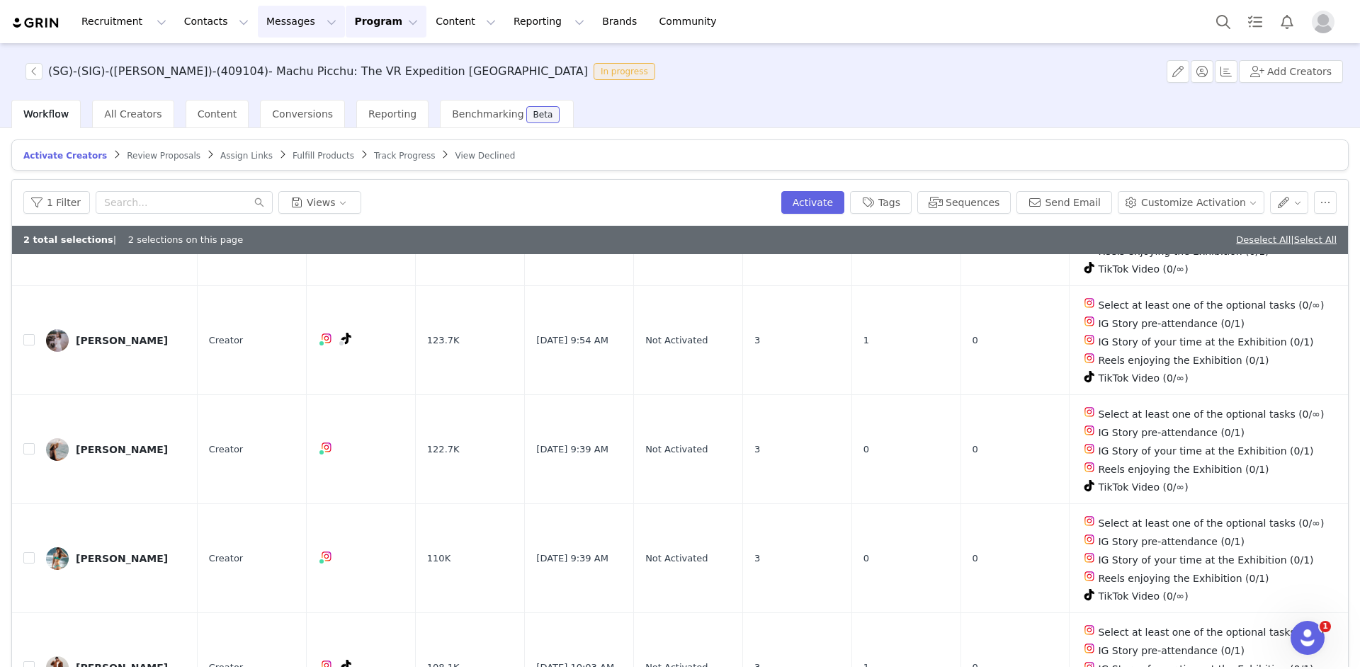
click at [285, 25] on button "Messages Messages" at bounding box center [301, 22] width 87 height 32
click at [280, 143] on p "Sequences" at bounding box center [273, 141] width 54 height 15
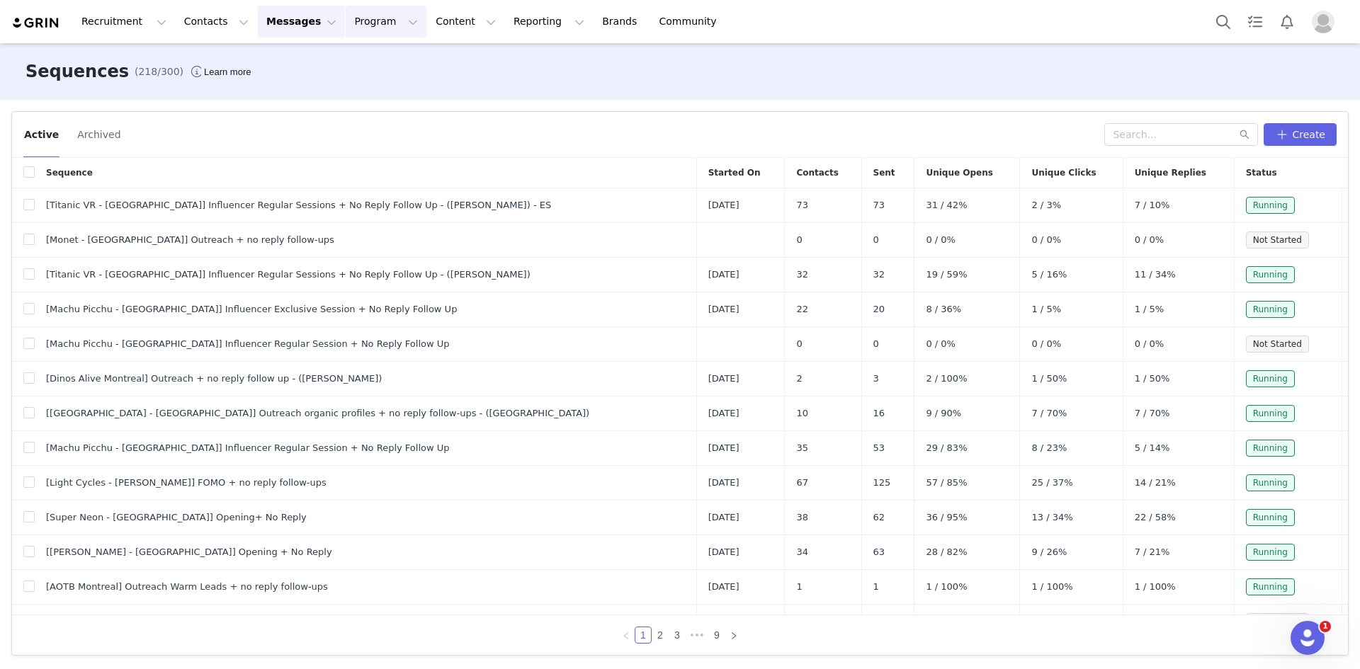
click at [346, 24] on button "Program Program" at bounding box center [386, 22] width 81 height 32
click at [347, 62] on p "Activations" at bounding box center [349, 62] width 55 height 15
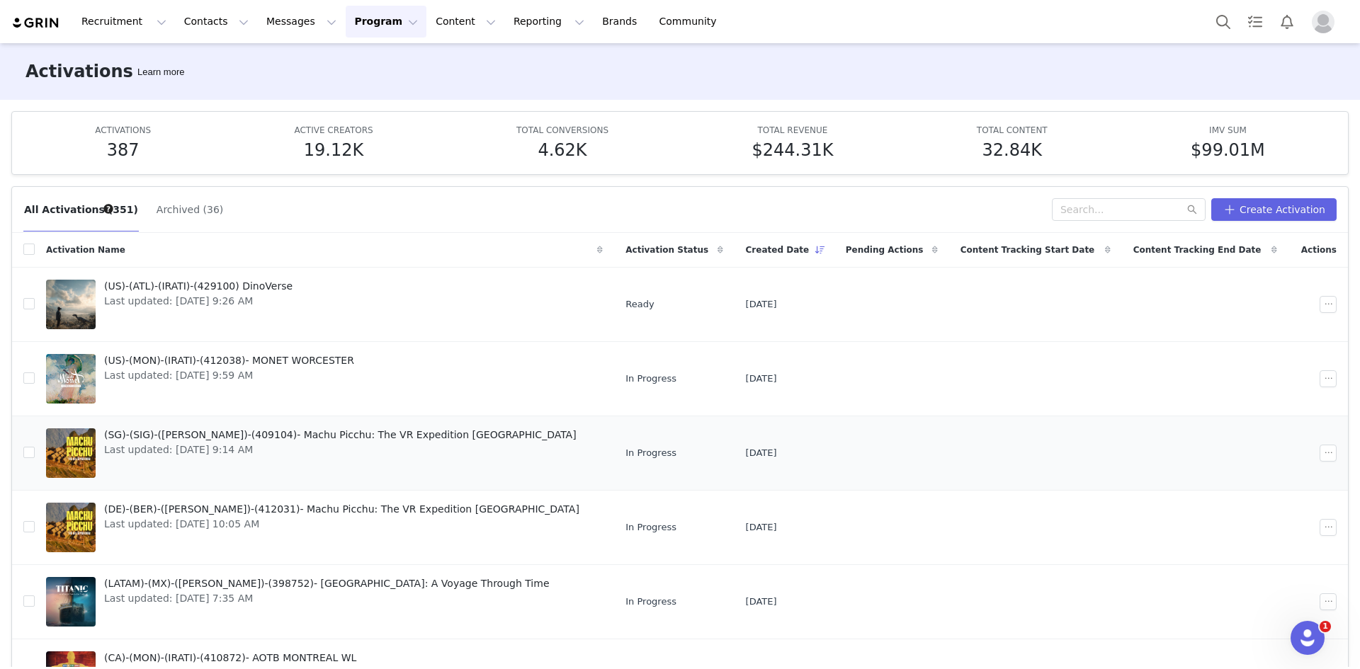
click at [334, 436] on span "(SG)-(SIG)-(GUILLERMO)-(409104)- Machu Picchu: The VR Expedition Singapore" at bounding box center [340, 435] width 472 height 15
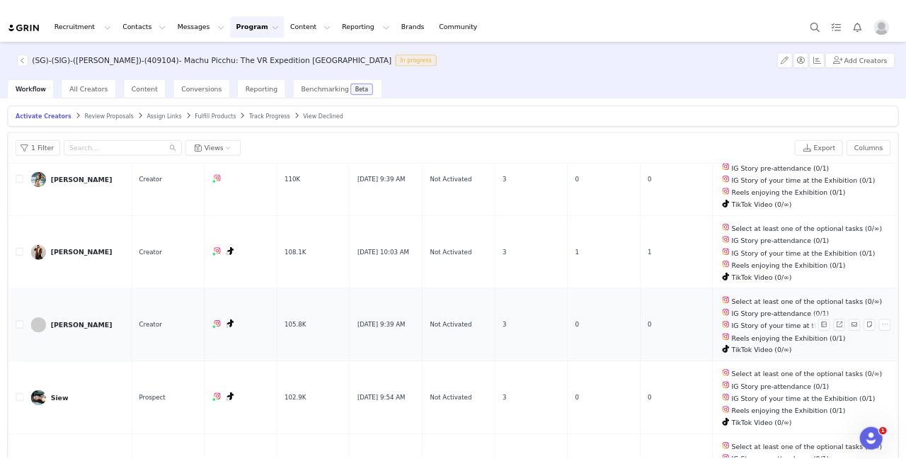
scroll to position [2002, 0]
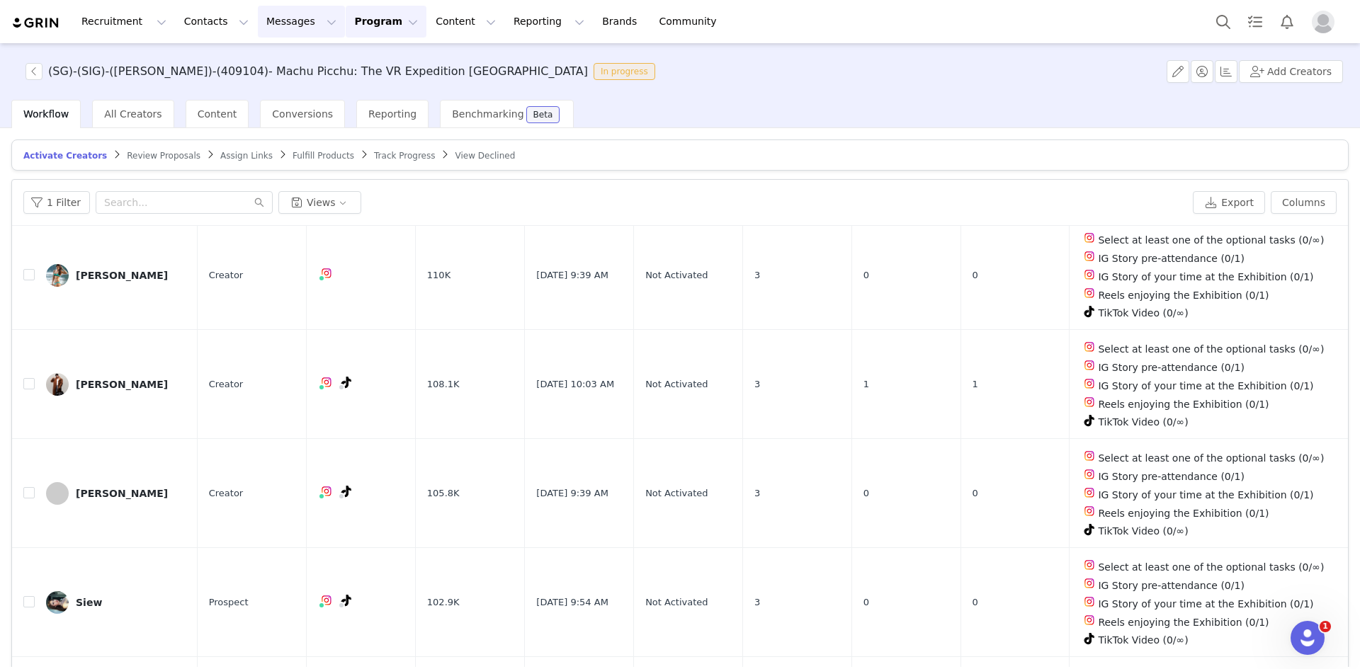
click at [265, 23] on button "Messages Messages" at bounding box center [301, 22] width 87 height 32
click at [284, 65] on p "Dashboard" at bounding box center [273, 62] width 54 height 15
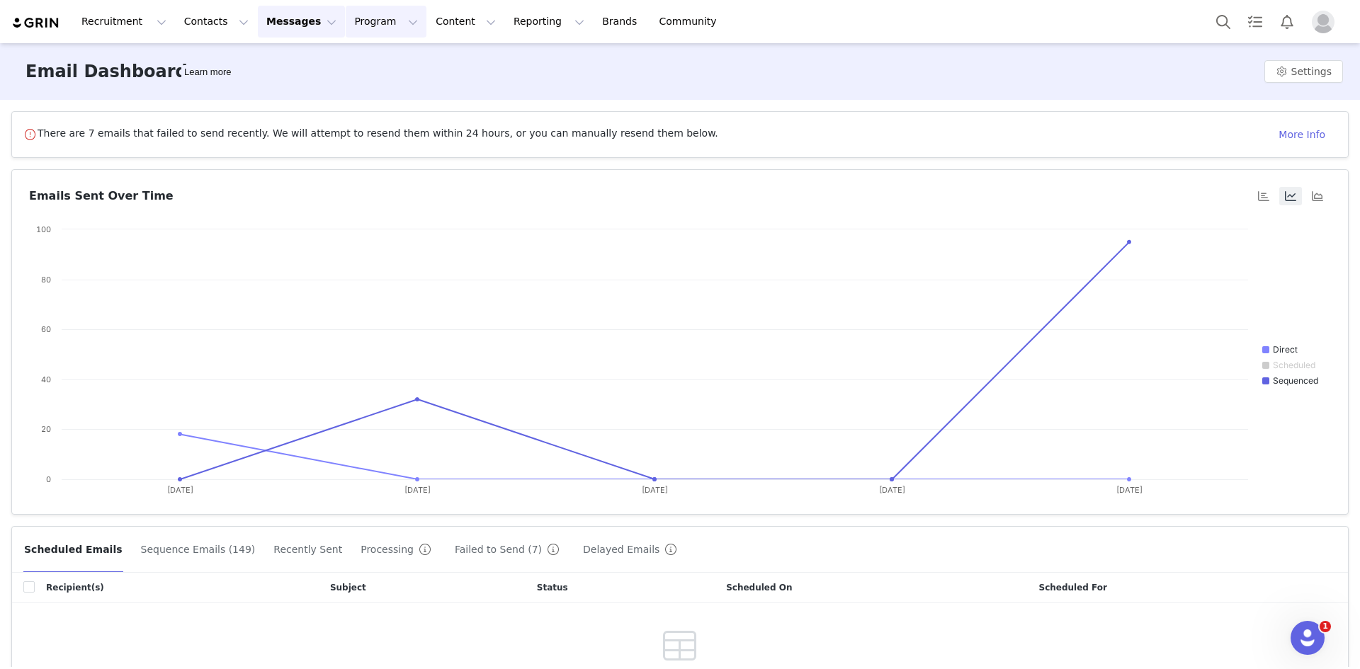
click at [348, 28] on button "Program Program" at bounding box center [386, 22] width 81 height 32
click at [348, 60] on p "Activations" at bounding box center [349, 62] width 55 height 15
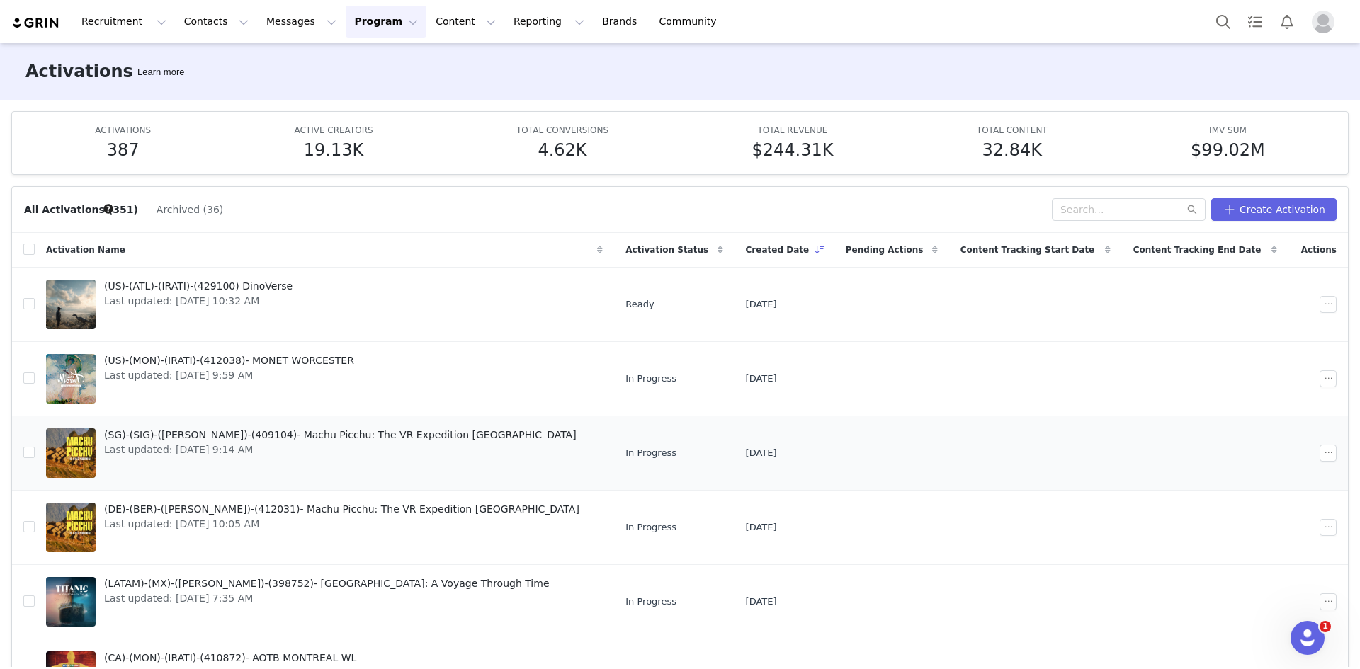
click at [404, 435] on span "(SG)-(SIG)-(GUILLERMO)-(409104)- Machu Picchu: The VR Expedition Singapore" at bounding box center [340, 435] width 472 height 15
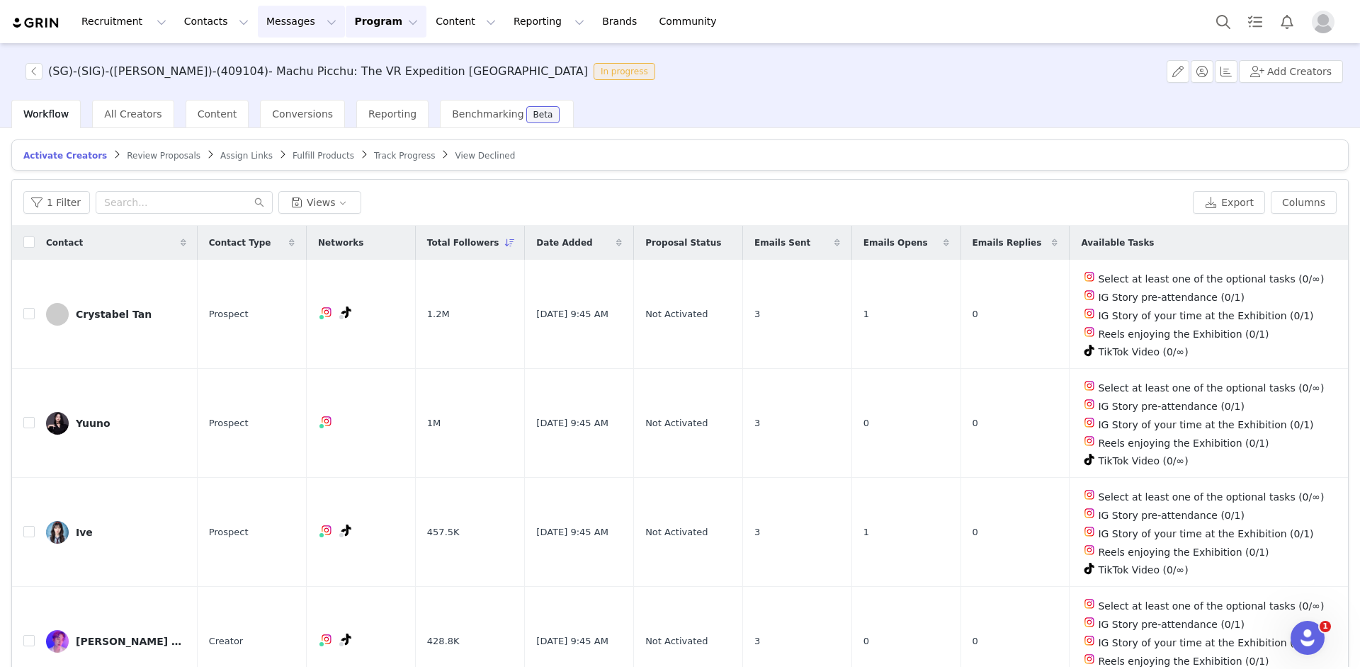
click at [277, 21] on button "Messages Messages" at bounding box center [301, 22] width 87 height 32
click at [281, 59] on p "Dashboard" at bounding box center [273, 62] width 54 height 15
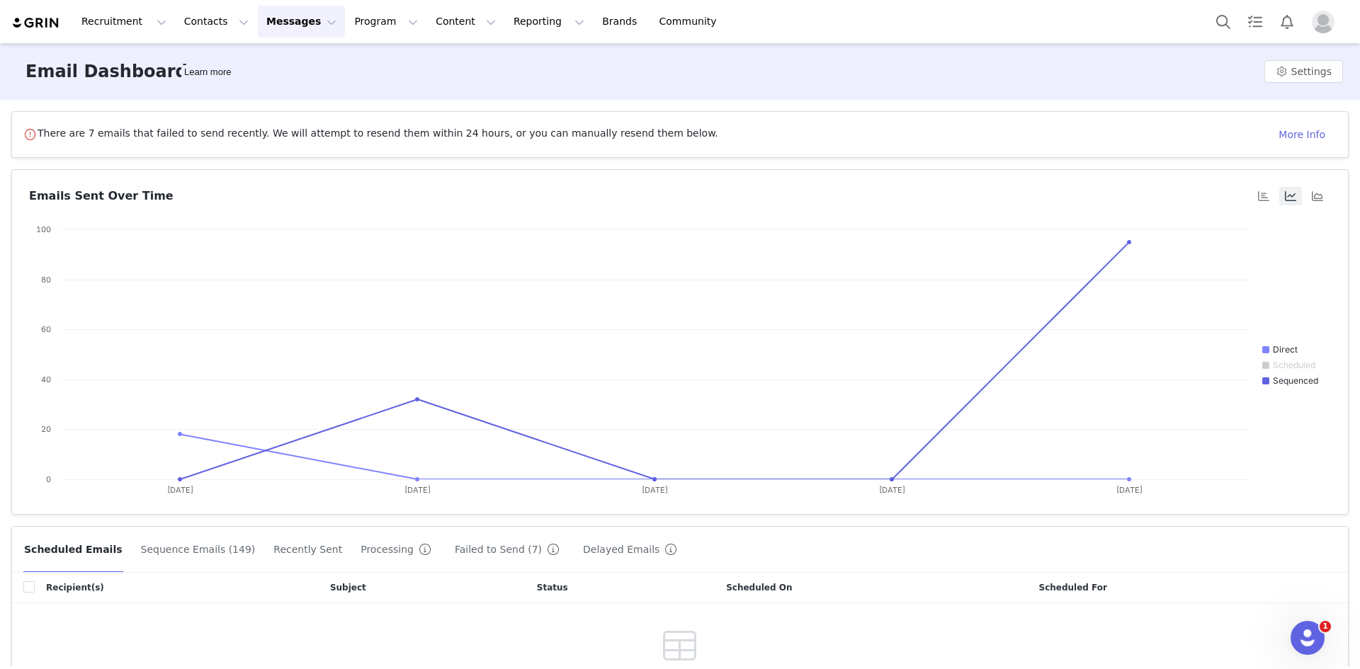
click at [277, 30] on button "Messages Messages" at bounding box center [301, 22] width 87 height 32
click at [273, 139] on p "Sequences" at bounding box center [273, 141] width 54 height 15
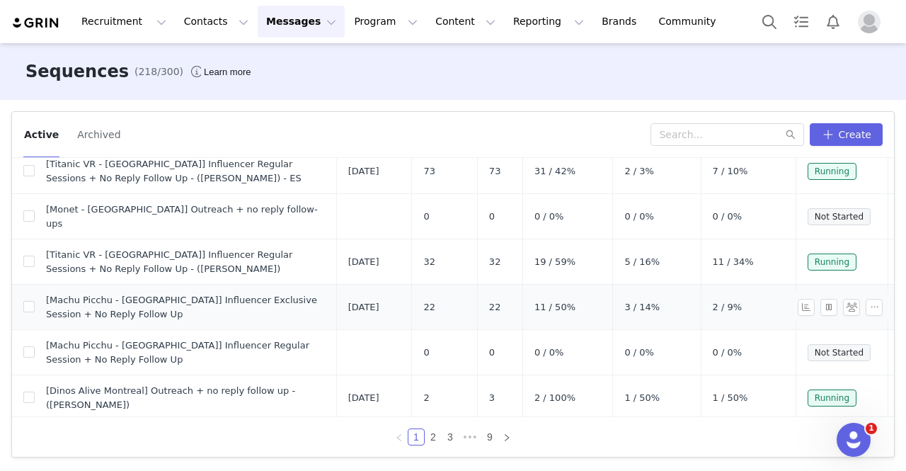
scroll to position [71, 0]
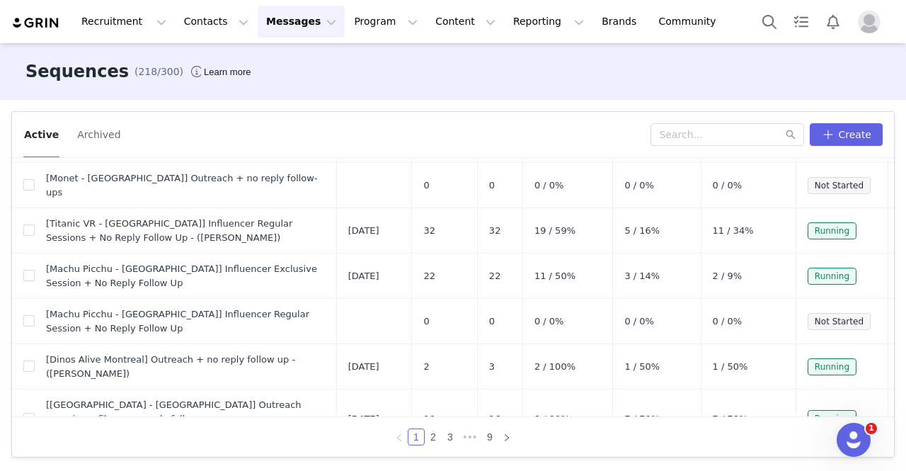
click at [38, 12] on div "Recruitment Recruitment Creator Search Curated Lists Landing Pages Web Extensio…" at bounding box center [370, 22] width 719 height 32
click at [28, 25] on img at bounding box center [36, 22] width 50 height 13
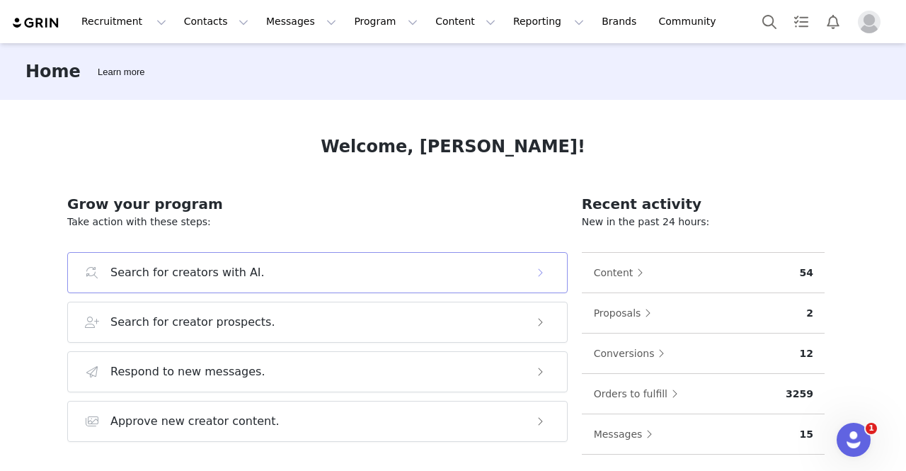
click at [259, 273] on div "Search for creators with AI." at bounding box center [303, 272] width 437 height 17
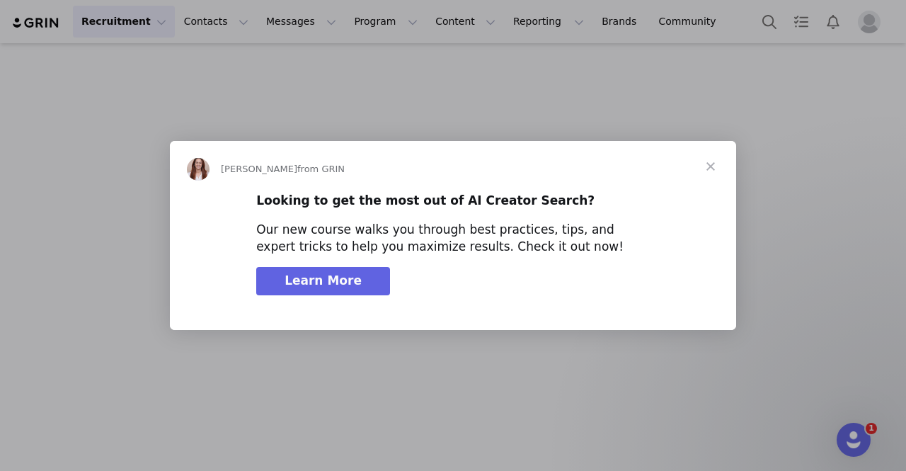
click at [717, 164] on span "Close" at bounding box center [710, 166] width 51 height 51
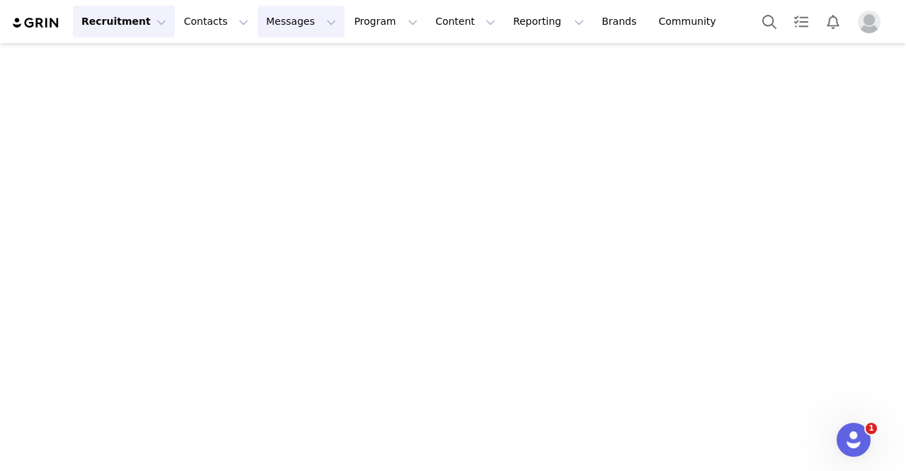
click at [269, 27] on button "Messages Messages" at bounding box center [301, 22] width 87 height 32
click at [287, 147] on p "Sequences" at bounding box center [273, 141] width 54 height 15
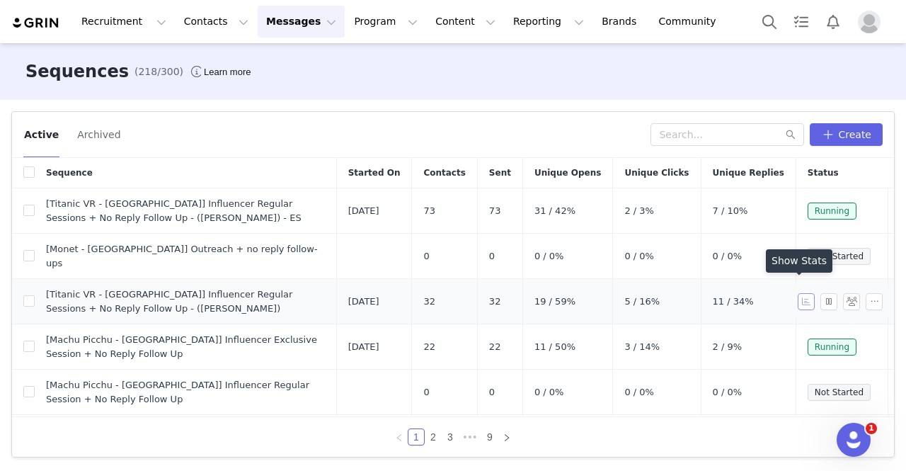
click at [798, 293] on button "button" at bounding box center [806, 301] width 17 height 17
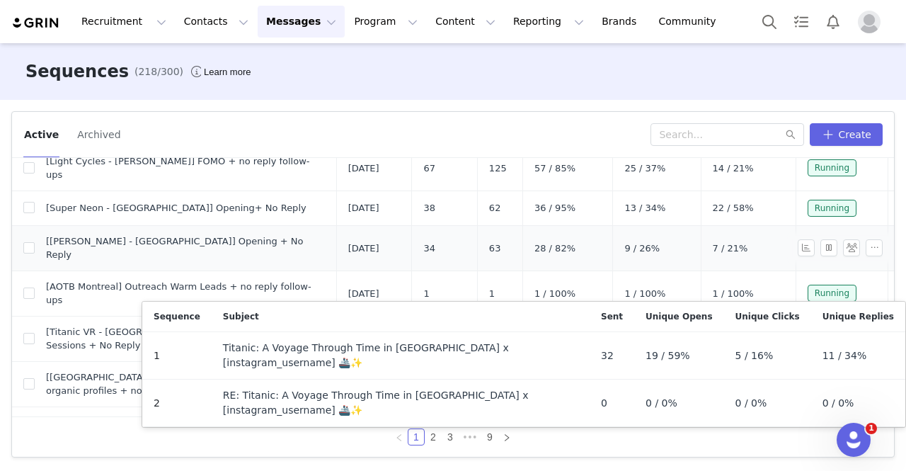
scroll to position [425, 0]
